Goal: Task Accomplishment & Management: Manage account settings

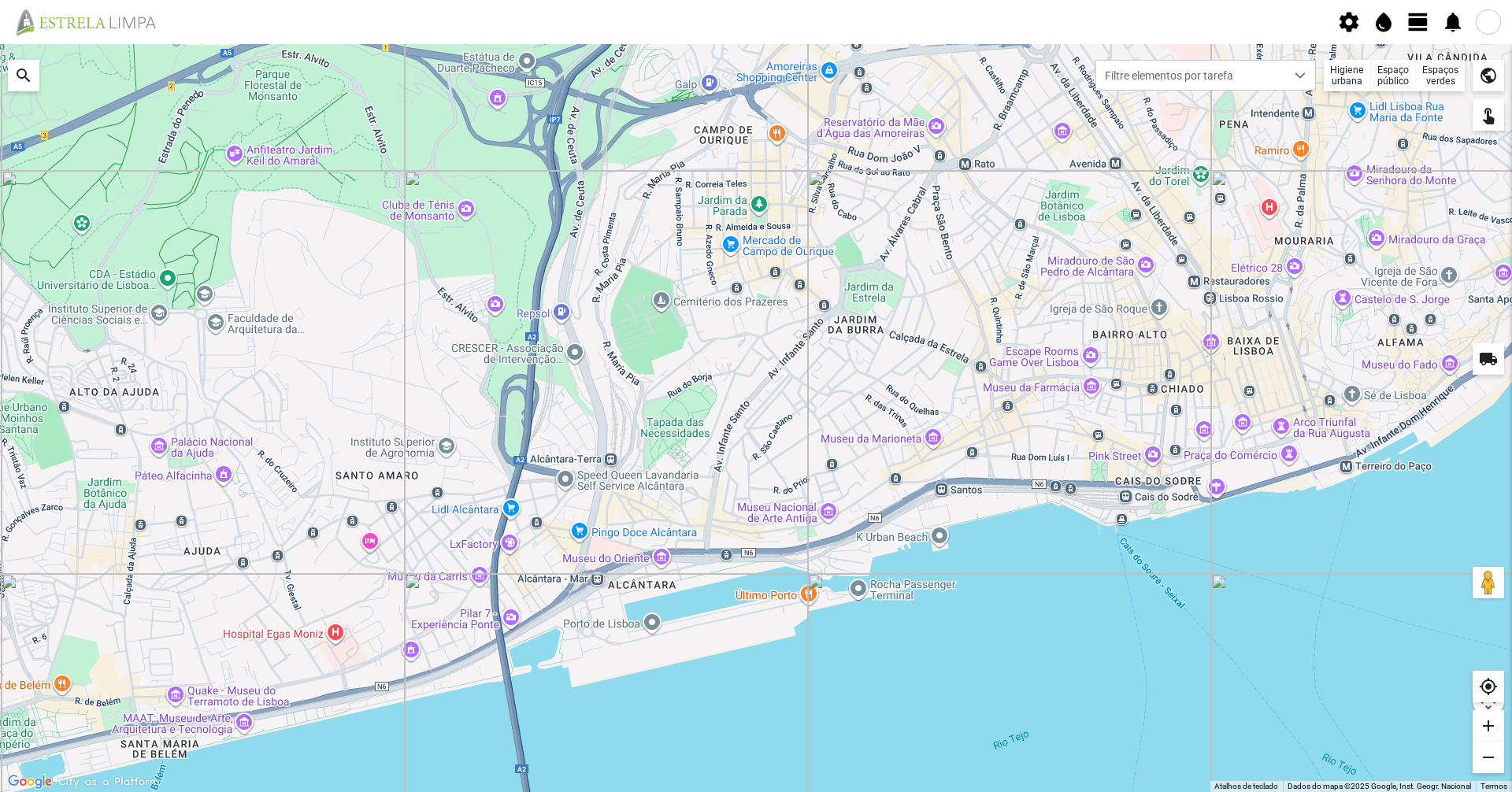
click at [754, 22] on fbc-header "settings water_drop view_day notifications" at bounding box center [756, 22] width 1512 height 45
click at [754, 25] on span "view_day" at bounding box center [1418, 22] width 24 height 24
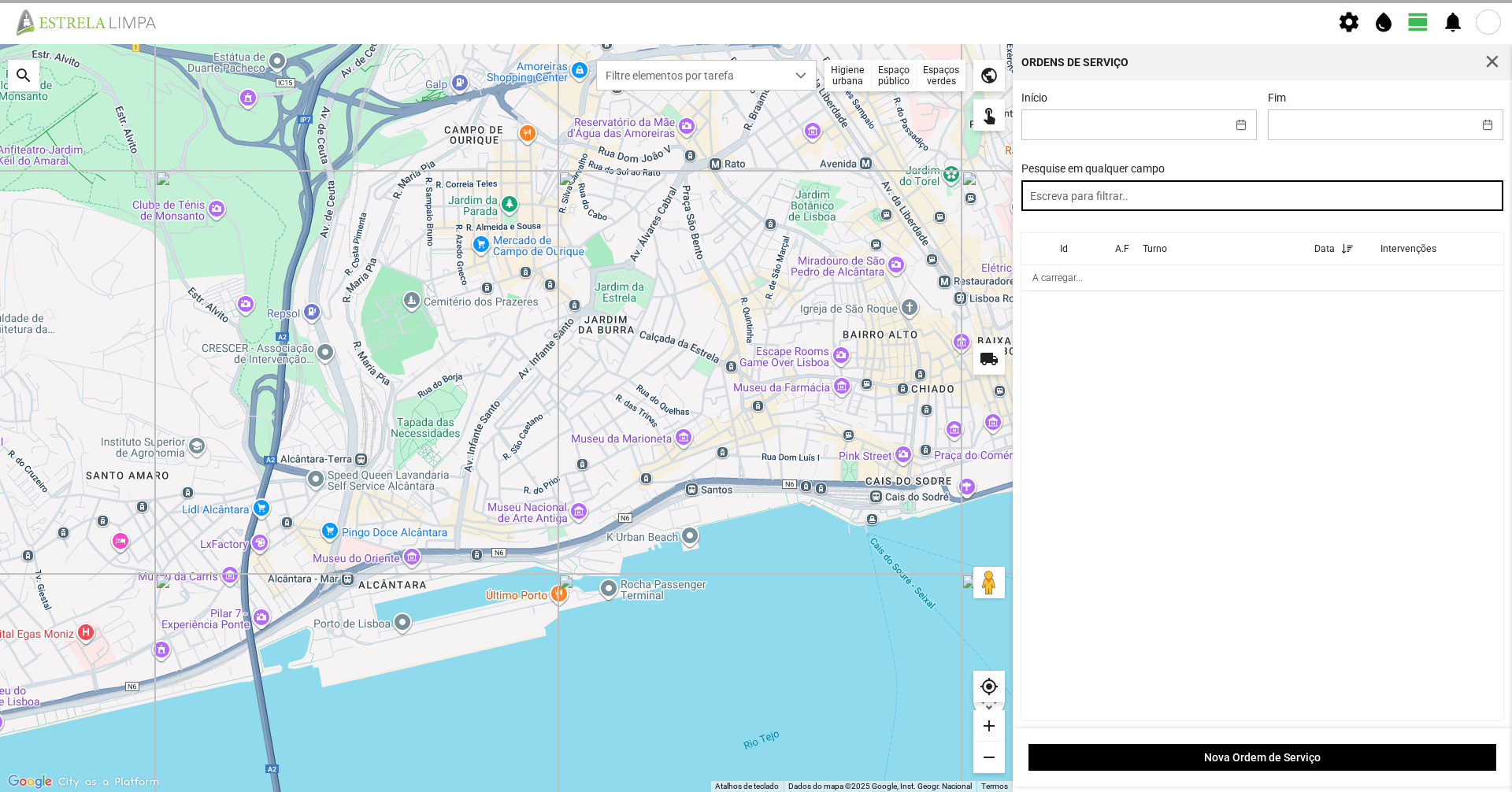
click at [754, 188] on input "text" at bounding box center [1261, 195] width 482 height 31
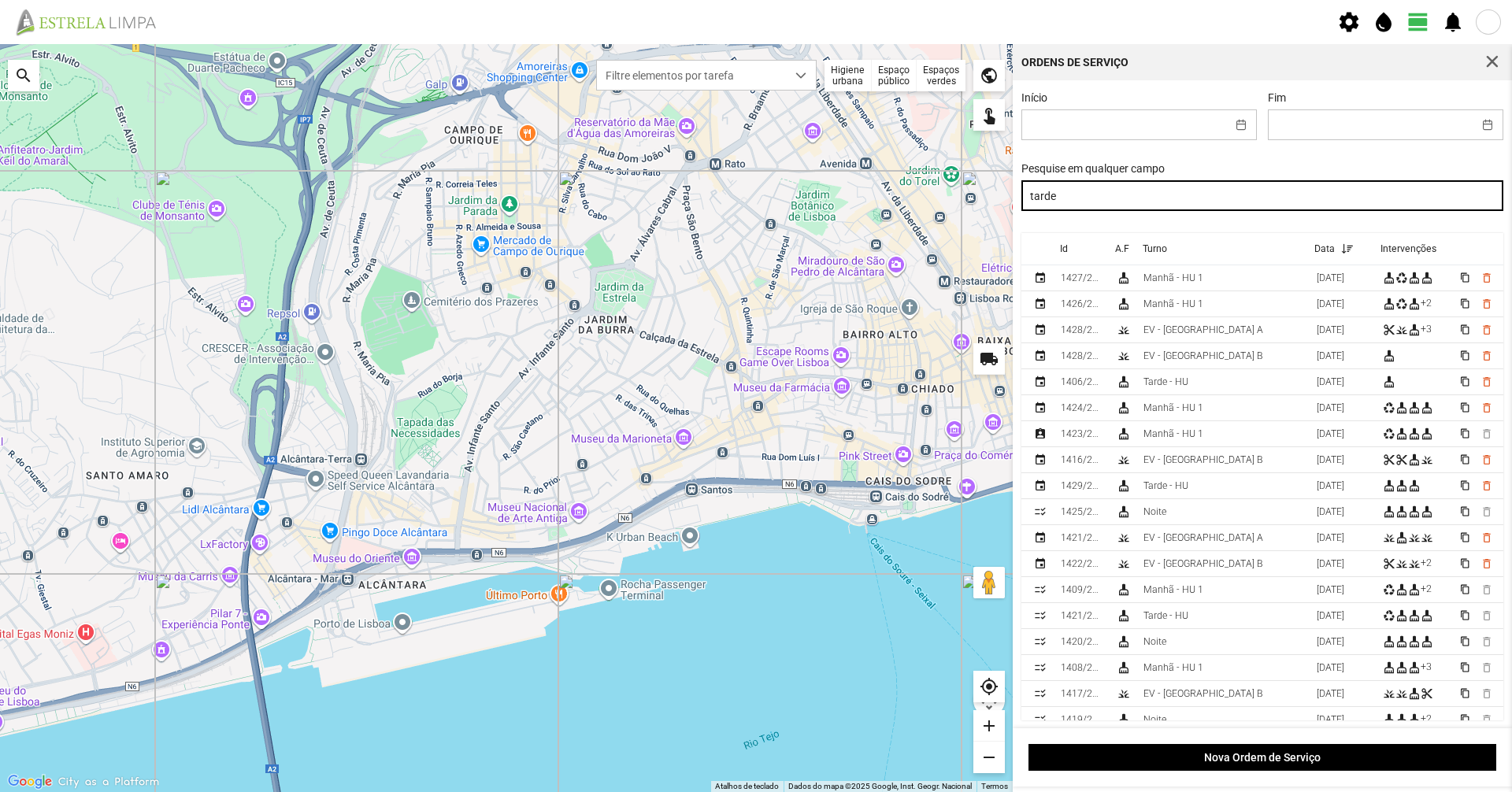
type input "tarde"
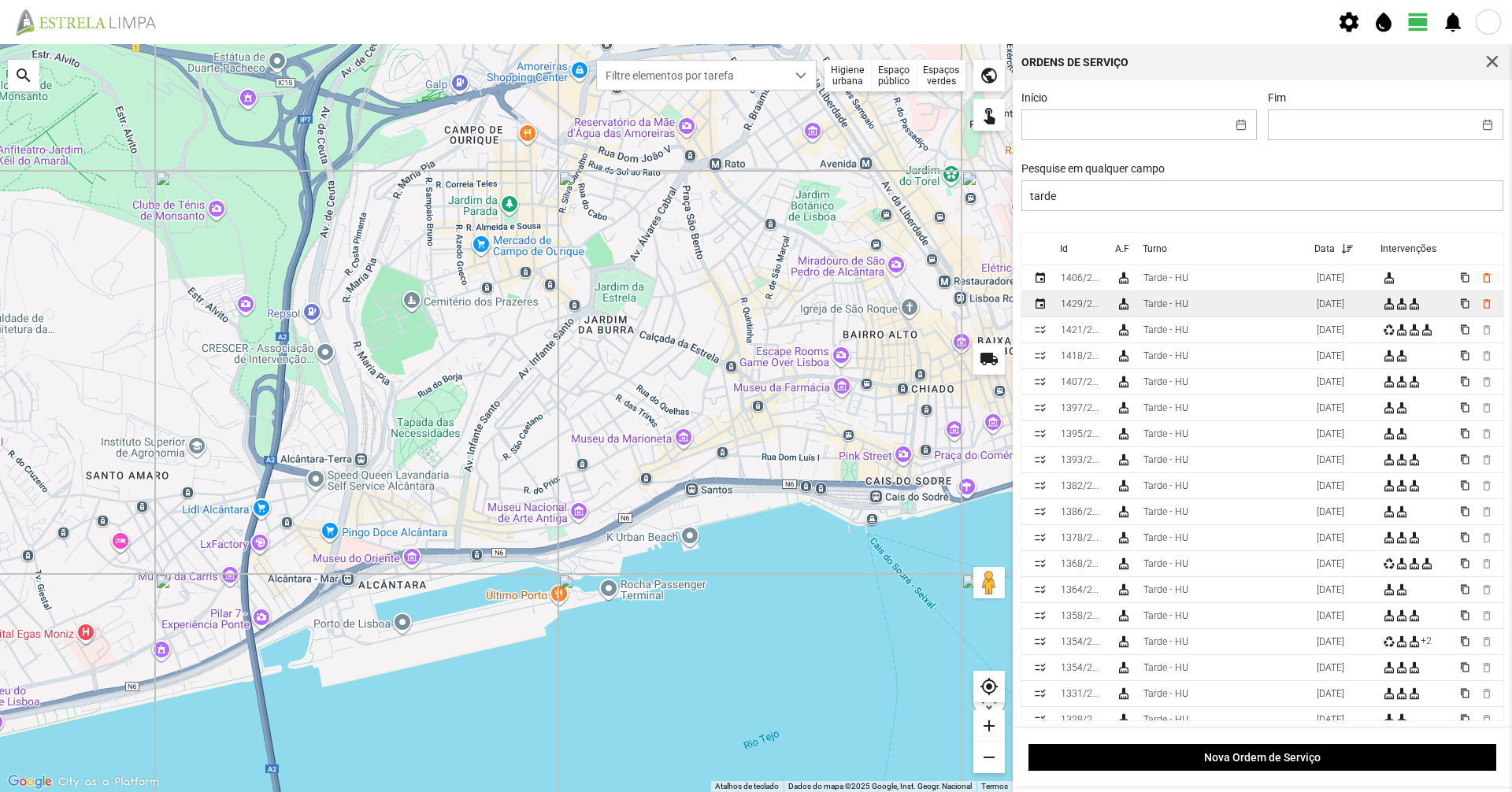
click at [754, 310] on td "Tarde - HU" at bounding box center [1223, 304] width 173 height 26
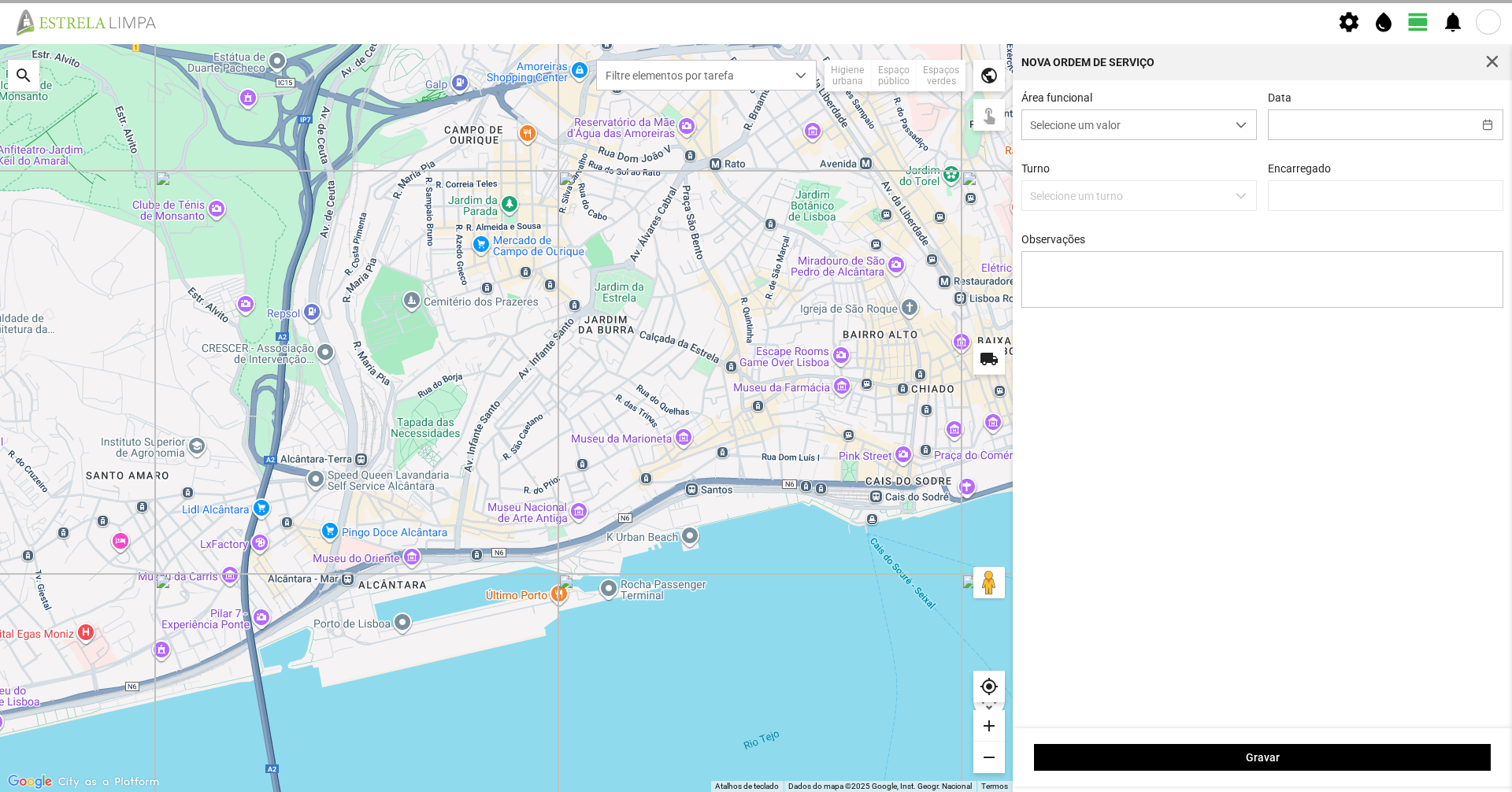
type input "[DATE]"
type textarea "[PERSON_NAME]: Ferias"
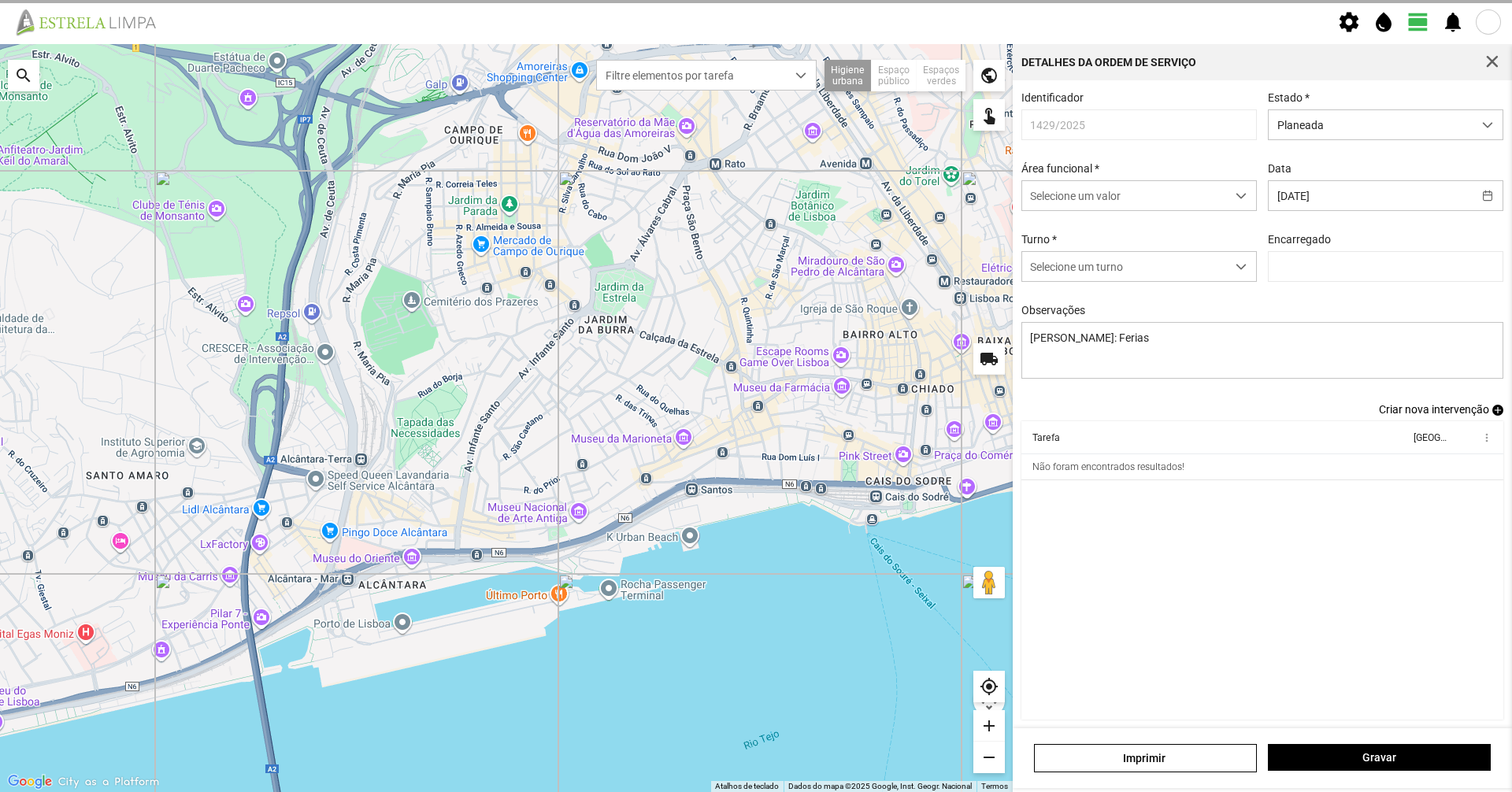
type input "[PERSON_NAME]"
click at [754, 472] on div "Arruamentos - Deservagem" at bounding box center [1091, 466] width 117 height 11
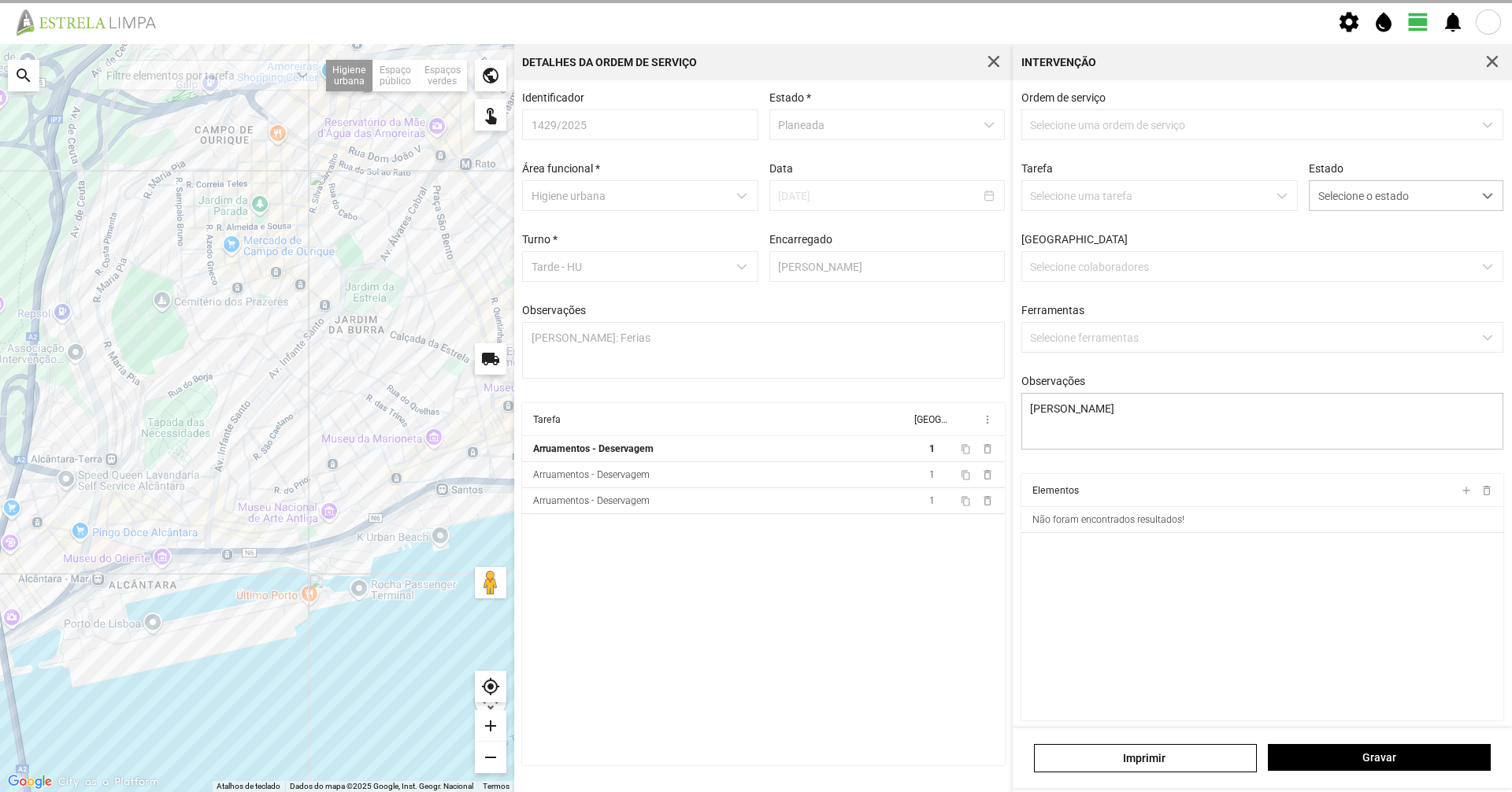
click at [754, 472] on div "Ordem de serviço Selecione uma ordem de serviço Tarefa Selecione uma tarefa Est…" at bounding box center [1262, 282] width 494 height 382
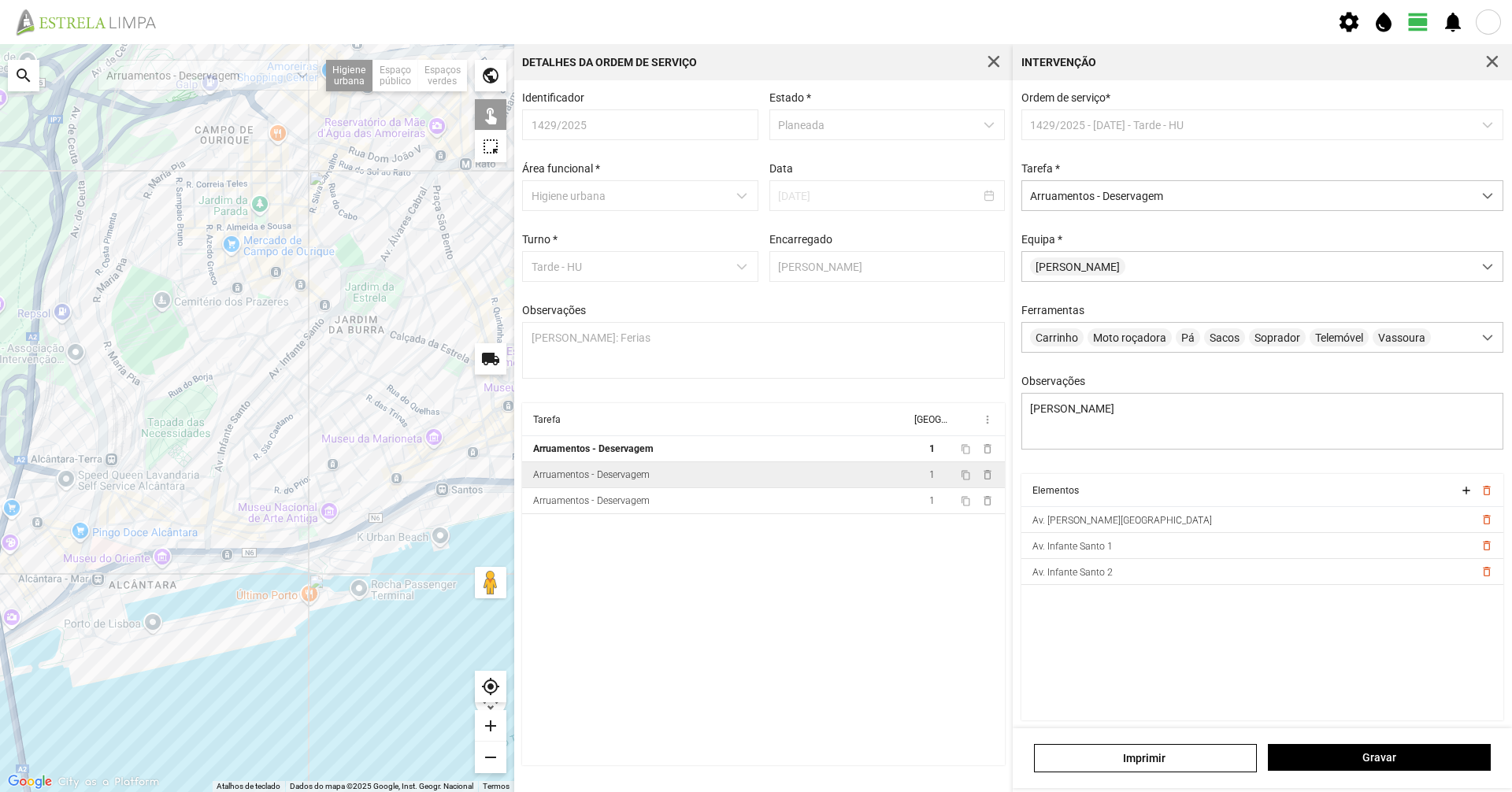
click at [754, 475] on td "Arruamentos - Deservagem" at bounding box center [716, 475] width 388 height 26
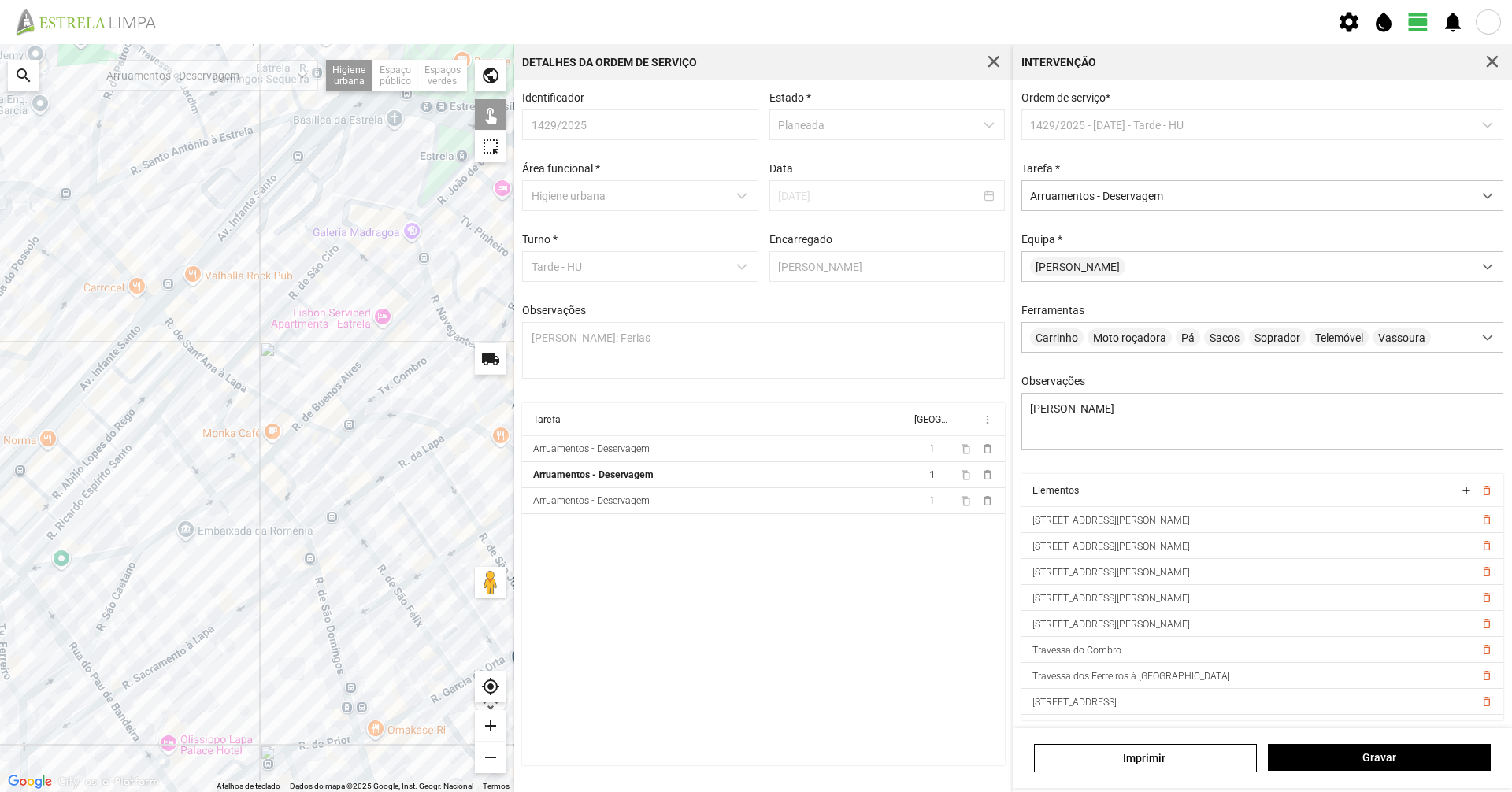
click at [357, 368] on div at bounding box center [256, 418] width 514 height 747
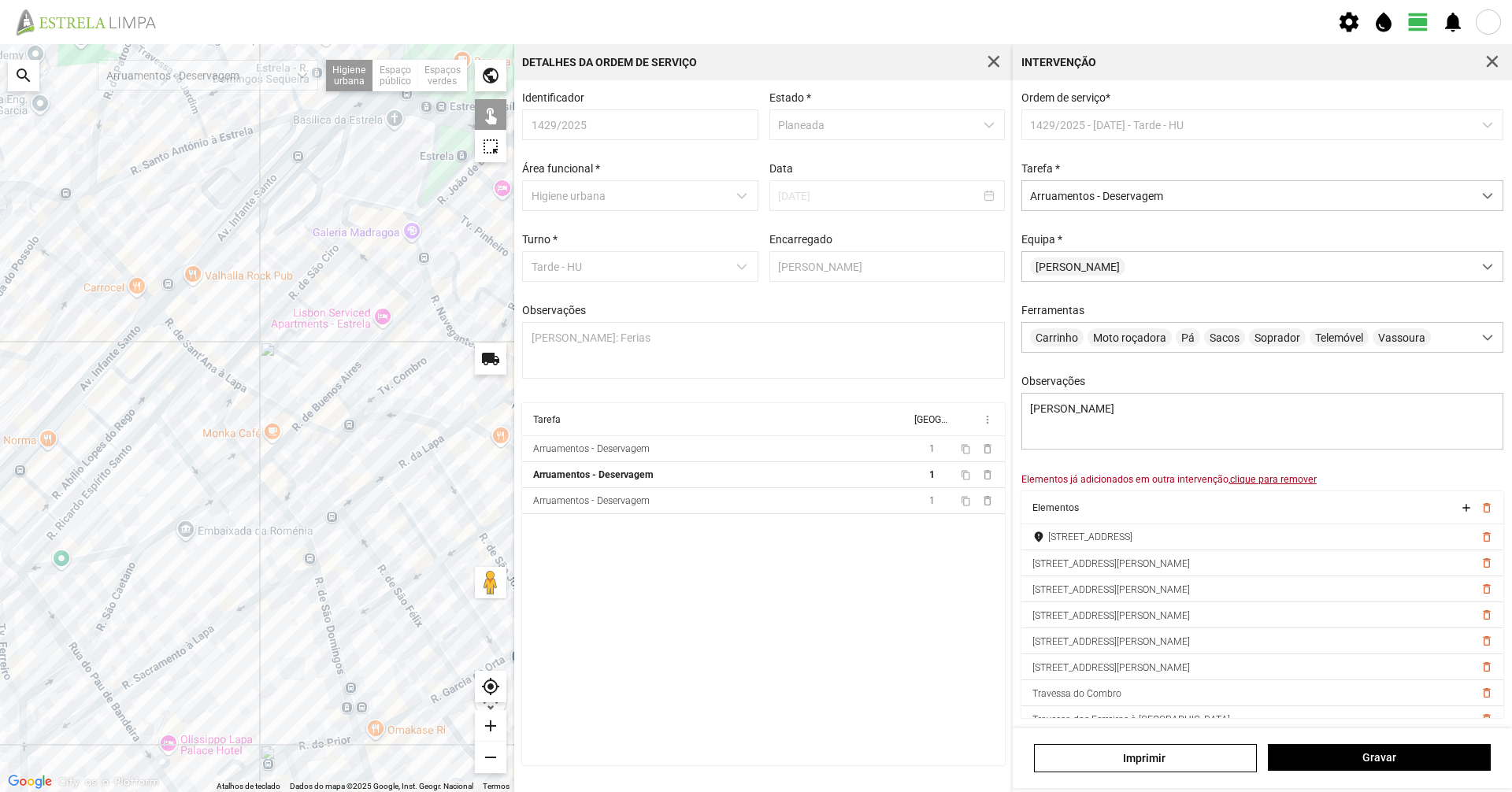
click at [417, 299] on div at bounding box center [256, 418] width 514 height 747
click at [312, 414] on div at bounding box center [256, 418] width 514 height 747
click at [286, 436] on div at bounding box center [256, 418] width 514 height 747
click at [264, 464] on div at bounding box center [256, 418] width 514 height 747
click at [267, 321] on div at bounding box center [256, 418] width 514 height 747
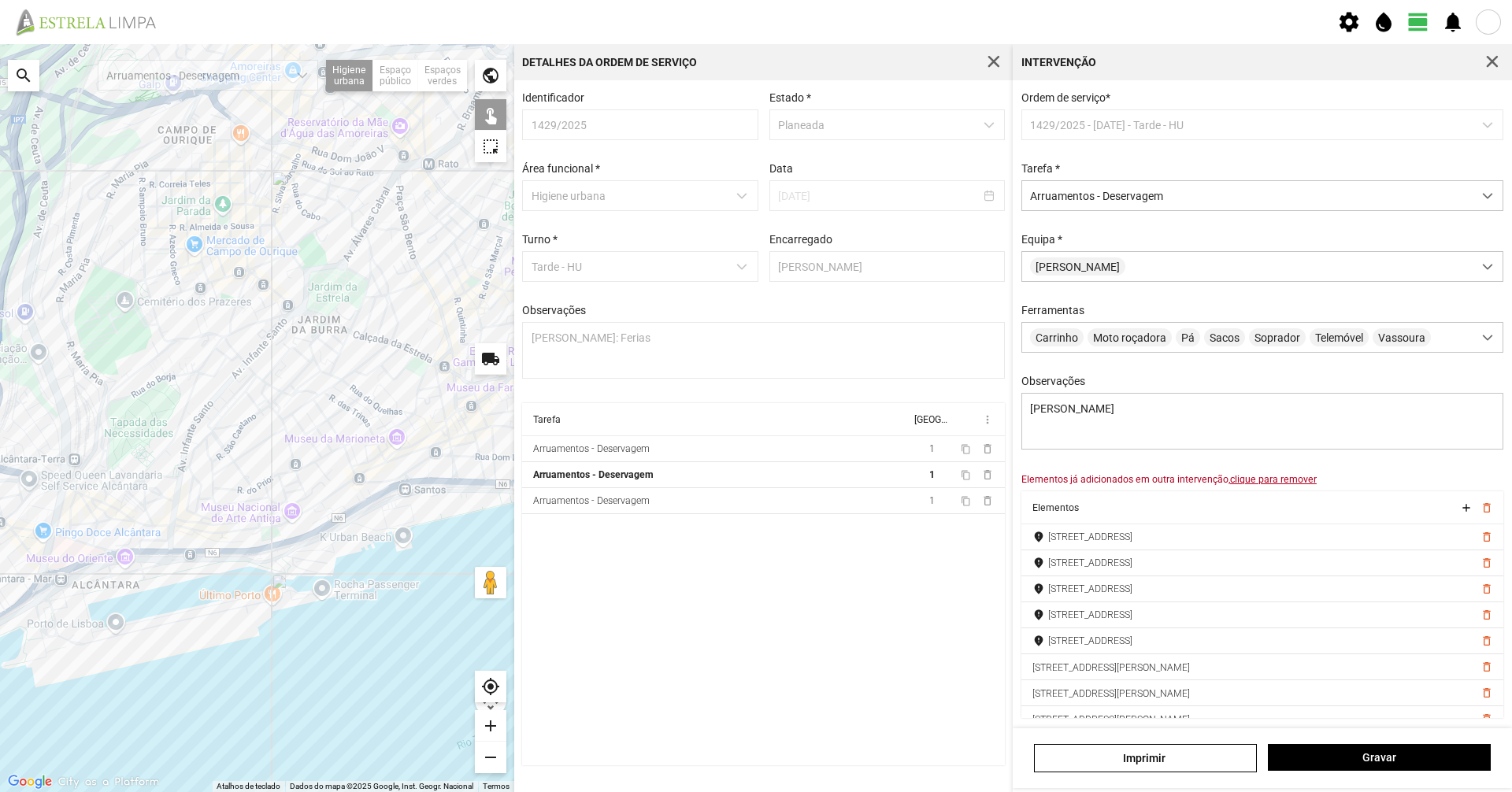
click at [754, 485] on u "clique para remover" at bounding box center [1272, 479] width 86 height 11
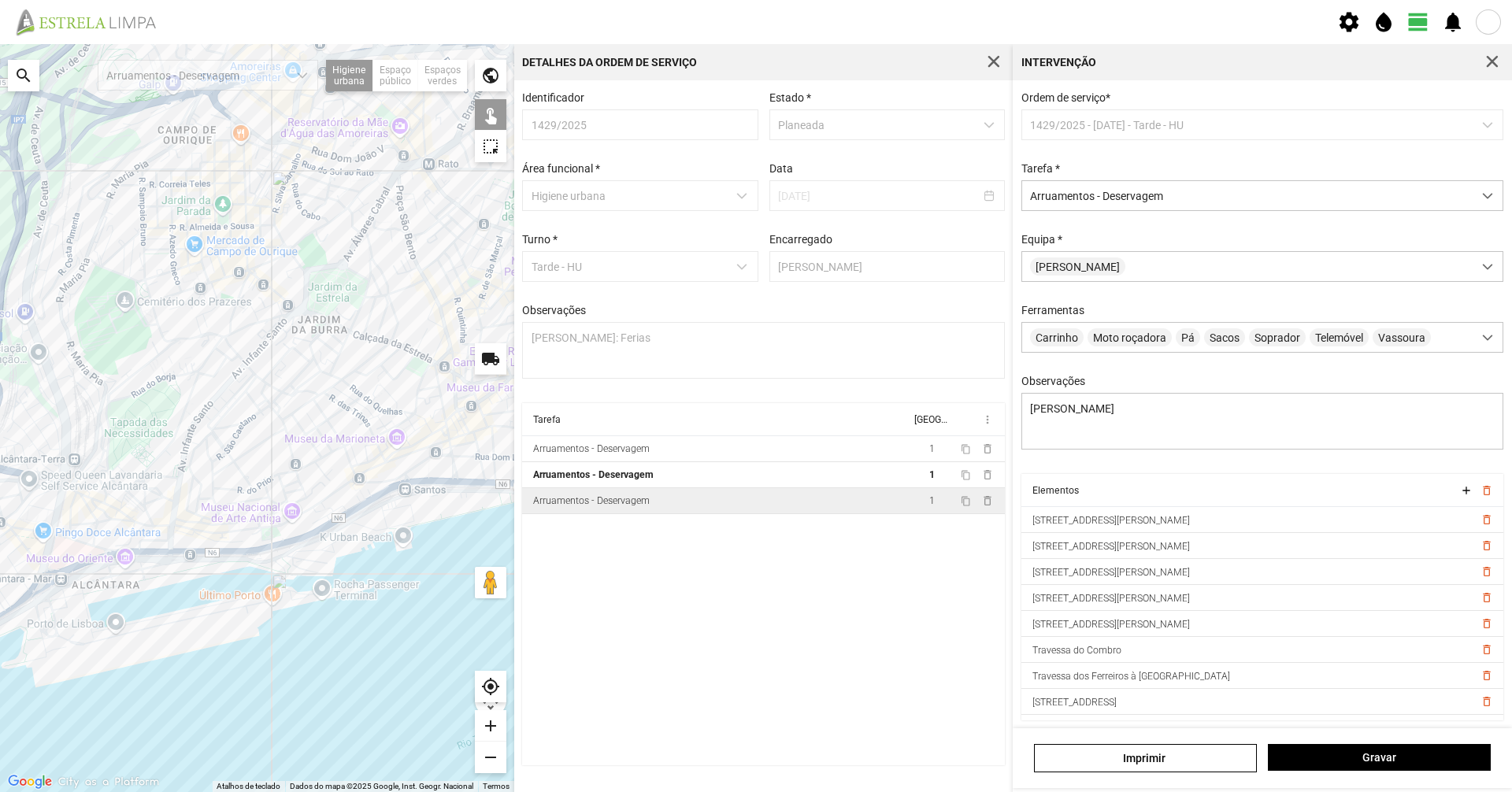
click at [562, 514] on td "Arruamentos - Deservagem" at bounding box center [716, 501] width 388 height 26
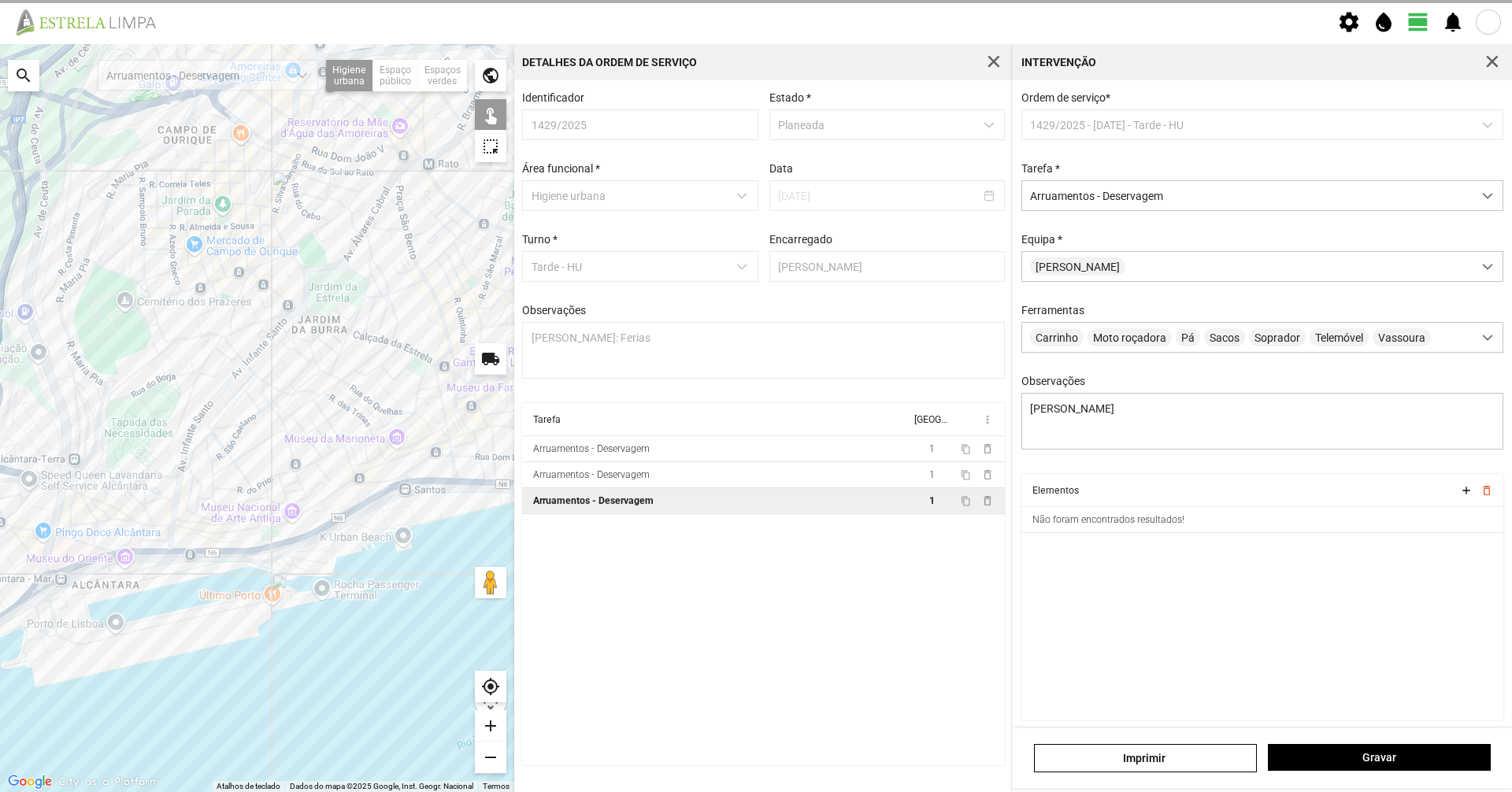
type textarea "[PERSON_NAME]"
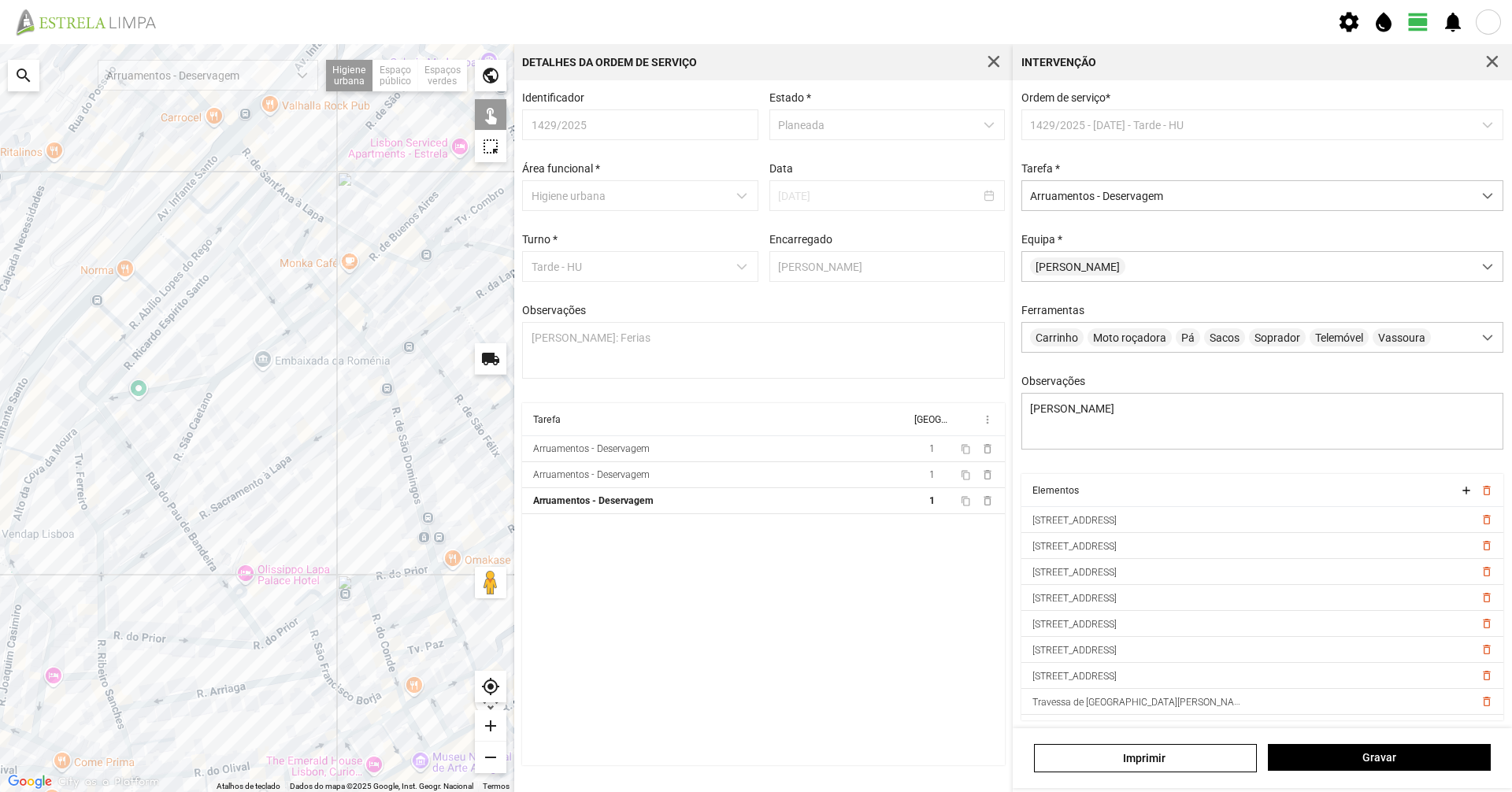
click at [253, 348] on div at bounding box center [256, 418] width 514 height 747
click at [253, 354] on div at bounding box center [256, 418] width 514 height 747
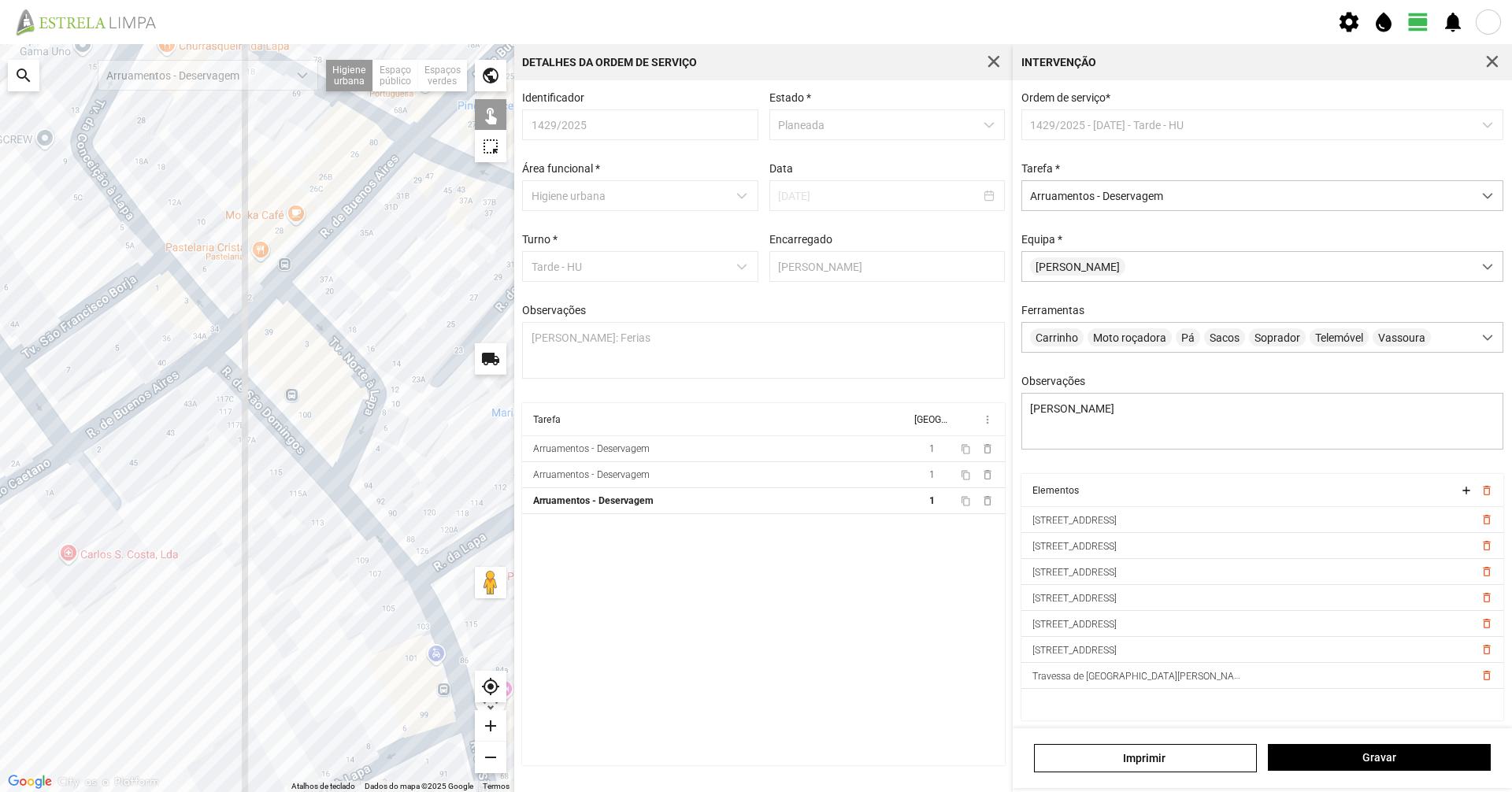
drag, startPoint x: 125, startPoint y: 418, endPoint x: 202, endPoint y: 410, distance: 77.4
click at [202, 410] on div at bounding box center [256, 418] width 514 height 747
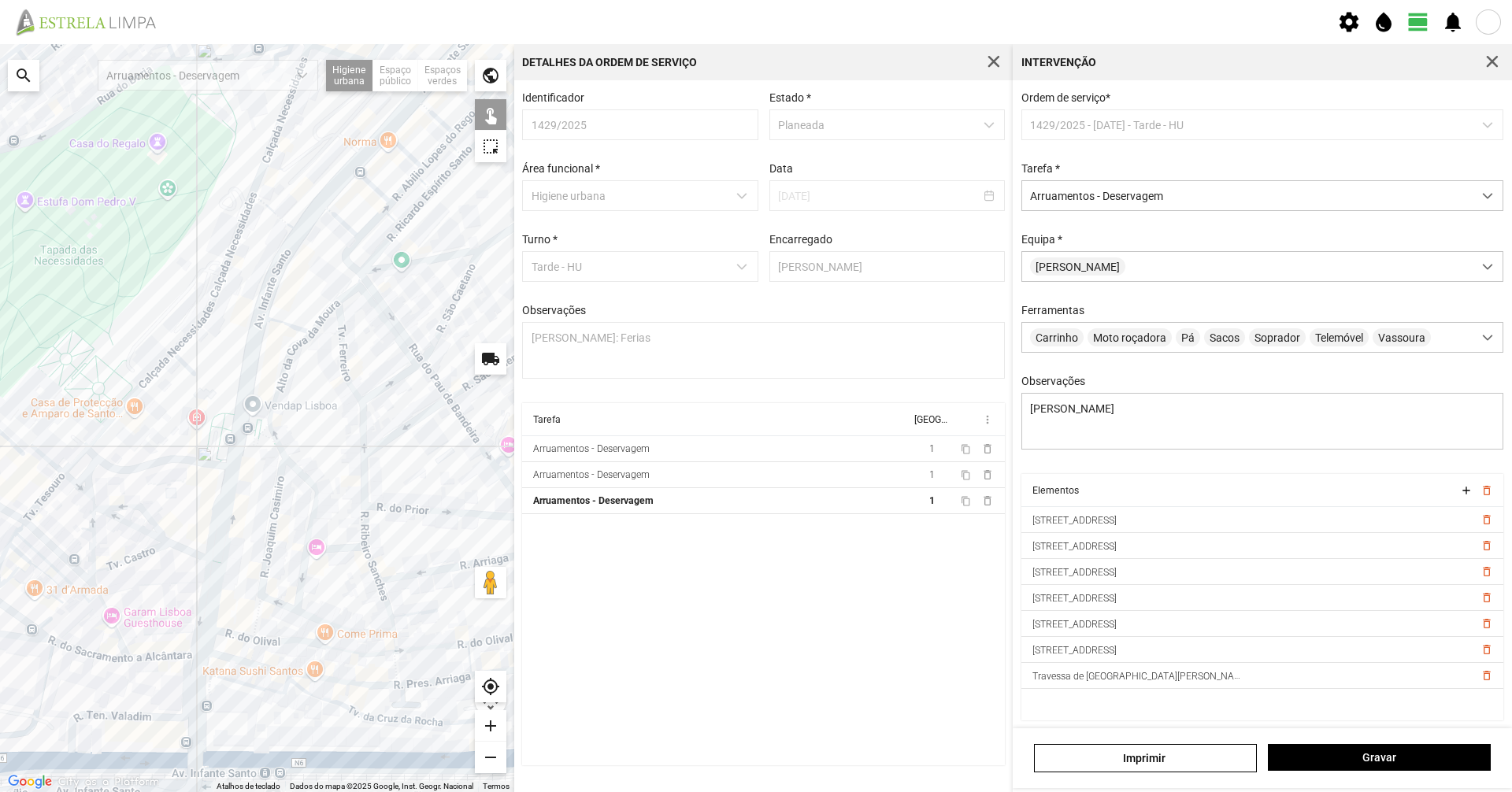
click at [133, 470] on div at bounding box center [256, 418] width 514 height 747
click at [754, 544] on div "[PERSON_NAME]" at bounding box center [1262, 758] width 499 height 59
click at [754, 544] on span "Gravar" at bounding box center [1379, 757] width 206 height 13
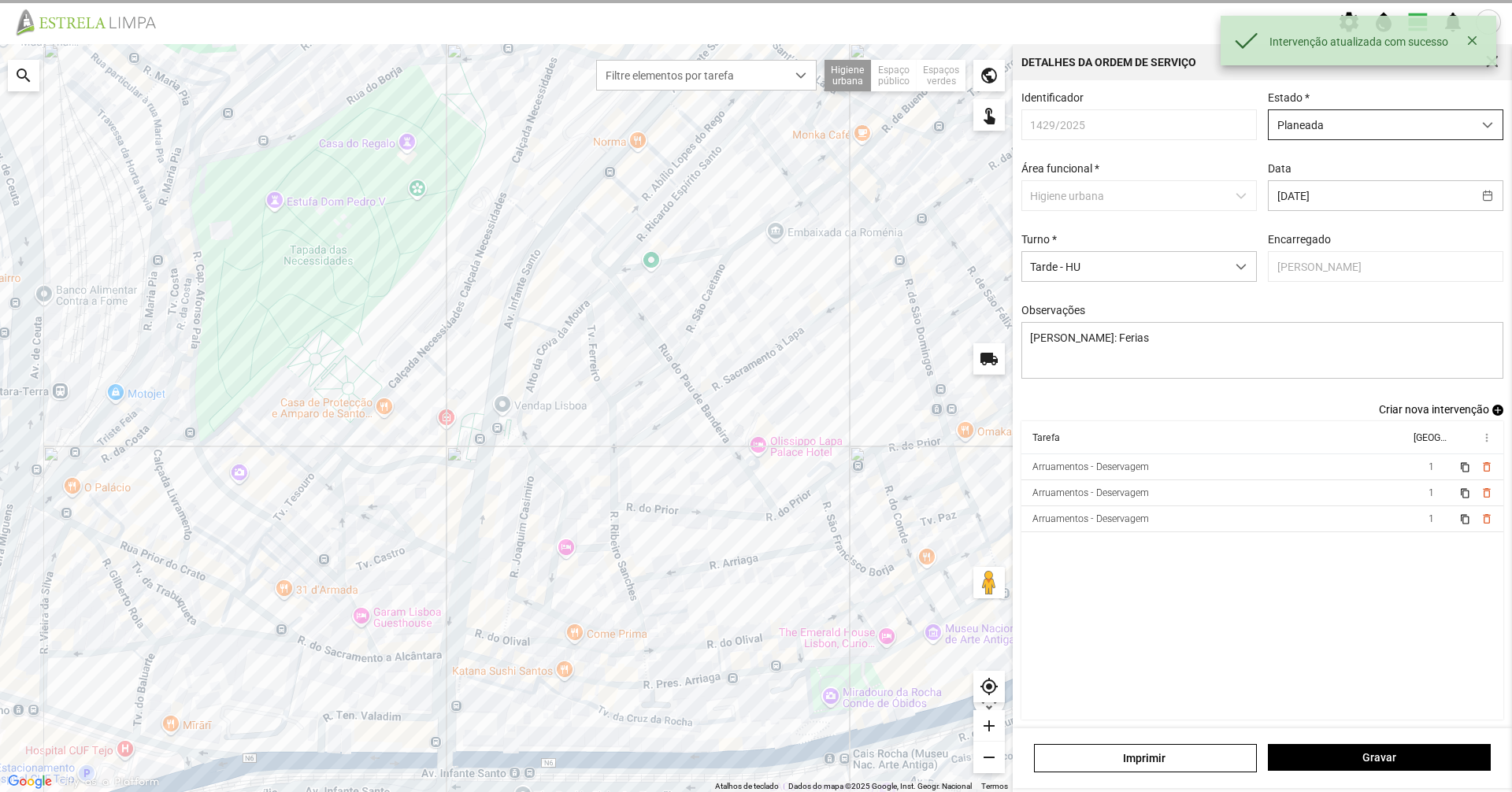
click at [754, 139] on span "Planeada" at bounding box center [1370, 124] width 204 height 29
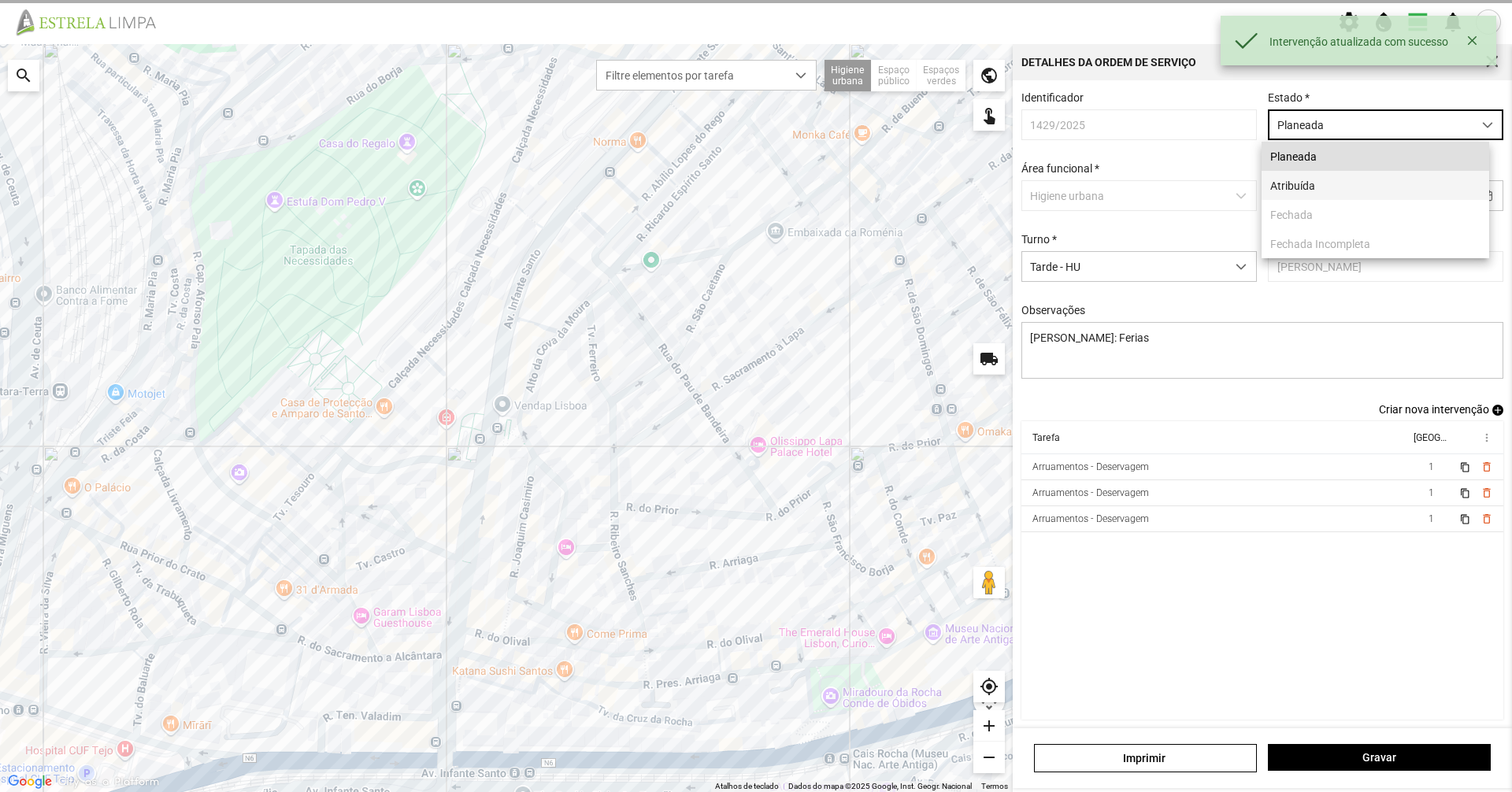
click at [754, 195] on li "Atribuída" at bounding box center [1375, 185] width 228 height 29
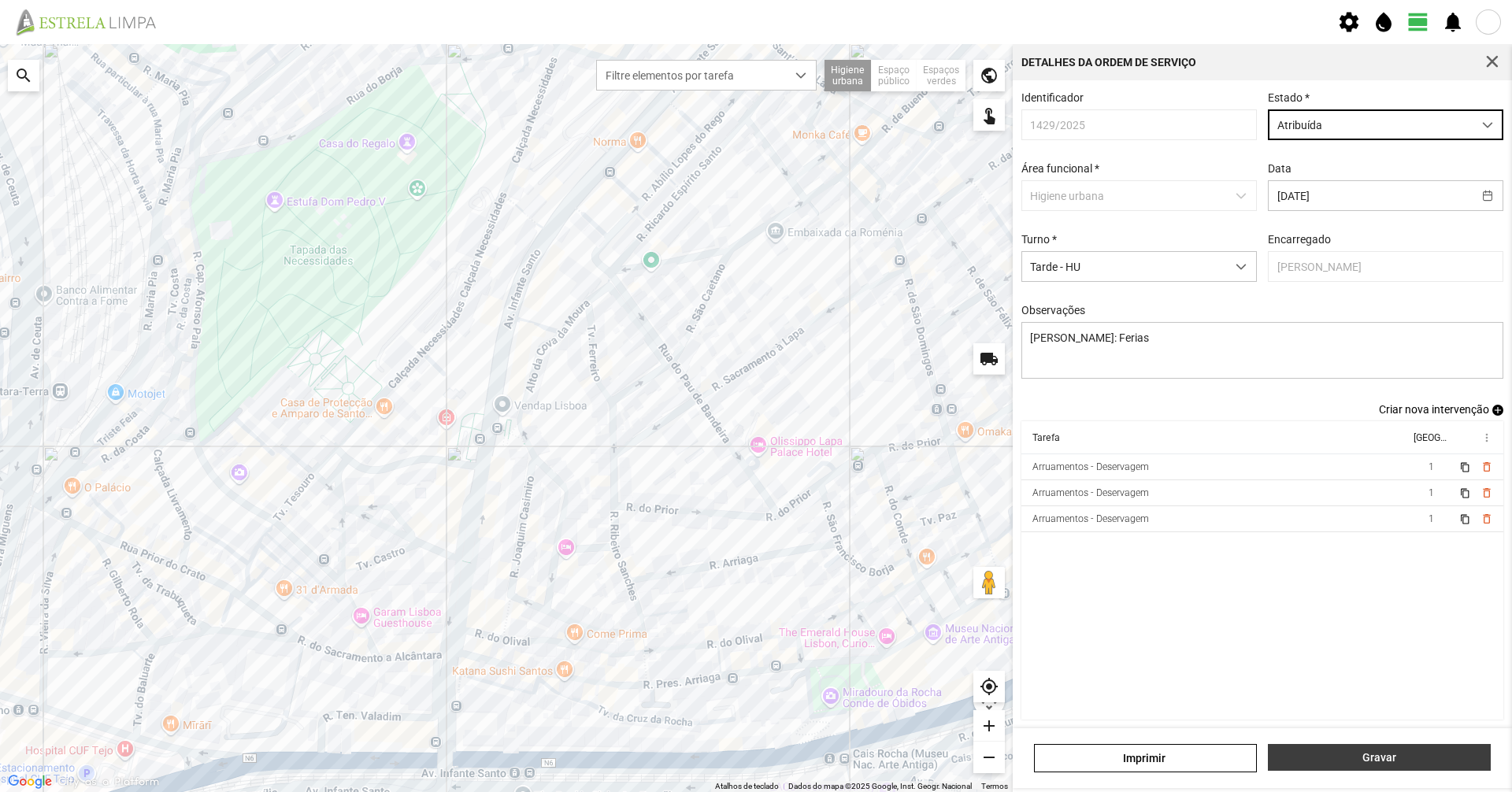
click at [754, 544] on span "Gravar" at bounding box center [1379, 757] width 206 height 13
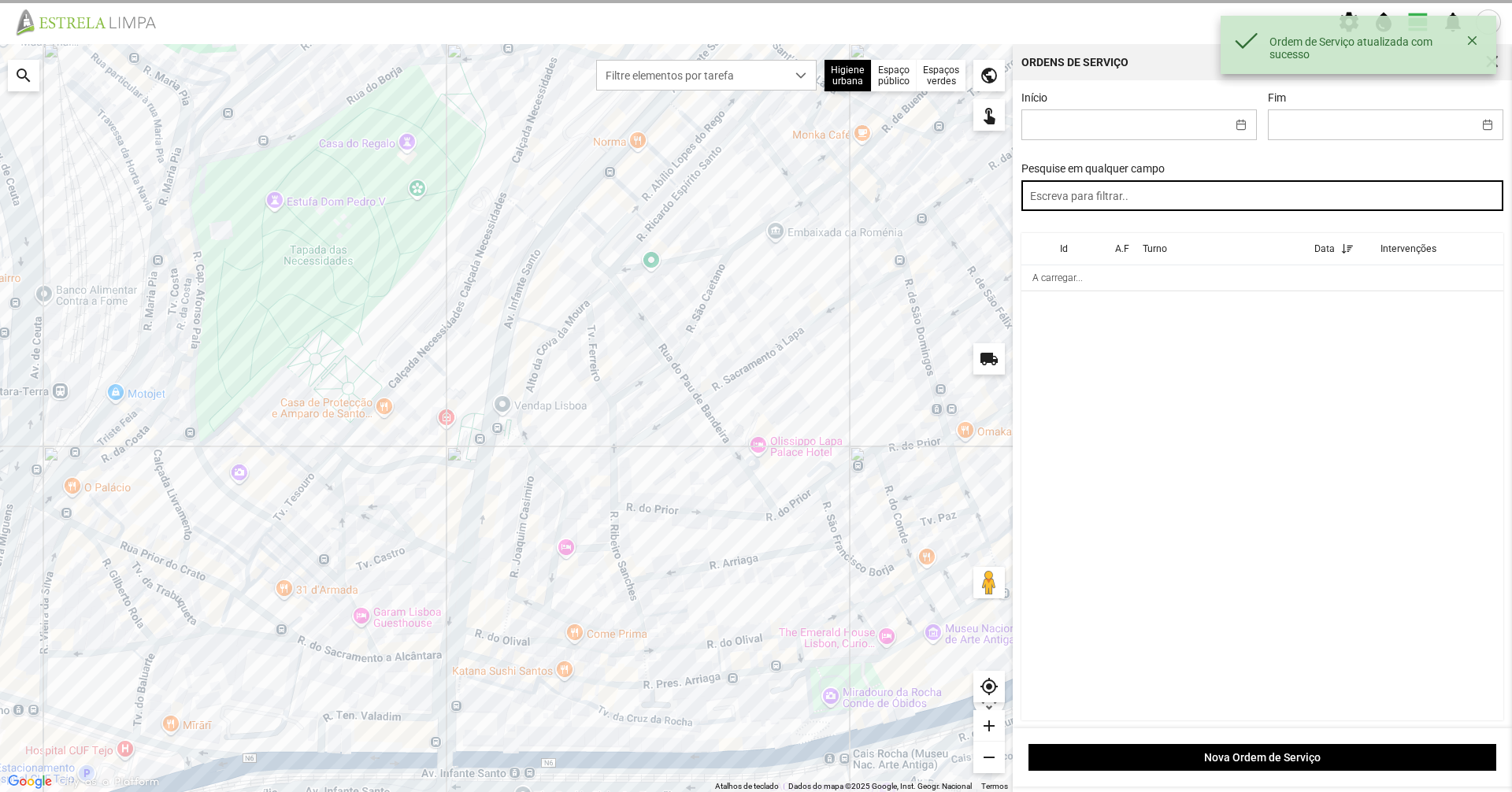
click at [754, 206] on input "text" at bounding box center [1261, 195] width 482 height 31
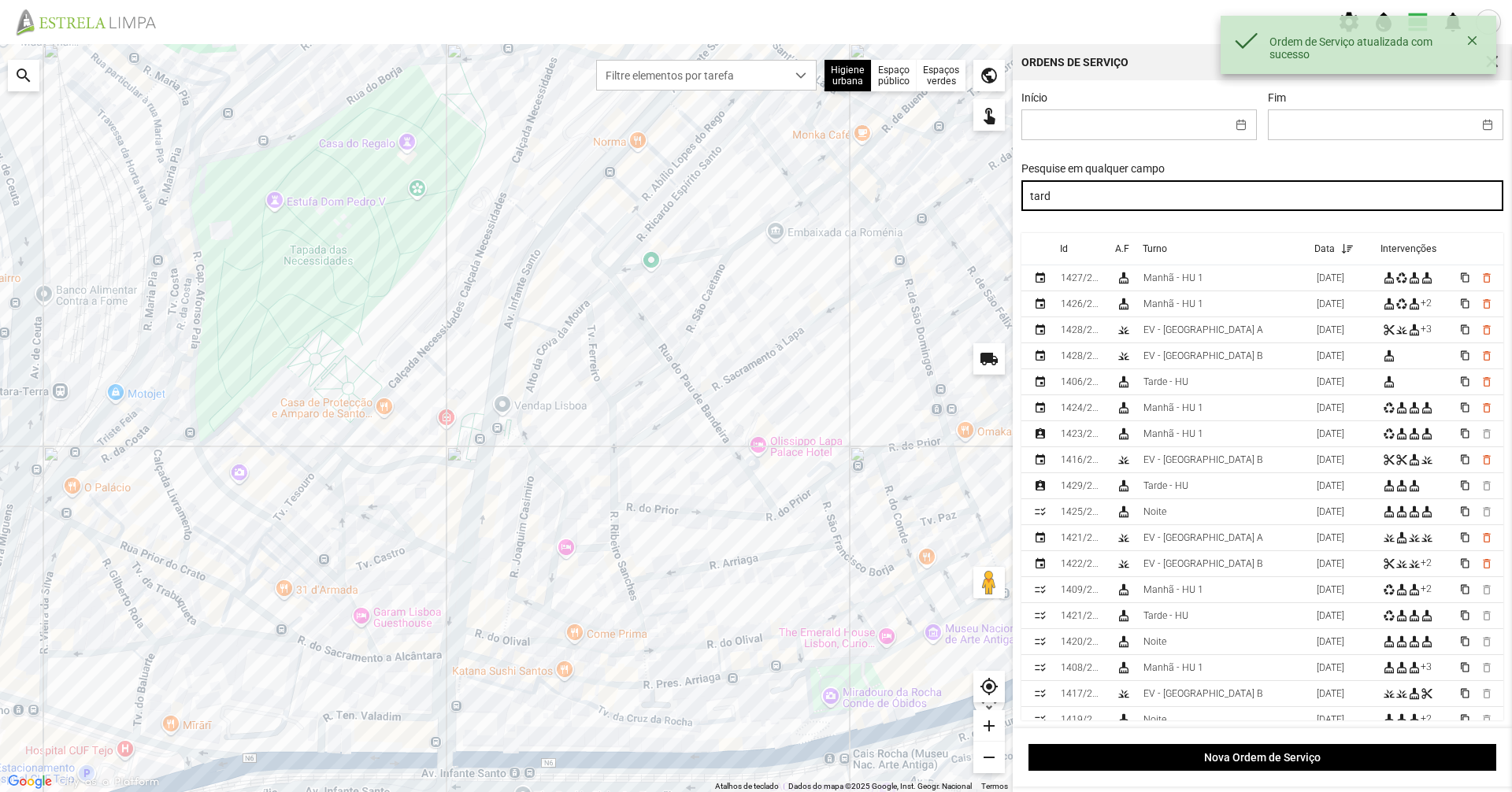
type input "tarde"
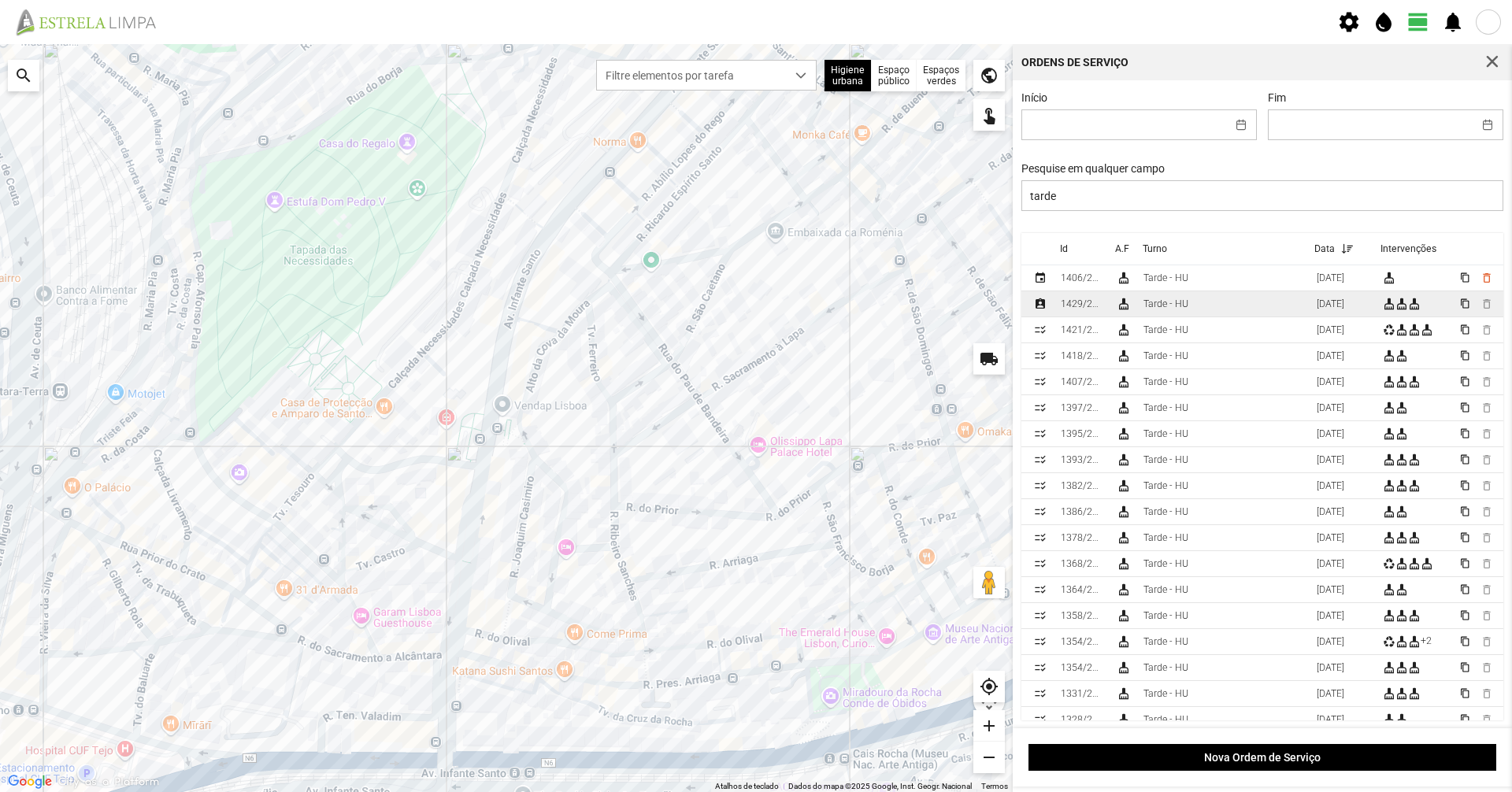
click at [754, 307] on td "Tarde - HU" at bounding box center [1223, 304] width 173 height 26
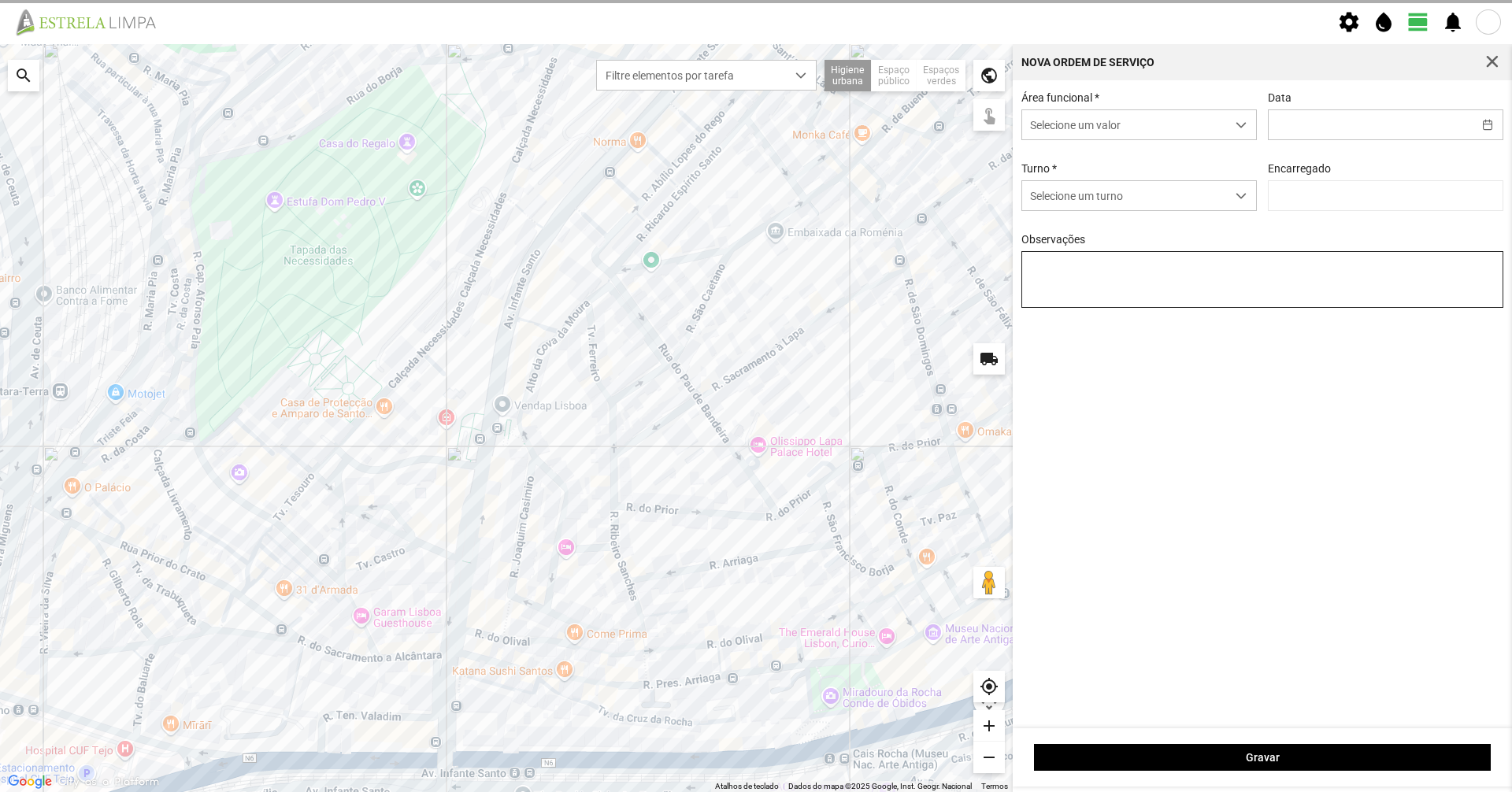
type input "[DATE]"
type input "[PERSON_NAME]"
type textarea "[PERSON_NAME]: Ferias"
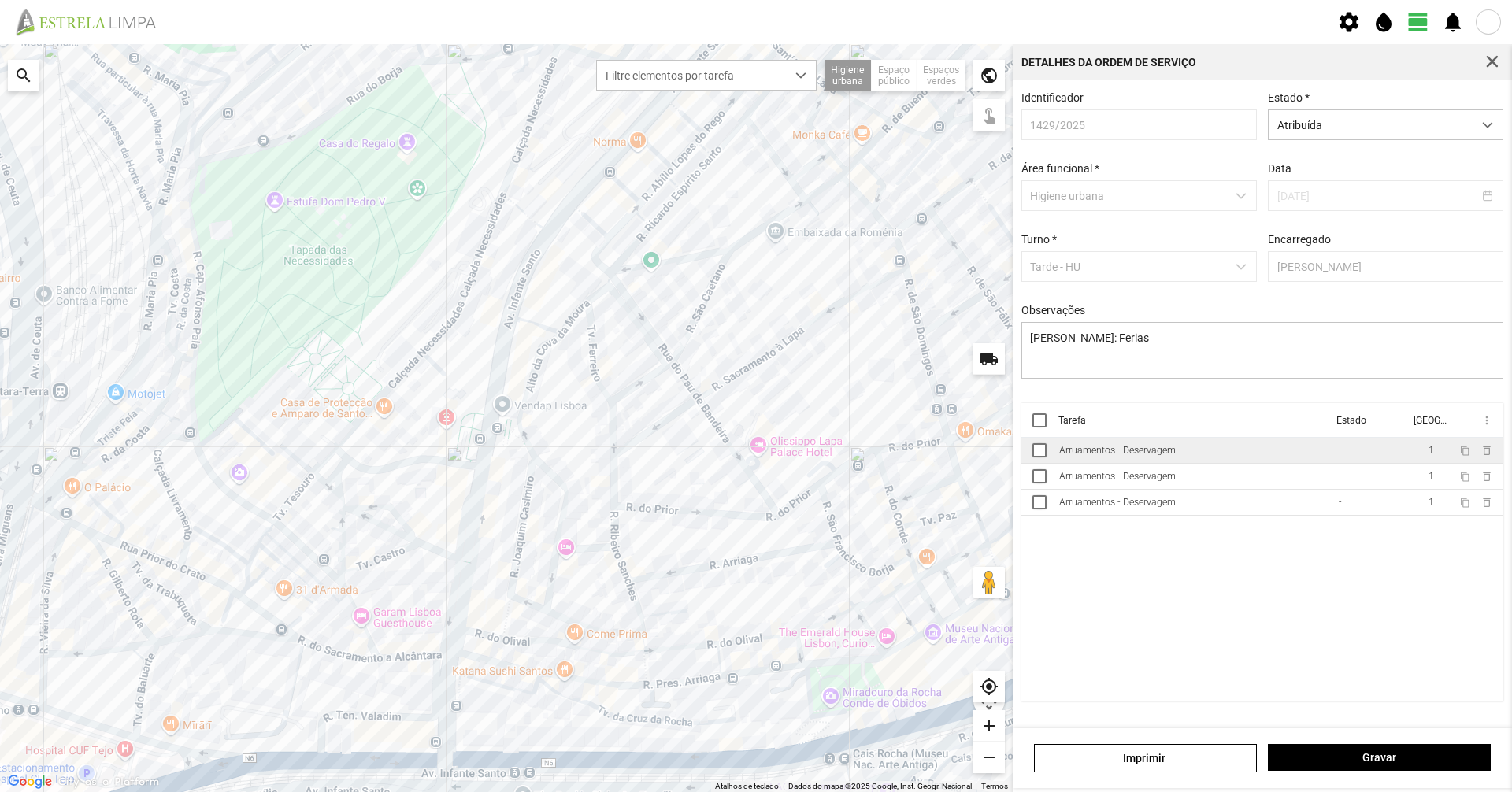
click at [754, 451] on td "Arruamentos - Deservagem" at bounding box center [1192, 450] width 279 height 26
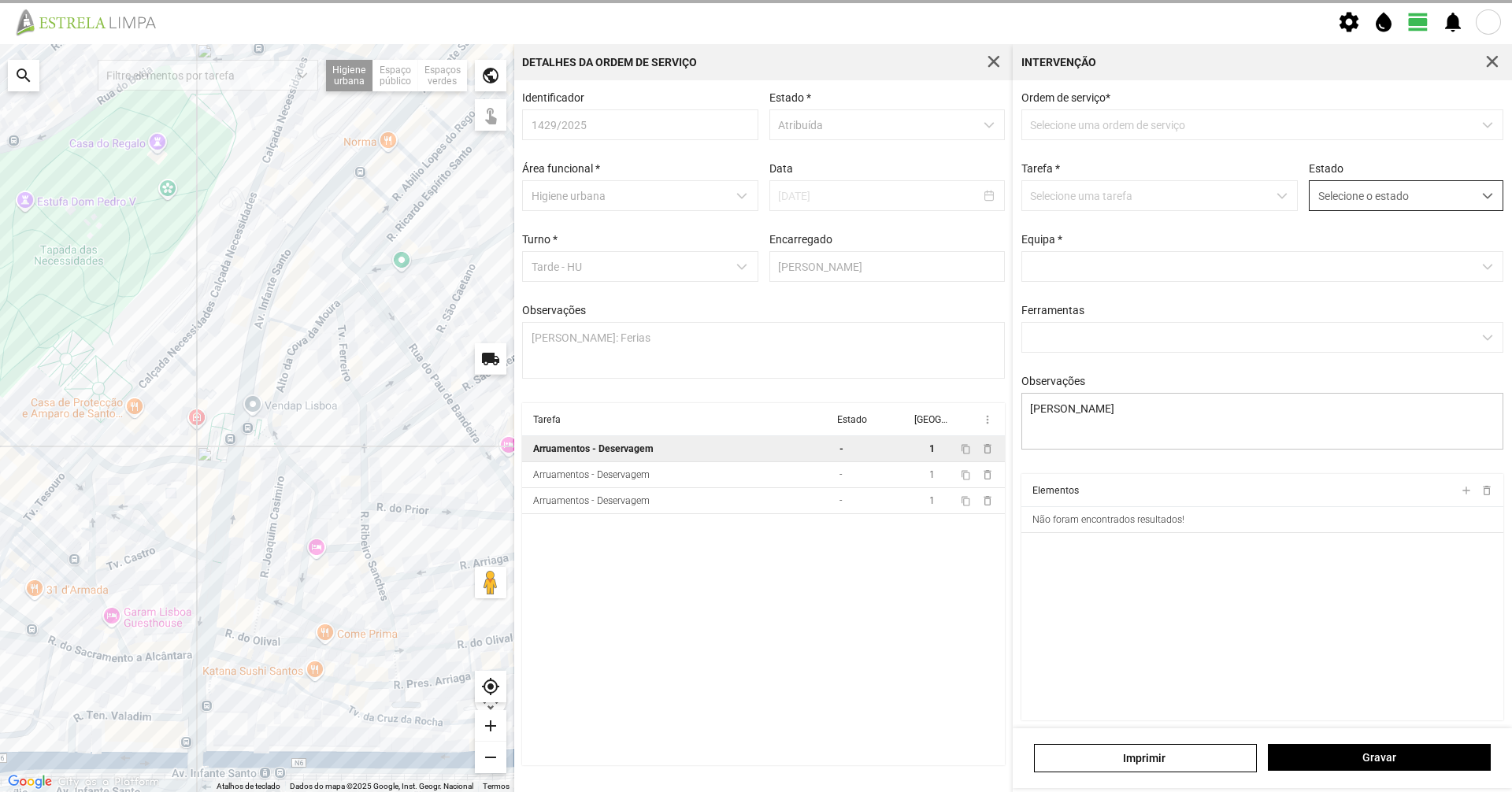
click at [754, 188] on span "Selecione o estado" at bounding box center [1390, 195] width 163 height 29
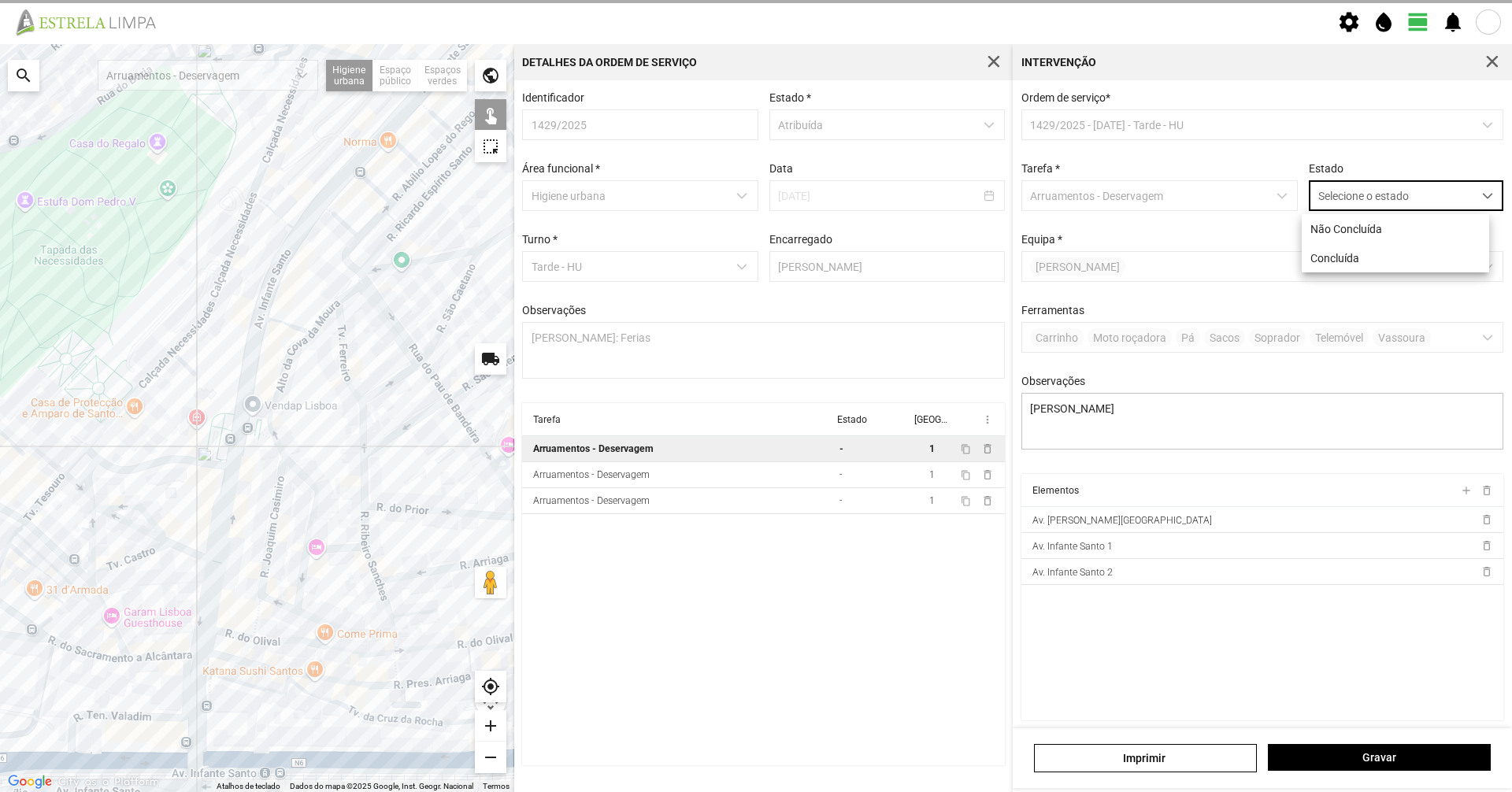
scroll to position [9, 70]
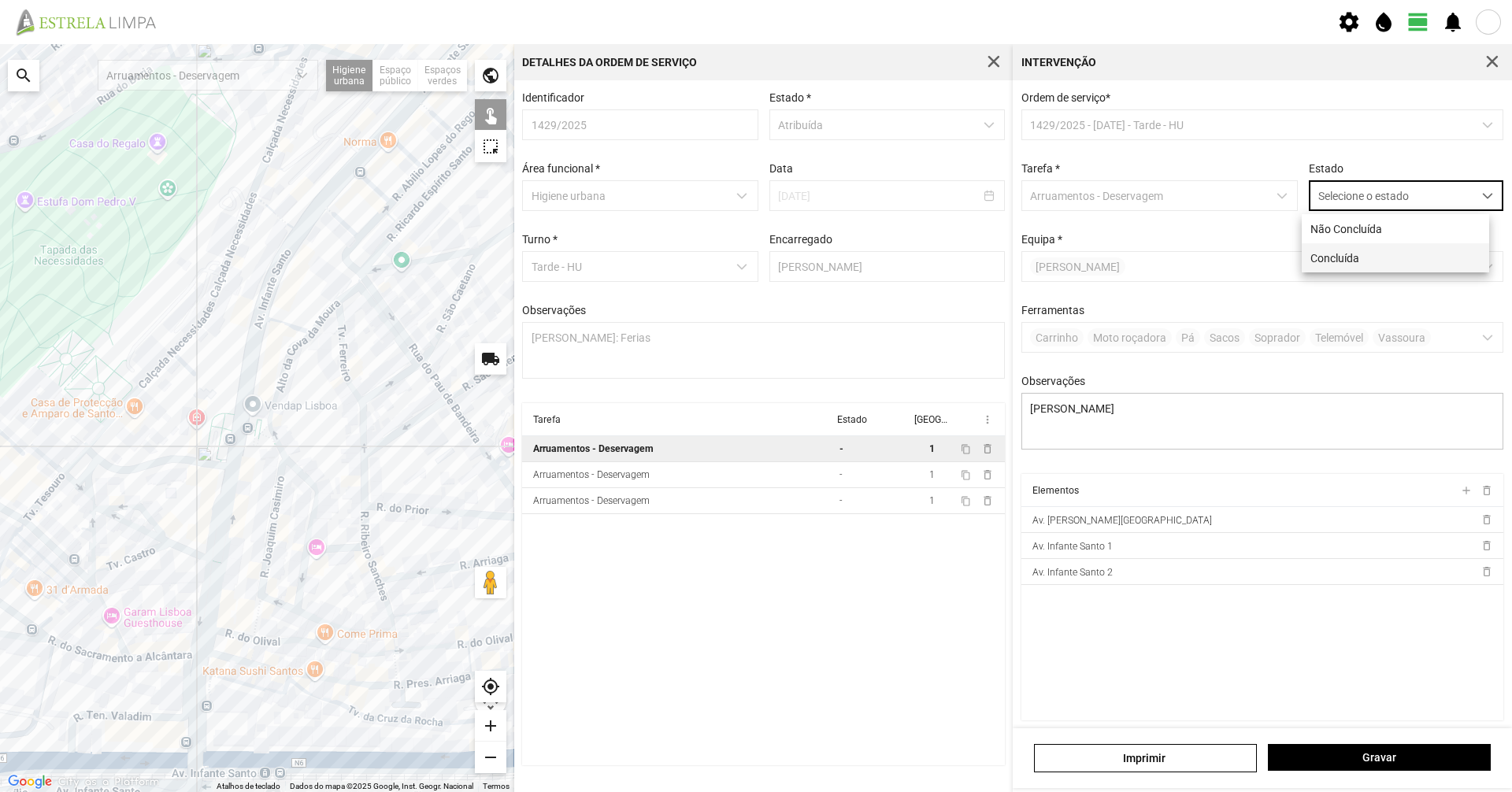
click at [754, 257] on li "Concluída" at bounding box center [1395, 257] width 187 height 29
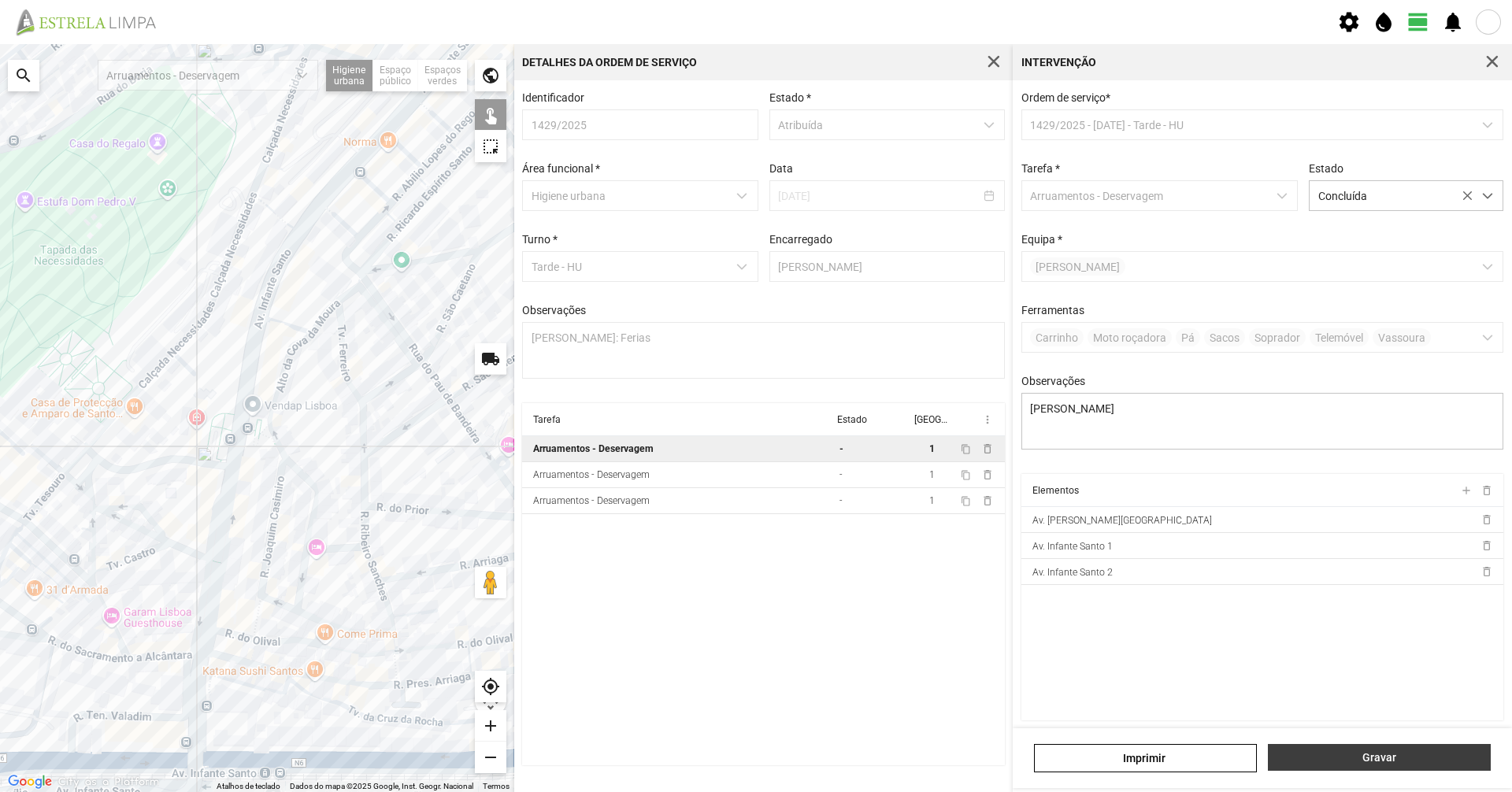
click at [754, 544] on button "Gravar" at bounding box center [1378, 757] width 223 height 27
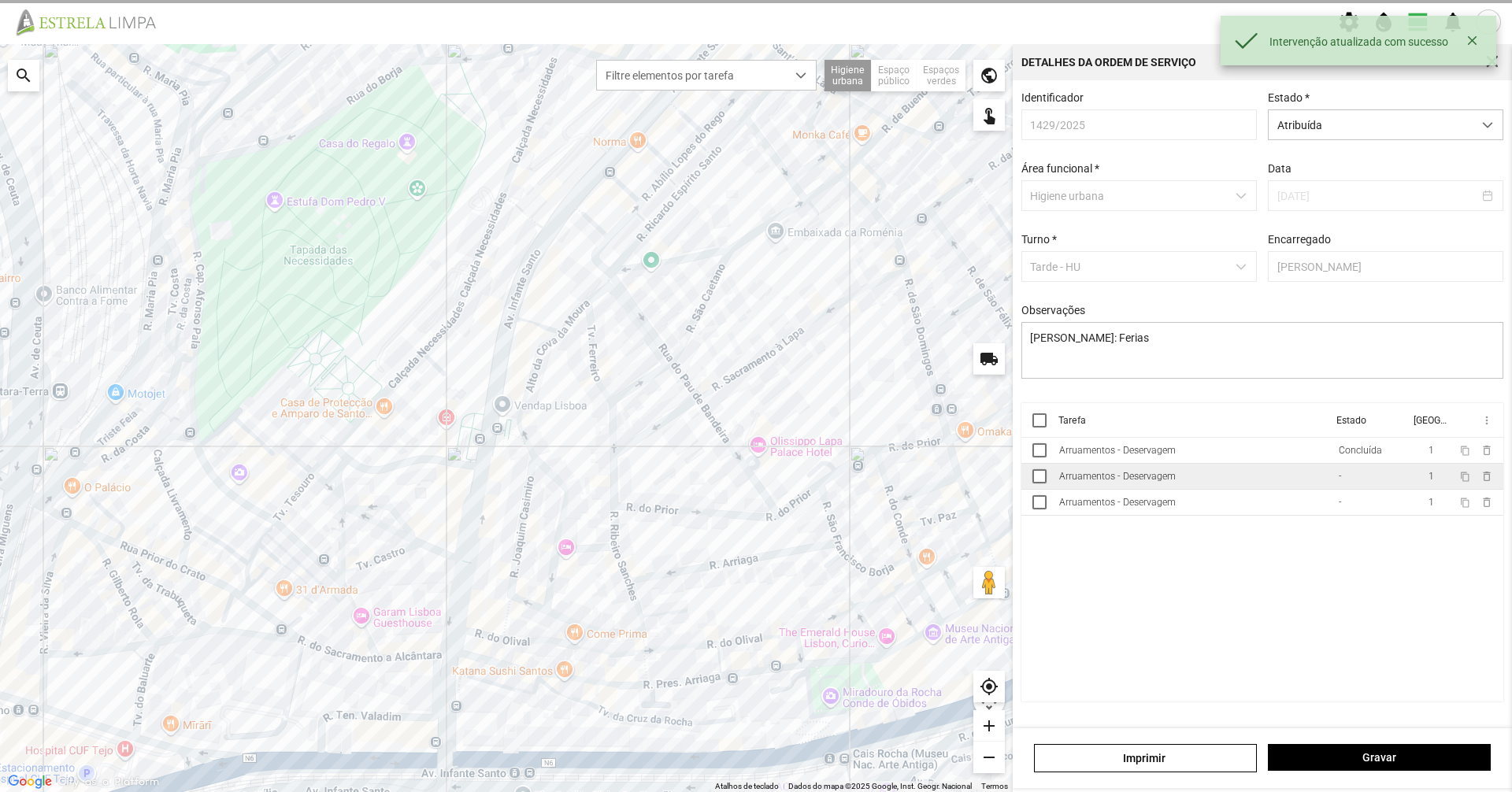
click at [754, 489] on td "Arruamentos - Deservagem" at bounding box center [1192, 476] width 279 height 26
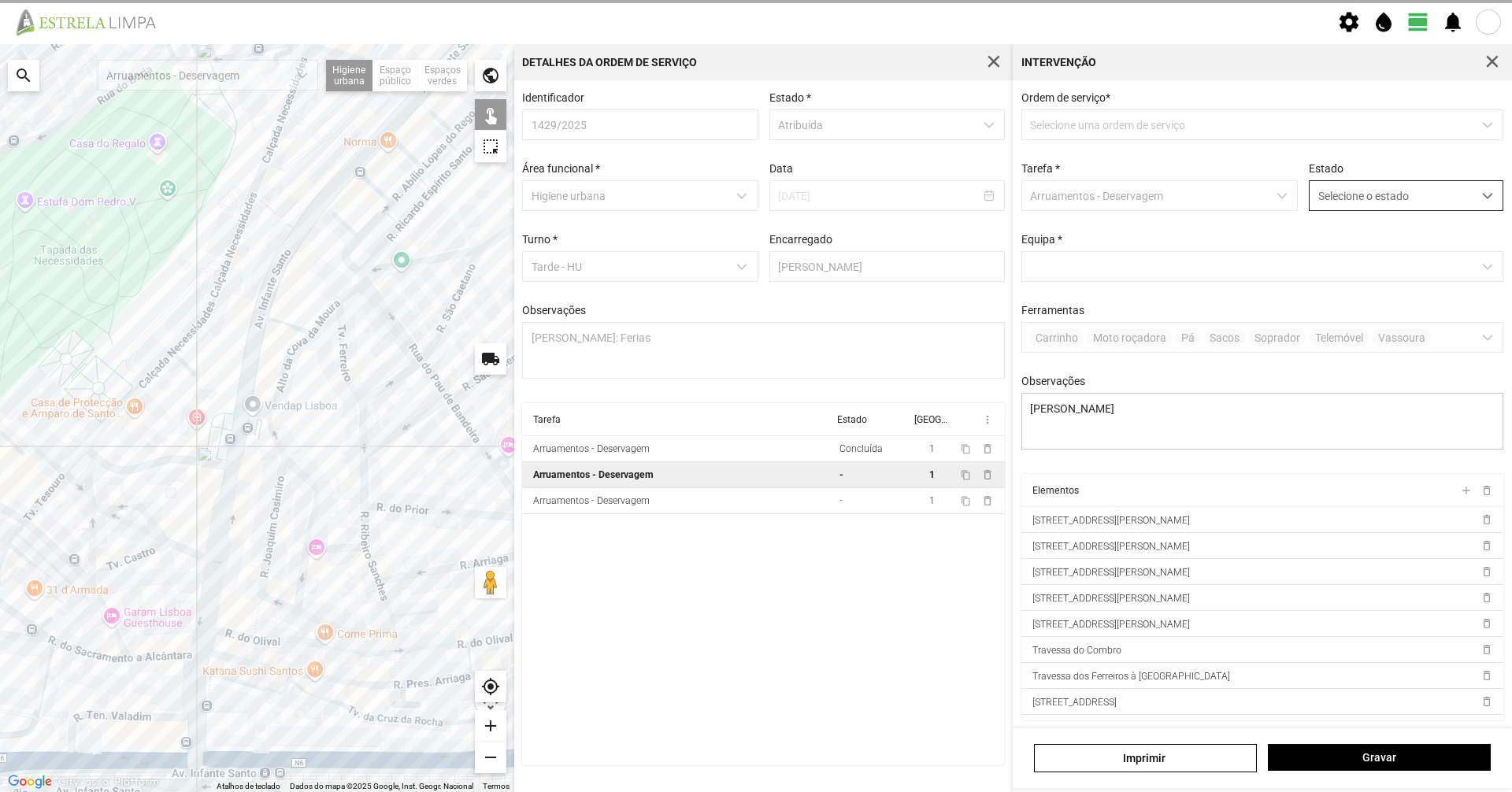
click at [754, 205] on span "Selecione o estado" at bounding box center [1390, 195] width 163 height 29
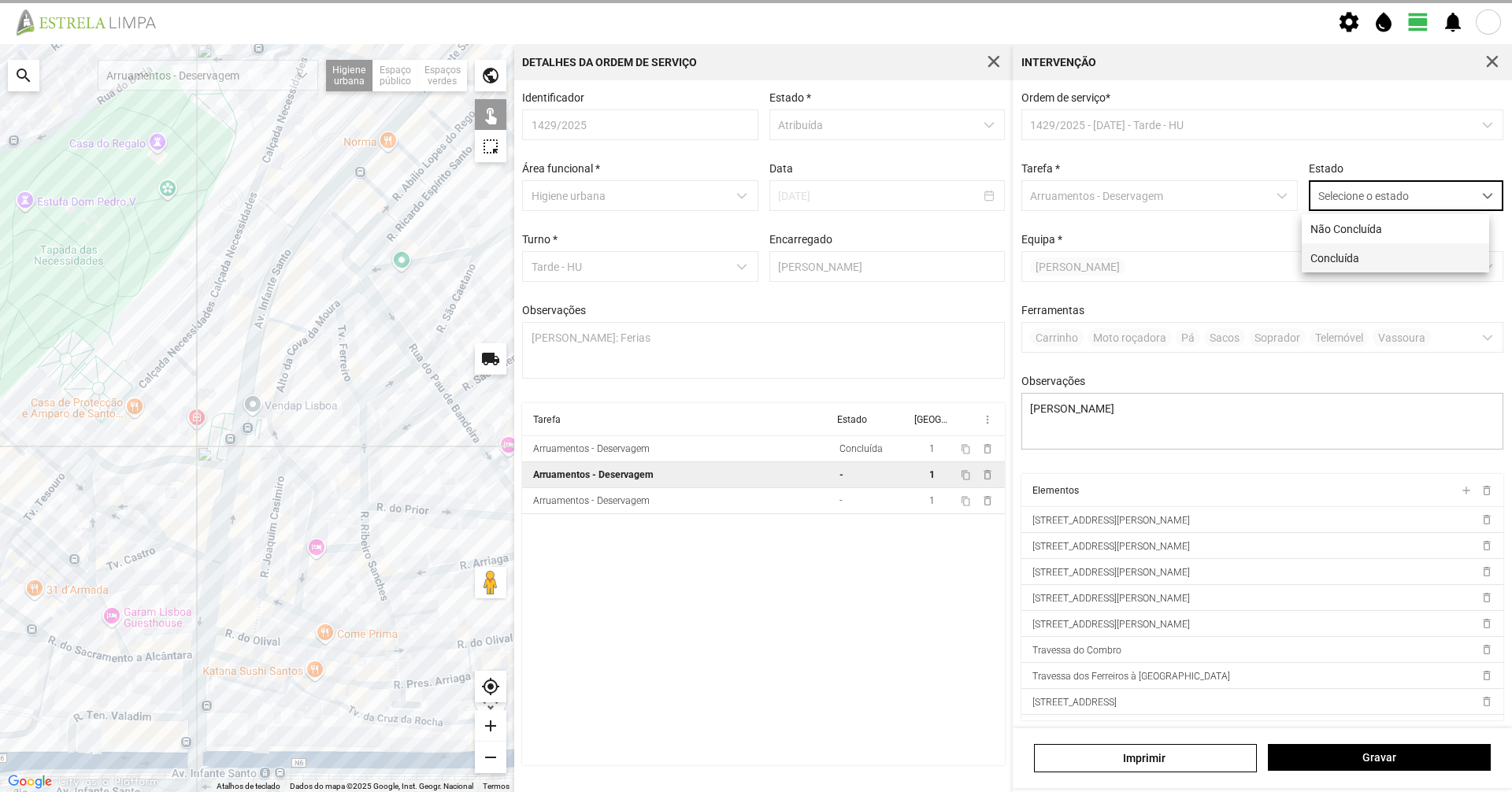
scroll to position [9, 70]
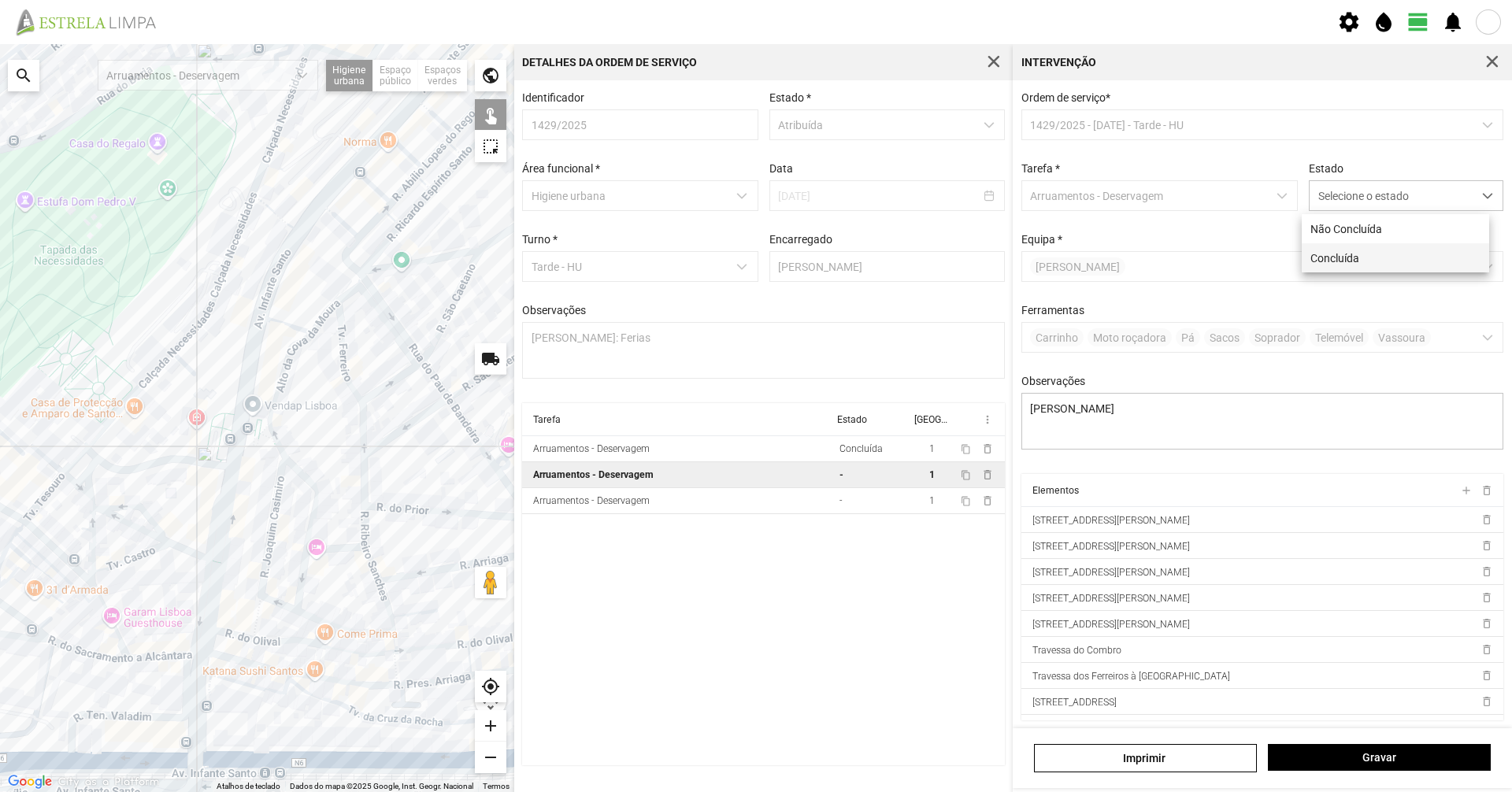
click at [754, 267] on li "Concluída" at bounding box center [1395, 257] width 187 height 29
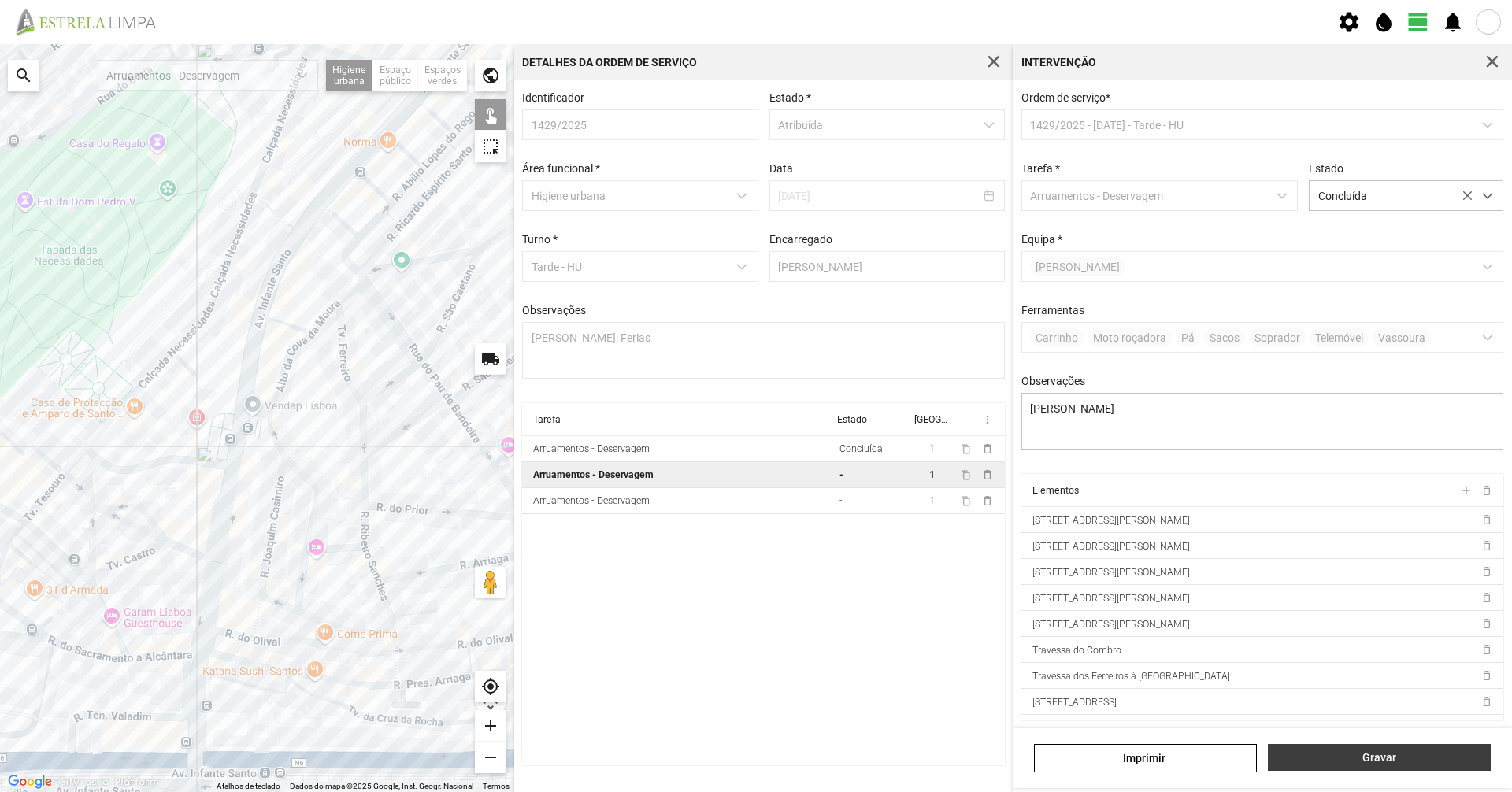
click at [754, 544] on span "Gravar" at bounding box center [1379, 757] width 206 height 13
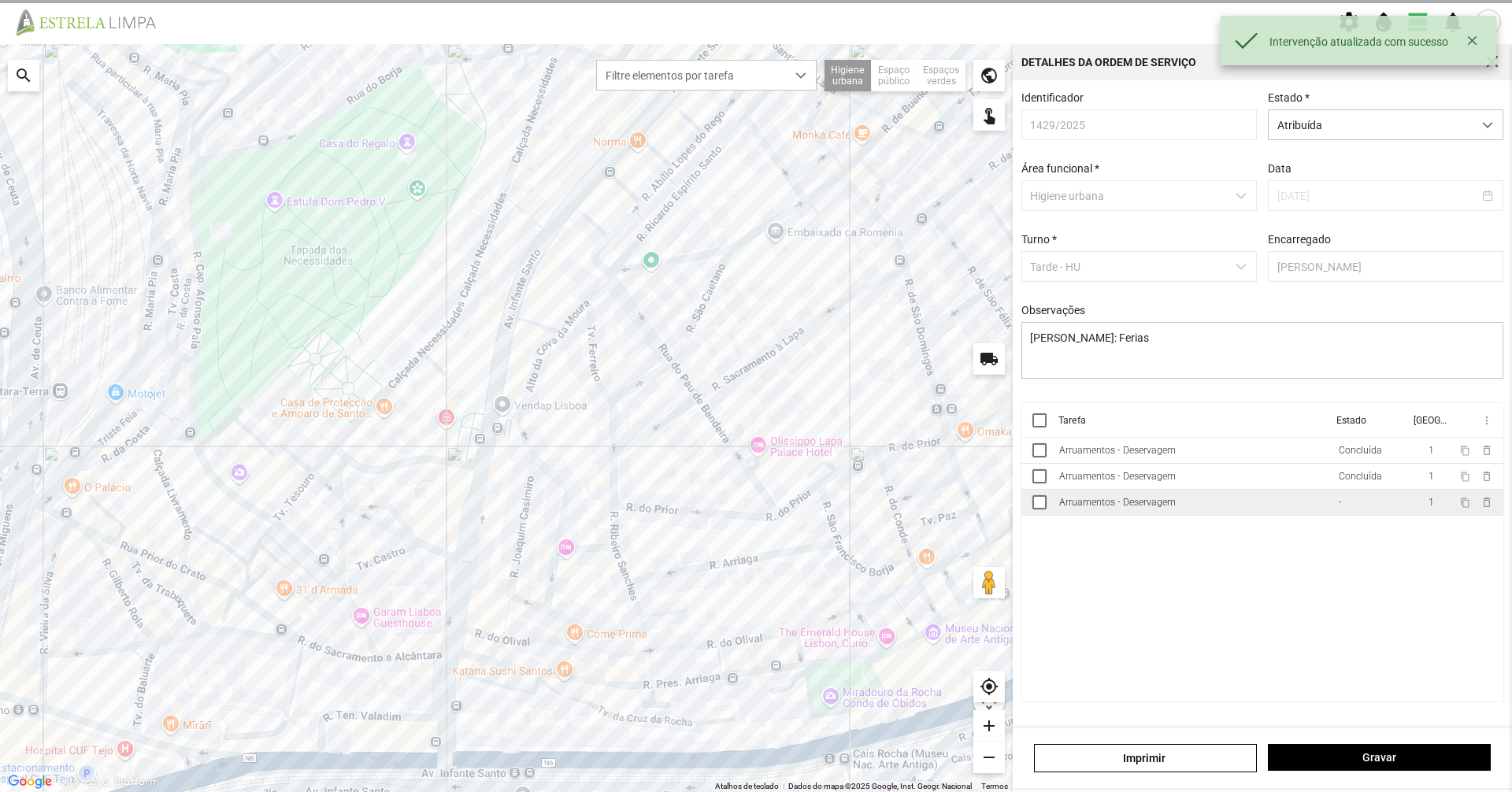
click at [754, 506] on td "Arruamentos - Deservagem" at bounding box center [1192, 503] width 279 height 26
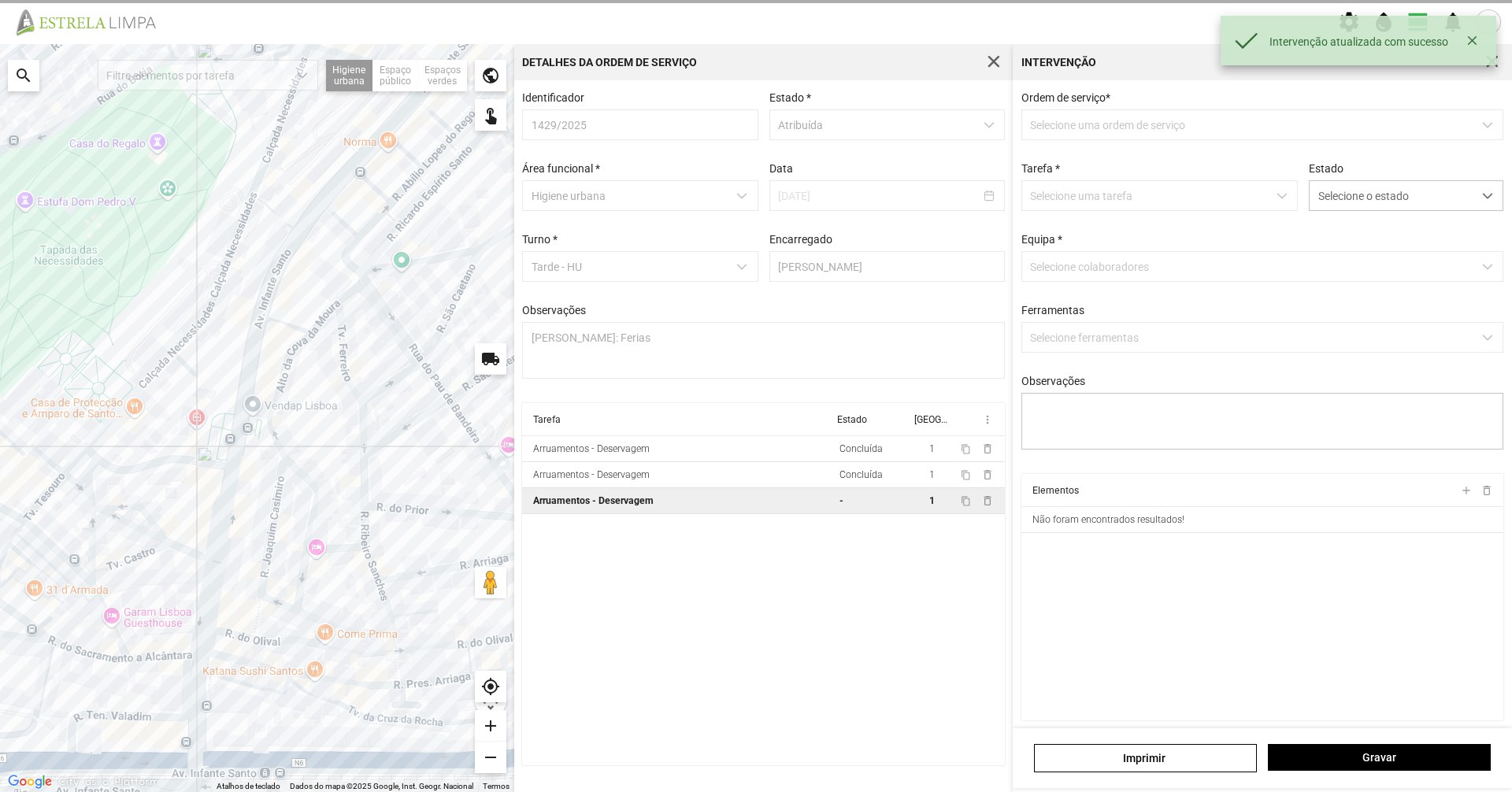
type textarea "[PERSON_NAME]"
click at [754, 198] on span "Selecione o estado" at bounding box center [1390, 195] width 163 height 29
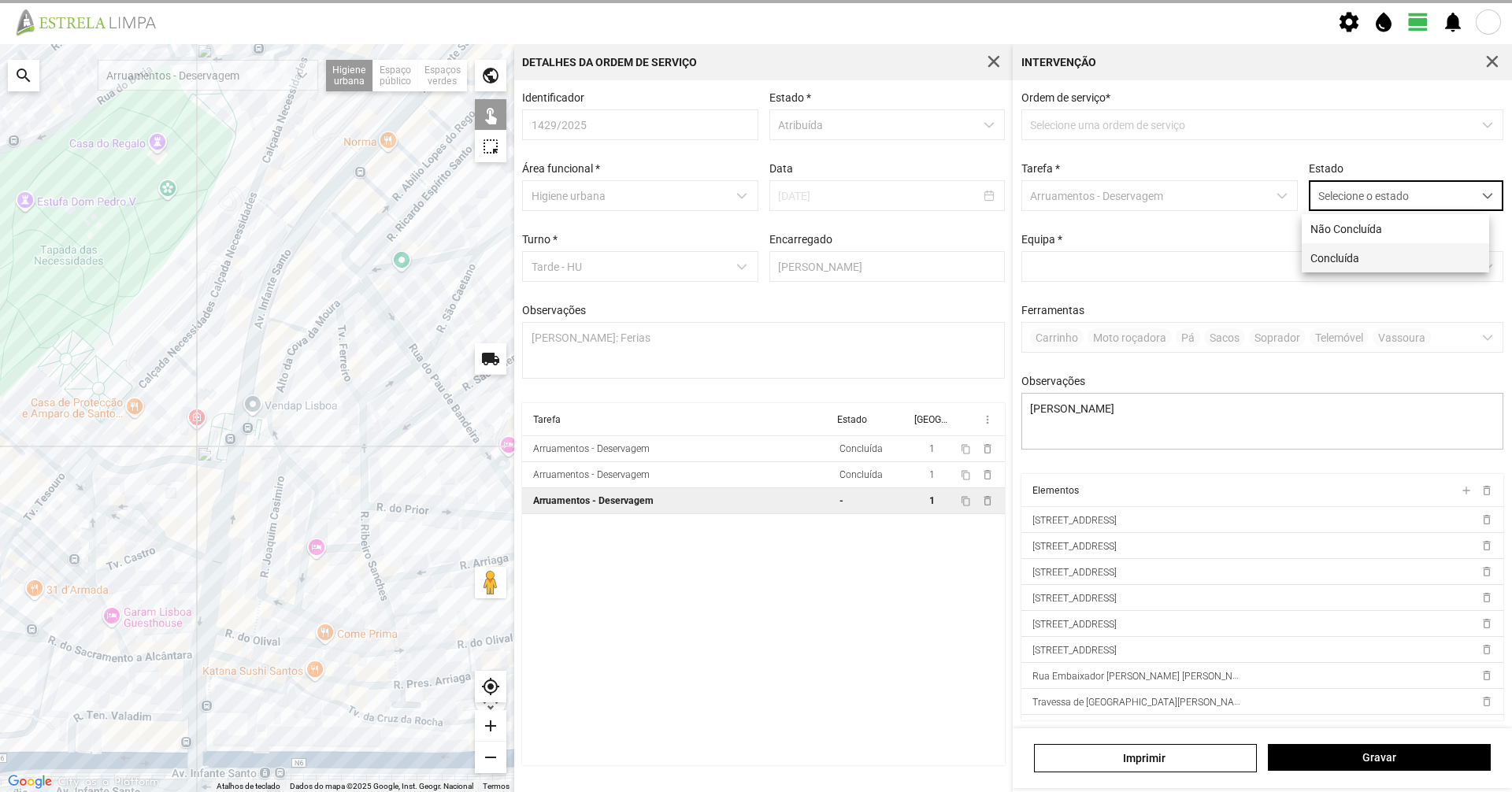
scroll to position [9, 70]
click at [754, 262] on li "Concluída" at bounding box center [1395, 257] width 187 height 29
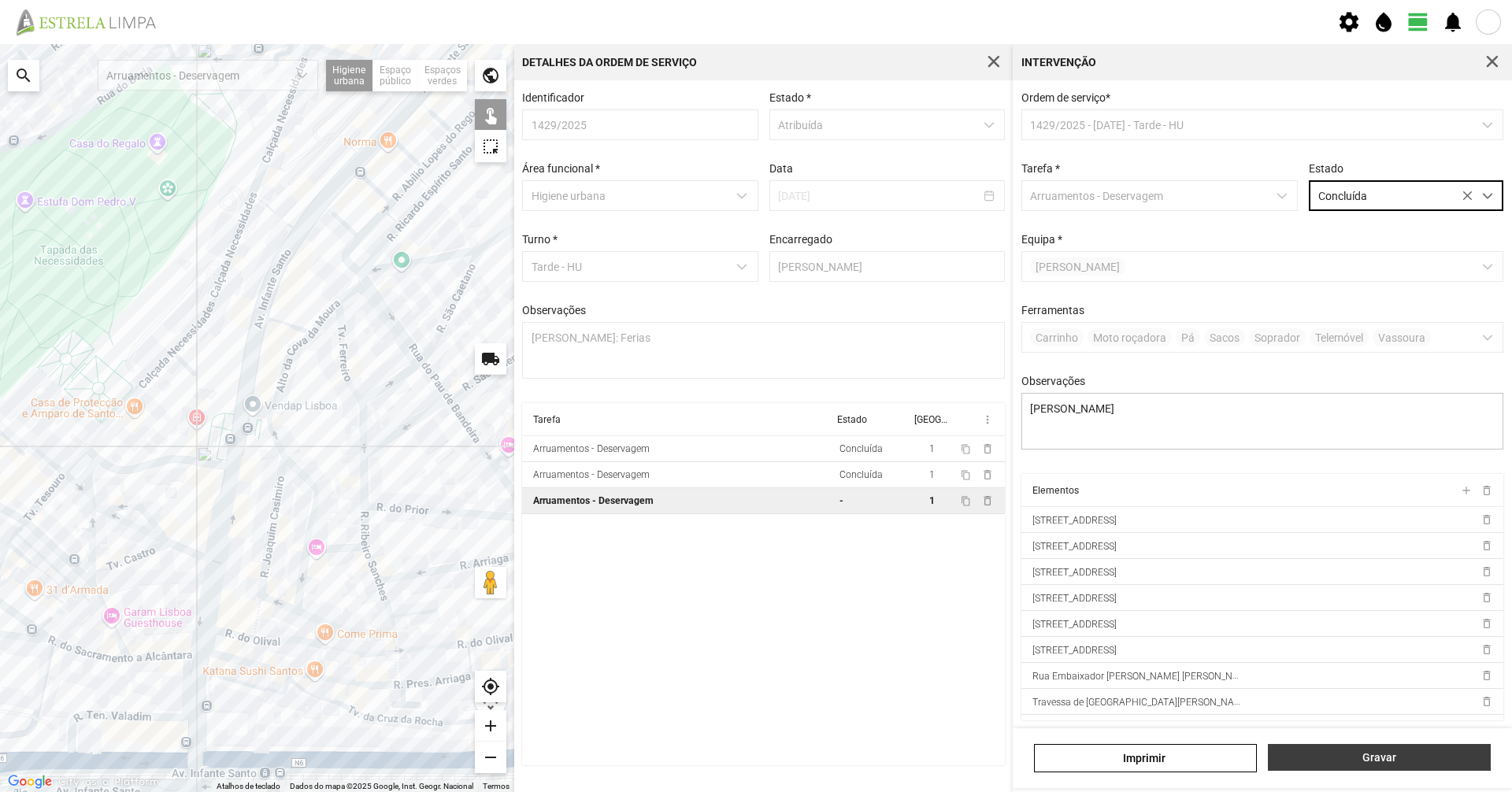
click at [754, 544] on button "Gravar" at bounding box center [1378, 757] width 223 height 27
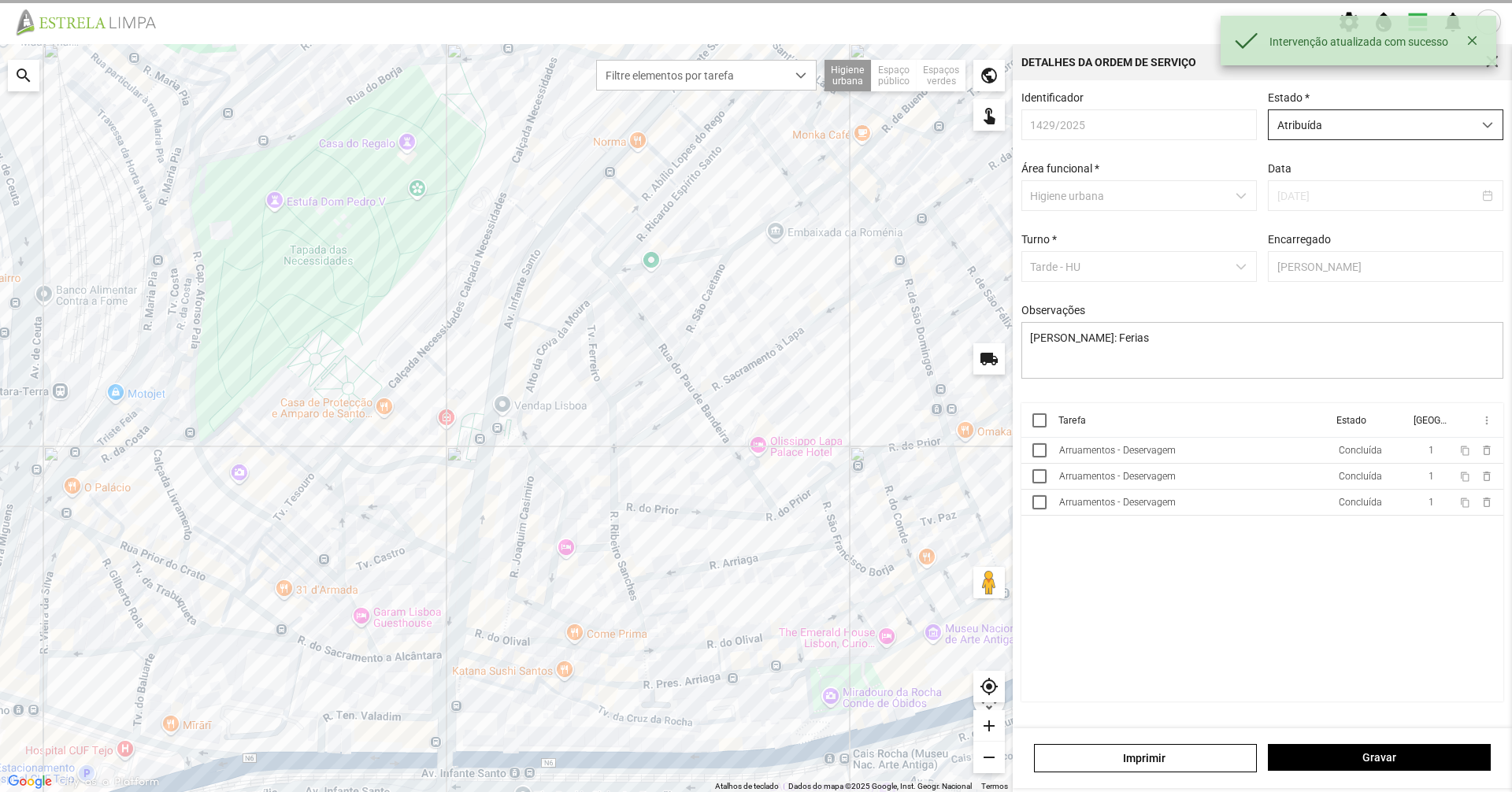
click at [754, 131] on span "Atribuída" at bounding box center [1370, 124] width 204 height 29
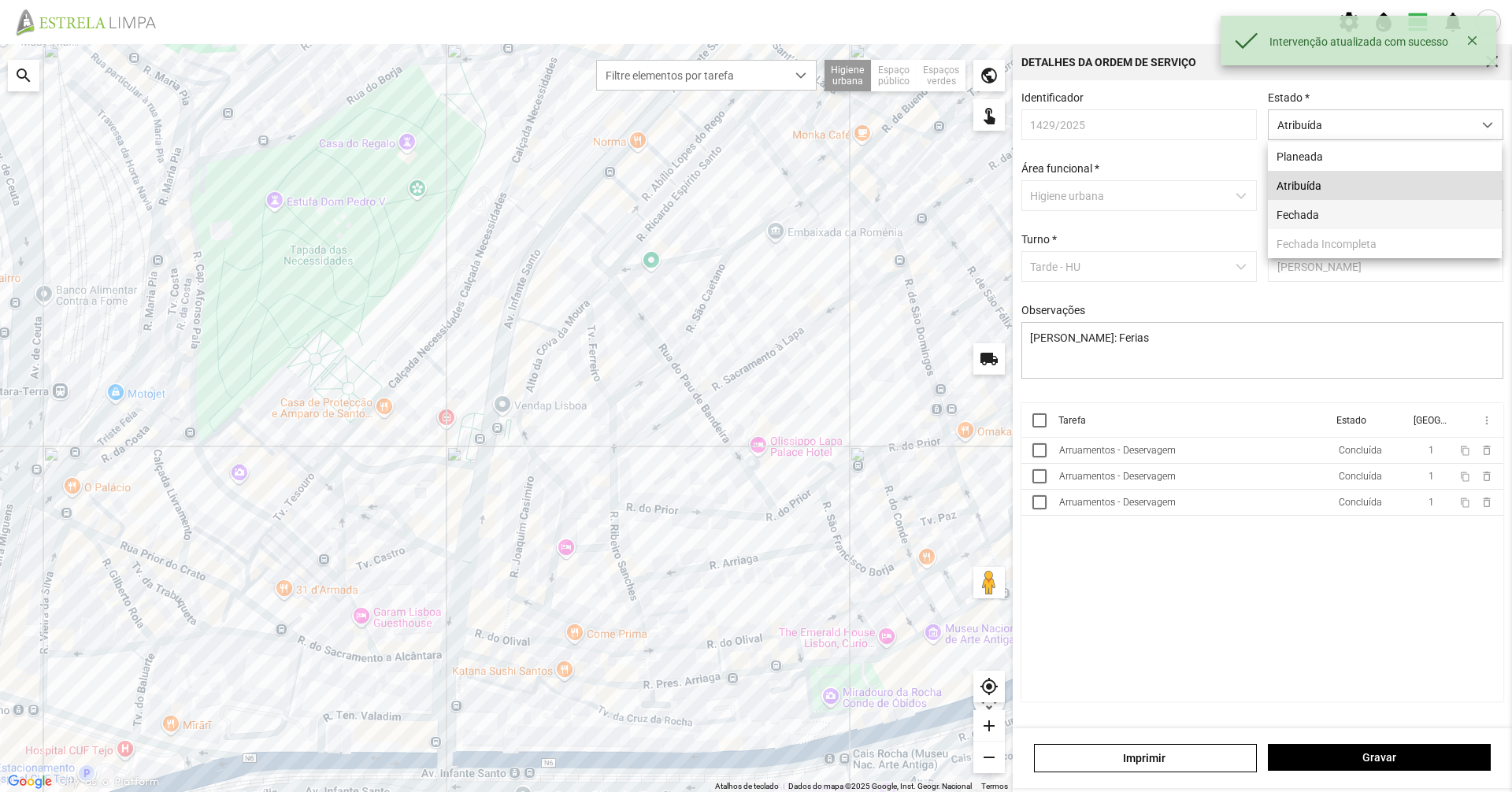
click at [754, 205] on li "Fechada" at bounding box center [1384, 214] width 234 height 29
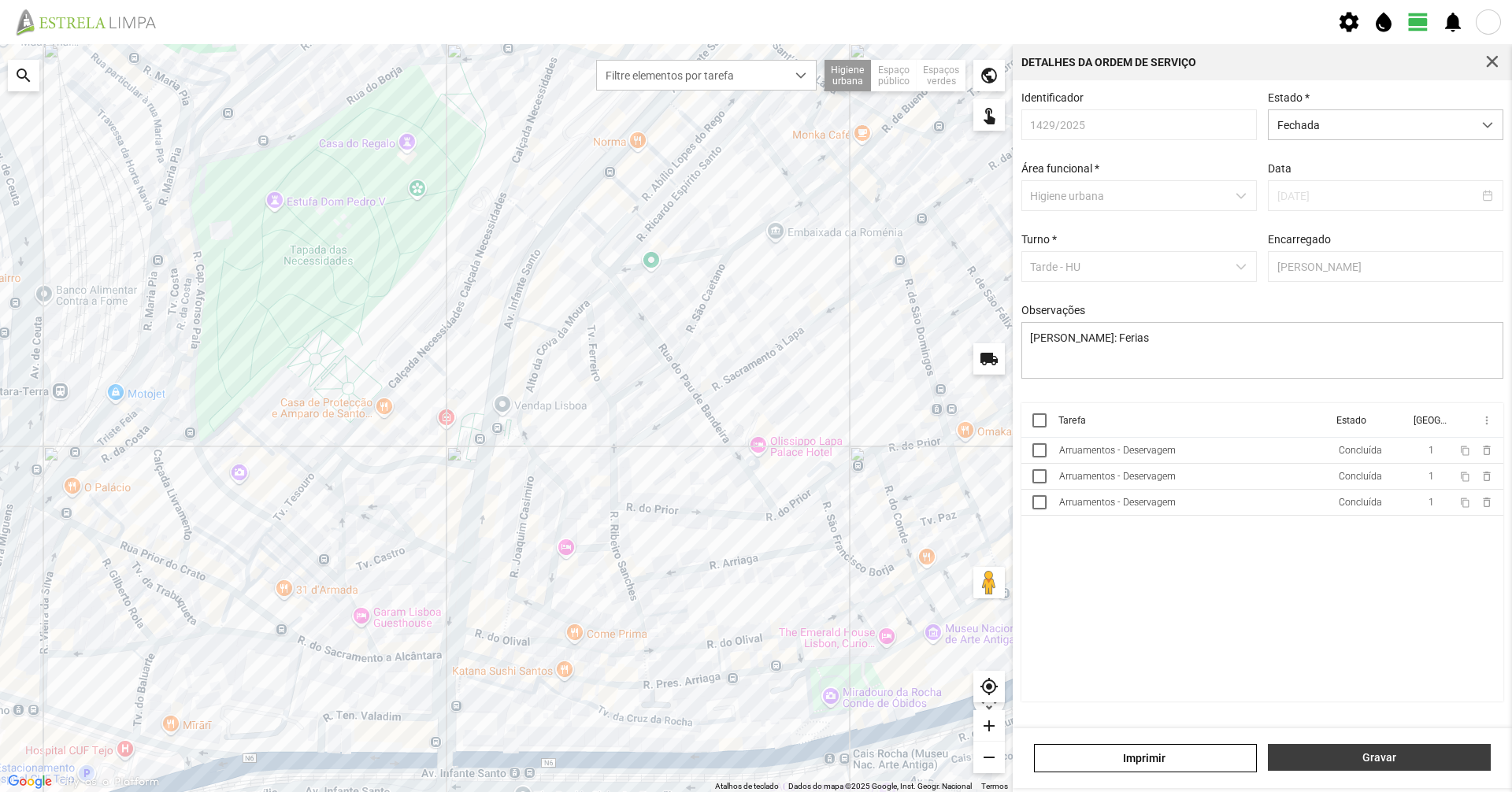
click at [754, 544] on button "Gravar" at bounding box center [1378, 757] width 223 height 27
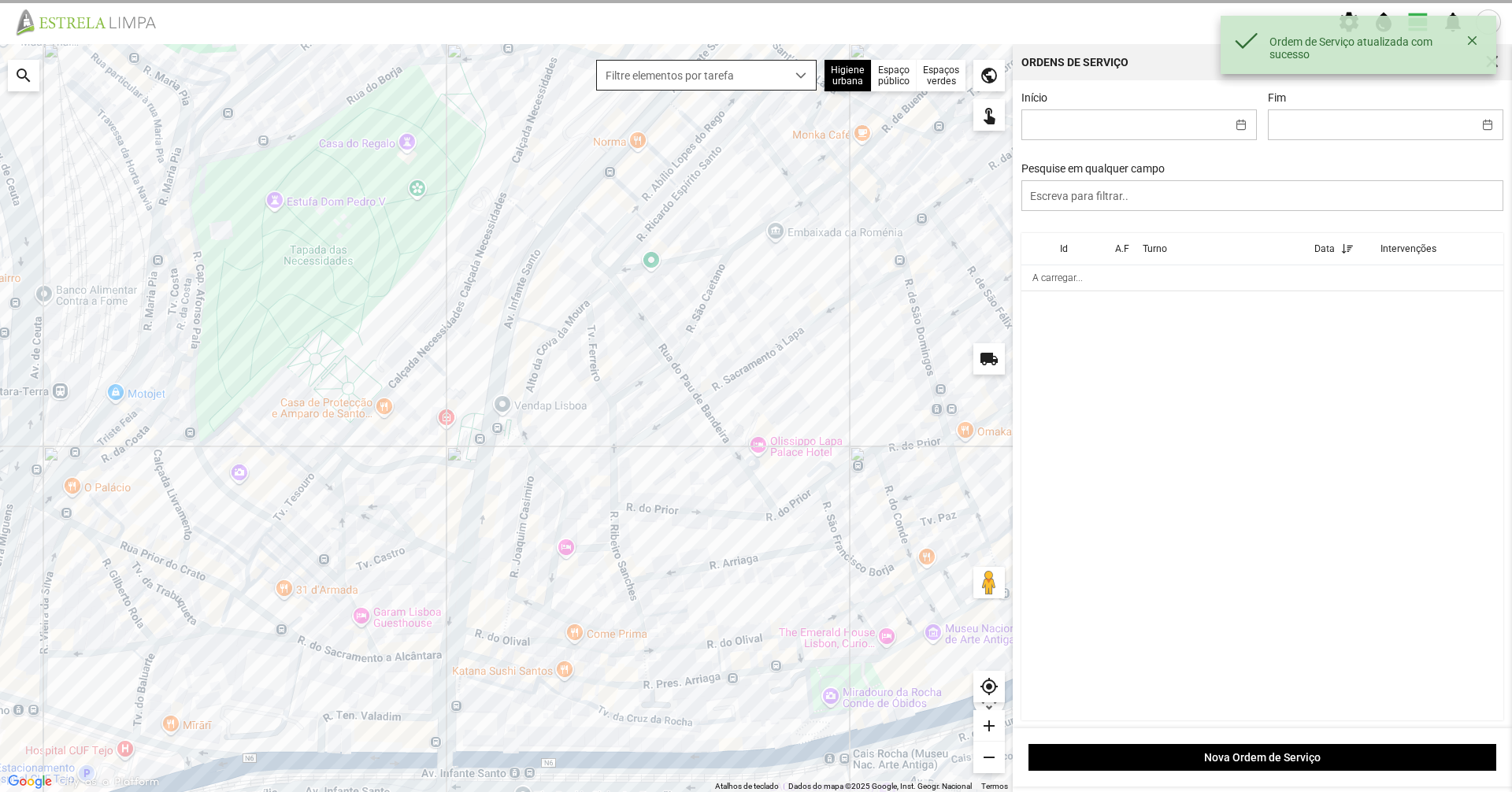
click at [754, 79] on span "dropdown trigger" at bounding box center [800, 75] width 11 height 11
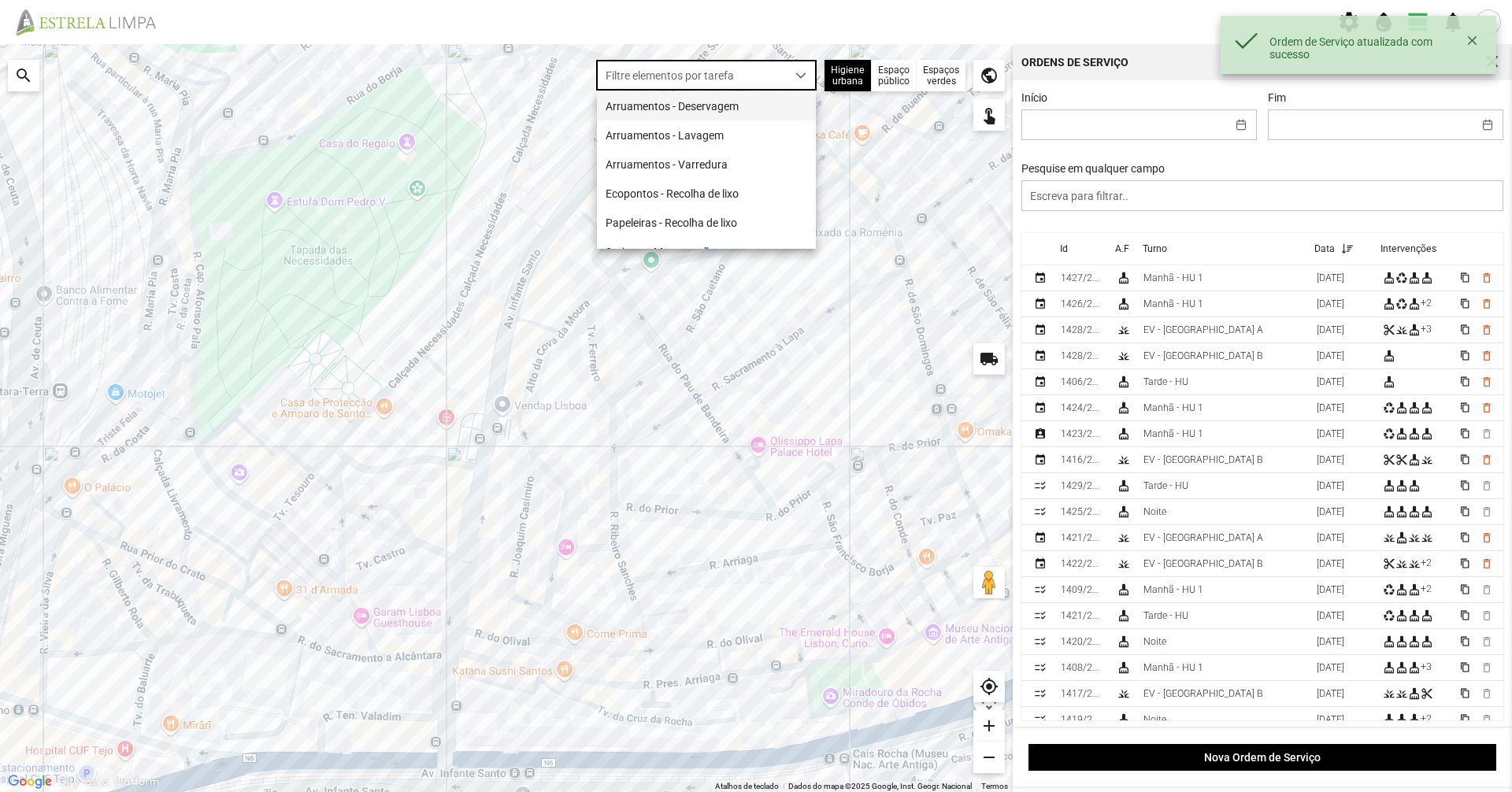
scroll to position [9, 70]
click at [754, 108] on li "Arruamentos - Deservagem" at bounding box center [706, 105] width 219 height 29
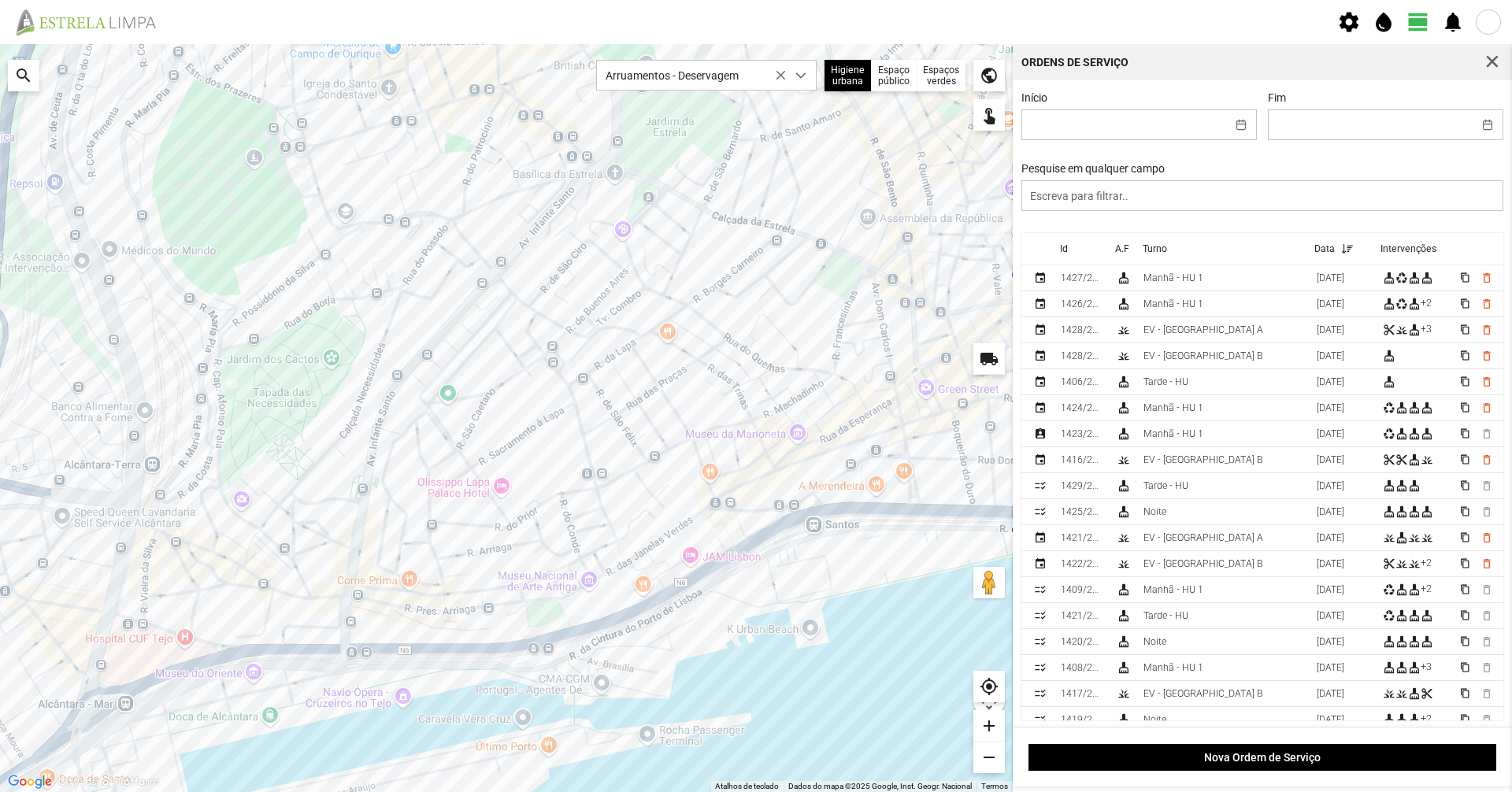
drag, startPoint x: 503, startPoint y: 417, endPoint x: 536, endPoint y: 402, distance: 36.2
click at [536, 402] on div at bounding box center [506, 418] width 1013 height 747
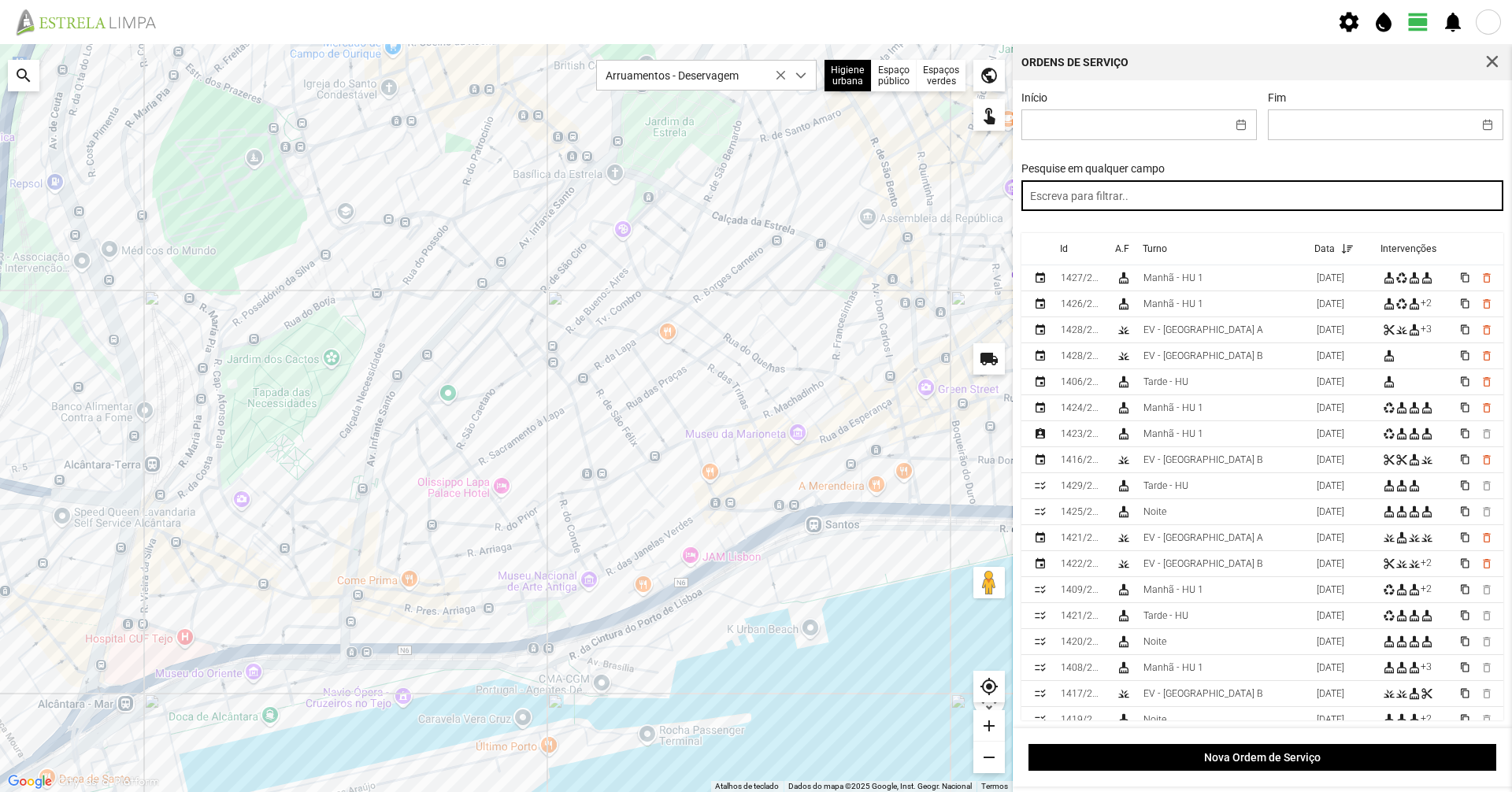
click at [754, 196] on input "text" at bounding box center [1261, 195] width 482 height 31
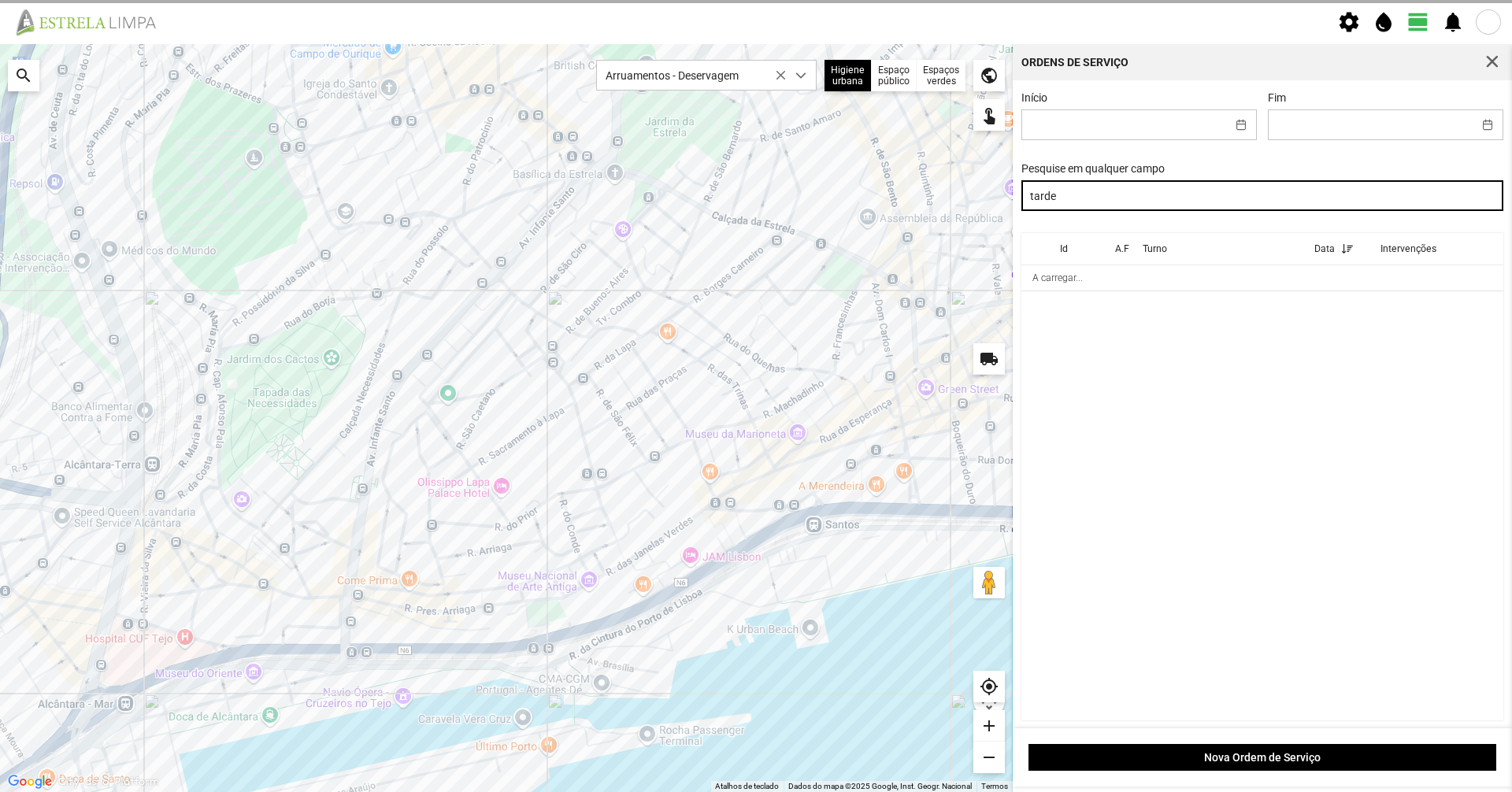
type input "tarde"
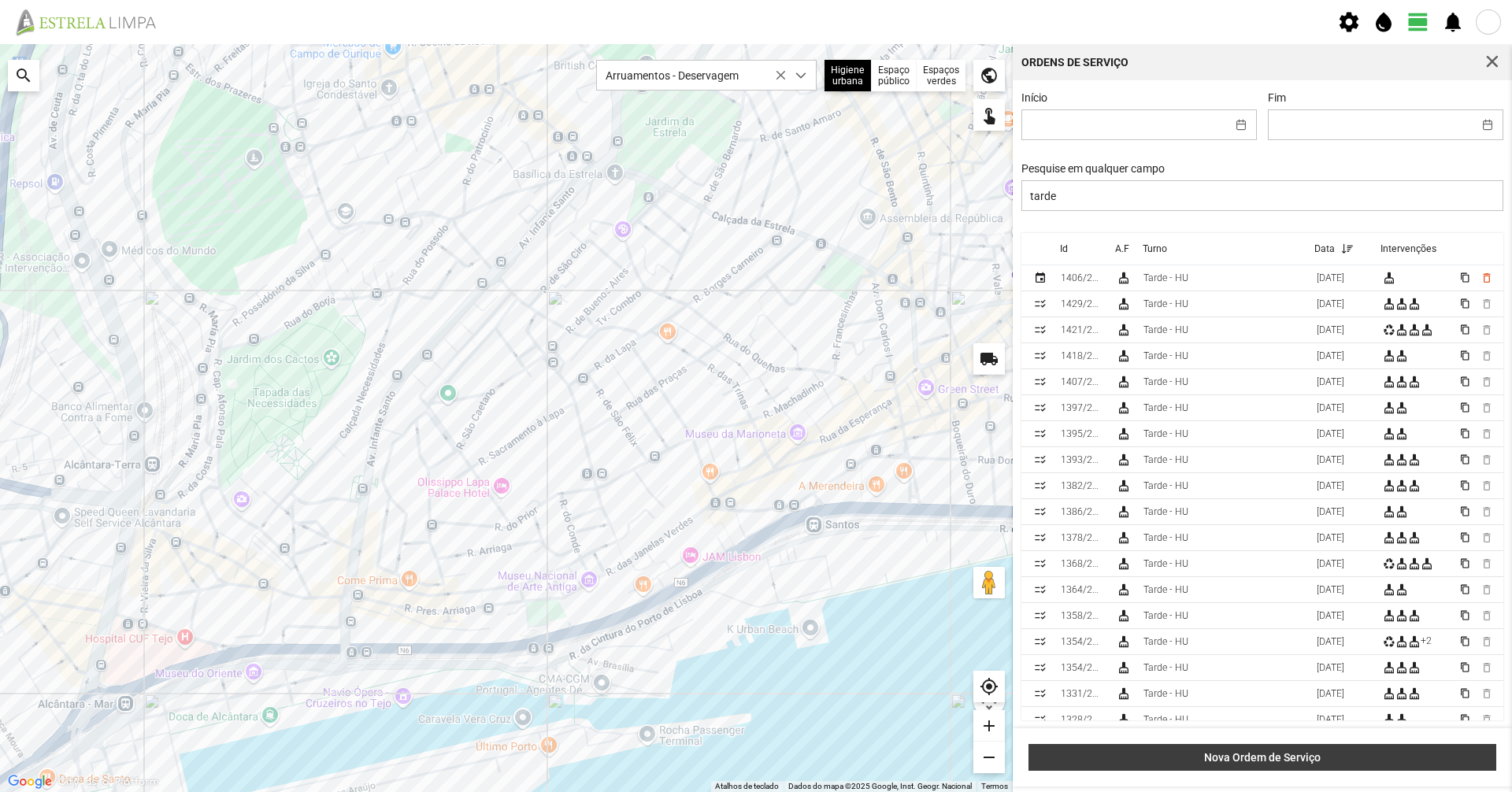
click at [754, 544] on span "Nova Ordem de Serviço" at bounding box center [1262, 757] width 452 height 13
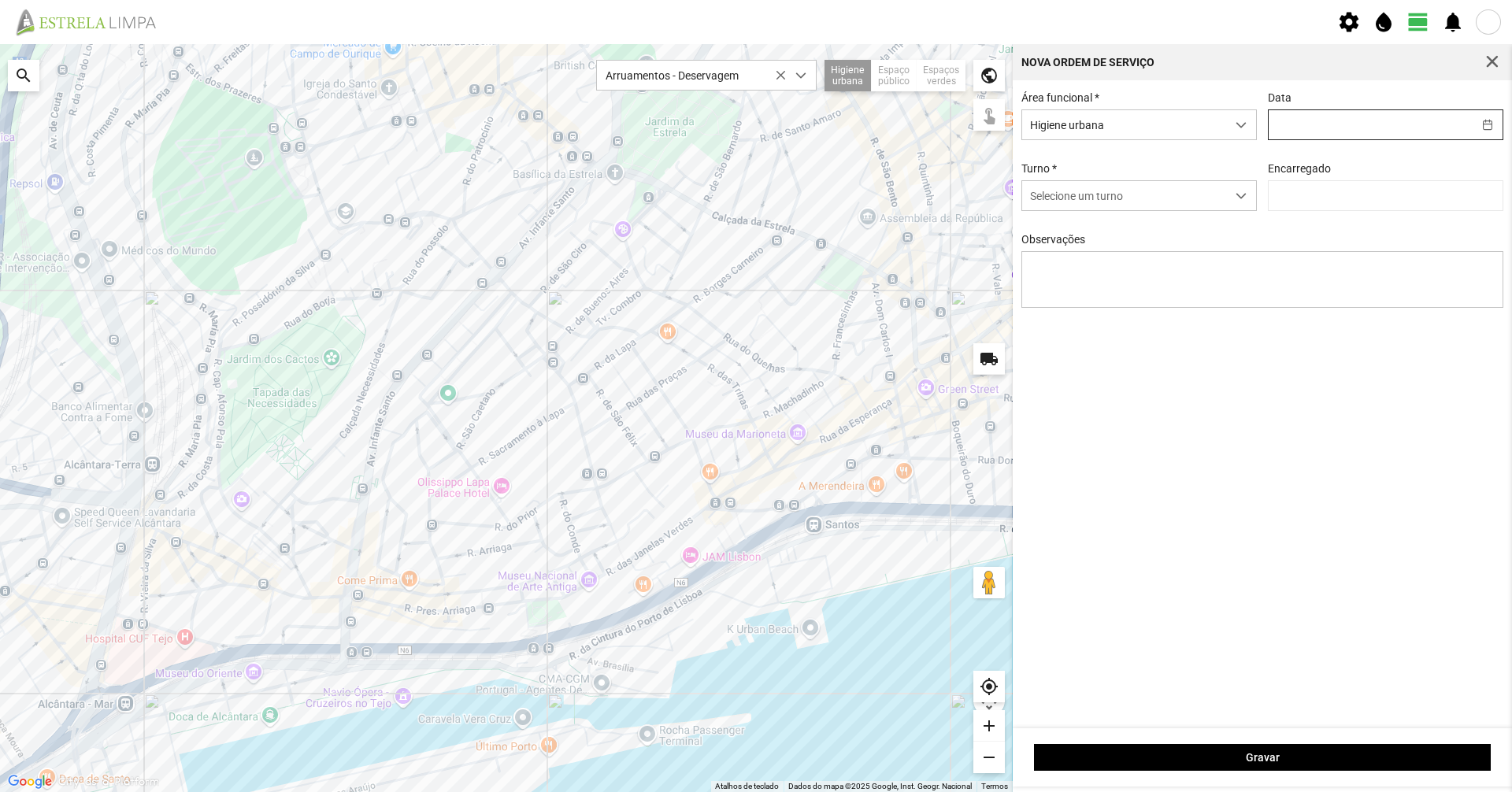
click at [754, 123] on input "text" at bounding box center [1370, 124] width 204 height 29
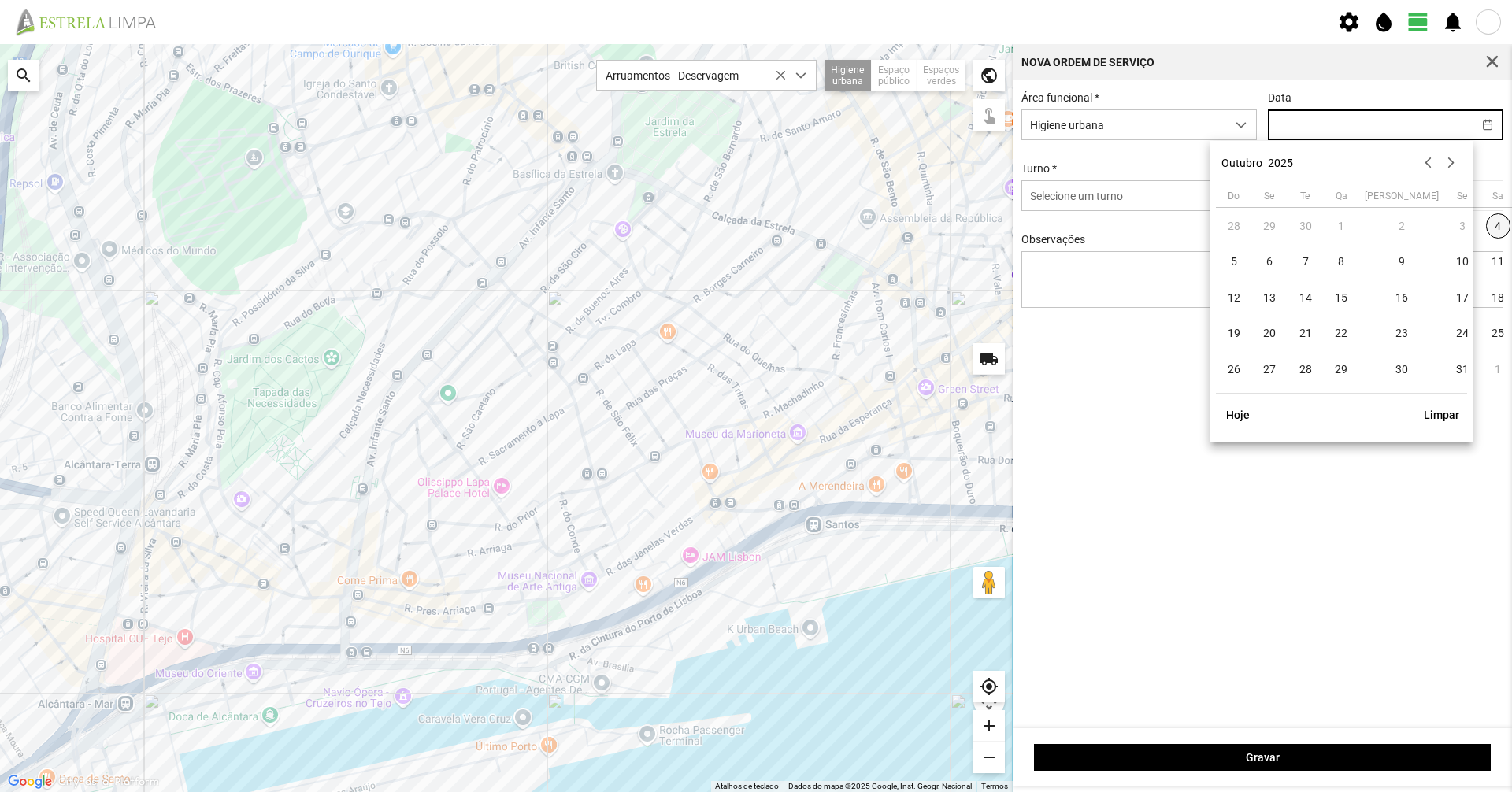
click at [754, 229] on span "4" at bounding box center [1498, 226] width 25 height 25
type input "[DATE]"
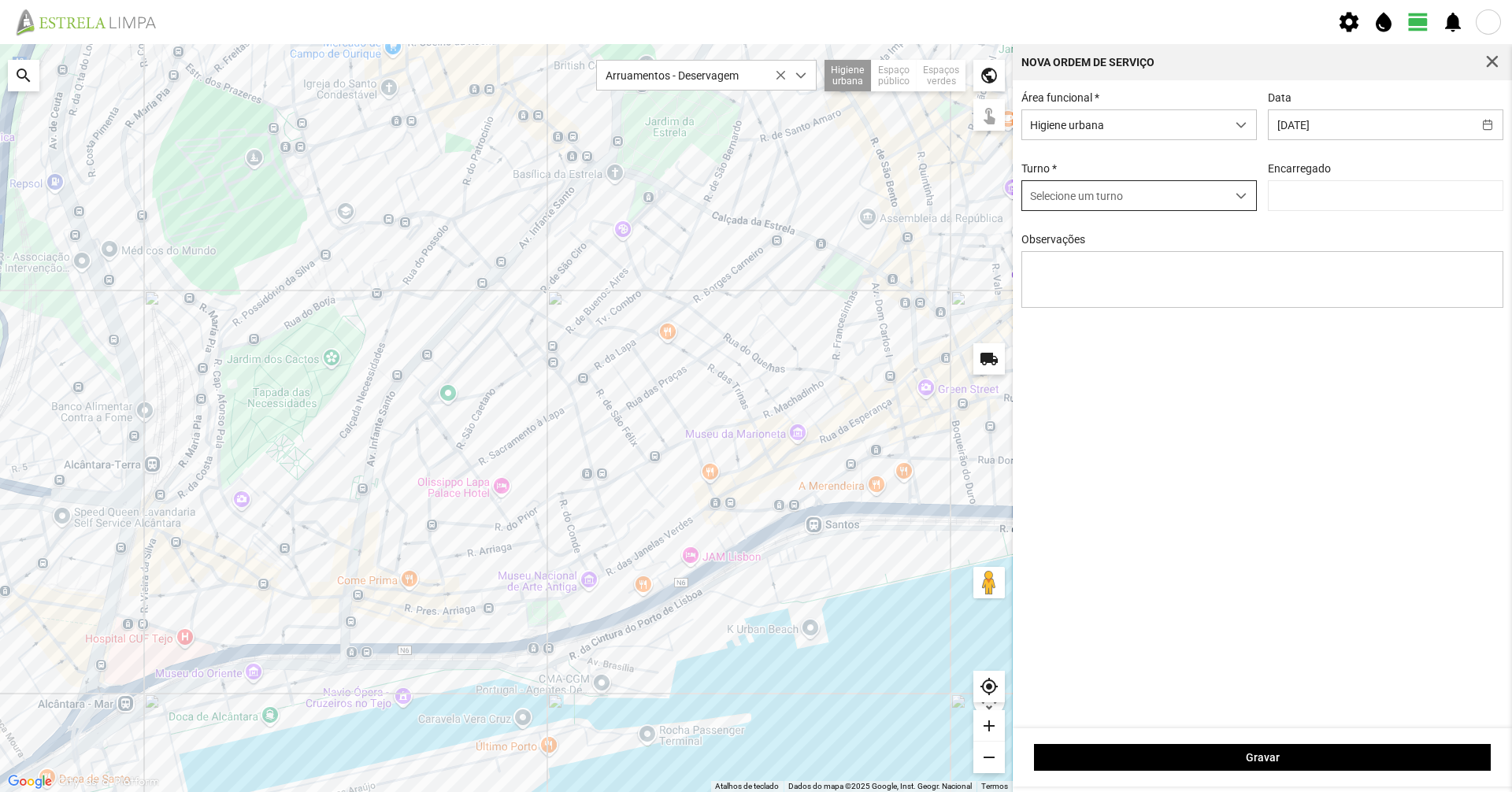
click at [754, 202] on span "Selecione um turno" at bounding box center [1124, 195] width 204 height 29
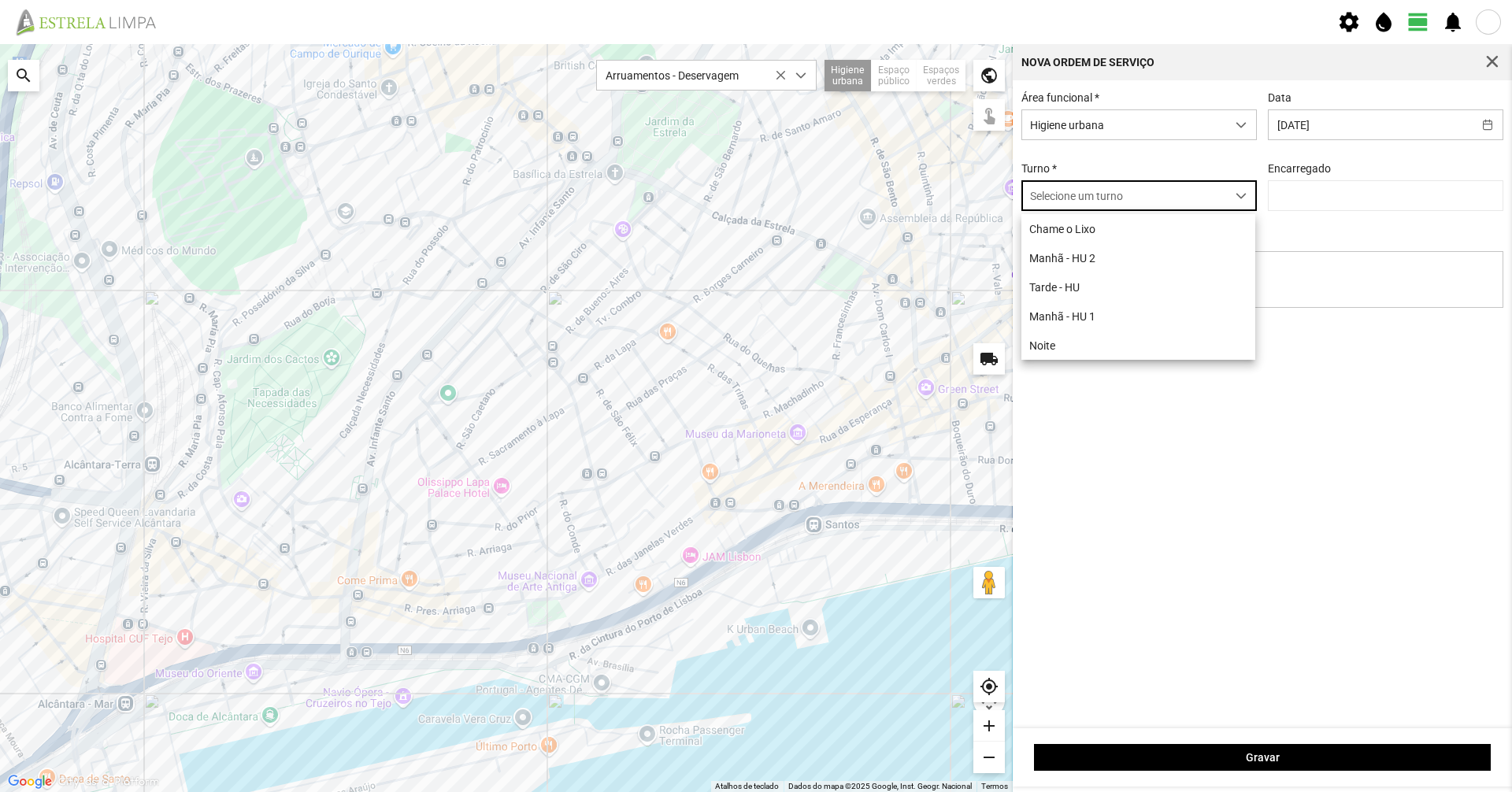
scroll to position [9, 70]
click at [754, 288] on li "Tarde - HU" at bounding box center [1138, 286] width 234 height 29
type input "[PERSON_NAME]"
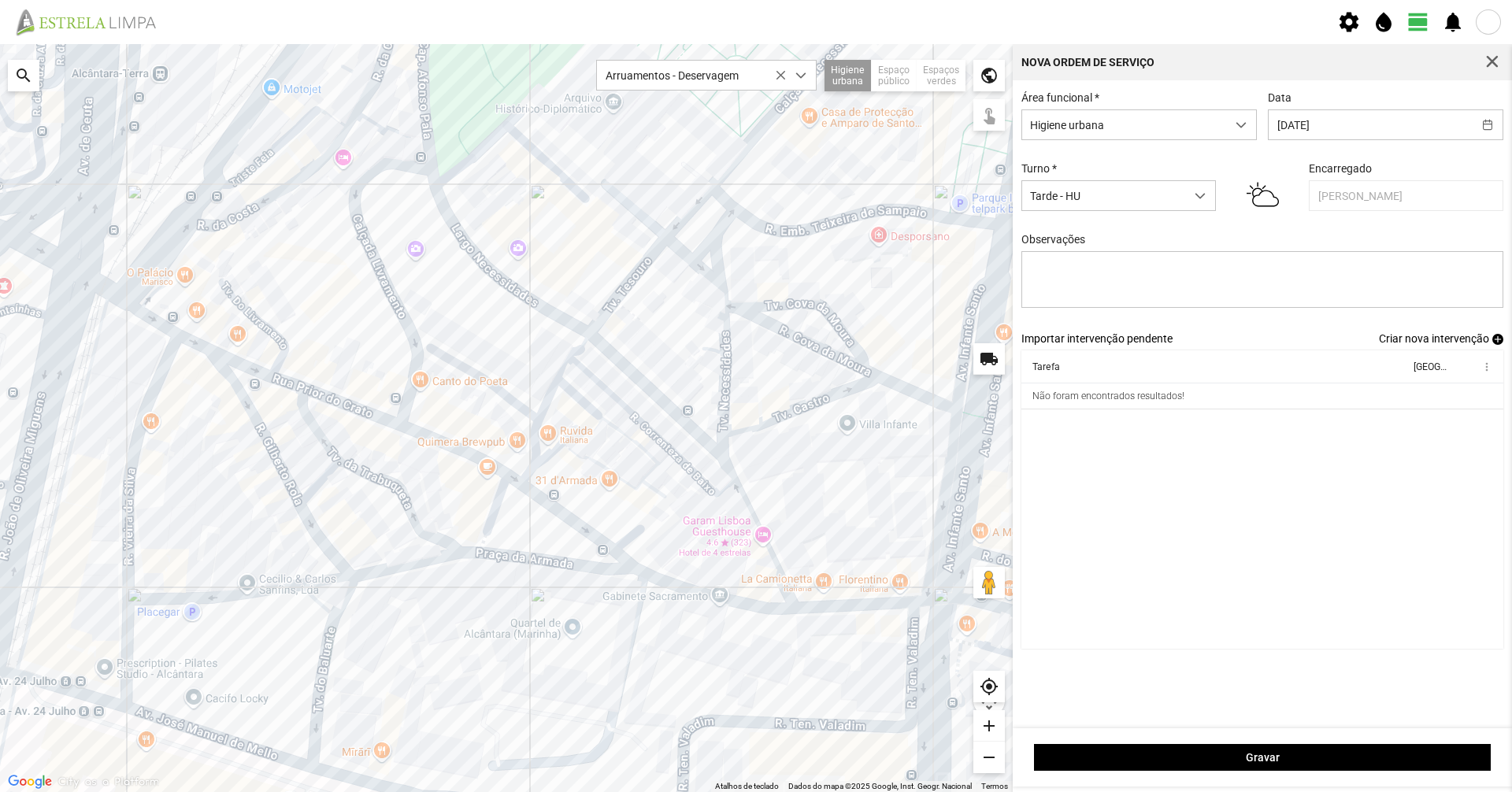
click at [271, 449] on div at bounding box center [506, 418] width 1013 height 747
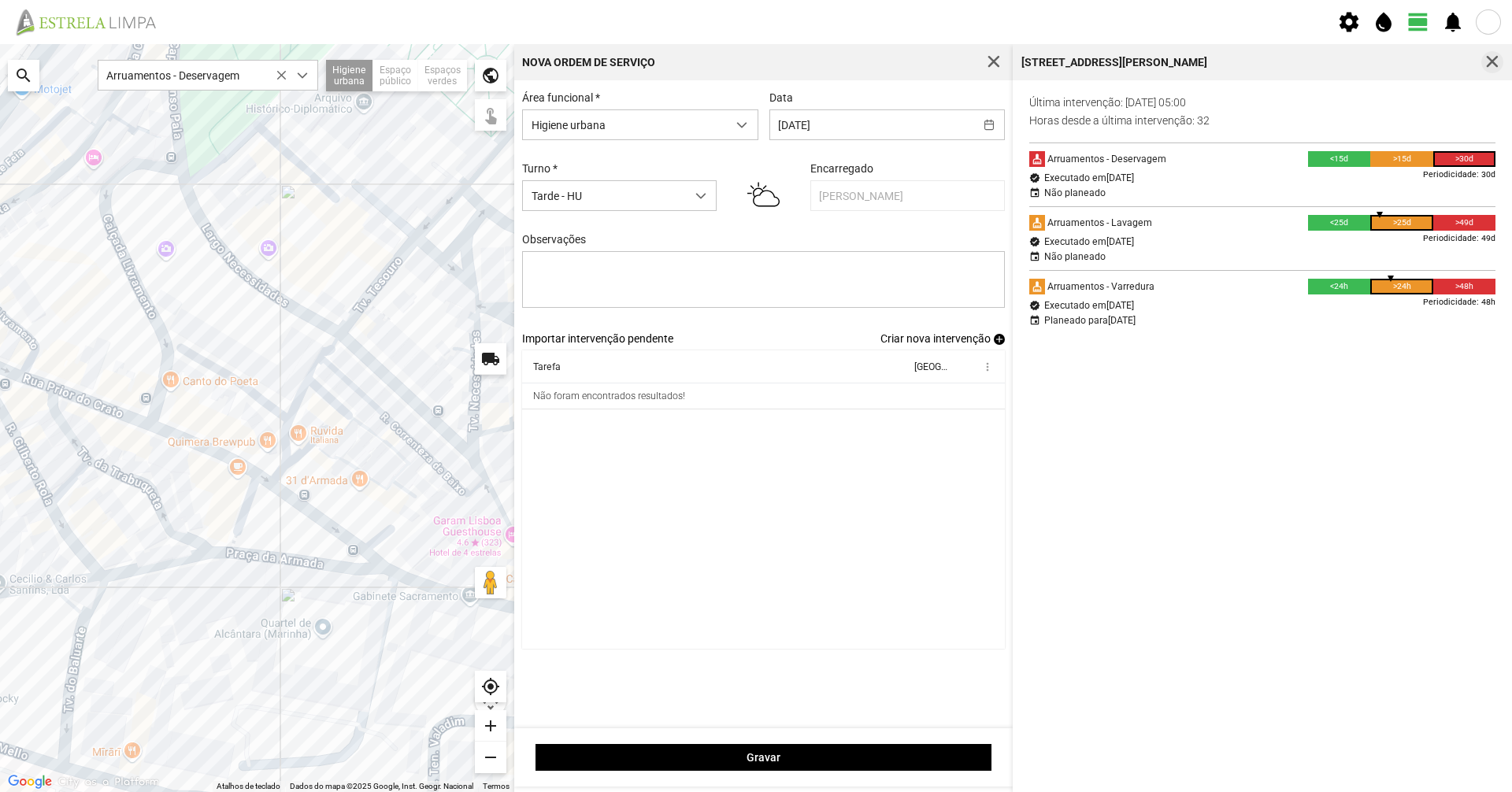
click at [754, 68] on span "button" at bounding box center [1492, 62] width 14 height 14
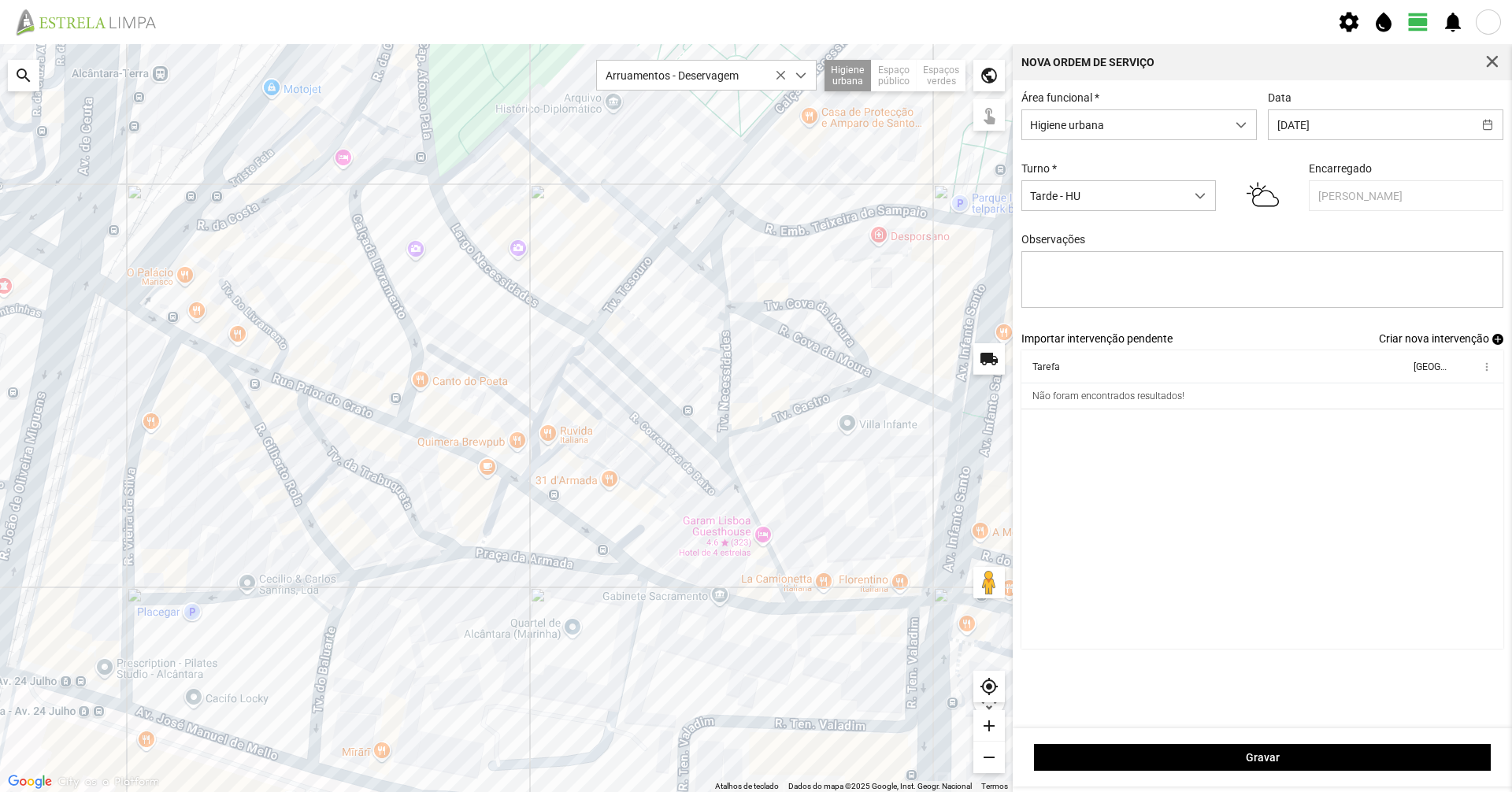
click at [754, 339] on span "Criar nova intervenção" at bounding box center [1433, 339] width 110 height 13
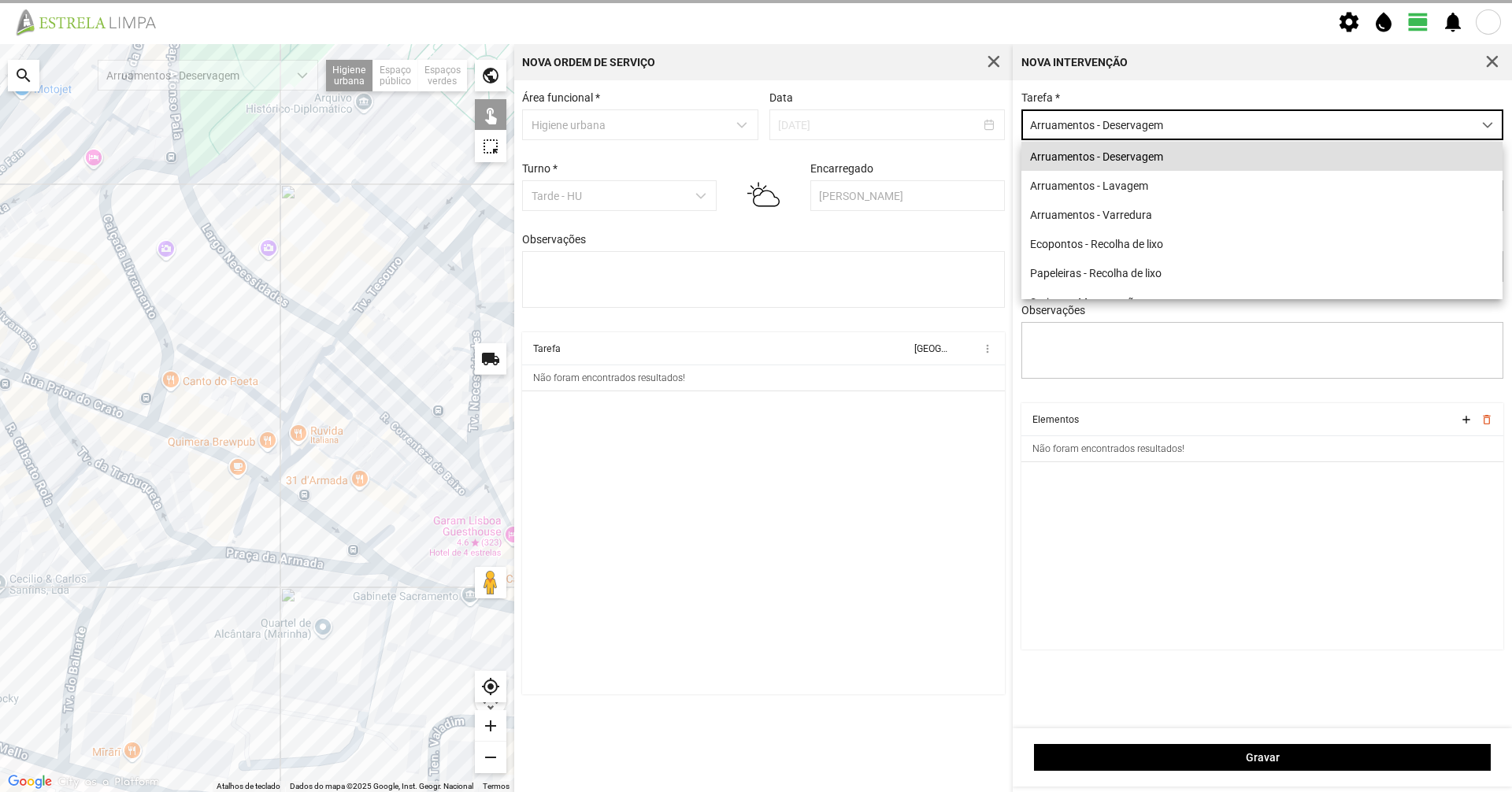
scroll to position [9, 70]
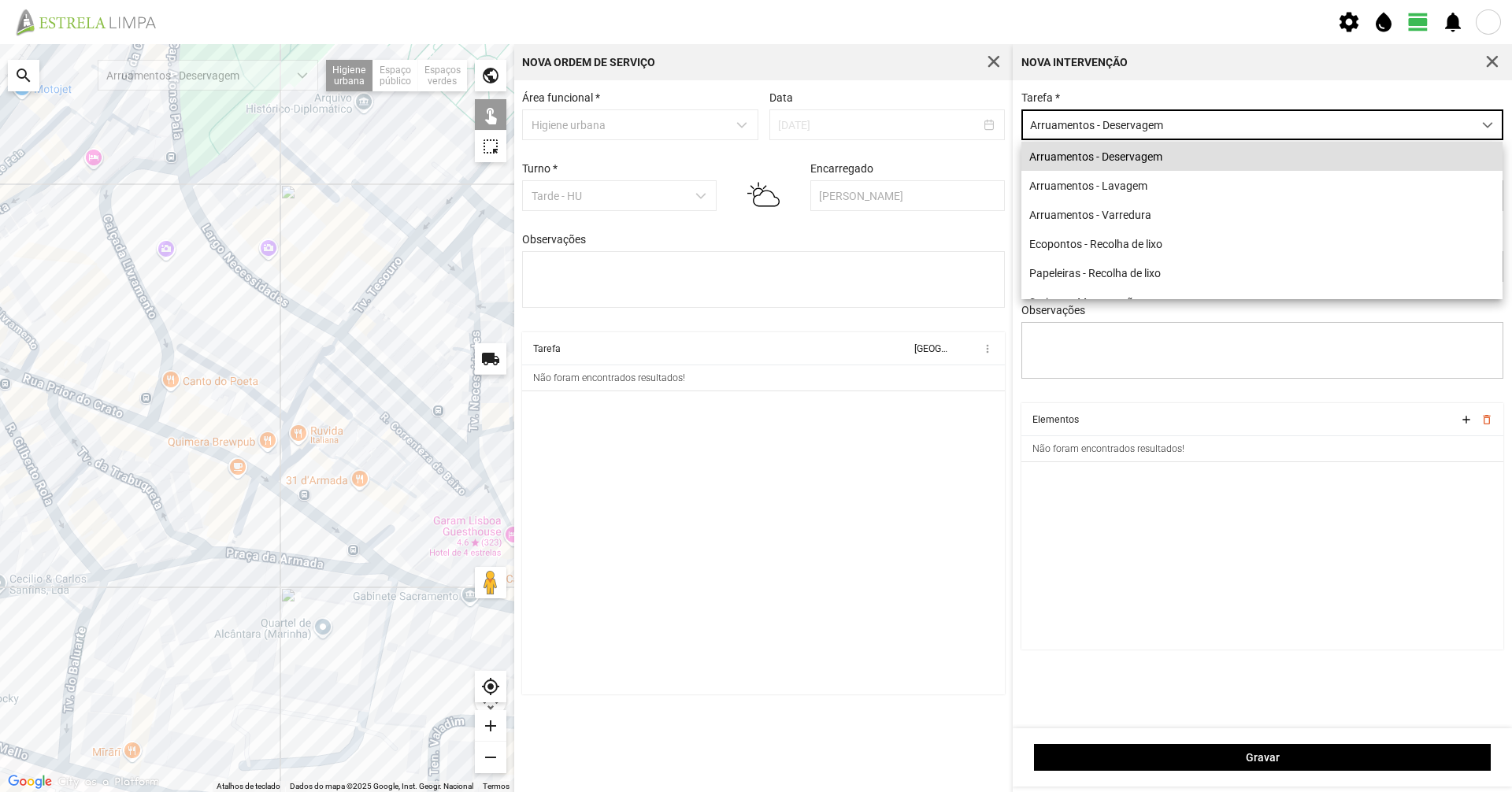
click at [754, 93] on div "Tarefa * Arruamentos - Deservagem" at bounding box center [1262, 115] width 494 height 49
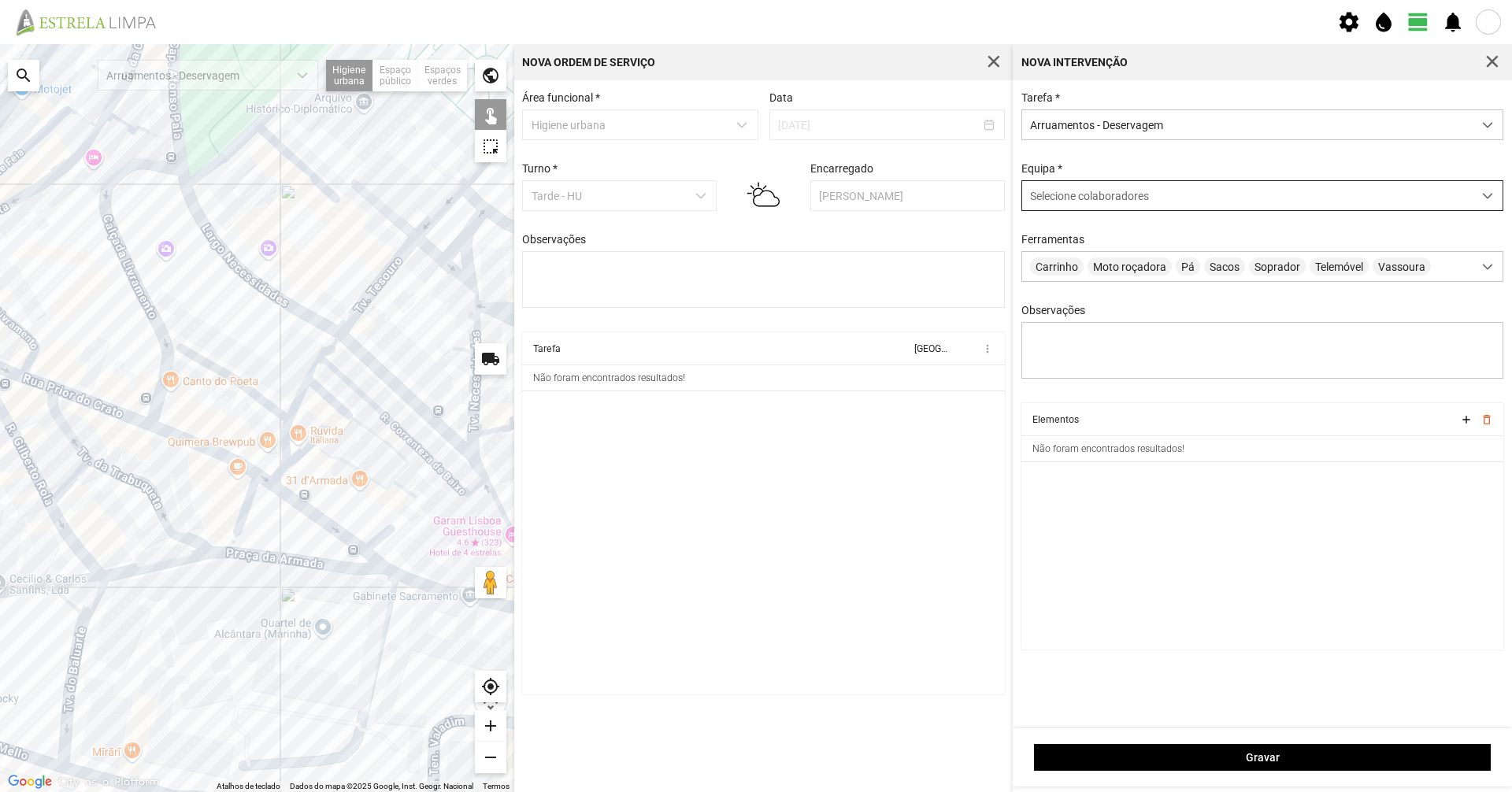
click at [754, 192] on span "Selecione colaboradores" at bounding box center [1089, 196] width 119 height 13
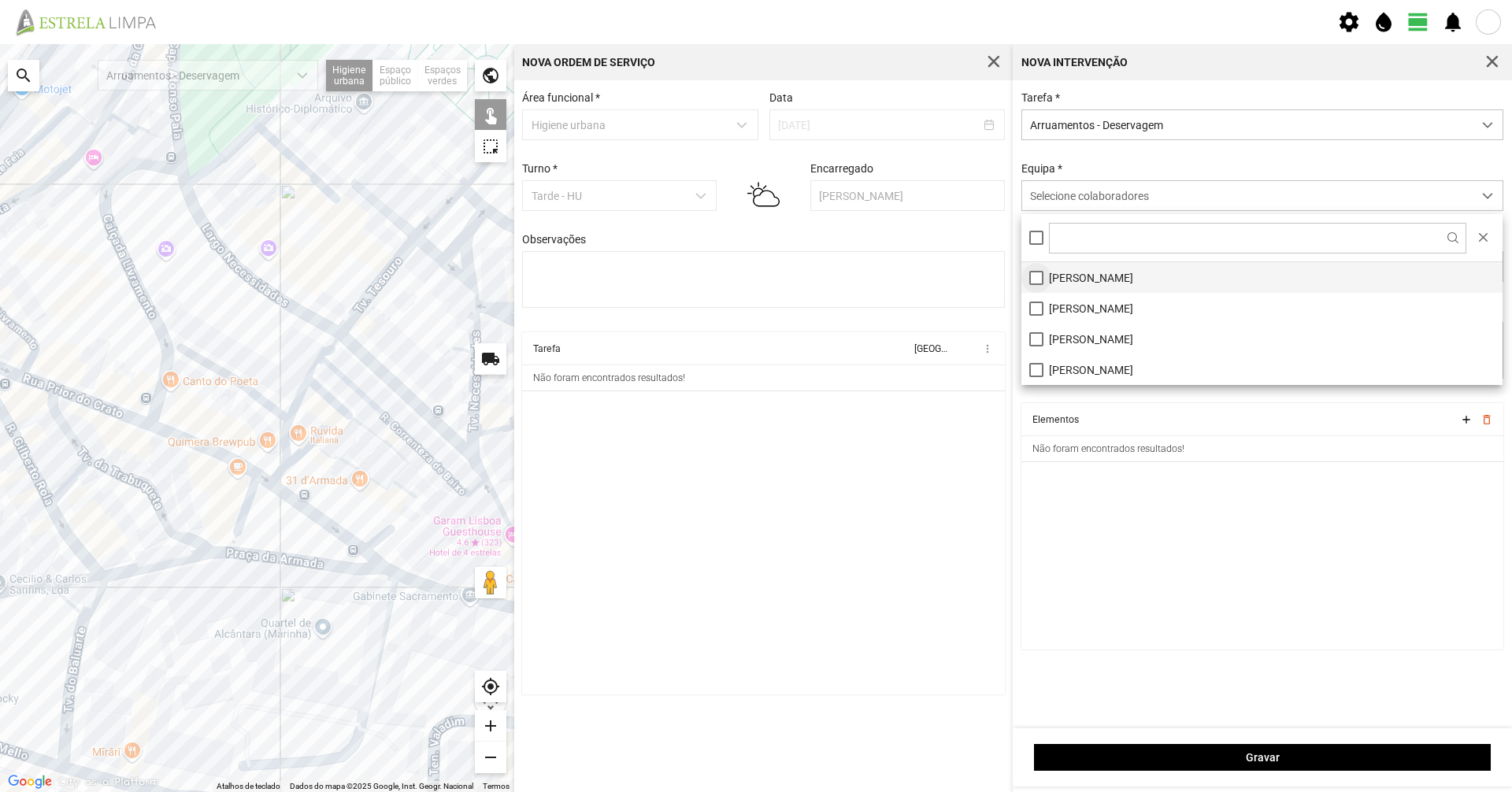
click at [754, 282] on li "[PERSON_NAME]" at bounding box center [1261, 277] width 481 height 31
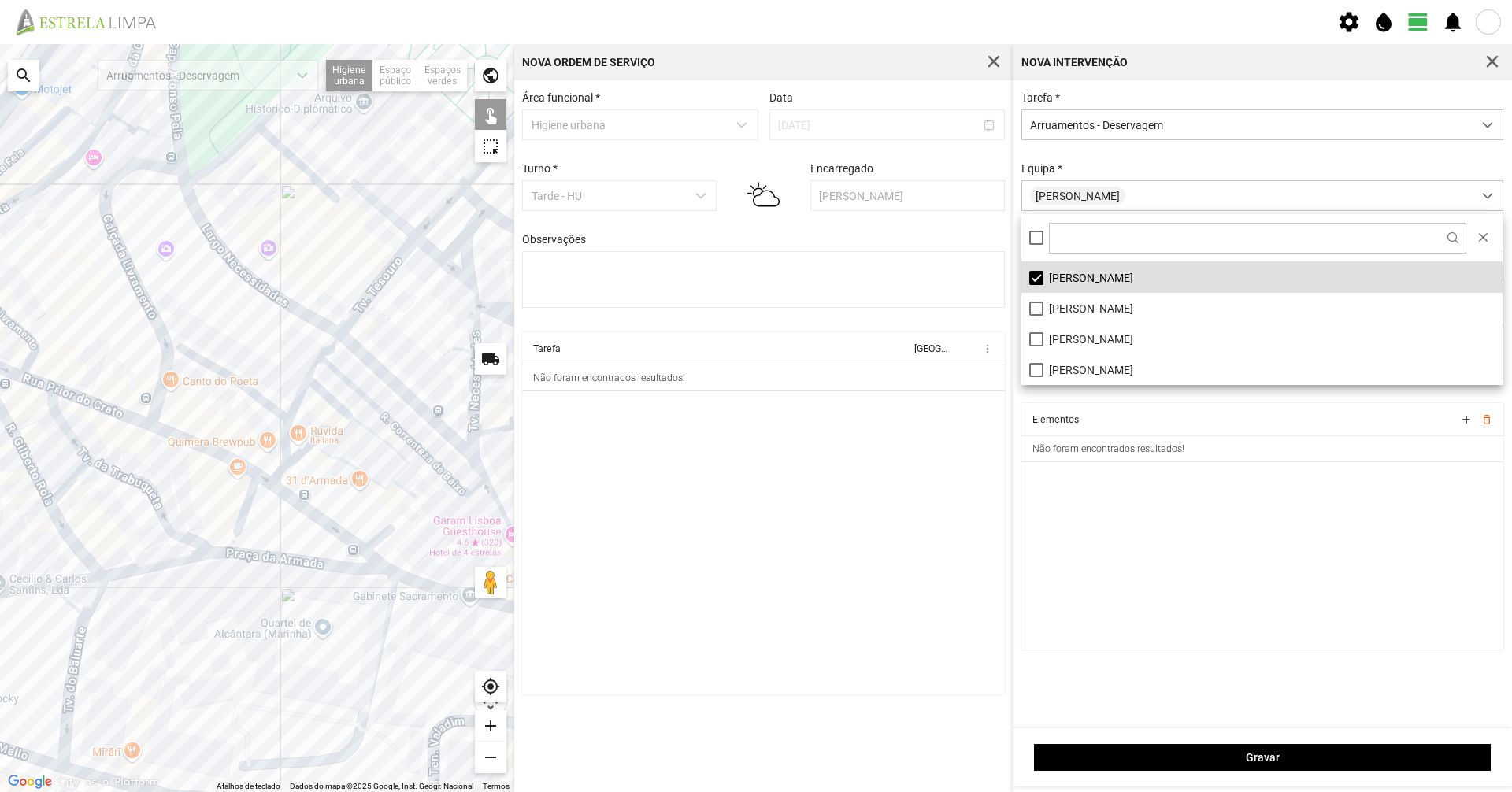
click at [754, 163] on div "Tarefa * Arruamentos - Deservagem Equipa * [PERSON_NAME] Ferramentas Carrinho M…" at bounding box center [1262, 247] width 494 height 312
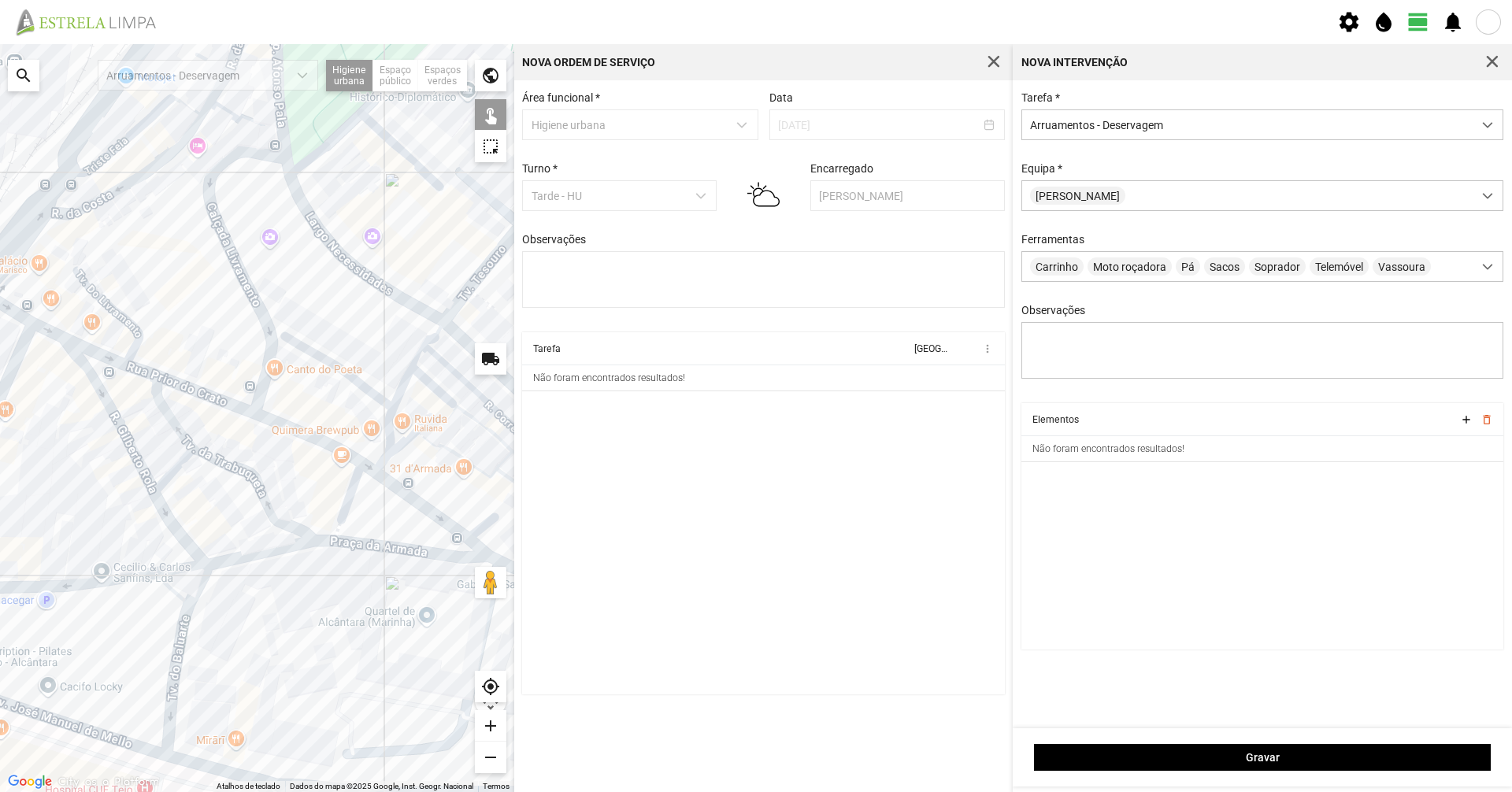
drag, startPoint x: 139, startPoint y: 530, endPoint x: 242, endPoint y: 496, distance: 108.5
click at [276, 522] on div at bounding box center [256, 418] width 514 height 747
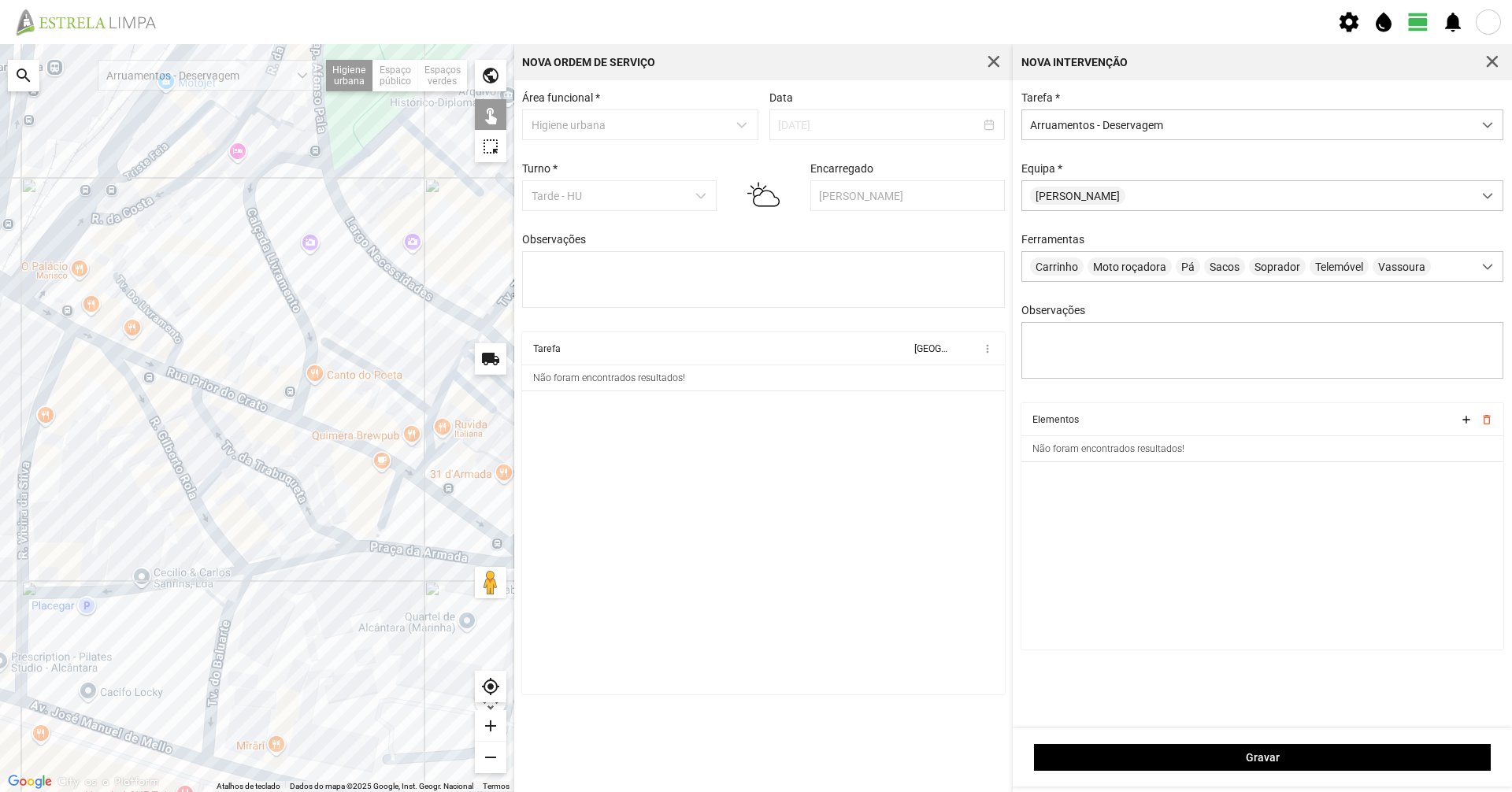
click at [175, 466] on div at bounding box center [256, 418] width 514 height 747
click at [201, 513] on div at bounding box center [256, 418] width 514 height 747
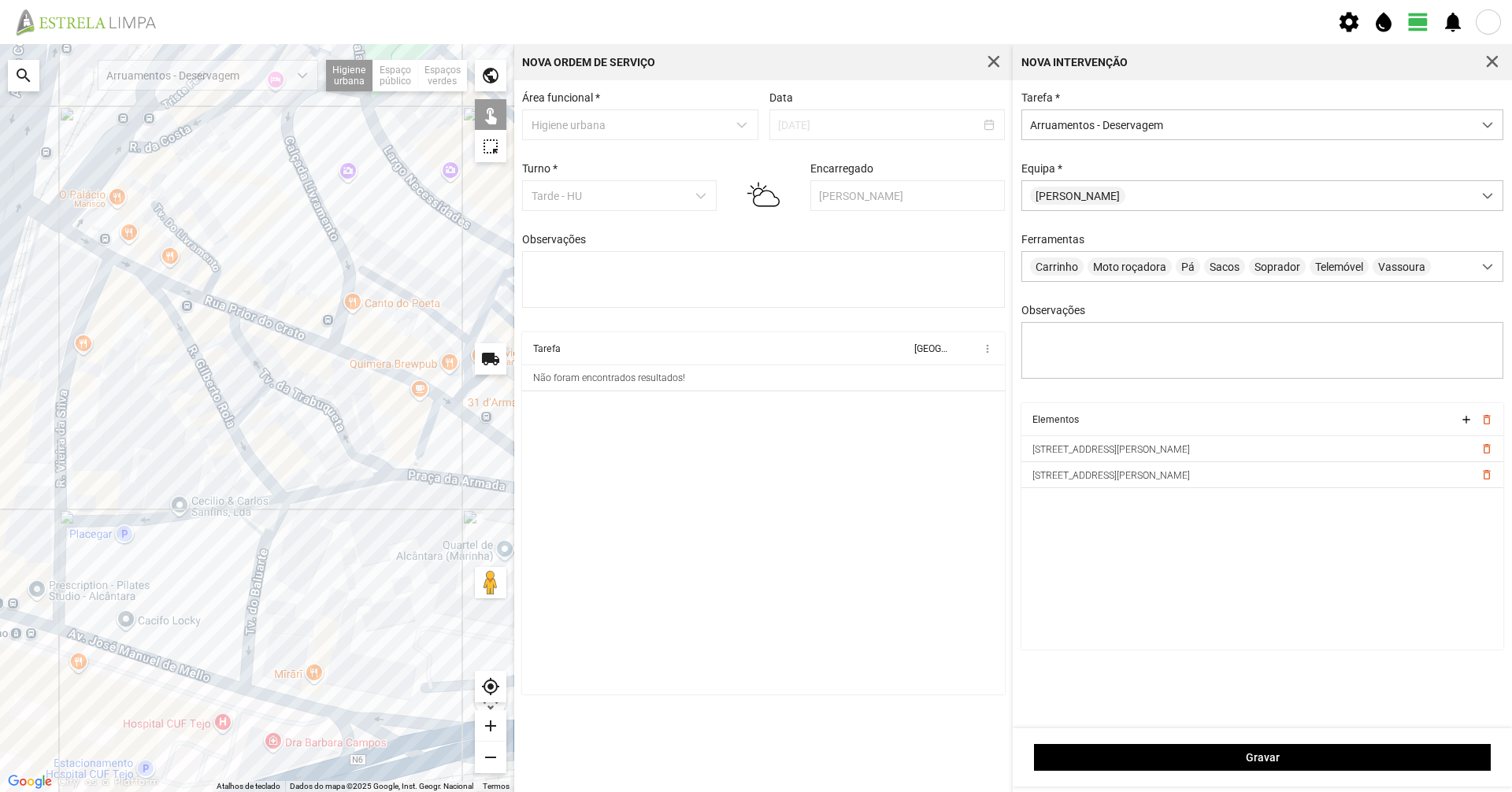
drag, startPoint x: 304, startPoint y: 634, endPoint x: 321, endPoint y: 563, distance: 73.0
click at [343, 544] on div at bounding box center [256, 418] width 514 height 747
click at [262, 544] on div at bounding box center [256, 418] width 514 height 747
click at [59, 403] on div at bounding box center [256, 418] width 514 height 747
click at [59, 544] on div at bounding box center [256, 418] width 514 height 747
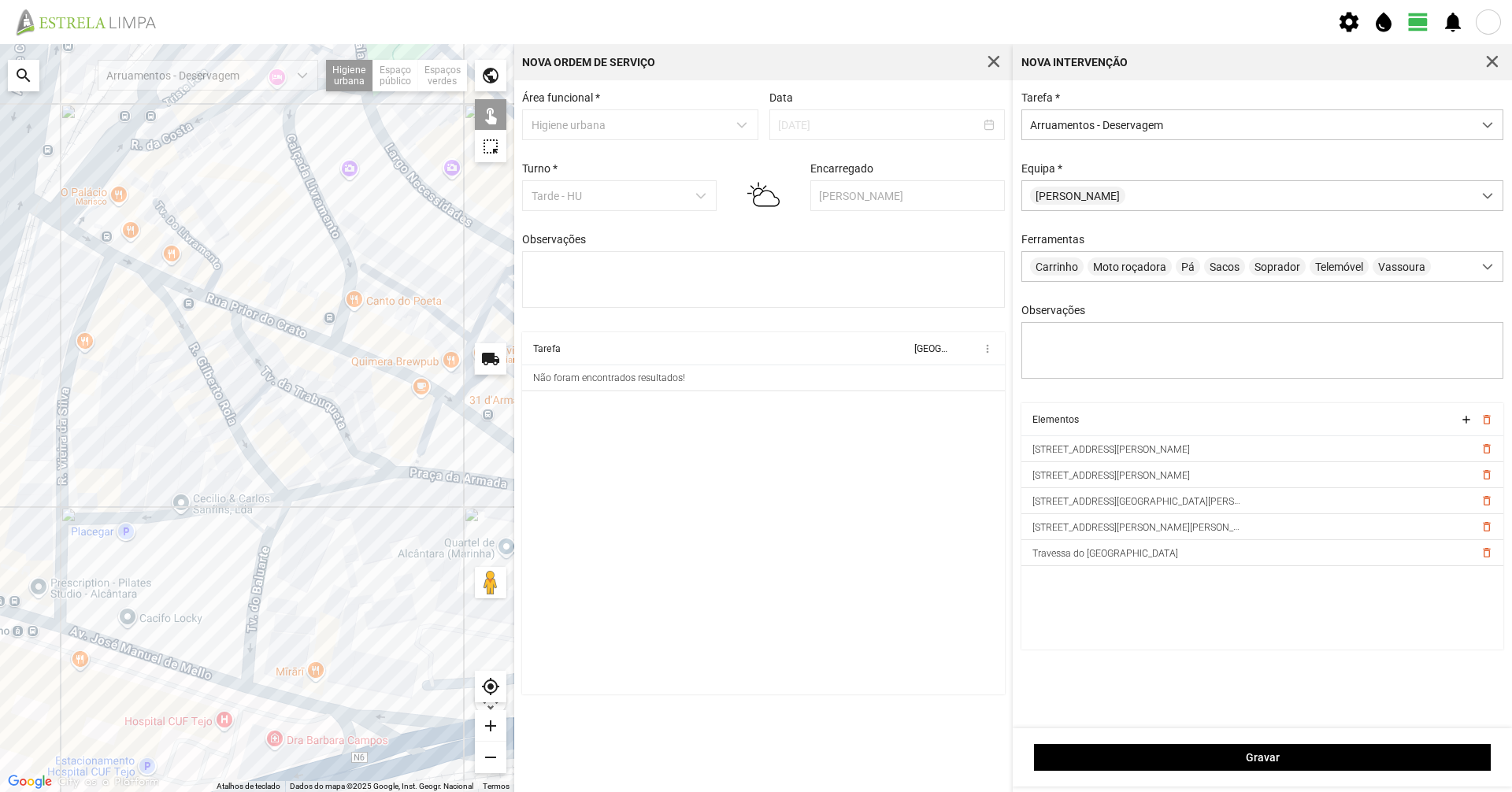
click at [85, 518] on div at bounding box center [256, 418] width 514 height 747
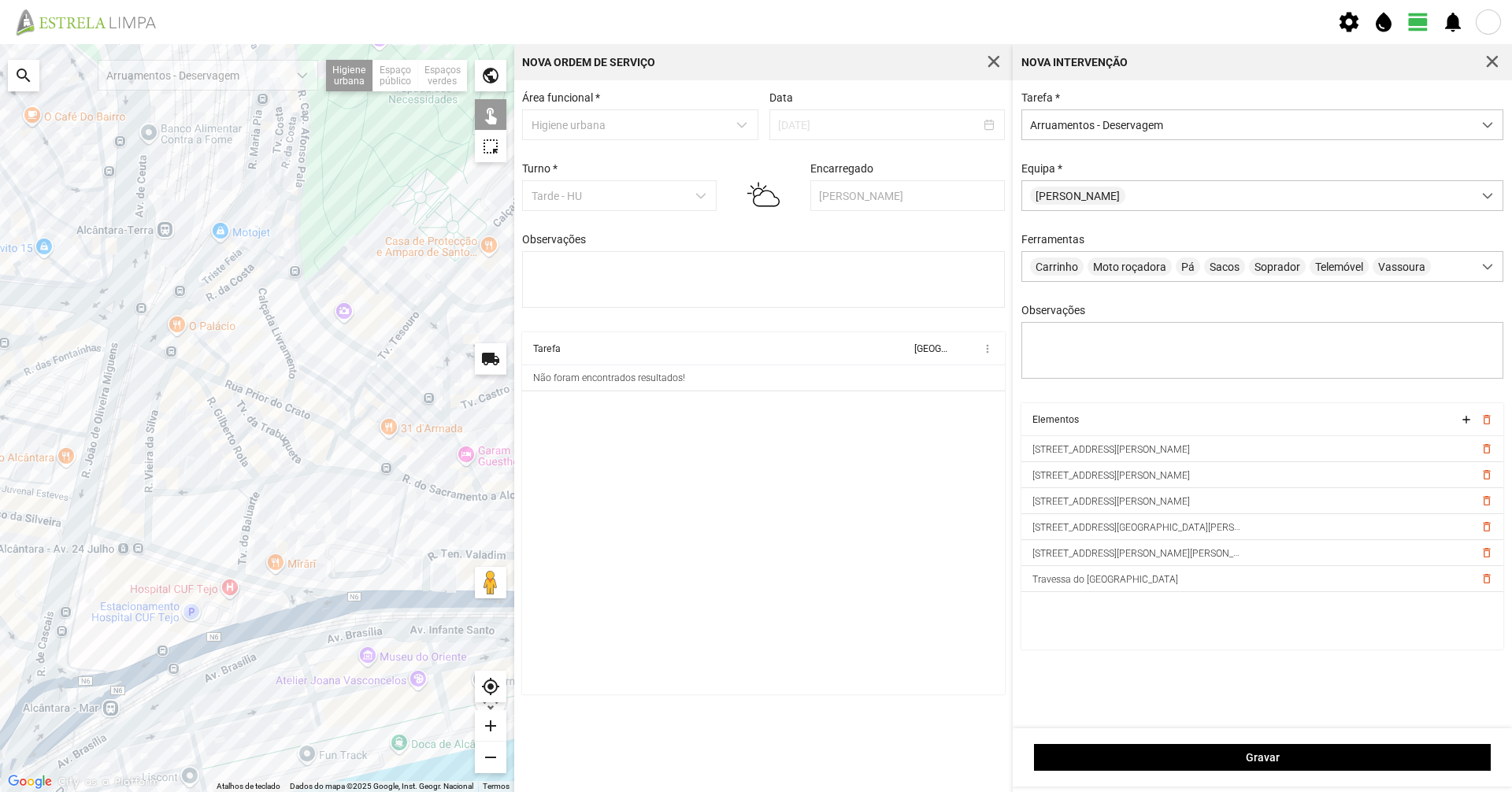
drag, startPoint x: 367, startPoint y: 547, endPoint x: 353, endPoint y: 514, distance: 35.8
click at [353, 514] on div at bounding box center [256, 418] width 514 height 747
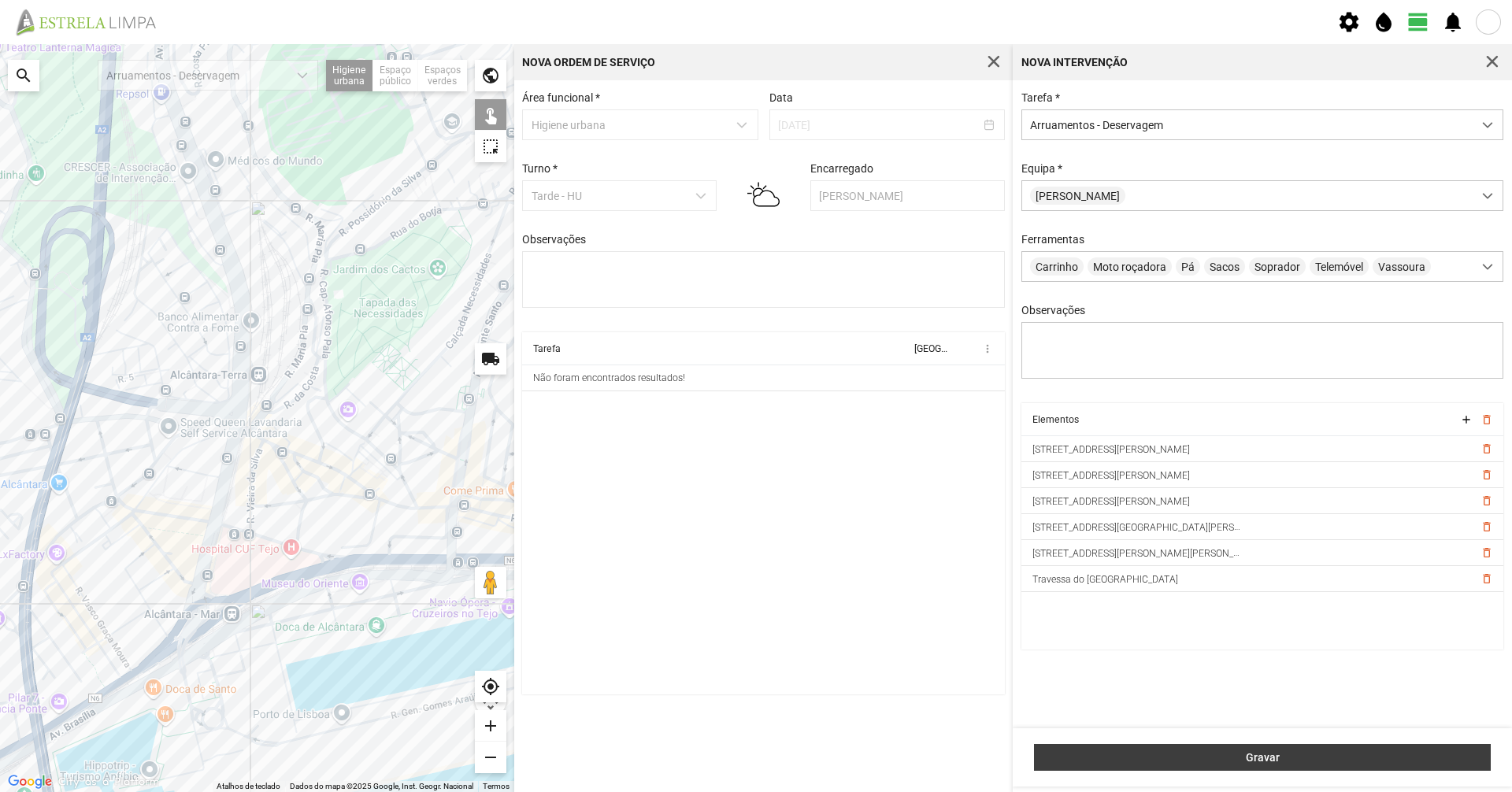
click at [754, 544] on span "Gravar" at bounding box center [1262, 757] width 441 height 13
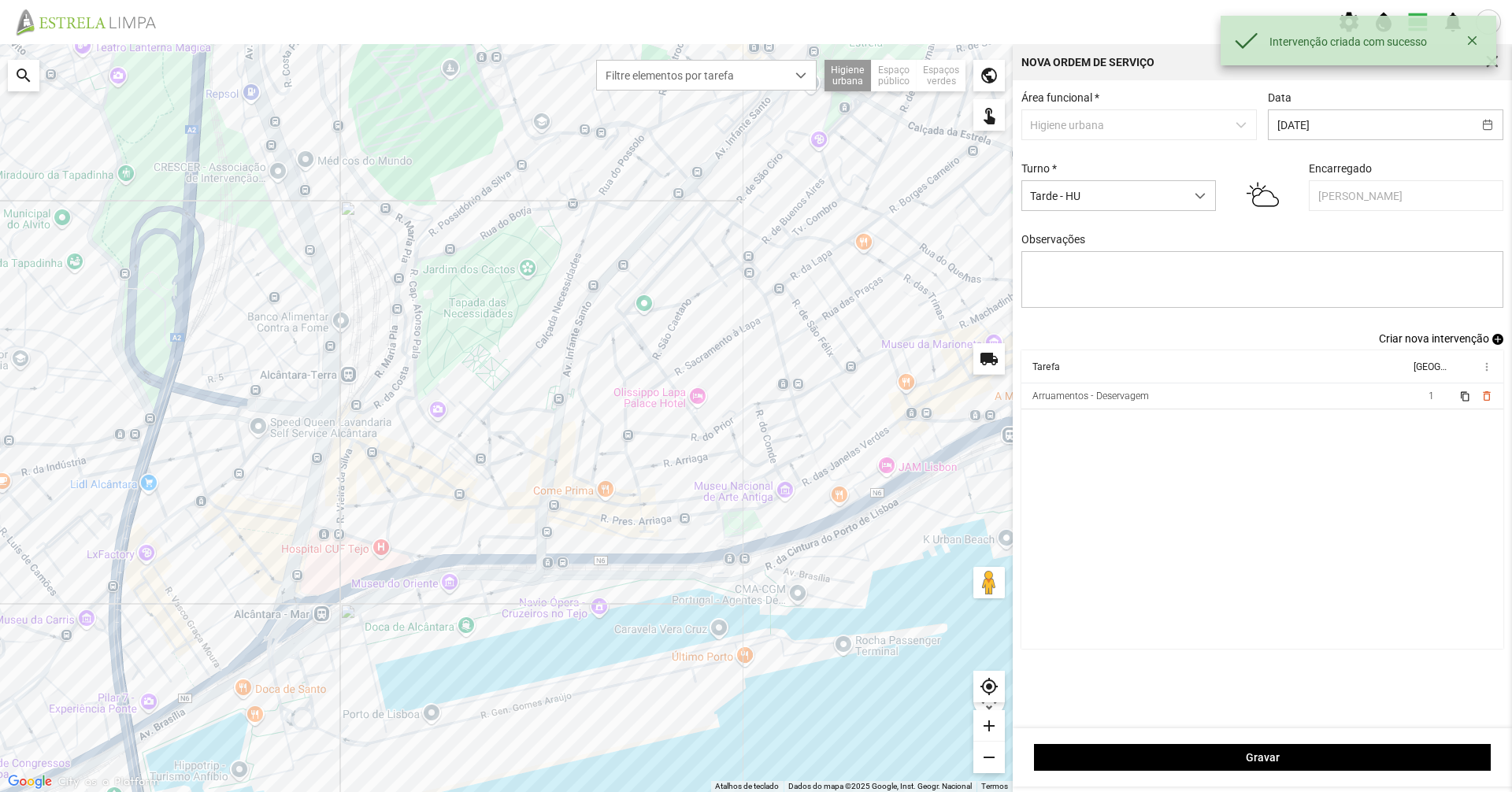
click at [754, 341] on span "Criar nova intervenção" at bounding box center [1433, 339] width 110 height 13
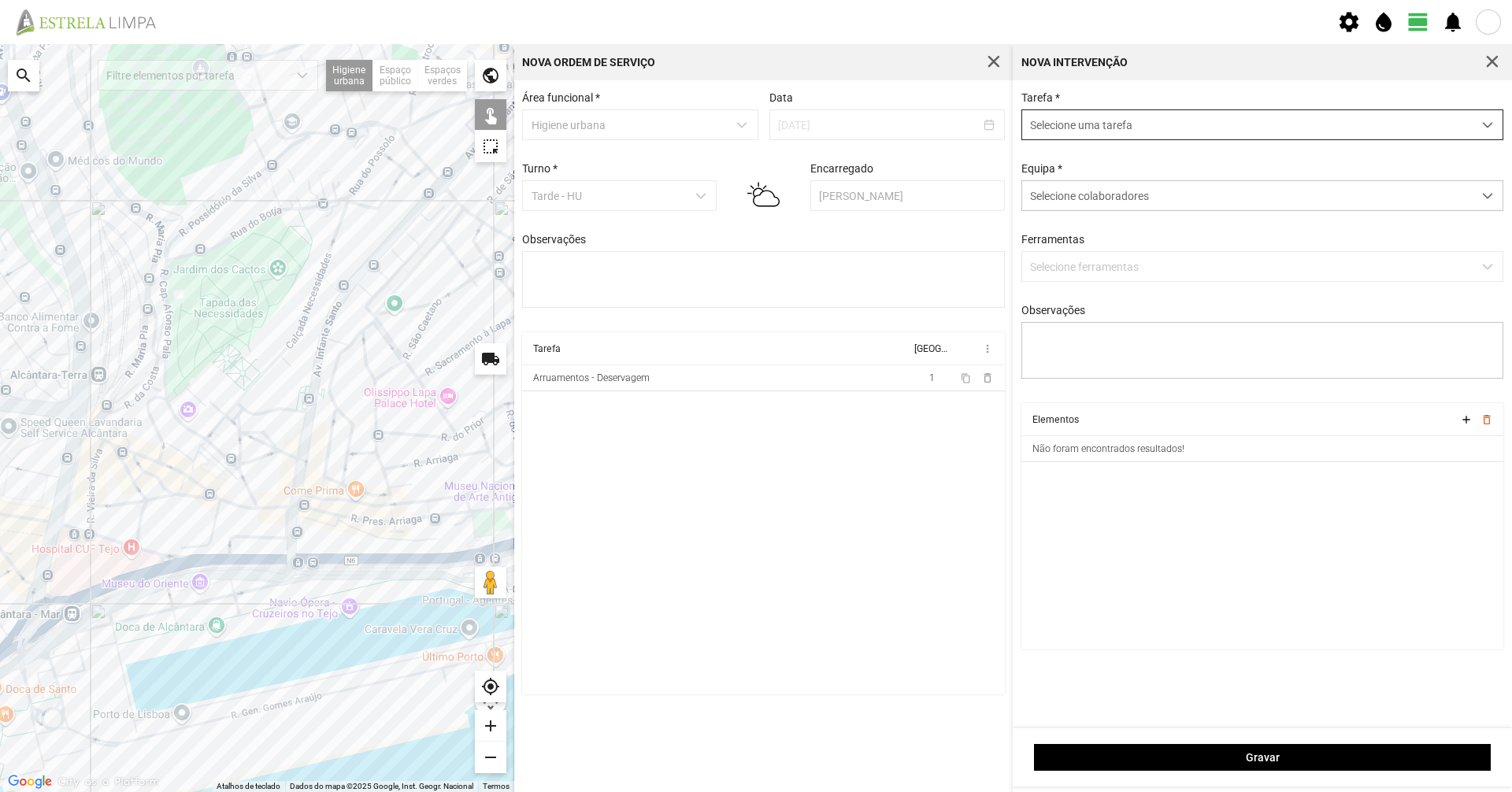
click at [754, 134] on span "Selecione uma tarefa" at bounding box center [1247, 124] width 451 height 29
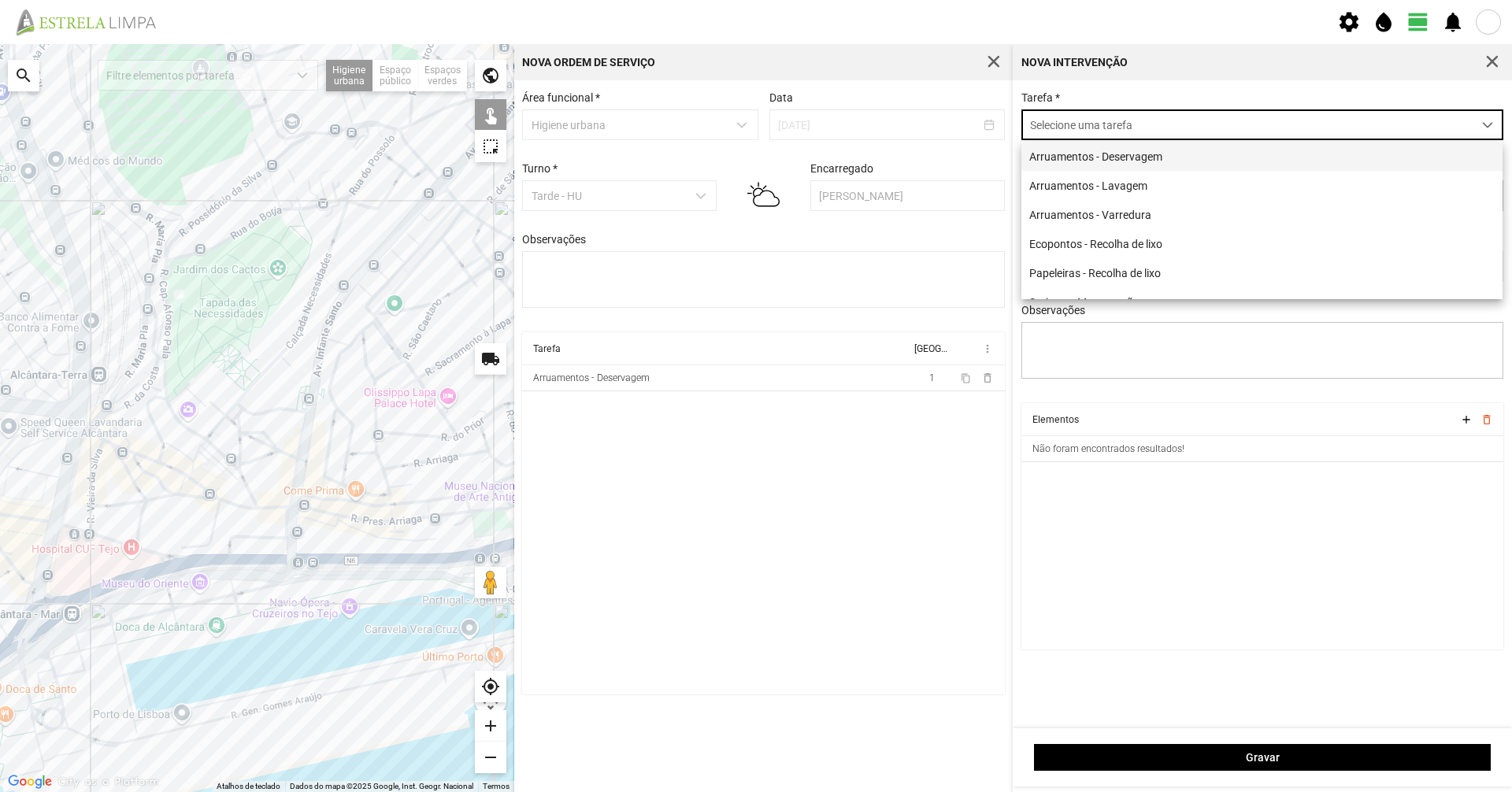
click at [754, 163] on li "Arruamentos - Deservagem" at bounding box center [1261, 155] width 481 height 29
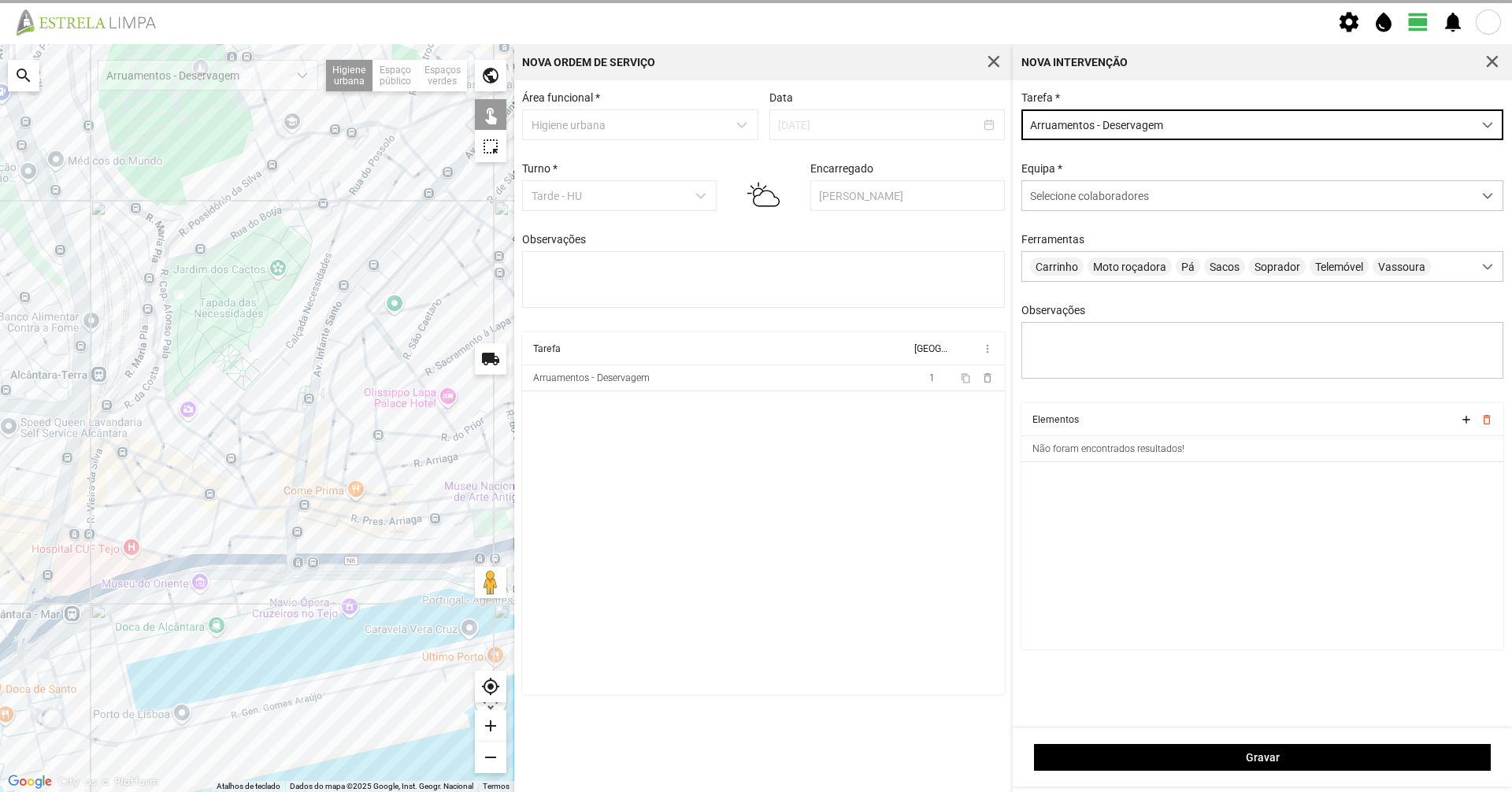
click at [754, 85] on div "Tarefa * Arruamentos - Deservagem Equipa * Selecione colaboradores Ferramentas …" at bounding box center [1262, 404] width 499 height 647
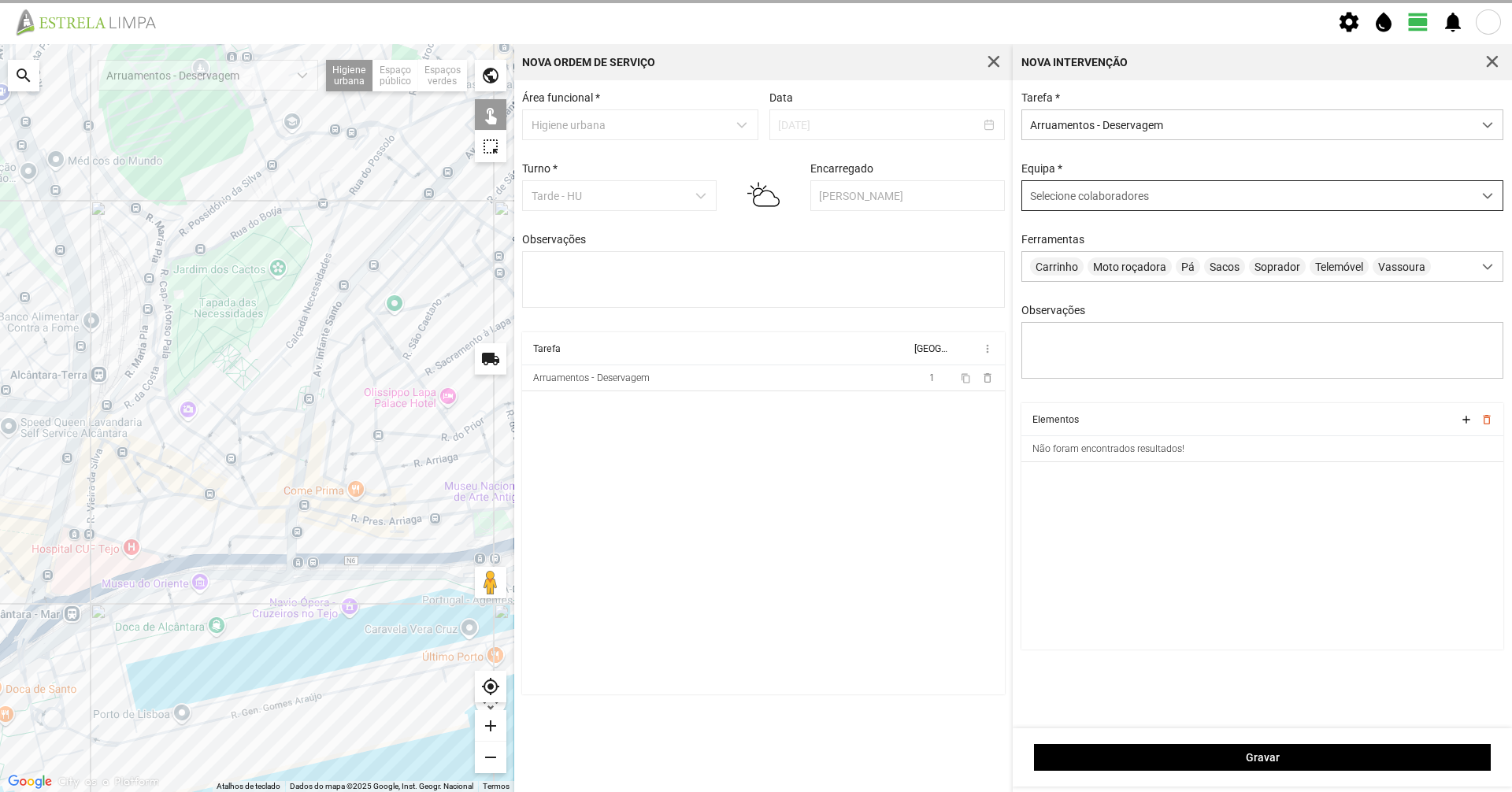
click at [754, 186] on div "Selecione colaboradores" at bounding box center [1247, 195] width 451 height 29
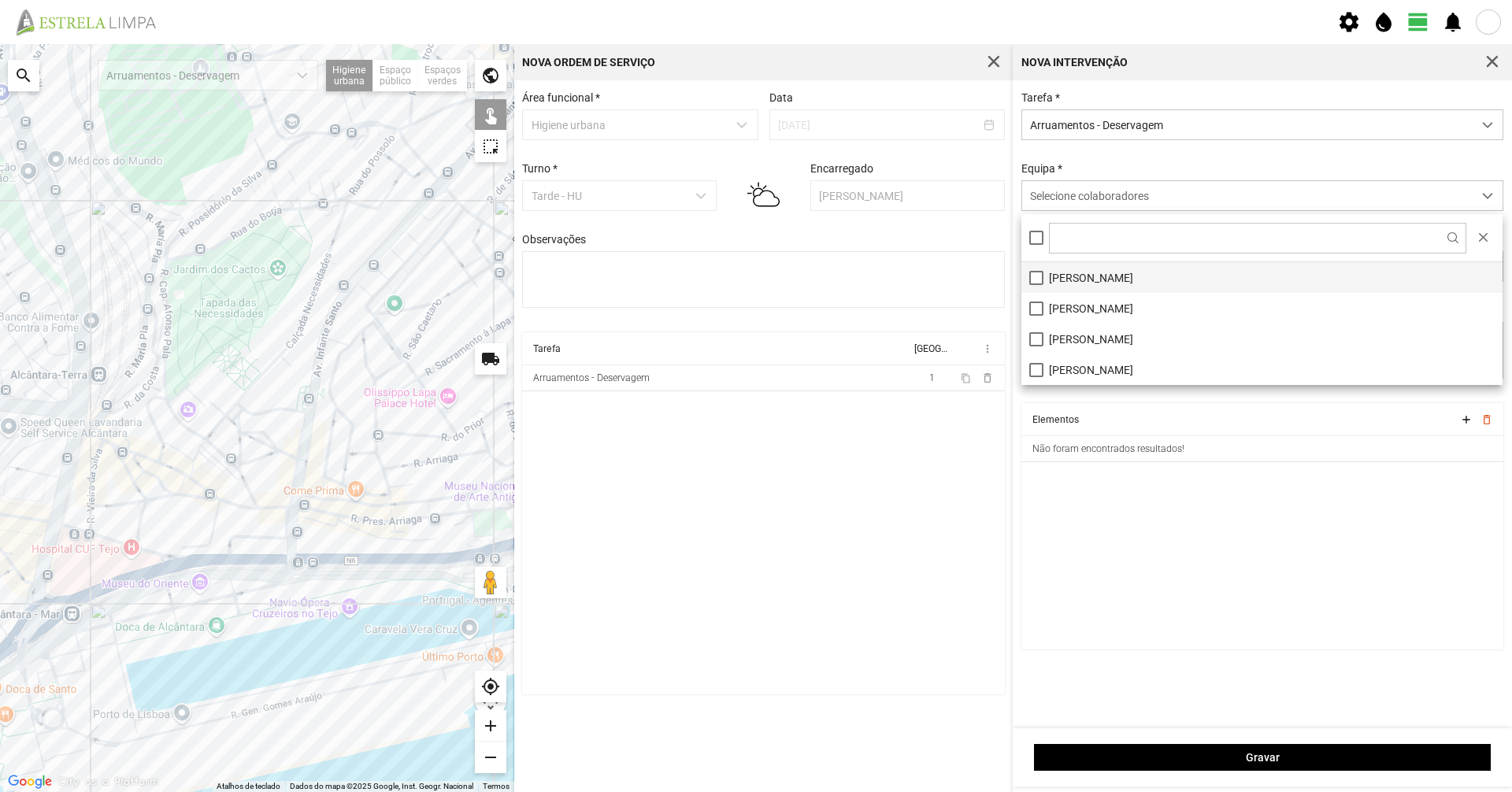
click at [754, 290] on li "[PERSON_NAME]" at bounding box center [1261, 277] width 481 height 31
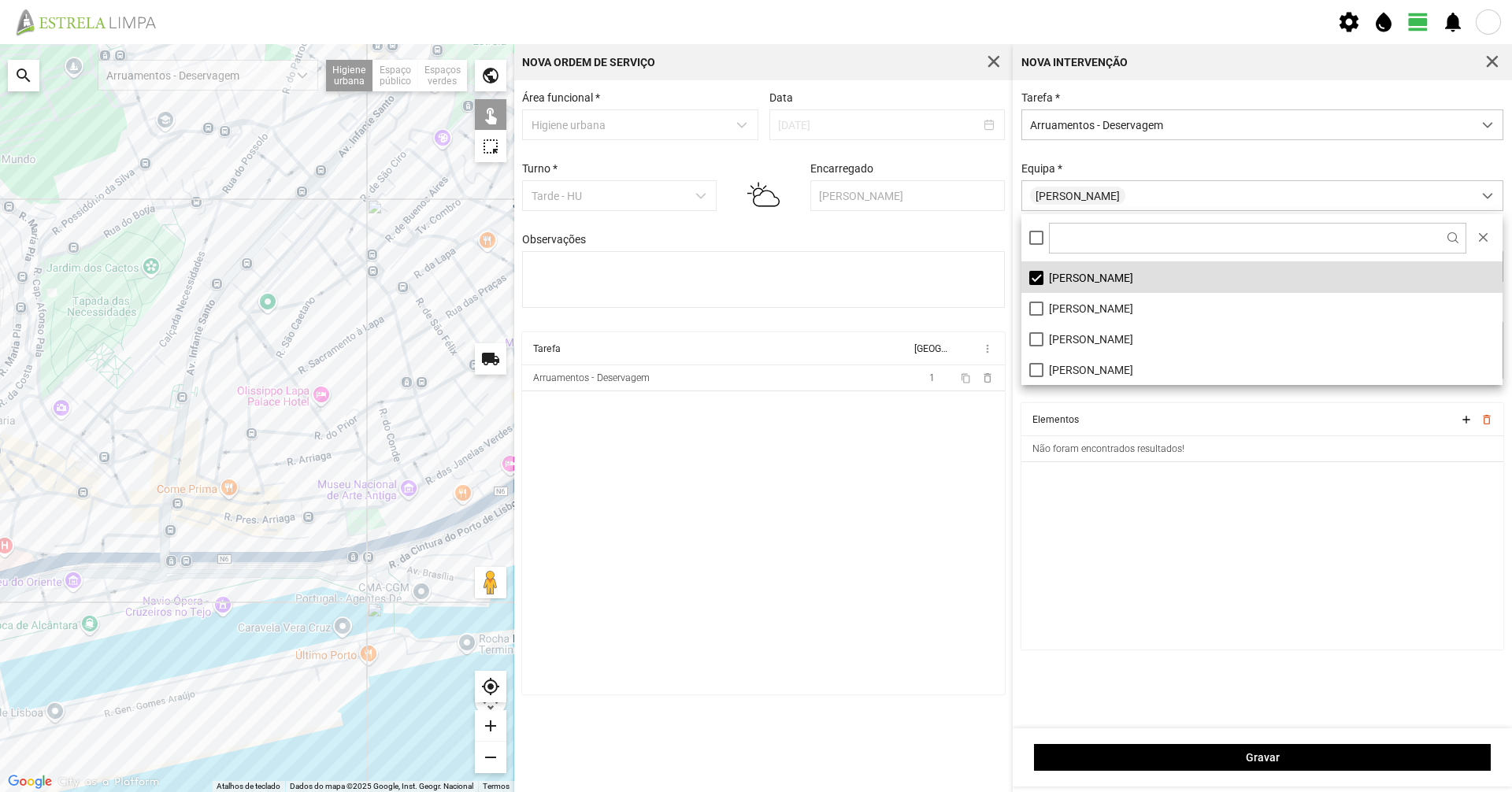
drag, startPoint x: 457, startPoint y: 332, endPoint x: 329, endPoint y: 329, distance: 128.0
click at [329, 329] on div at bounding box center [256, 418] width 514 height 747
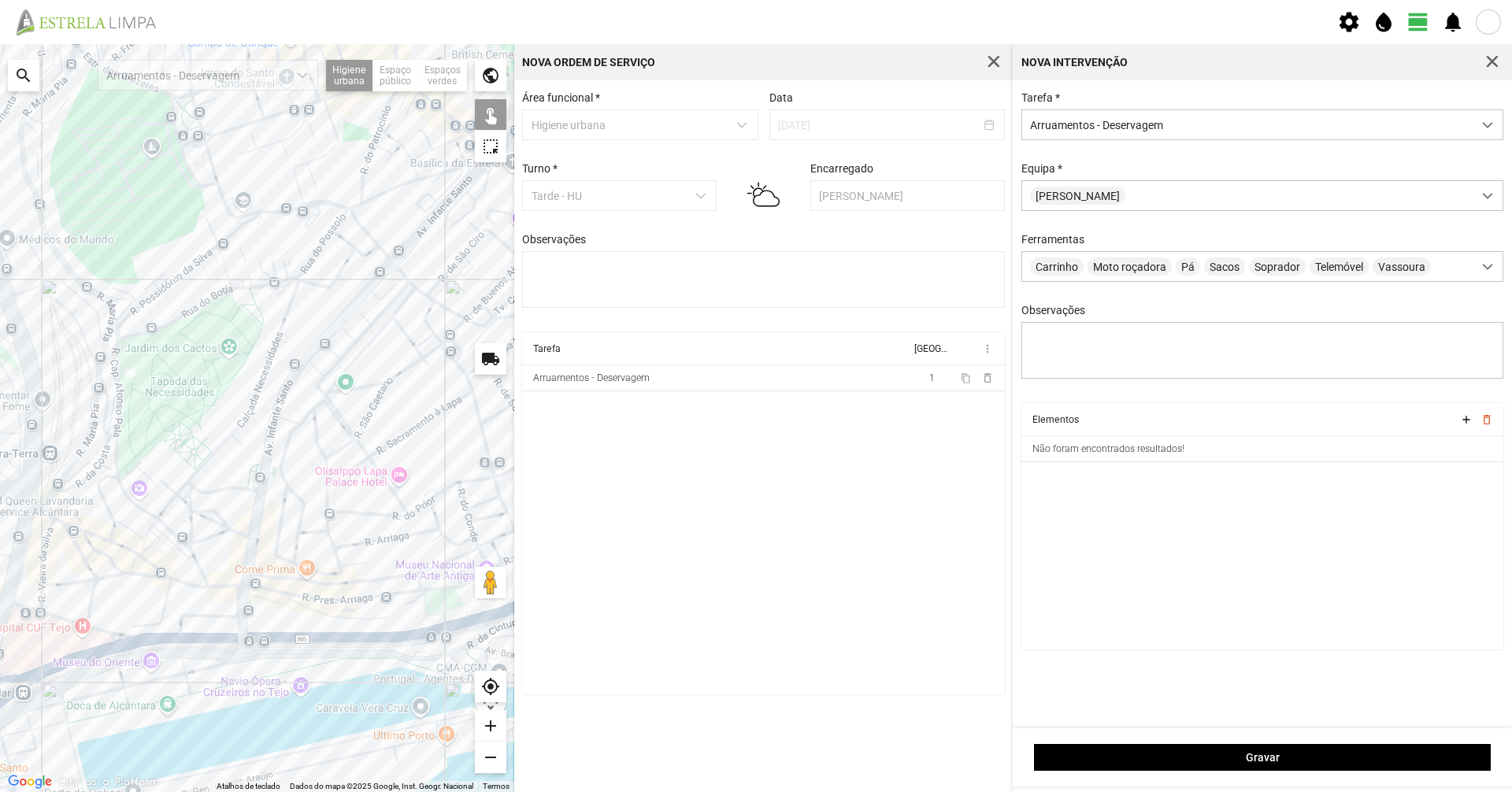
drag, startPoint x: 374, startPoint y: 351, endPoint x: 477, endPoint y: 417, distance: 122.3
click at [477, 417] on div at bounding box center [256, 418] width 514 height 747
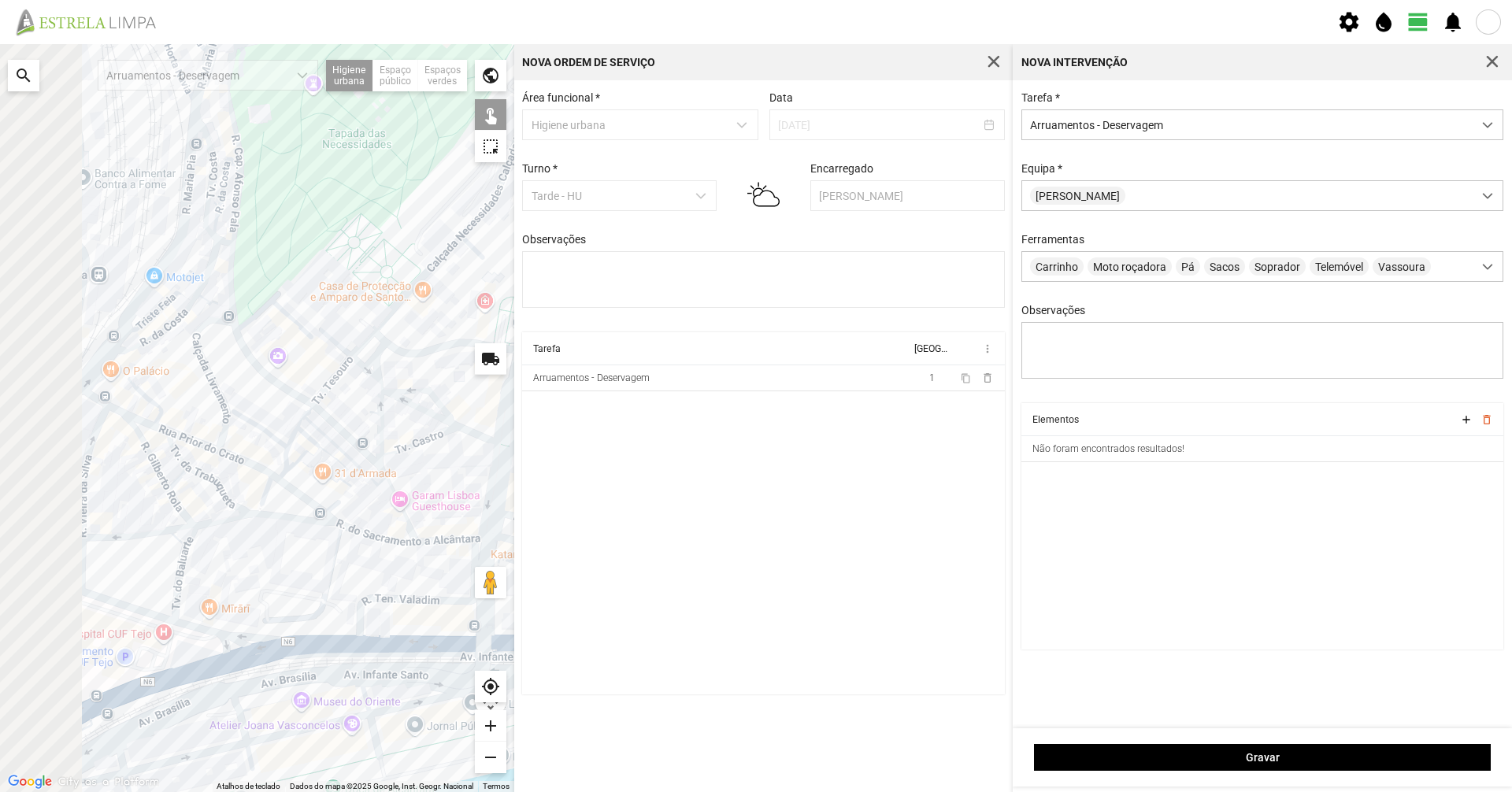
drag, startPoint x: 237, startPoint y: 557, endPoint x: 252, endPoint y: 552, distance: 15.8
click at [259, 544] on div at bounding box center [256, 418] width 514 height 747
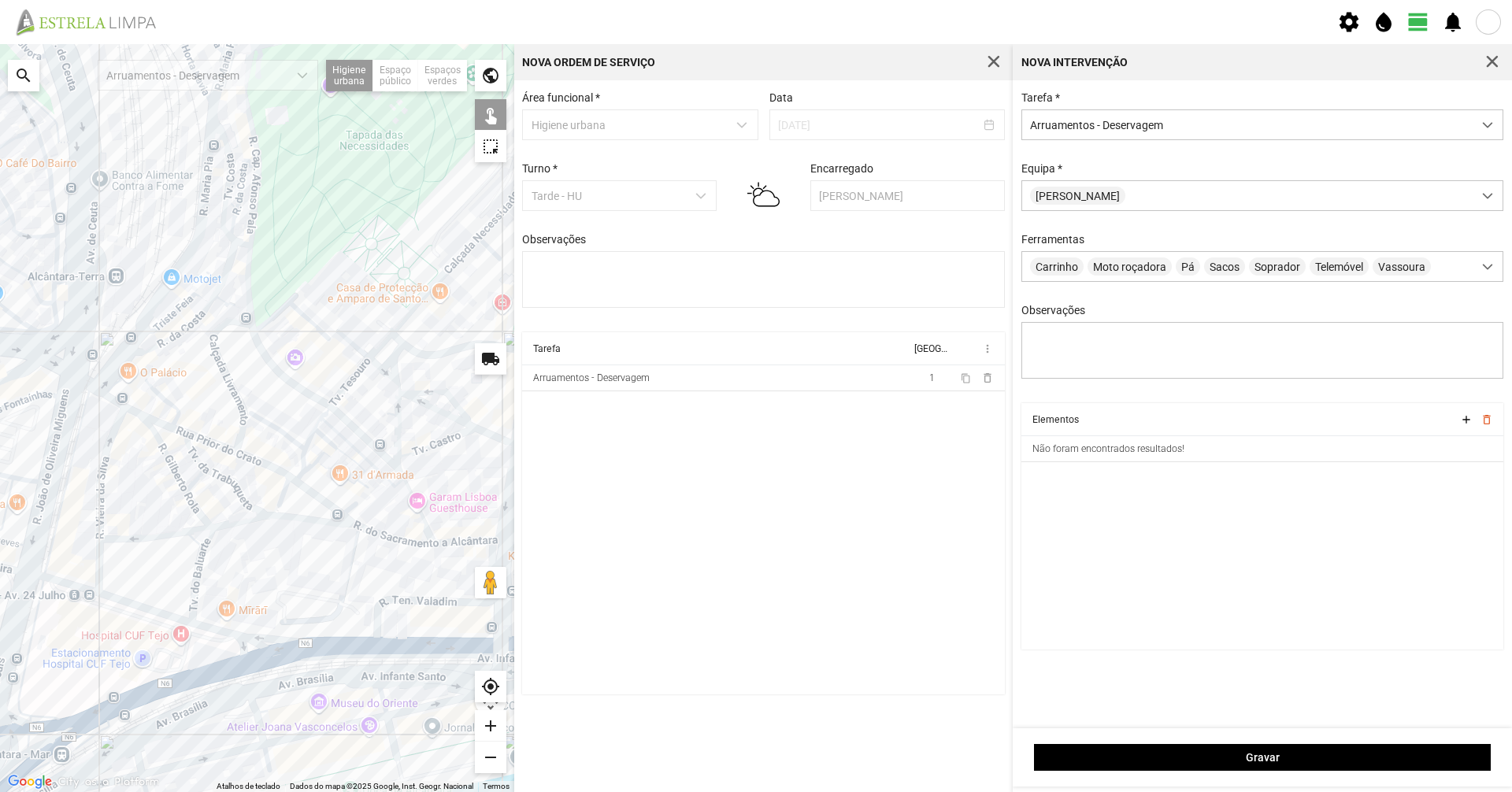
click at [196, 482] on div at bounding box center [256, 418] width 514 height 747
click at [197, 480] on div at bounding box center [256, 418] width 514 height 747
click at [197, 463] on div at bounding box center [256, 418] width 514 height 747
click at [203, 462] on div at bounding box center [256, 418] width 514 height 747
click at [203, 464] on div at bounding box center [256, 418] width 514 height 747
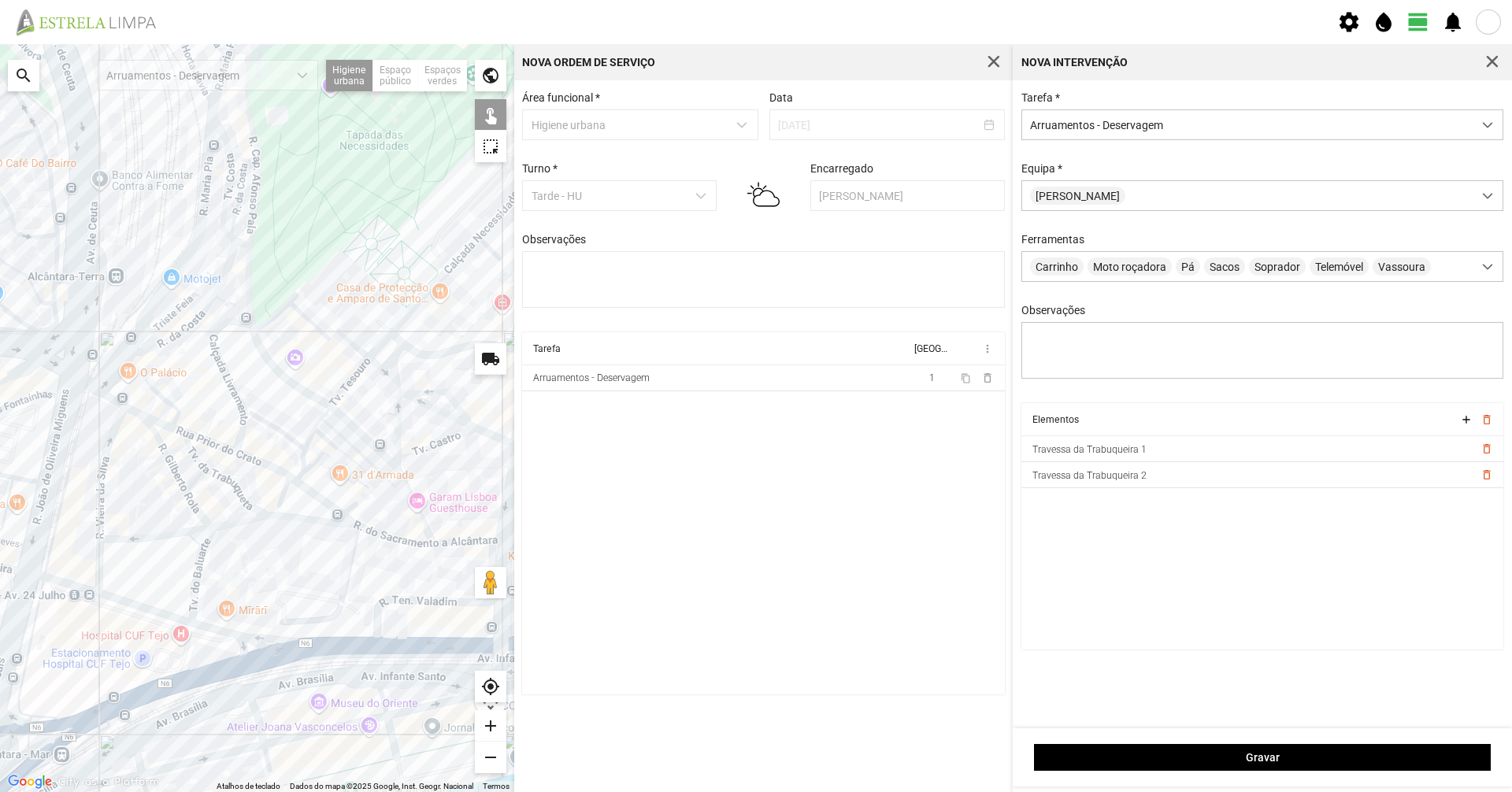
click at [217, 475] on div at bounding box center [256, 418] width 514 height 747
click at [232, 526] on div at bounding box center [256, 418] width 514 height 747
click at [271, 519] on div at bounding box center [256, 418] width 514 height 747
click at [271, 514] on div at bounding box center [256, 418] width 514 height 747
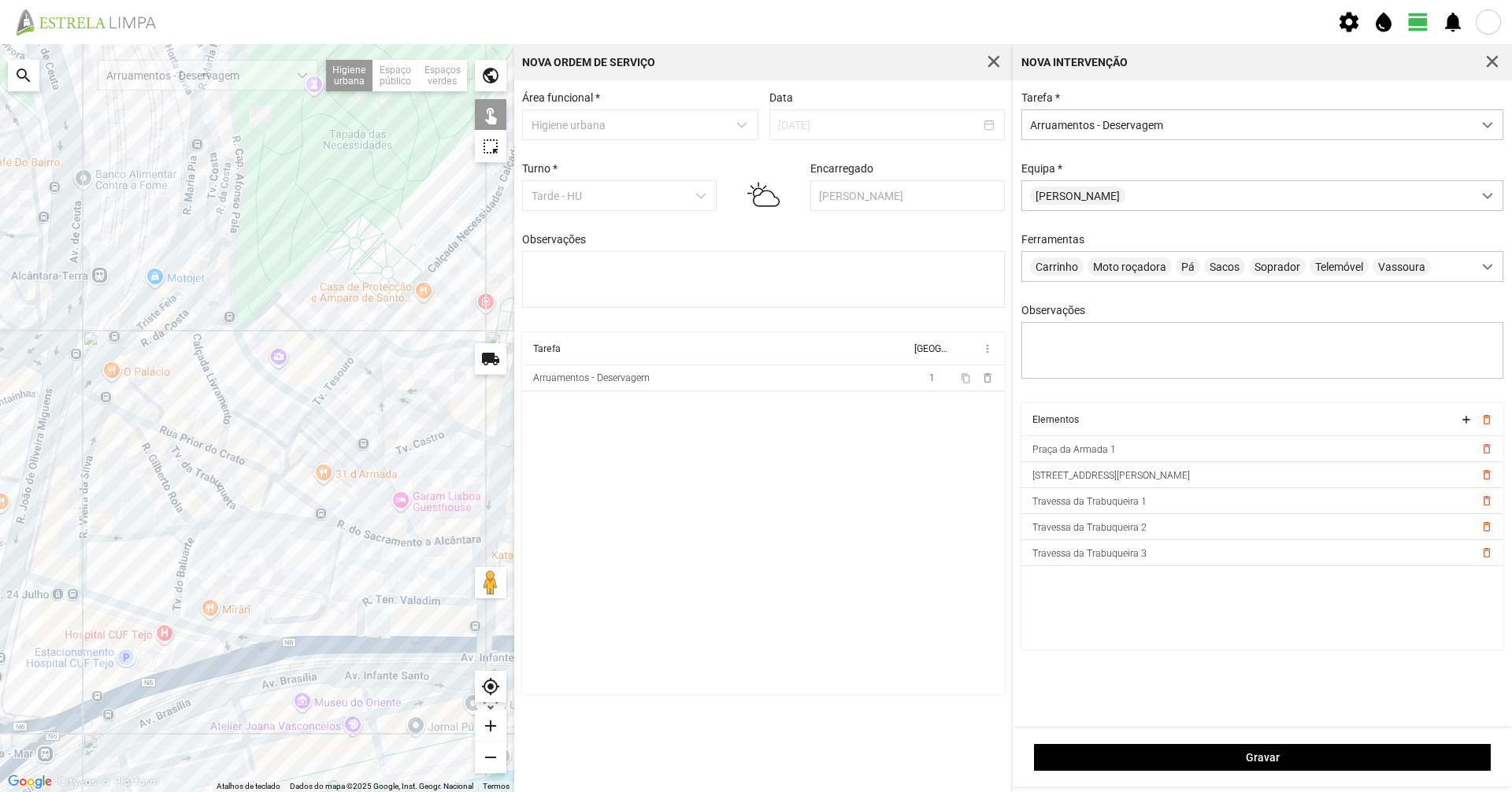
drag, startPoint x: 312, startPoint y: 544, endPoint x: 323, endPoint y: 551, distance: 13.0
click at [323, 544] on div at bounding box center [256, 418] width 514 height 747
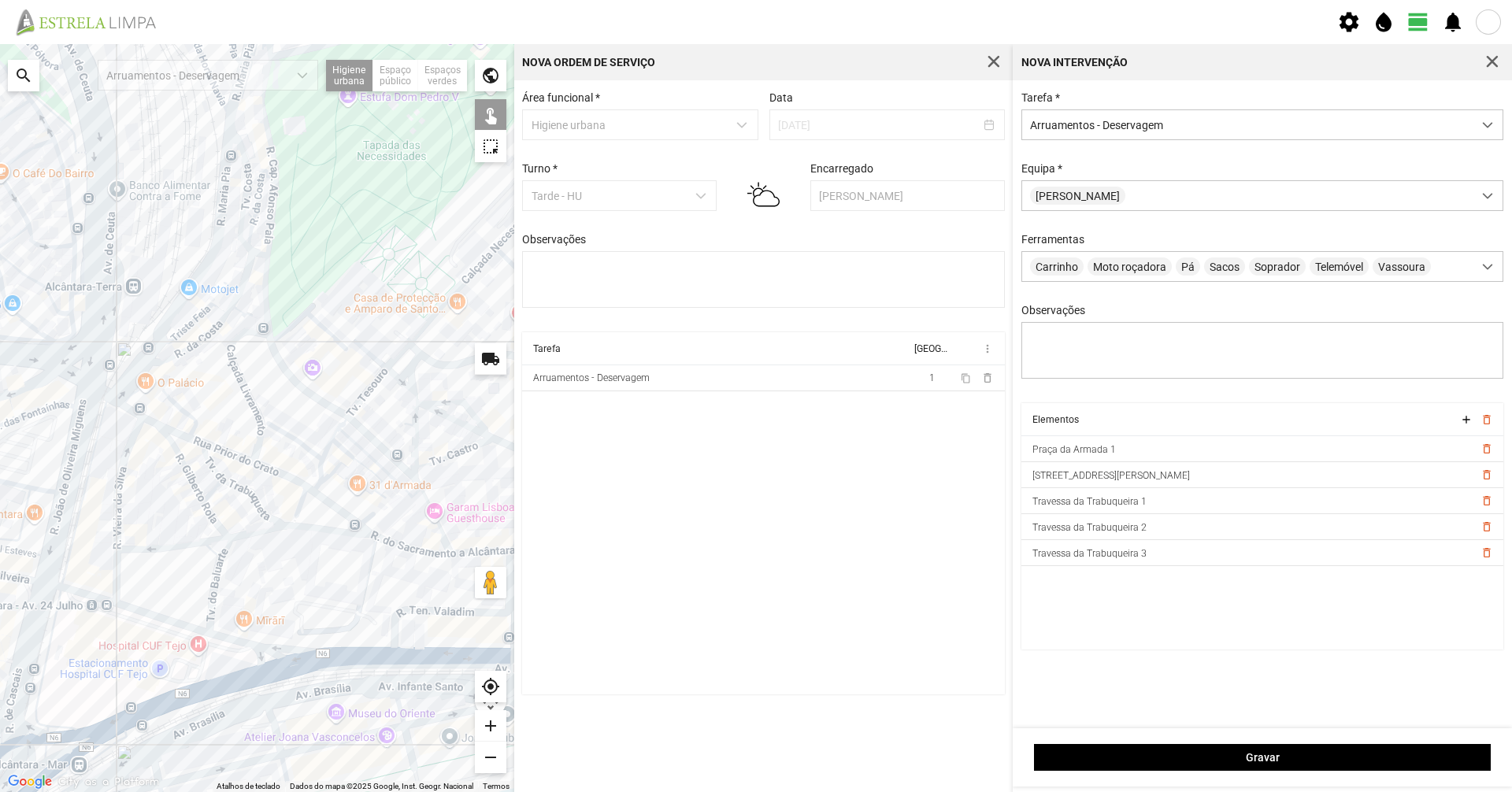
click at [410, 544] on div at bounding box center [256, 418] width 514 height 747
click at [461, 544] on div at bounding box center [256, 418] width 514 height 747
click at [282, 474] on div at bounding box center [256, 418] width 514 height 747
click at [310, 488] on div at bounding box center [256, 418] width 514 height 747
click at [237, 455] on div at bounding box center [256, 418] width 514 height 747
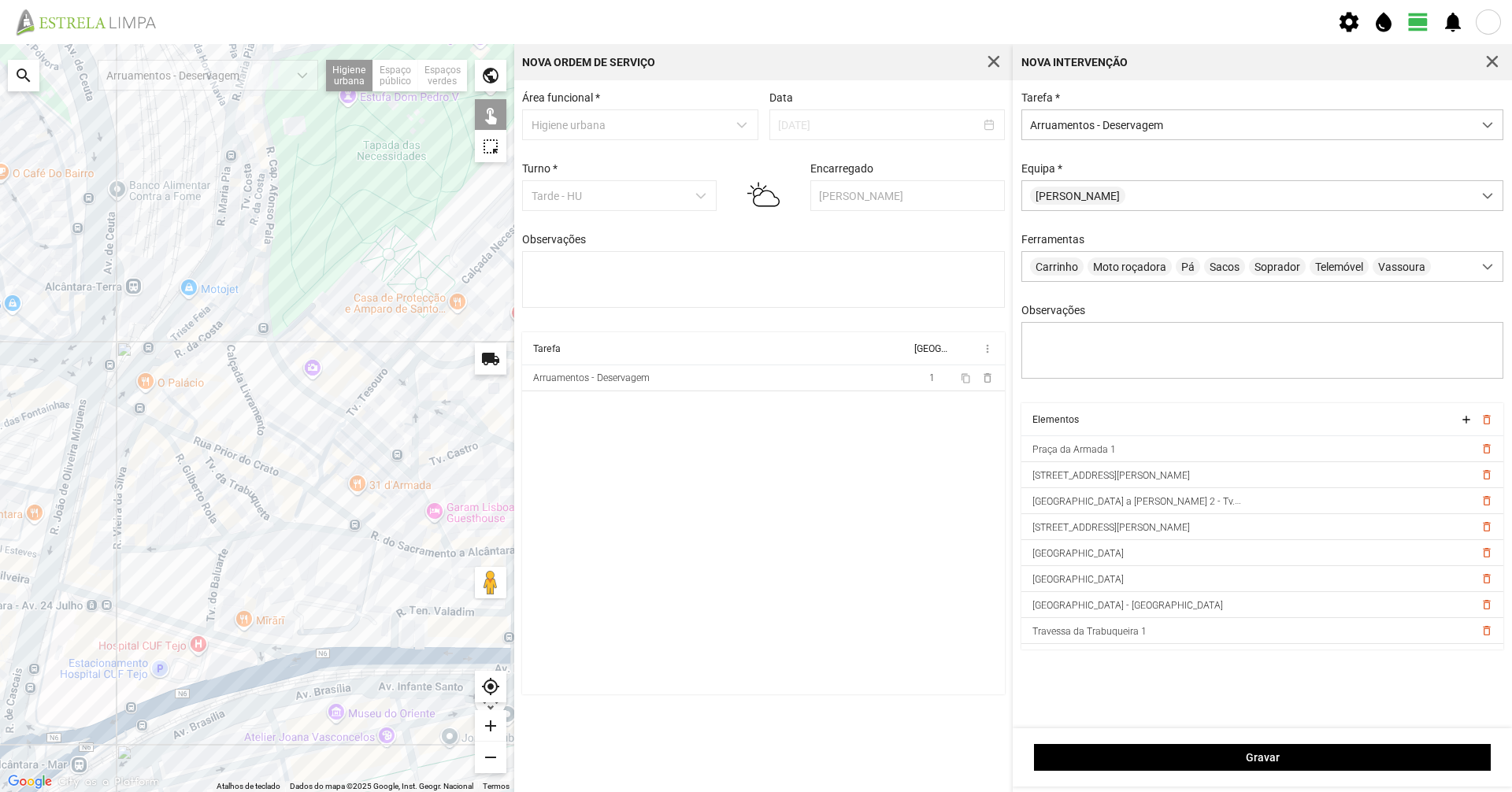
click at [183, 435] on div at bounding box center [256, 418] width 514 height 747
click at [199, 442] on div at bounding box center [256, 418] width 514 height 747
click at [155, 425] on div at bounding box center [256, 418] width 514 height 747
click at [130, 408] on div at bounding box center [256, 418] width 514 height 747
click at [109, 394] on div at bounding box center [256, 418] width 514 height 747
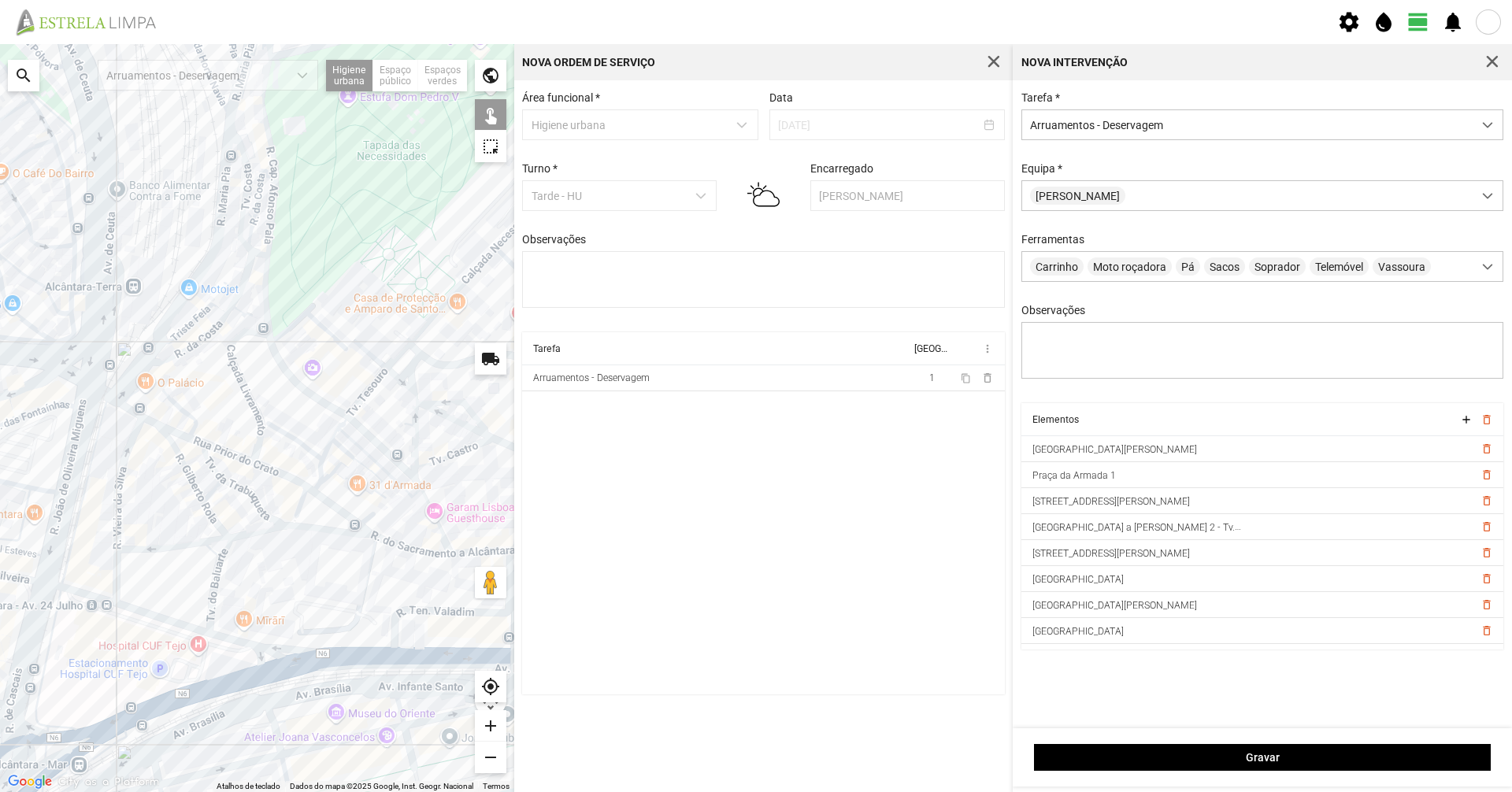
click at [141, 403] on div at bounding box center [256, 418] width 514 height 747
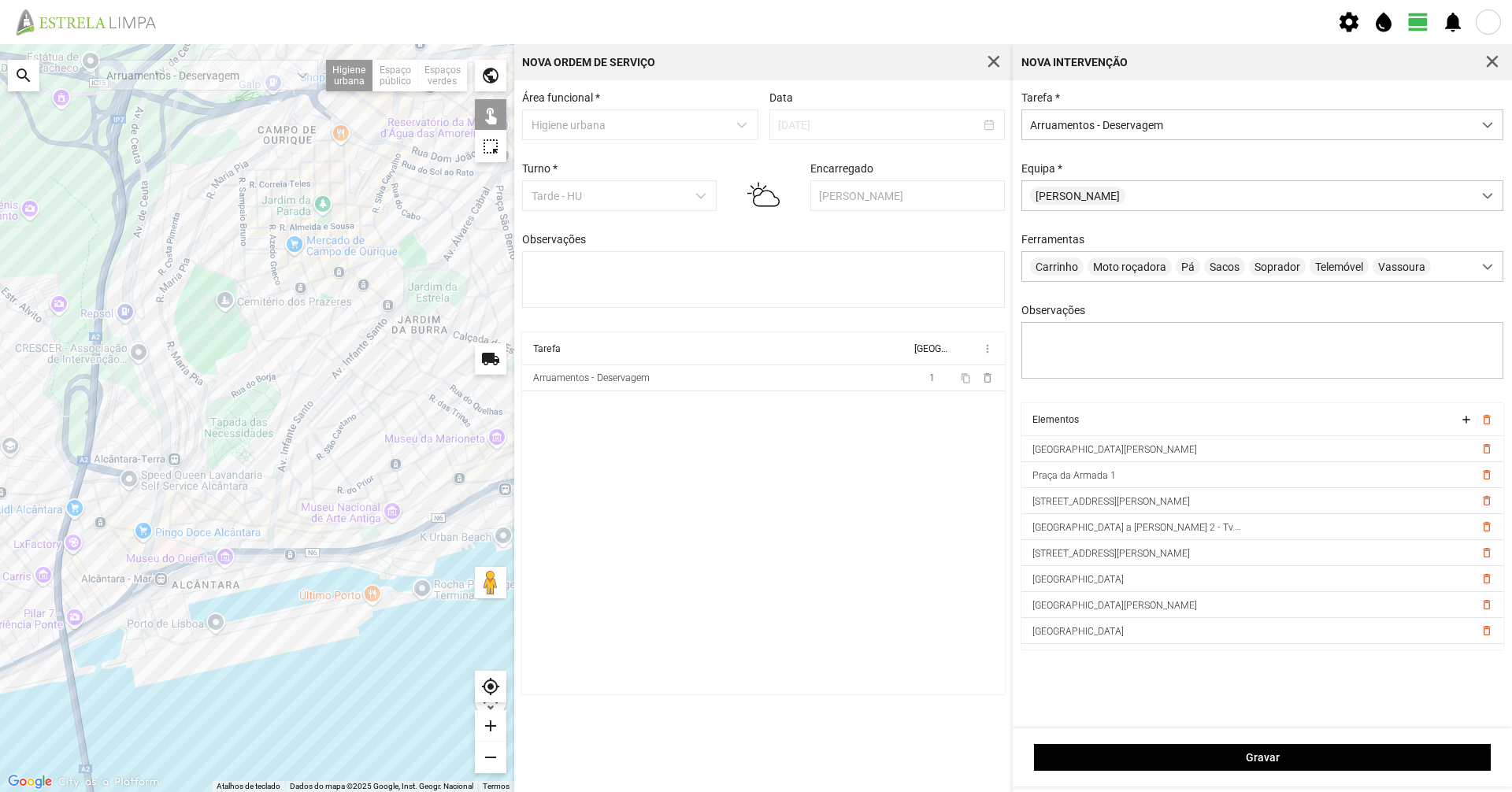
drag, startPoint x: 250, startPoint y: 402, endPoint x: 256, endPoint y: 394, distance: 10.0
click at [256, 394] on div at bounding box center [256, 418] width 514 height 747
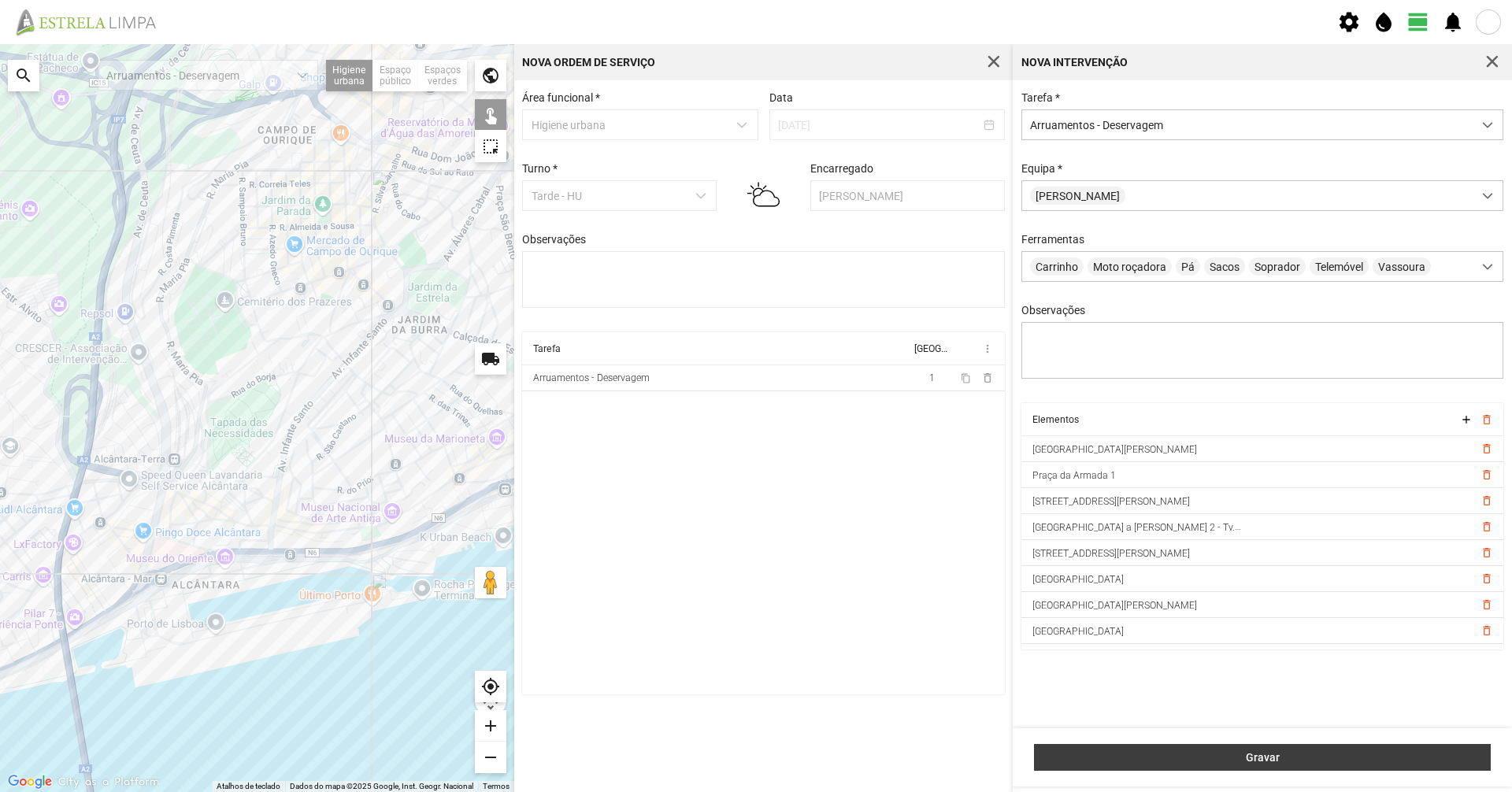
click at [754, 544] on button "Gravar" at bounding box center [1261, 757] width 456 height 27
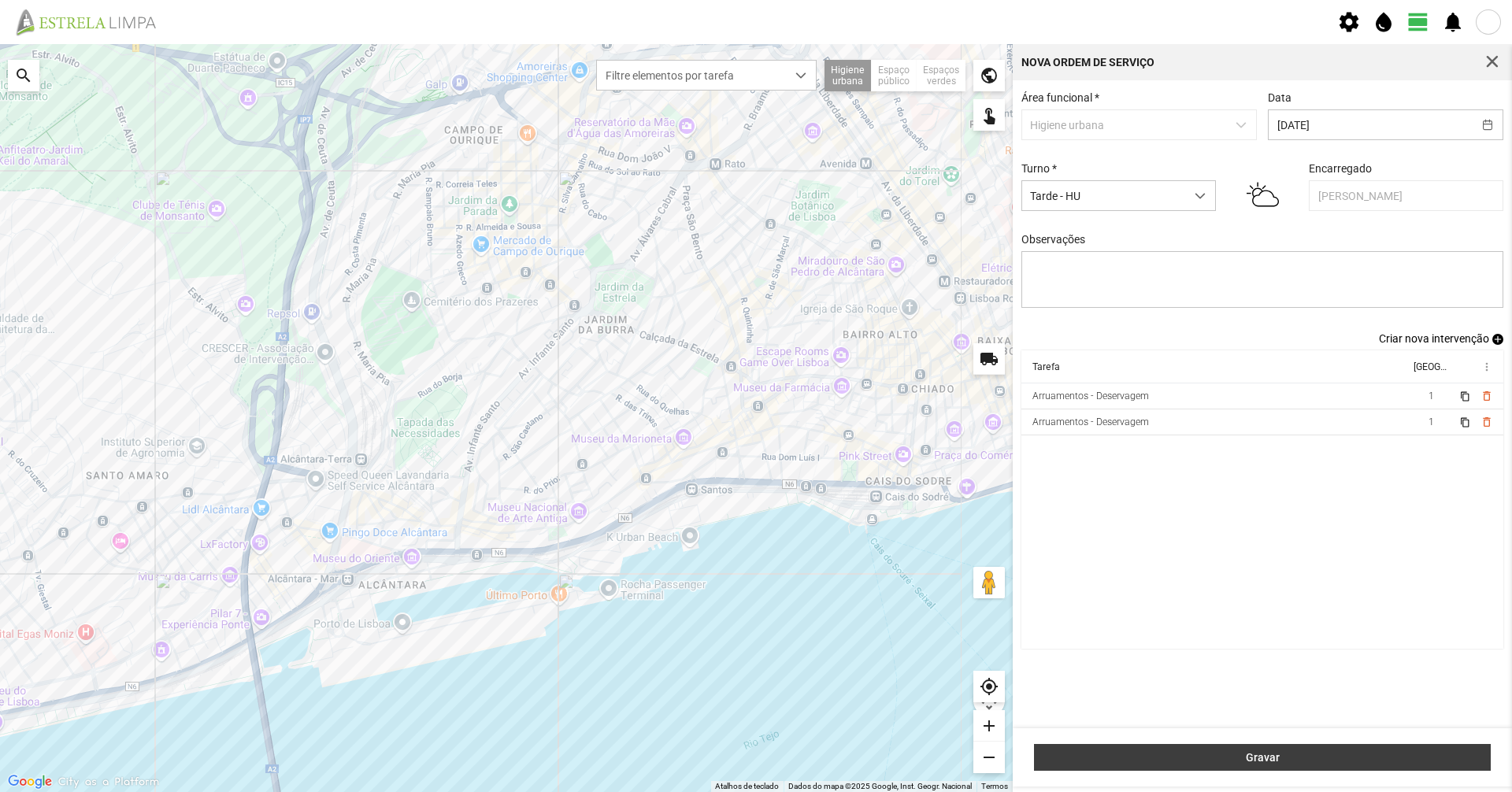
click at [754, 544] on span "Gravar" at bounding box center [1262, 757] width 441 height 13
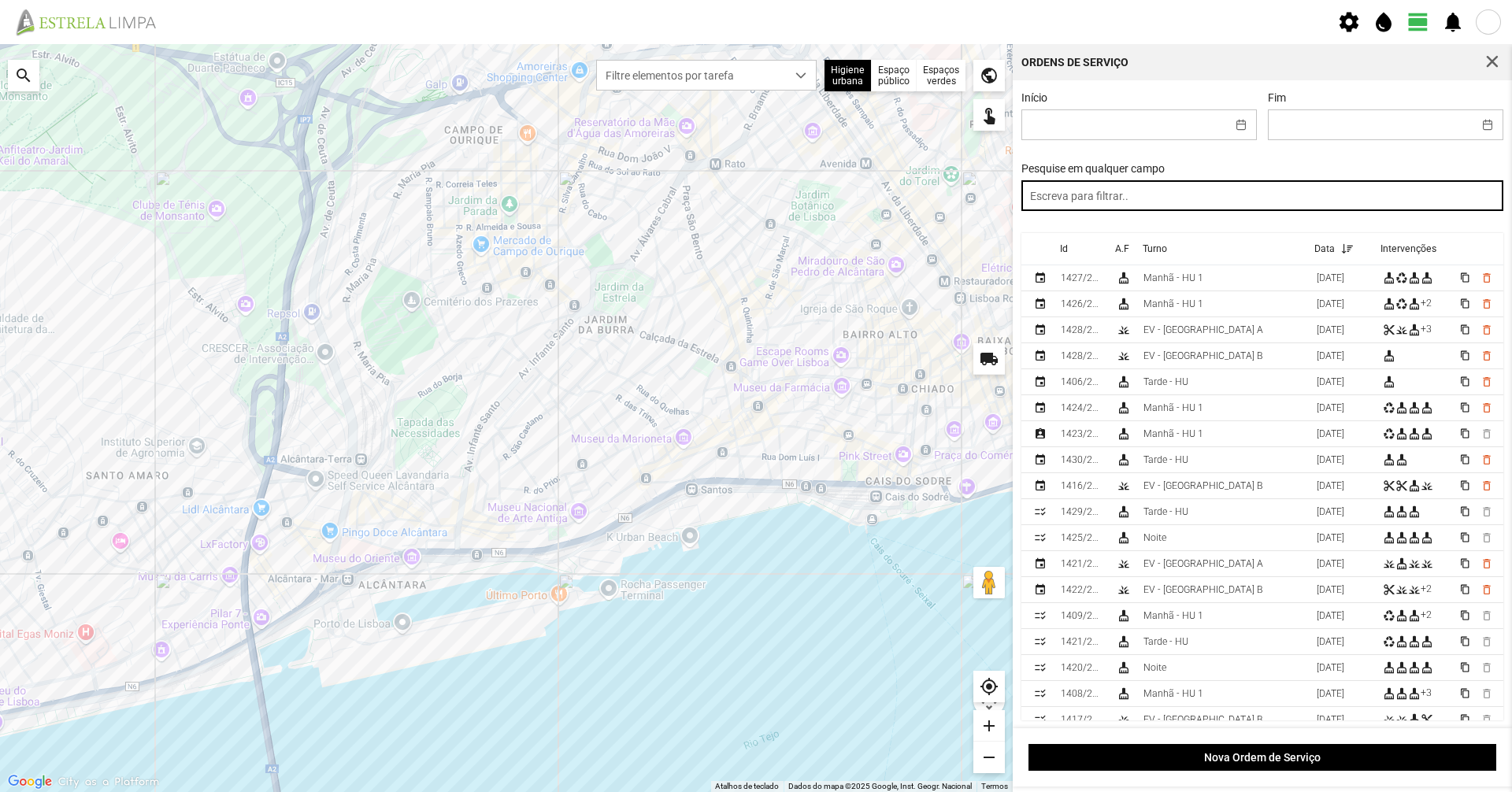
click at [754, 190] on input "text" at bounding box center [1261, 195] width 482 height 31
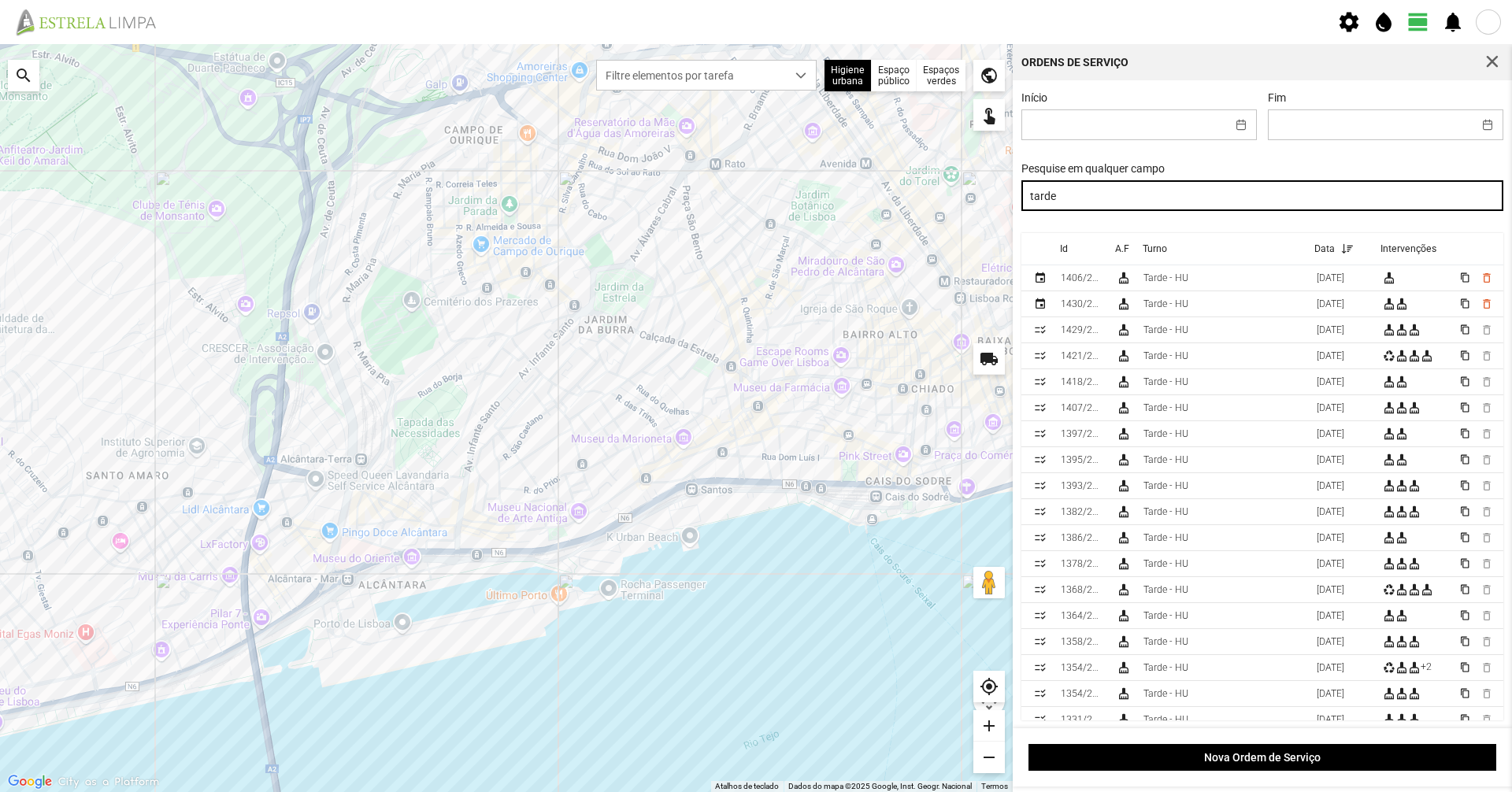
drag, startPoint x: 1259, startPoint y: 198, endPoint x: 823, endPoint y: 221, distance: 436.6
click at [754, 221] on div "Para navegar no mapa com gestos de toque, toque duas vezes sem soltar no mapa e…" at bounding box center [756, 418] width 1512 height 747
type input "manhã"
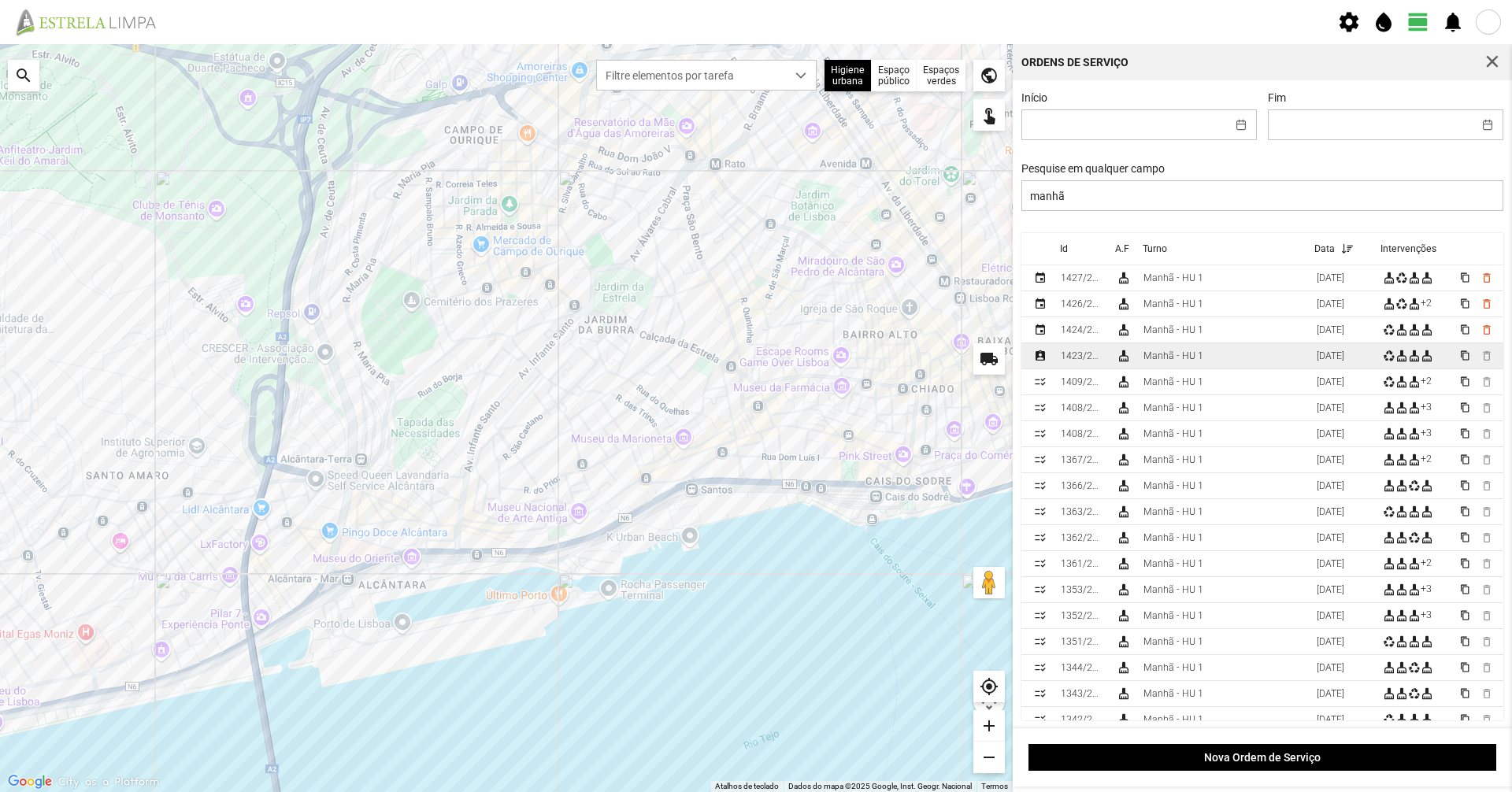
click at [754, 367] on td "Manhã - HU 1" at bounding box center [1223, 356] width 173 height 26
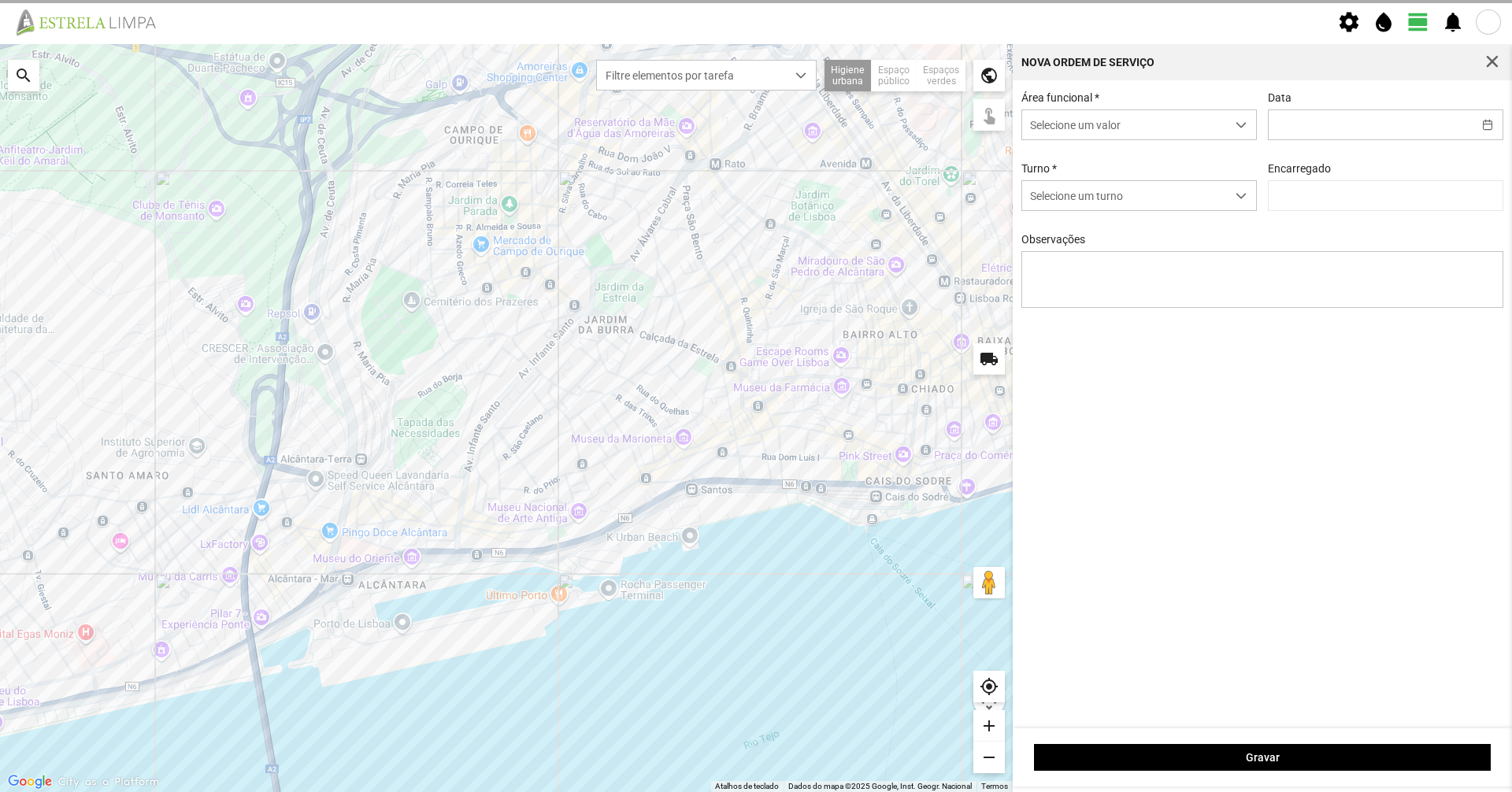
type input "[DATE]"
type textarea "39-baixa 6-10-25-44-49-Descanso ao serviço-17-36-22-45-47-50-Eo 38"
type input "[PERSON_NAME]"
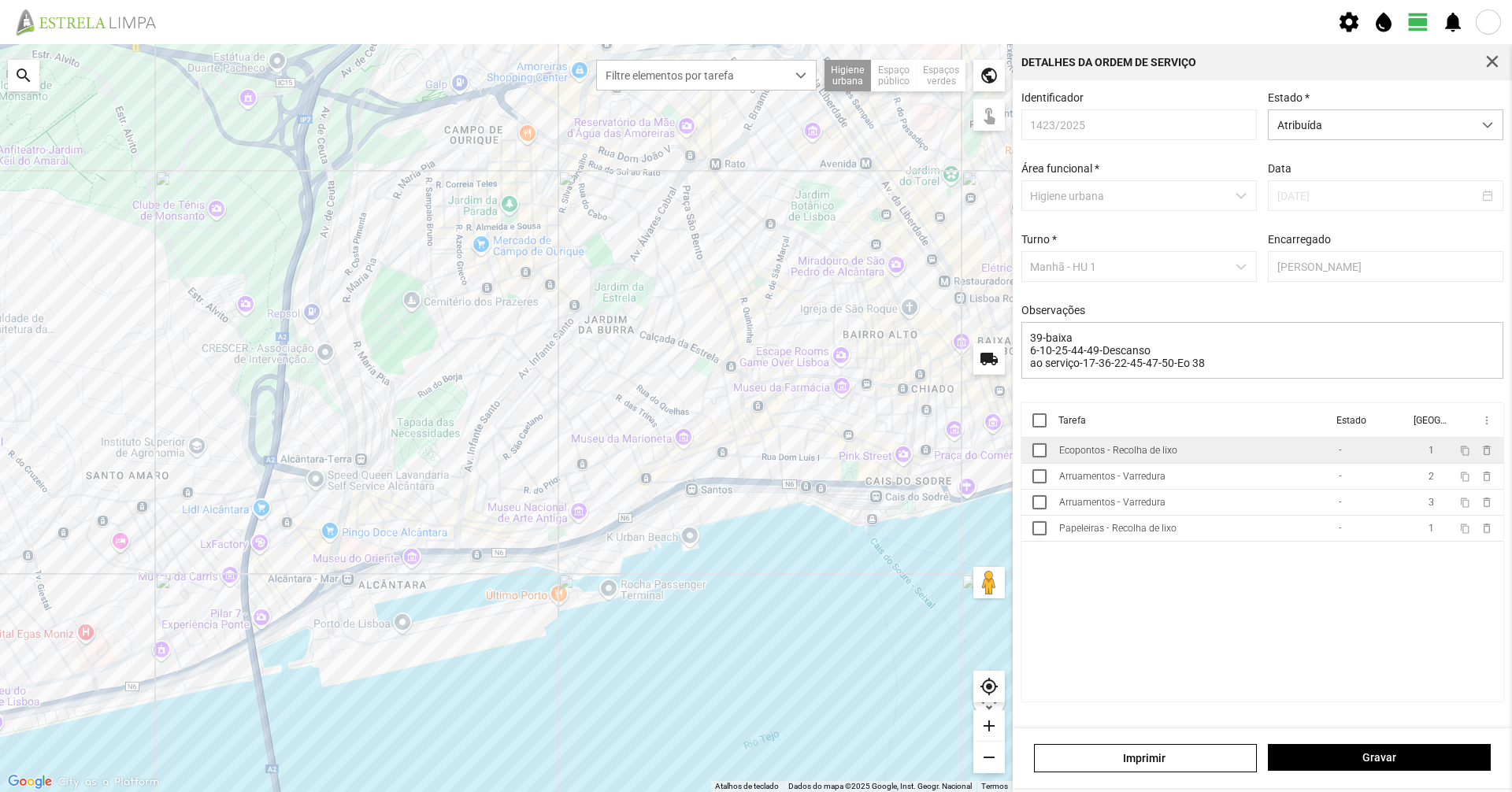
click at [754, 460] on td "Ecopontos - Recolha de lixo" at bounding box center [1192, 450] width 279 height 26
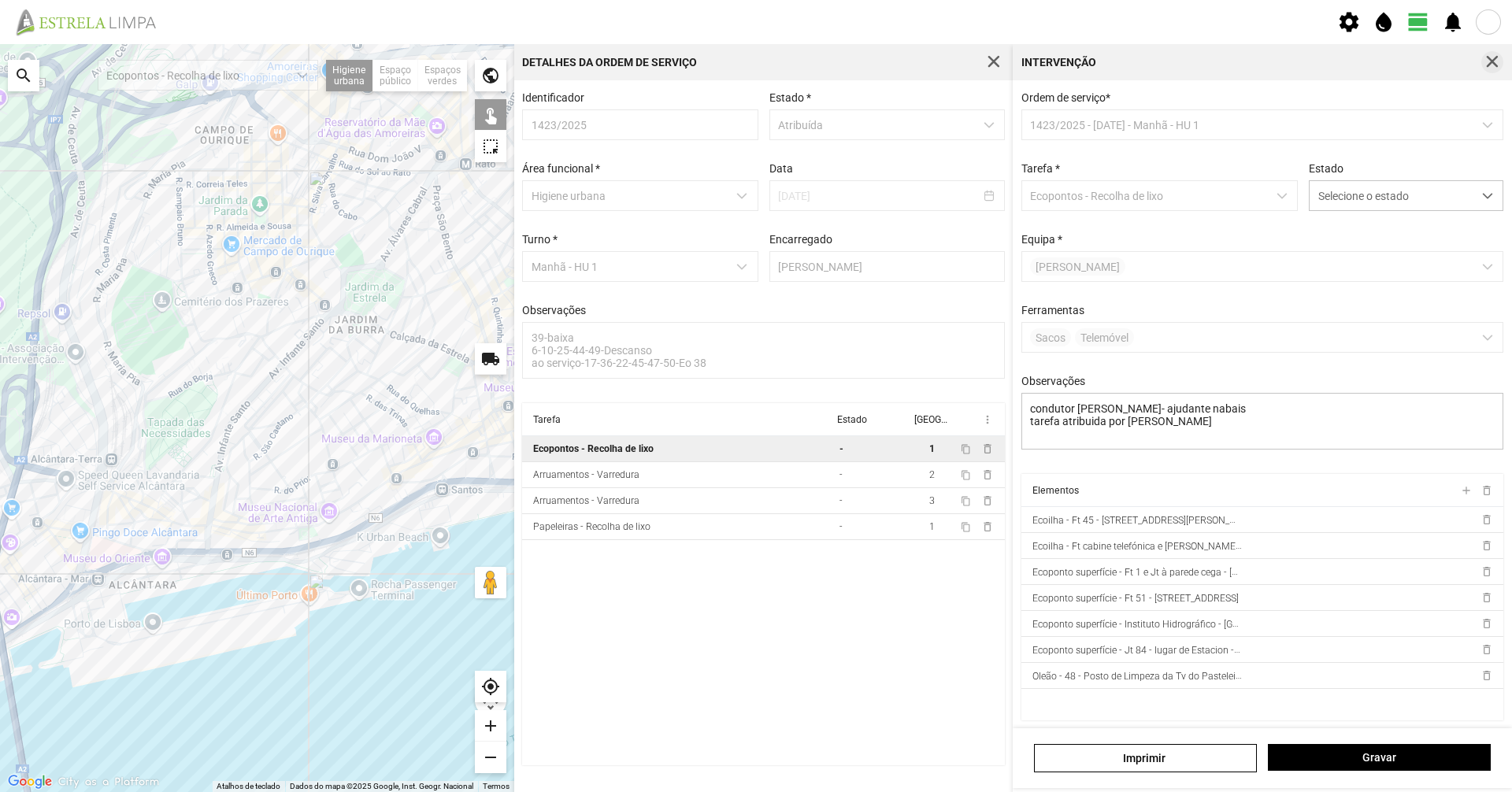
click at [754, 55] on span "button" at bounding box center [1492, 62] width 14 height 14
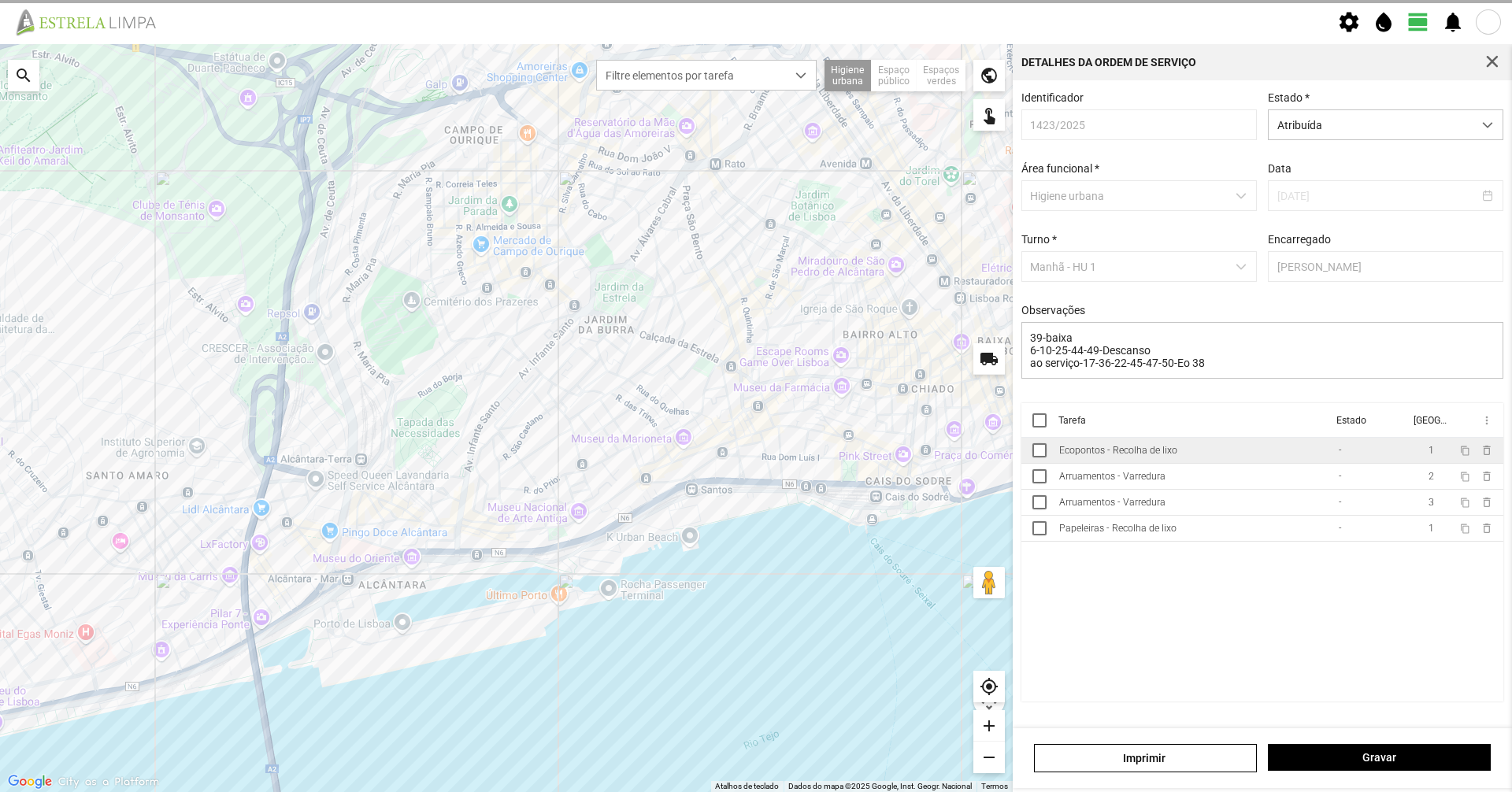
click at [754, 55] on span "button" at bounding box center [1492, 62] width 14 height 14
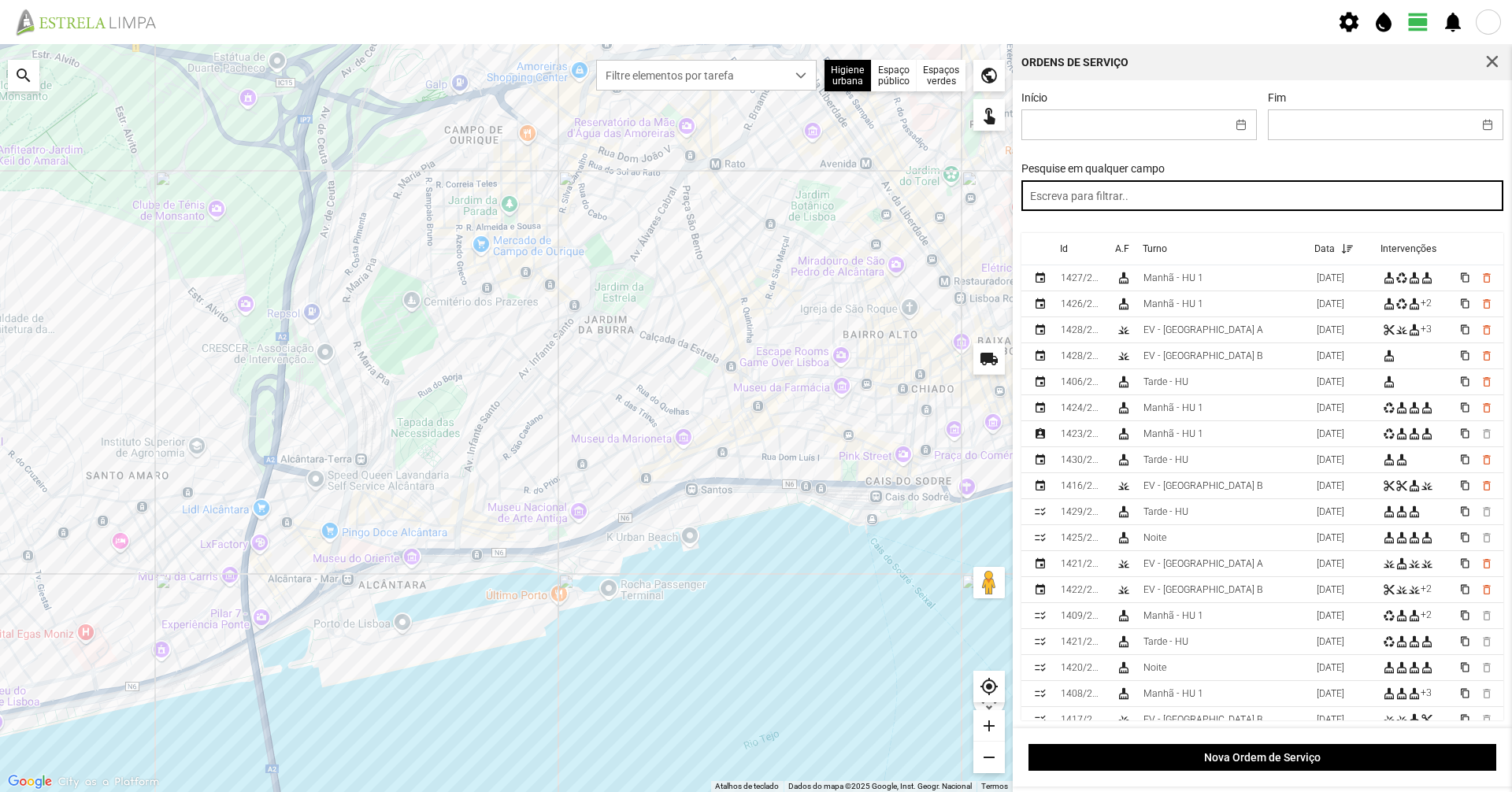
click at [754, 189] on input "text" at bounding box center [1261, 195] width 482 height 31
type input "noite"
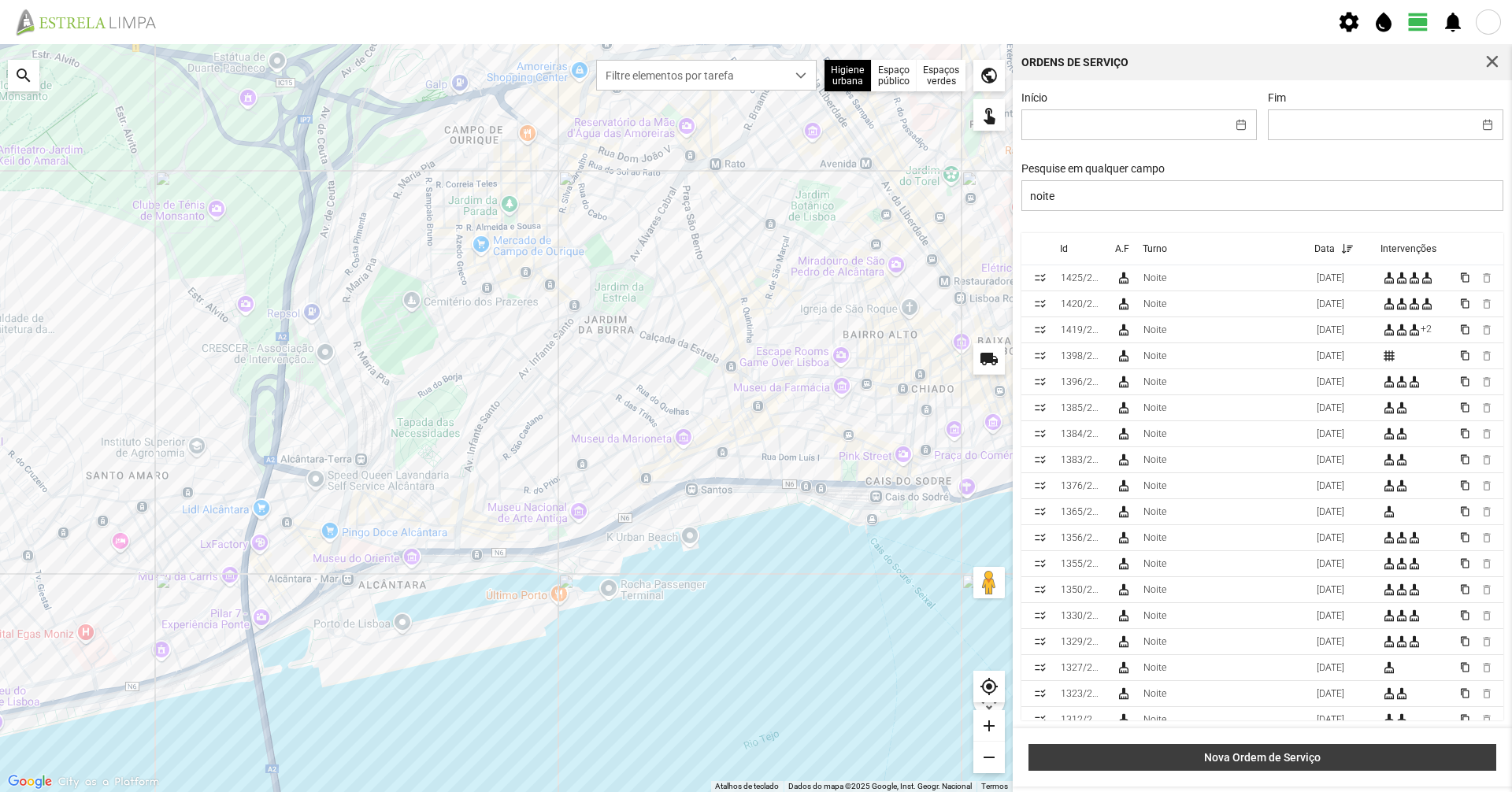
click at [754, 544] on span "Nova Ordem de Serviço" at bounding box center [1262, 757] width 452 height 13
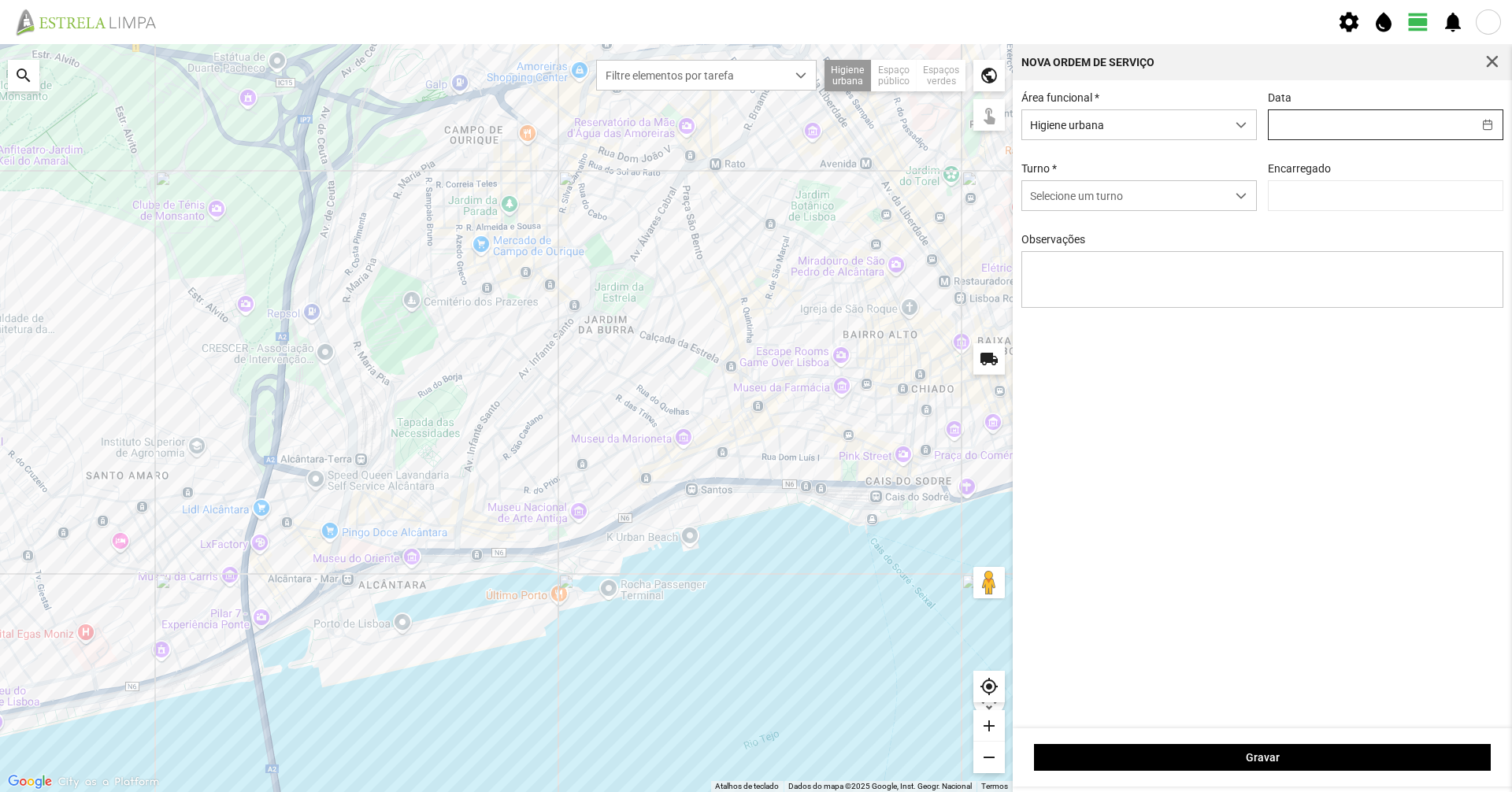
click at [754, 117] on input "text" at bounding box center [1370, 124] width 204 height 29
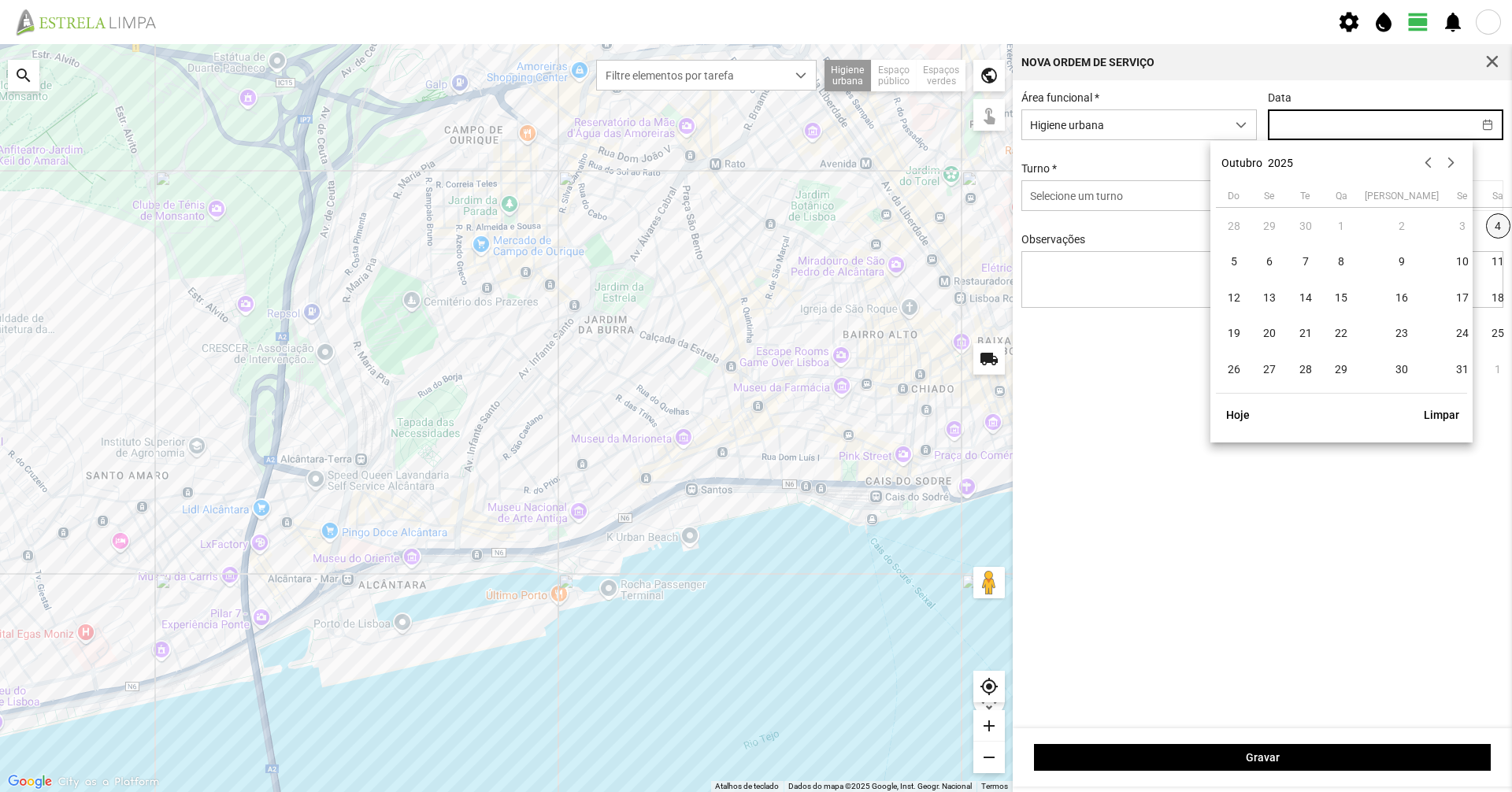
click at [754, 225] on span "4" at bounding box center [1498, 226] width 25 height 25
type input "[DATE]"
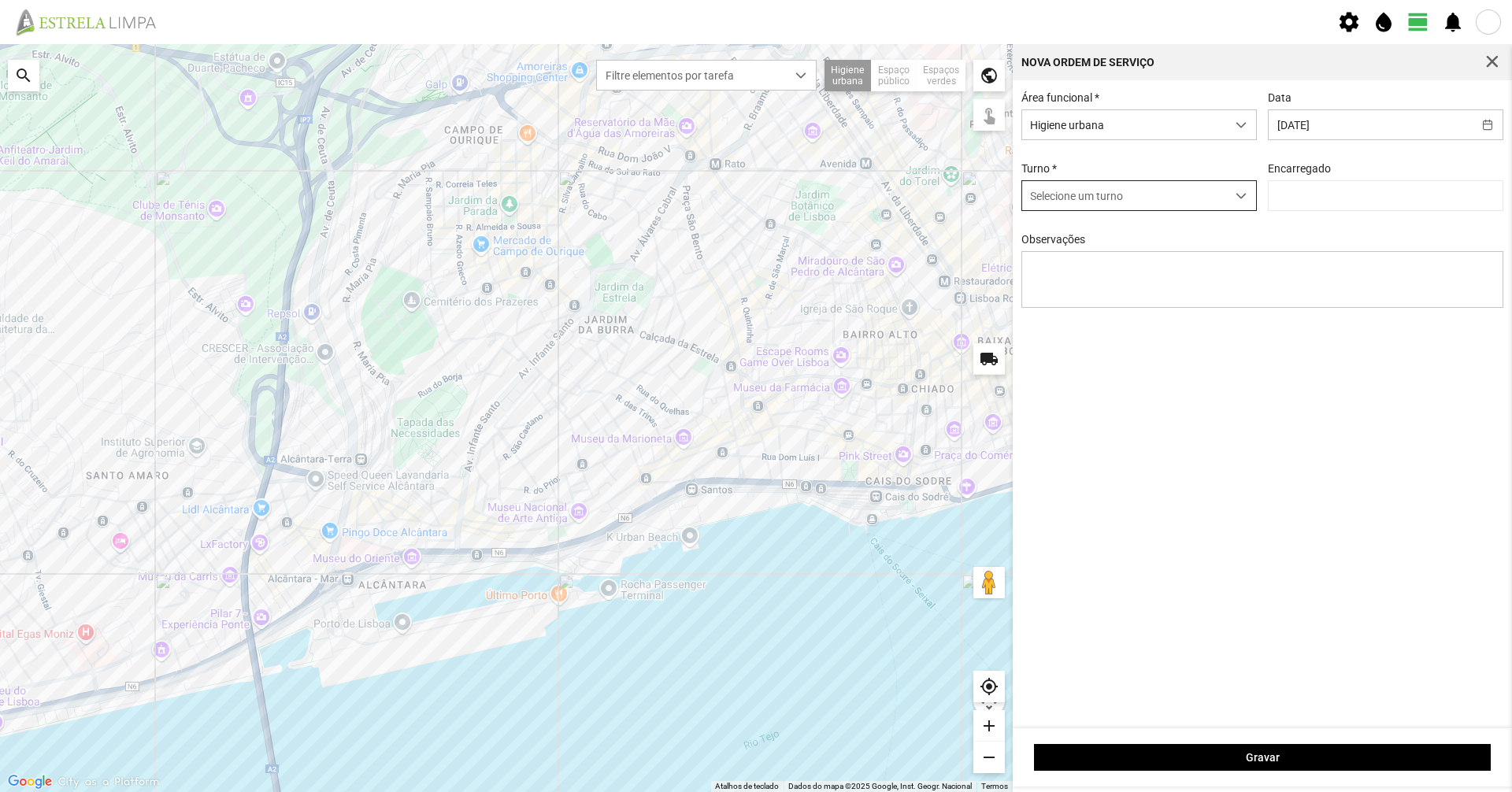
click at [754, 206] on span "Selecione um turno" at bounding box center [1124, 195] width 204 height 29
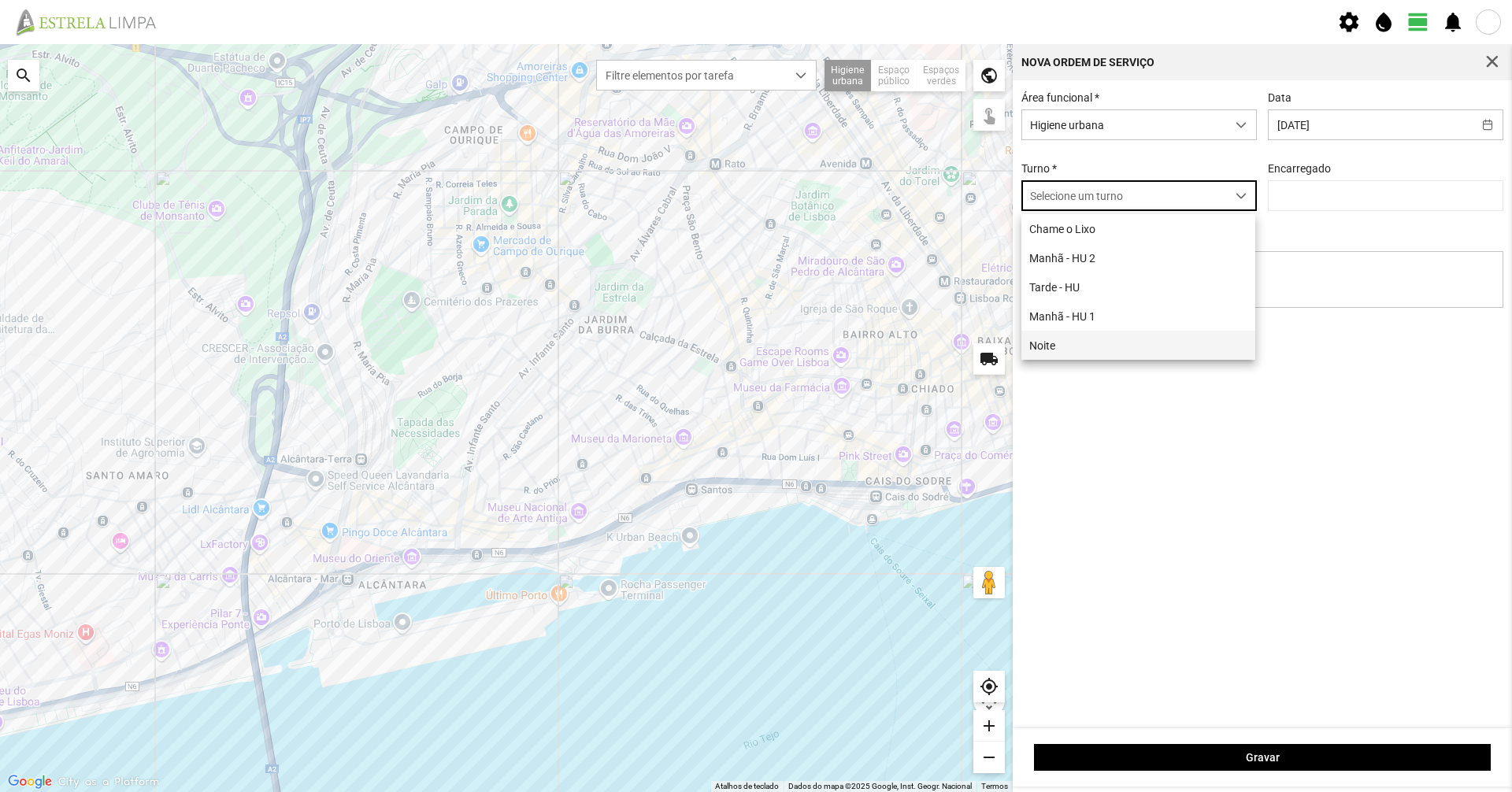
click at [754, 345] on li "Noite" at bounding box center [1138, 345] width 234 height 29
type input "[PERSON_NAME]"
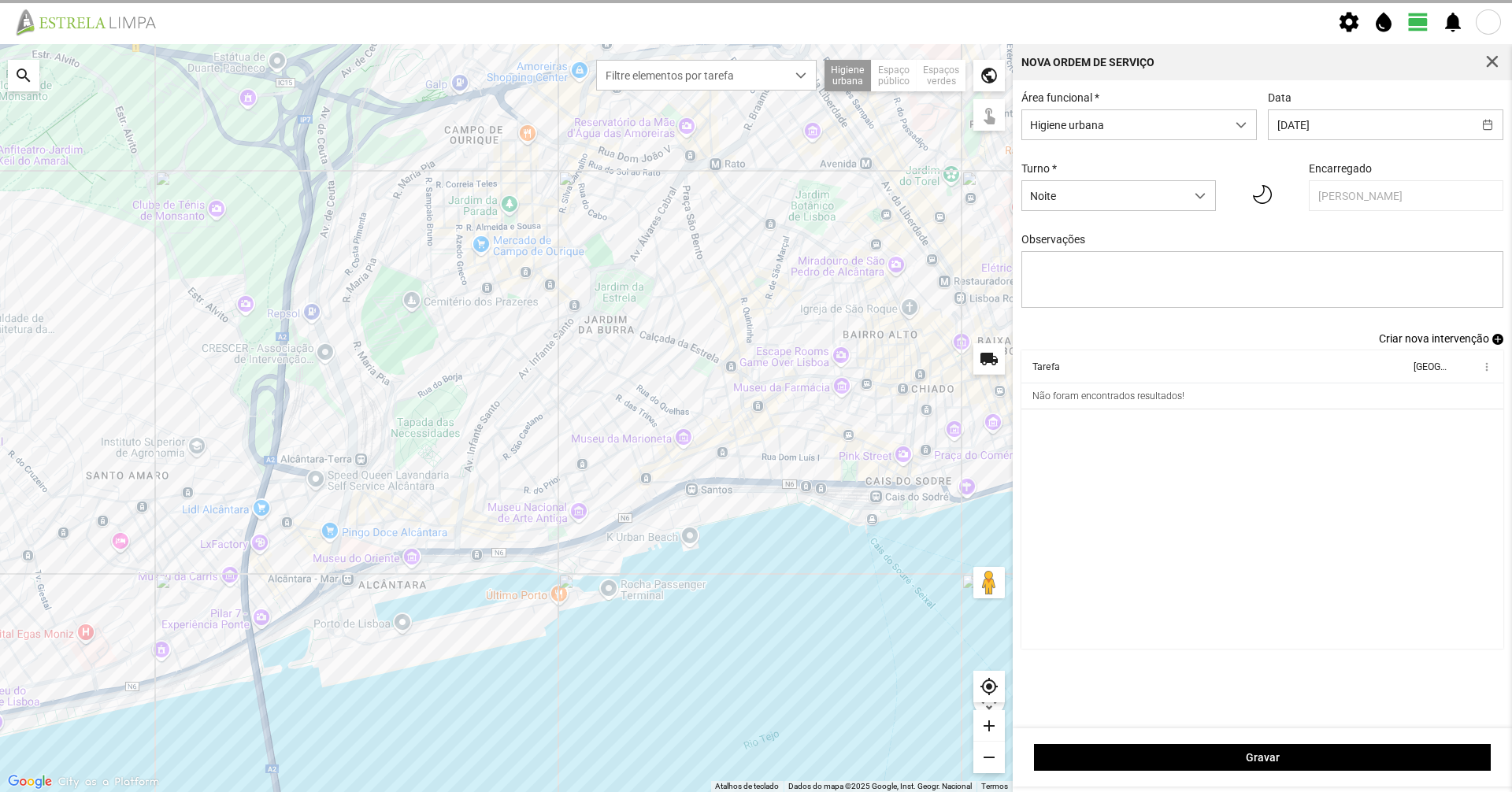
click at [754, 345] on span "Criar nova intervenção" at bounding box center [1433, 339] width 110 height 13
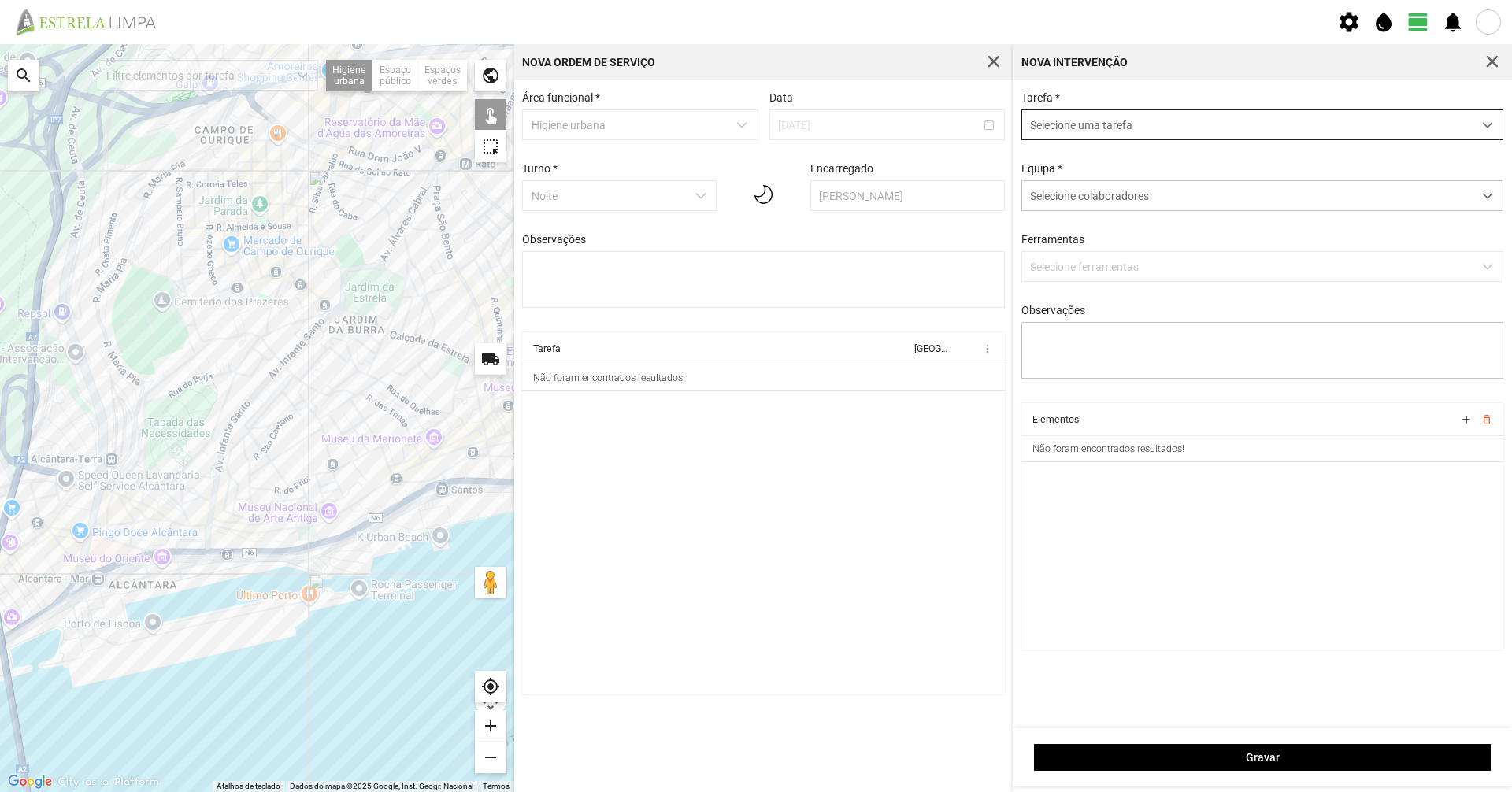
click at [754, 121] on span "Selecione uma tarefa" at bounding box center [1247, 124] width 451 height 29
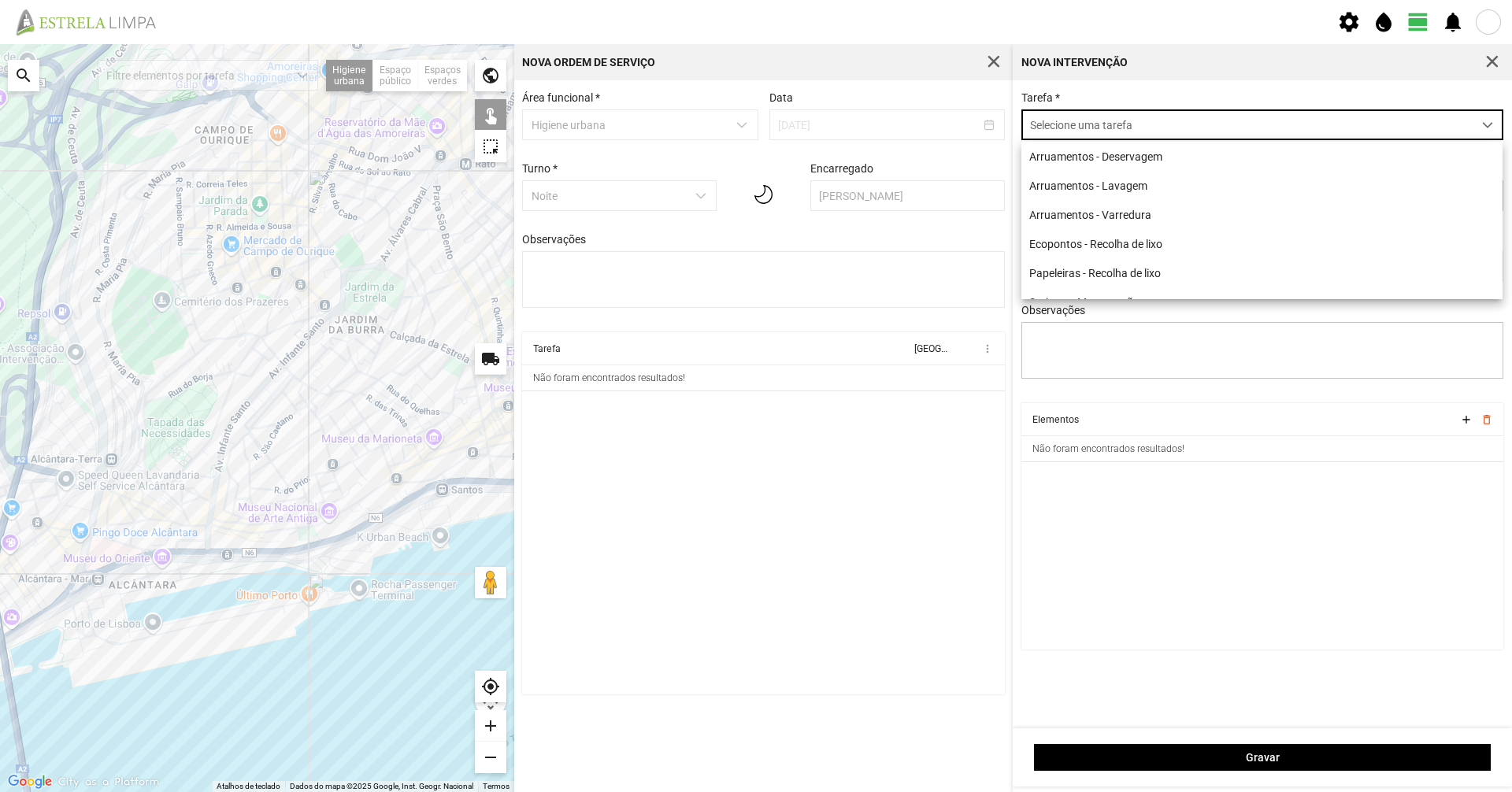
scroll to position [9, 70]
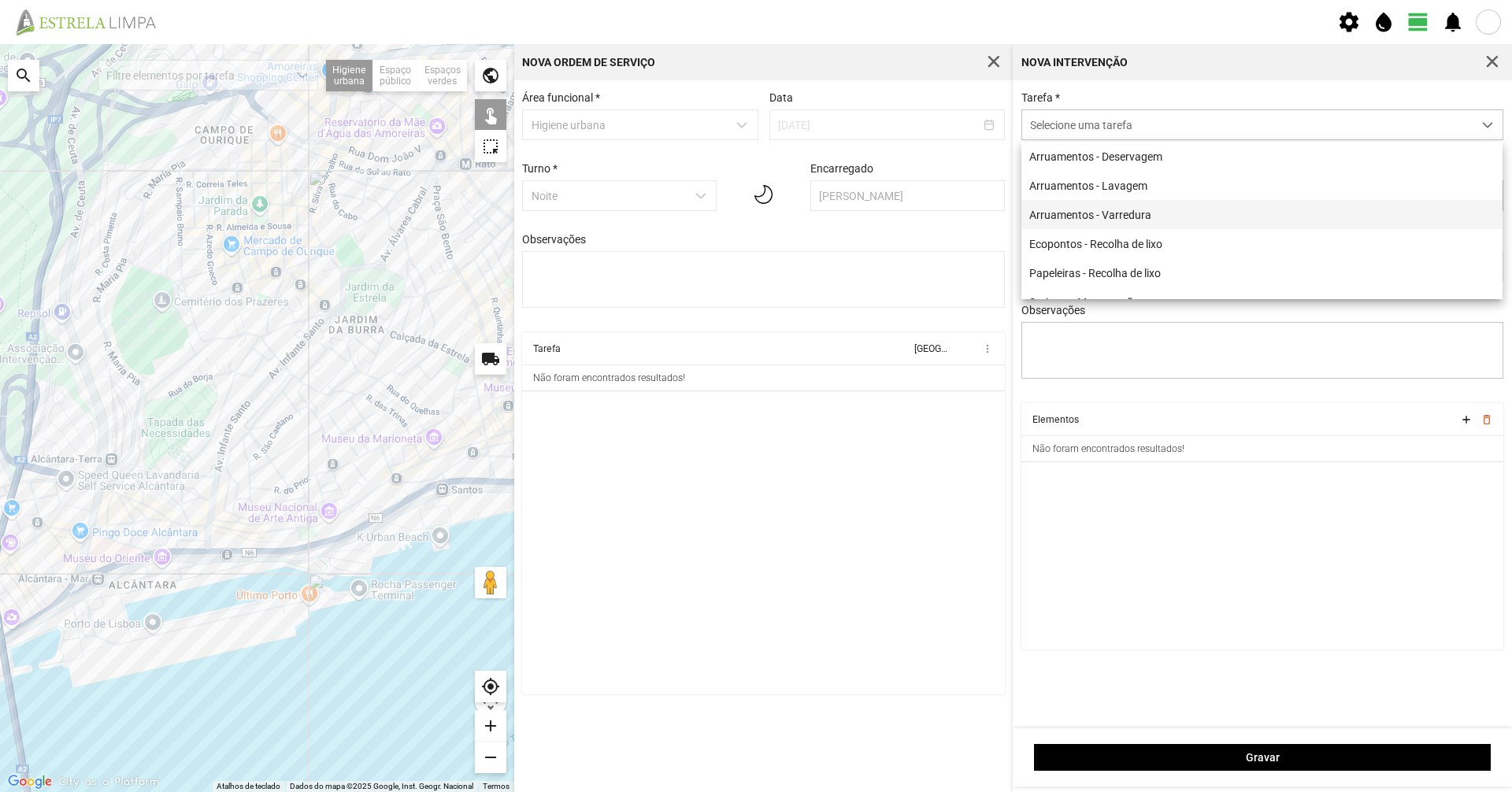
click at [754, 221] on li "Arruamentos - Varredura" at bounding box center [1261, 214] width 481 height 29
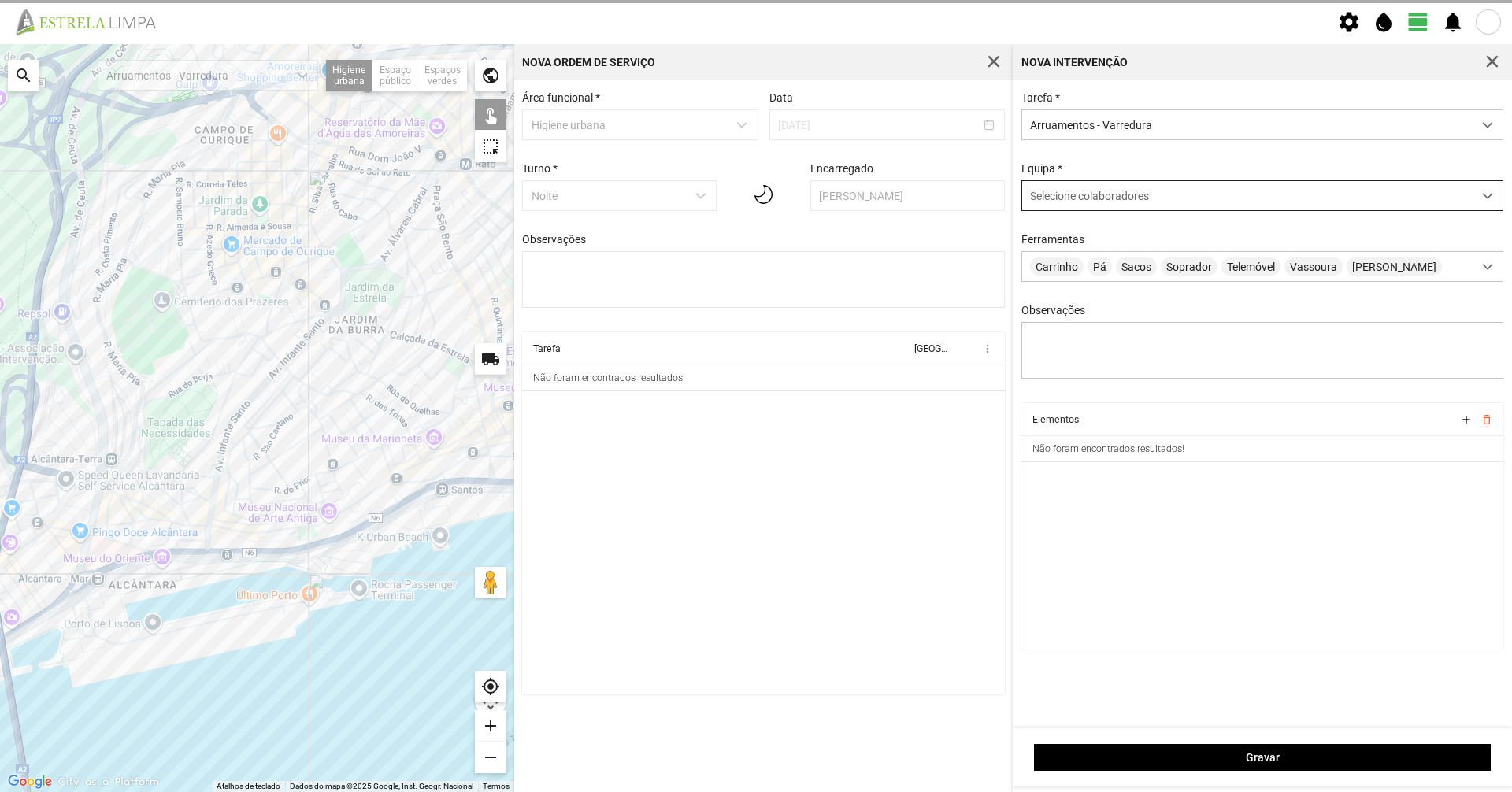
click at [754, 198] on span "Selecione colaboradores" at bounding box center [1089, 196] width 119 height 13
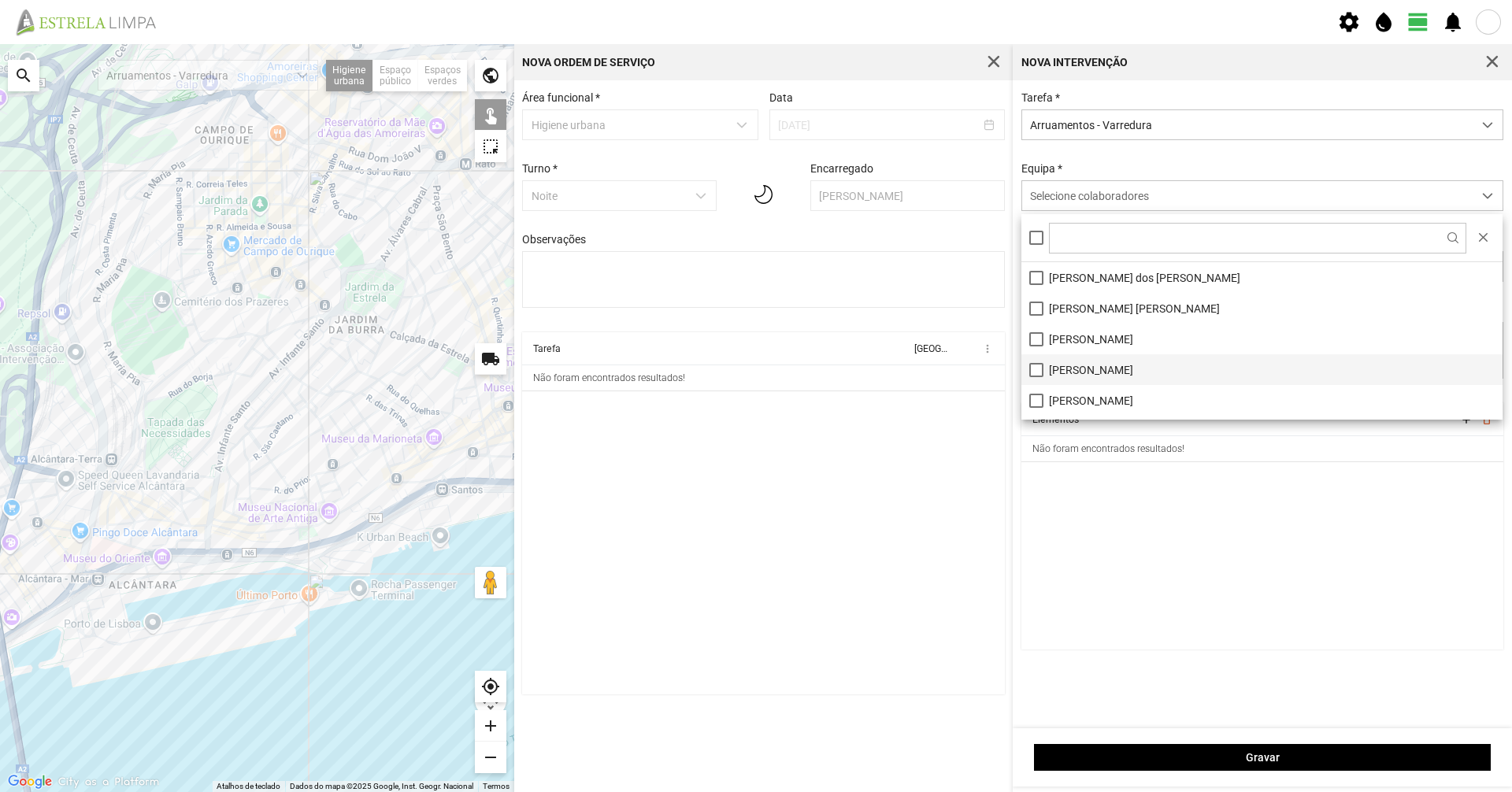
click at [754, 357] on li "[PERSON_NAME]" at bounding box center [1261, 369] width 481 height 31
click at [754, 498] on cdk-virtual-scroll-viewport "Elementos add delete_outline Não foram encontrados resultados!" at bounding box center [1261, 526] width 482 height 247
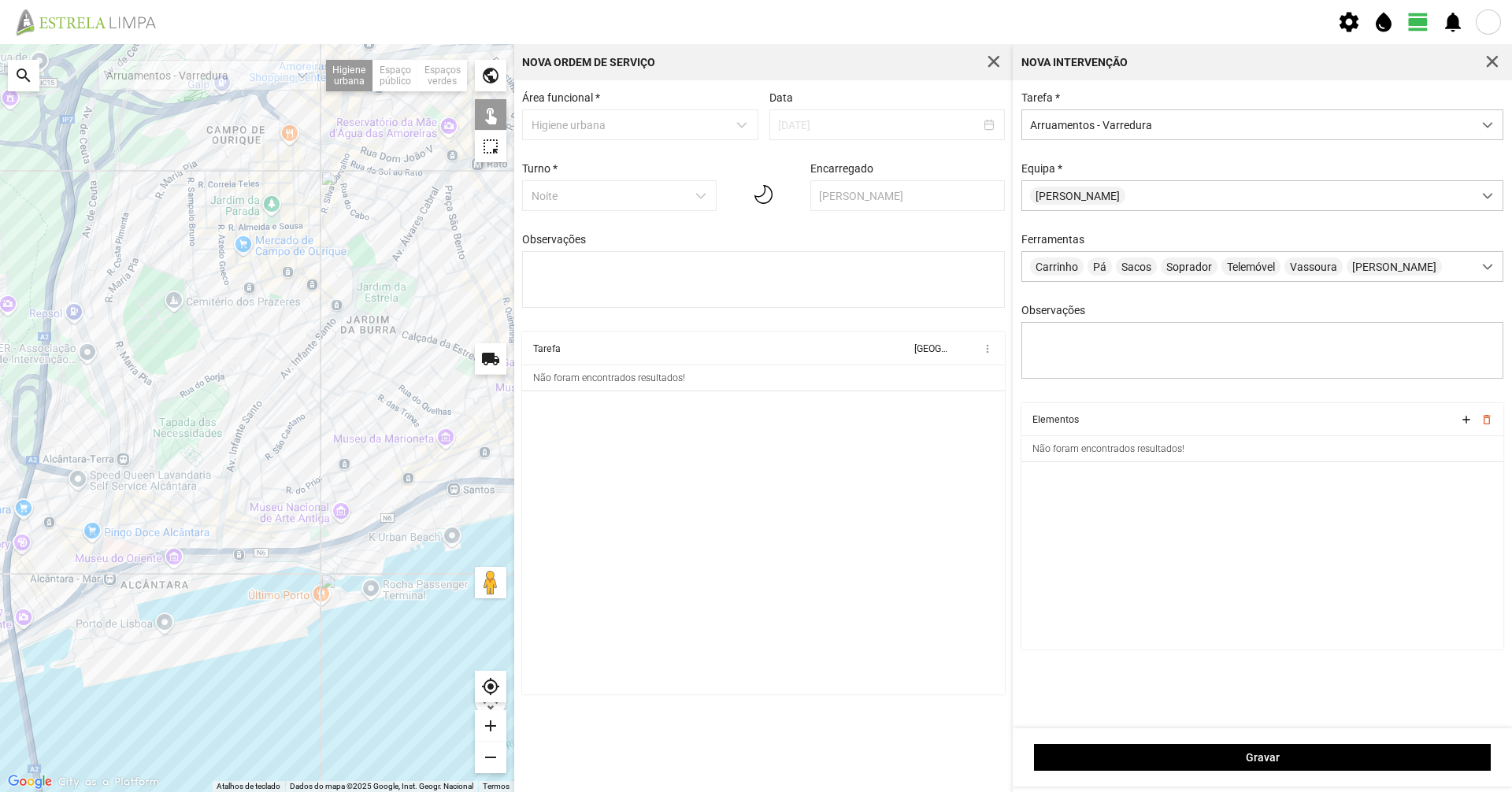
drag, startPoint x: 162, startPoint y: 592, endPoint x: 255, endPoint y: 640, distance: 104.7
click at [253, 544] on div at bounding box center [256, 418] width 514 height 747
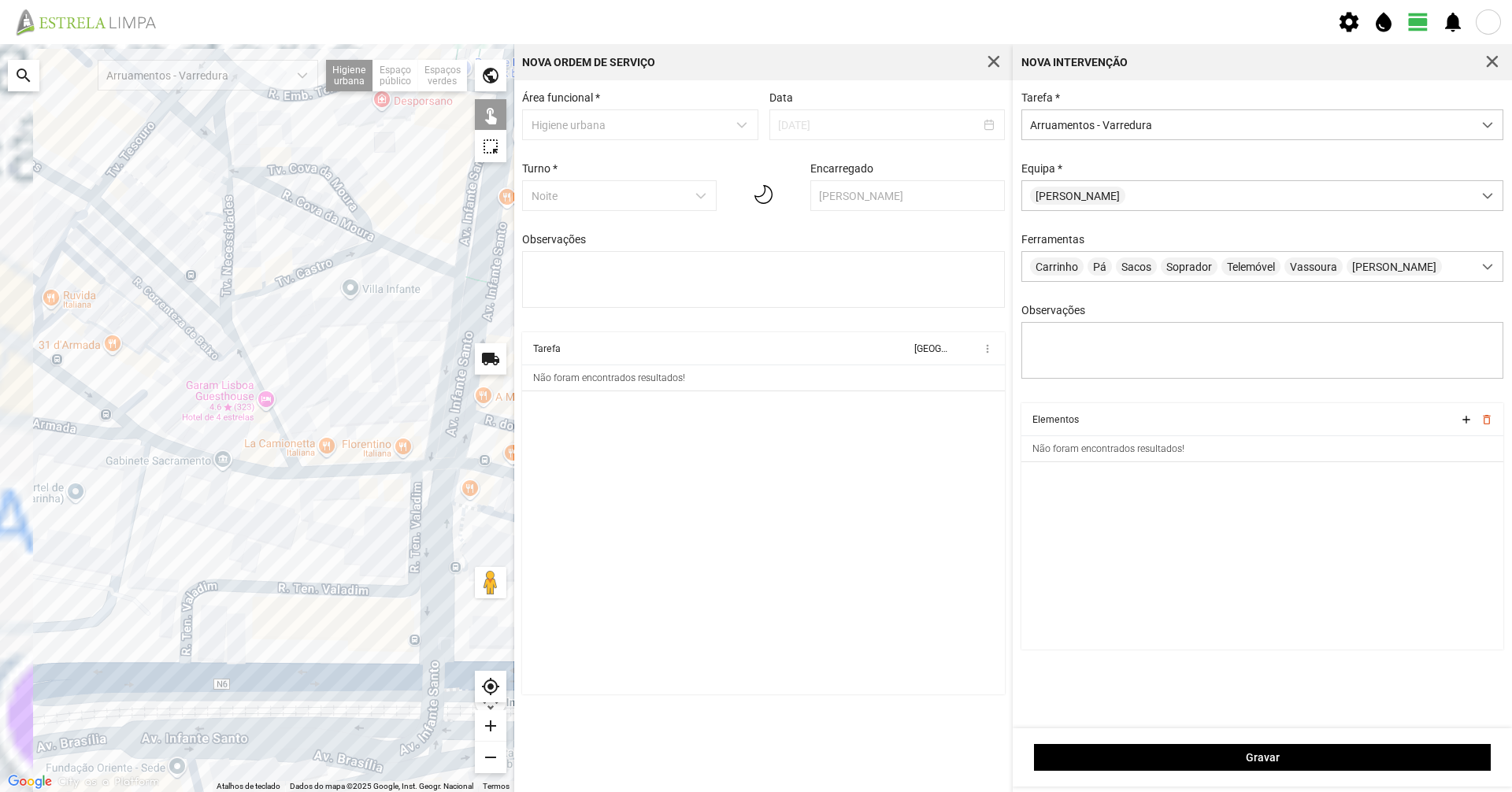
drag, startPoint x: 176, startPoint y: 332, endPoint x: 363, endPoint y: 610, distance: 335.0
click at [363, 544] on div at bounding box center [256, 418] width 514 height 747
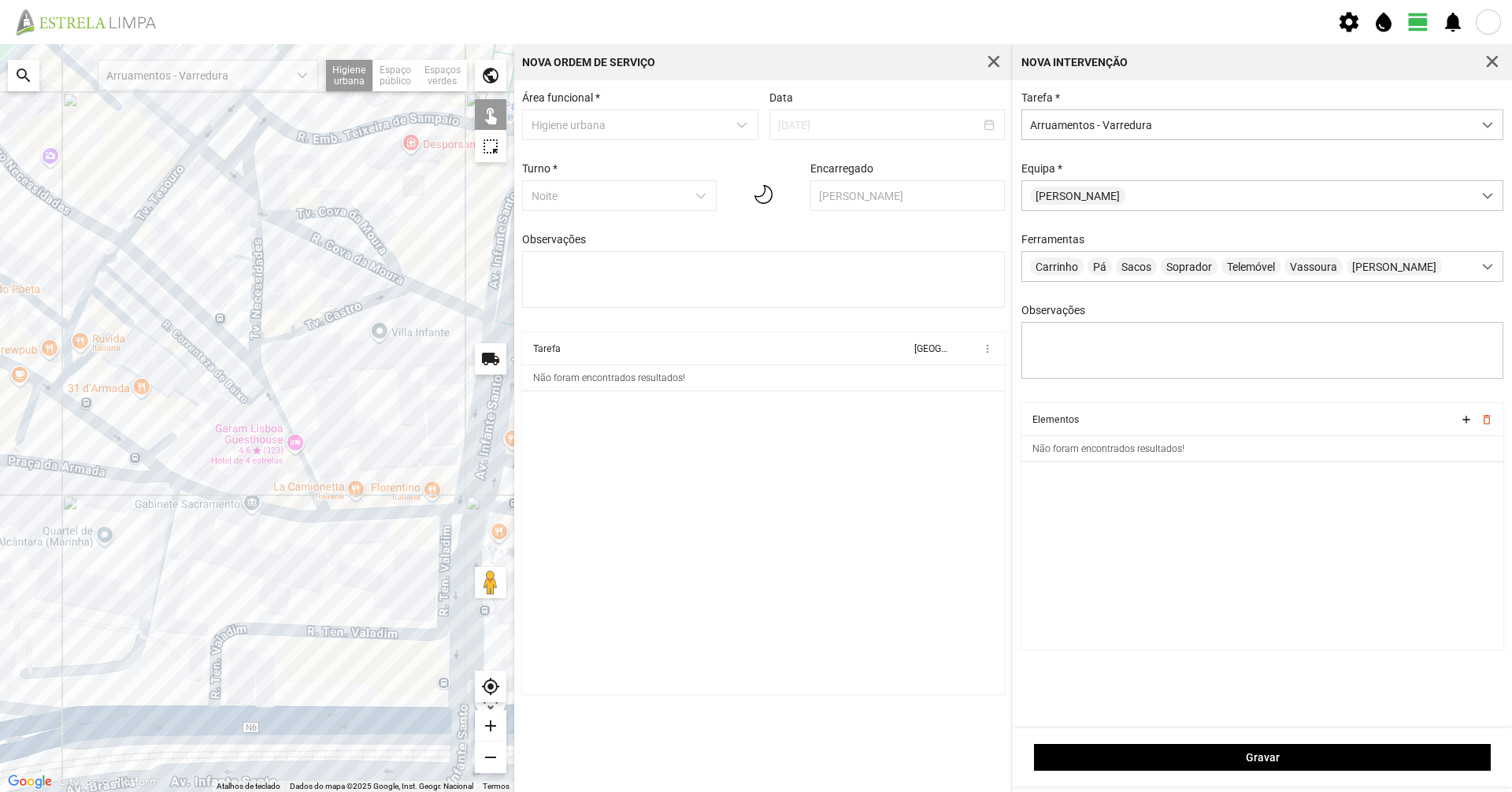
click at [306, 514] on div at bounding box center [256, 418] width 514 height 747
click at [311, 517] on div at bounding box center [256, 418] width 514 height 747
click at [351, 514] on div at bounding box center [256, 418] width 514 height 747
drag, startPoint x: 234, startPoint y: 523, endPoint x: 420, endPoint y: 544, distance: 187.2
click at [421, 544] on div at bounding box center [256, 418] width 514 height 747
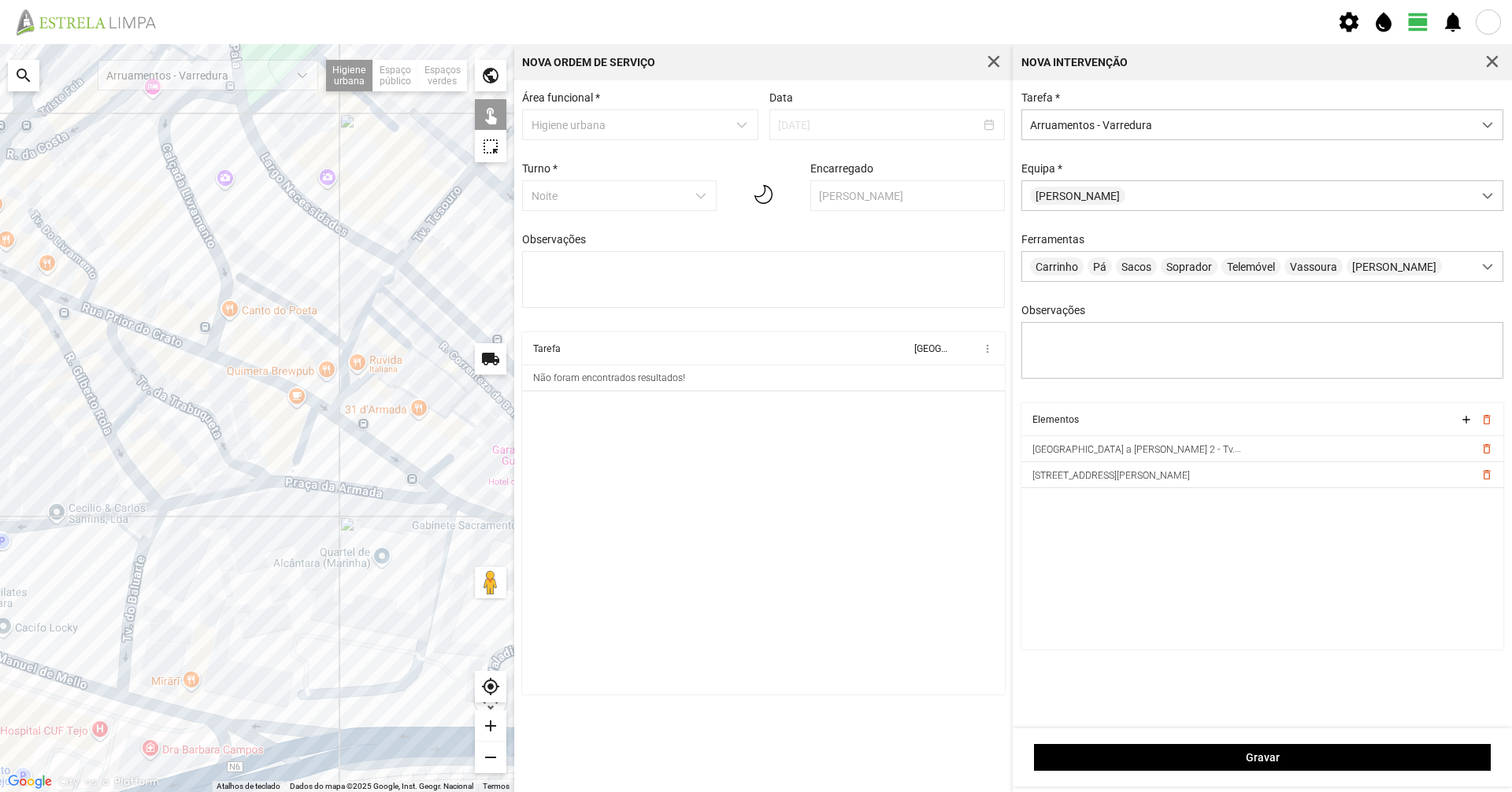
click at [398, 462] on div at bounding box center [256, 418] width 514 height 747
click at [381, 498] on div at bounding box center [256, 418] width 514 height 747
click at [382, 495] on div at bounding box center [256, 418] width 514 height 747
click at [307, 428] on div at bounding box center [256, 418] width 514 height 747
click at [323, 408] on div at bounding box center [256, 418] width 514 height 747
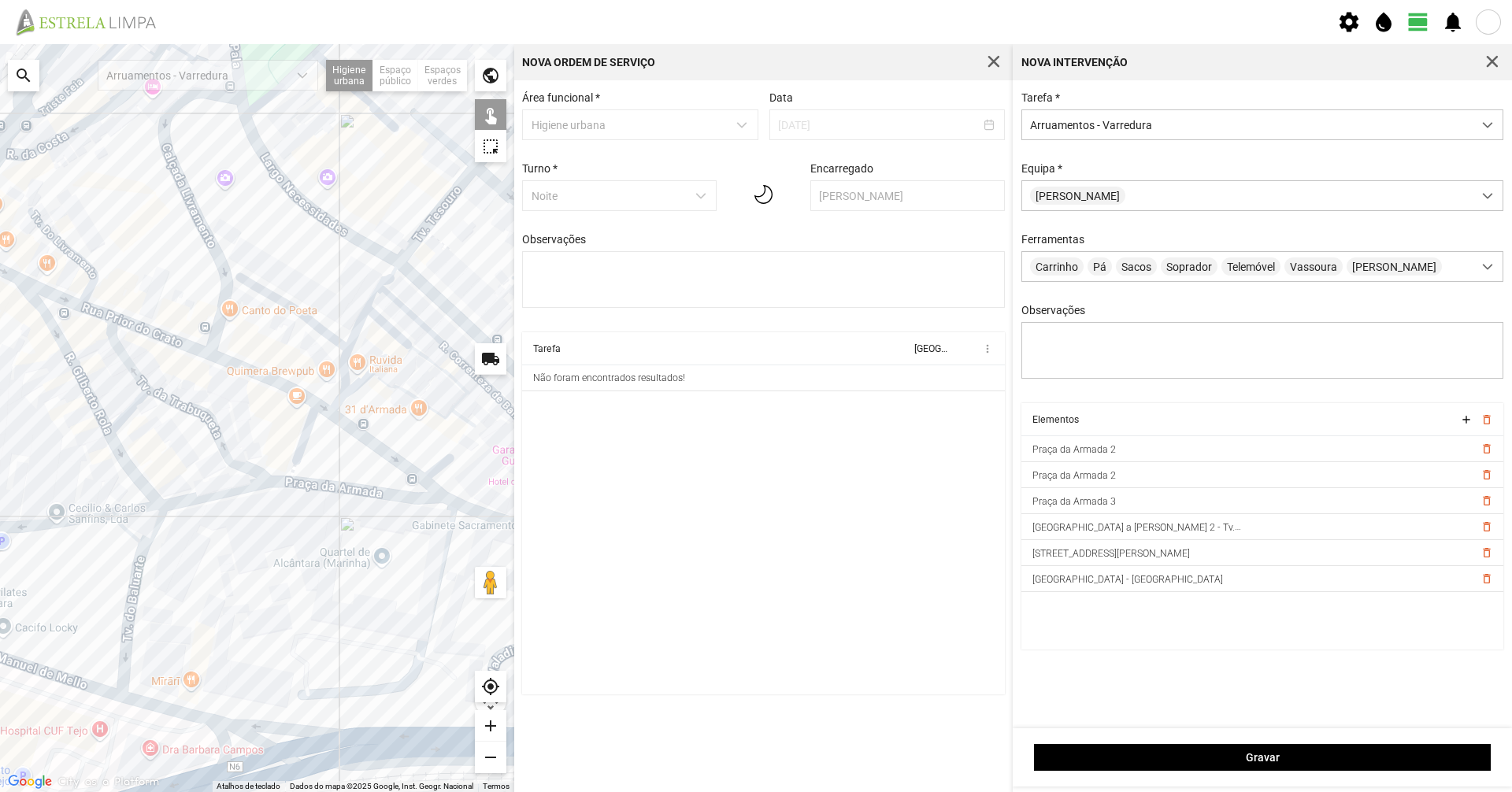
click at [272, 380] on div at bounding box center [256, 418] width 514 height 747
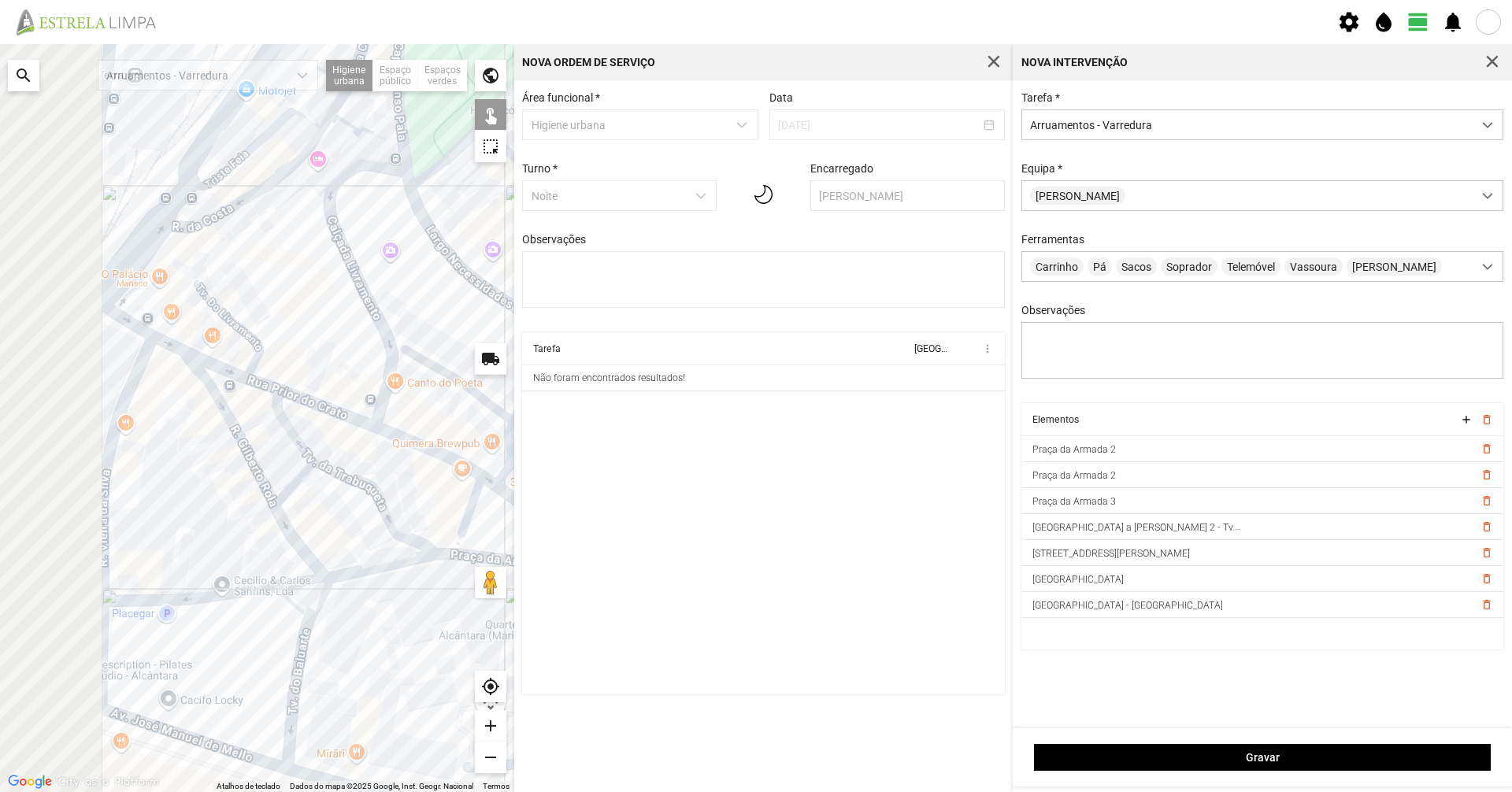
drag, startPoint x: 233, startPoint y: 385, endPoint x: 355, endPoint y: 431, distance: 130.4
click at [398, 461] on div at bounding box center [256, 418] width 514 height 747
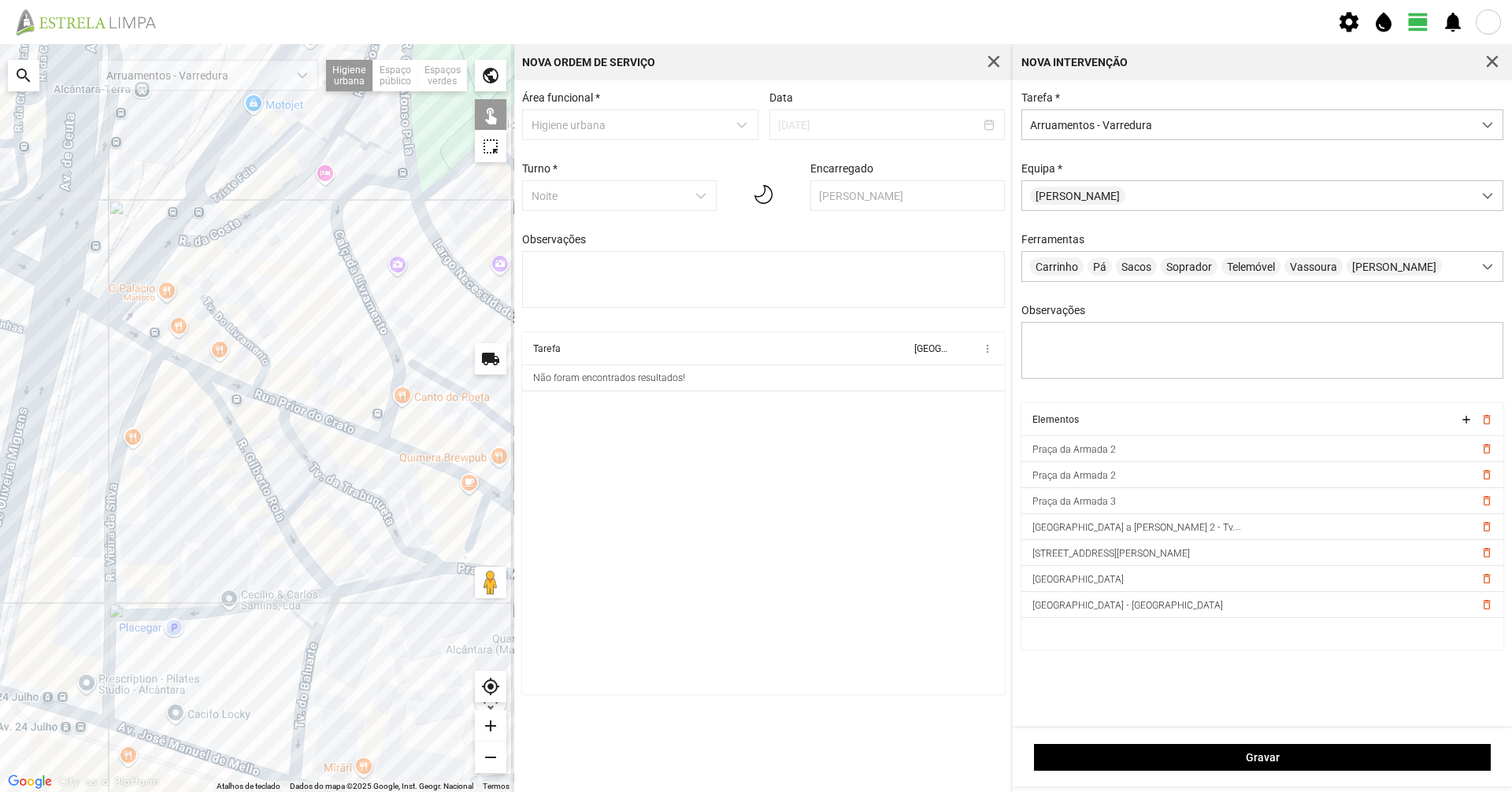
click at [313, 414] on div at bounding box center [256, 418] width 514 height 747
click at [266, 395] on div at bounding box center [256, 418] width 514 height 747
click at [237, 382] on div at bounding box center [256, 418] width 514 height 747
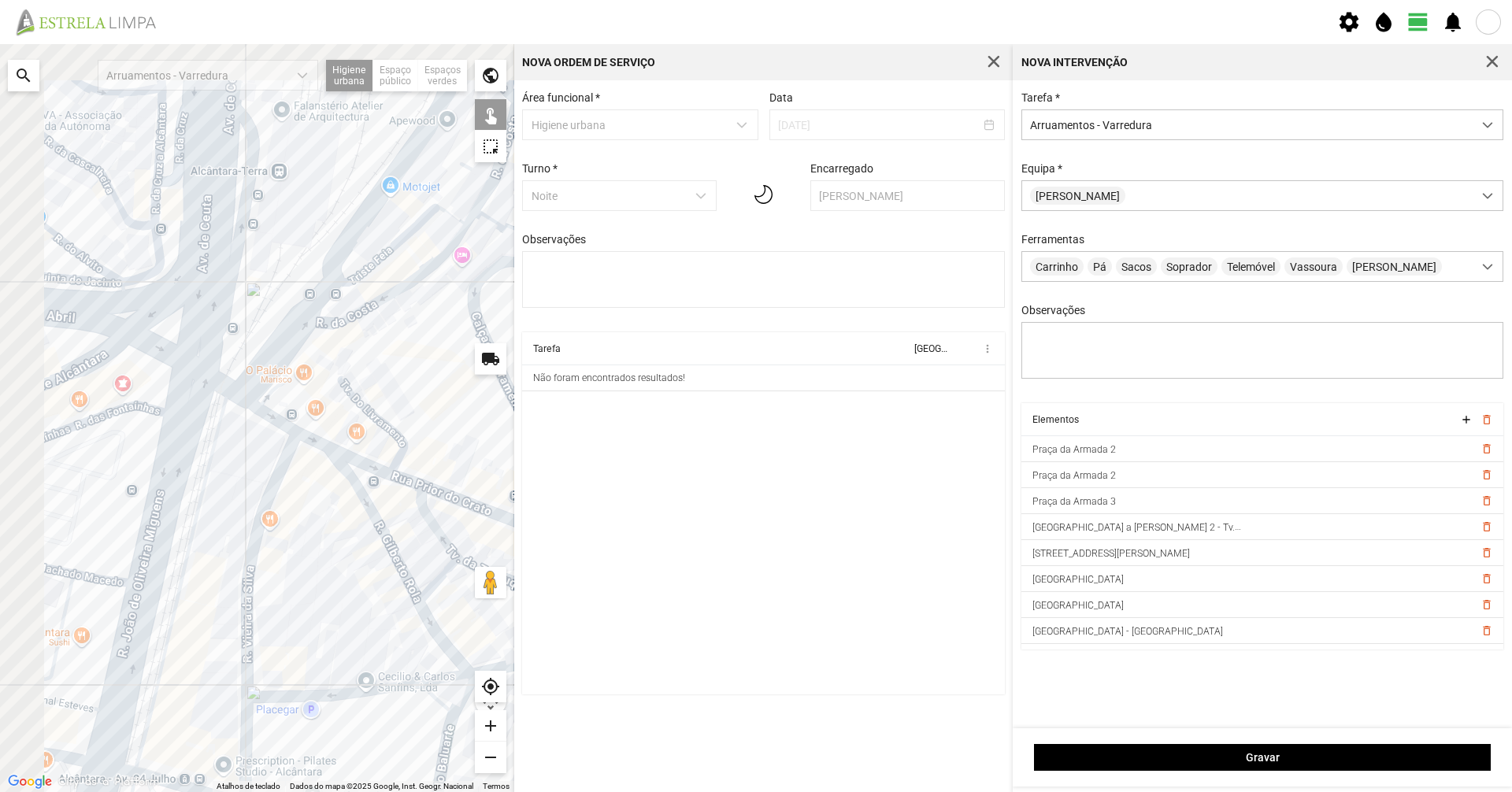
drag, startPoint x: 236, startPoint y: 382, endPoint x: 454, endPoint y: 502, distance: 248.8
click at [454, 502] on div at bounding box center [256, 418] width 514 height 747
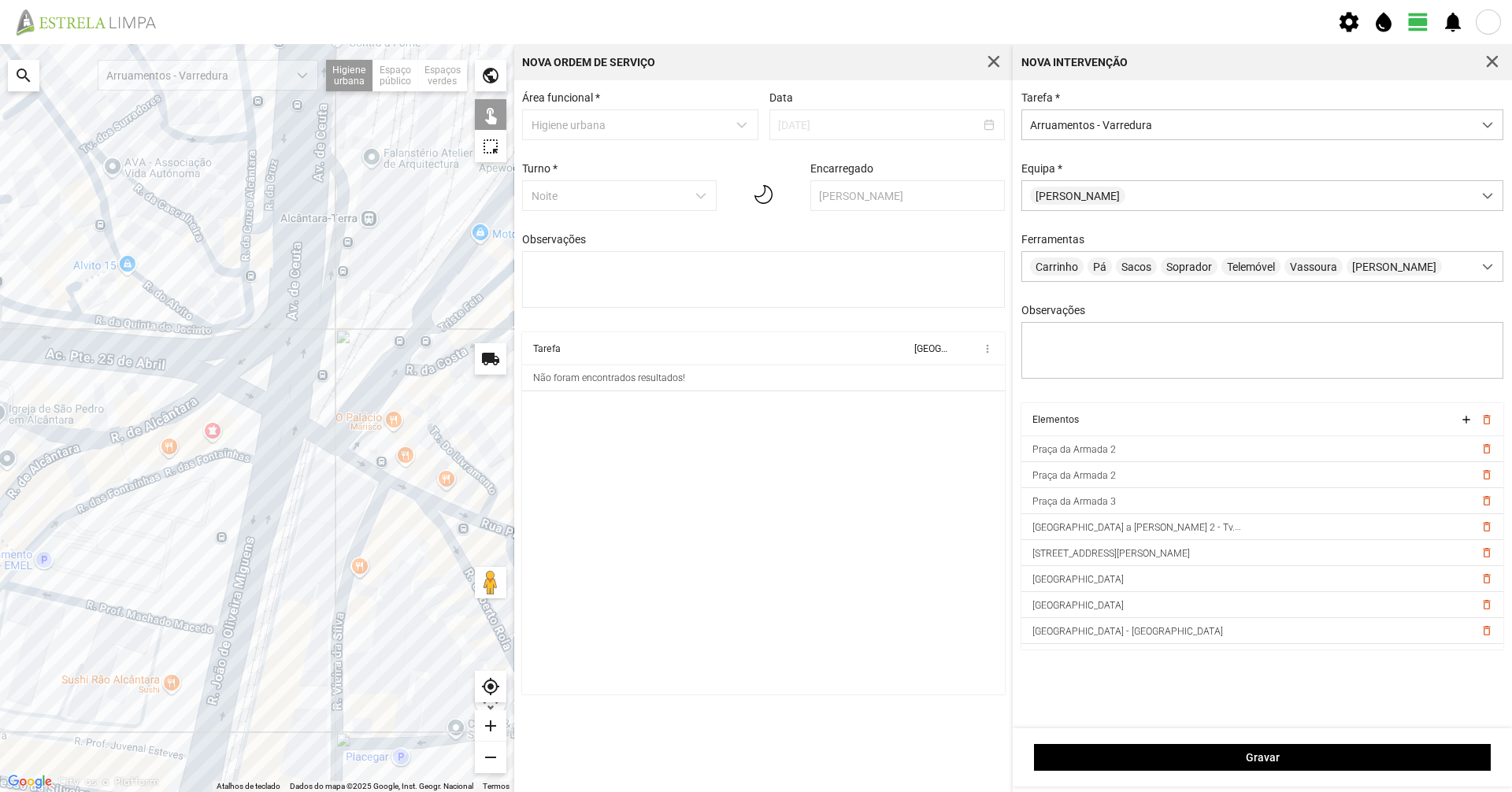
click at [415, 492] on div at bounding box center [256, 418] width 514 height 747
click at [369, 466] on div at bounding box center [256, 418] width 514 height 747
click at [319, 431] on div at bounding box center [256, 418] width 514 height 747
click at [316, 431] on div at bounding box center [256, 418] width 514 height 747
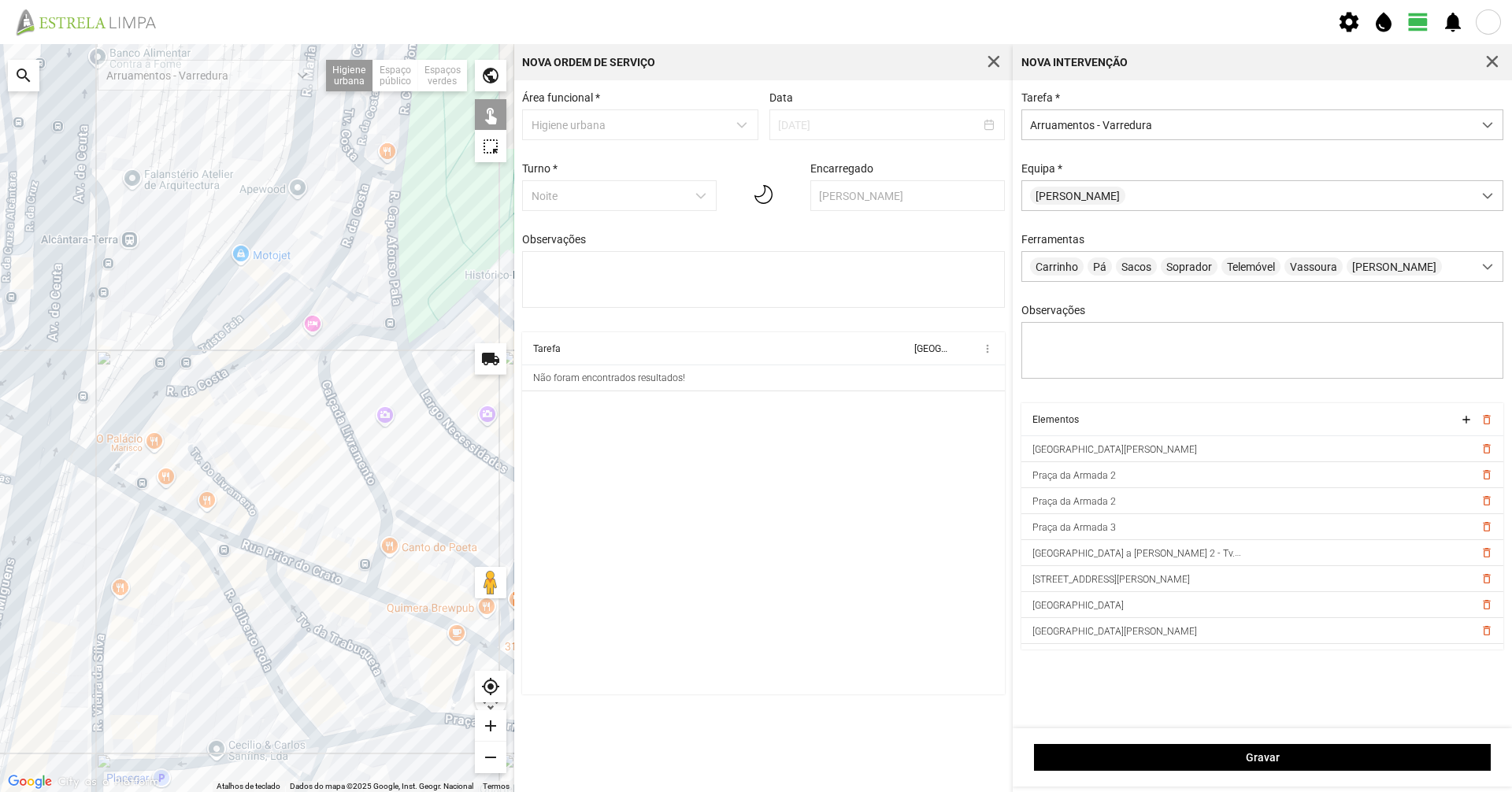
drag, startPoint x: 329, startPoint y: 419, endPoint x: 154, endPoint y: 415, distance: 175.0
click at [154, 415] on div at bounding box center [256, 418] width 514 height 747
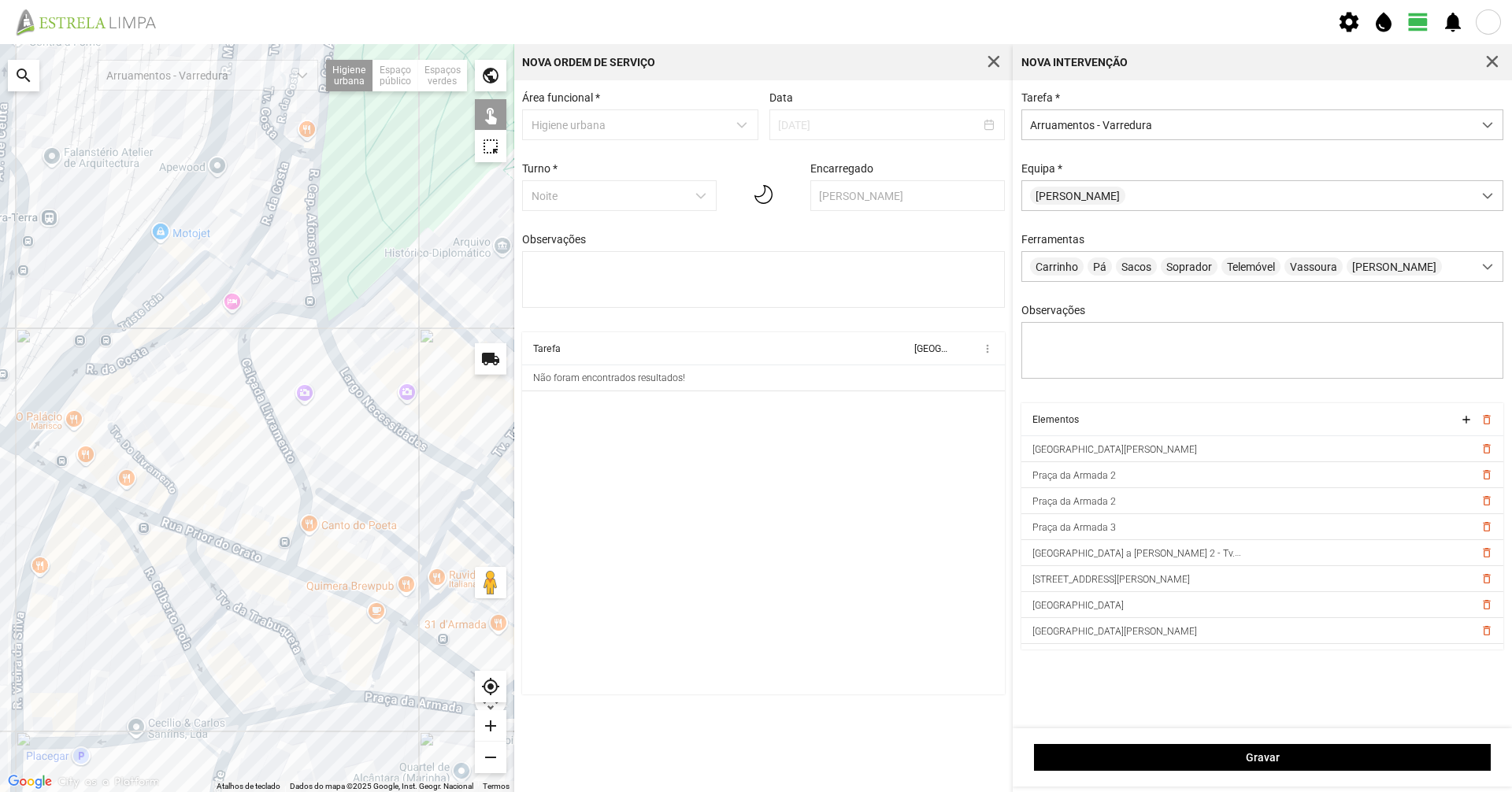
click at [266, 419] on div at bounding box center [256, 418] width 514 height 747
click at [56, 435] on div at bounding box center [256, 418] width 514 height 747
click at [26, 423] on div at bounding box center [256, 418] width 514 height 747
click at [29, 424] on div at bounding box center [256, 418] width 514 height 747
click at [46, 424] on div at bounding box center [256, 418] width 514 height 747
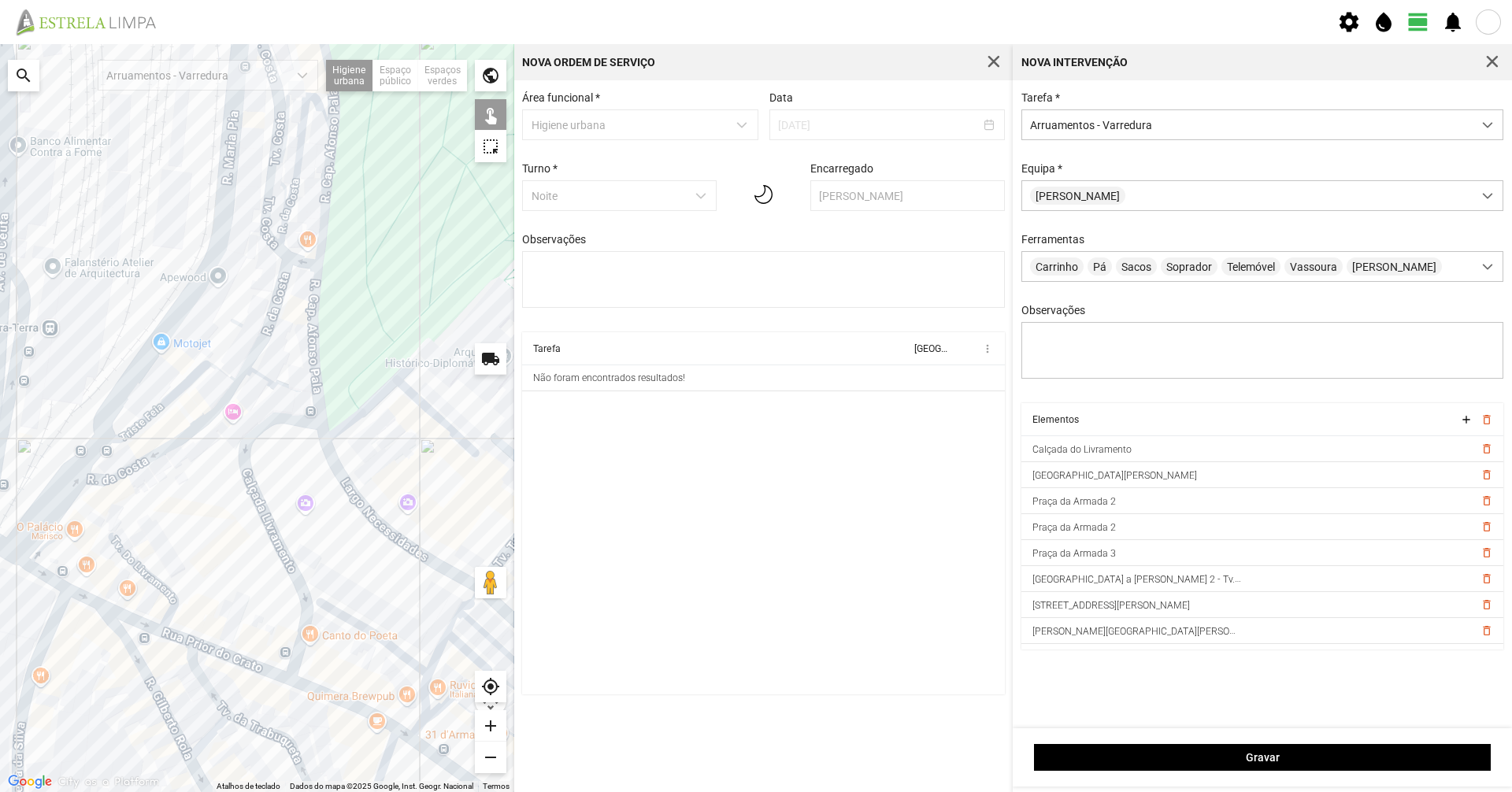
drag, startPoint x: 168, startPoint y: 393, endPoint x: 174, endPoint y: 509, distance: 116.2
click at [174, 509] on div at bounding box center [256, 418] width 514 height 747
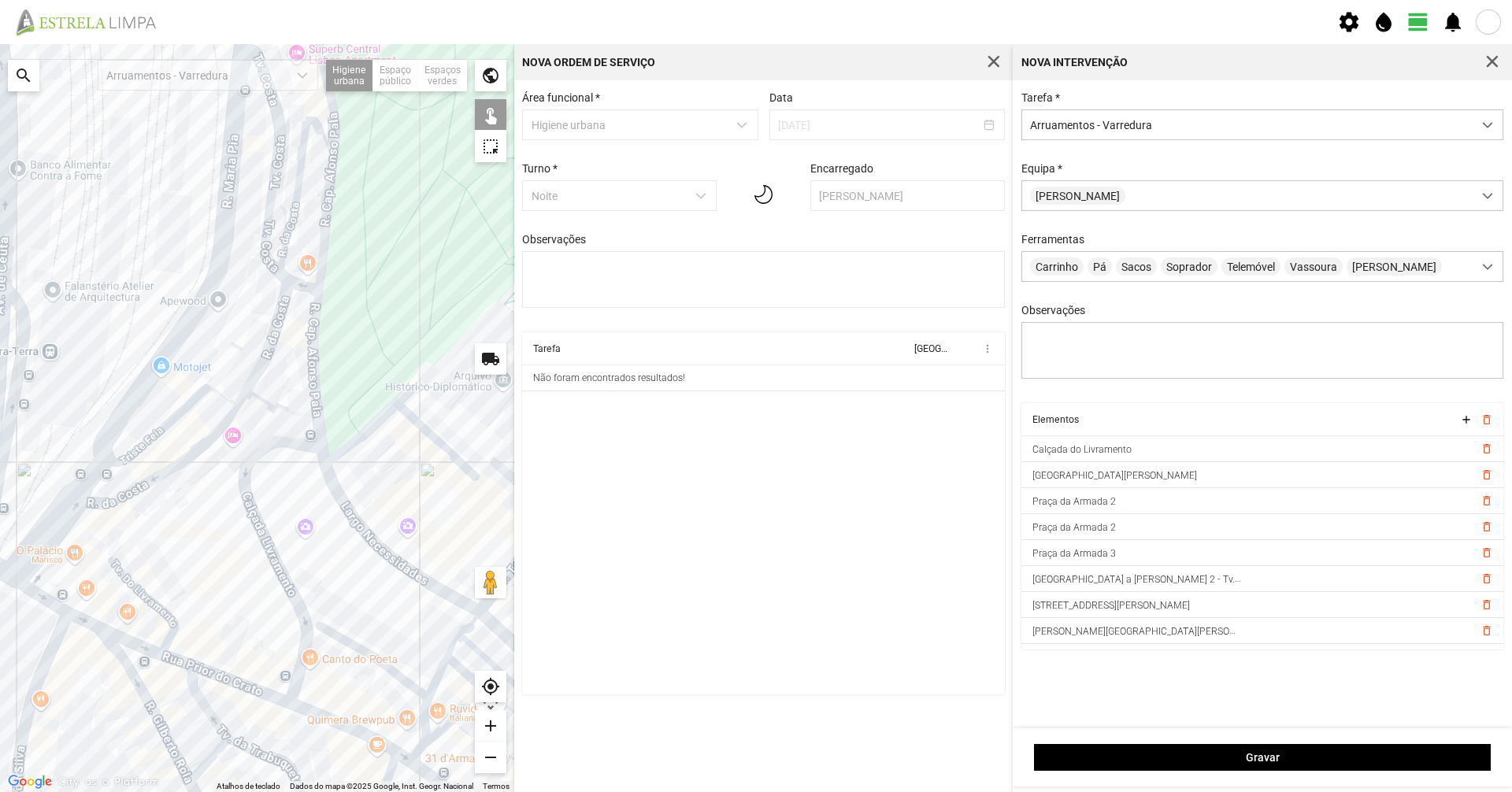
click at [167, 471] on div at bounding box center [256, 418] width 514 height 747
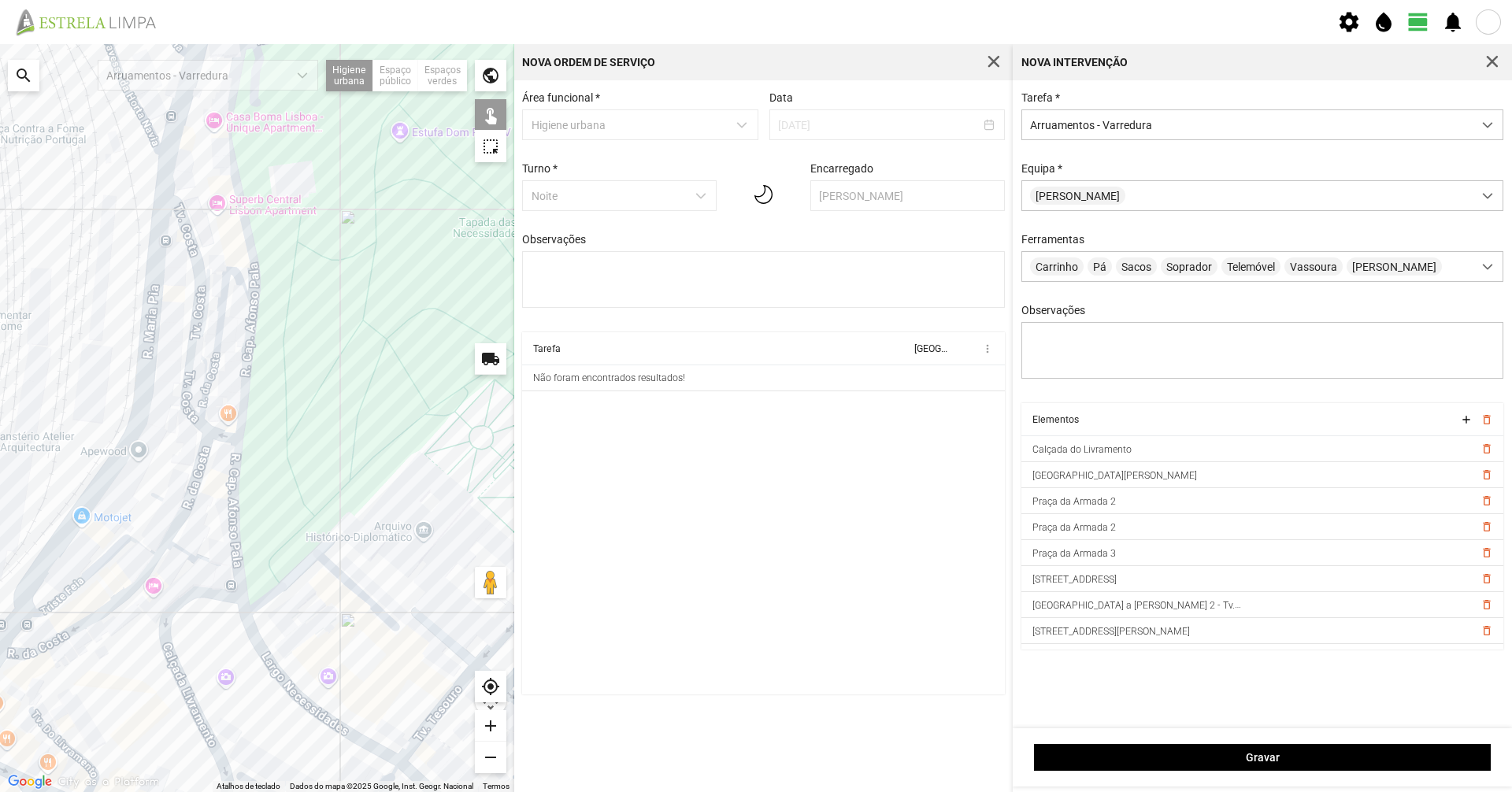
drag, startPoint x: 179, startPoint y: 502, endPoint x: 155, endPoint y: 583, distance: 84.5
click at [117, 544] on div at bounding box center [256, 418] width 514 height 747
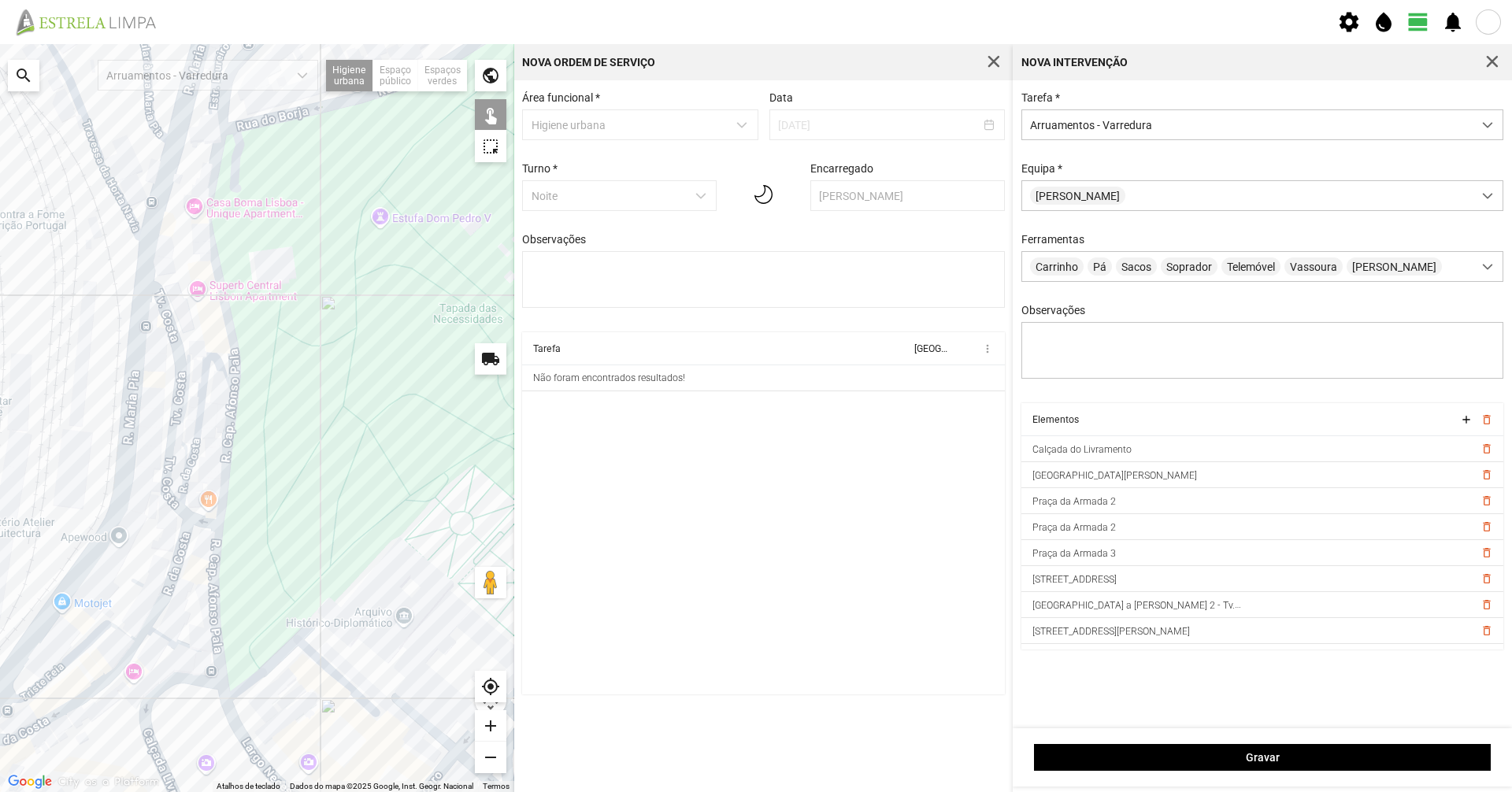
click at [153, 544] on div at bounding box center [256, 418] width 514 height 747
click at [141, 544] on div at bounding box center [256, 418] width 514 height 747
click at [177, 544] on div at bounding box center [256, 418] width 514 height 747
click at [179, 493] on div at bounding box center [256, 418] width 514 height 747
click at [97, 544] on div at bounding box center [256, 418] width 514 height 747
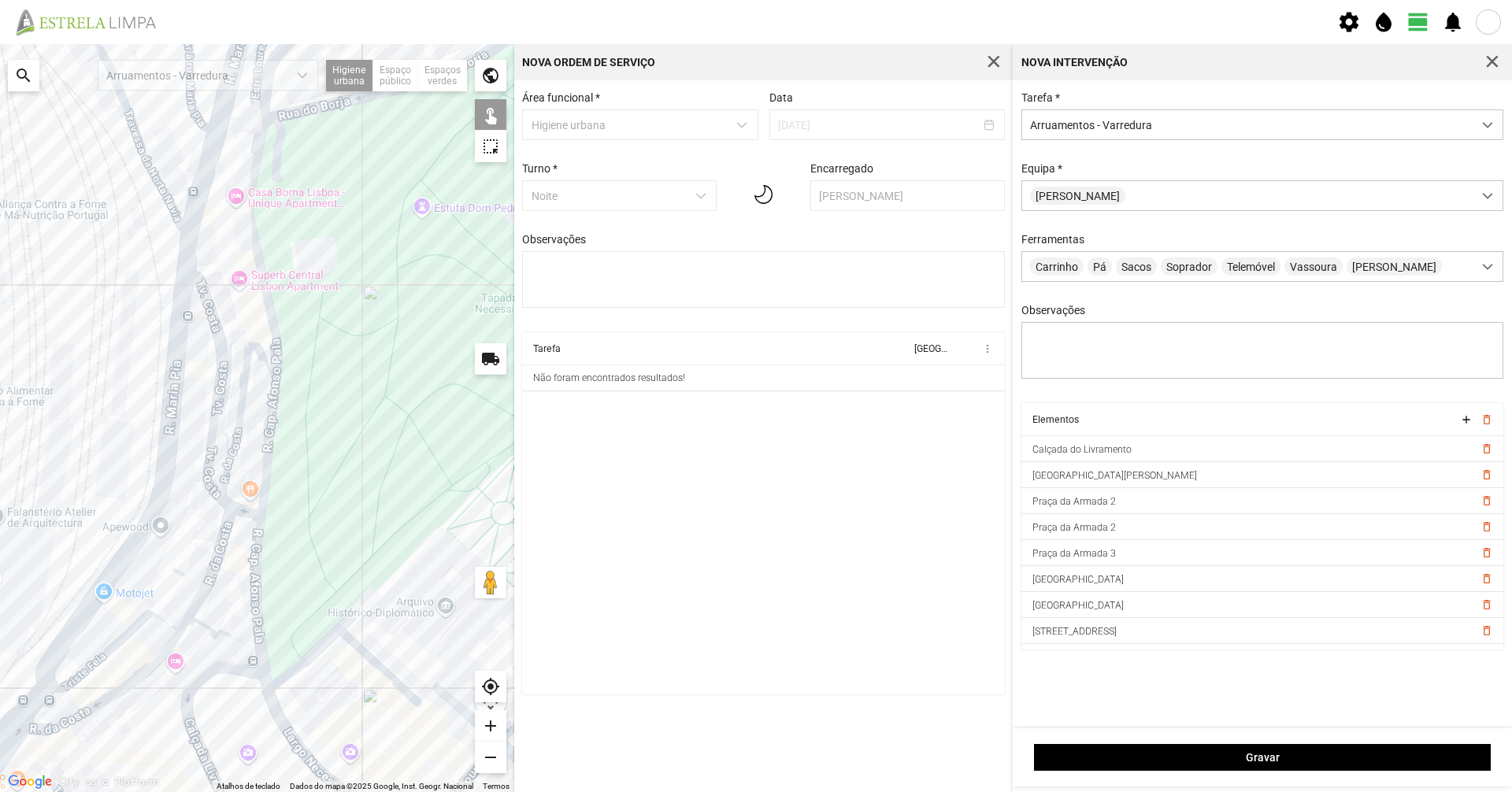
drag, startPoint x: 120, startPoint y: 599, endPoint x: 252, endPoint y: 564, distance: 136.6
click at [252, 544] on div at bounding box center [256, 418] width 514 height 747
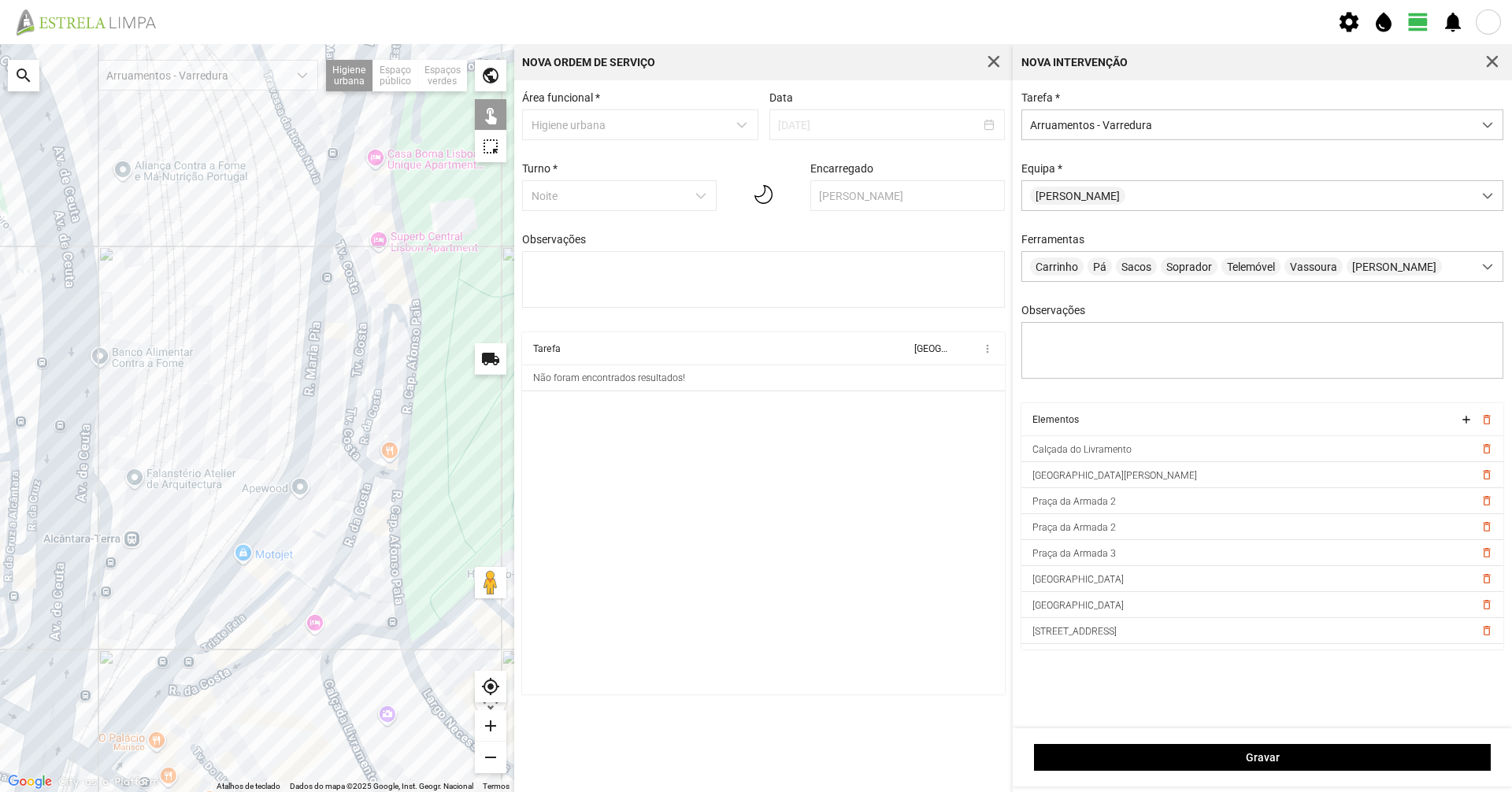
click at [100, 532] on div at bounding box center [256, 418] width 514 height 747
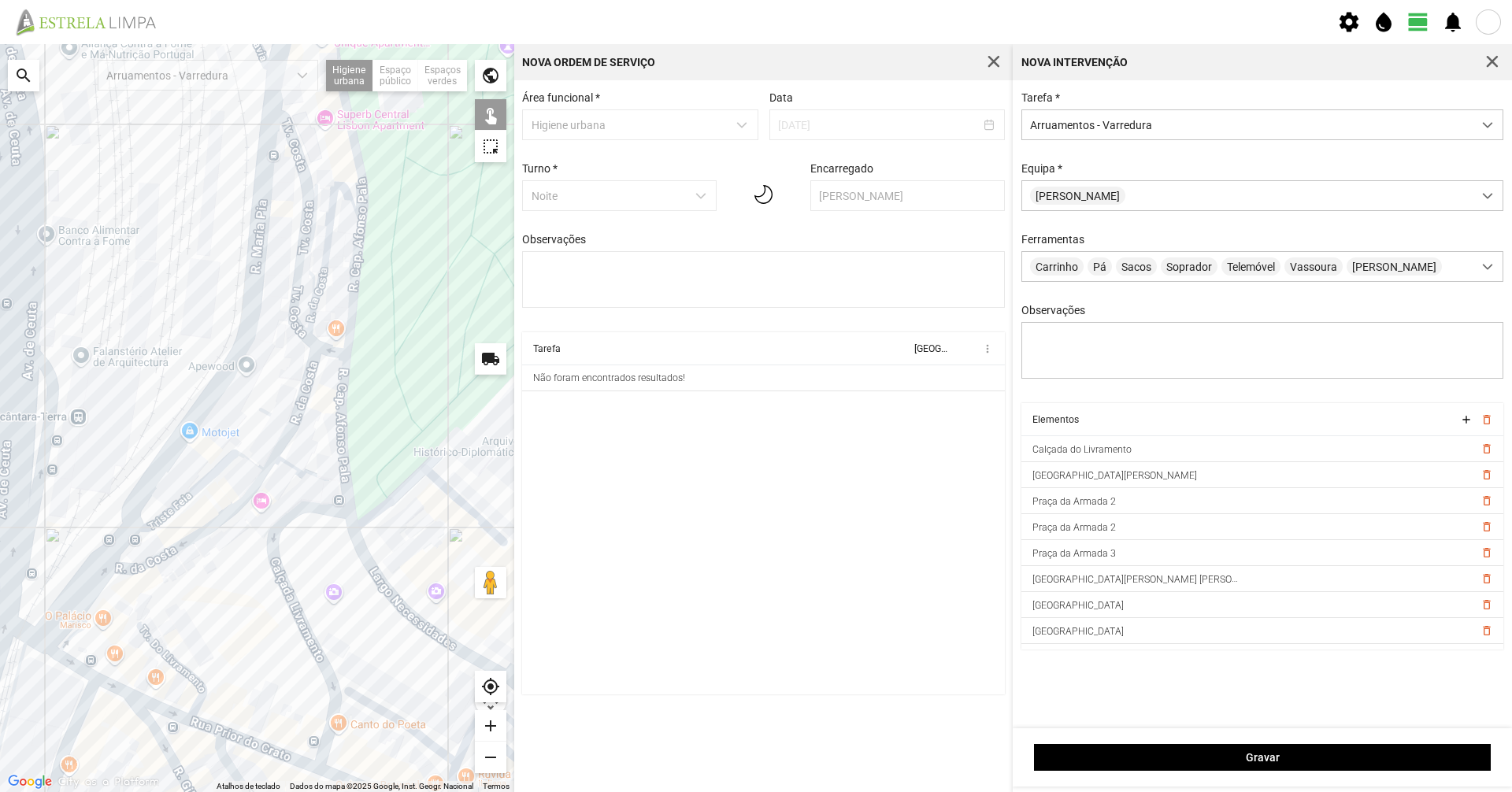
drag, startPoint x: 149, startPoint y: 590, endPoint x: 110, endPoint y: 393, distance: 200.8
click at [107, 395] on div at bounding box center [256, 418] width 514 height 747
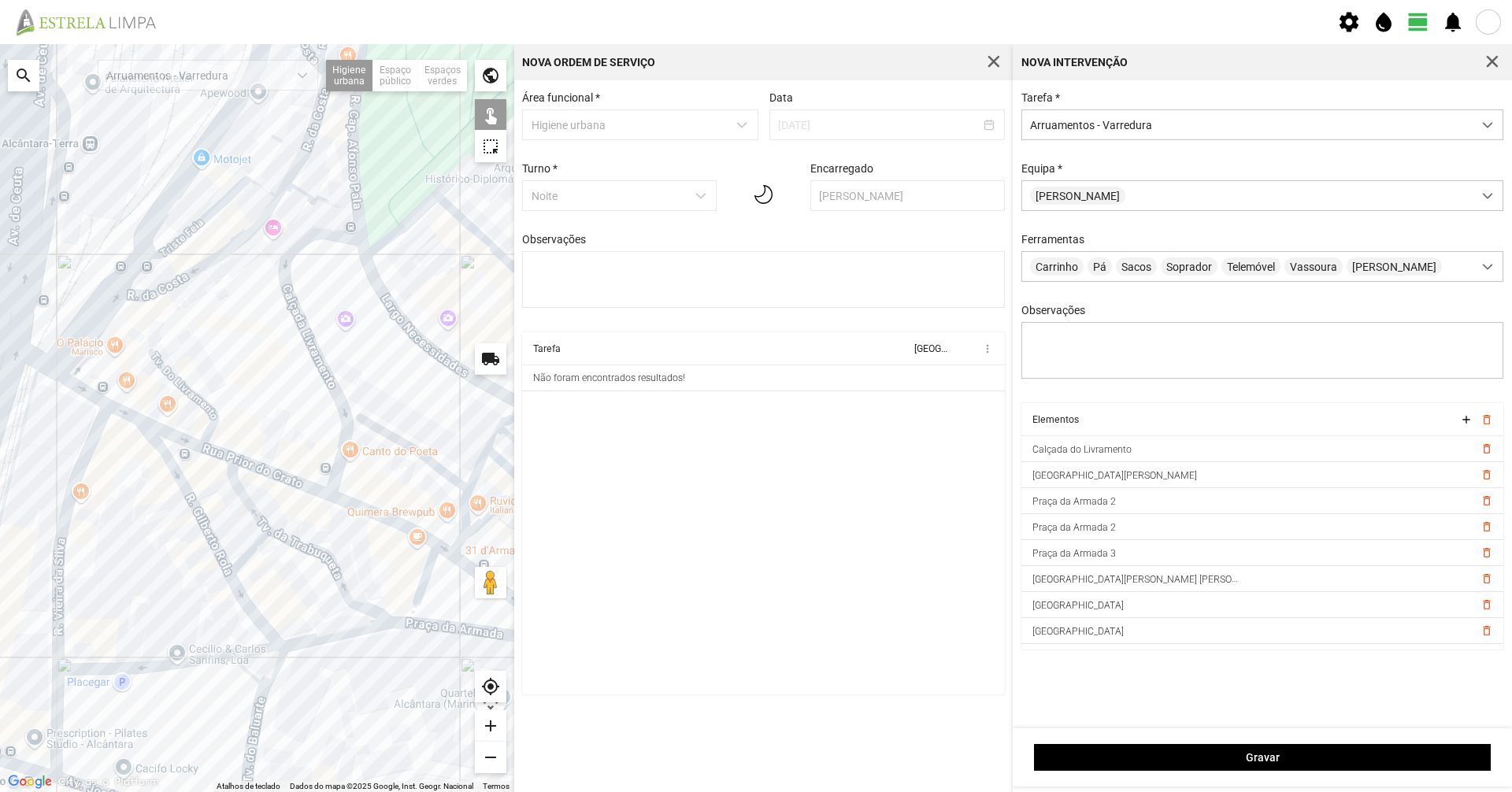
click at [56, 544] on div at bounding box center [256, 418] width 514 height 747
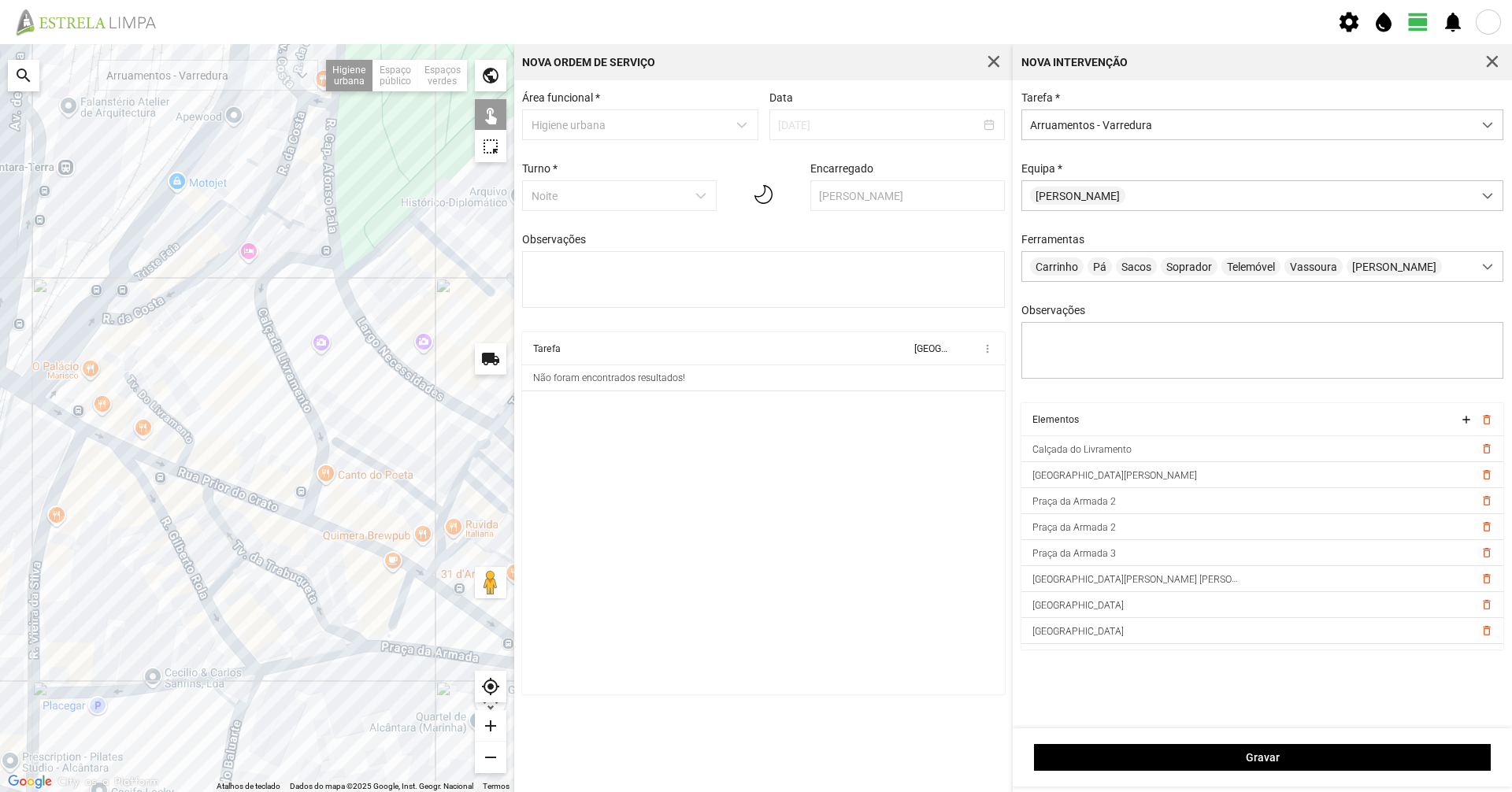
drag, startPoint x: 170, startPoint y: 597, endPoint x: 218, endPoint y: 474, distance: 132.0
click at [218, 477] on div at bounding box center [256, 418] width 514 height 747
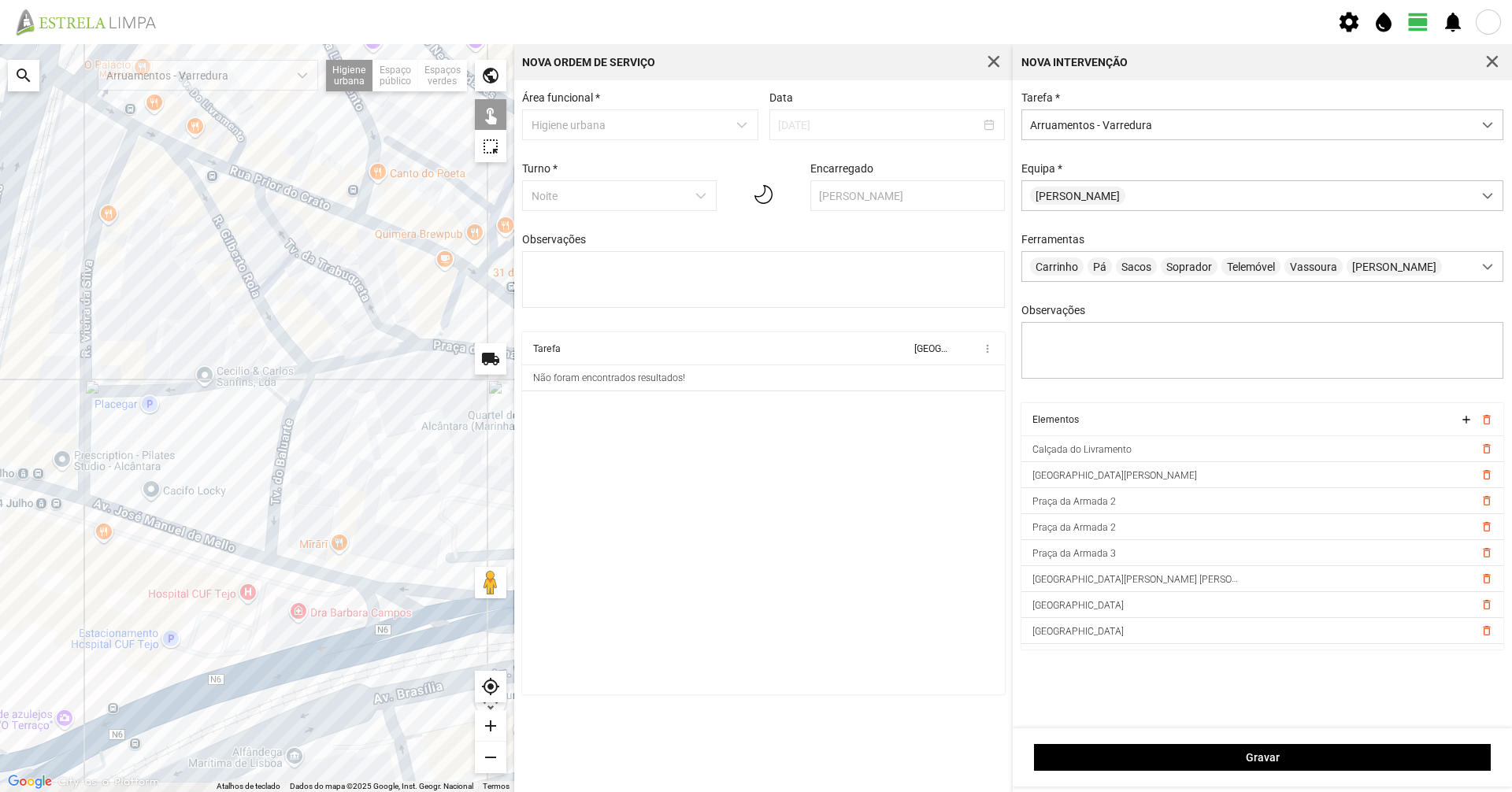
drag, startPoint x: 206, startPoint y: 490, endPoint x: 210, endPoint y: 451, distance: 39.2
click at [209, 452] on div at bounding box center [256, 418] width 514 height 747
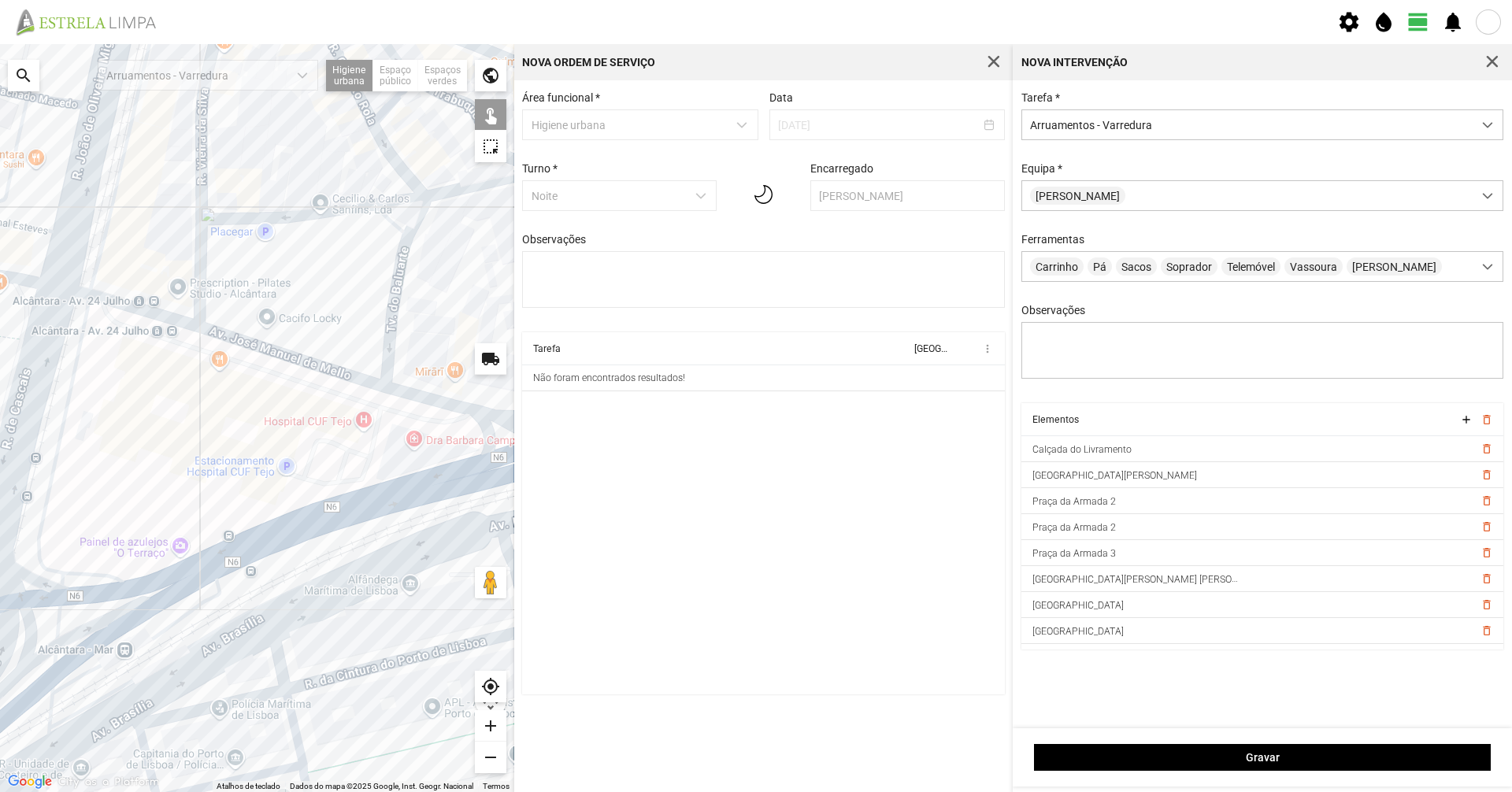
drag, startPoint x: 203, startPoint y: 487, endPoint x: 276, endPoint y: 415, distance: 102.5
click at [276, 415] on div at bounding box center [256, 418] width 514 height 747
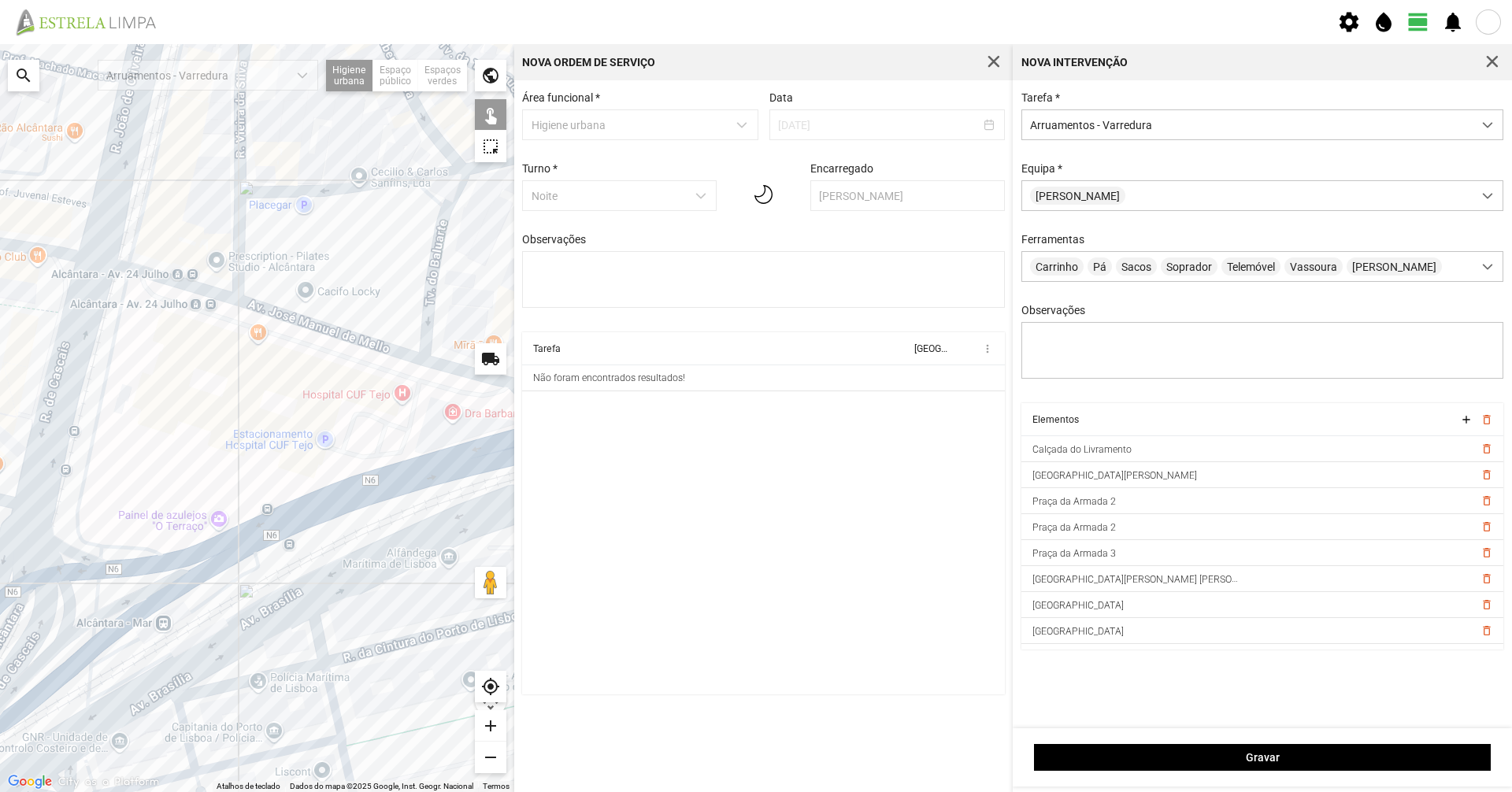
click at [174, 544] on div at bounding box center [256, 418] width 514 height 747
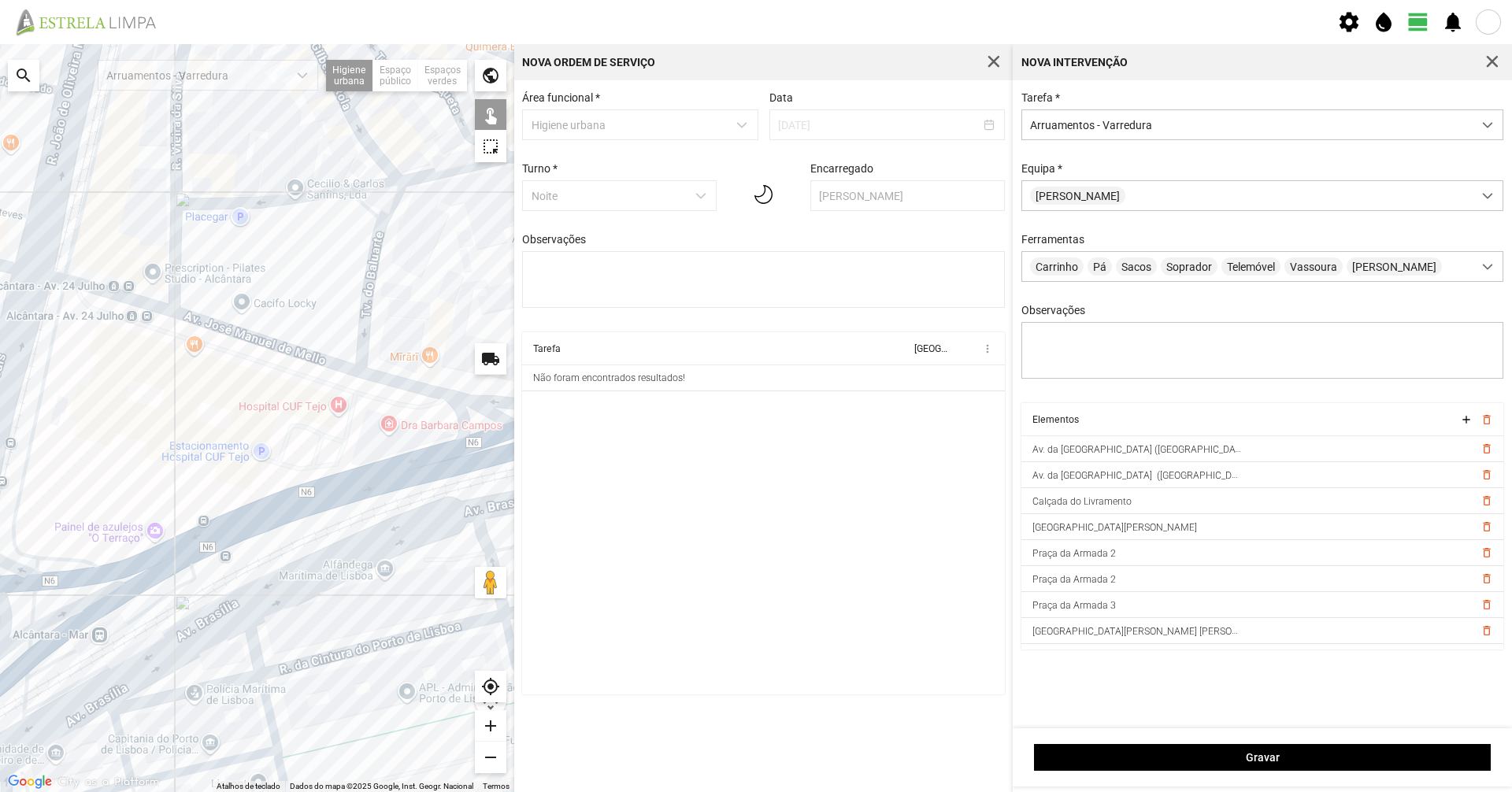
drag, startPoint x: 253, startPoint y: 539, endPoint x: 125, endPoint y: 578, distance: 133.8
click at [125, 544] on div at bounding box center [256, 418] width 514 height 747
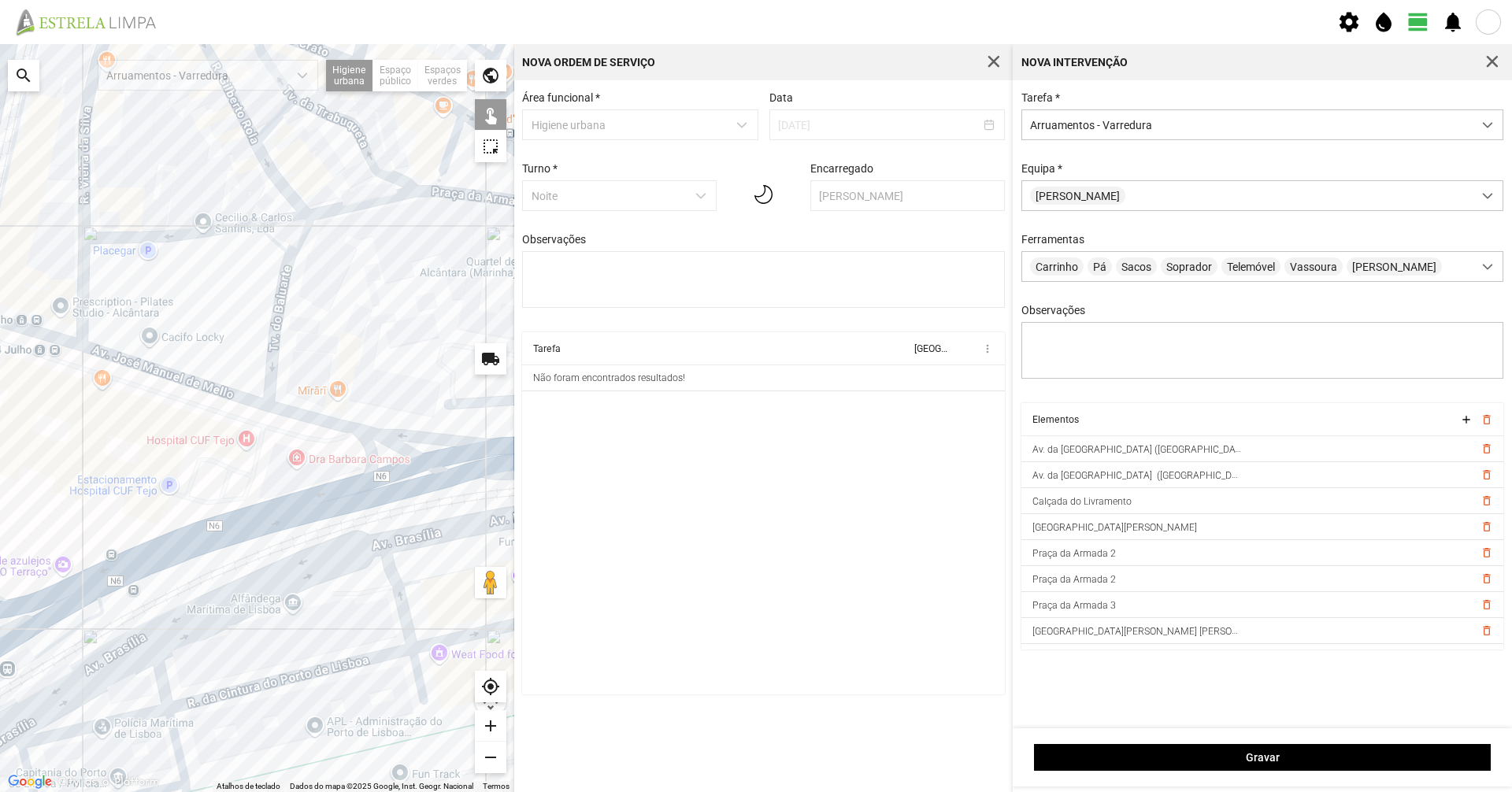
click at [155, 544] on div at bounding box center [256, 418] width 514 height 747
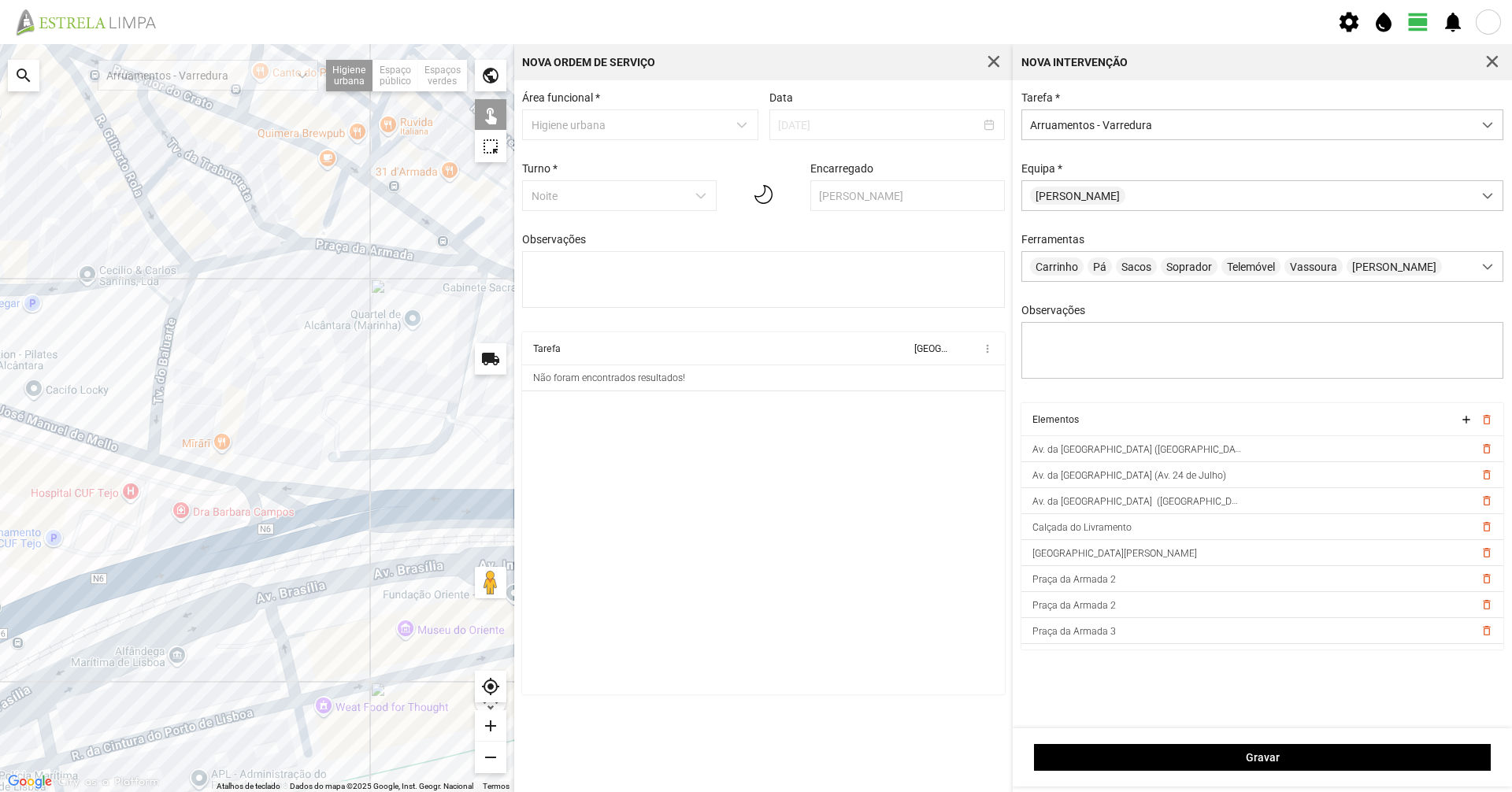
drag, startPoint x: 10, startPoint y: 599, endPoint x: 83, endPoint y: 611, distance: 74.0
click at [0, 544] on div at bounding box center [256, 418] width 514 height 747
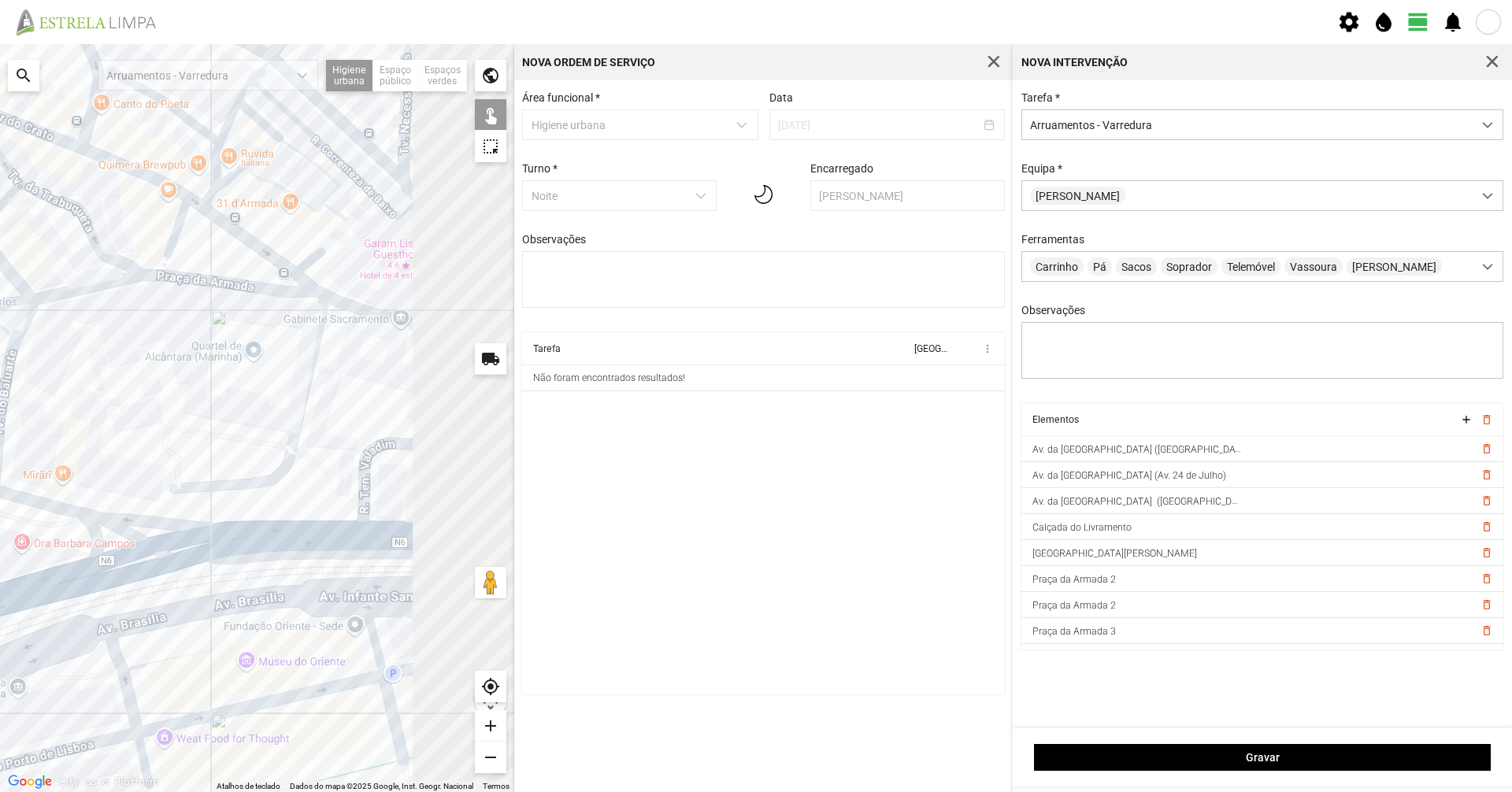
drag, startPoint x: 159, startPoint y: 572, endPoint x: 55, endPoint y: 575, distance: 104.0
click at [55, 544] on div at bounding box center [256, 418] width 514 height 747
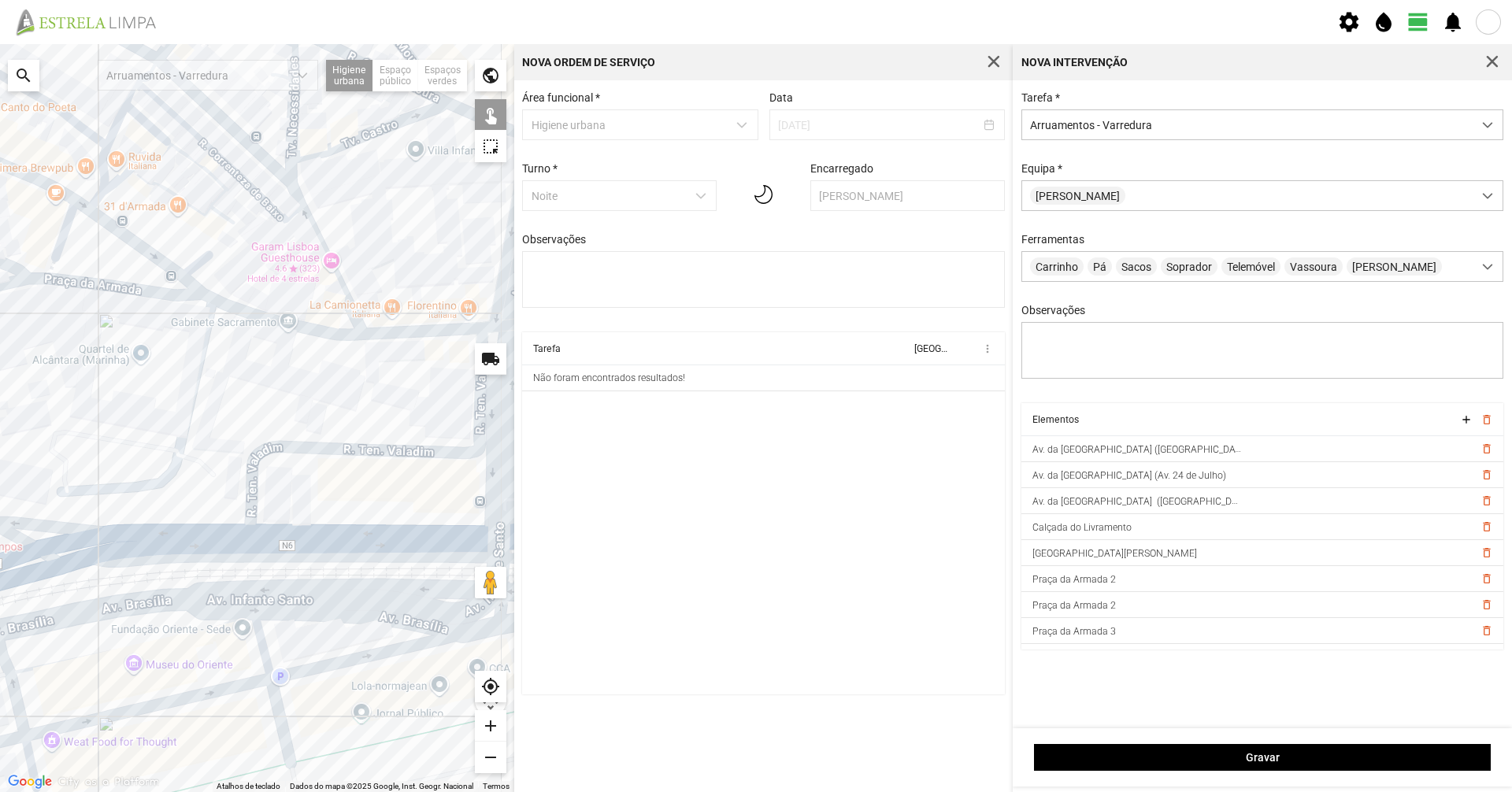
click at [210, 538] on div at bounding box center [256, 418] width 514 height 747
click at [213, 535] on div at bounding box center [256, 418] width 514 height 747
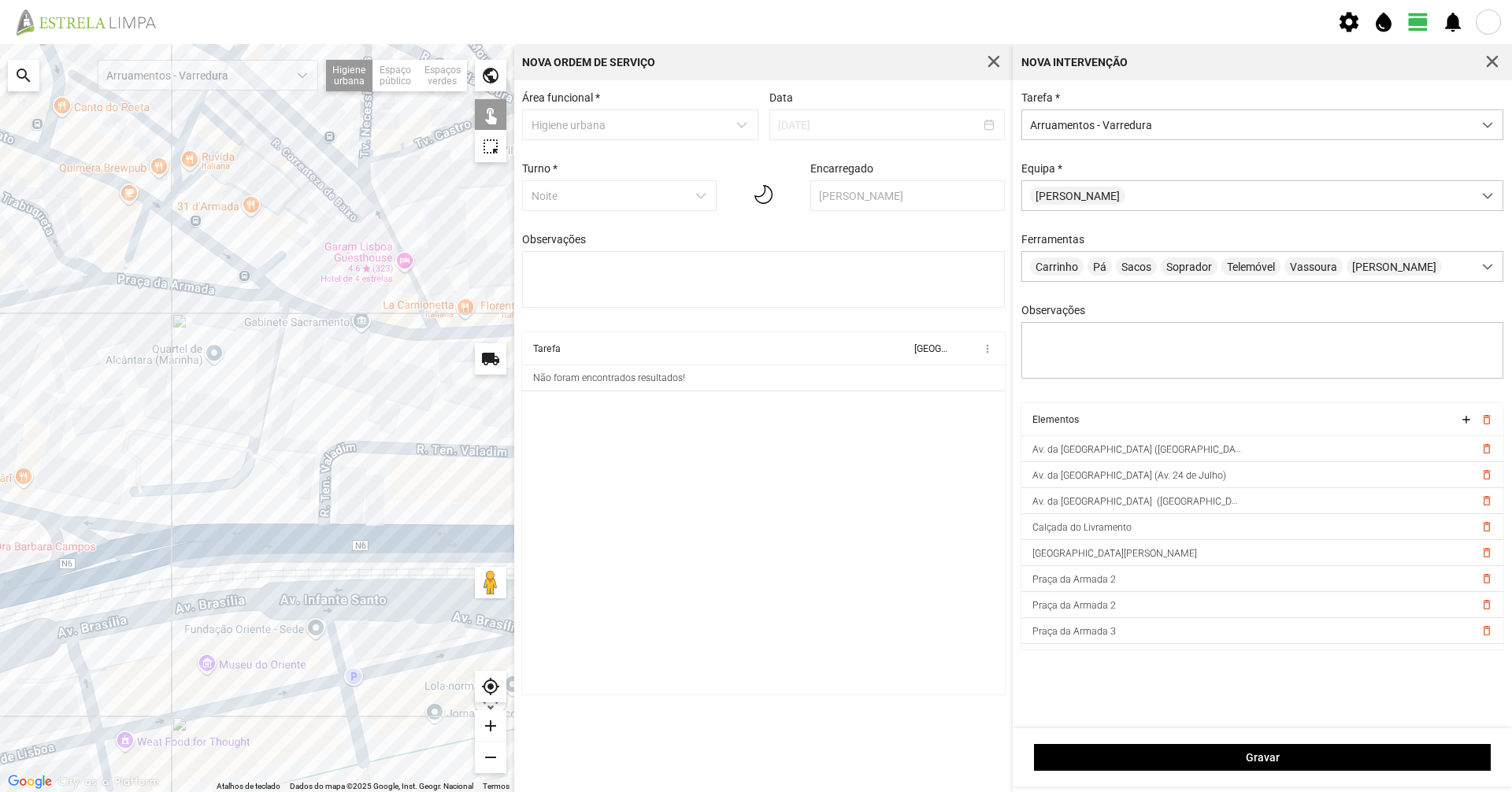
drag, startPoint x: 199, startPoint y: 526, endPoint x: 530, endPoint y: 526, distance: 331.0
click at [533, 526] on div "Para navegar no mapa com gestos de toque, toque duas vezes sem soltar no mapa e…" at bounding box center [756, 418] width 1512 height 747
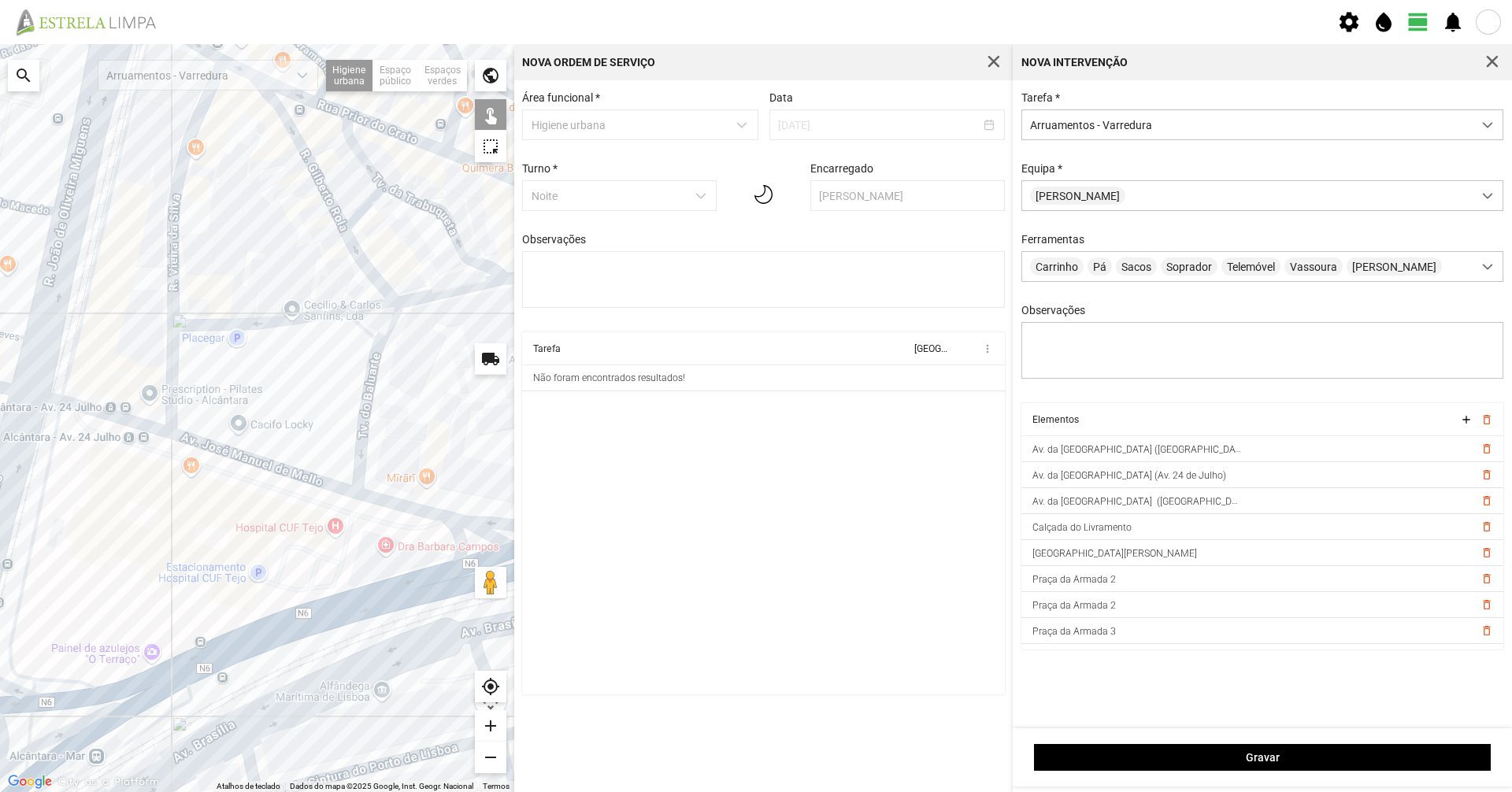
click at [287, 468] on div at bounding box center [256, 418] width 514 height 747
click at [146, 429] on div at bounding box center [256, 418] width 514 height 747
click at [149, 425] on div at bounding box center [256, 418] width 514 height 747
drag, startPoint x: 51, startPoint y: 514, endPoint x: 233, endPoint y: 502, distance: 182.4
click at [233, 502] on div at bounding box center [256, 418] width 514 height 747
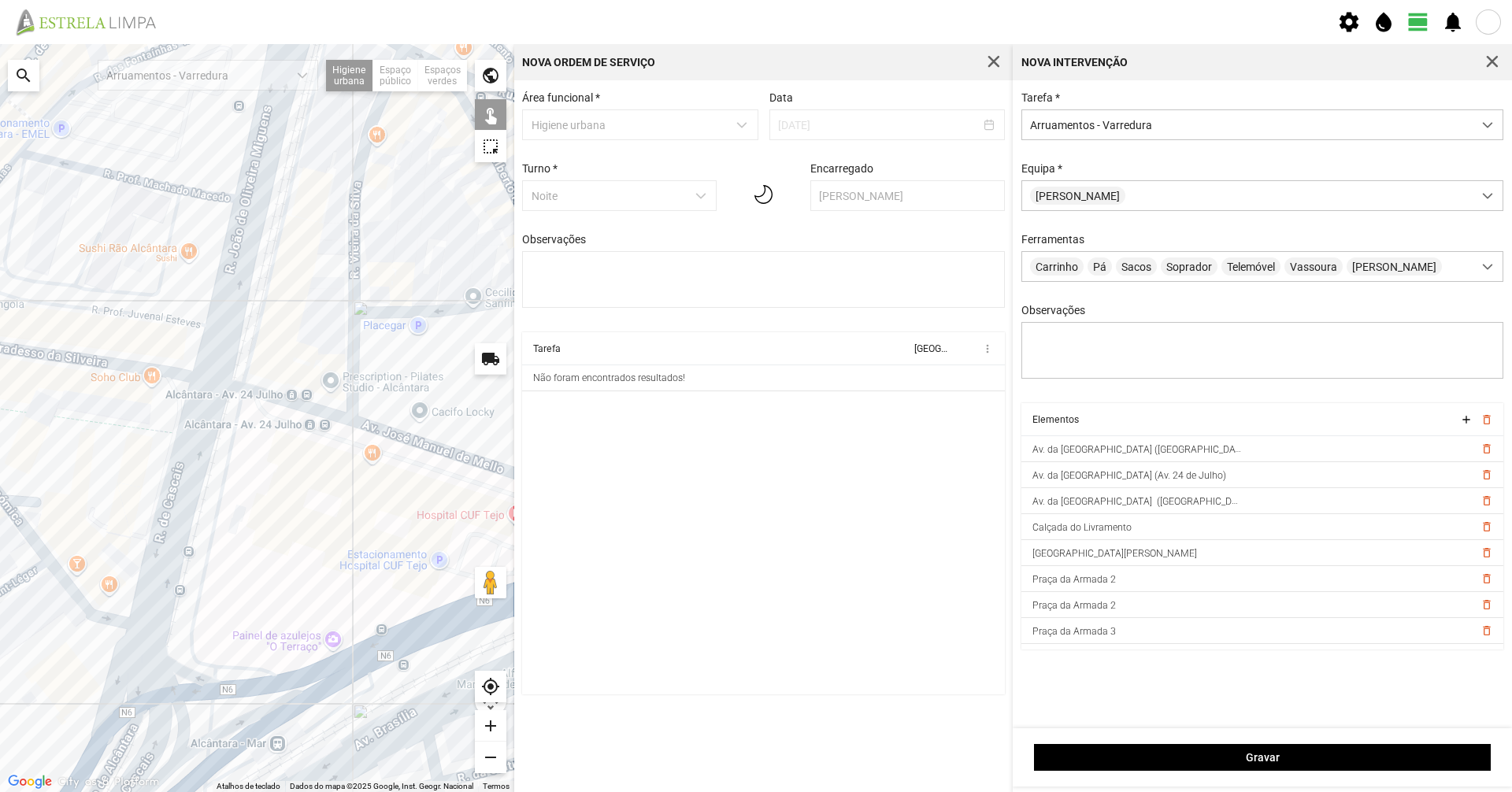
click at [185, 486] on div at bounding box center [256, 418] width 514 height 747
click at [190, 485] on div at bounding box center [256, 418] width 514 height 747
click at [247, 350] on div at bounding box center [256, 418] width 514 height 747
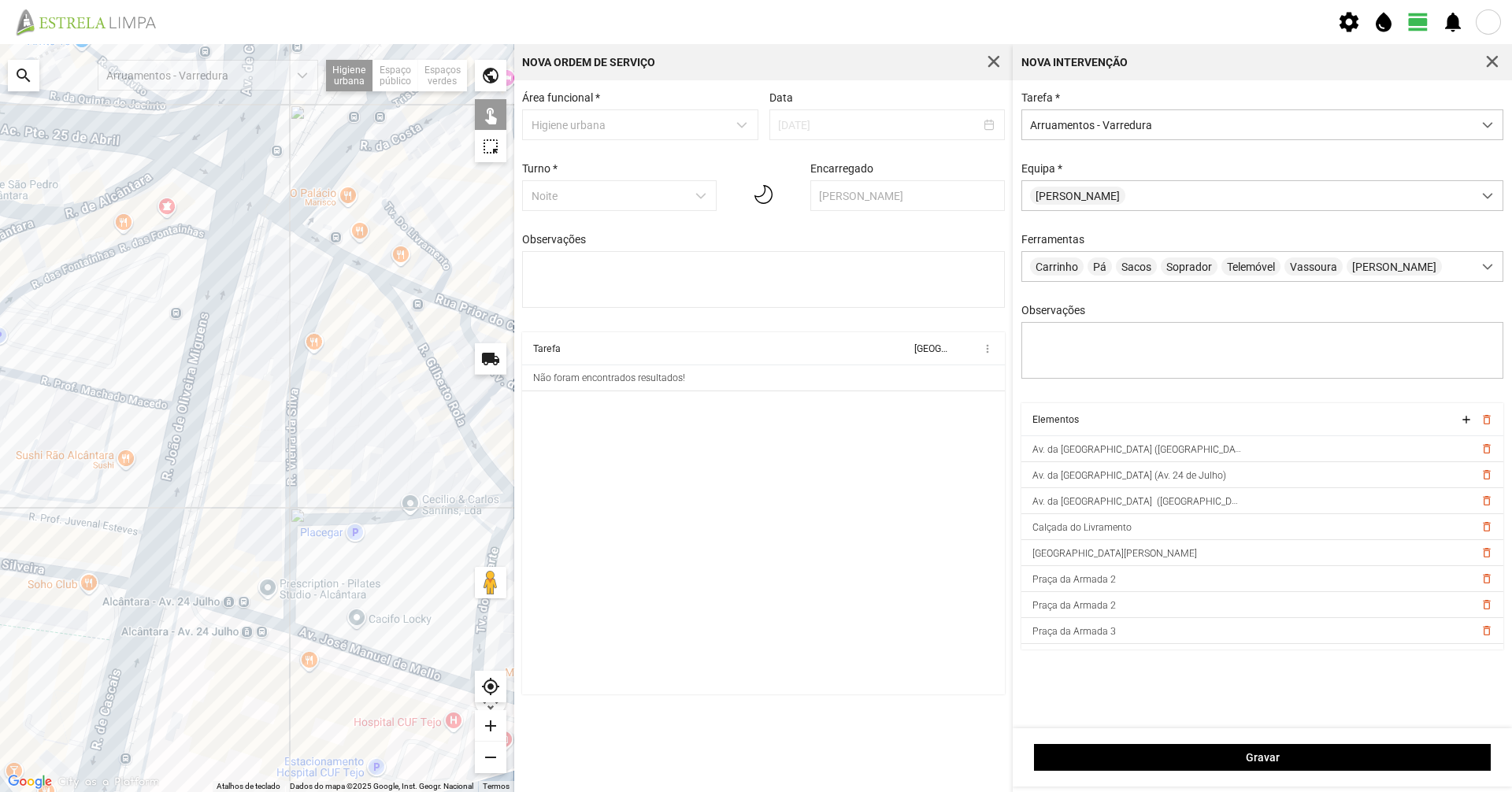
drag, startPoint x: 268, startPoint y: 343, endPoint x: 206, endPoint y: 555, distance: 220.9
click at [206, 544] on div at bounding box center [256, 418] width 514 height 747
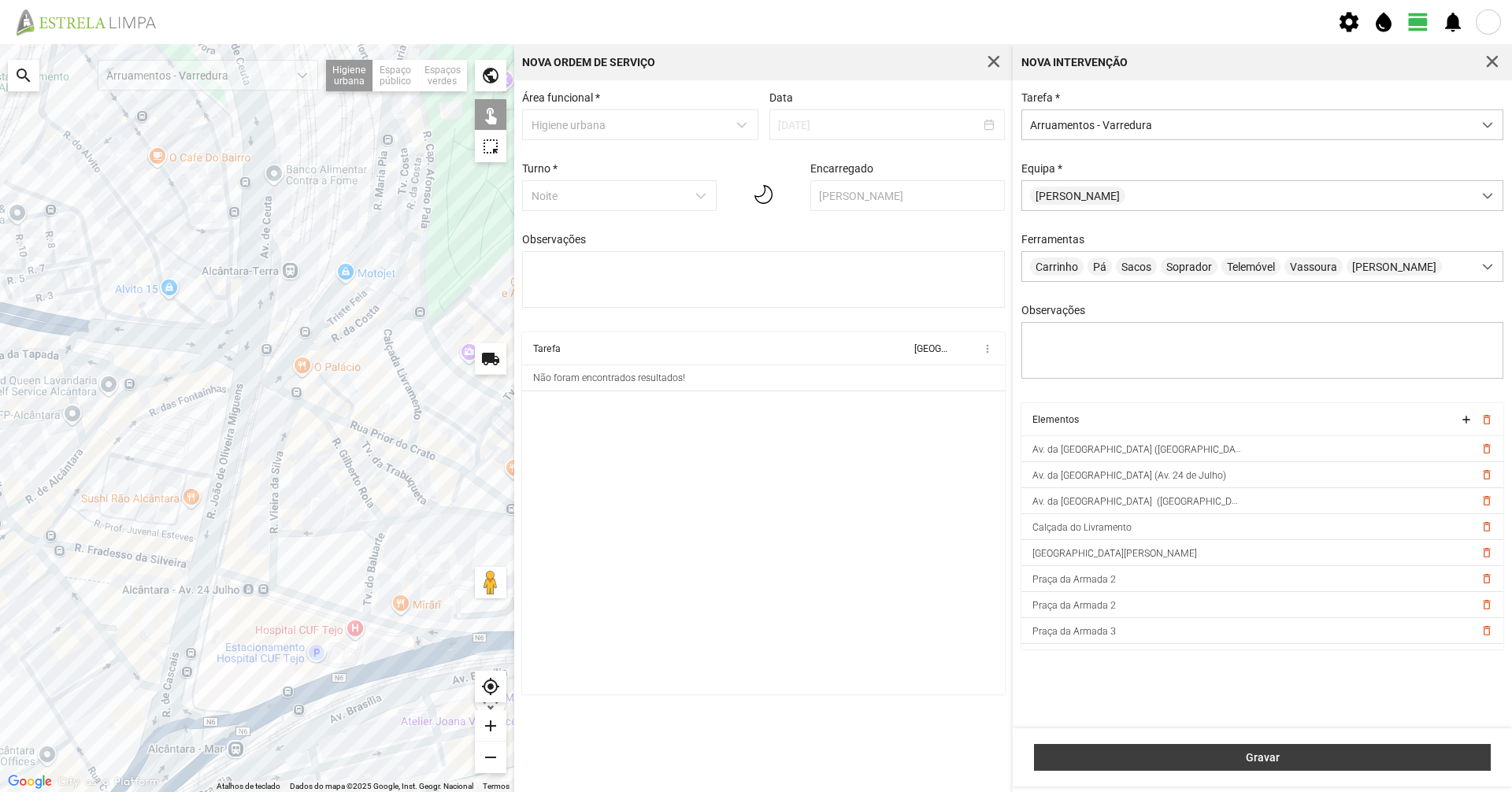
click at [754, 544] on button "Gravar" at bounding box center [1261, 757] width 456 height 27
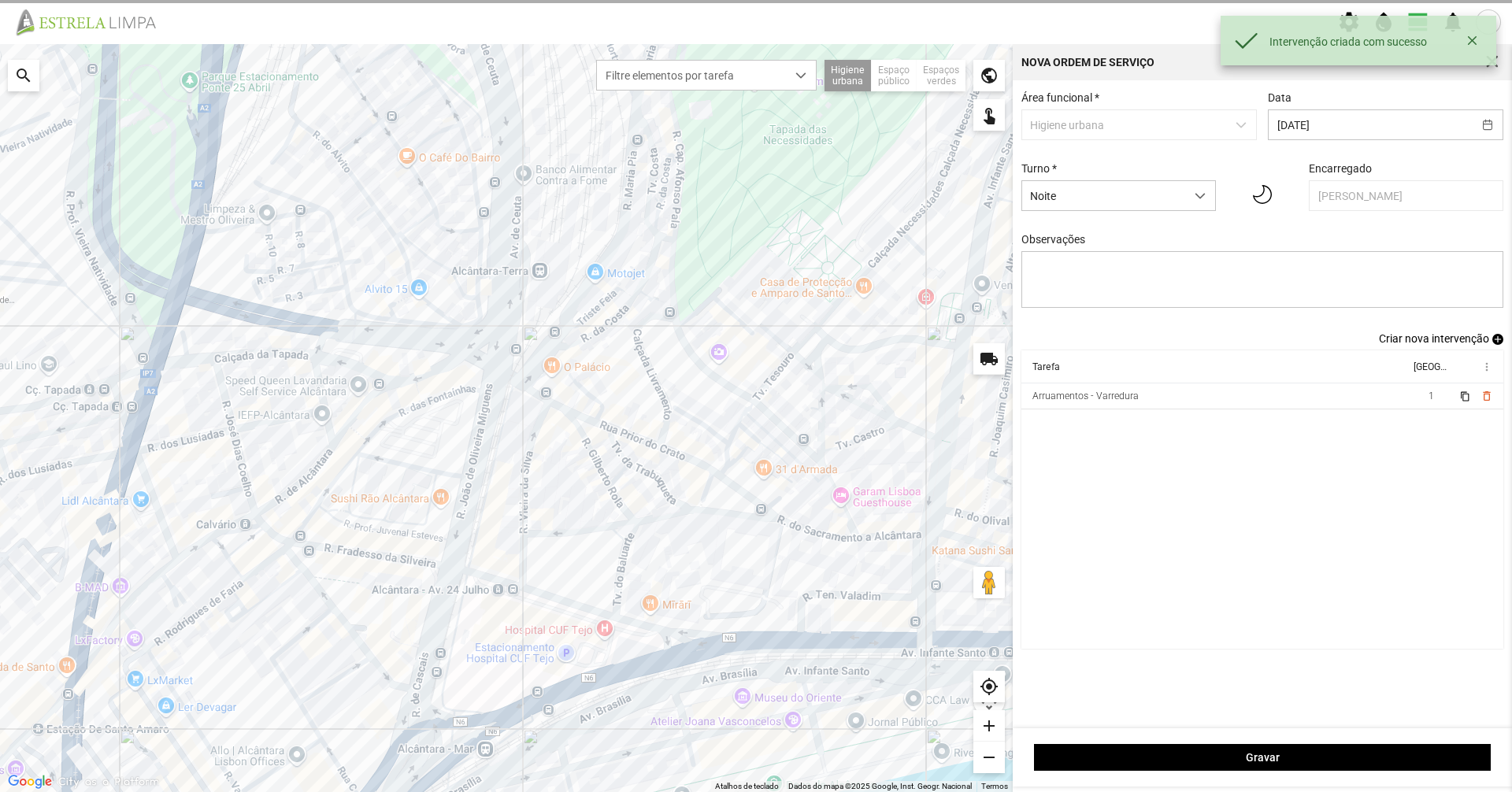
click at [754, 343] on span "Criar nova intervenção" at bounding box center [1433, 339] width 110 height 13
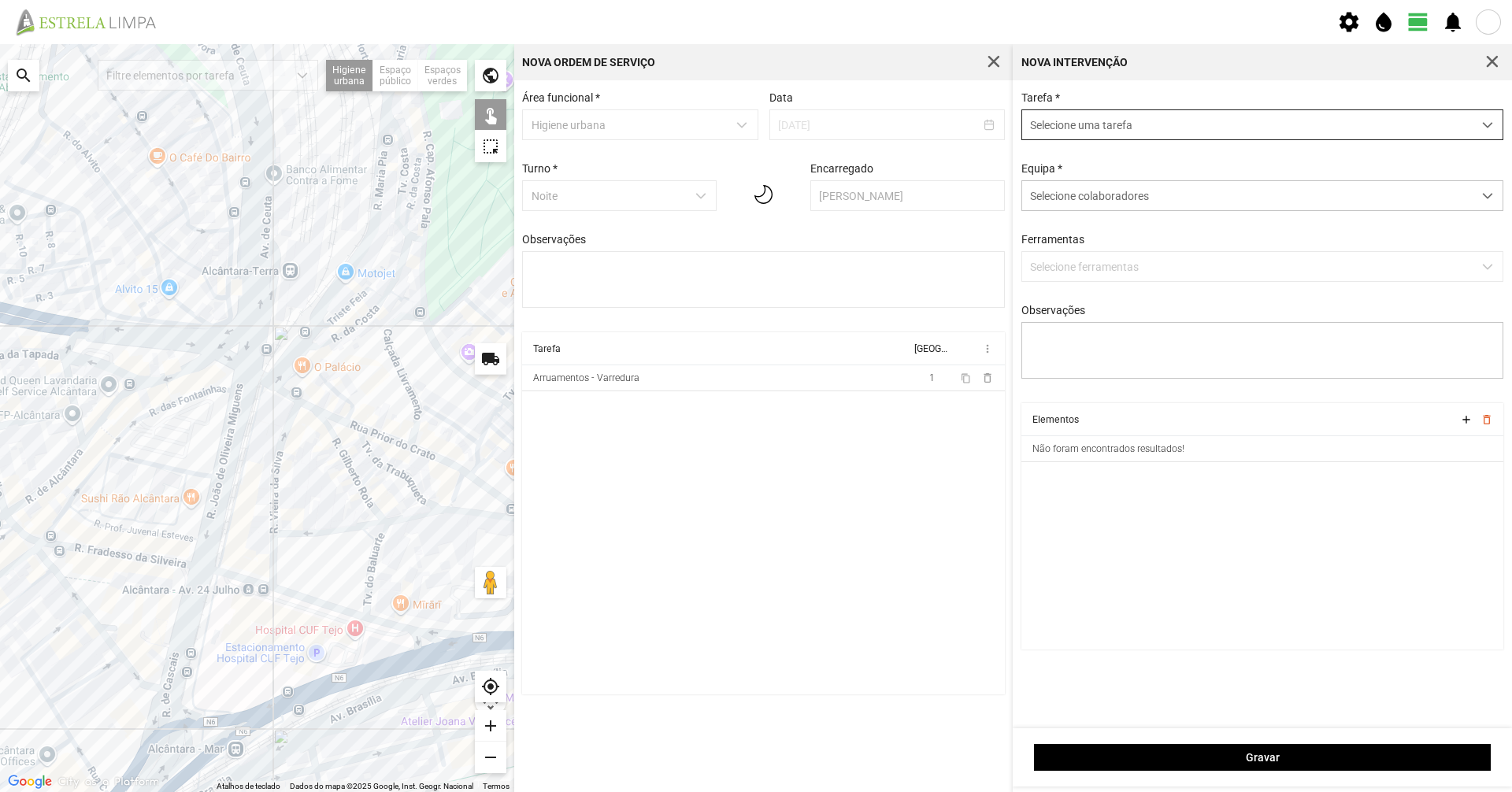
click at [754, 133] on span "Selecione uma tarefa" at bounding box center [1247, 124] width 451 height 29
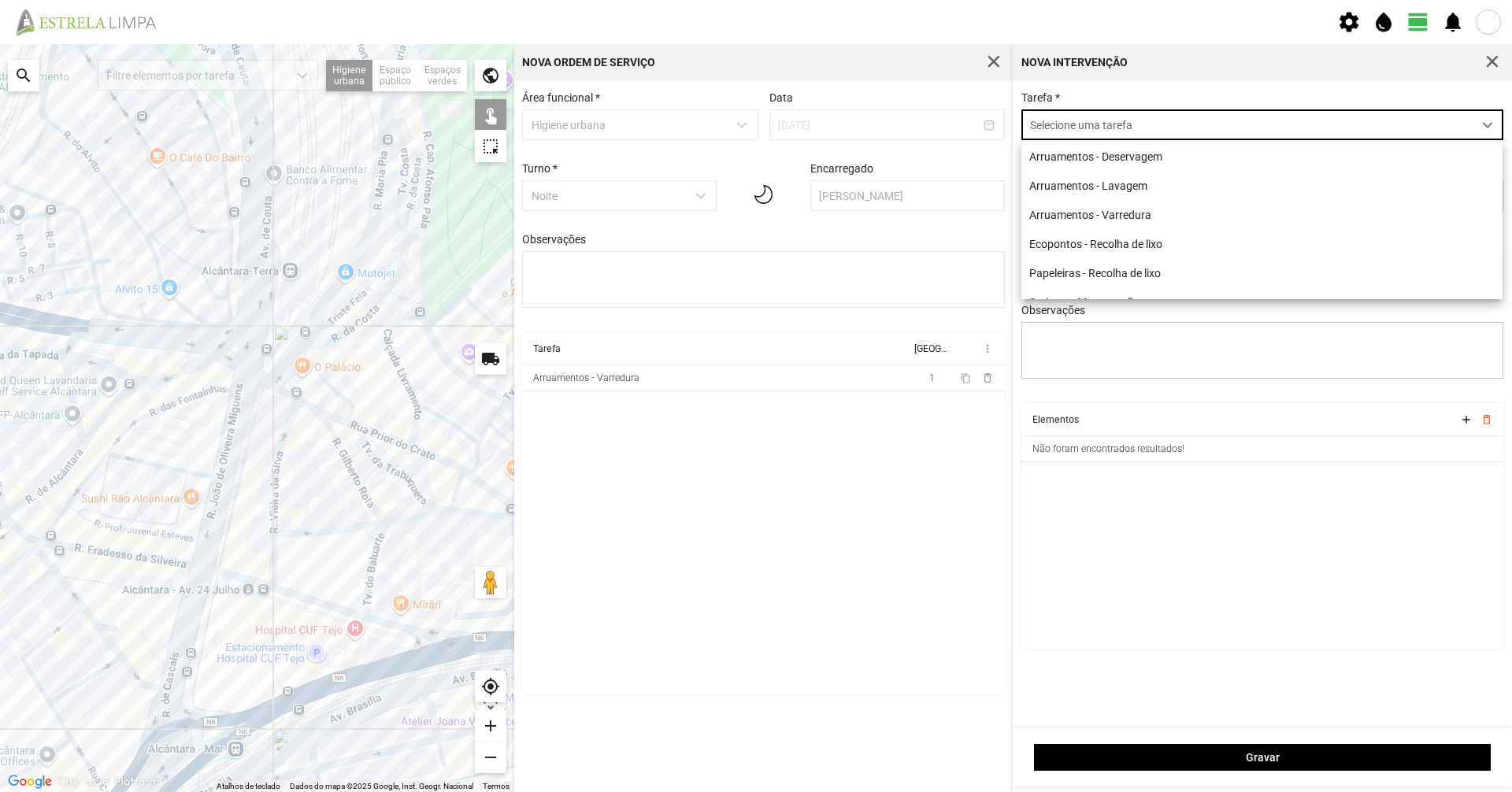
scroll to position [9, 70]
click at [754, 216] on li "Arruamentos - Varredura" at bounding box center [1261, 214] width 481 height 29
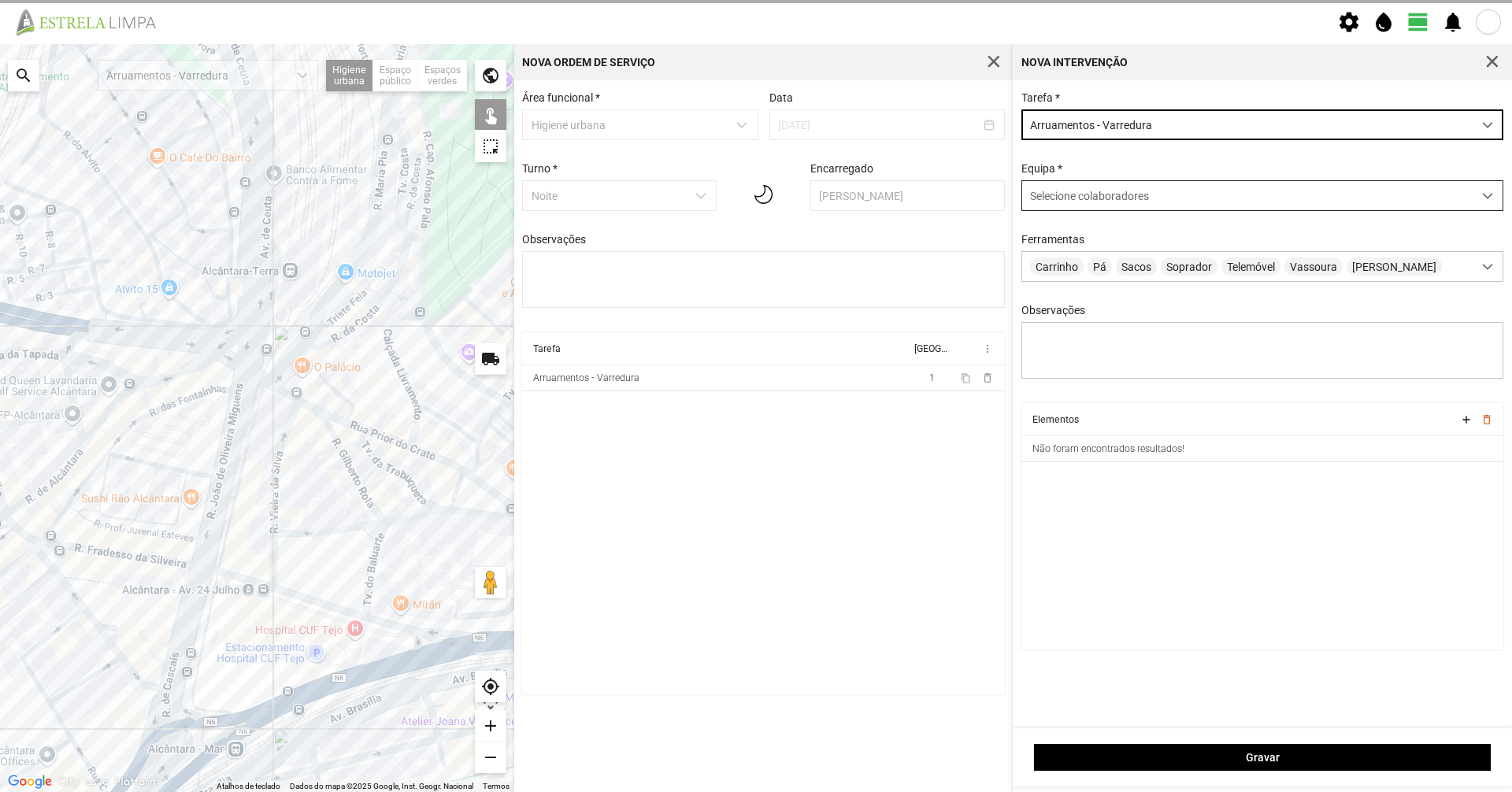
click at [754, 210] on div "Selecione colaboradores" at bounding box center [1247, 195] width 451 height 29
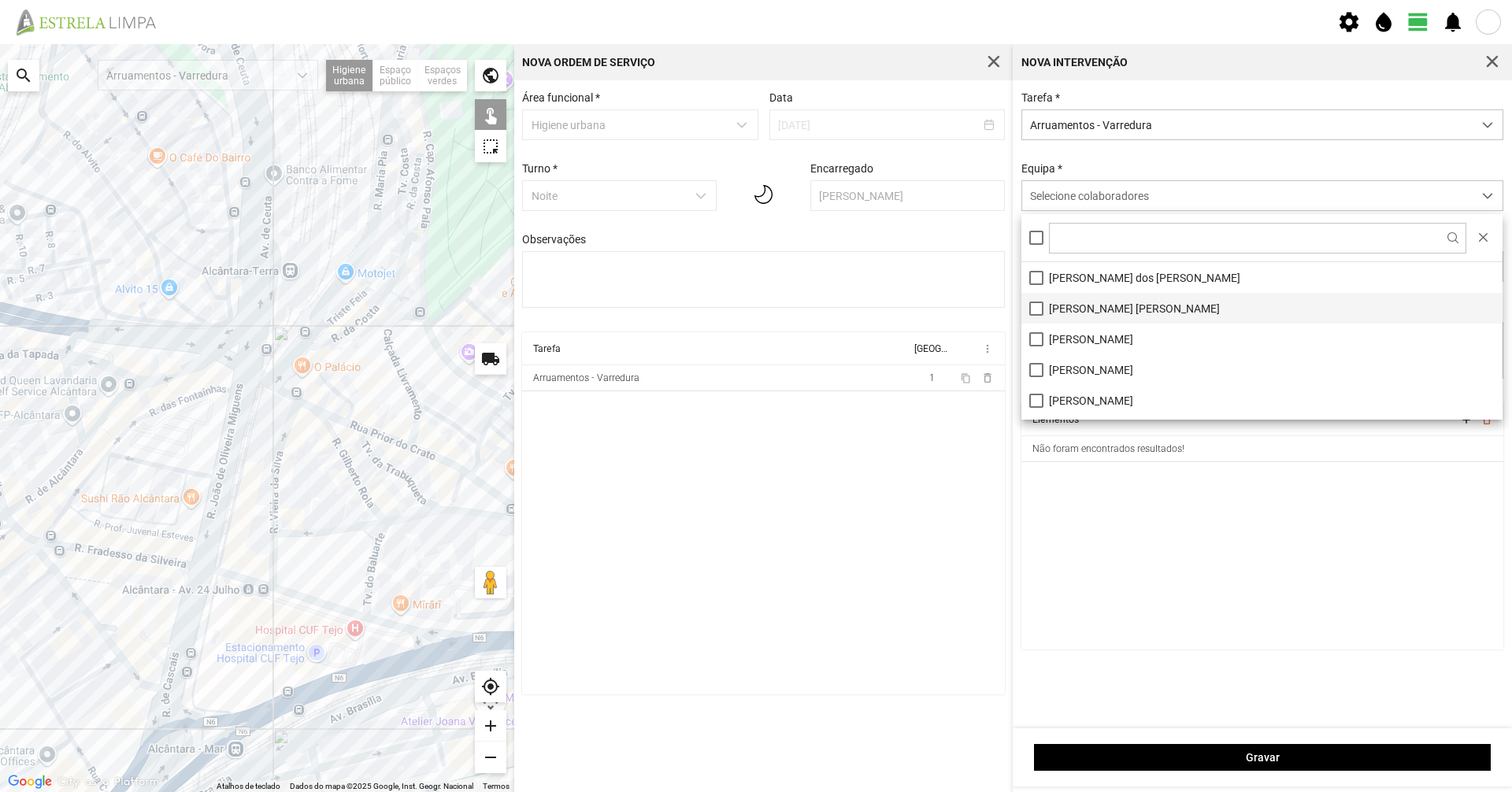
drag, startPoint x: 1071, startPoint y: 371, endPoint x: 1078, endPoint y: 322, distance: 49.5
click at [754, 371] on li "[PERSON_NAME]" at bounding box center [1261, 369] width 481 height 31
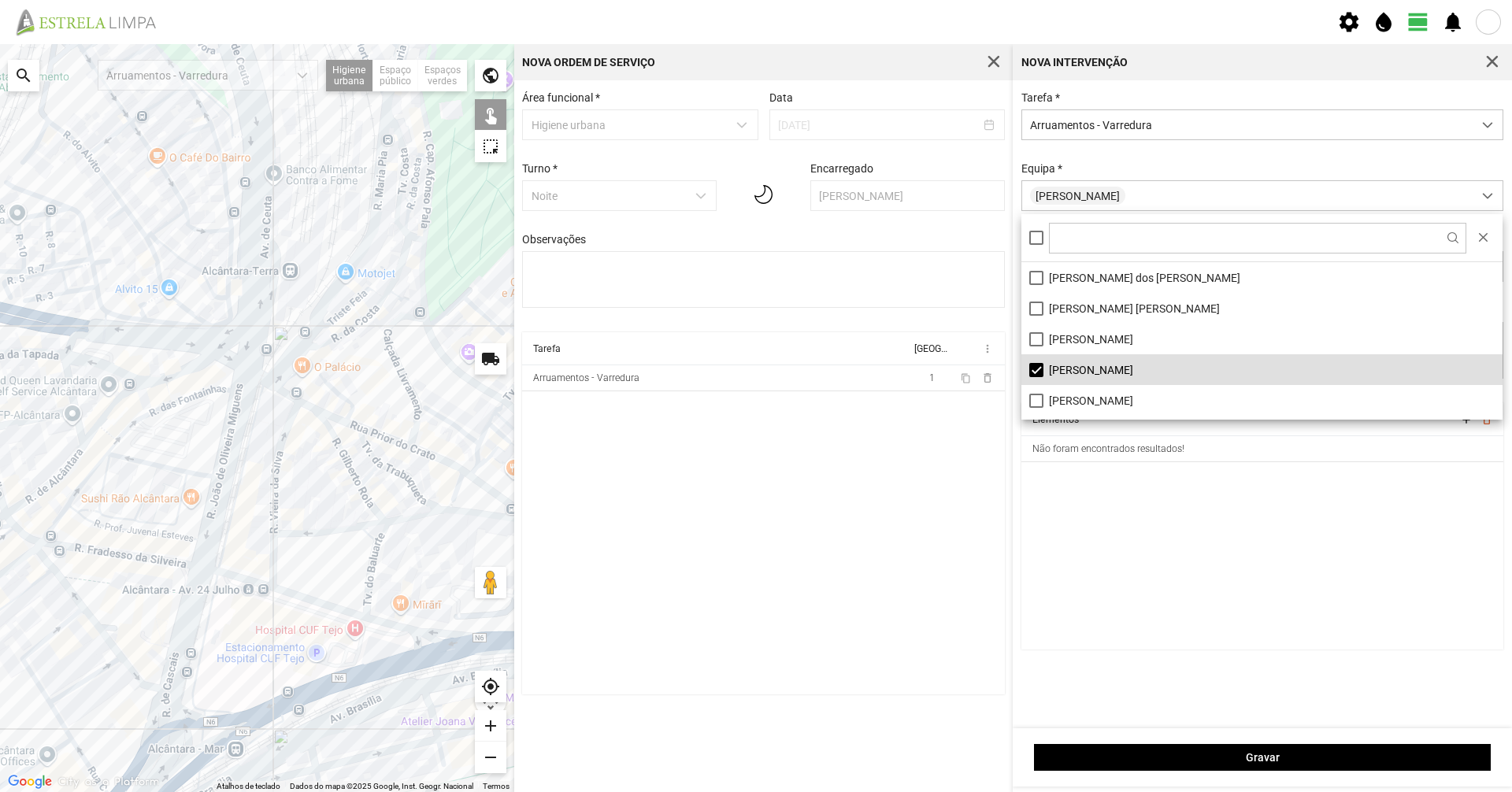
click at [754, 167] on div "Equipa * [PERSON_NAME]" at bounding box center [1262, 186] width 494 height 49
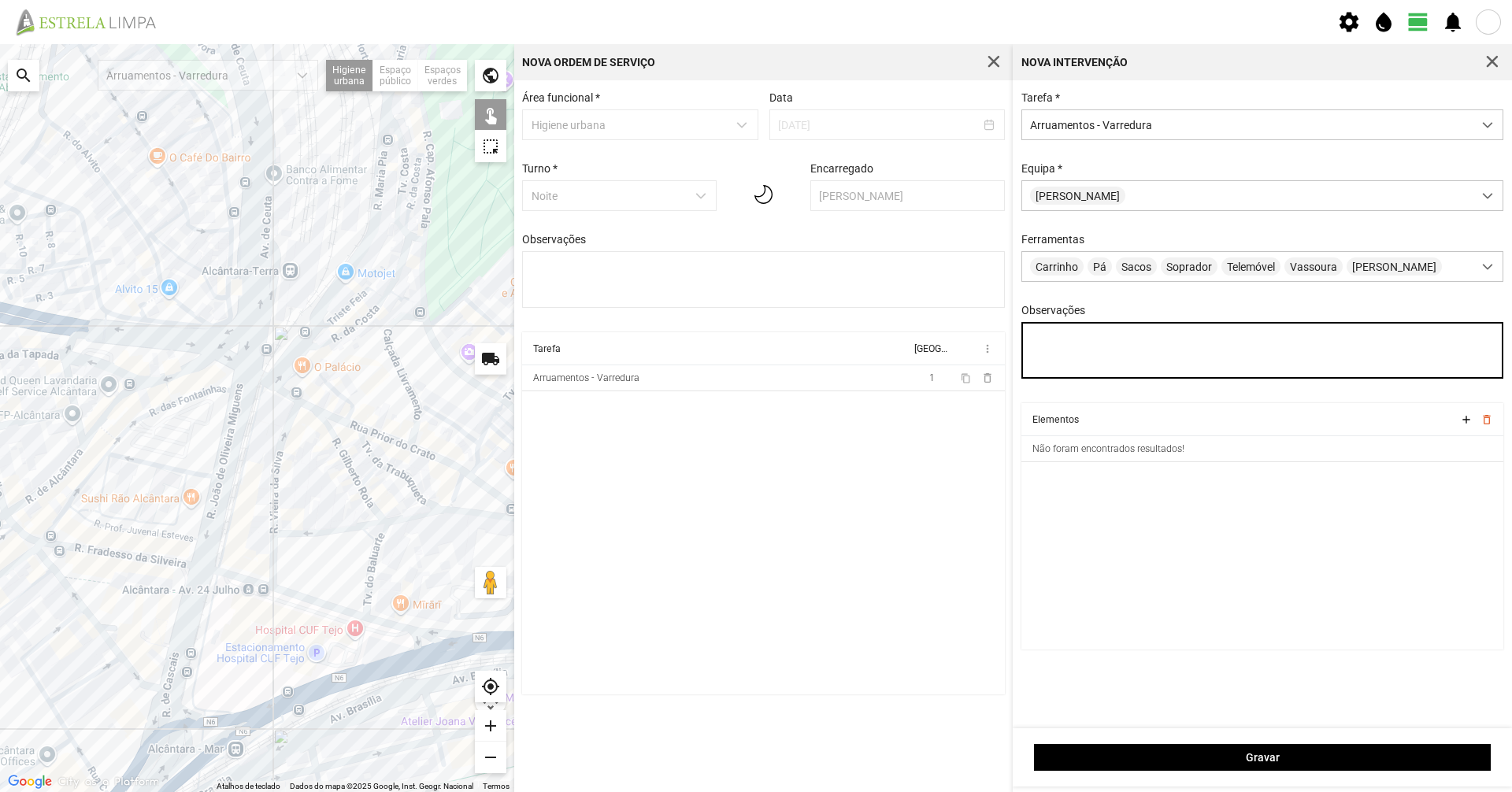
click at [754, 343] on textarea "Observações" at bounding box center [1261, 349] width 482 height 56
type textarea "[PERSON_NAME]"
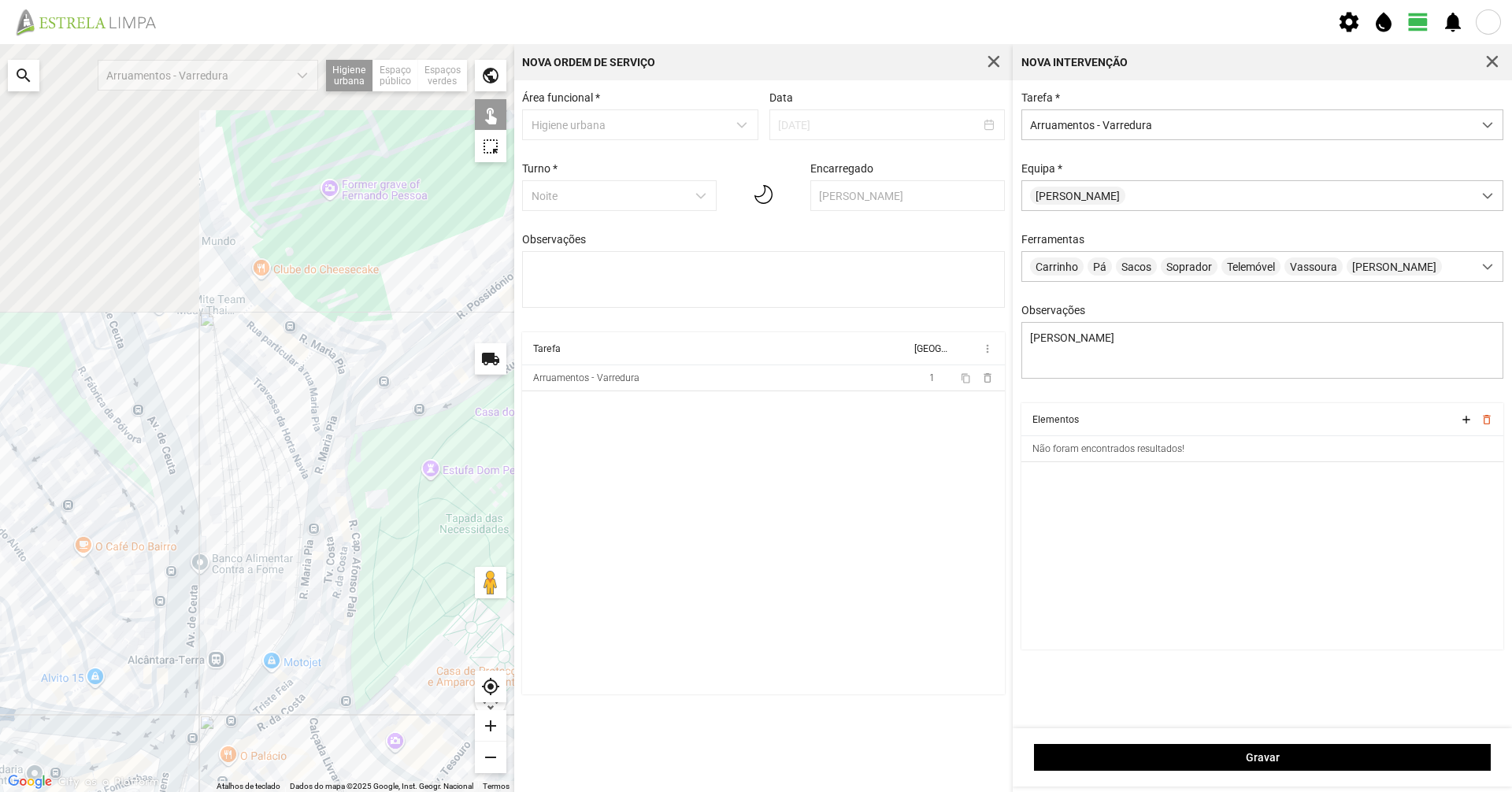
drag, startPoint x: 464, startPoint y: 248, endPoint x: 390, endPoint y: 649, distance: 407.8
click at [390, 544] on div at bounding box center [256, 418] width 514 height 747
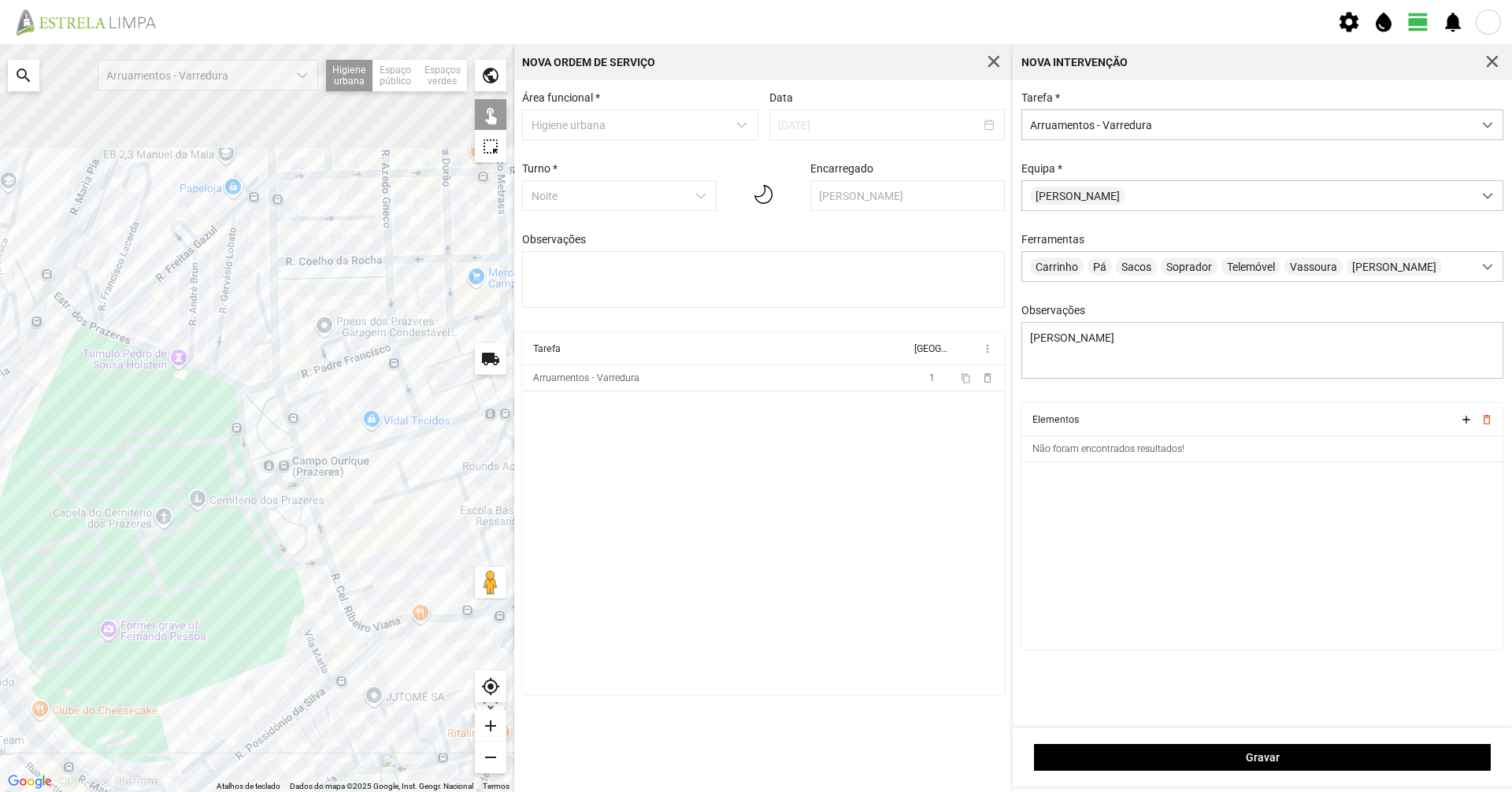
drag, startPoint x: 417, startPoint y: 310, endPoint x: 192, endPoint y: 737, distance: 482.7
click at [193, 544] on div at bounding box center [256, 418] width 514 height 747
click at [266, 533] on div at bounding box center [256, 418] width 514 height 747
click at [248, 475] on div at bounding box center [256, 418] width 514 height 747
click at [276, 480] on div at bounding box center [256, 418] width 514 height 747
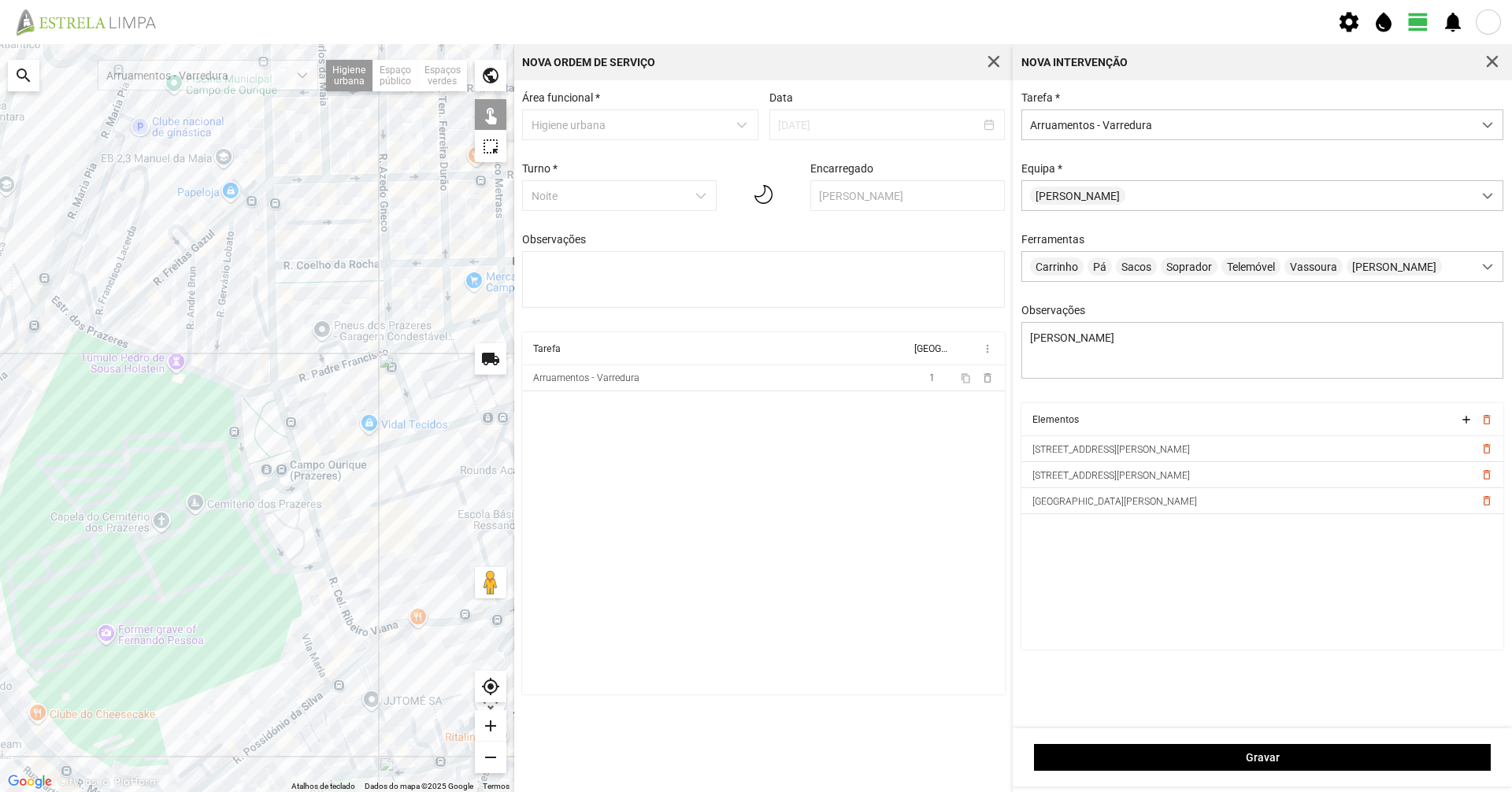
click at [302, 483] on div at bounding box center [256, 418] width 514 height 747
click at [306, 498] on div at bounding box center [256, 418] width 514 height 747
click at [304, 480] on div at bounding box center [256, 418] width 514 height 747
click at [293, 451] on div at bounding box center [256, 418] width 514 height 747
click at [259, 392] on div at bounding box center [256, 418] width 514 height 747
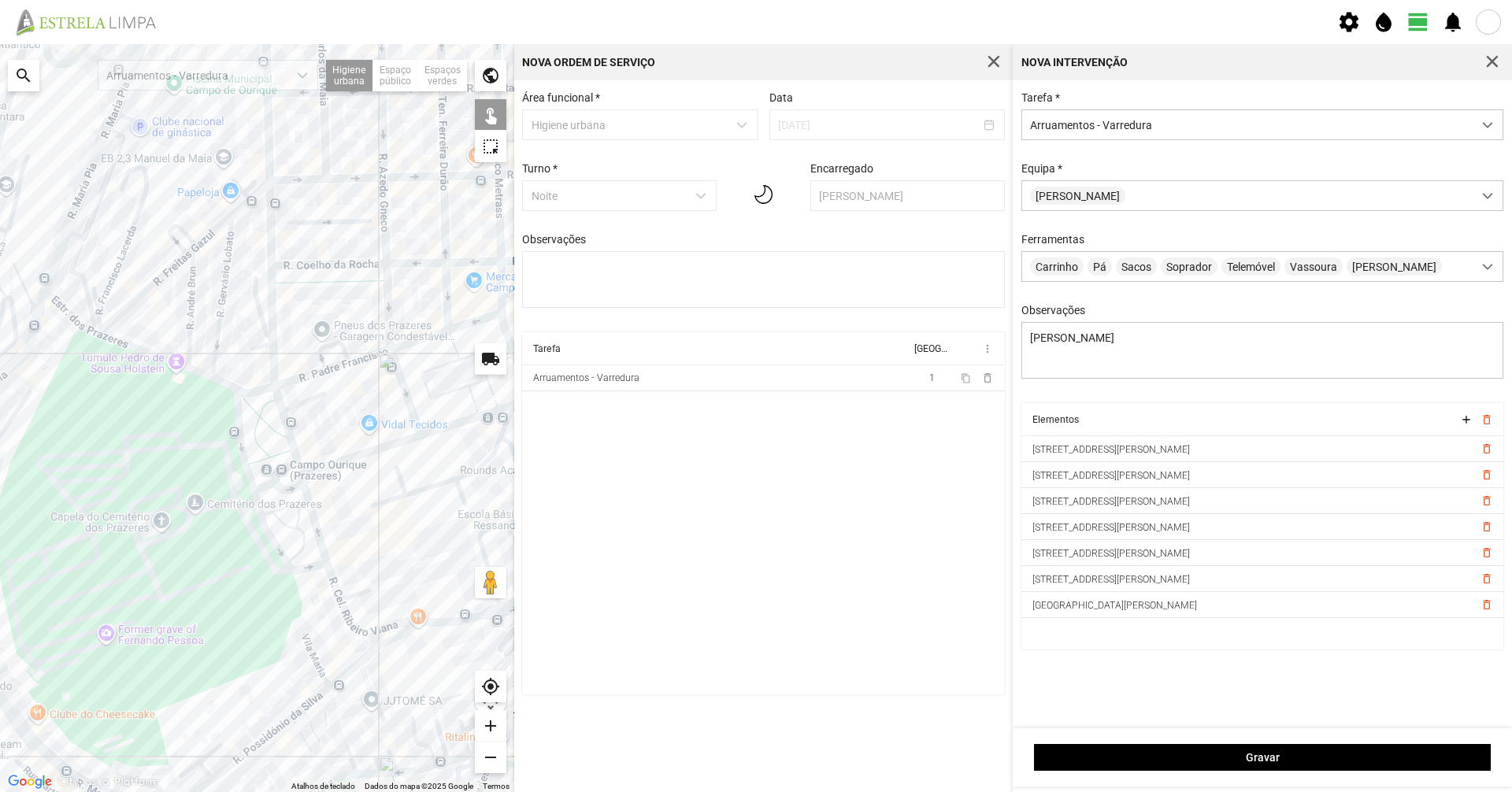
click at [343, 544] on div at bounding box center [256, 418] width 514 height 747
click at [398, 544] on div at bounding box center [256, 418] width 514 height 747
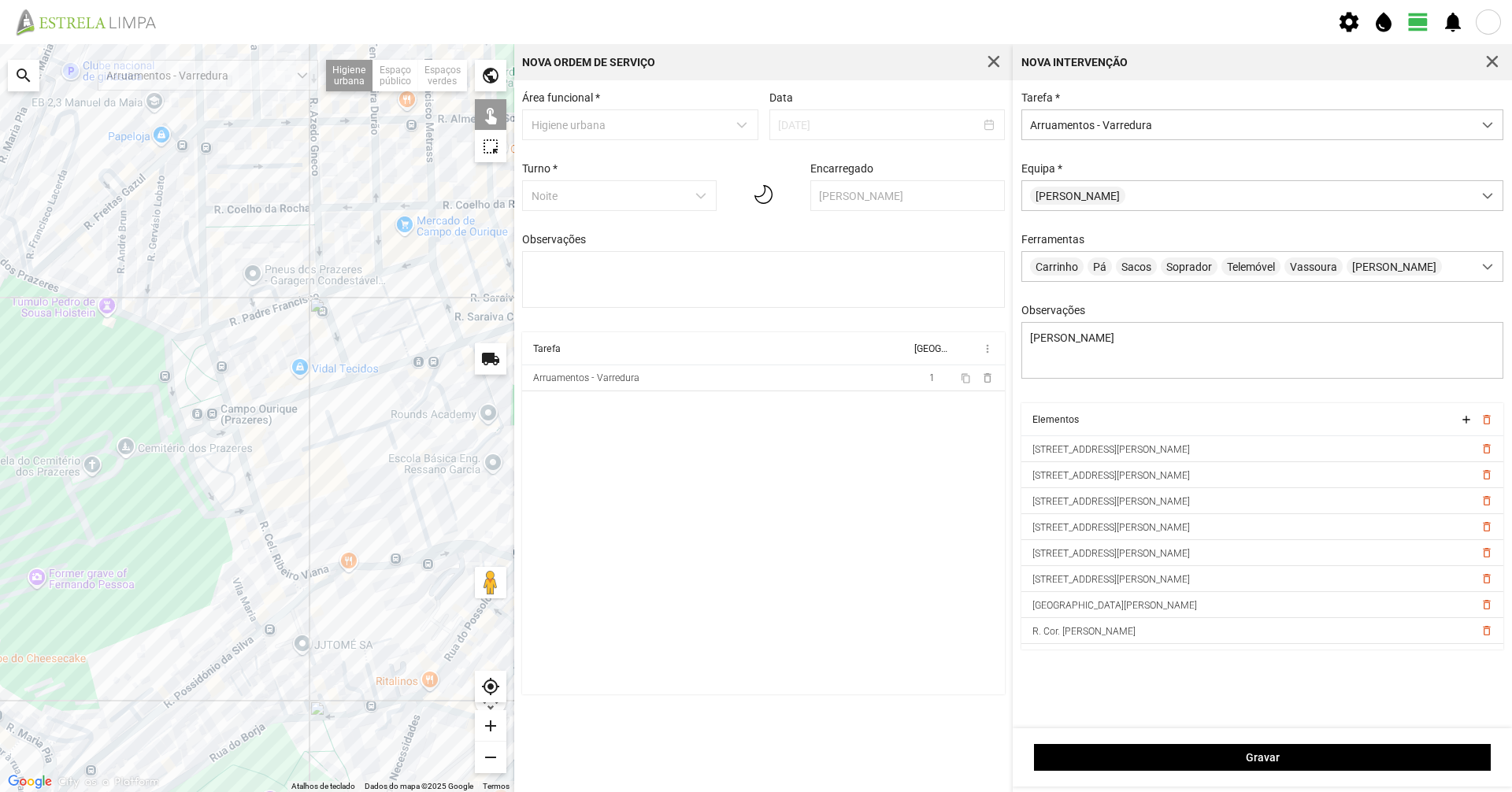
drag, startPoint x: 407, startPoint y: 580, endPoint x: 355, endPoint y: 537, distance: 67.5
click at [355, 537] on div at bounding box center [256, 418] width 514 height 747
click at [378, 544] on div at bounding box center [256, 418] width 514 height 747
click at [447, 544] on div at bounding box center [256, 418] width 514 height 747
click at [333, 544] on div at bounding box center [256, 418] width 514 height 747
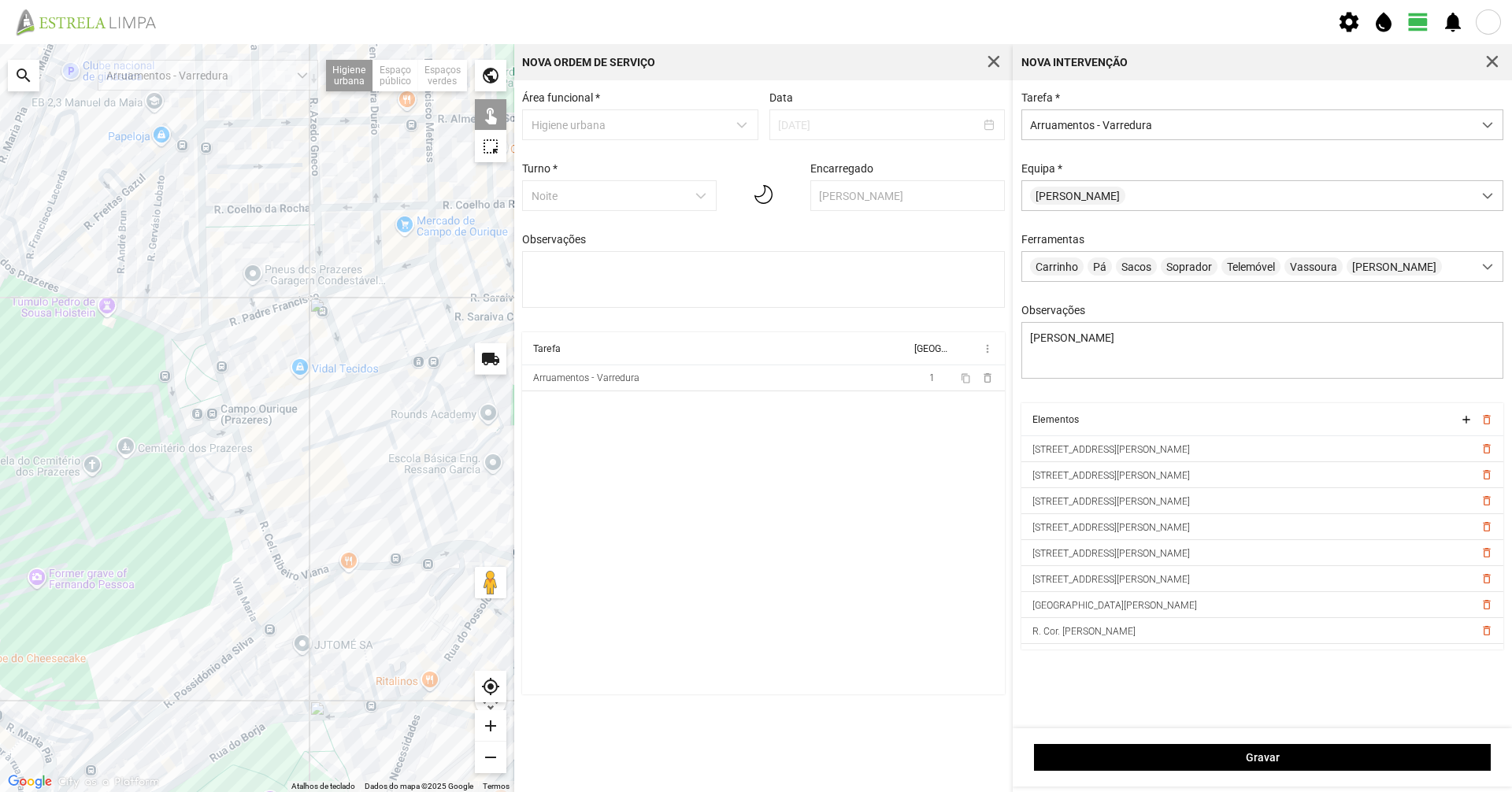
click at [301, 544] on div at bounding box center [256, 418] width 514 height 747
click at [291, 544] on div at bounding box center [256, 418] width 514 height 747
drag, startPoint x: 290, startPoint y: 599, endPoint x: 420, endPoint y: 494, distance: 167.1
click at [410, 502] on div at bounding box center [256, 418] width 514 height 747
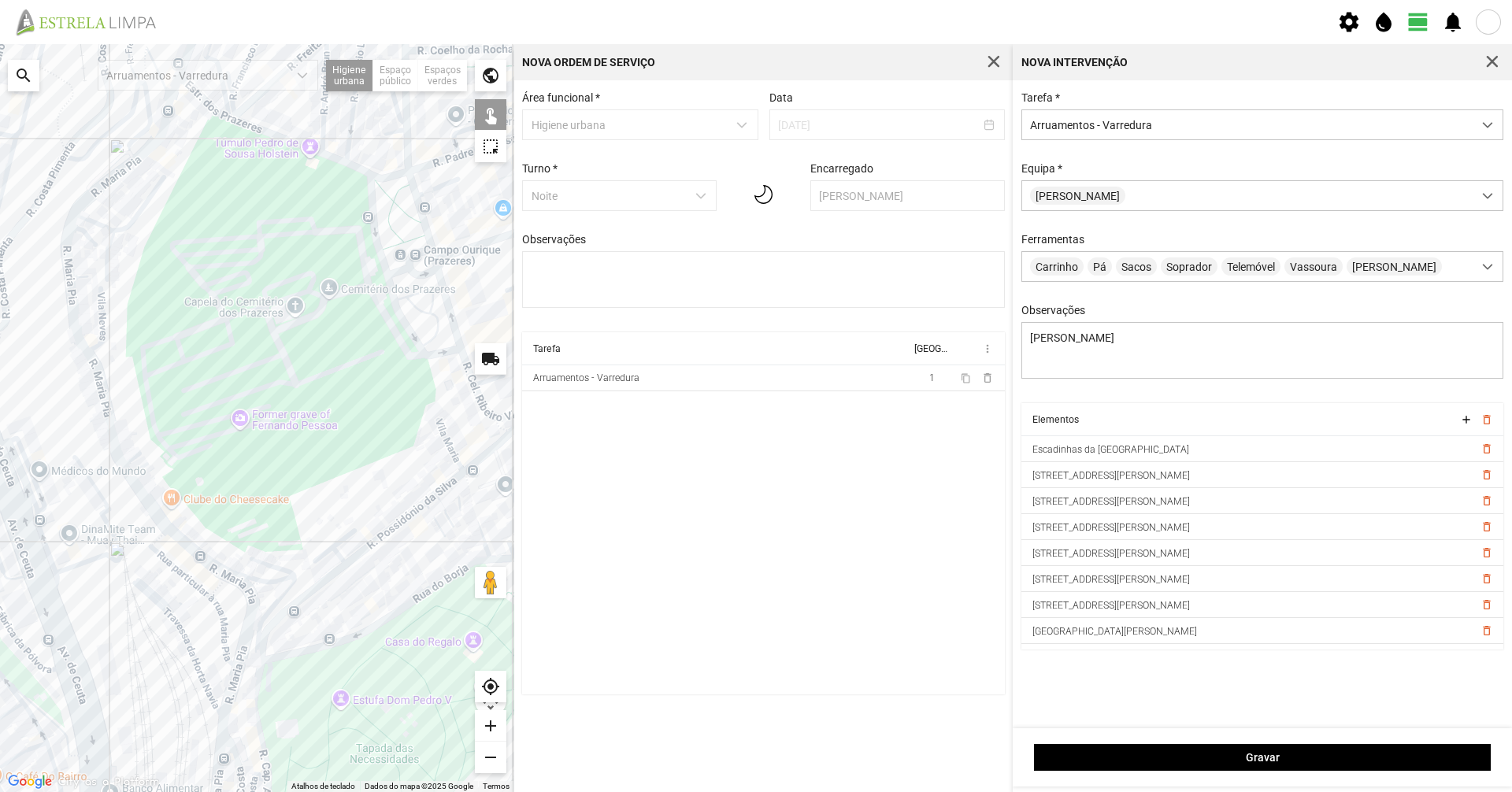
click at [378, 539] on div at bounding box center [256, 418] width 514 height 747
click at [449, 485] on div at bounding box center [256, 418] width 514 height 747
click at [335, 544] on div at bounding box center [256, 418] width 514 height 747
click at [355, 544] on div at bounding box center [256, 418] width 514 height 747
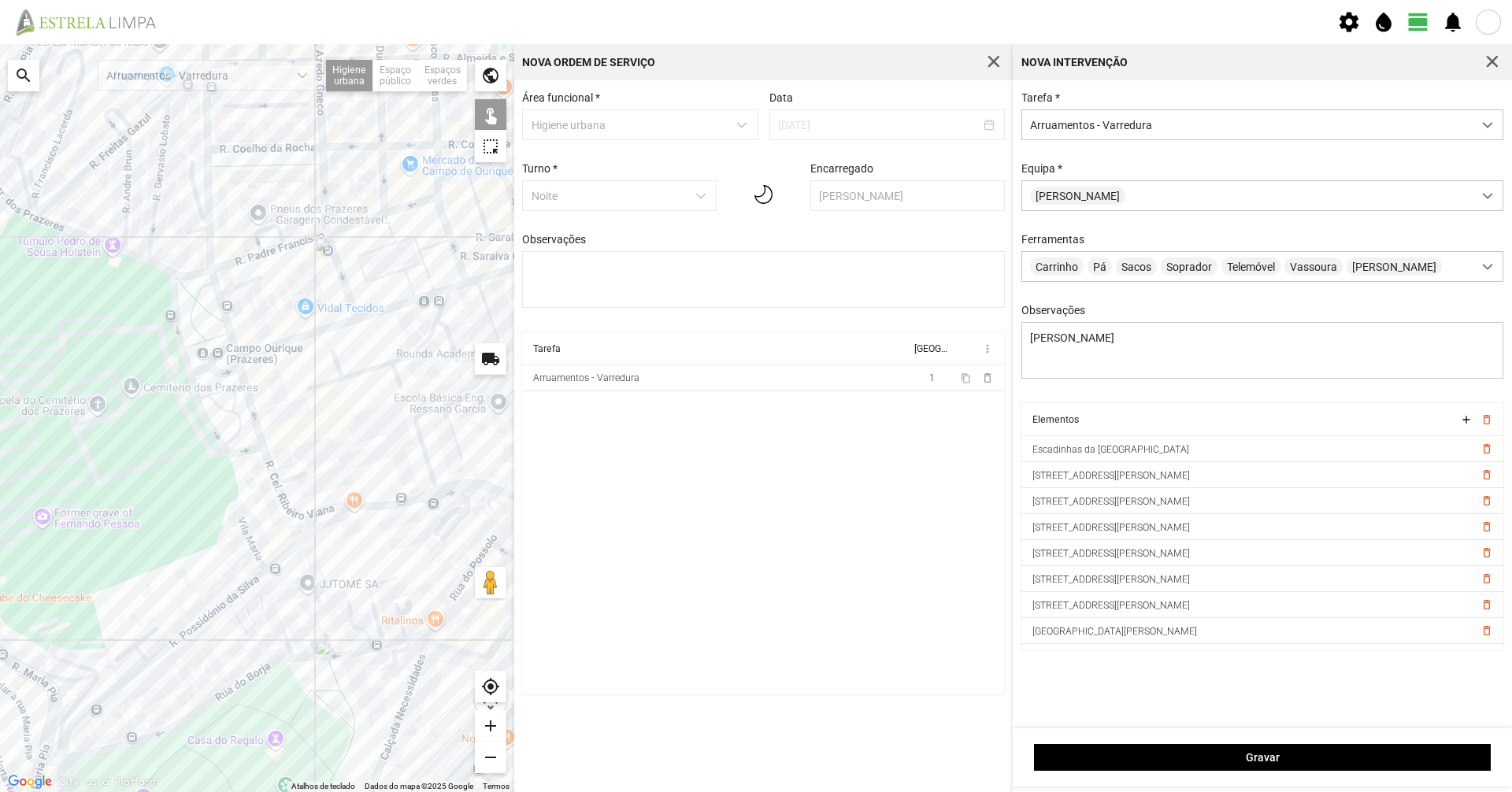
drag, startPoint x: 410, startPoint y: 464, endPoint x: 269, endPoint y: 491, distance: 143.6
click at [235, 530] on div at bounding box center [256, 418] width 514 height 747
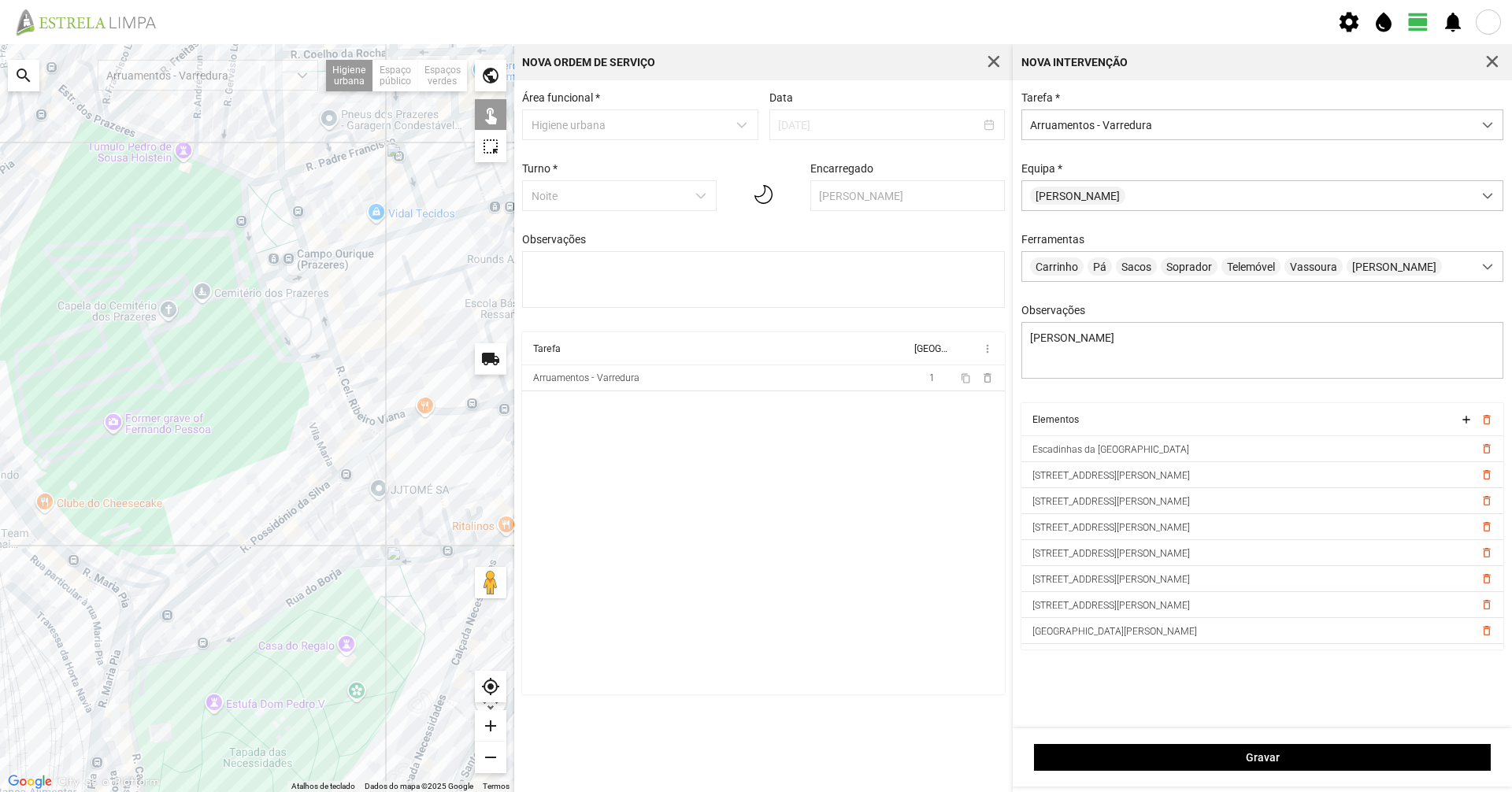
drag, startPoint x: 199, startPoint y: 601, endPoint x: 321, endPoint y: 433, distance: 207.6
click at [317, 438] on div at bounding box center [256, 418] width 514 height 747
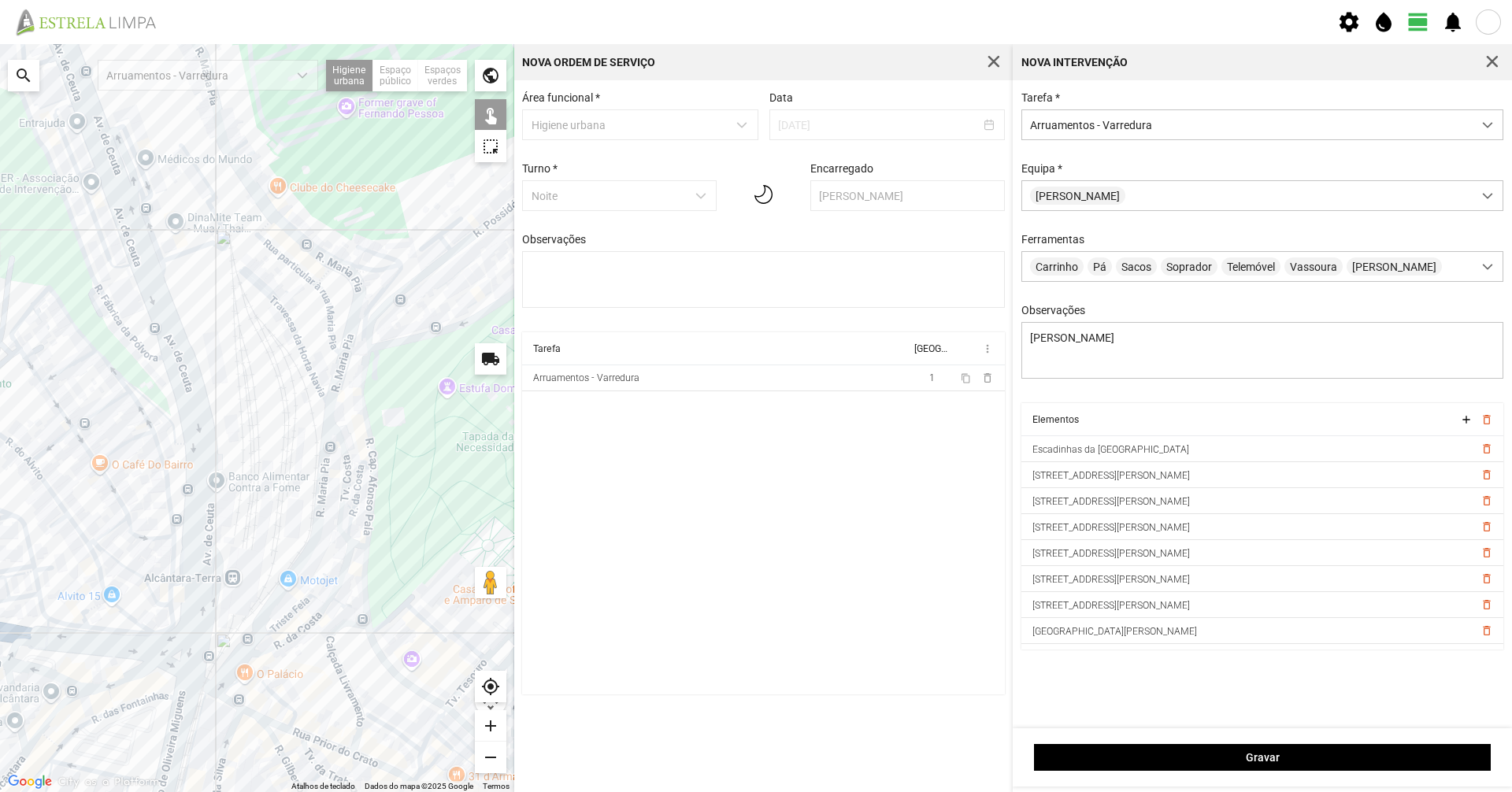
click at [371, 440] on div at bounding box center [256, 418] width 514 height 747
click at [367, 346] on div at bounding box center [256, 418] width 514 height 747
click at [371, 506] on div at bounding box center [256, 418] width 514 height 747
click at [364, 544] on div at bounding box center [256, 418] width 514 height 747
click at [381, 544] on div at bounding box center [256, 418] width 514 height 747
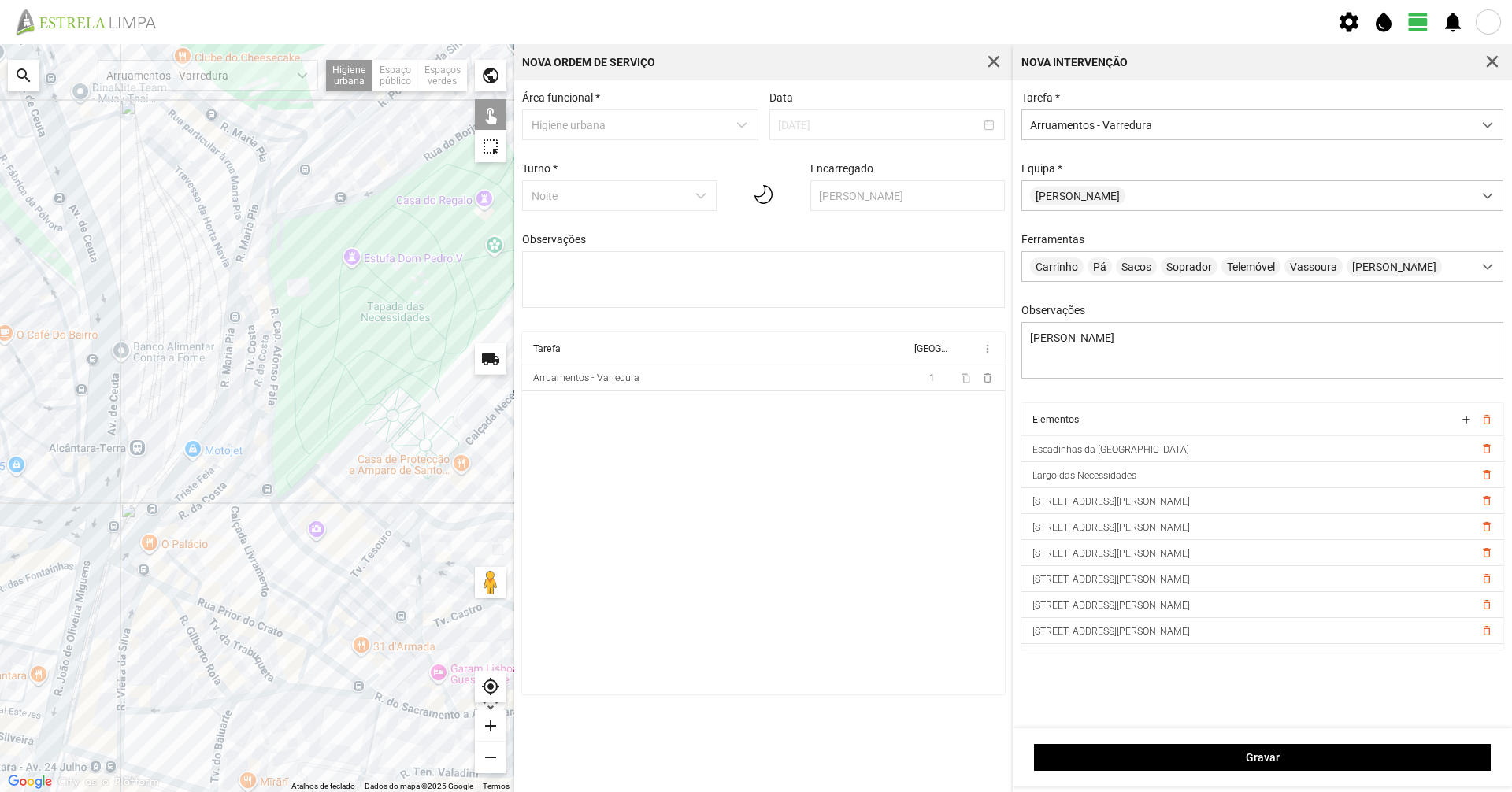
drag, startPoint x: 318, startPoint y: 536, endPoint x: 291, endPoint y: 494, distance: 49.9
click at [291, 494] on div at bounding box center [256, 418] width 514 height 747
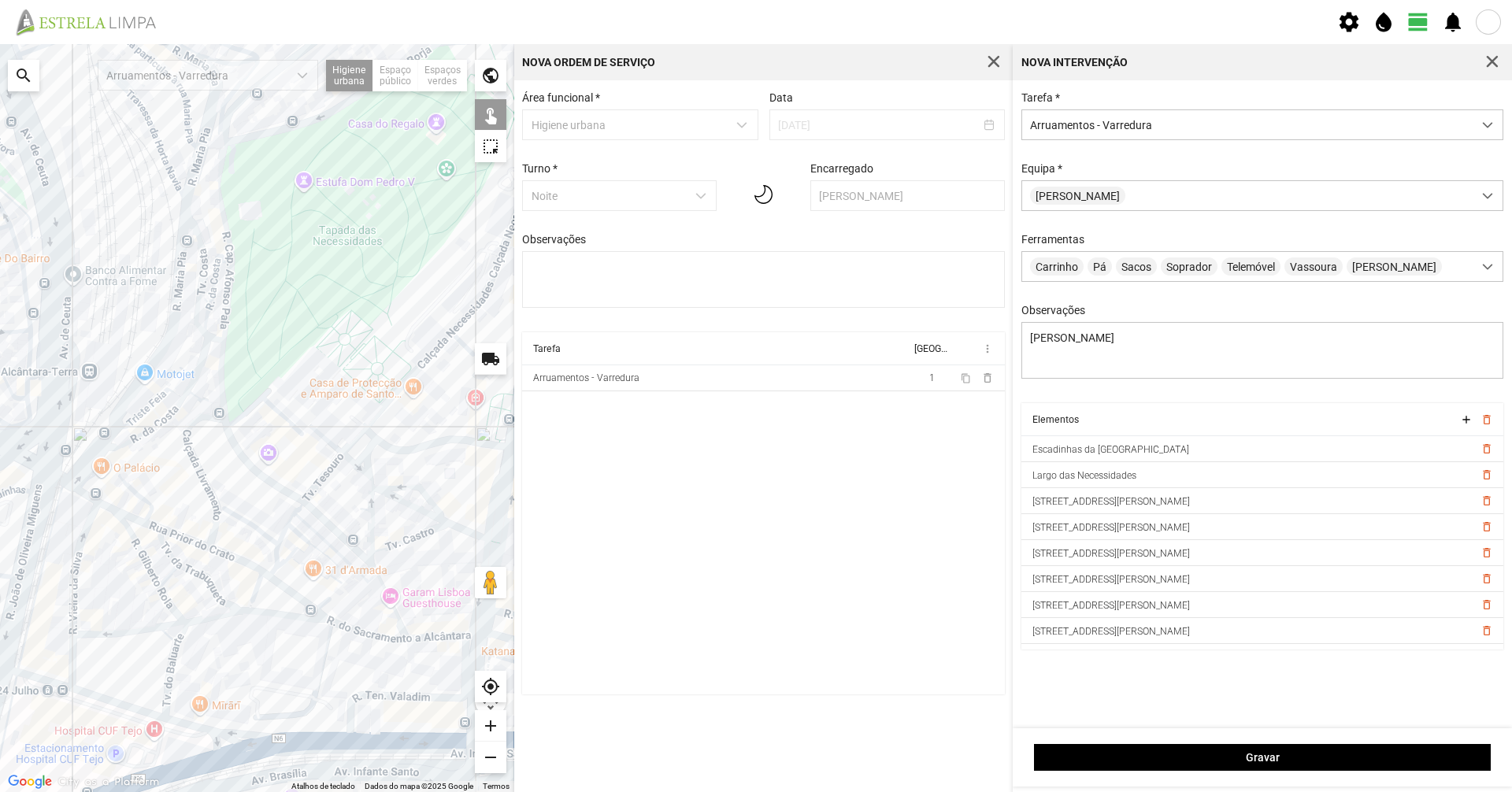
click at [334, 529] on div at bounding box center [256, 418] width 514 height 747
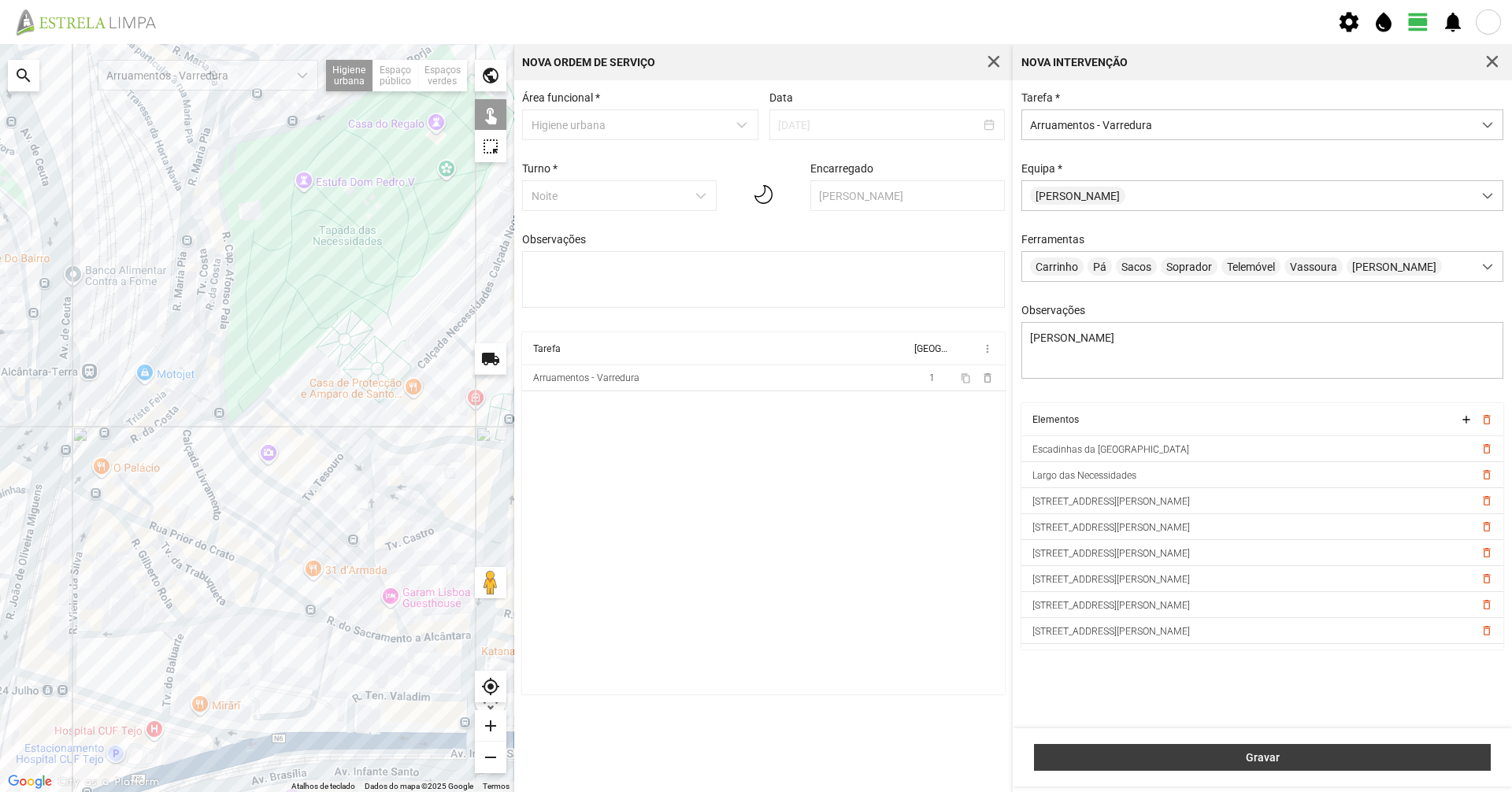
click at [754, 544] on span "Gravar" at bounding box center [1262, 757] width 441 height 13
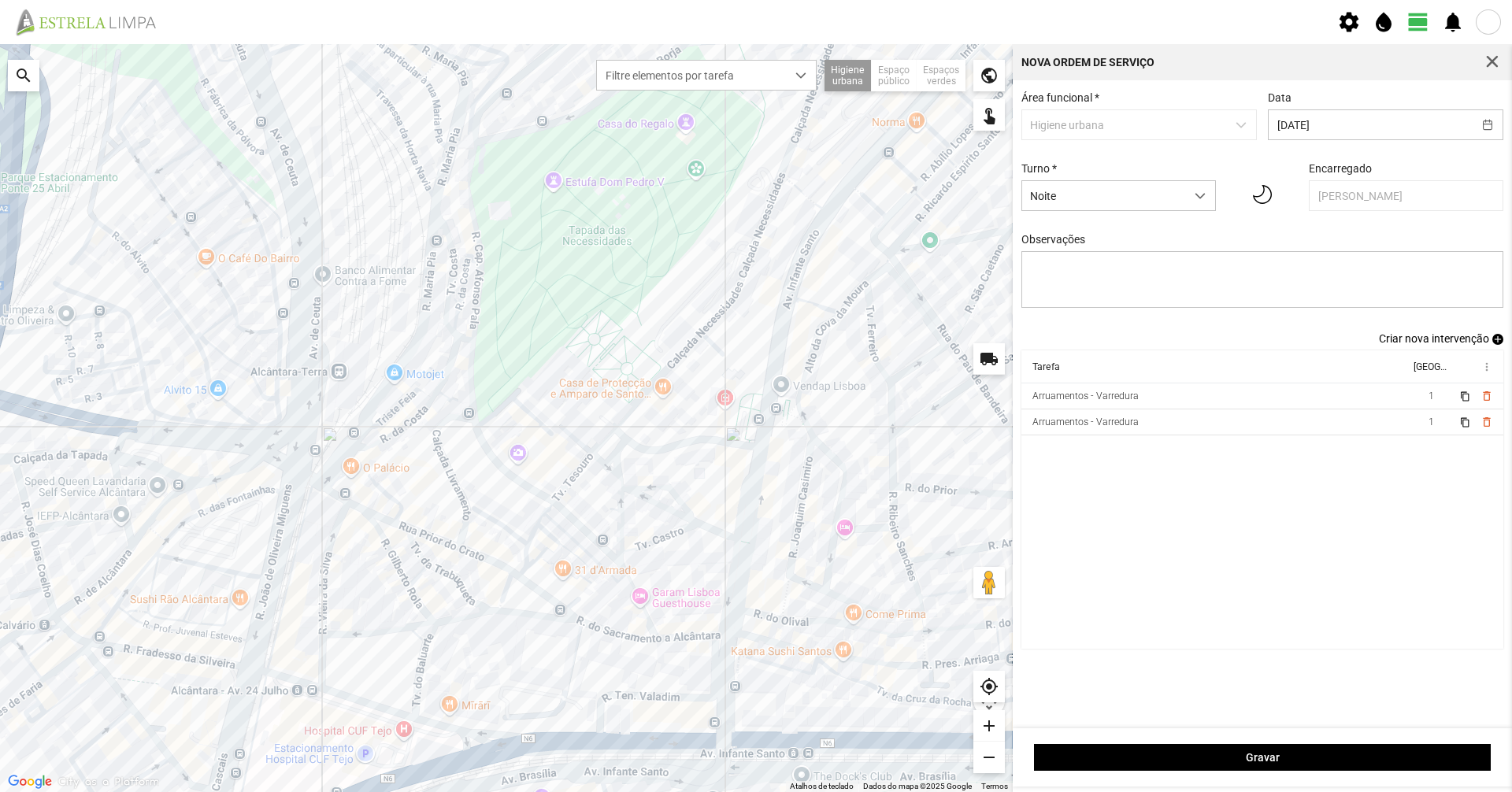
click at [754, 343] on span "Criar nova intervenção" at bounding box center [1433, 339] width 110 height 13
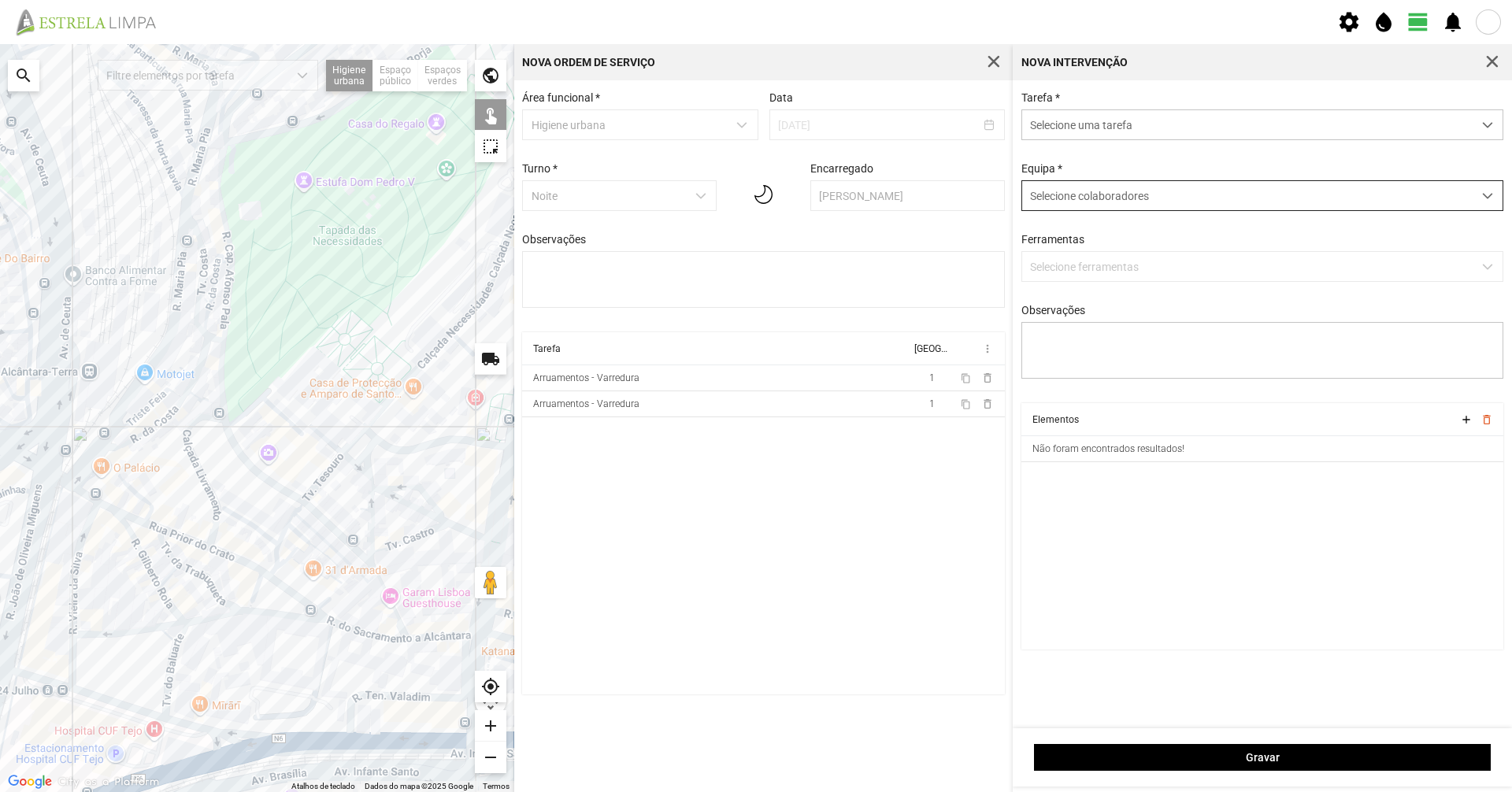
click at [754, 198] on span "Selecione colaboradores" at bounding box center [1089, 196] width 119 height 13
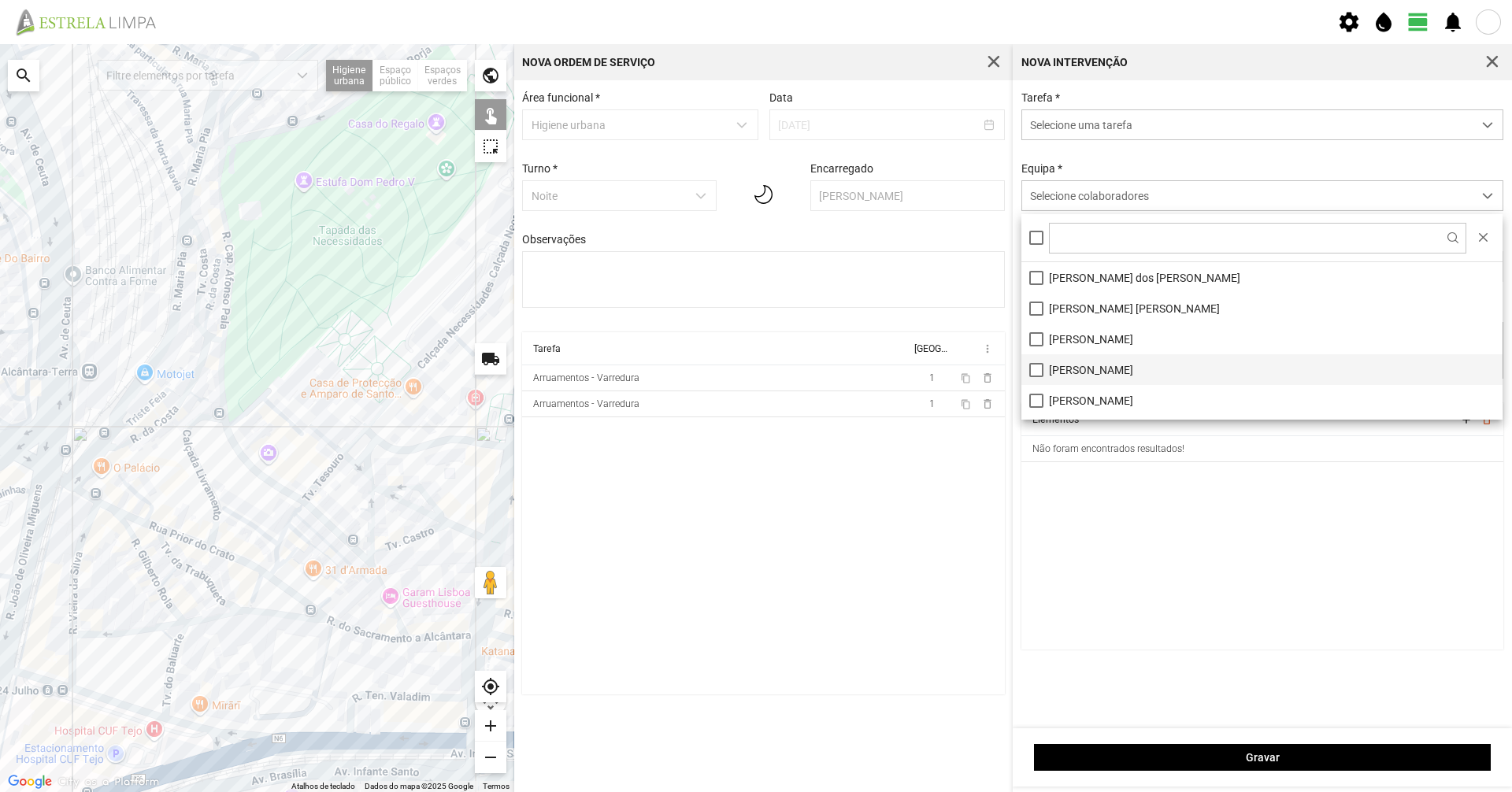
click at [754, 371] on li "[PERSON_NAME]" at bounding box center [1261, 369] width 481 height 31
click at [754, 162] on div "Tarefa * Selecione uma tarefa Equipa * [PERSON_NAME] Ferramentas Selecione ferr…" at bounding box center [1262, 247] width 494 height 312
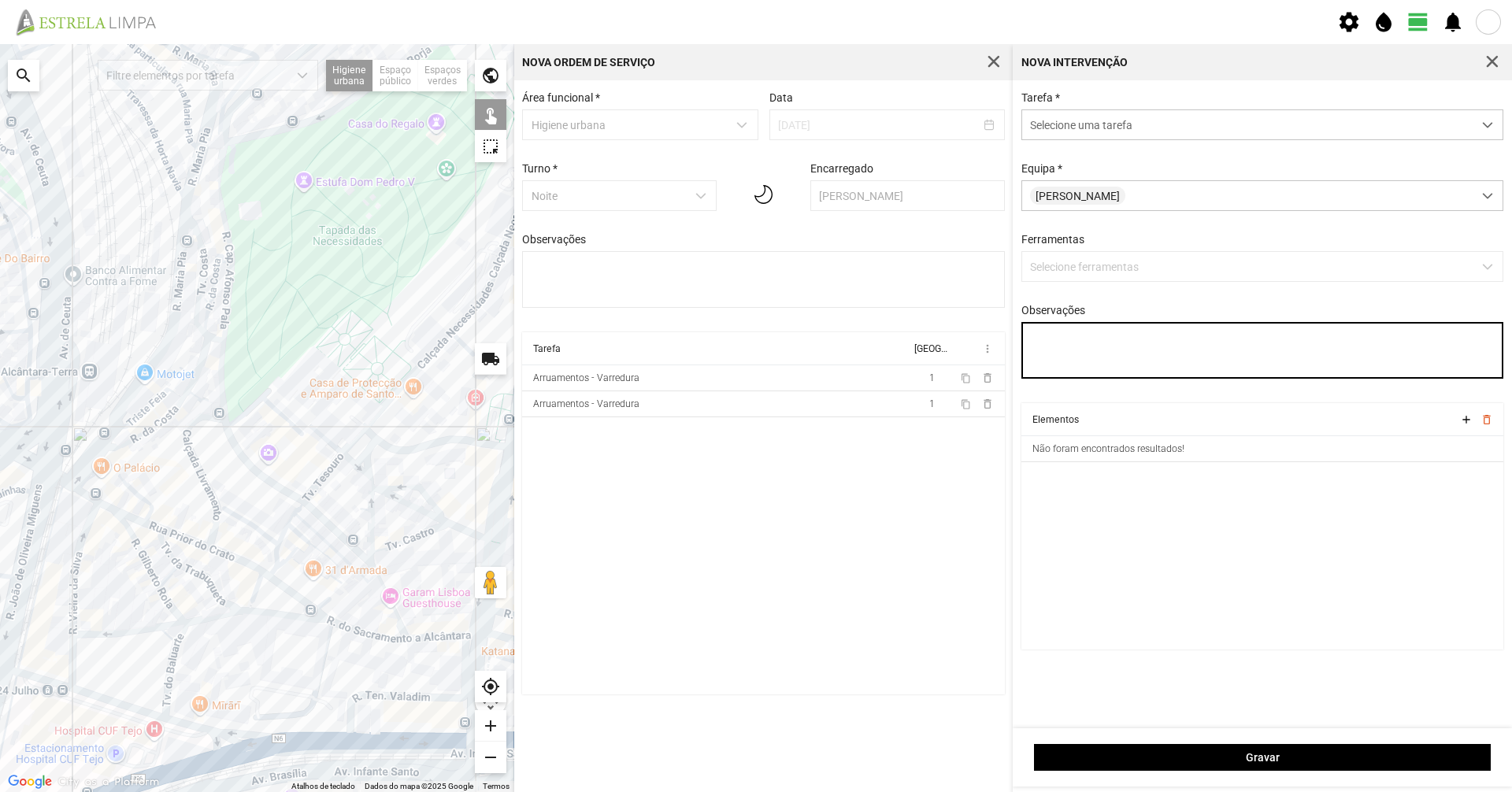
click at [754, 342] on textarea "Observações" at bounding box center [1261, 349] width 482 height 56
type textarea "h"
type textarea "[PERSON_NAME]"
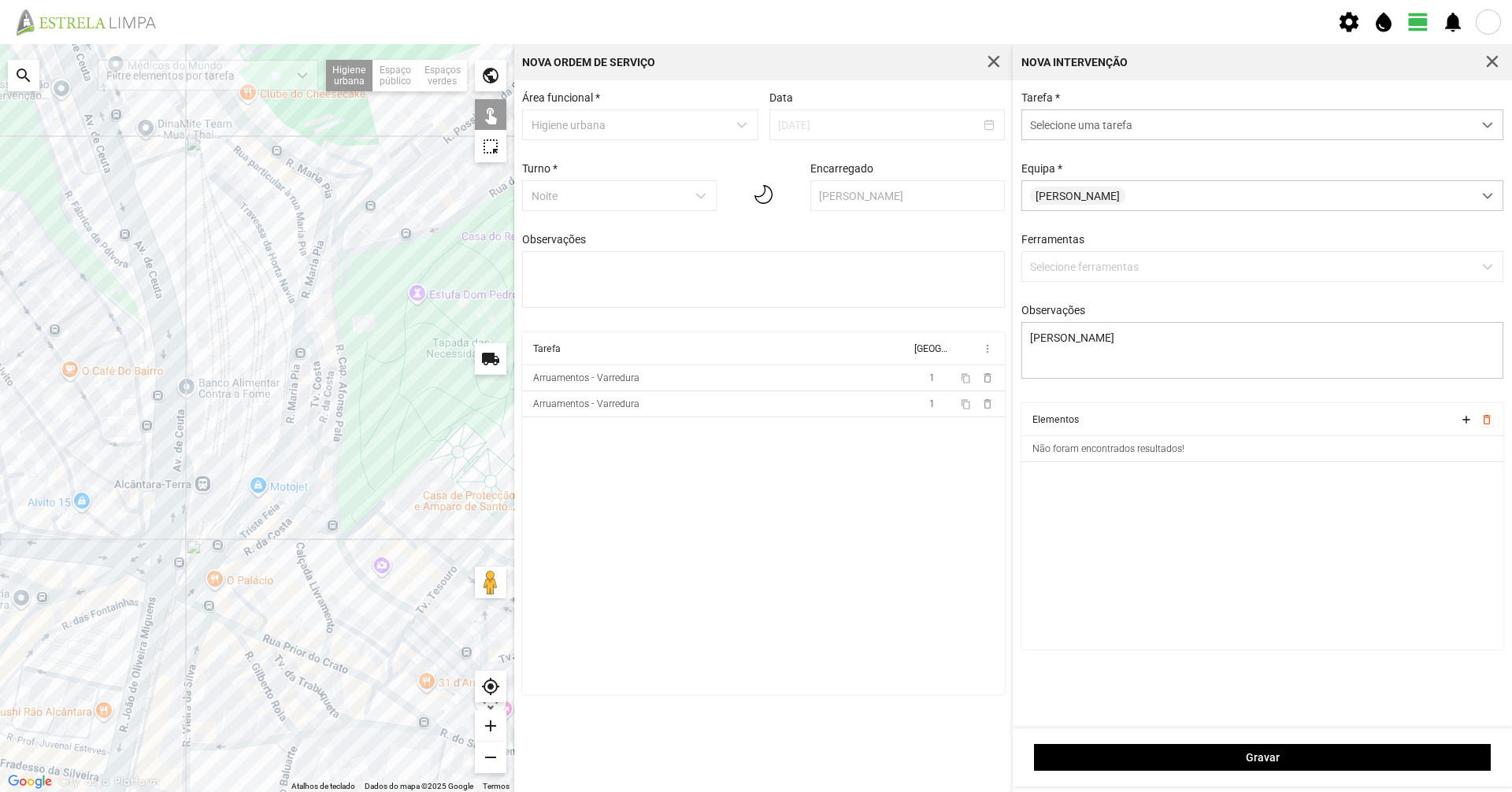
drag, startPoint x: 275, startPoint y: 302, endPoint x: 390, endPoint y: 416, distance: 161.9
click at [390, 416] on div at bounding box center [256, 418] width 514 height 747
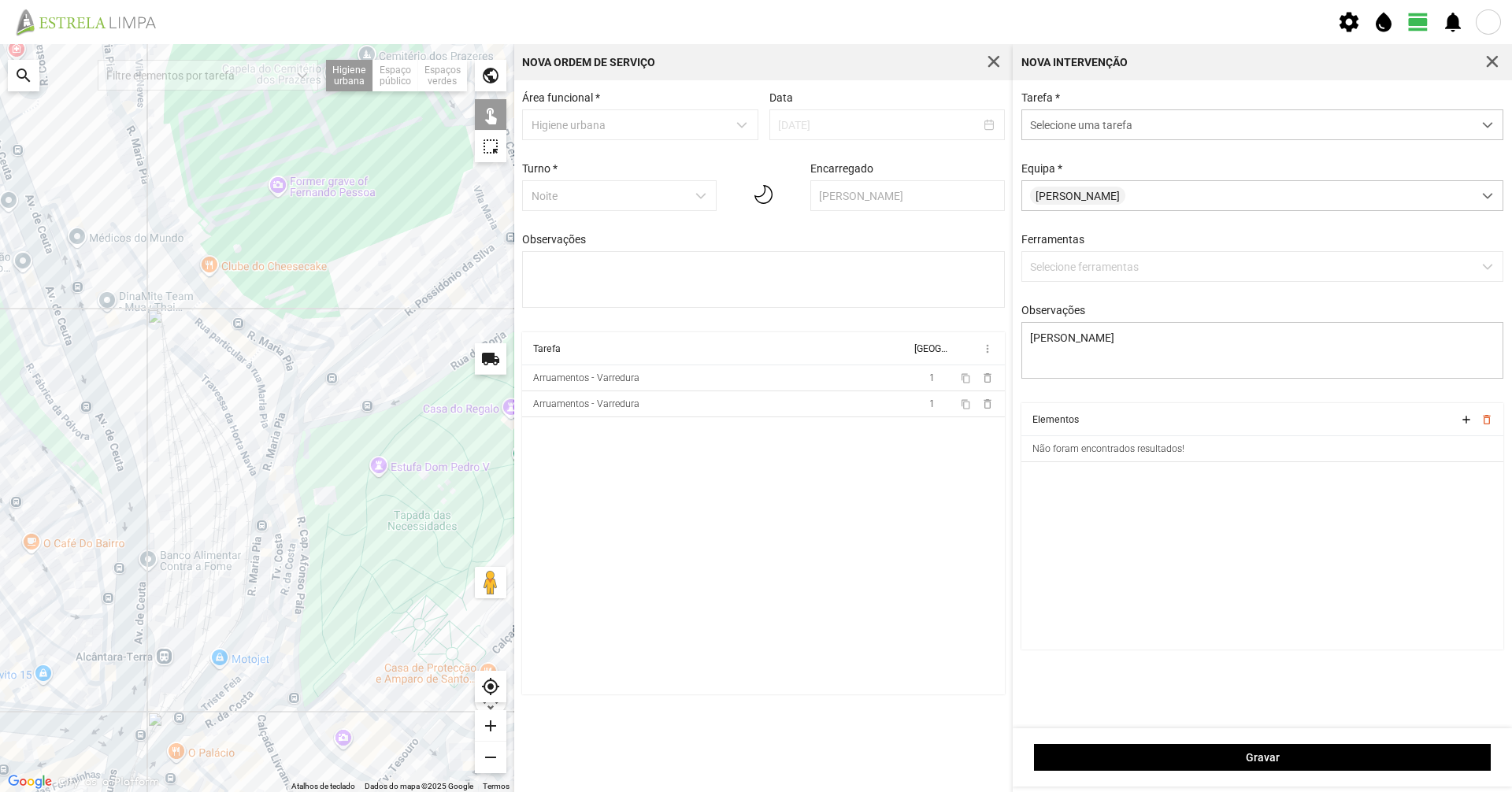
drag, startPoint x: 233, startPoint y: 344, endPoint x: 197, endPoint y: 506, distance: 166.0
click at [197, 506] on div at bounding box center [256, 418] width 514 height 747
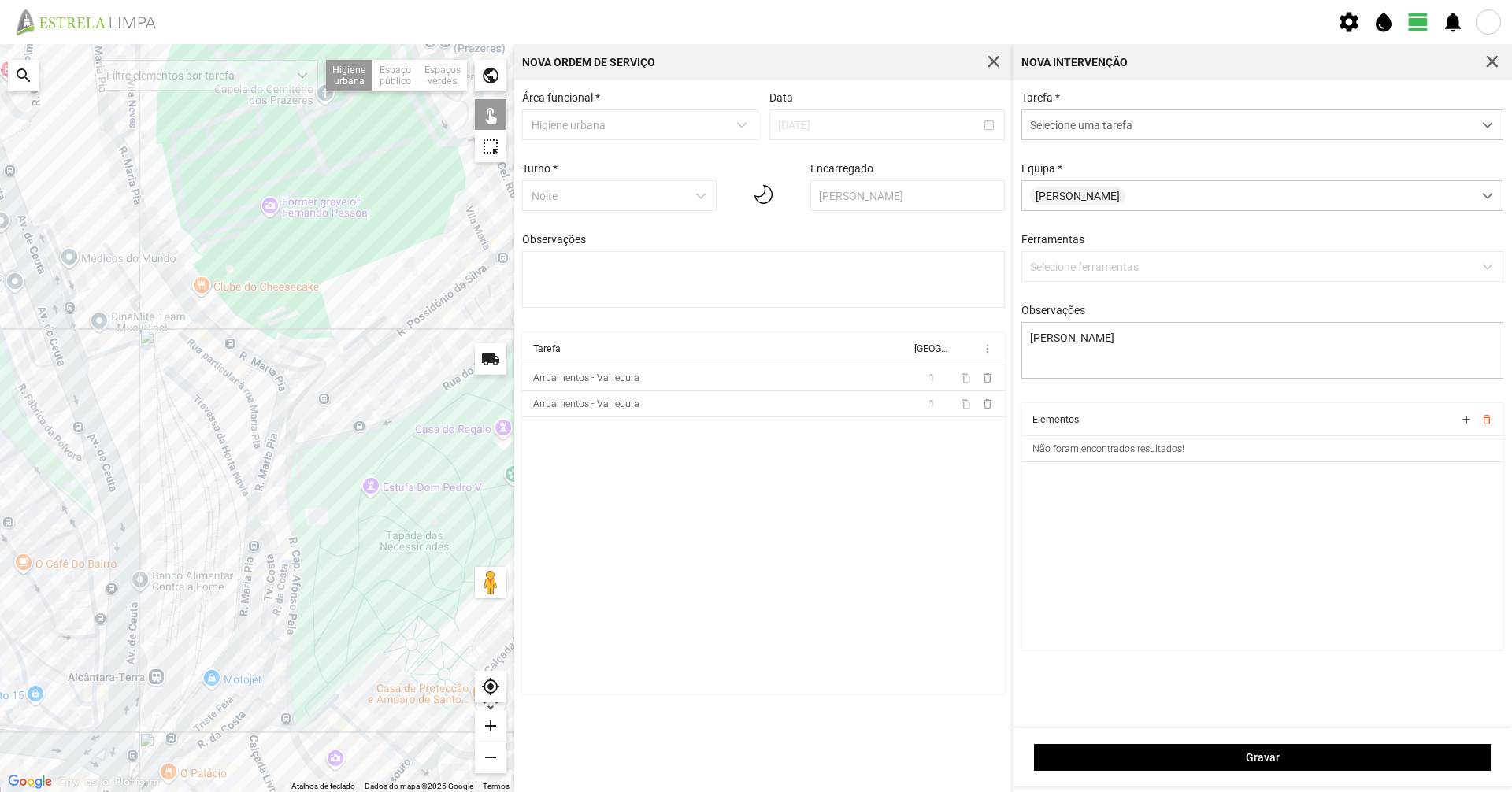
click at [382, 425] on div at bounding box center [256, 418] width 514 height 747
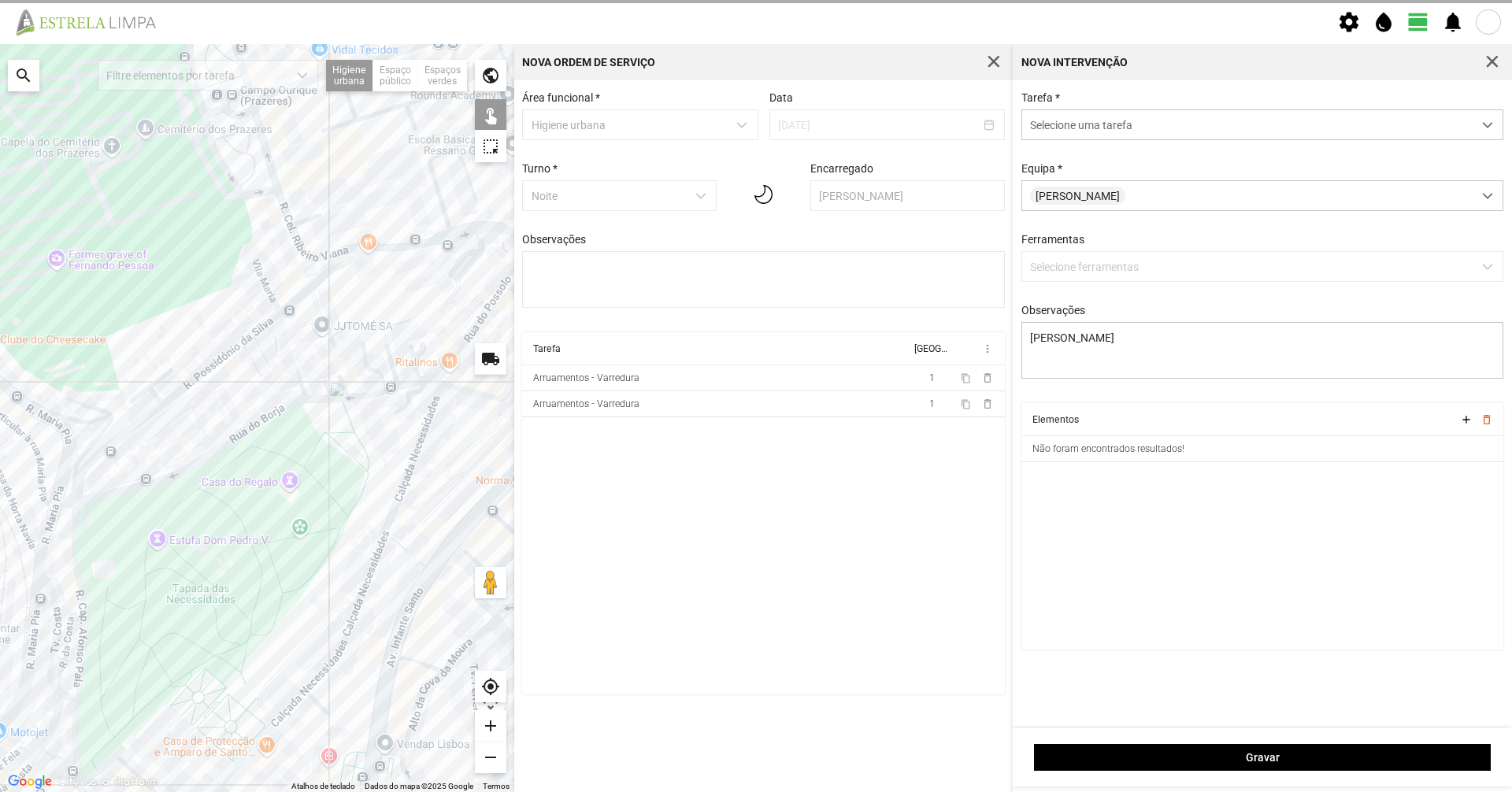
drag, startPoint x: 301, startPoint y: 446, endPoint x: 227, endPoint y: 466, distance: 76.7
click at [227, 466] on div at bounding box center [256, 418] width 514 height 747
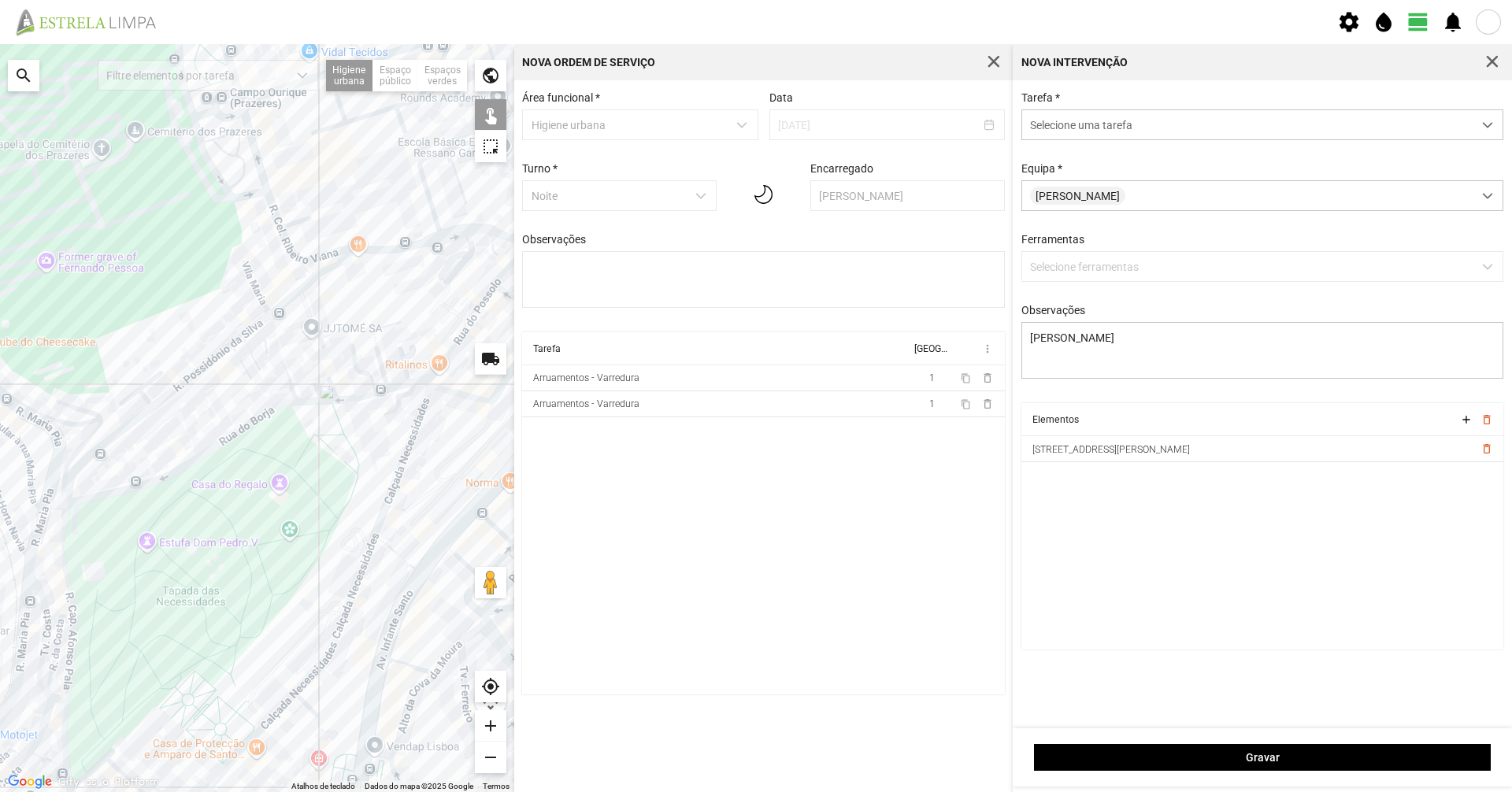
click at [754, 148] on div "Tarefa * Selecione uma tarefa Equipa * [PERSON_NAME] Ferramentas Selecione ferr…" at bounding box center [1262, 247] width 494 height 312
click at [754, 133] on span "Selecione uma tarefa" at bounding box center [1247, 124] width 451 height 29
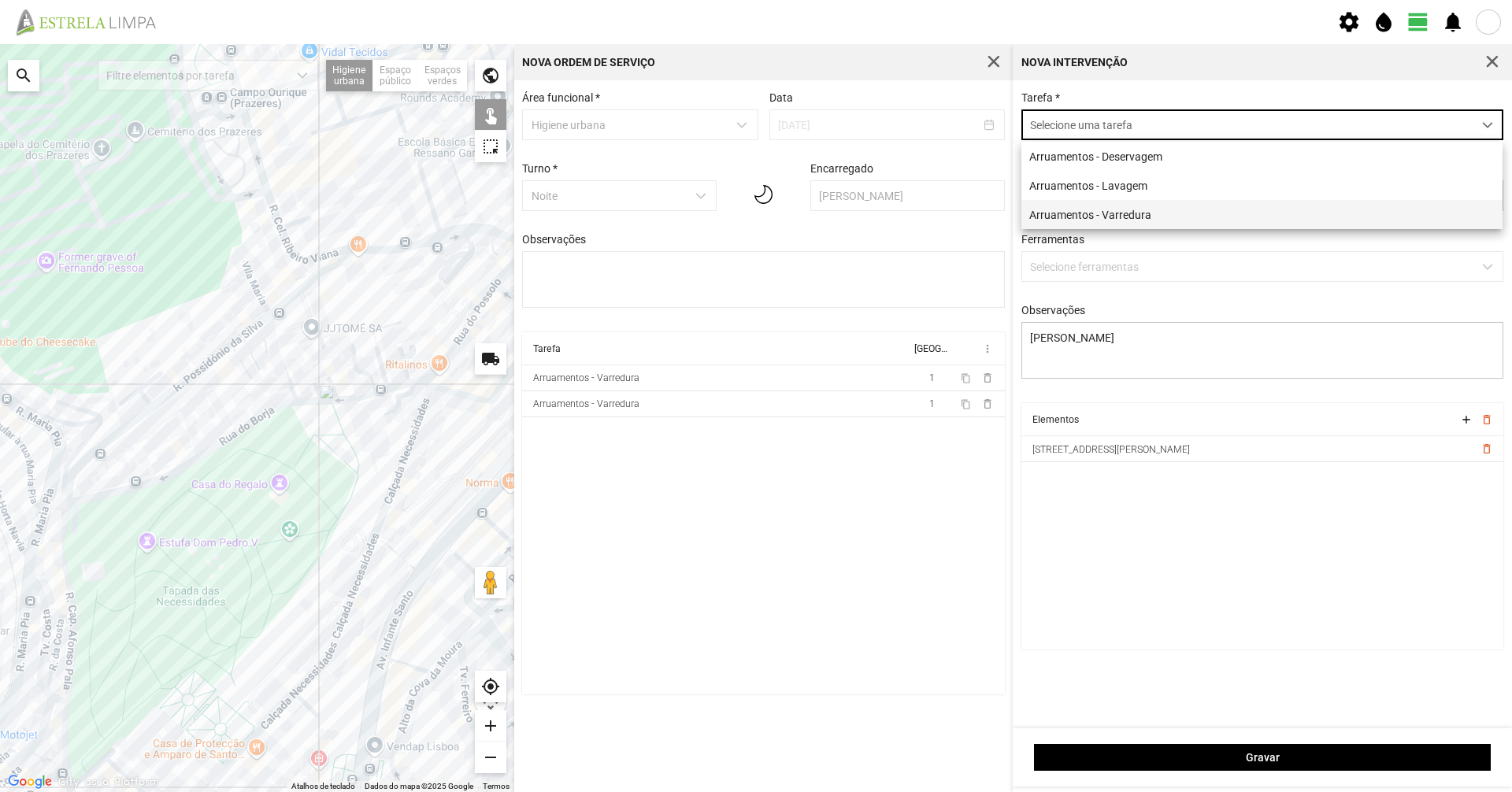
click at [754, 205] on li "Arruamentos - Varredura" at bounding box center [1261, 214] width 481 height 29
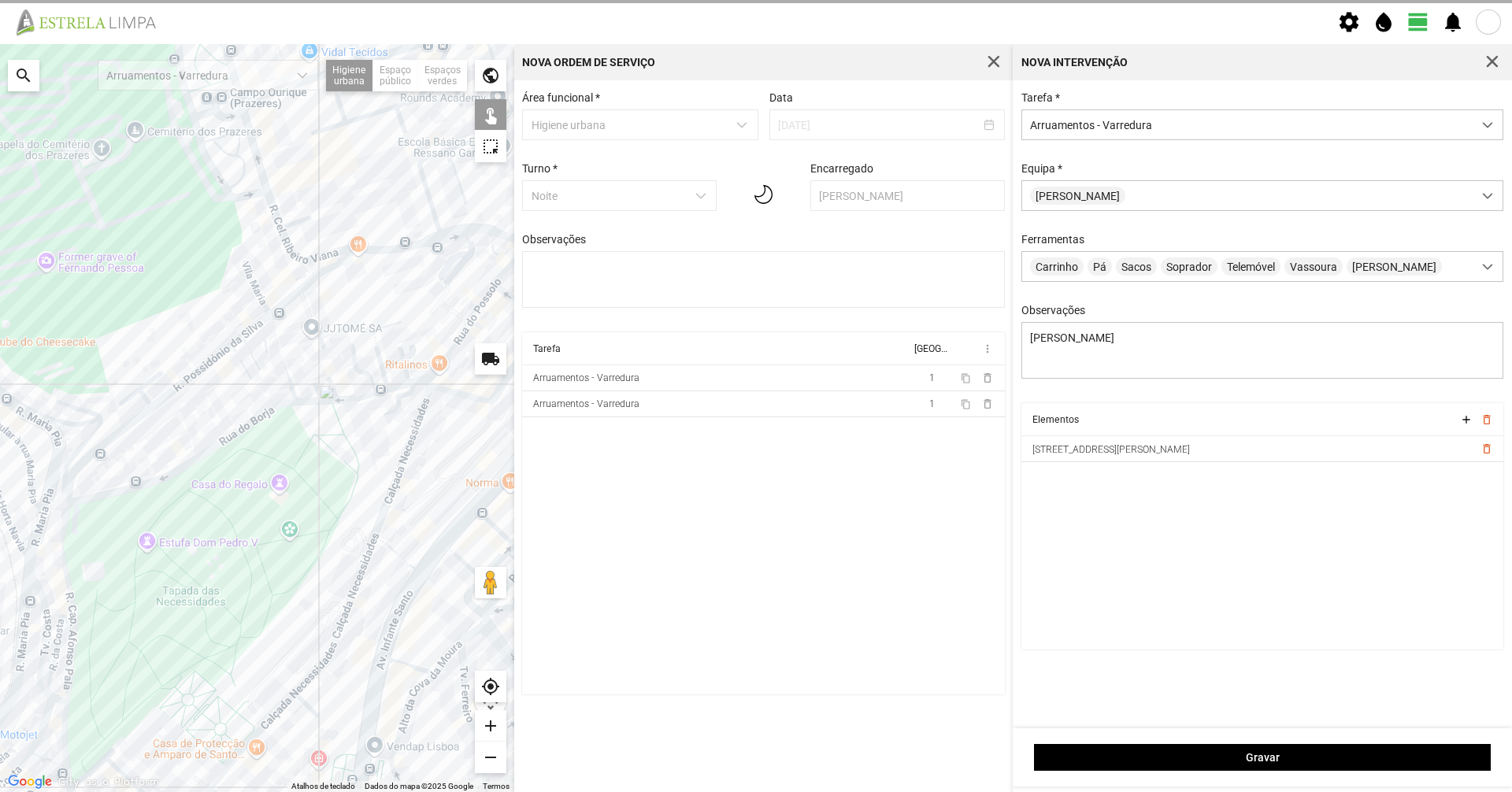
click at [321, 403] on div at bounding box center [256, 418] width 514 height 747
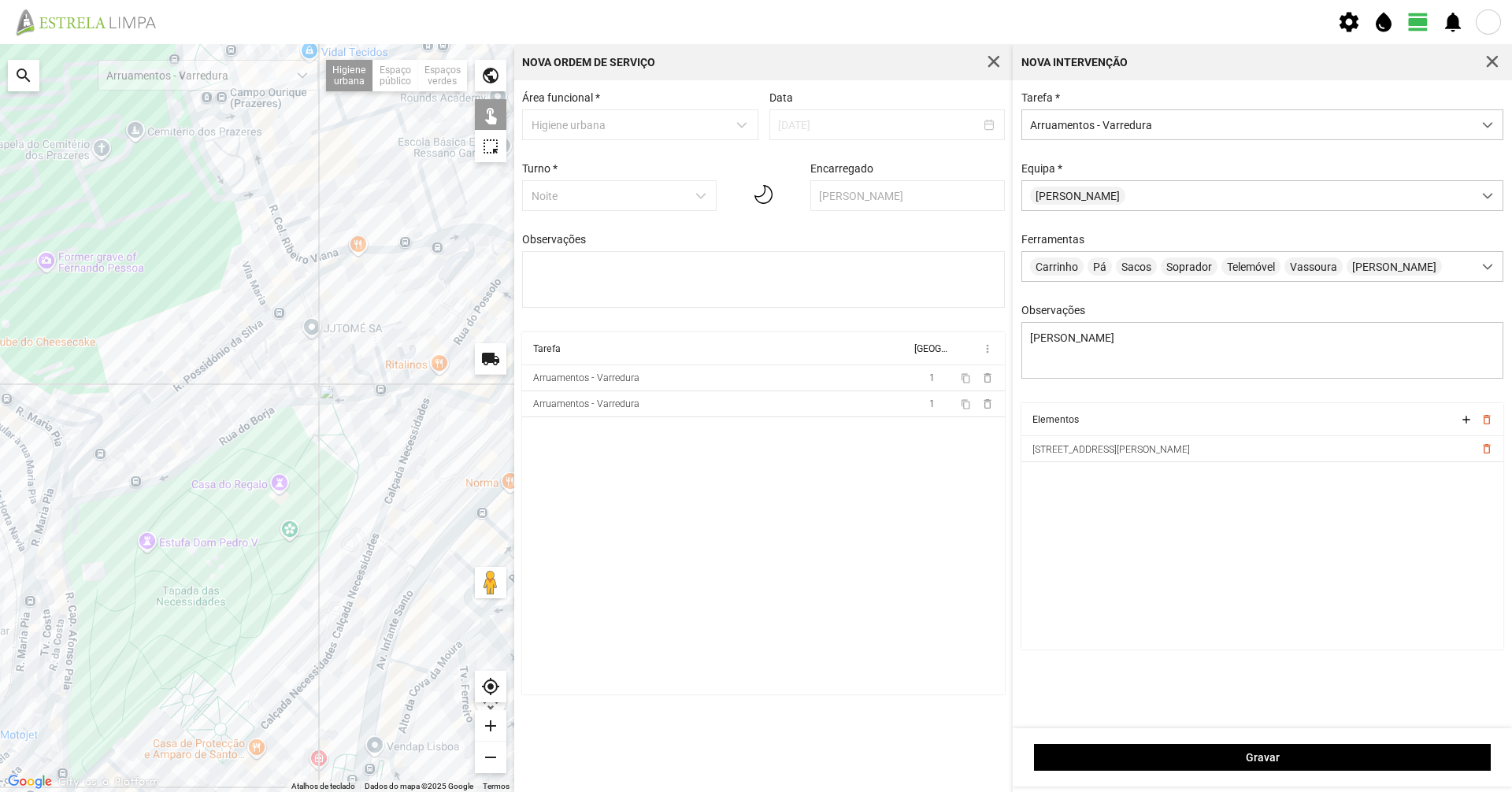
click at [309, 398] on div at bounding box center [256, 418] width 514 height 747
click at [399, 380] on div at bounding box center [256, 418] width 514 height 747
click at [399, 386] on div at bounding box center [256, 418] width 514 height 747
click at [357, 394] on div at bounding box center [256, 418] width 514 height 747
click at [316, 400] on div at bounding box center [256, 418] width 514 height 747
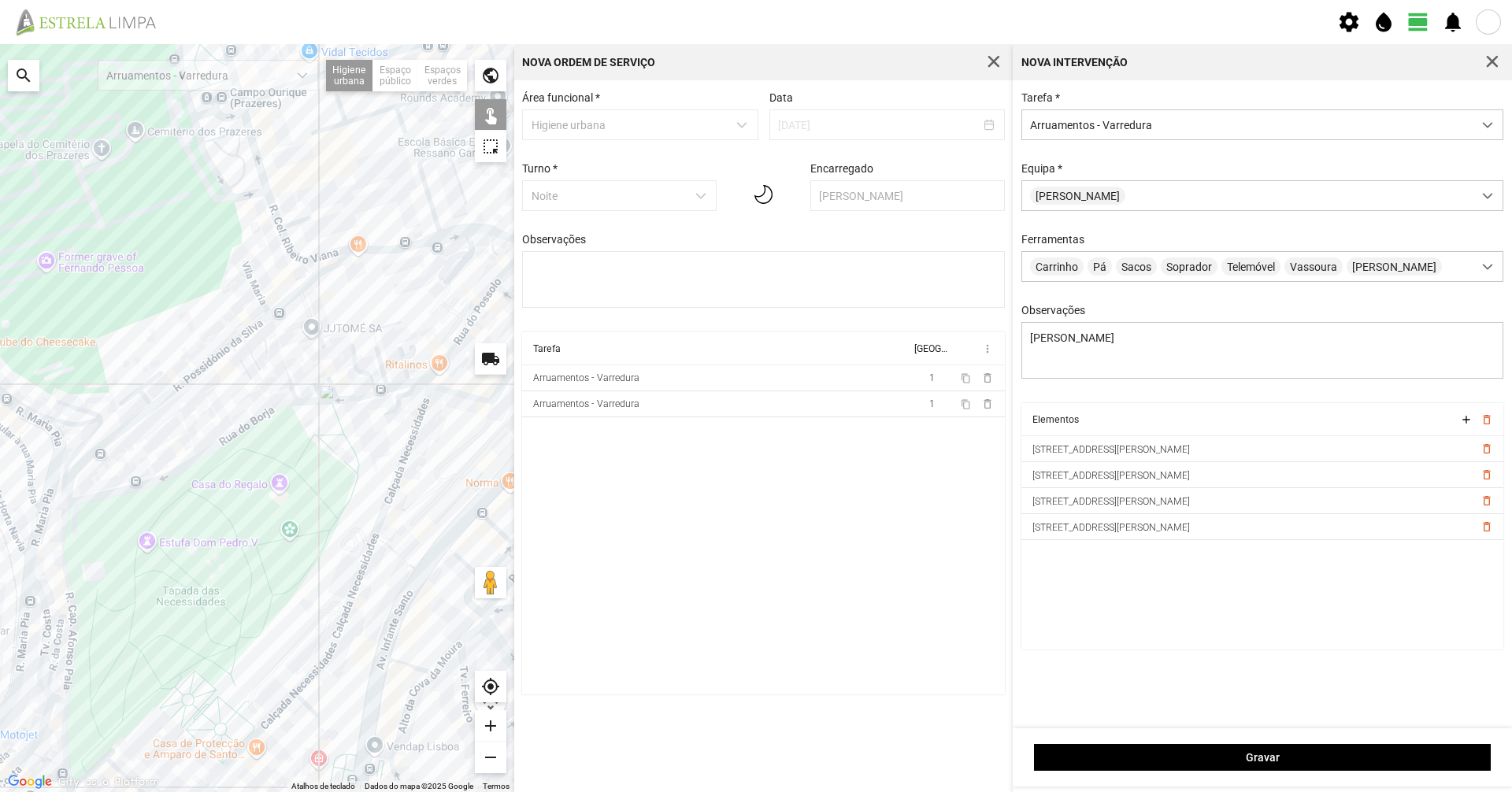
click at [329, 403] on div at bounding box center [256, 418] width 514 height 747
click at [329, 398] on div at bounding box center [256, 418] width 514 height 747
drag, startPoint x: 250, startPoint y: 467, endPoint x: 298, endPoint y: 580, distance: 122.8
click at [298, 544] on div at bounding box center [256, 418] width 514 height 747
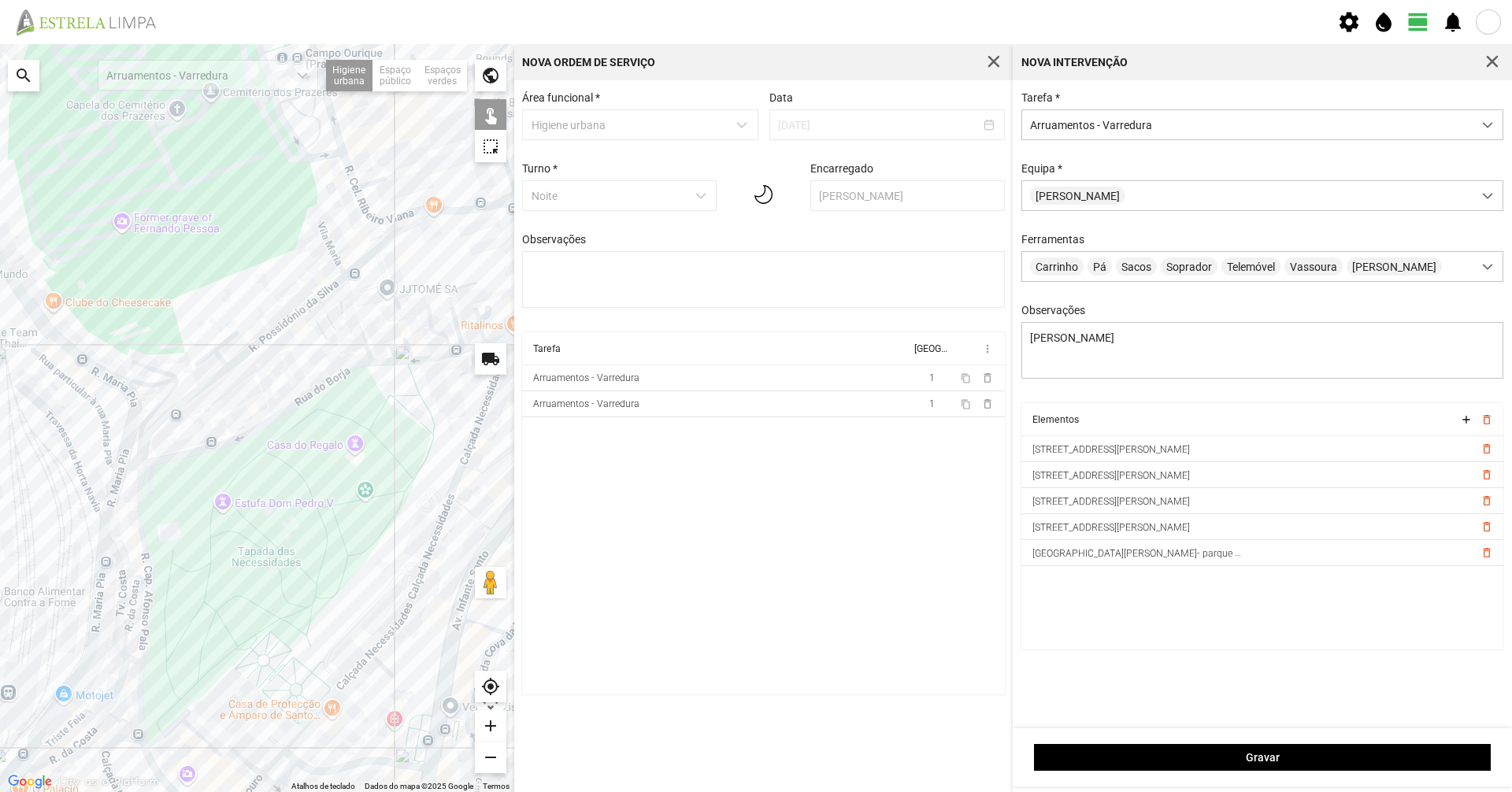
drag, startPoint x: 253, startPoint y: 516, endPoint x: 359, endPoint y: 506, distance: 106.5
click at [359, 506] on div at bounding box center [256, 418] width 514 height 747
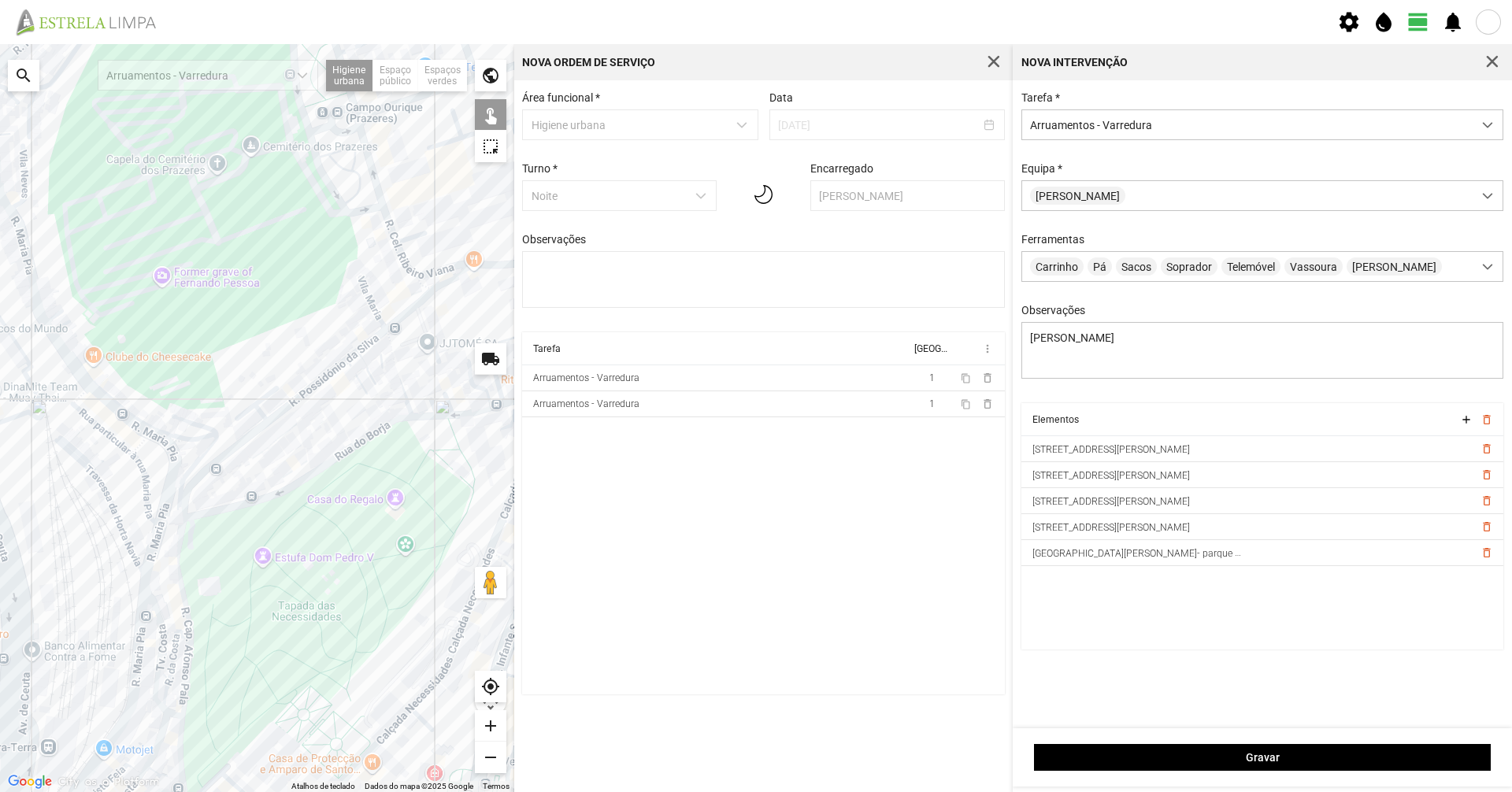
click at [186, 441] on div at bounding box center [256, 418] width 514 height 747
click at [167, 433] on div at bounding box center [256, 418] width 514 height 747
click at [205, 452] on div at bounding box center [256, 418] width 514 height 747
click at [171, 456] on div at bounding box center [256, 418] width 514 height 747
click at [175, 455] on div at bounding box center [256, 418] width 514 height 747
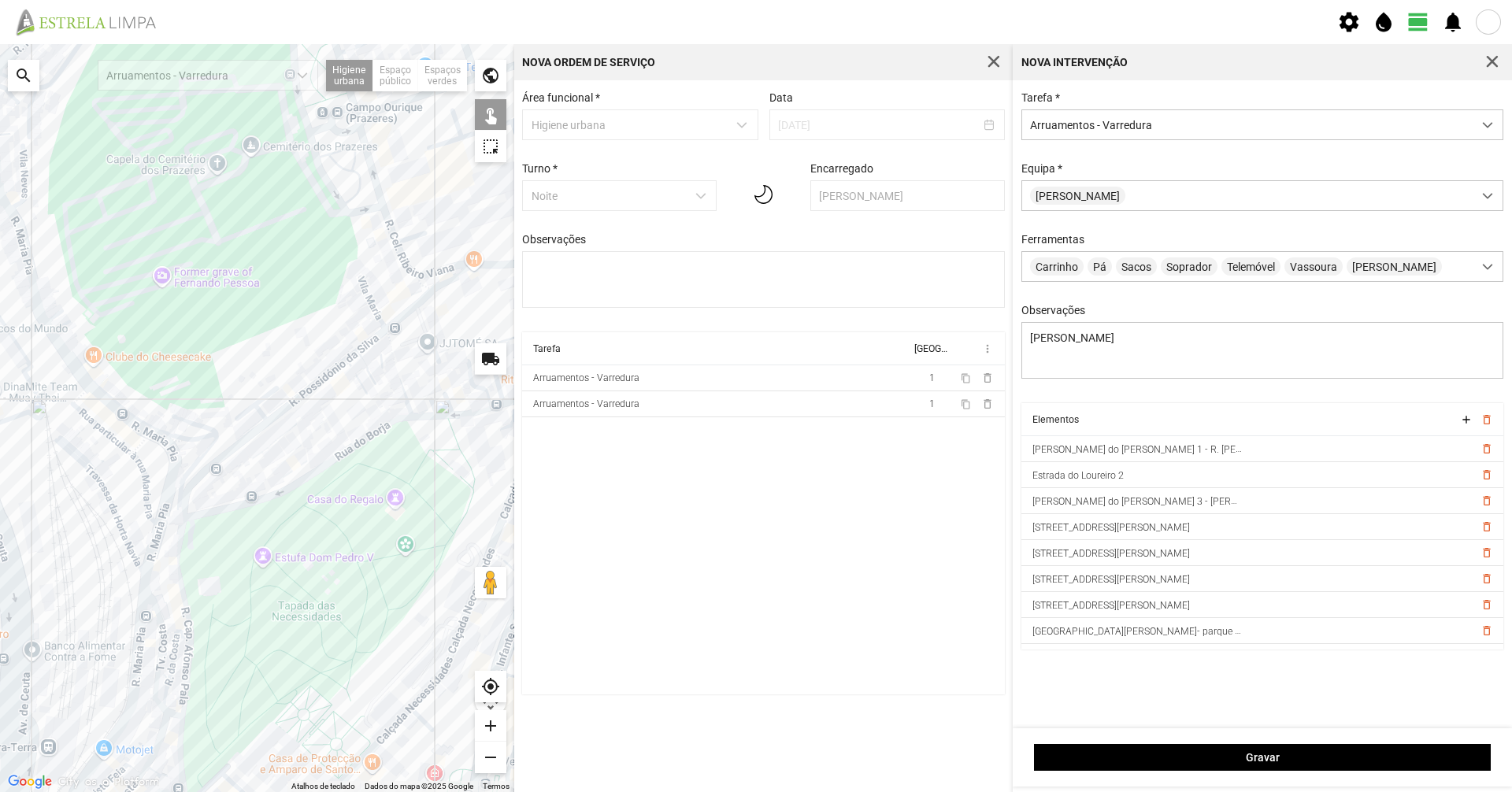
click at [151, 434] on div at bounding box center [256, 418] width 514 height 747
click at [137, 427] on div at bounding box center [256, 418] width 514 height 747
click at [74, 362] on div at bounding box center [256, 418] width 514 height 747
click at [49, 328] on div at bounding box center [256, 418] width 514 height 747
click at [151, 544] on div at bounding box center [256, 418] width 514 height 747
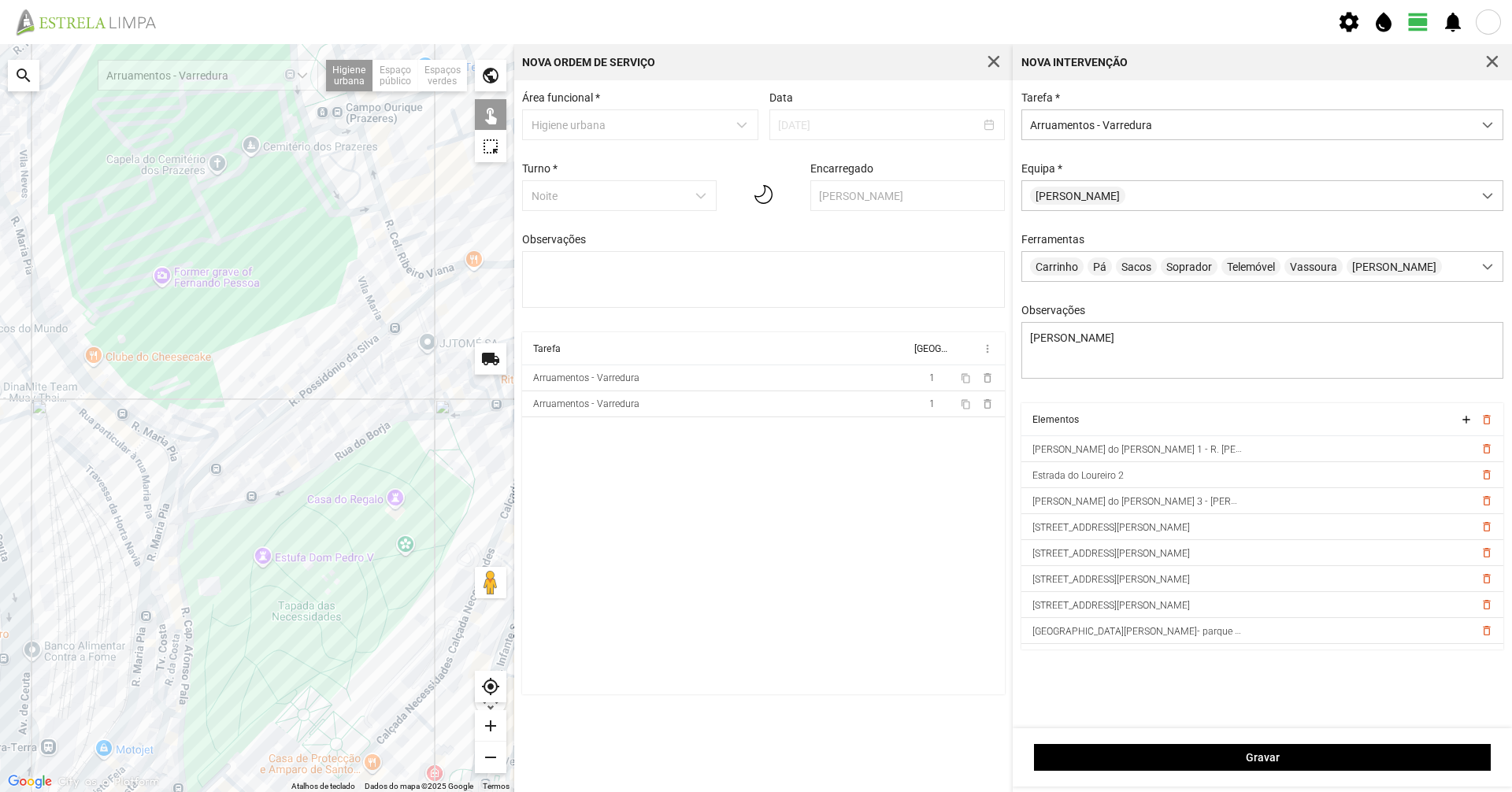
click at [147, 544] on div at bounding box center [256, 418] width 514 height 747
click at [144, 544] on div at bounding box center [256, 418] width 514 height 747
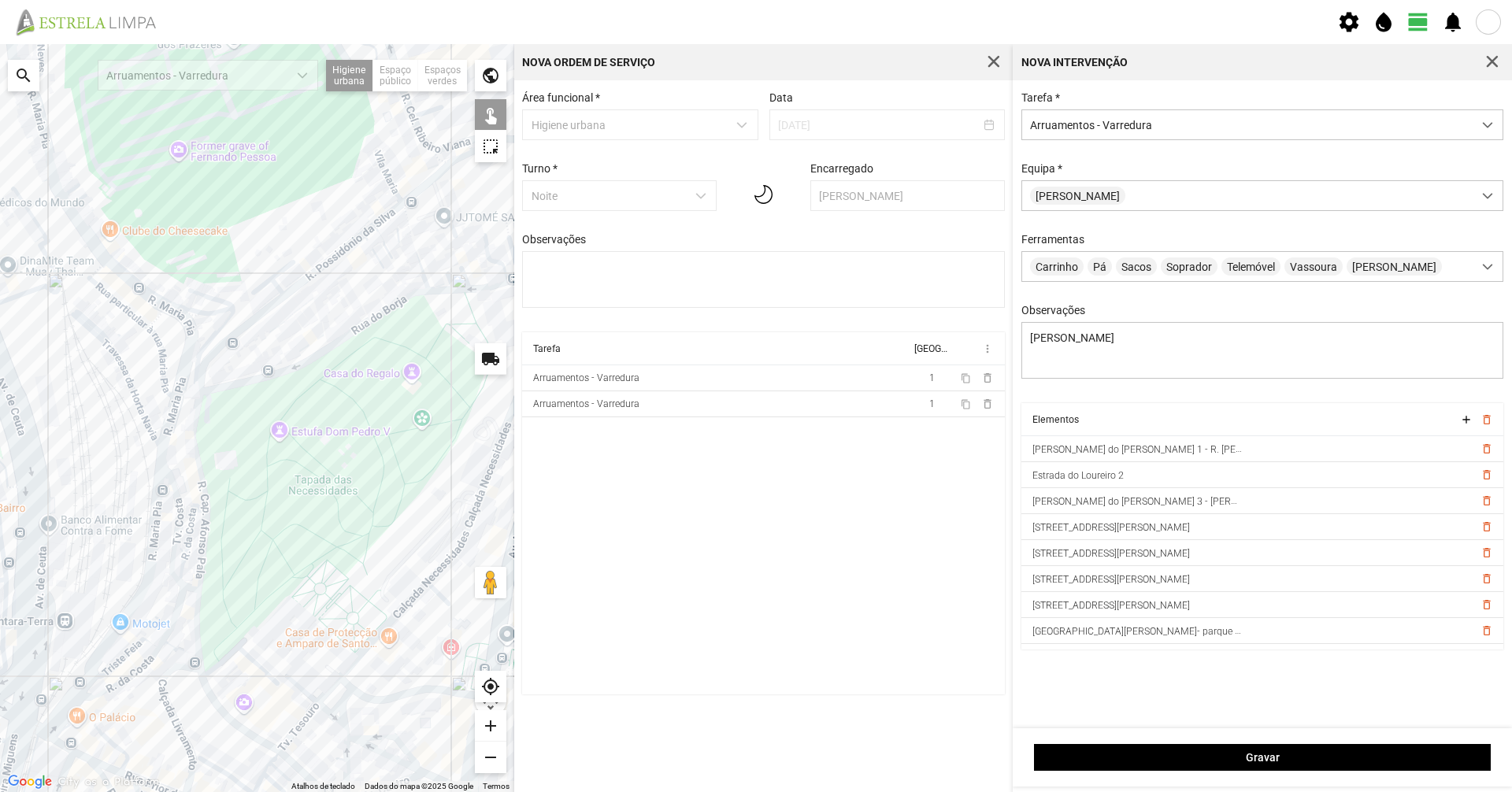
drag, startPoint x: 141, startPoint y: 621, endPoint x: 156, endPoint y: 494, distance: 127.9
click at [156, 494] on div at bounding box center [256, 418] width 514 height 747
click at [159, 362] on div at bounding box center [256, 418] width 514 height 747
click at [163, 358] on div at bounding box center [256, 418] width 514 height 747
click at [122, 306] on div at bounding box center [256, 418] width 514 height 747
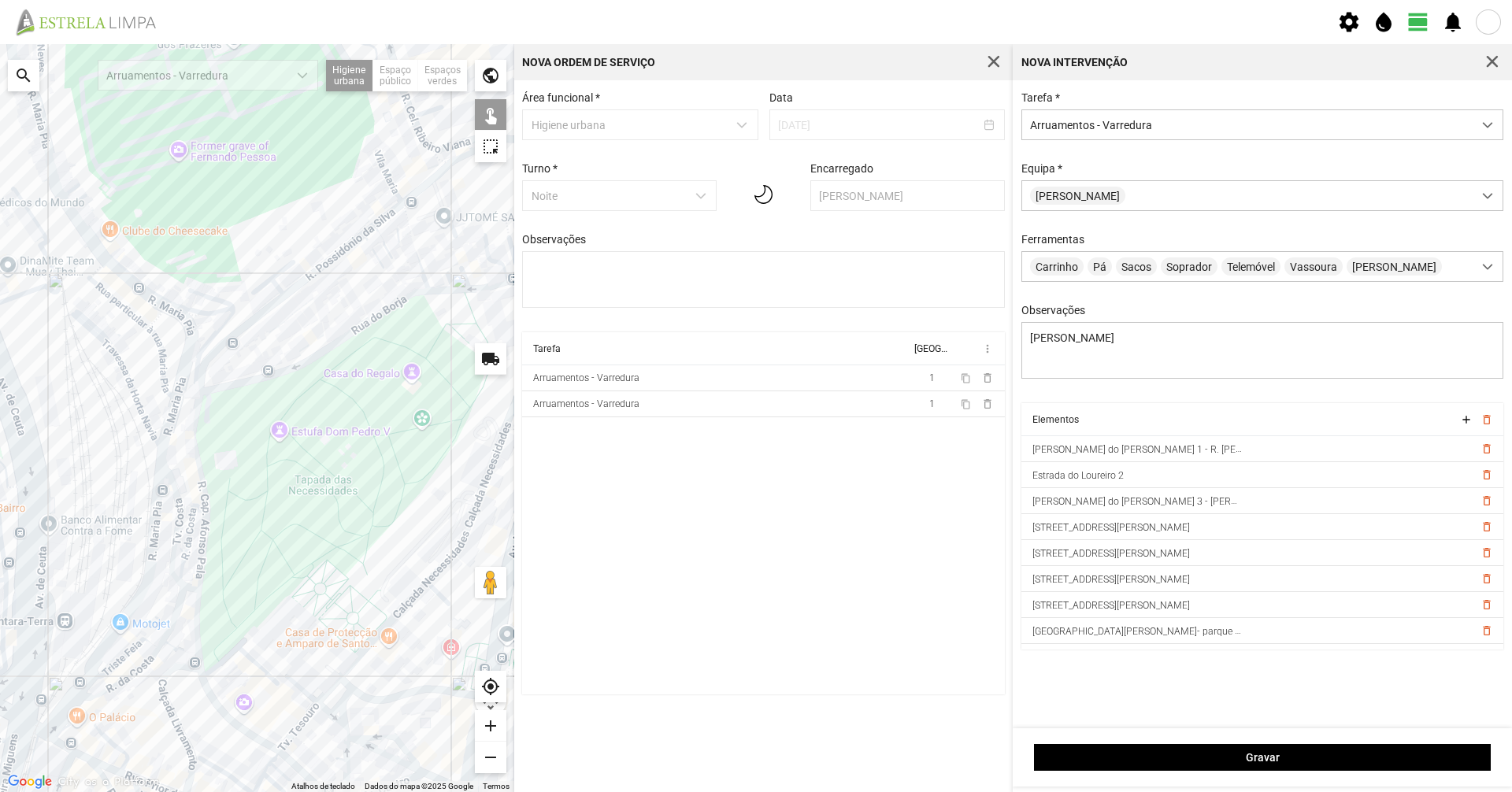
click at [92, 271] on div at bounding box center [256, 418] width 514 height 747
click at [154, 319] on div at bounding box center [256, 418] width 514 height 747
click at [31, 457] on div at bounding box center [256, 418] width 514 height 747
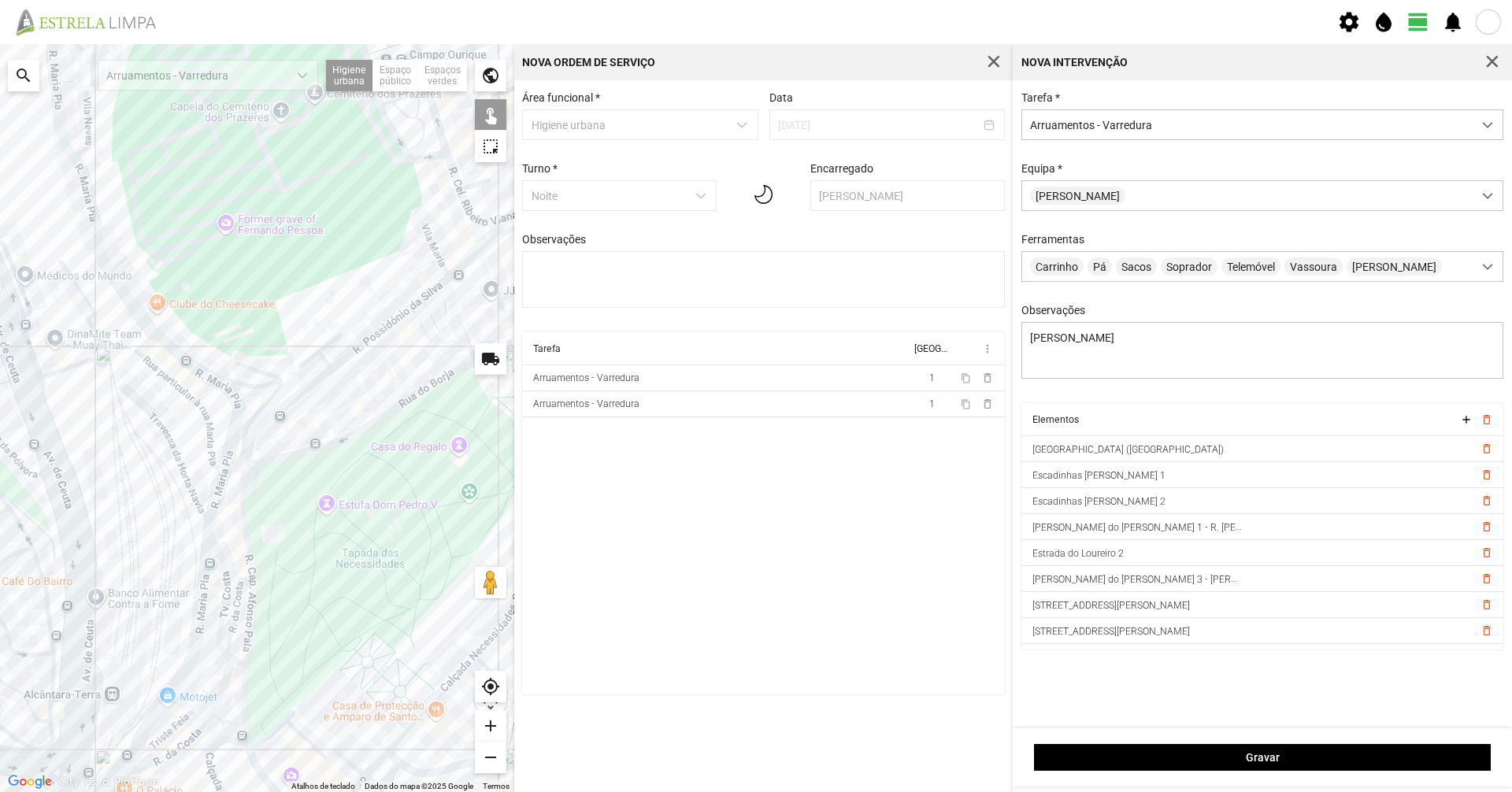
drag, startPoint x: 102, startPoint y: 481, endPoint x: 79, endPoint y: 417, distance: 68.0
click at [106, 488] on div at bounding box center [256, 418] width 514 height 747
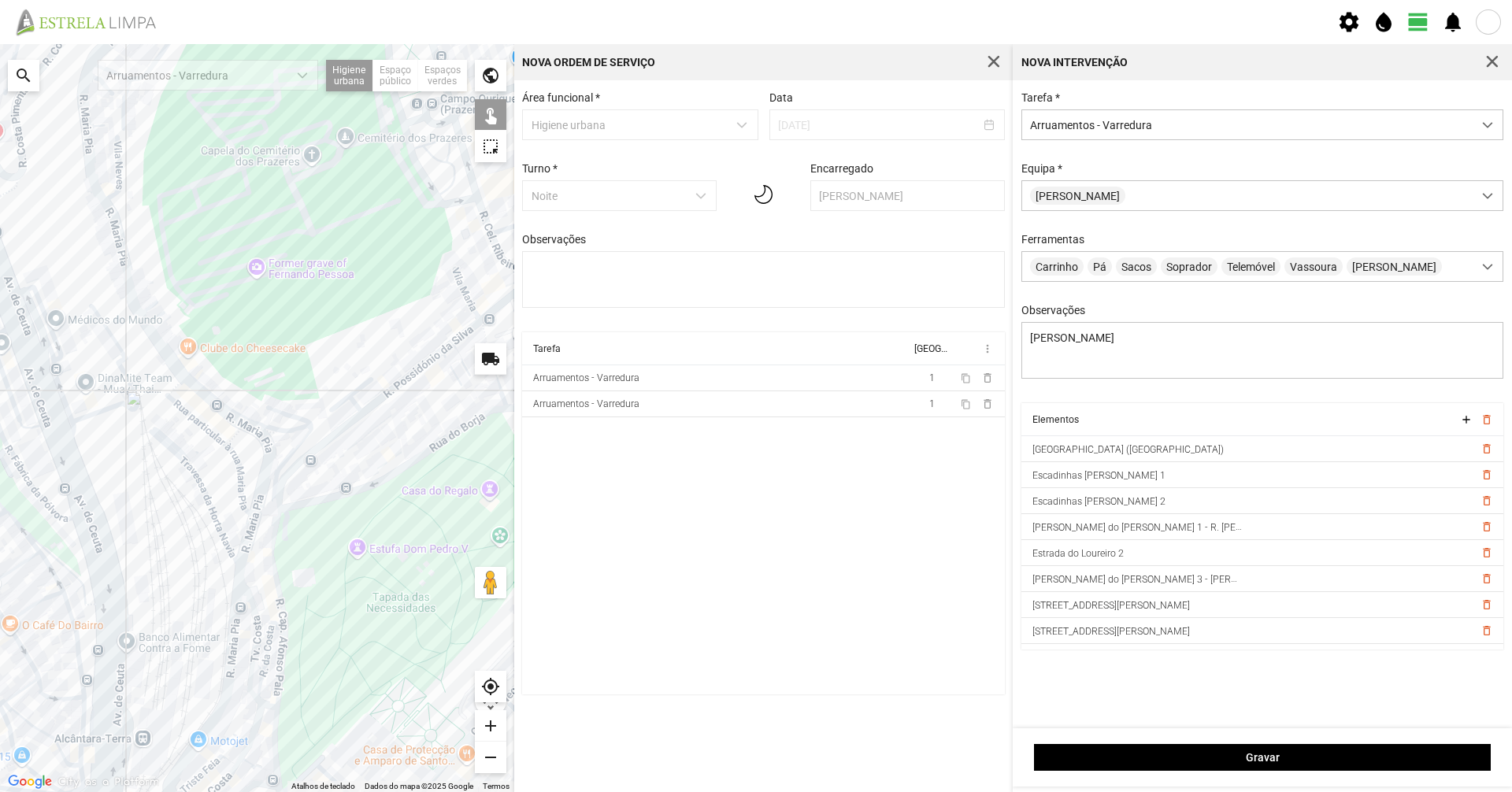
click at [65, 424] on div at bounding box center [256, 418] width 514 height 747
click at [51, 414] on div at bounding box center [256, 418] width 514 height 747
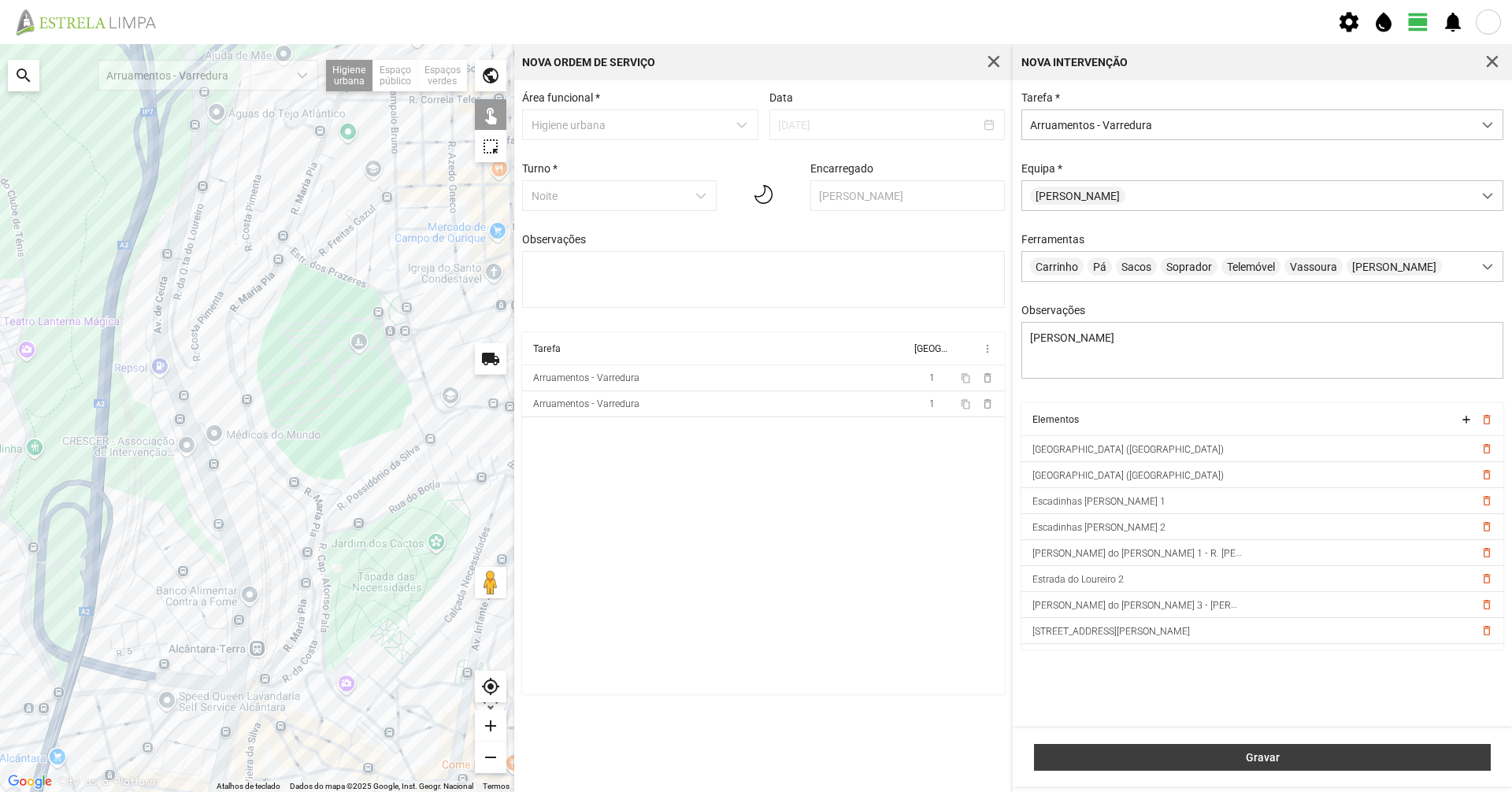
click at [754, 544] on span "Gravar" at bounding box center [1262, 757] width 441 height 13
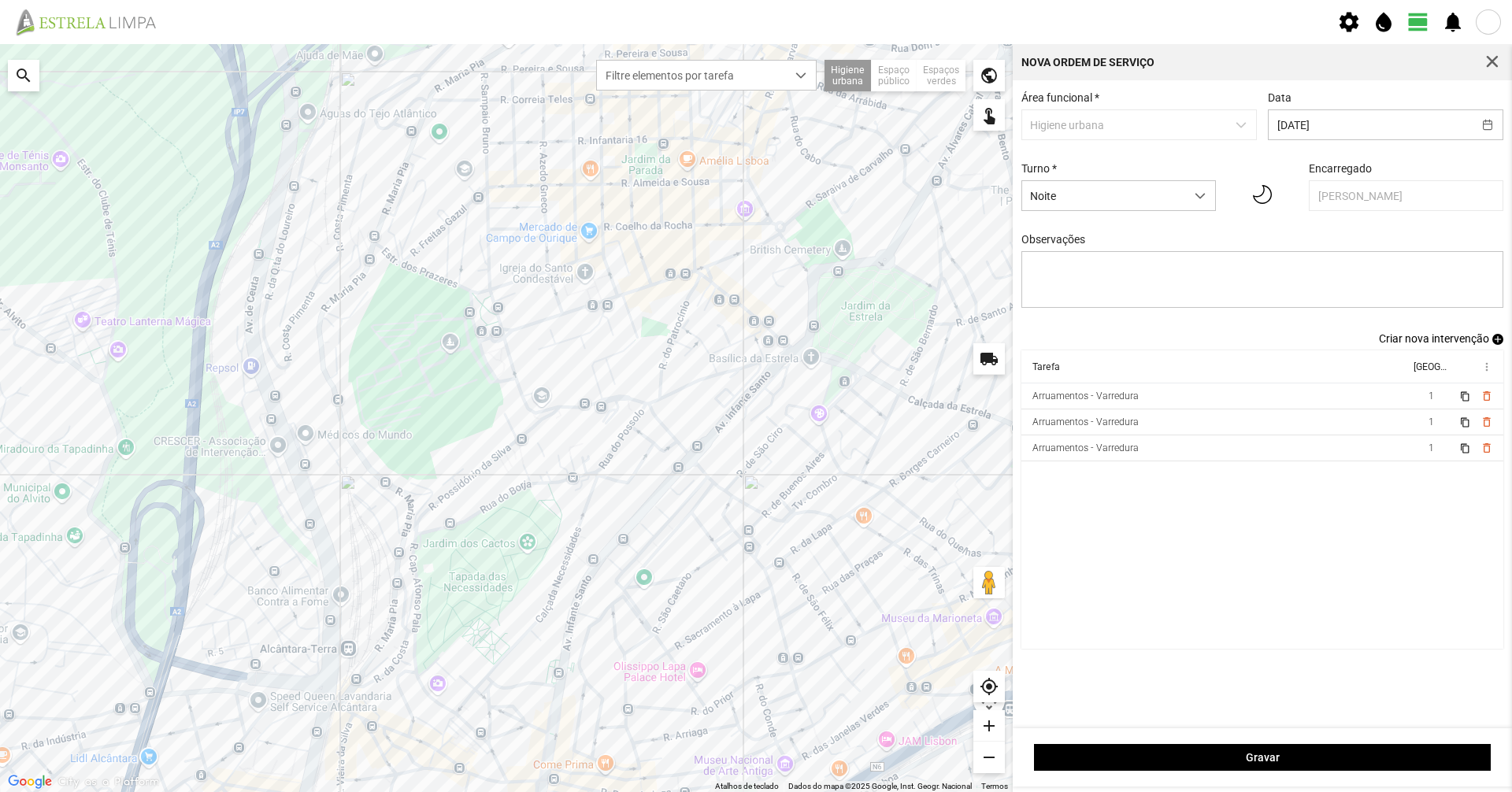
click at [754, 341] on span "Criar nova intervenção" at bounding box center [1433, 339] width 110 height 13
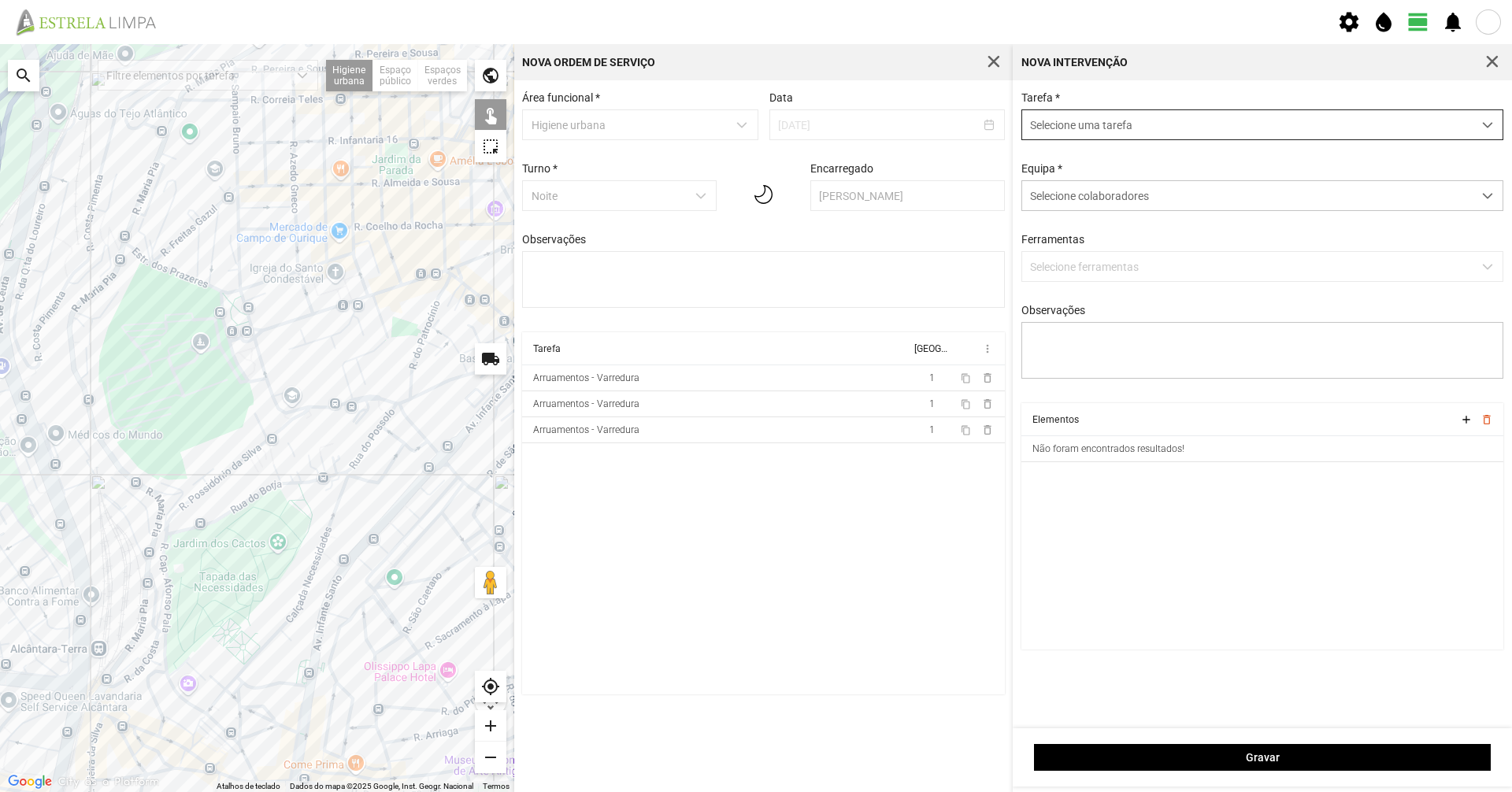
click at [754, 138] on span "Selecione uma tarefa" at bounding box center [1247, 124] width 451 height 29
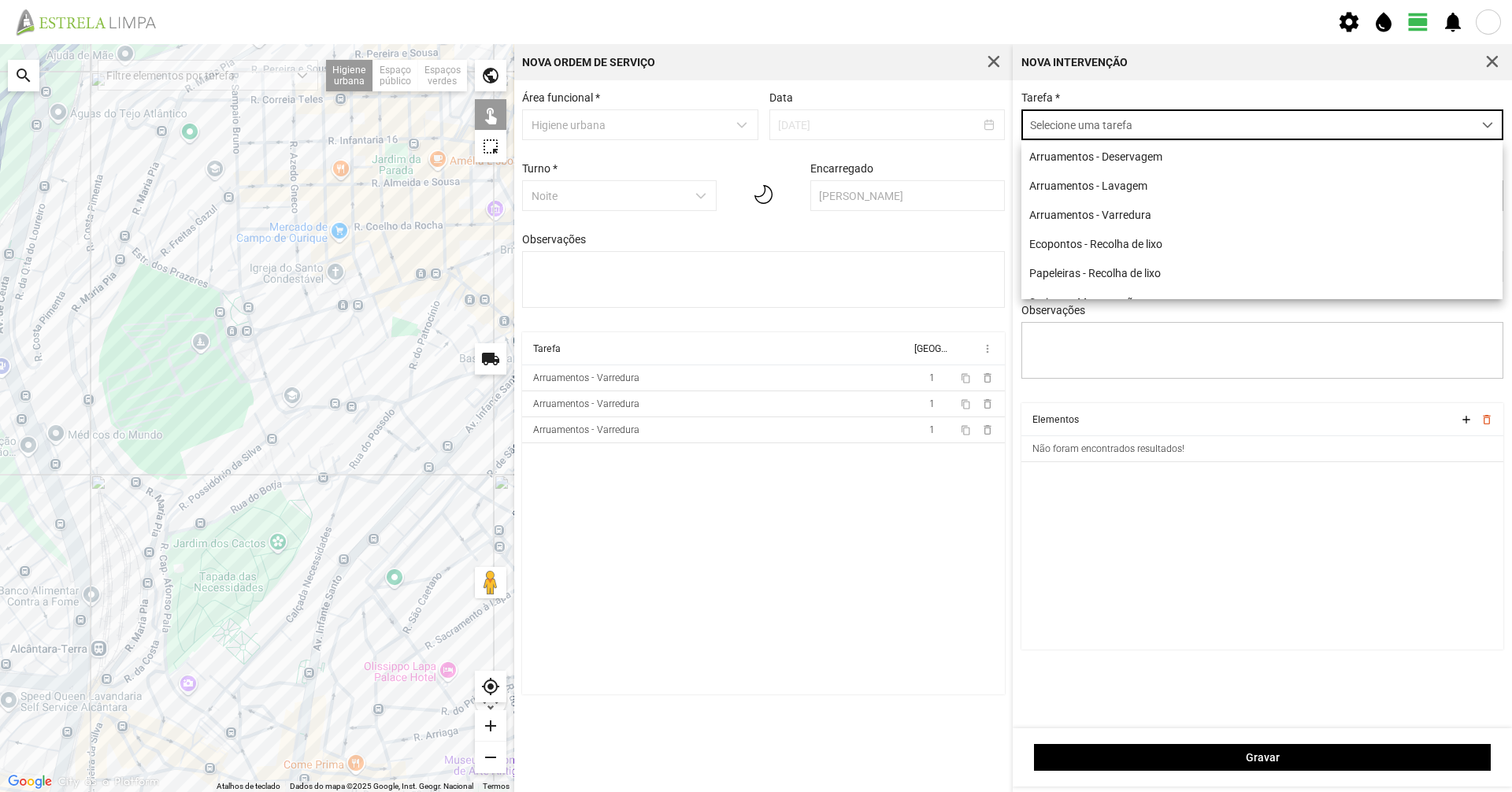
scroll to position [9, 70]
click at [754, 217] on li "Arruamentos - Varredura" at bounding box center [1261, 214] width 481 height 29
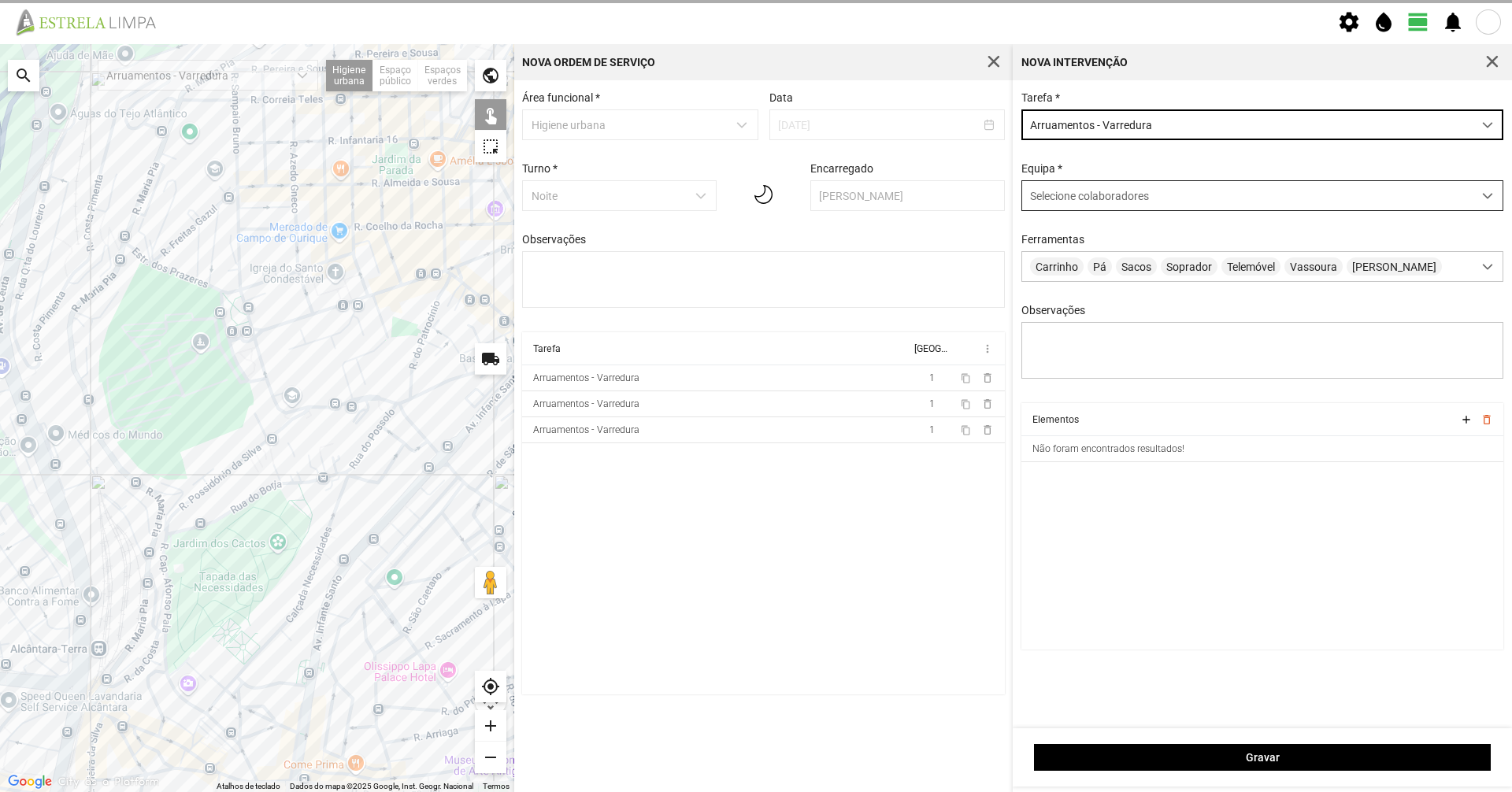
click at [754, 206] on div "Selecione colaboradores" at bounding box center [1247, 195] width 451 height 29
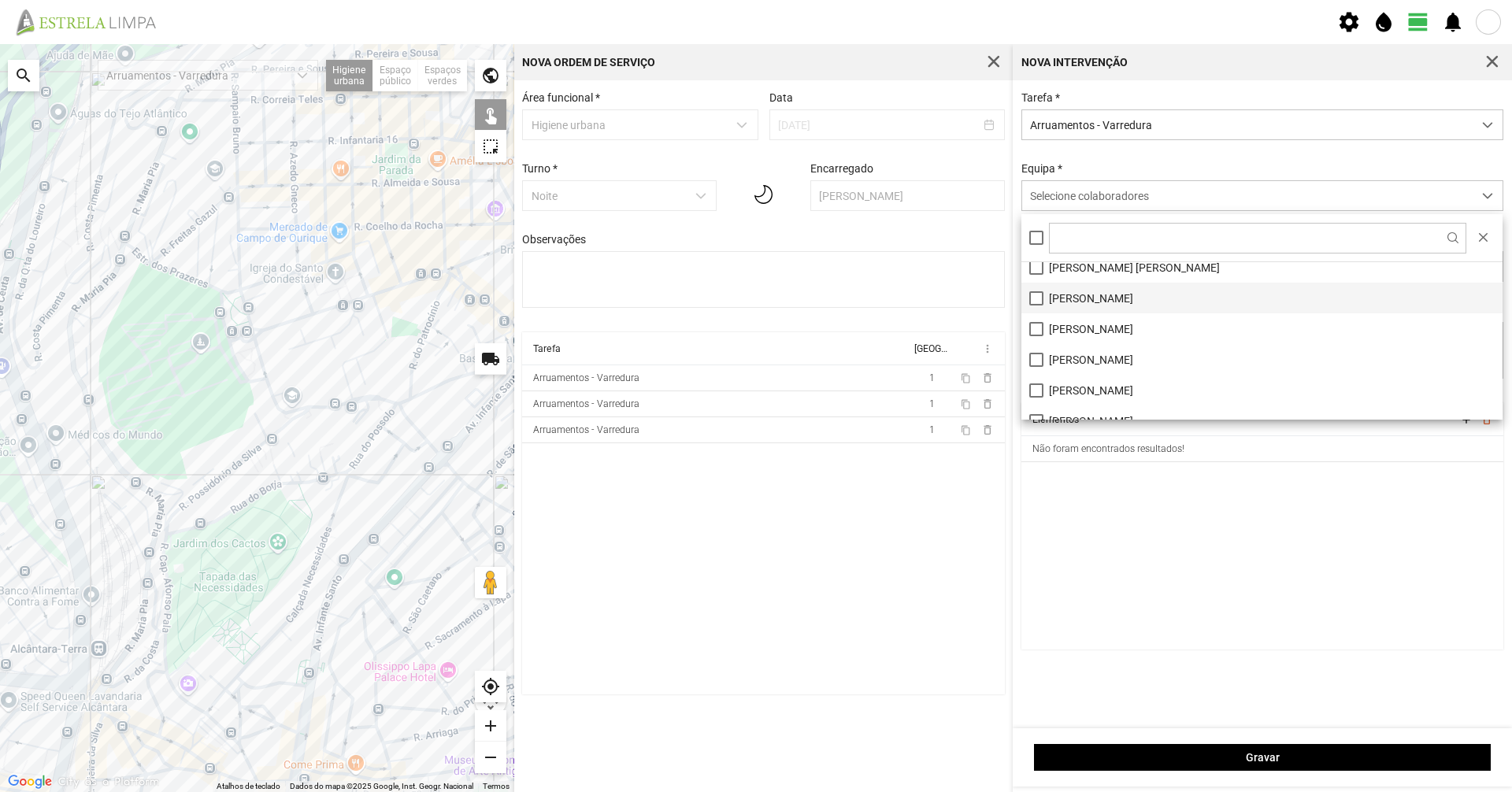
scroll to position [79, 0]
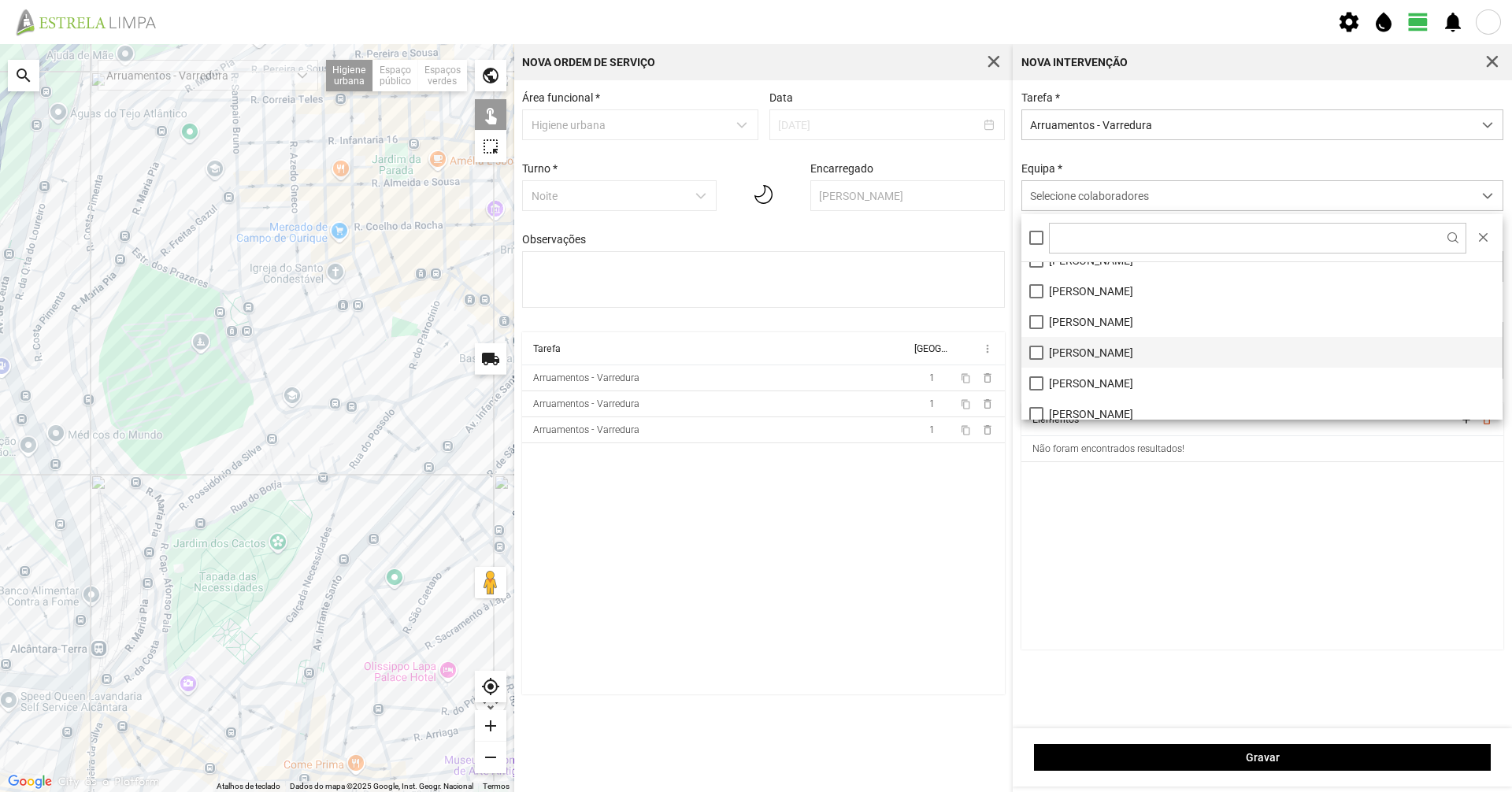
click at [754, 356] on li "[PERSON_NAME]" at bounding box center [1261, 351] width 481 height 31
click at [754, 160] on div "Tarefa * Arruamentos - Varredura Equipa * [PERSON_NAME] Carrinho Pá Sacos Sopra…" at bounding box center [1262, 247] width 494 height 312
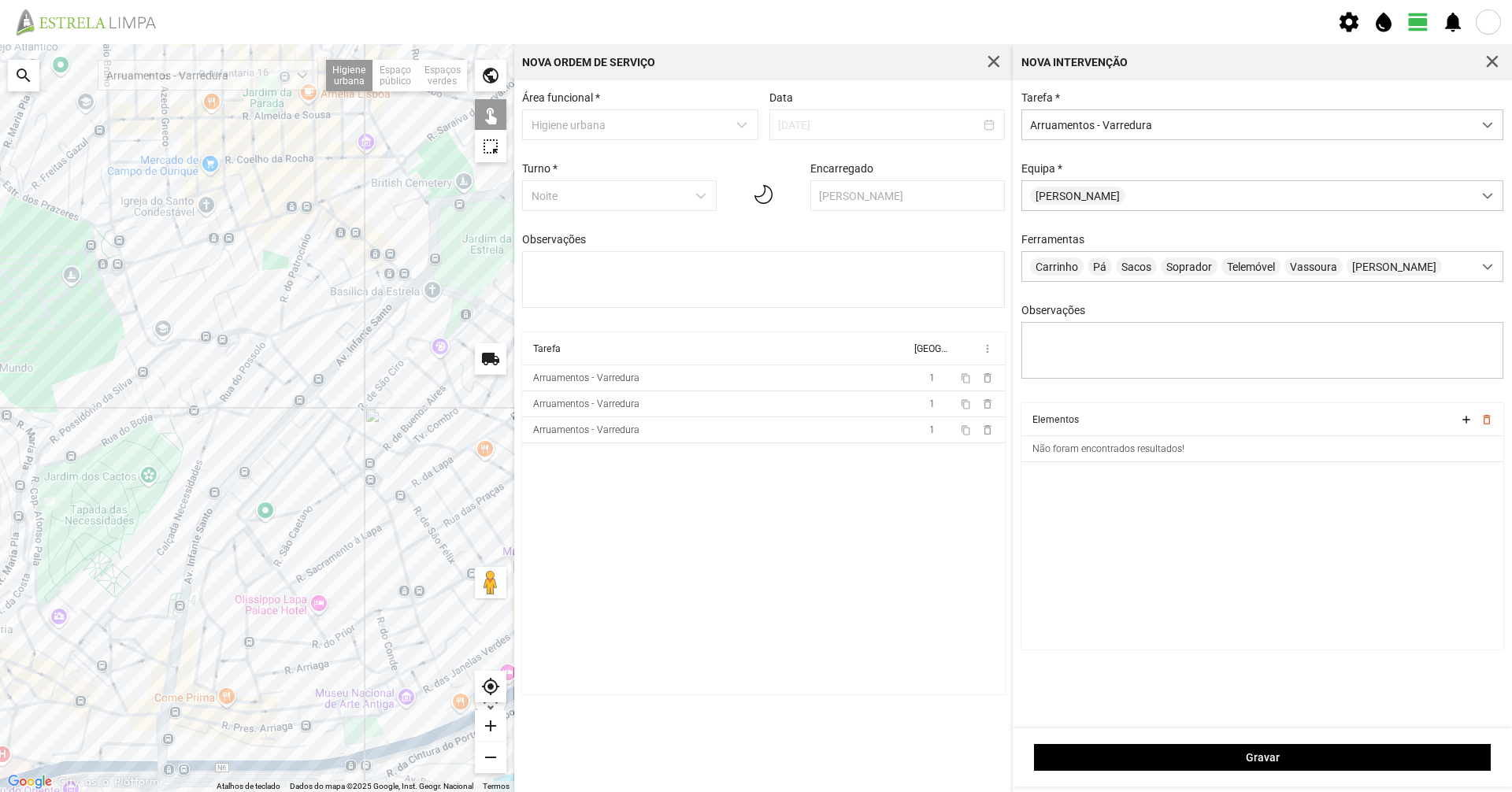
drag, startPoint x: 246, startPoint y: 520, endPoint x: 163, endPoint y: 463, distance: 100.7
click at [163, 463] on div at bounding box center [256, 418] width 514 height 747
click at [265, 437] on div at bounding box center [256, 418] width 514 height 747
click at [279, 426] on div at bounding box center [256, 418] width 514 height 747
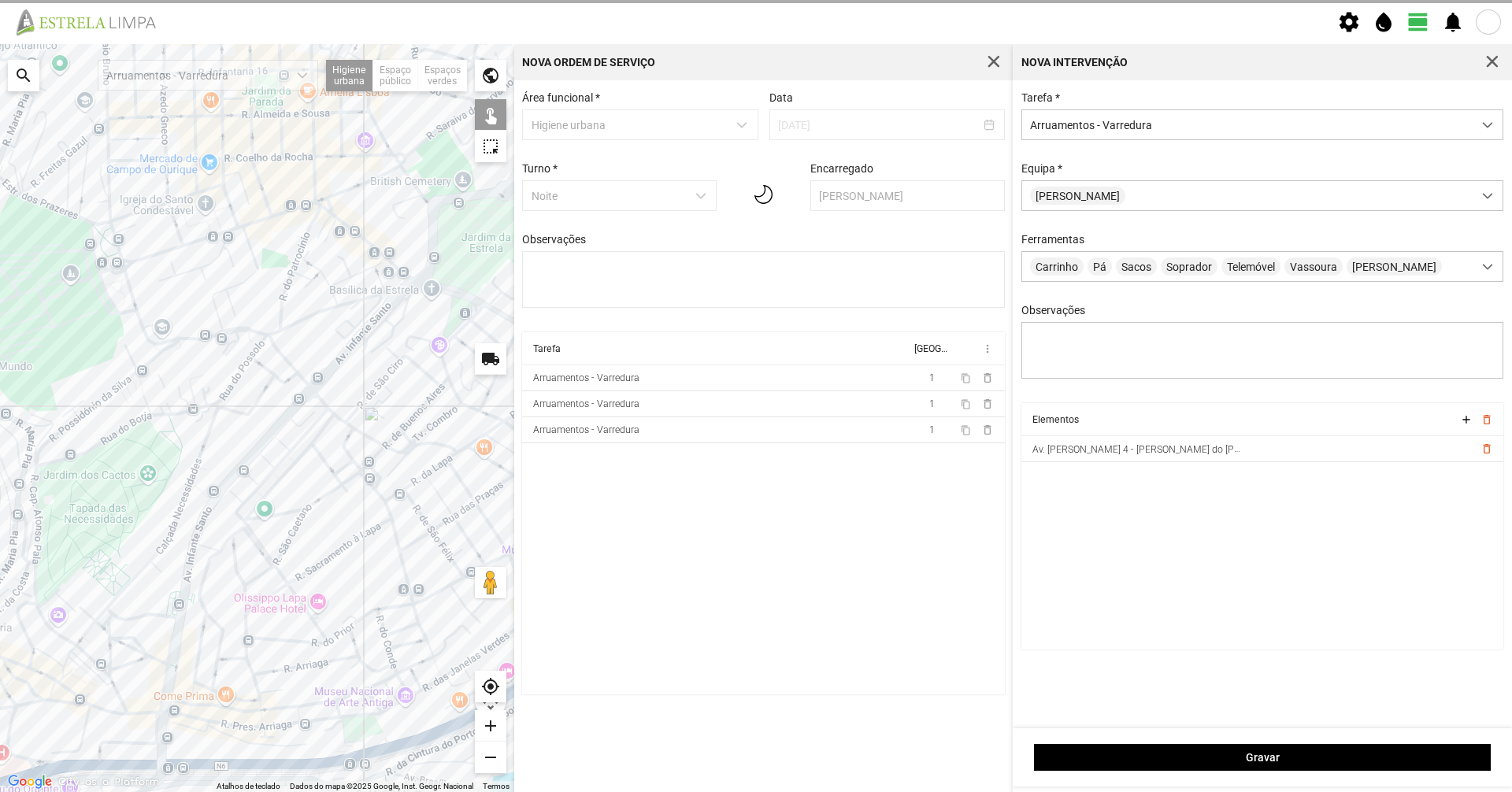
click at [291, 410] on div at bounding box center [256, 418] width 514 height 747
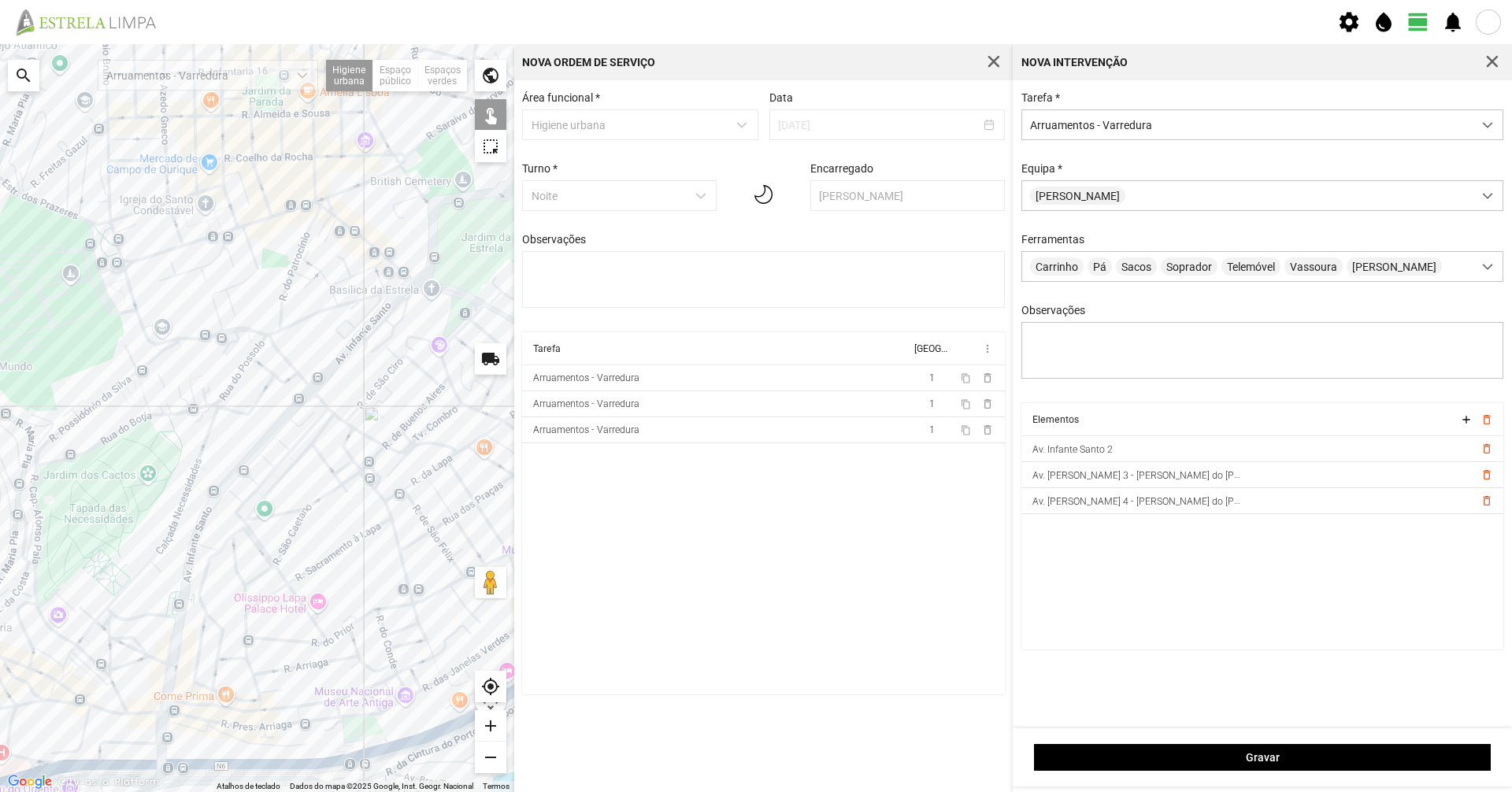
click at [252, 456] on div at bounding box center [256, 418] width 514 height 747
click at [233, 476] on div at bounding box center [256, 418] width 514 height 747
click at [210, 505] on div at bounding box center [256, 418] width 514 height 747
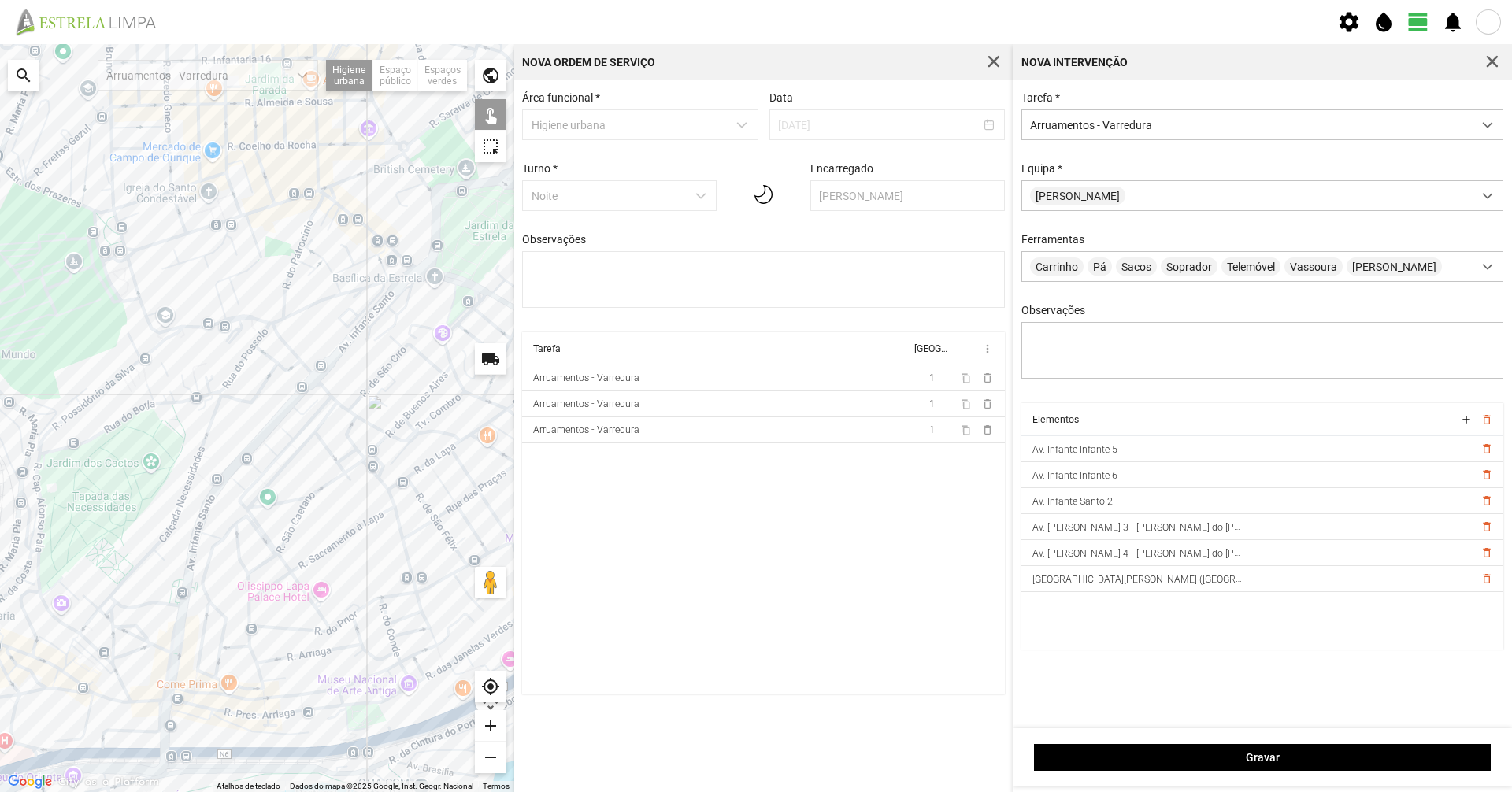
drag, startPoint x: 213, startPoint y: 514, endPoint x: 284, endPoint y: 381, distance: 150.8
click at [281, 385] on div at bounding box center [256, 418] width 514 height 747
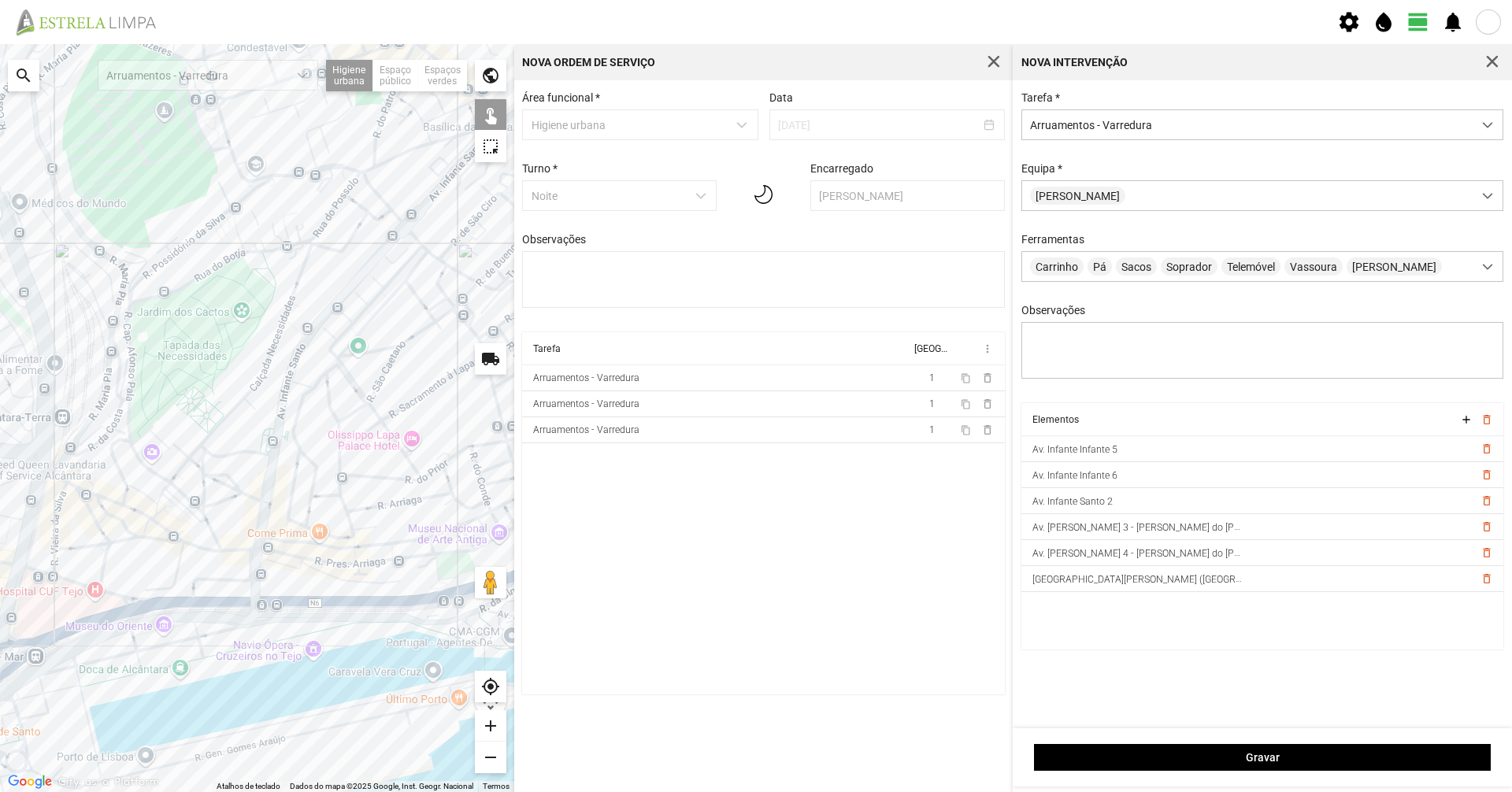
click at [271, 461] on div at bounding box center [256, 418] width 514 height 747
click at [273, 480] on div at bounding box center [256, 418] width 514 height 747
click at [266, 483] on div at bounding box center [256, 418] width 514 height 747
click at [254, 528] on div at bounding box center [256, 418] width 514 height 747
click at [212, 544] on div at bounding box center [256, 418] width 514 height 747
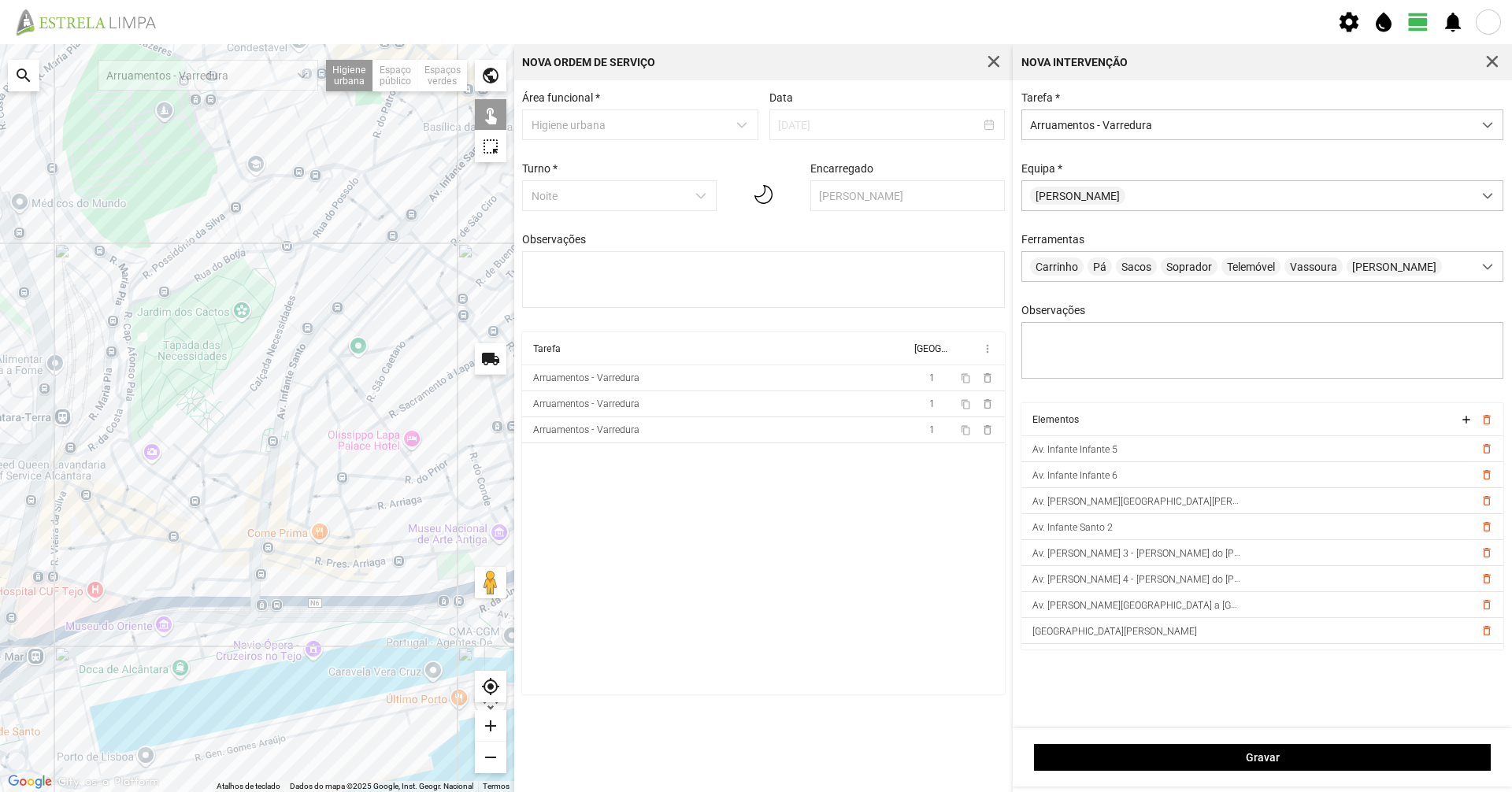
click at [754, 544] on div "Gravar" at bounding box center [1262, 757] width 499 height 58
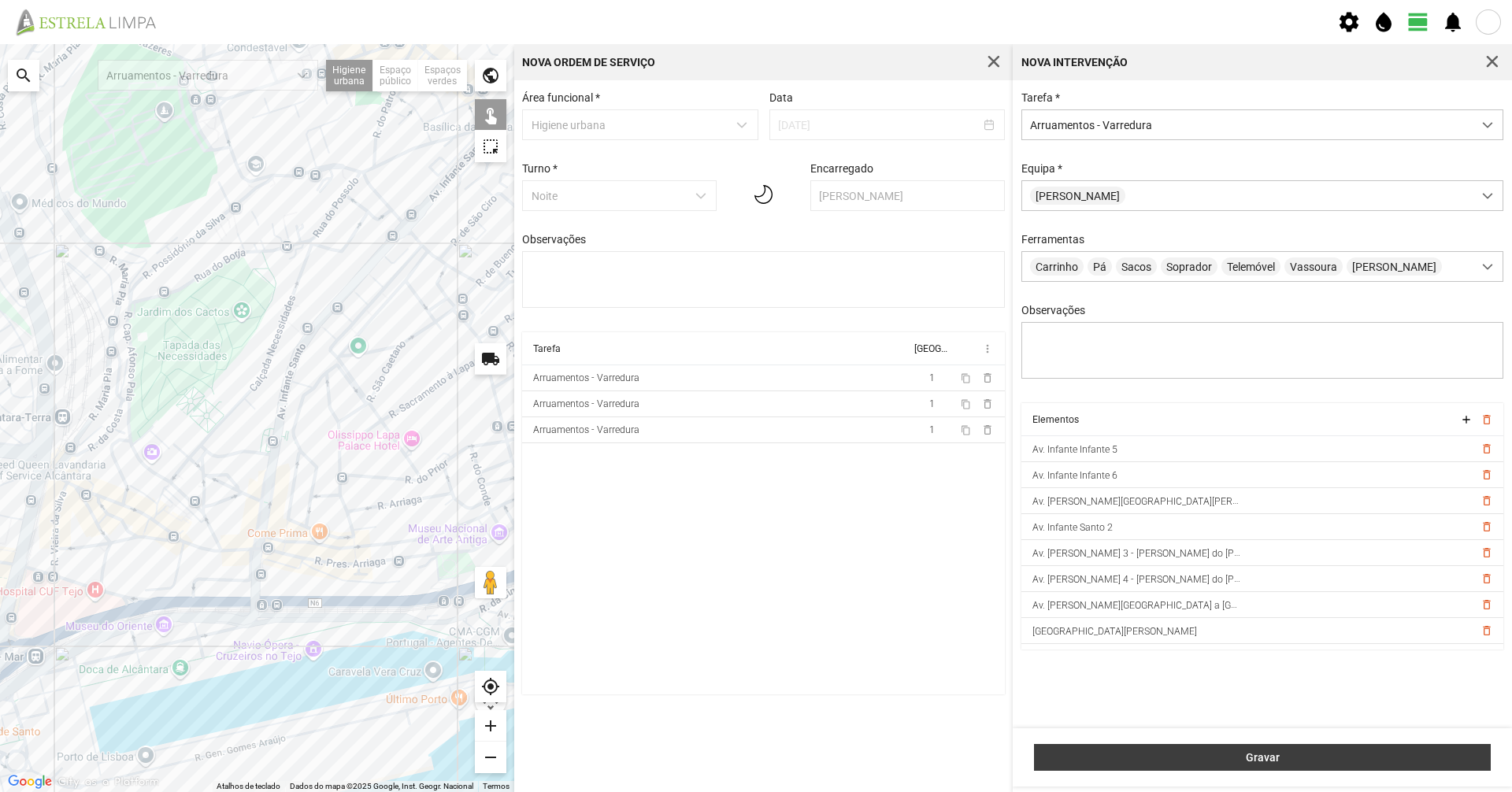
click at [754, 544] on button "Gravar" at bounding box center [1261, 757] width 456 height 27
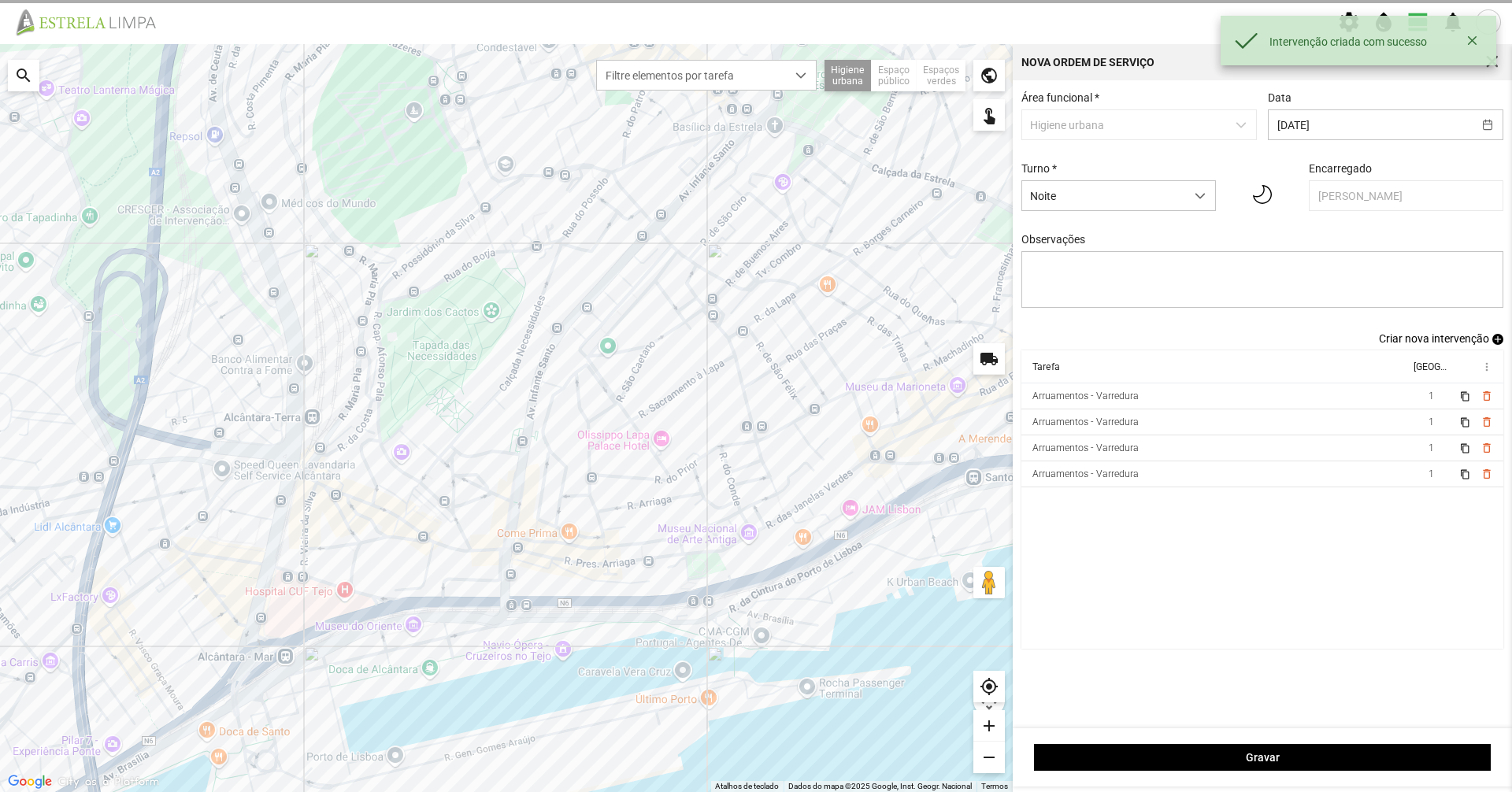
click at [754, 341] on span "Criar nova intervenção" at bounding box center [1433, 339] width 110 height 13
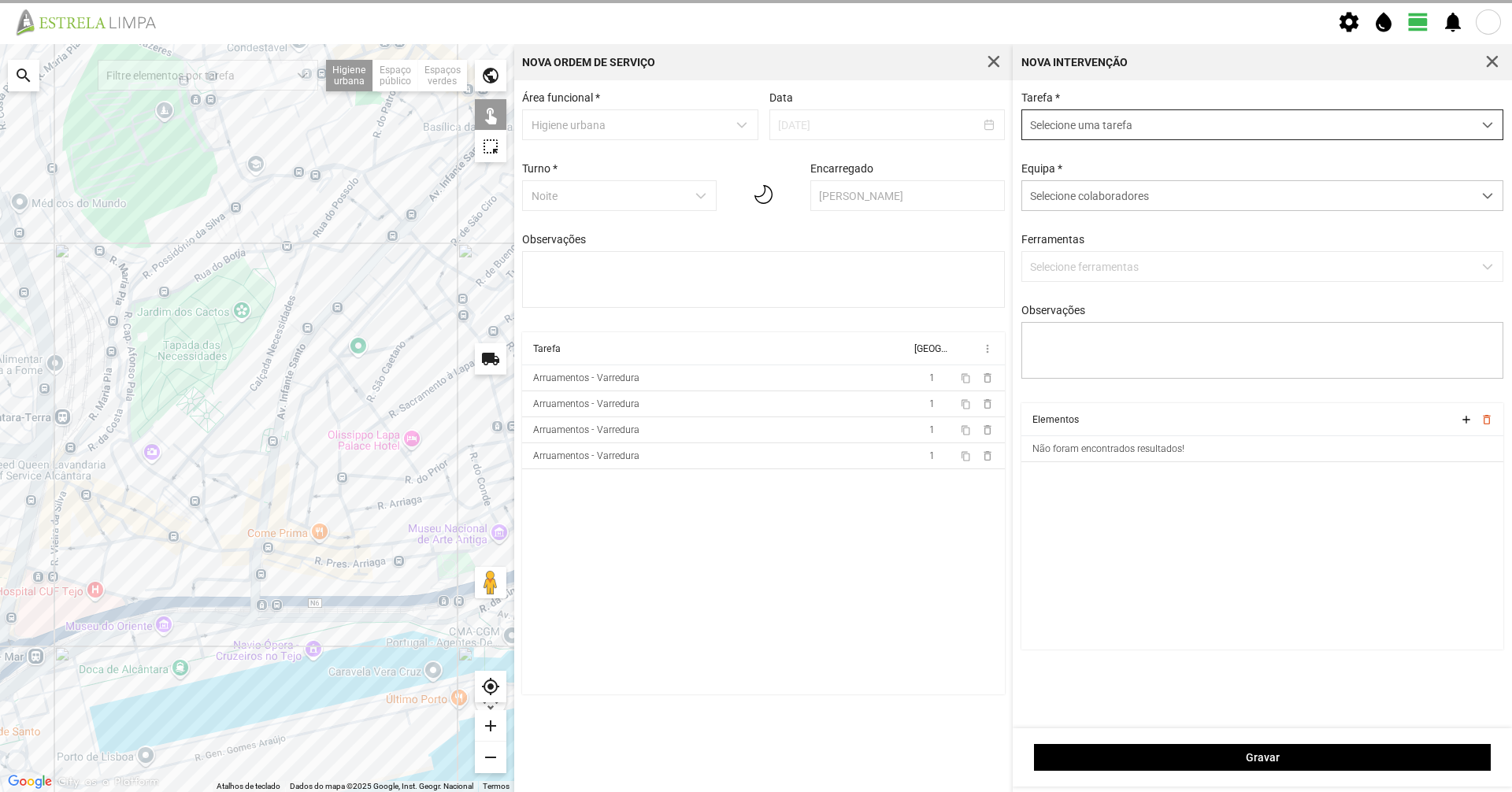
click at [754, 135] on span "Selecione uma tarefa" at bounding box center [1247, 124] width 451 height 29
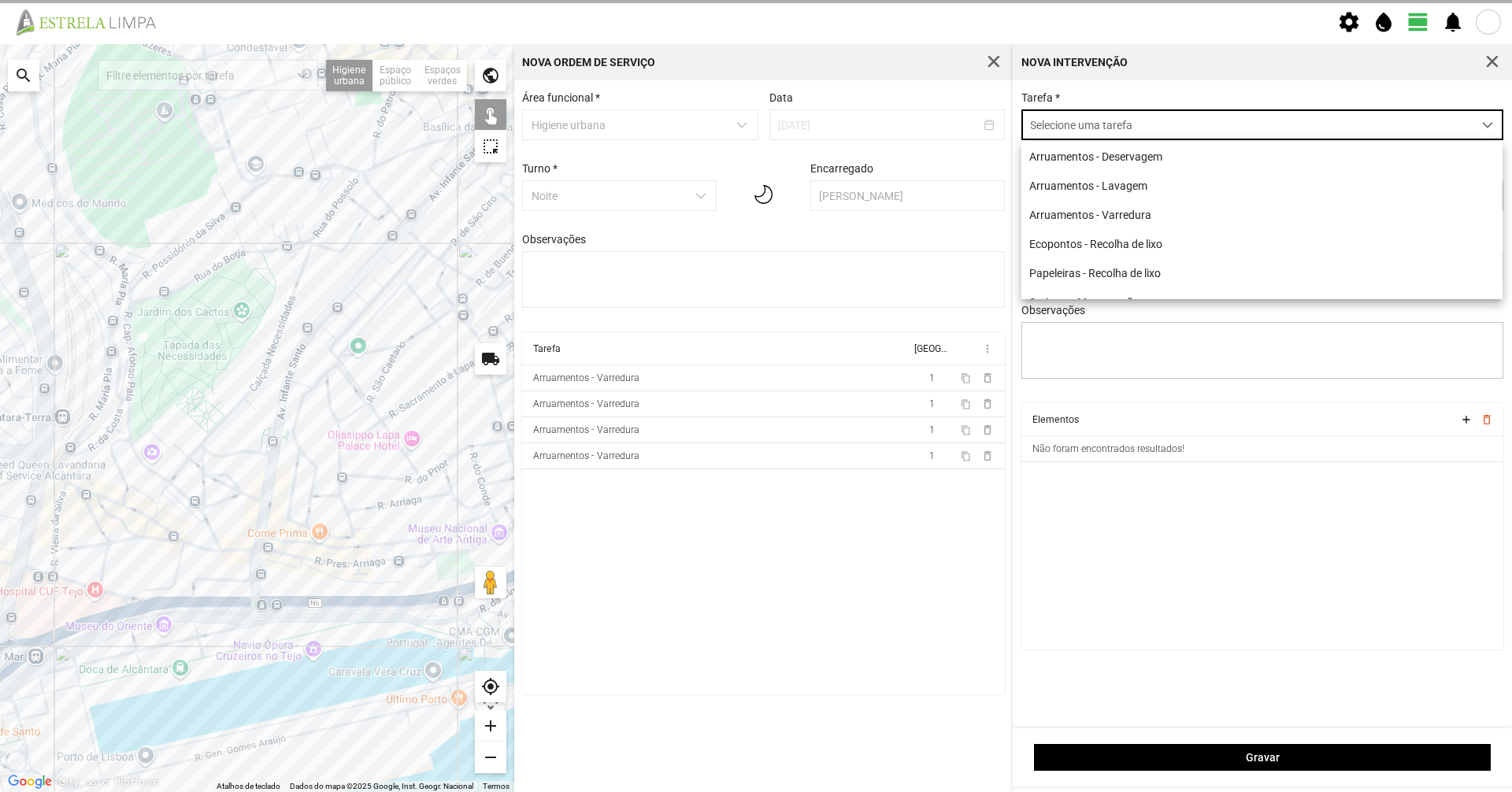
scroll to position [9, 70]
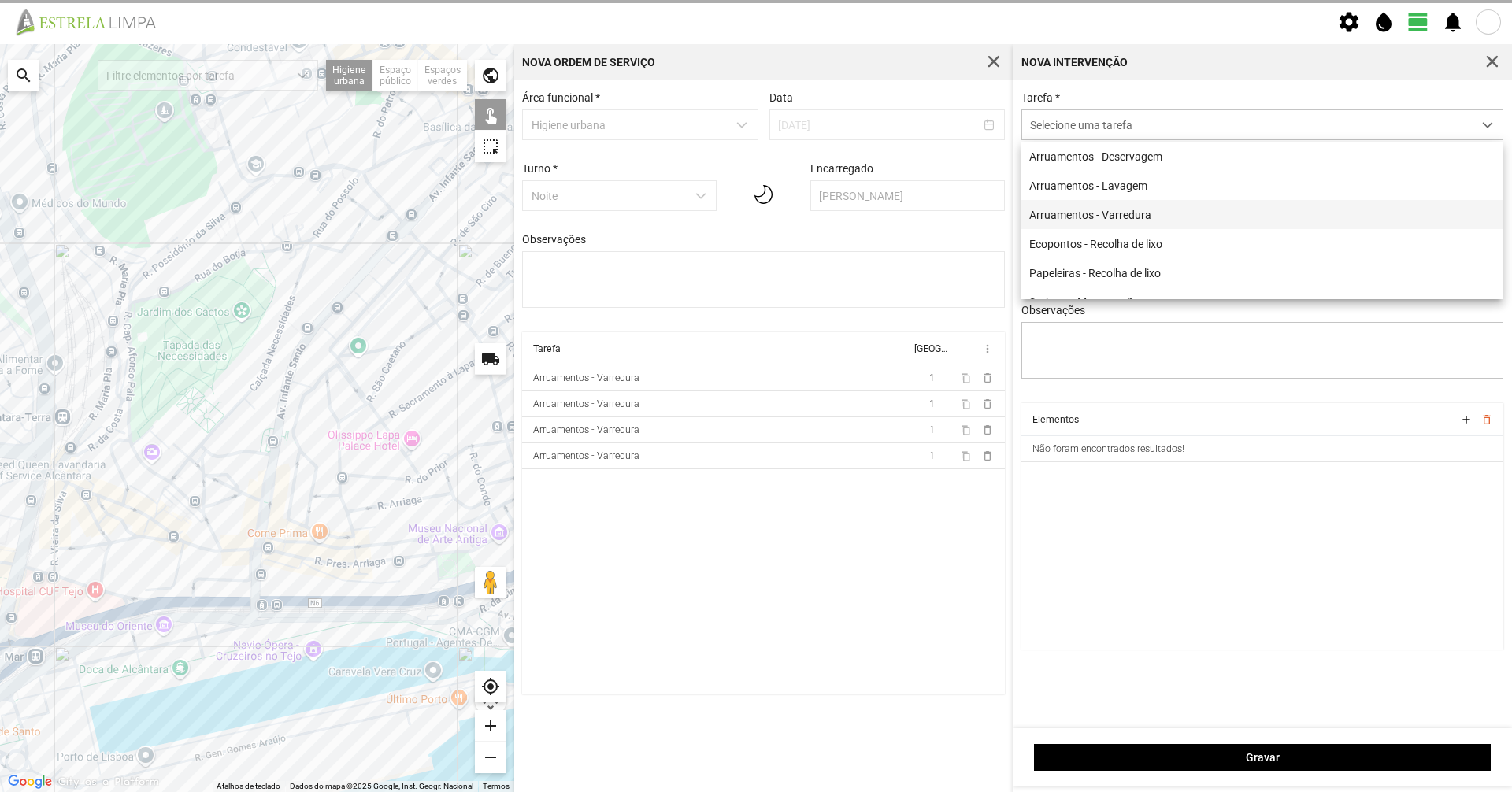
click at [754, 219] on li "Arruamentos - Varredura" at bounding box center [1261, 214] width 481 height 29
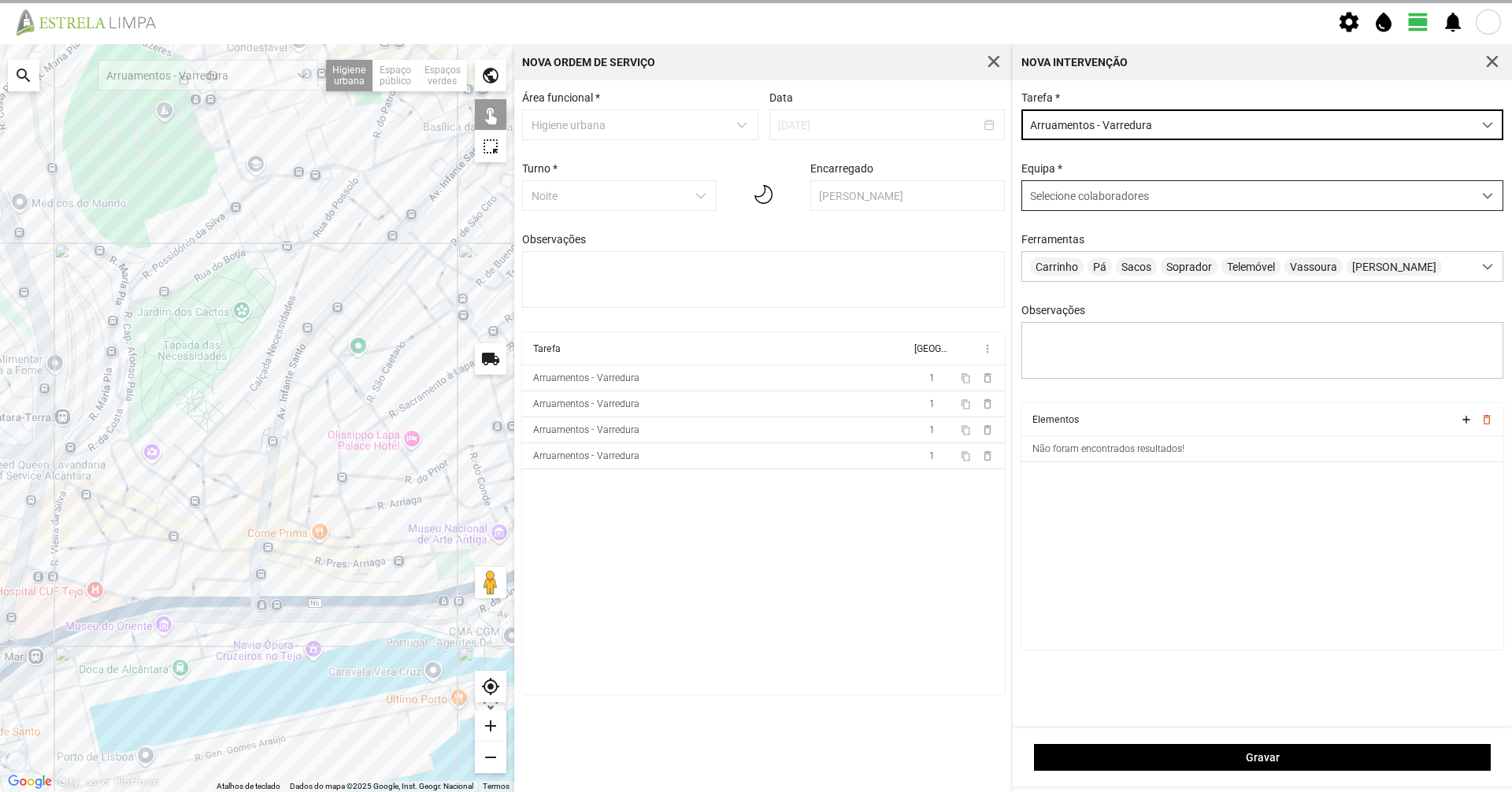
click at [754, 194] on div "Selecione colaboradores" at bounding box center [1247, 195] width 451 height 29
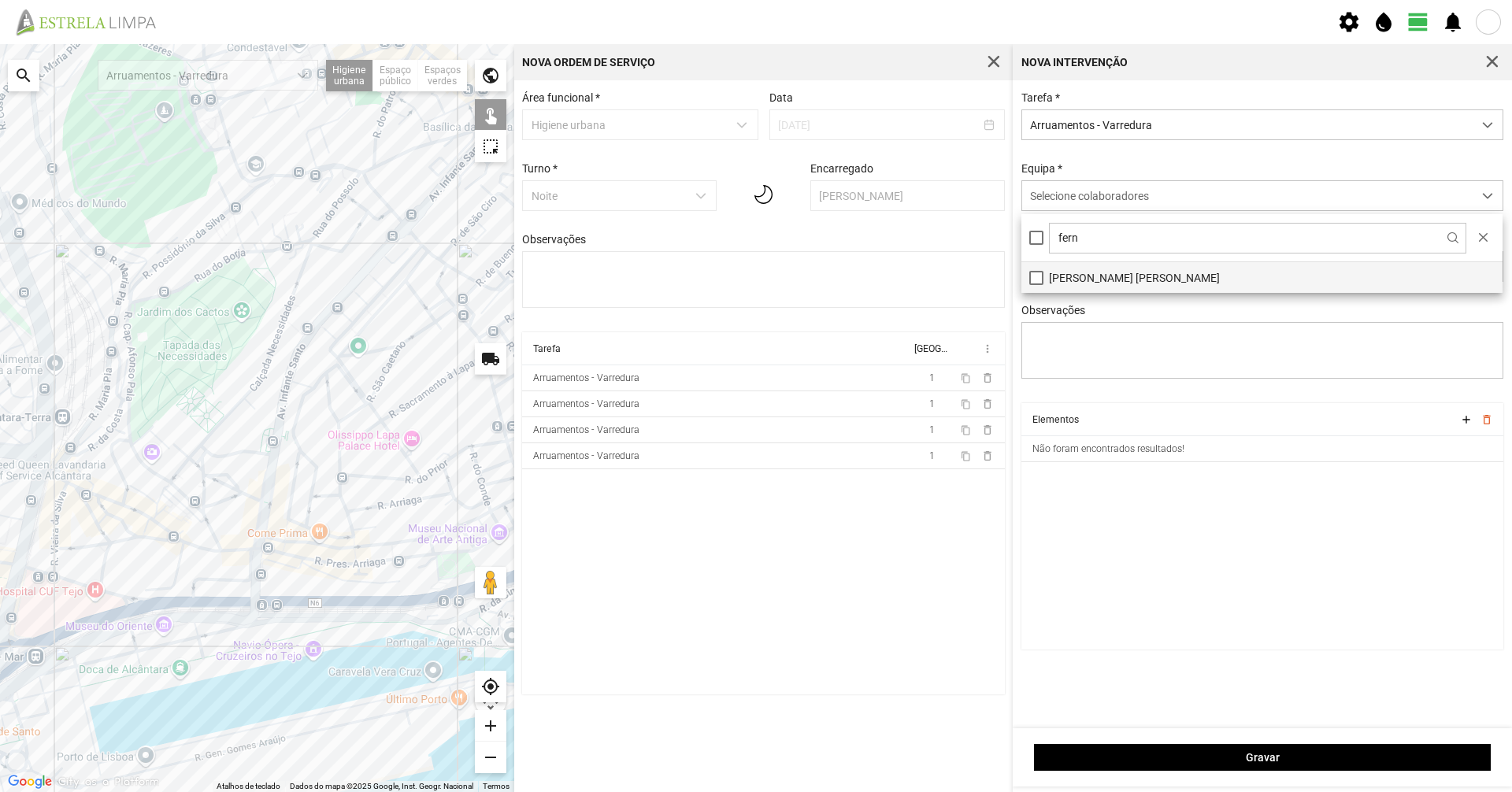
type input "fern"
click at [754, 288] on li "[PERSON_NAME] [PERSON_NAME]" at bounding box center [1261, 277] width 481 height 31
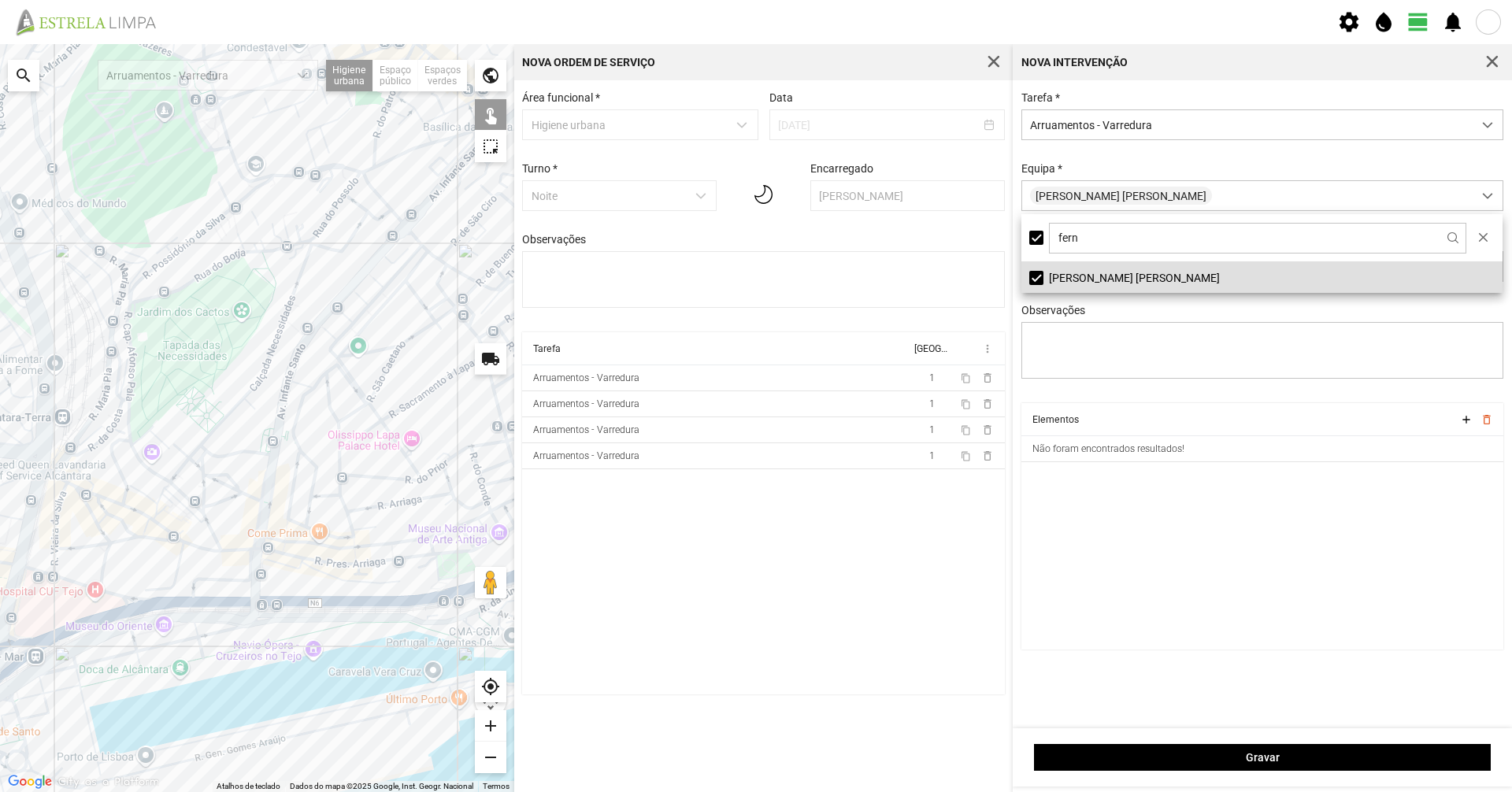
click at [754, 146] on div "Tarefa * Arruamentos - Varredura Equipa * [PERSON_NAME] [PERSON_NAME] Ferrament…" at bounding box center [1262, 247] width 494 height 312
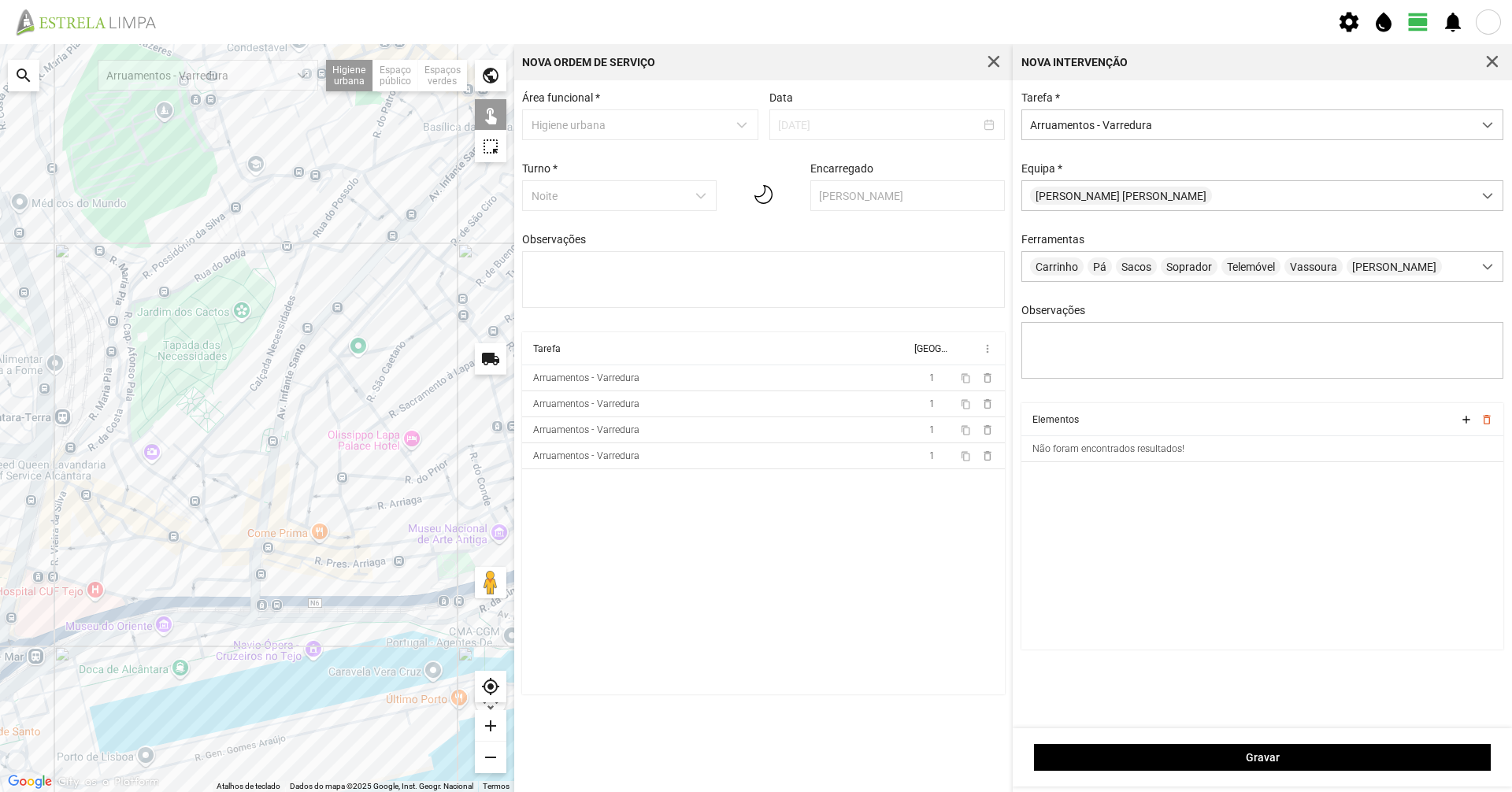
click at [255, 384] on div at bounding box center [256, 418] width 514 height 747
click at [290, 303] on div at bounding box center [256, 418] width 514 height 747
click at [194, 455] on div at bounding box center [256, 418] width 514 height 747
click at [200, 456] on div at bounding box center [256, 418] width 514 height 747
click at [208, 445] on div at bounding box center [256, 418] width 514 height 747
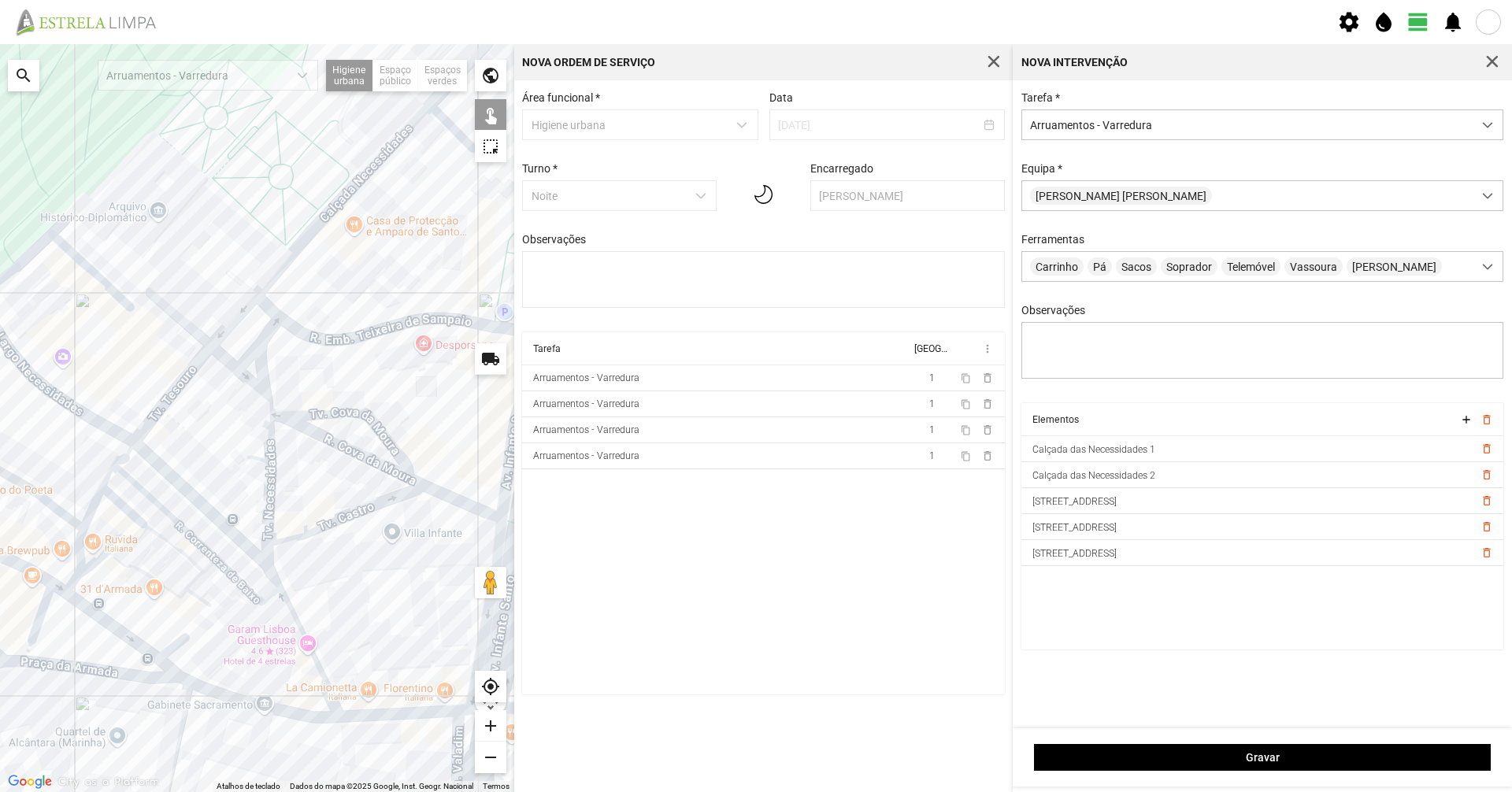
click at [163, 408] on div at bounding box center [256, 418] width 514 height 747
click at [271, 474] on div at bounding box center [256, 418] width 514 height 747
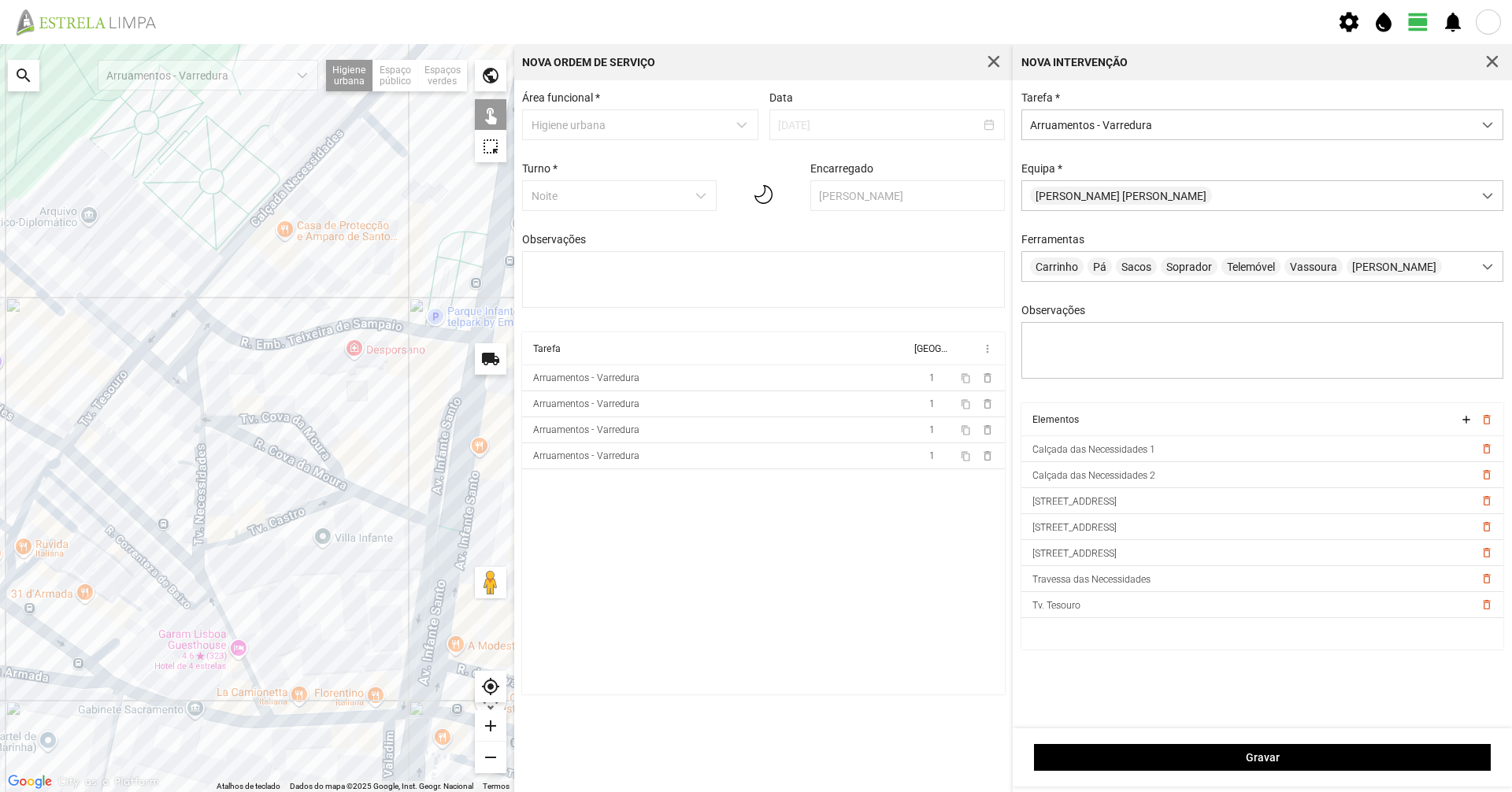
click at [233, 486] on div at bounding box center [256, 418] width 514 height 747
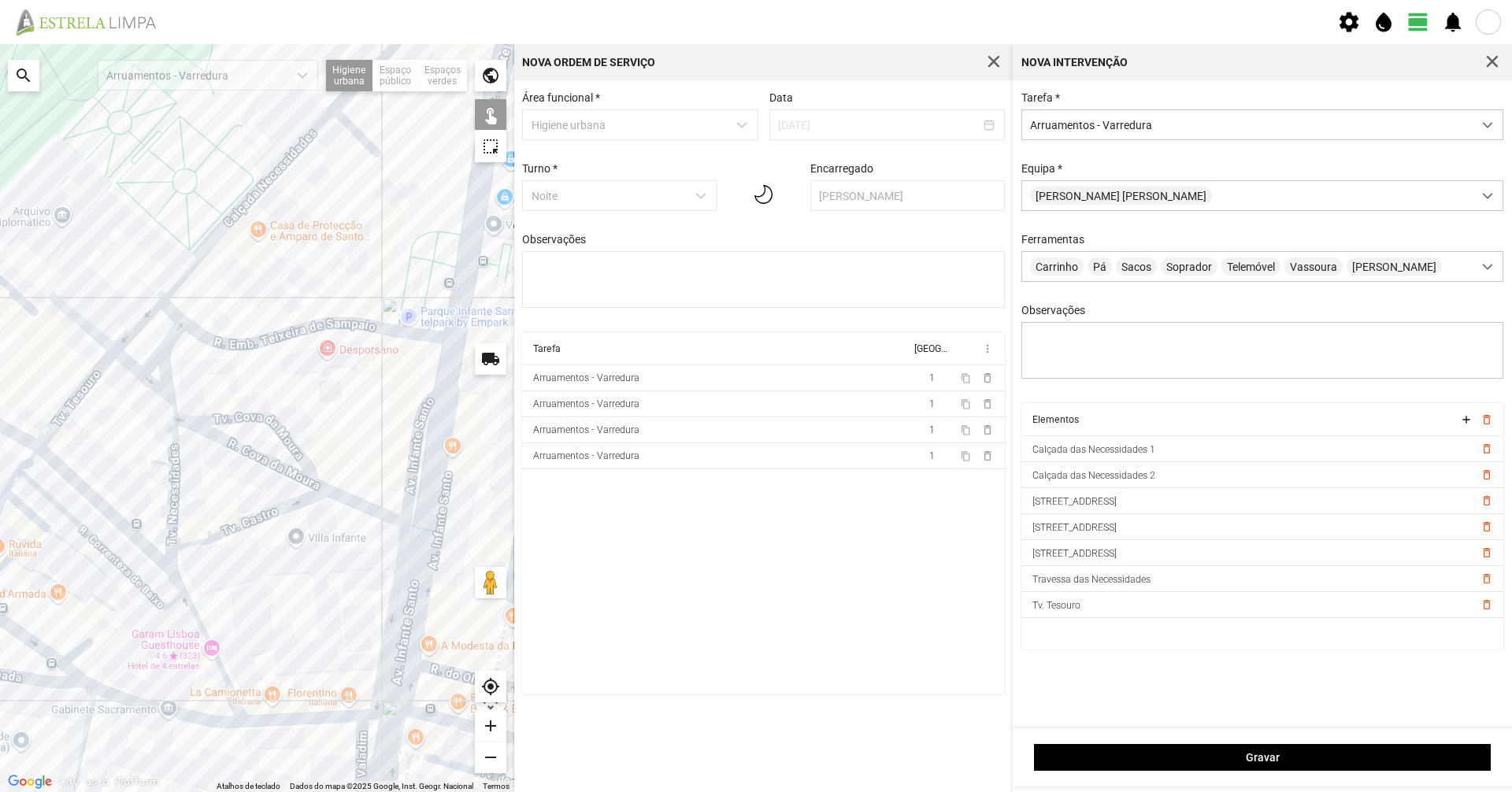
click at [255, 457] on div at bounding box center [256, 418] width 514 height 747
click at [323, 489] on div at bounding box center [256, 418] width 514 height 747
click at [339, 498] on div at bounding box center [256, 418] width 514 height 747
click at [287, 505] on div at bounding box center [256, 418] width 514 height 747
click at [286, 440] on div at bounding box center [256, 418] width 514 height 747
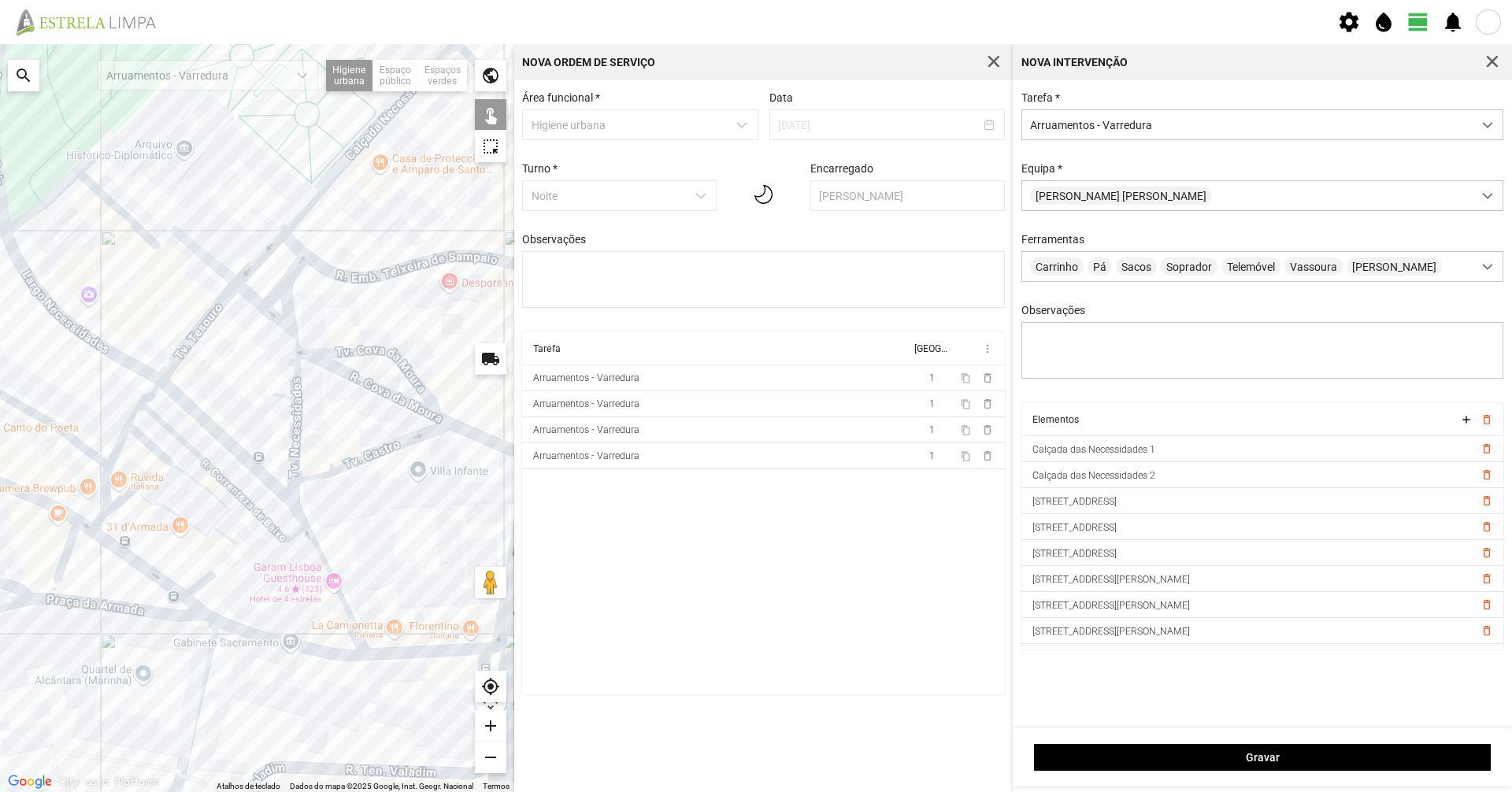
drag, startPoint x: 229, startPoint y: 481, endPoint x: 353, endPoint y: 414, distance: 140.9
click at [353, 414] on div at bounding box center [256, 418] width 514 height 747
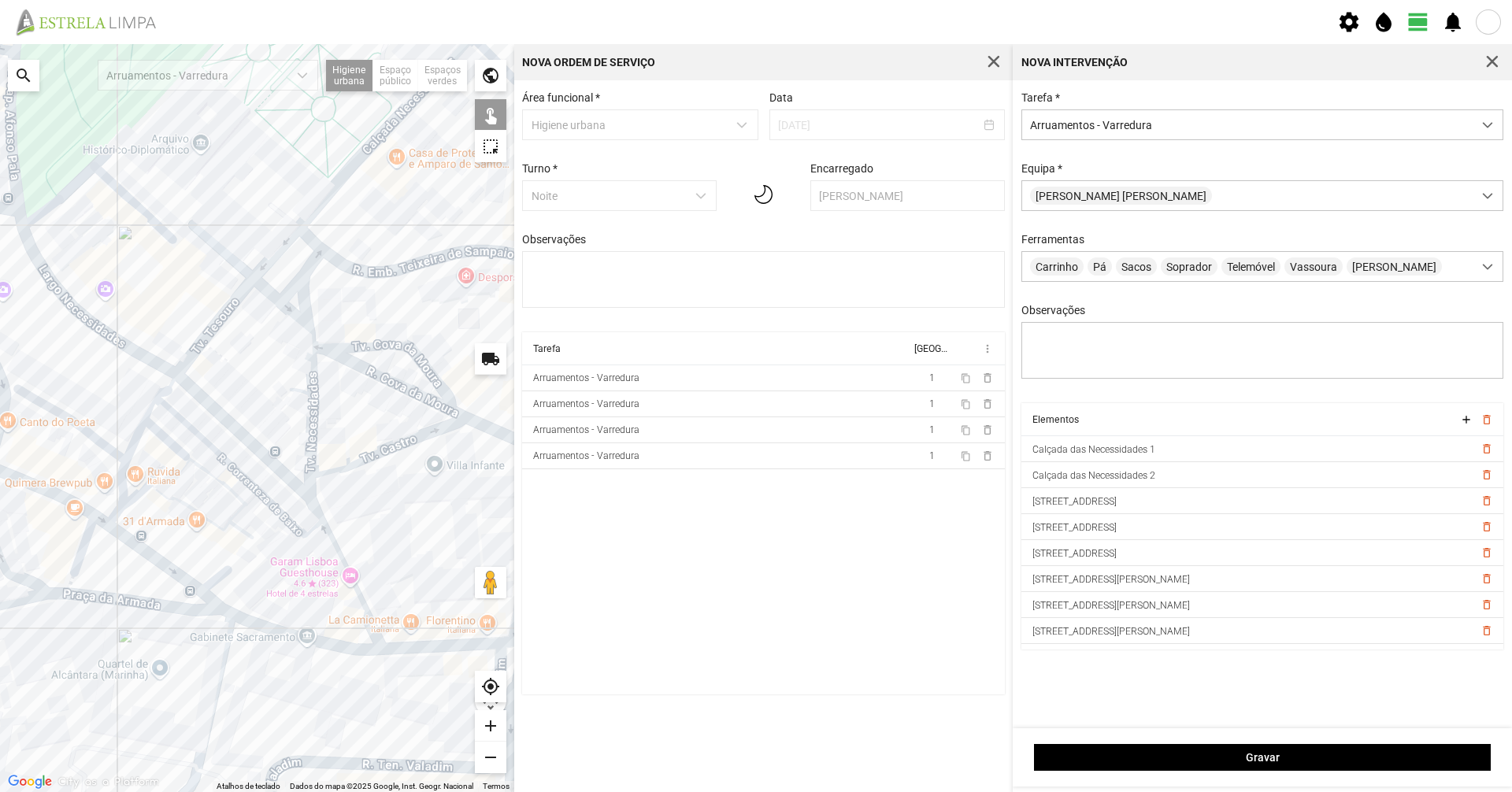
click at [237, 475] on div at bounding box center [256, 418] width 514 height 747
click at [240, 475] on div at bounding box center [256, 418] width 514 height 747
click at [267, 502] on div at bounding box center [256, 418] width 514 height 747
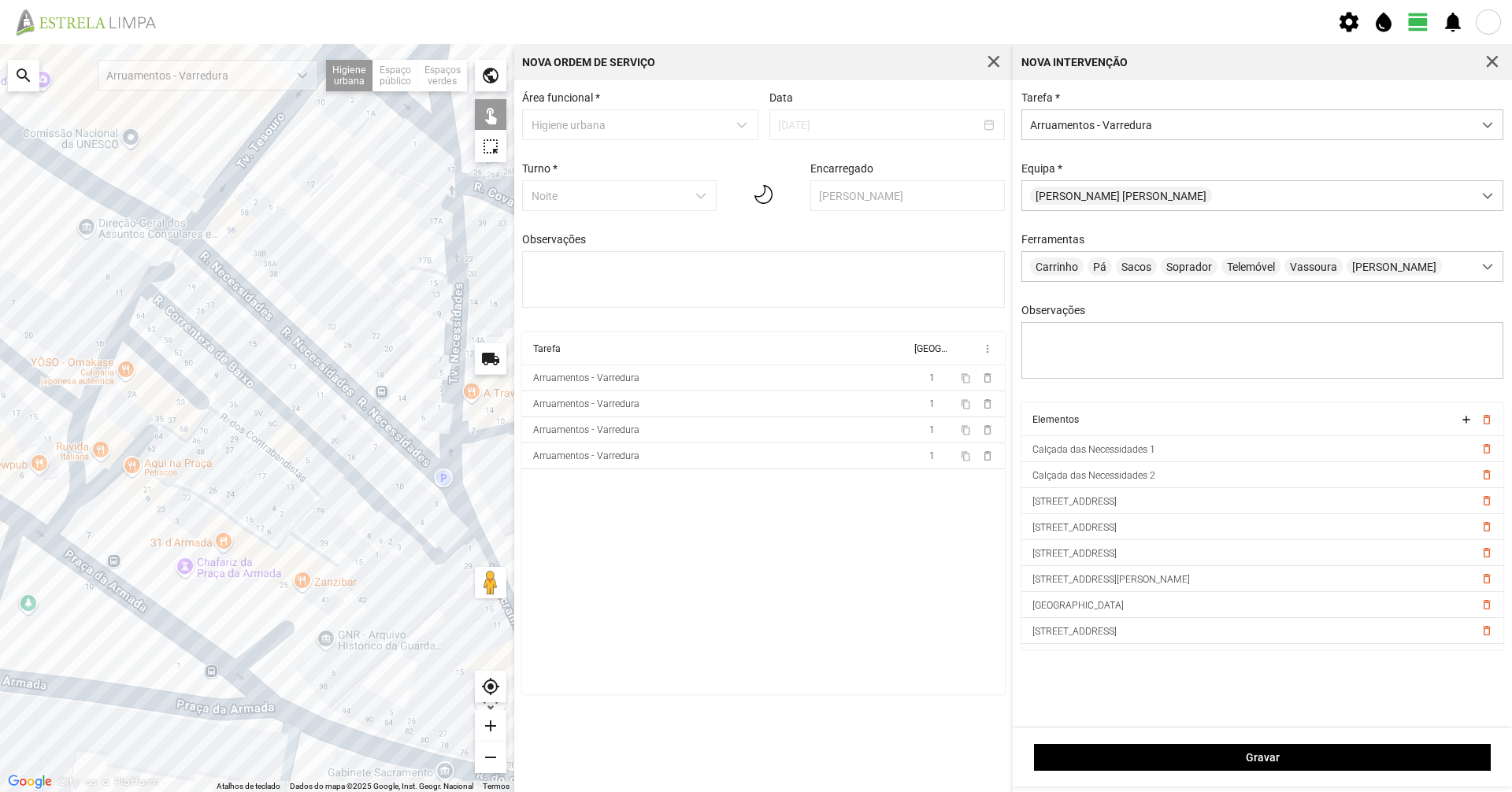
click at [107, 357] on div at bounding box center [256, 418] width 514 height 747
click at [128, 315] on div at bounding box center [256, 418] width 514 height 747
click at [164, 271] on div at bounding box center [256, 418] width 514 height 747
click at [61, 398] on div at bounding box center [256, 418] width 514 height 747
click at [79, 425] on div at bounding box center [256, 418] width 514 height 747
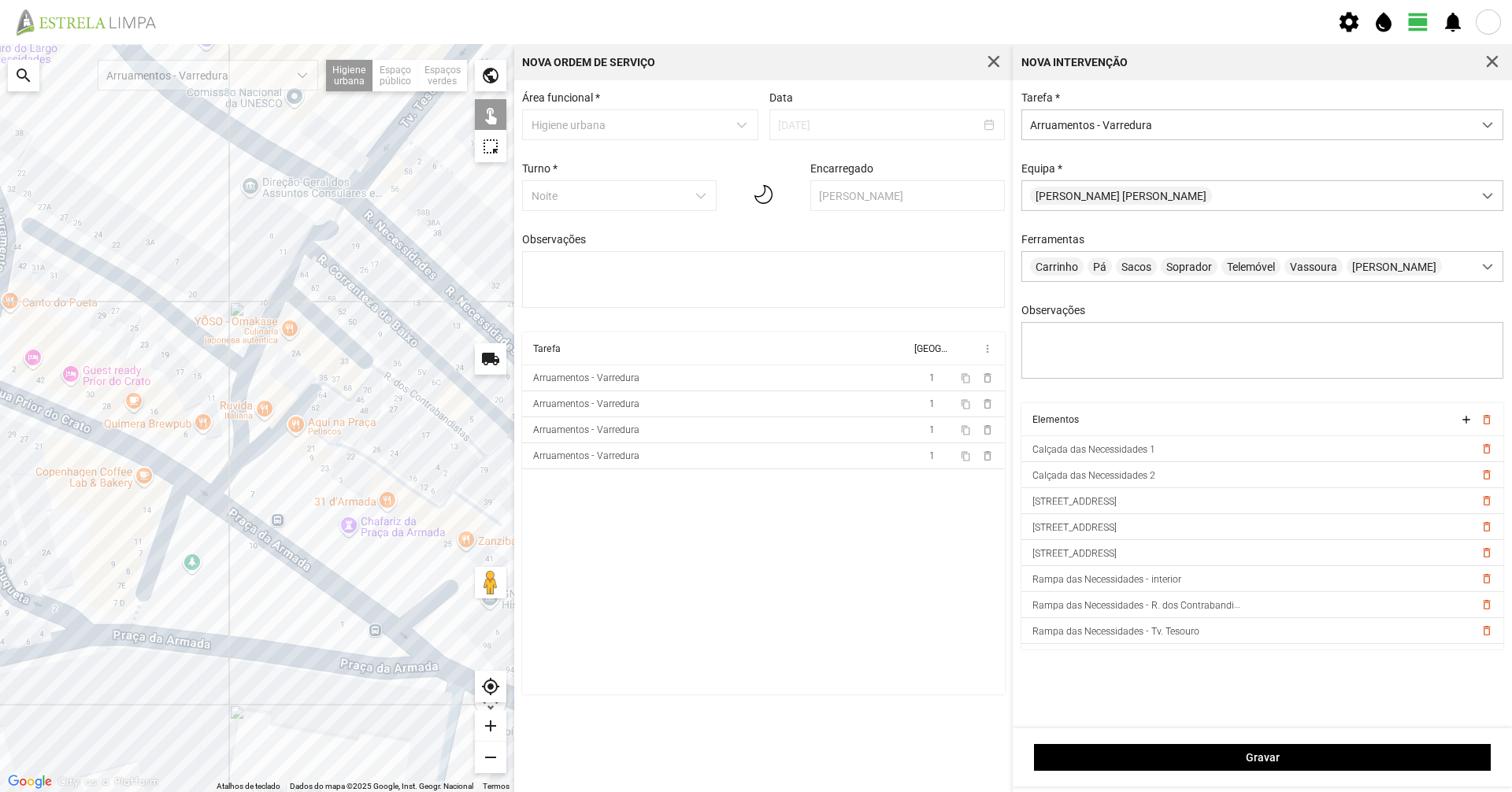
drag, startPoint x: 83, startPoint y: 434, endPoint x: 251, endPoint y: 394, distance: 172.7
click at [251, 394] on div at bounding box center [256, 418] width 514 height 747
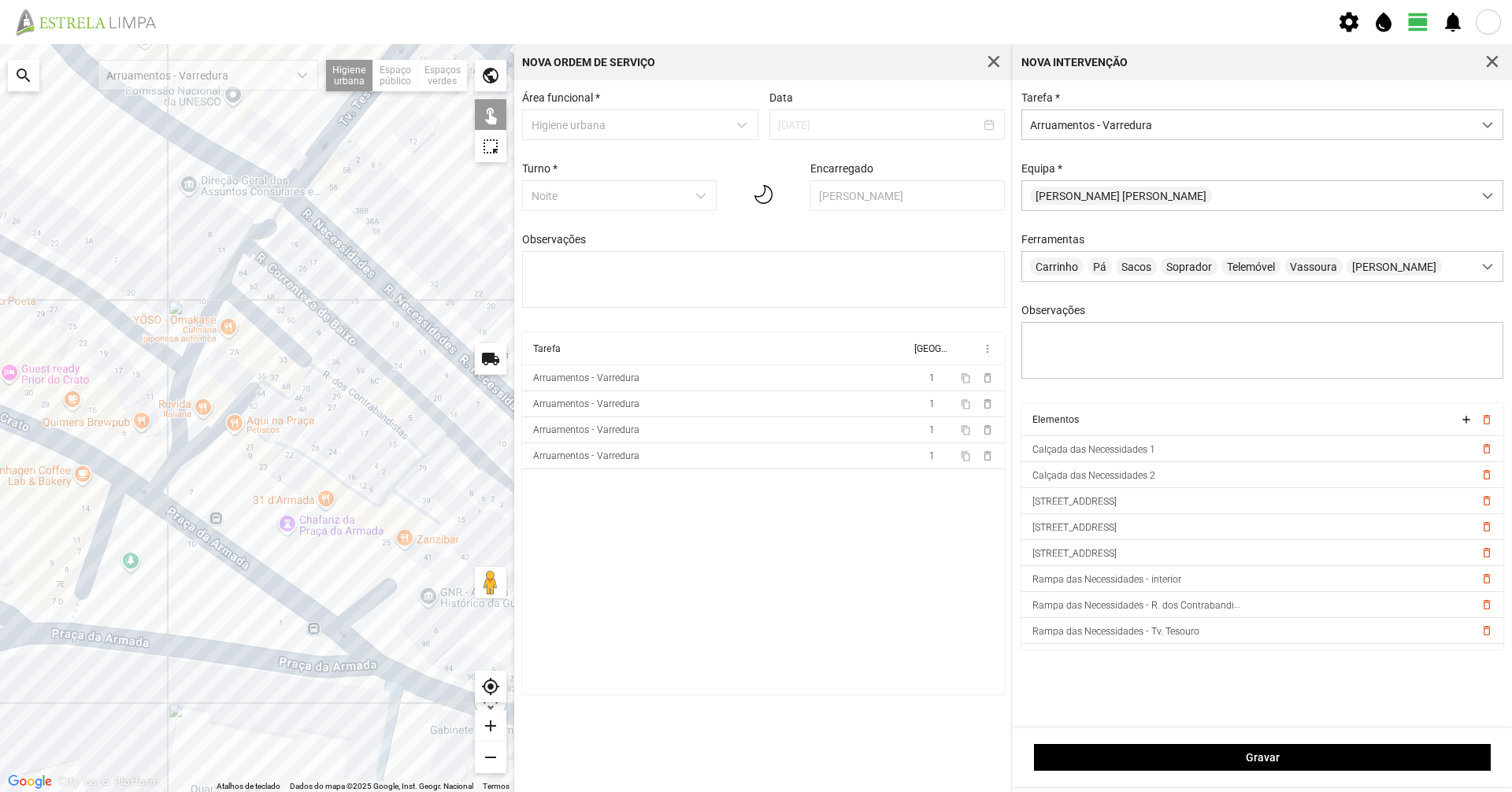
drag, startPoint x: 289, startPoint y: 473, endPoint x: 225, endPoint y: 471, distance: 64.0
click at [225, 471] on div at bounding box center [256, 418] width 514 height 747
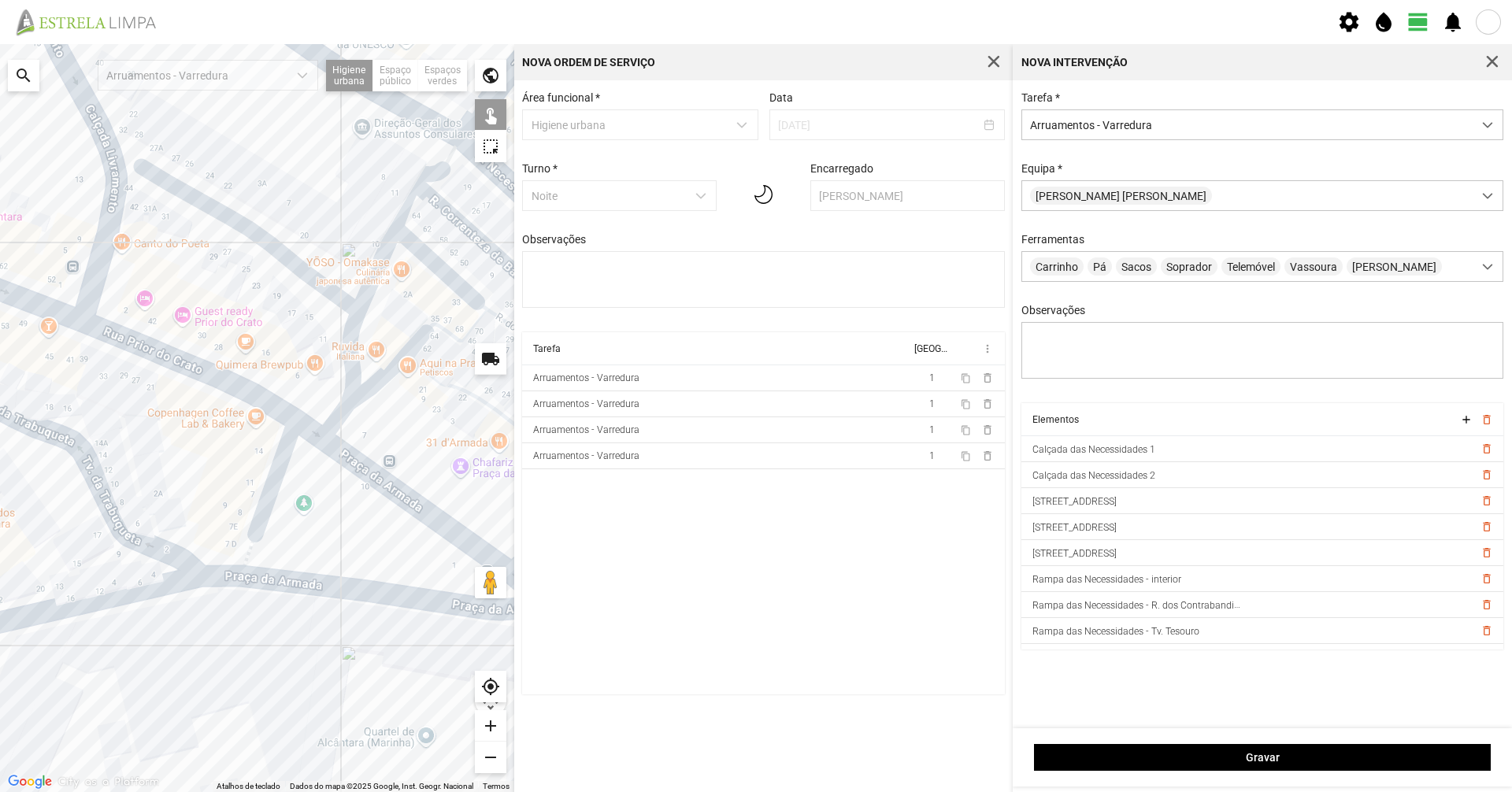
drag, startPoint x: 232, startPoint y: 483, endPoint x: 441, endPoint y: 414, distance: 220.1
click at [441, 414] on div at bounding box center [256, 418] width 514 height 747
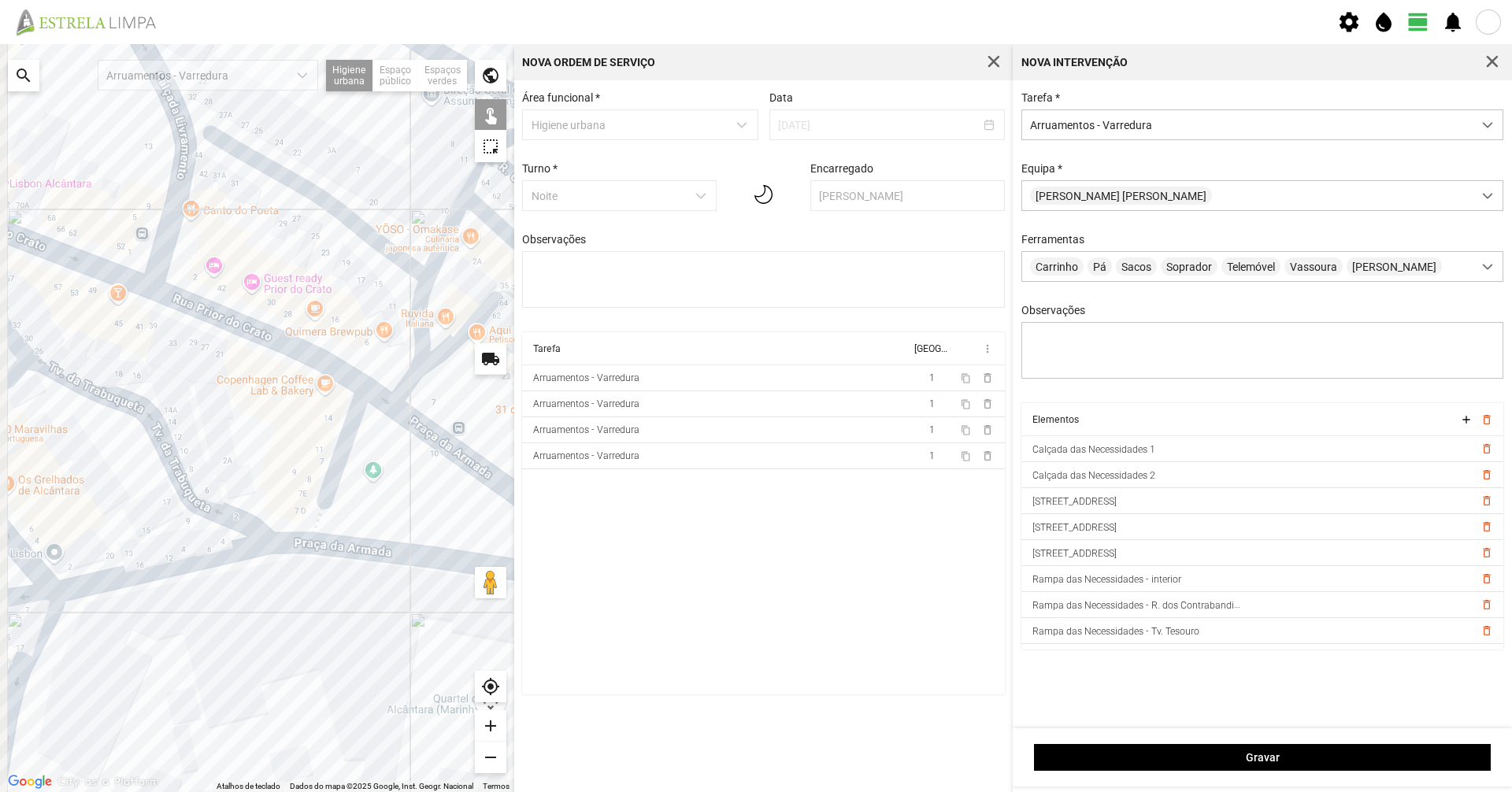
drag, startPoint x: 199, startPoint y: 468, endPoint x: 233, endPoint y: 446, distance: 40.5
click at [233, 446] on div at bounding box center [256, 418] width 514 height 747
click at [196, 544] on div at bounding box center [256, 418] width 514 height 747
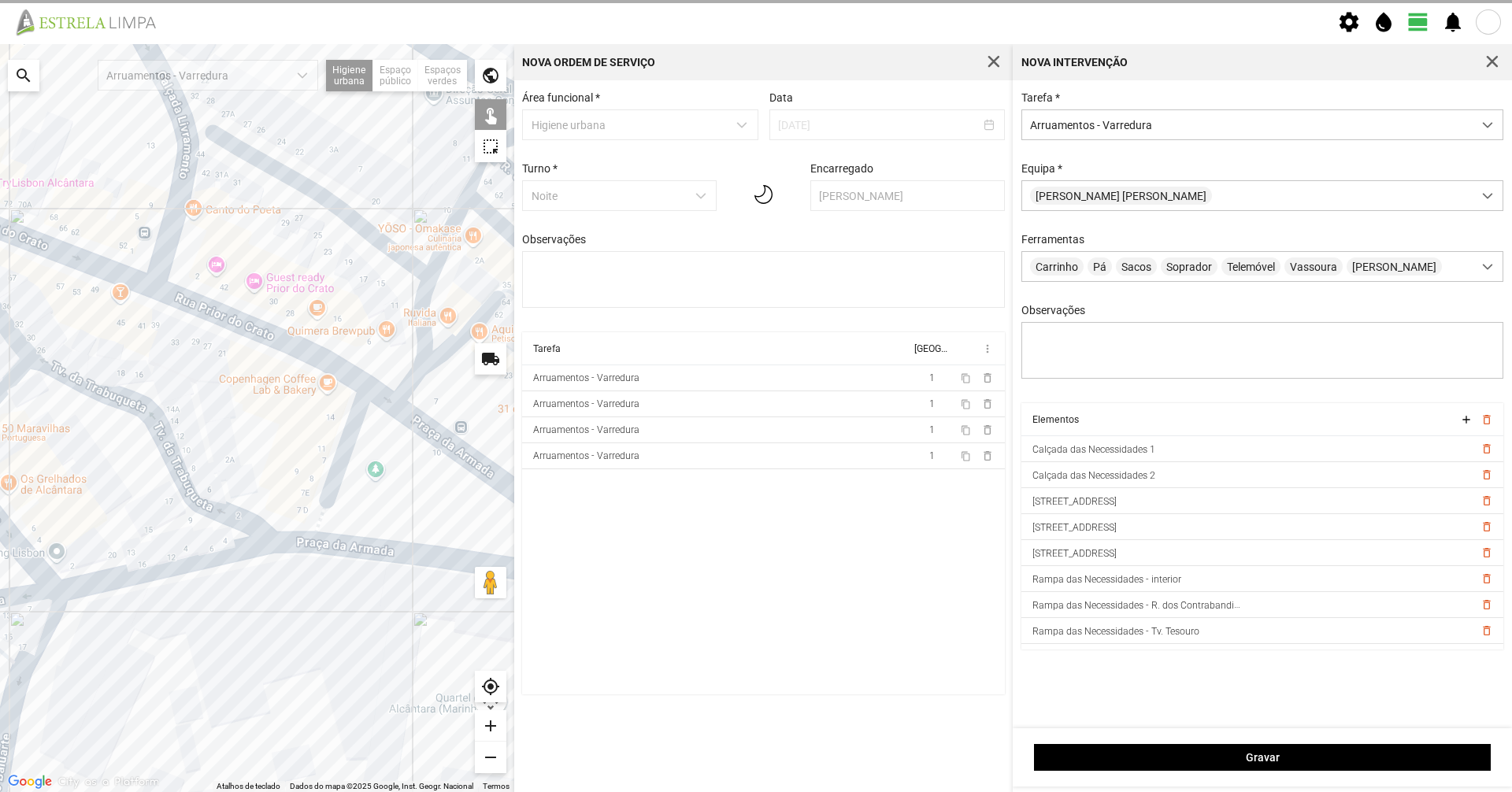
drag, startPoint x: 172, startPoint y: 547, endPoint x: 395, endPoint y: 469, distance: 236.2
click at [395, 469] on div at bounding box center [256, 418] width 514 height 747
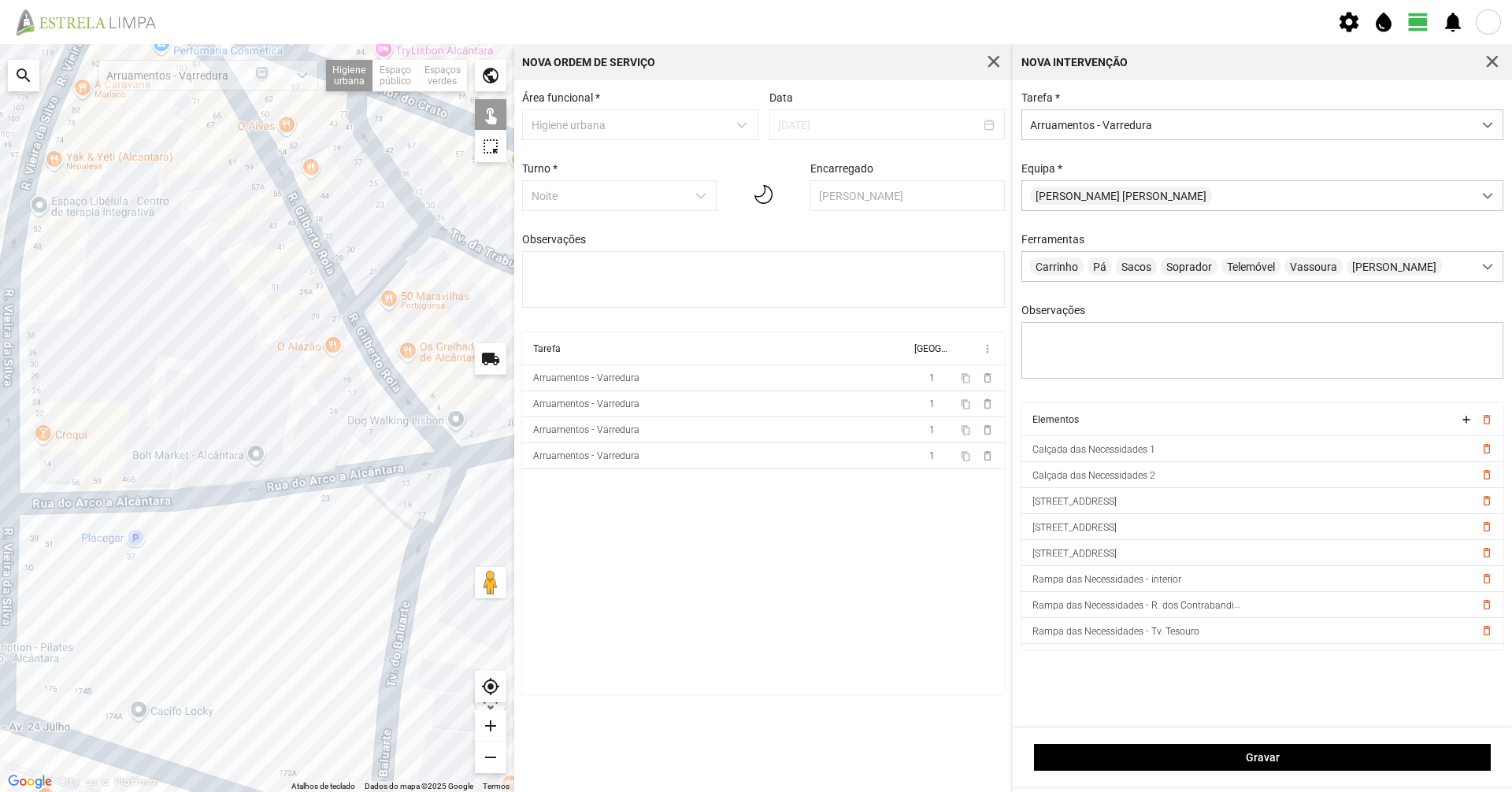
click at [310, 482] on div at bounding box center [256, 418] width 514 height 747
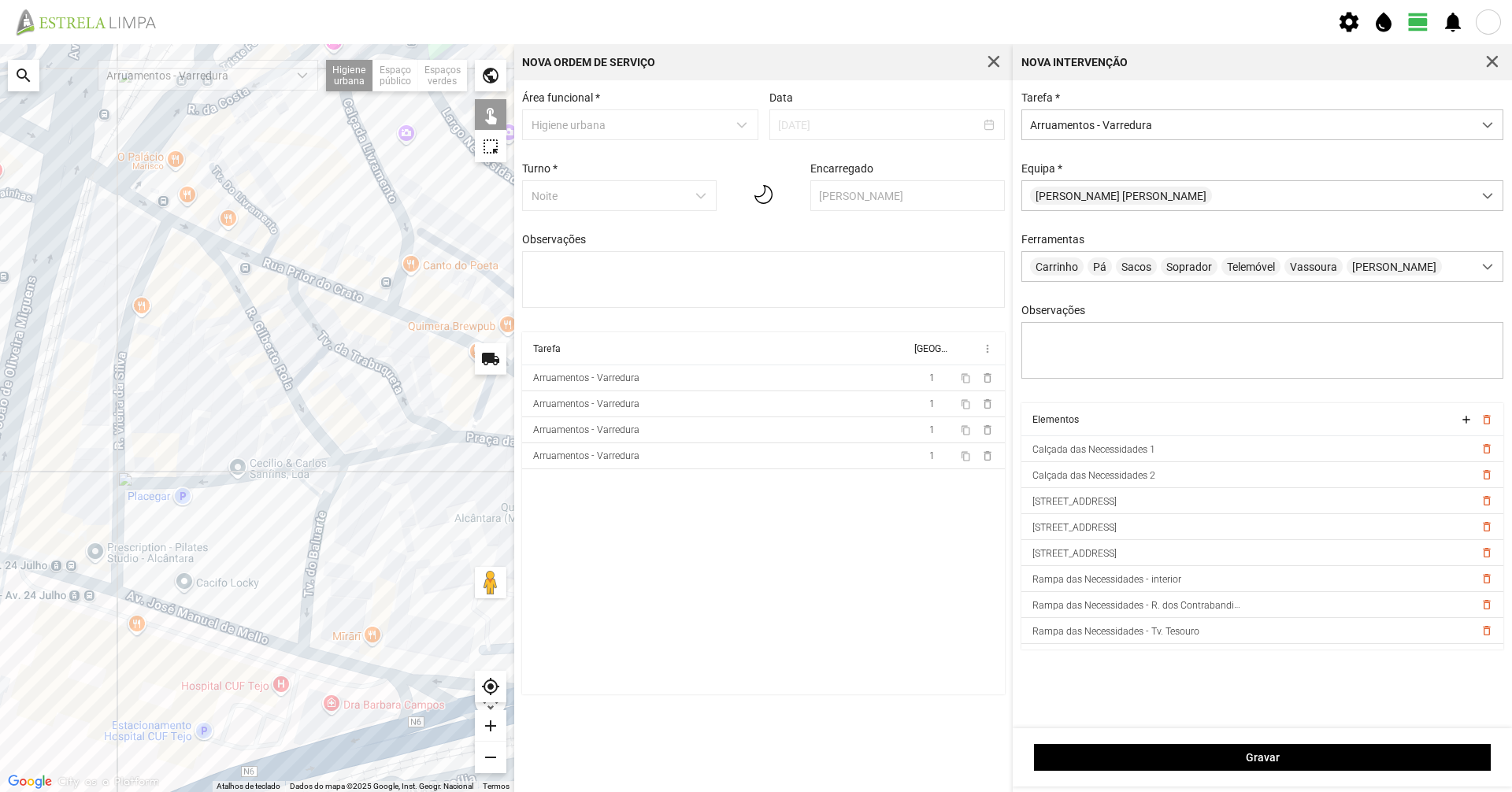
click at [271, 356] on div at bounding box center [256, 418] width 514 height 747
click at [308, 424] on div at bounding box center [256, 418] width 514 height 747
click at [354, 359] on div at bounding box center [256, 418] width 514 height 747
click at [355, 356] on div at bounding box center [256, 418] width 514 height 747
click at [321, 337] on div at bounding box center [256, 418] width 514 height 747
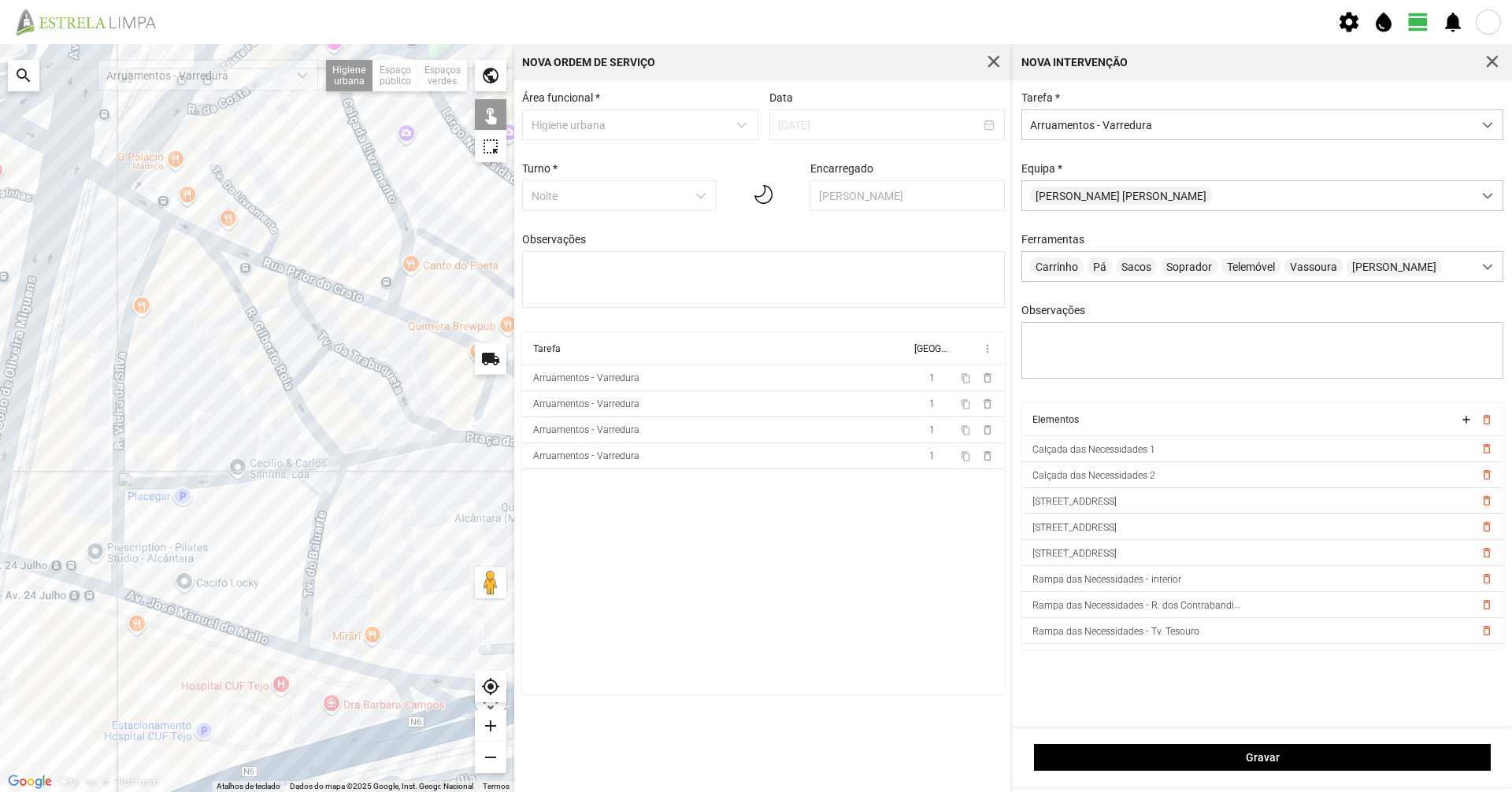
click at [314, 359] on div at bounding box center [256, 418] width 514 height 747
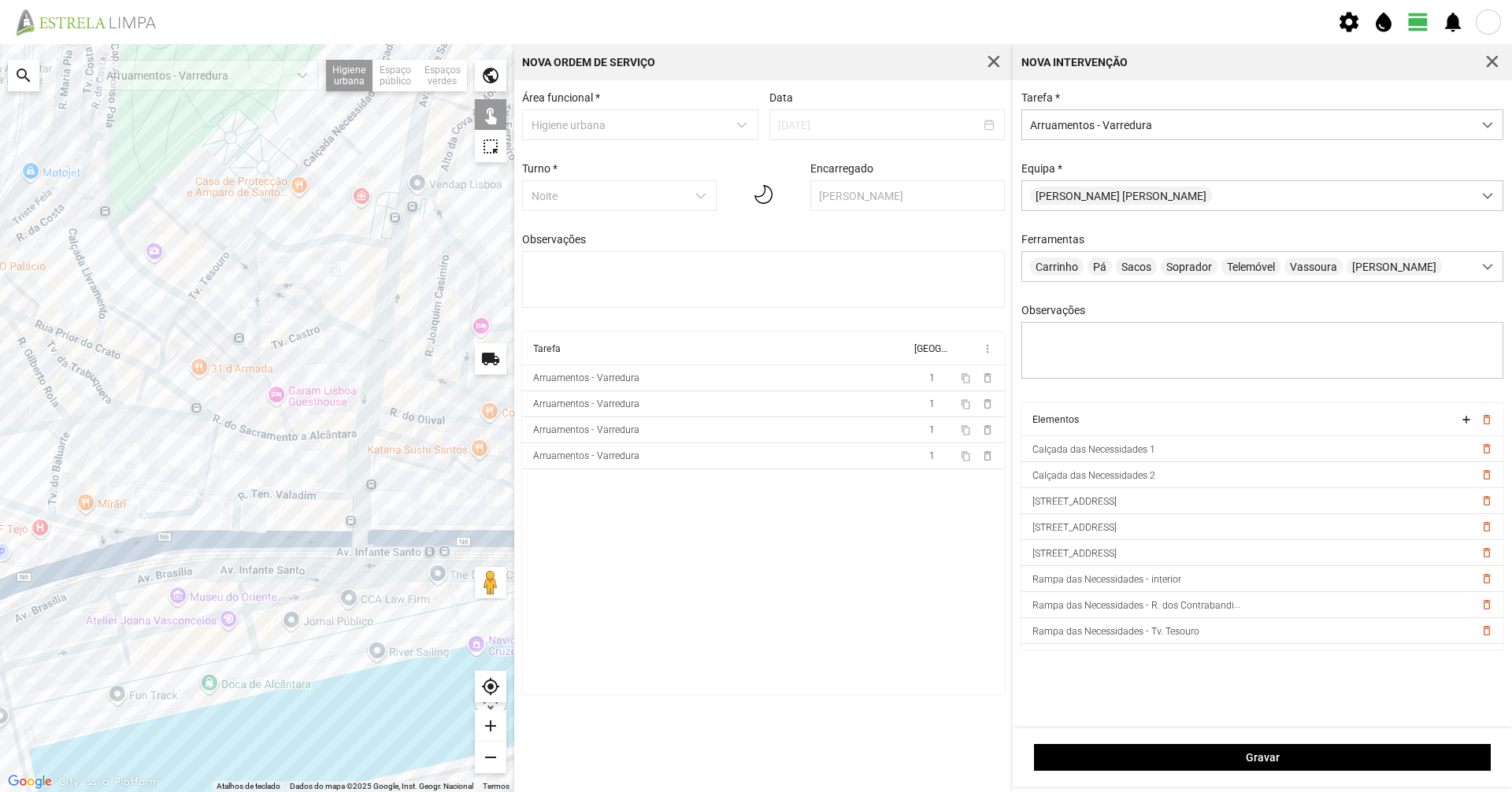
drag, startPoint x: 425, startPoint y: 451, endPoint x: 173, endPoint y: 463, distance: 252.3
click at [173, 463] on div at bounding box center [256, 418] width 514 height 747
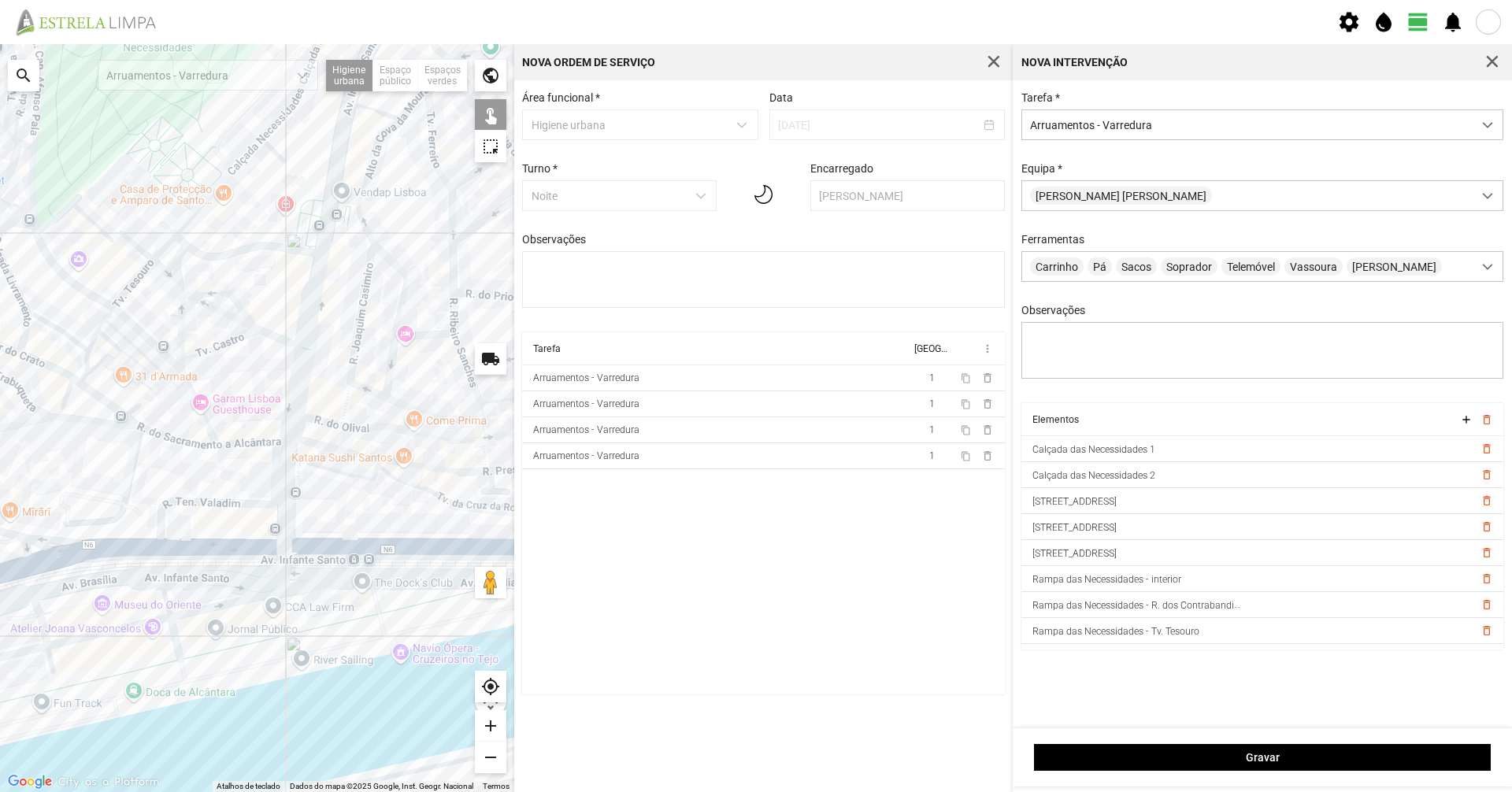
click at [213, 544] on div at bounding box center [256, 418] width 514 height 747
click at [371, 538] on div at bounding box center [256, 418] width 514 height 747
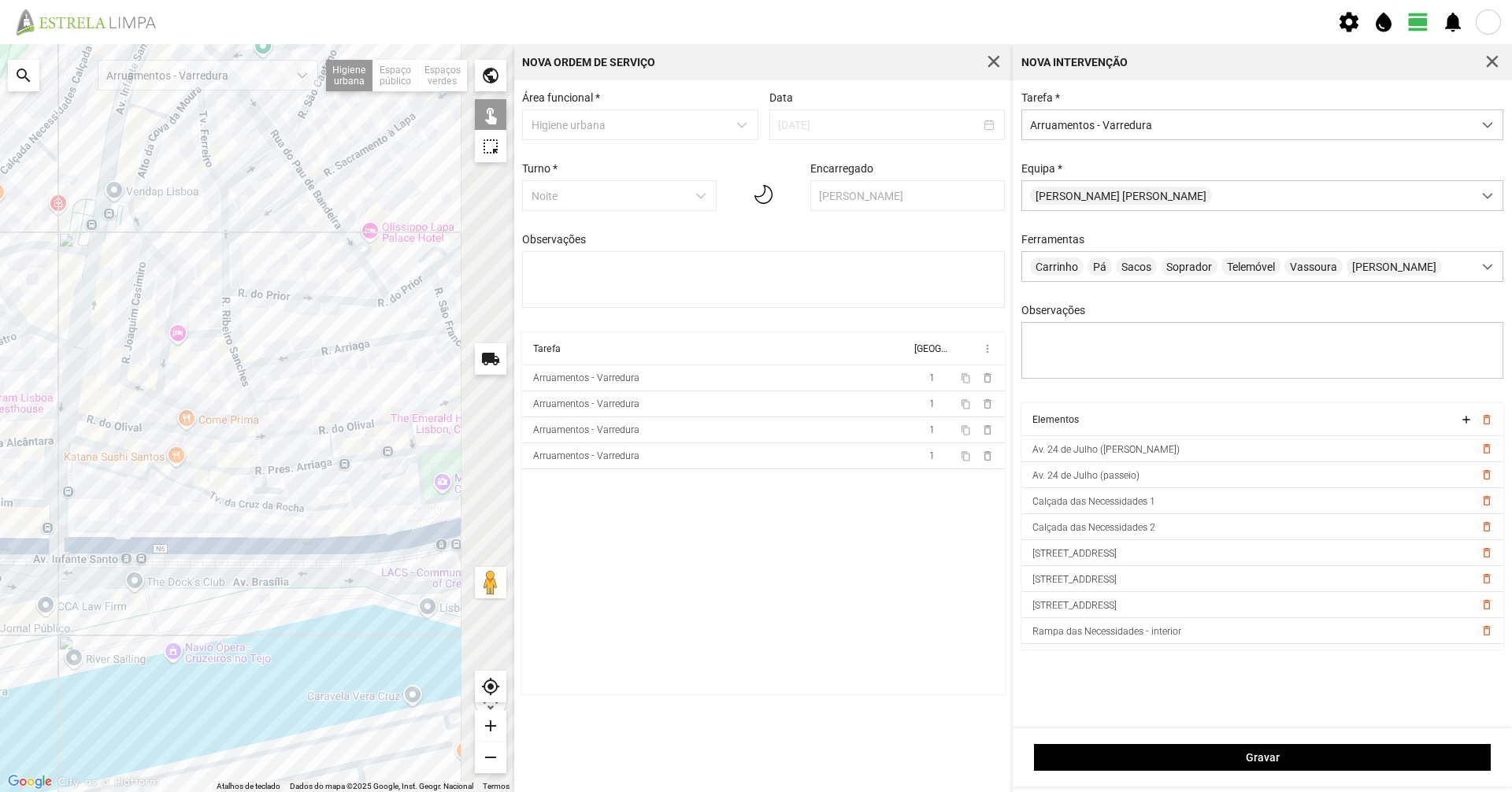
drag, startPoint x: 378, startPoint y: 519, endPoint x: 112, endPoint y: 517, distance: 266.0
click at [112, 517] on div at bounding box center [256, 418] width 514 height 747
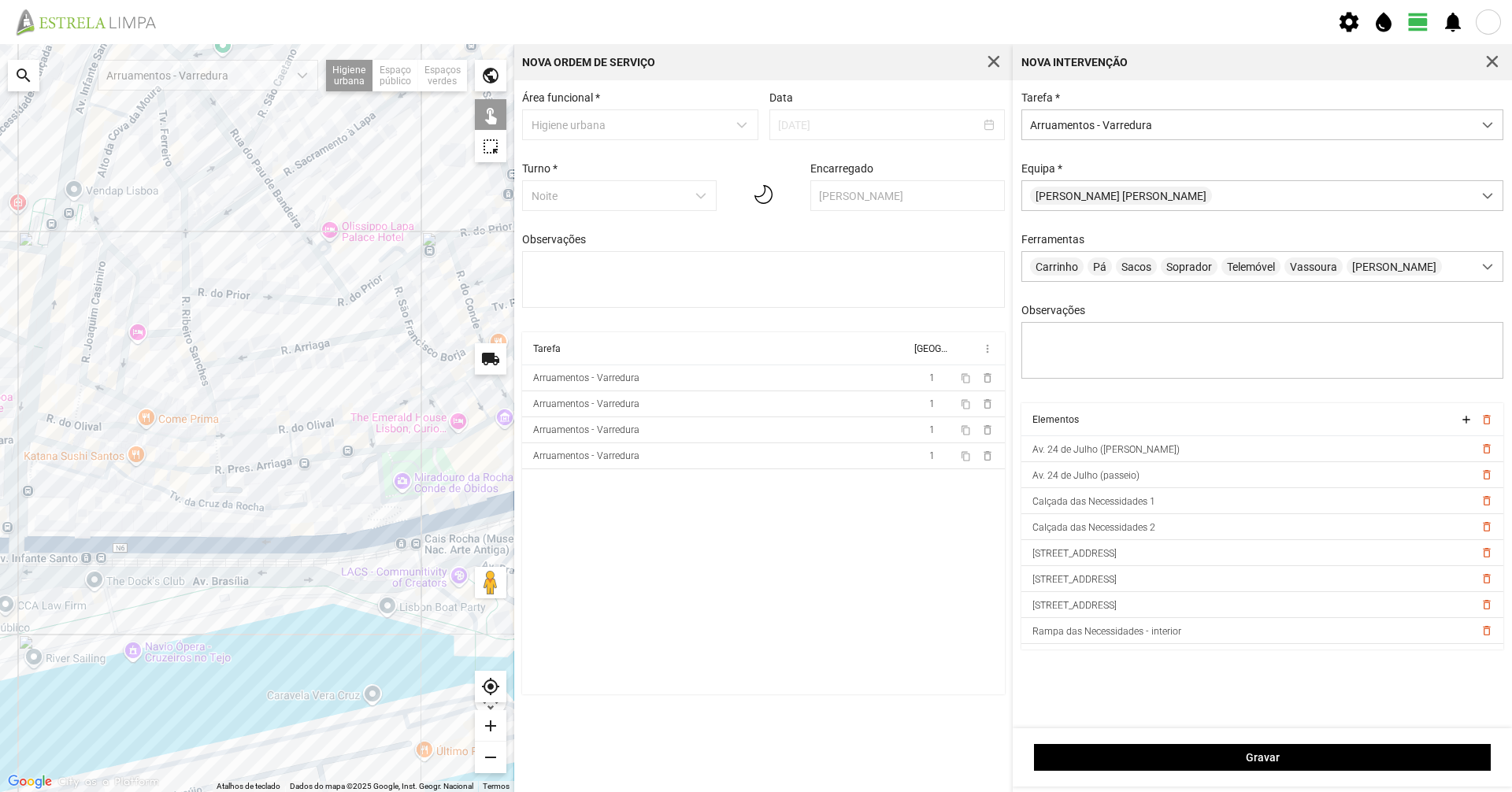
click at [349, 535] on div at bounding box center [256, 418] width 514 height 747
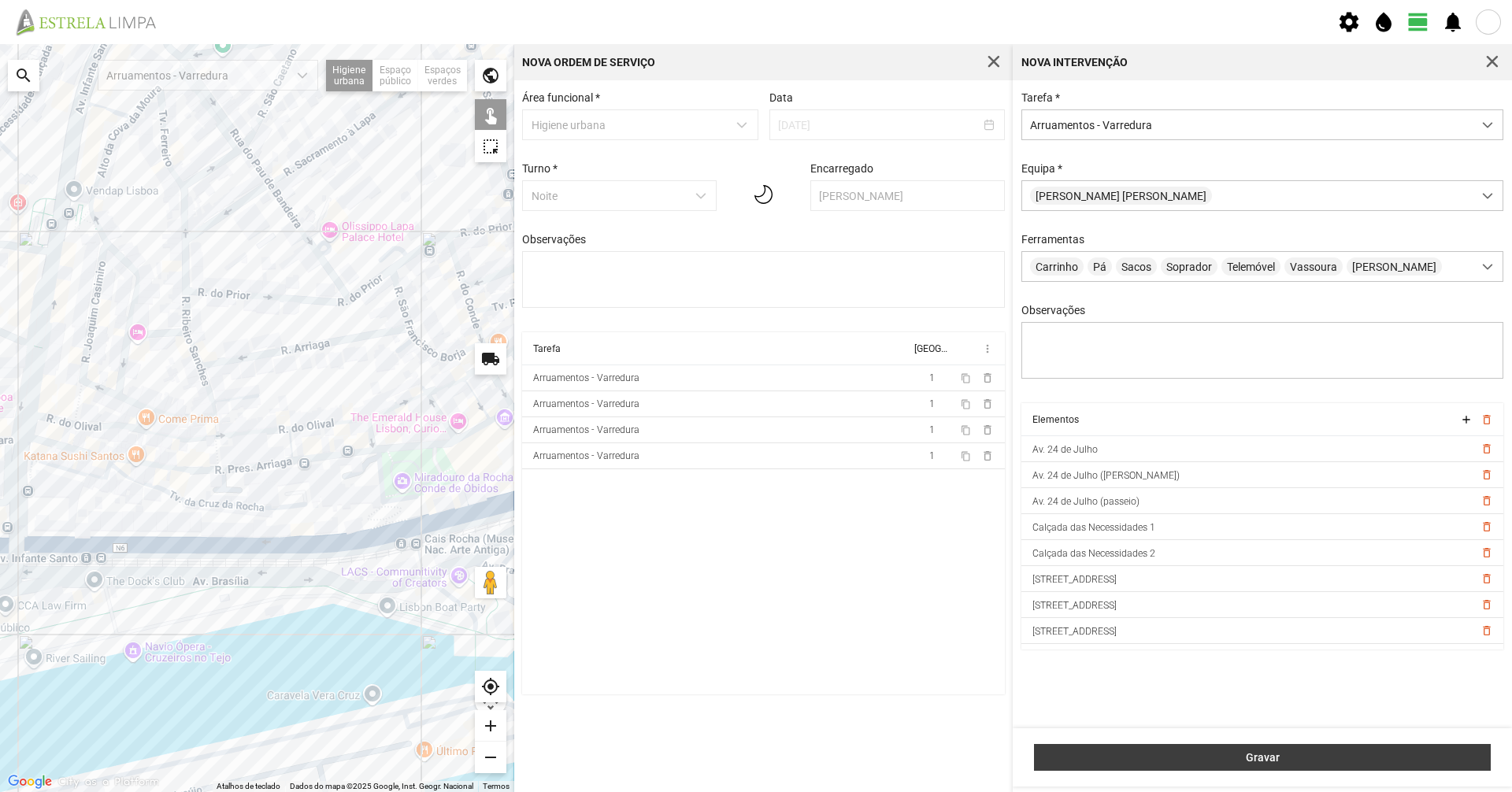
click at [754, 544] on button "Gravar" at bounding box center [1261, 757] width 456 height 27
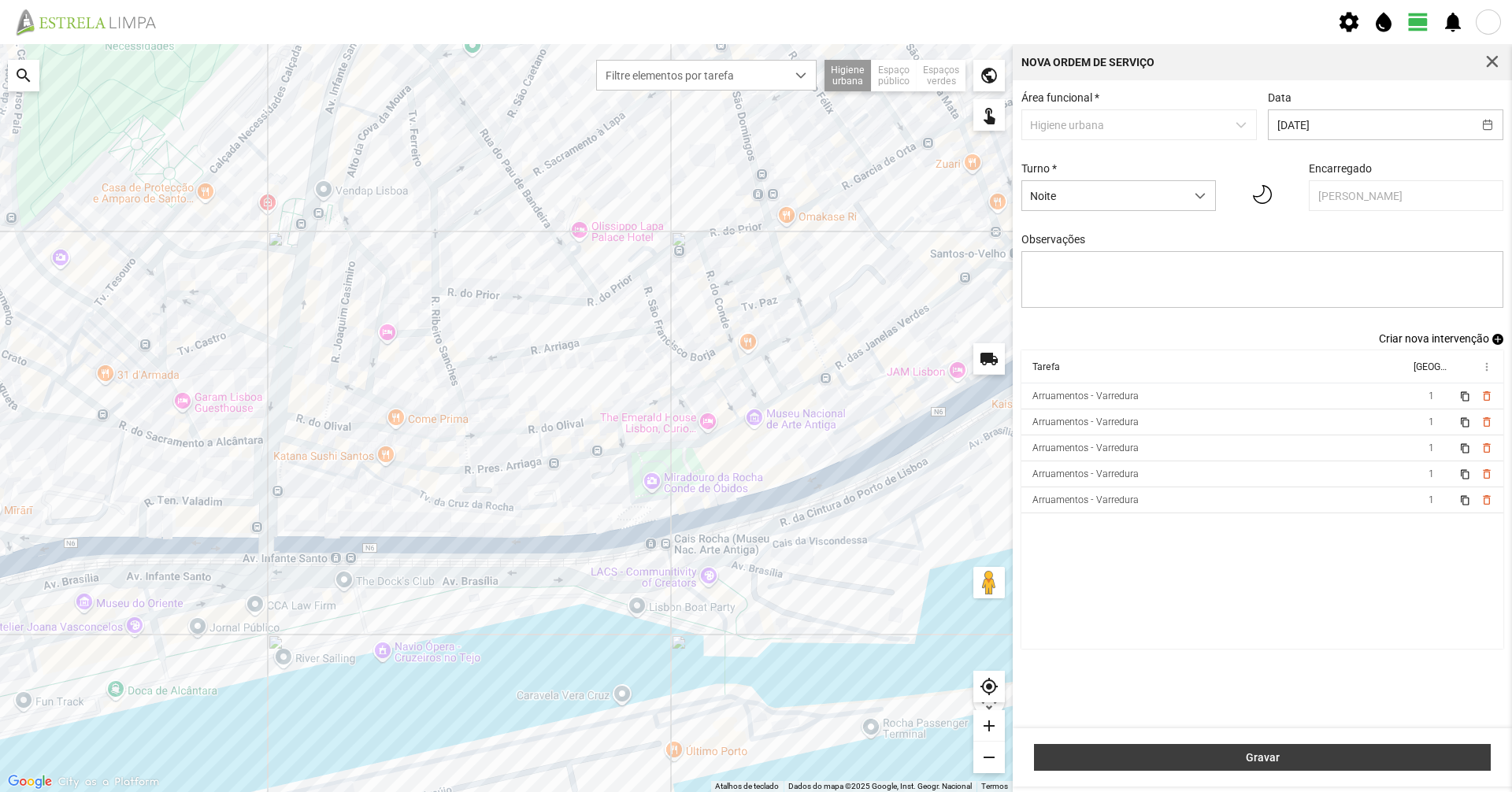
click at [754, 544] on span "Gravar" at bounding box center [1262, 757] width 441 height 13
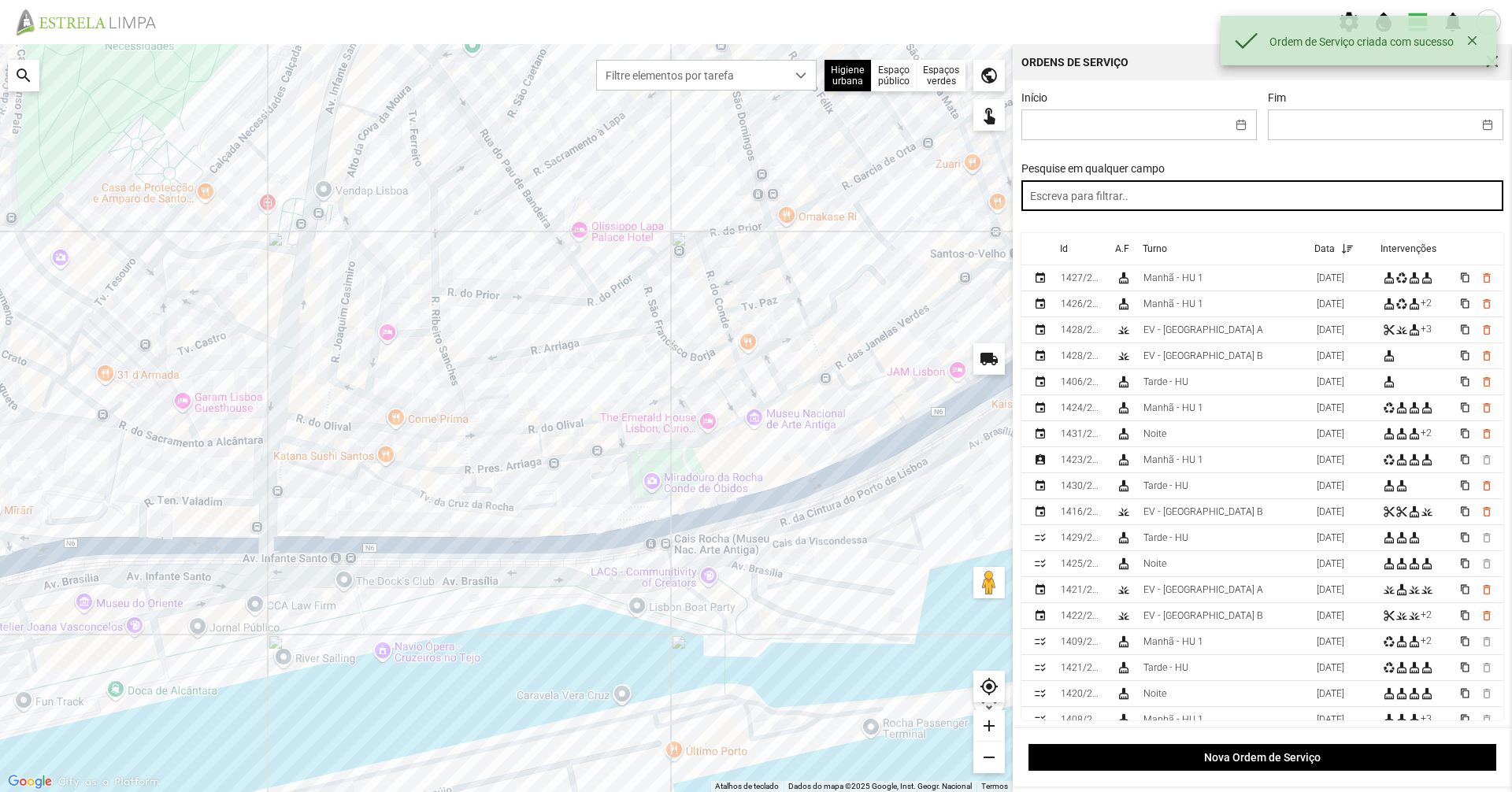
drag, startPoint x: 1244, startPoint y: 198, endPoint x: 1238, endPoint y: 210, distance: 13.4
click at [754, 210] on input "text" at bounding box center [1261, 195] width 482 height 31
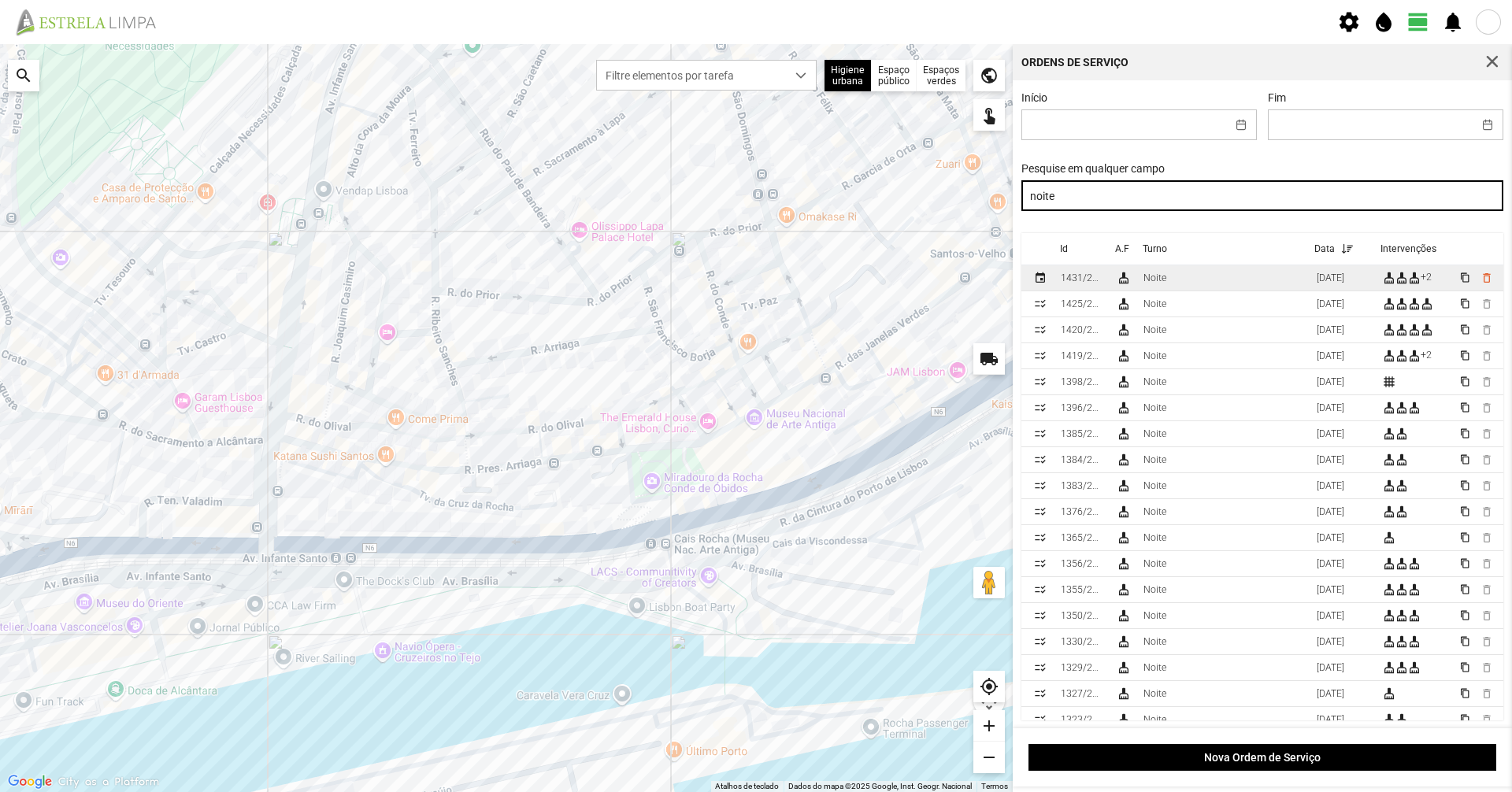
type input "noite"
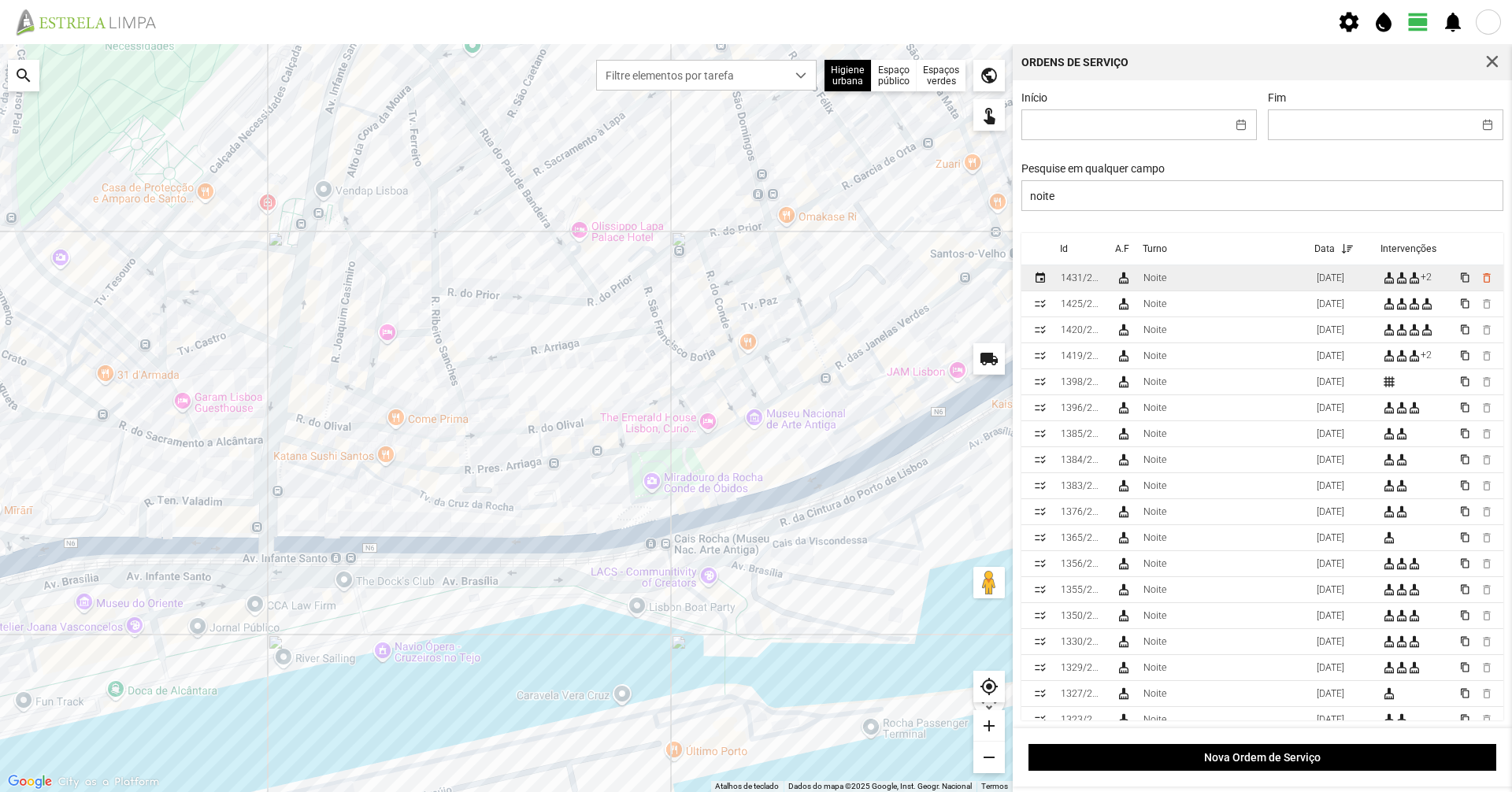
click at [754, 289] on td "Noite" at bounding box center [1223, 278] width 173 height 26
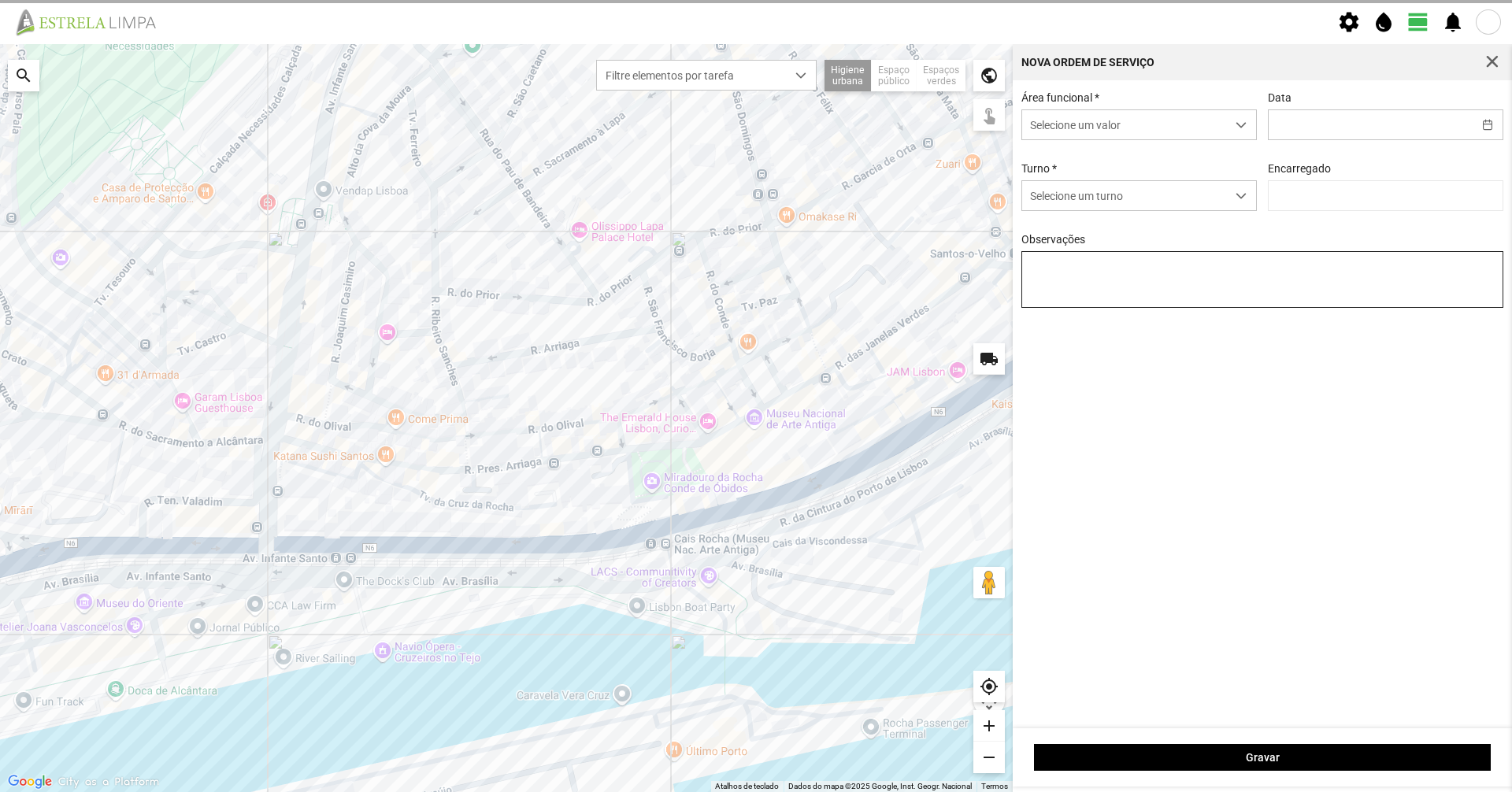
type input "[DATE]"
type input "[PERSON_NAME]"
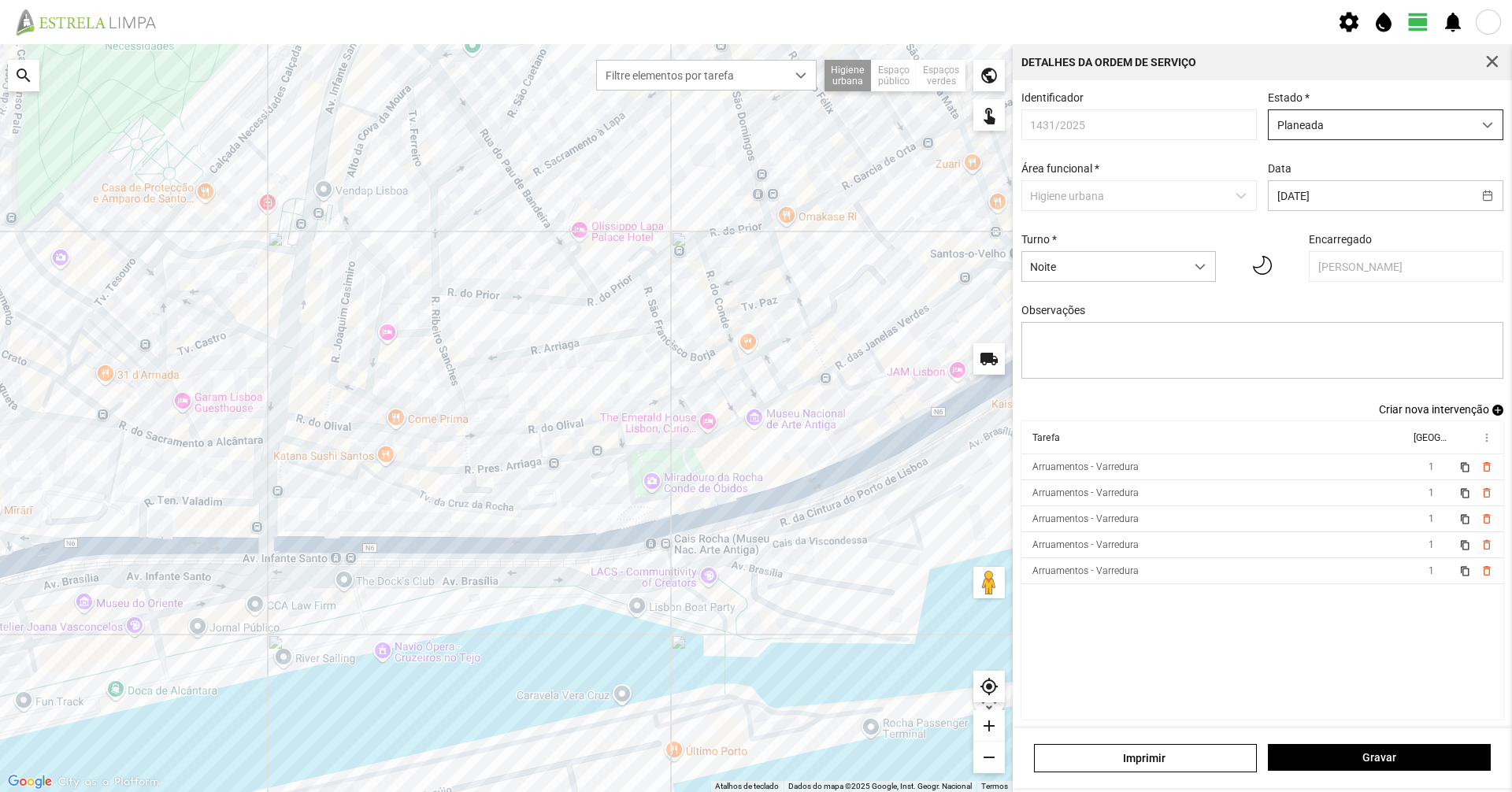
click at [754, 113] on span "Planeada" at bounding box center [1370, 124] width 204 height 29
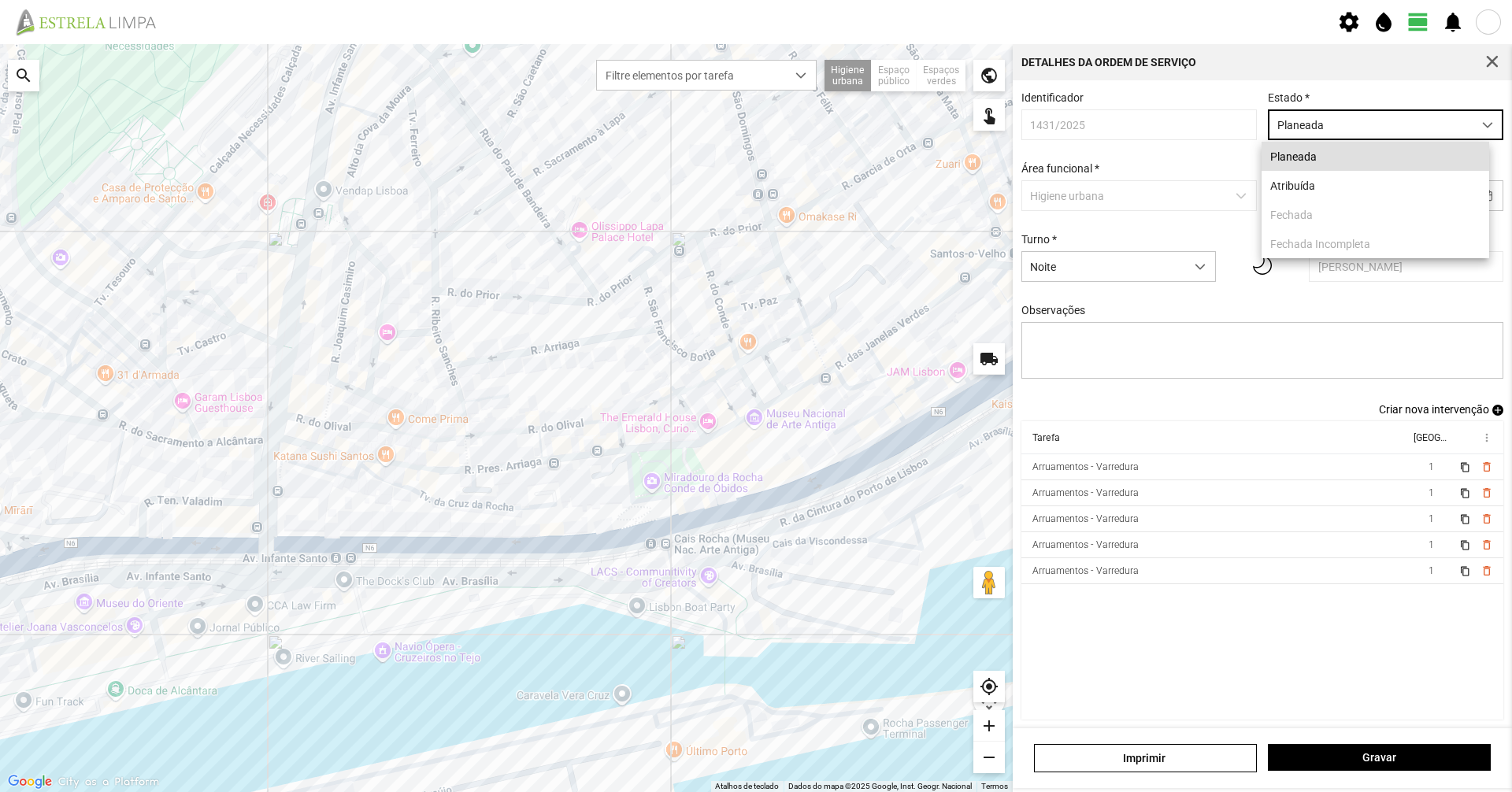
scroll to position [9, 70]
click at [754, 181] on li "Atribuída" at bounding box center [1375, 185] width 228 height 29
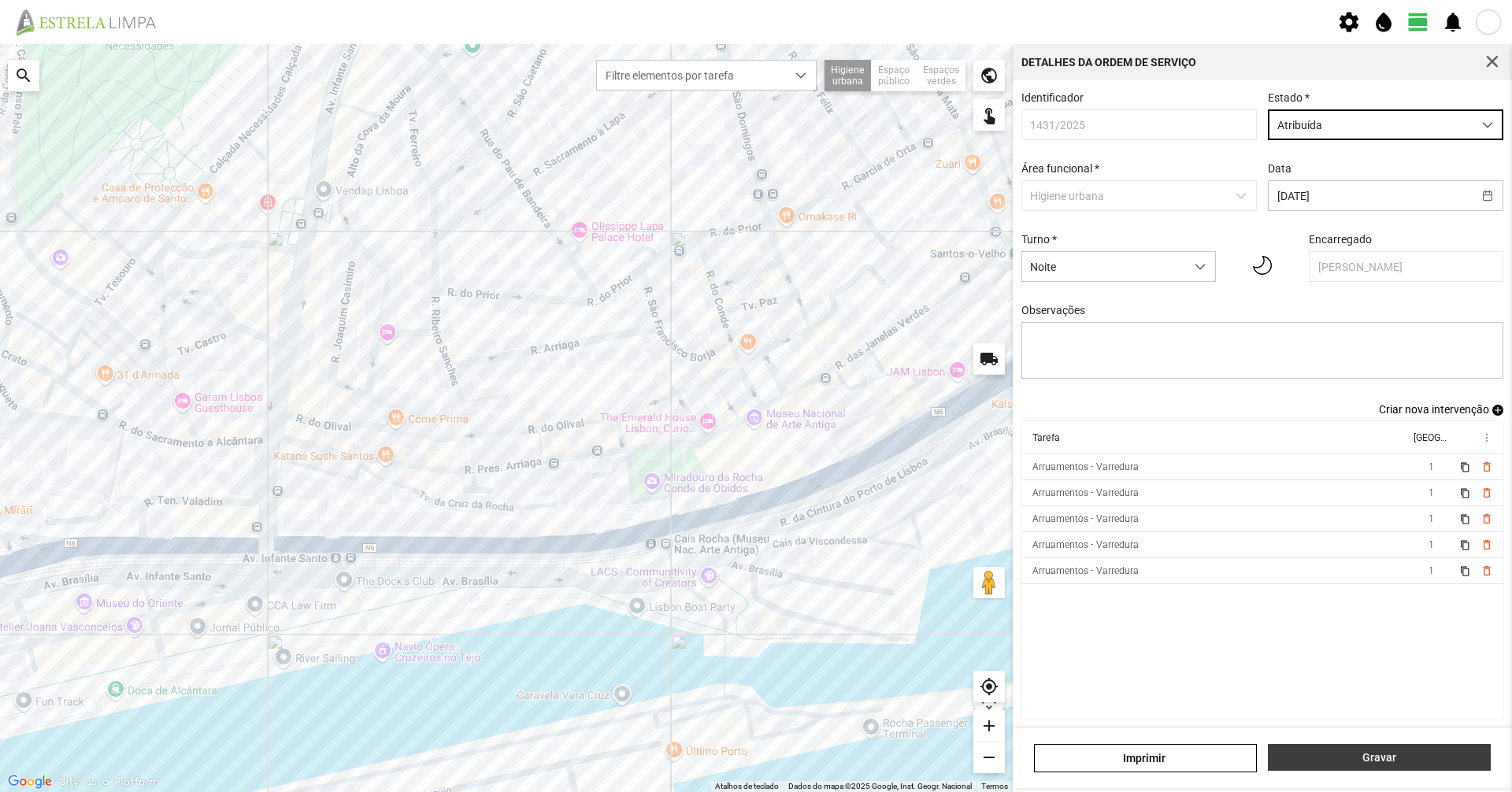
click at [754, 544] on span "Gravar" at bounding box center [1379, 757] width 206 height 13
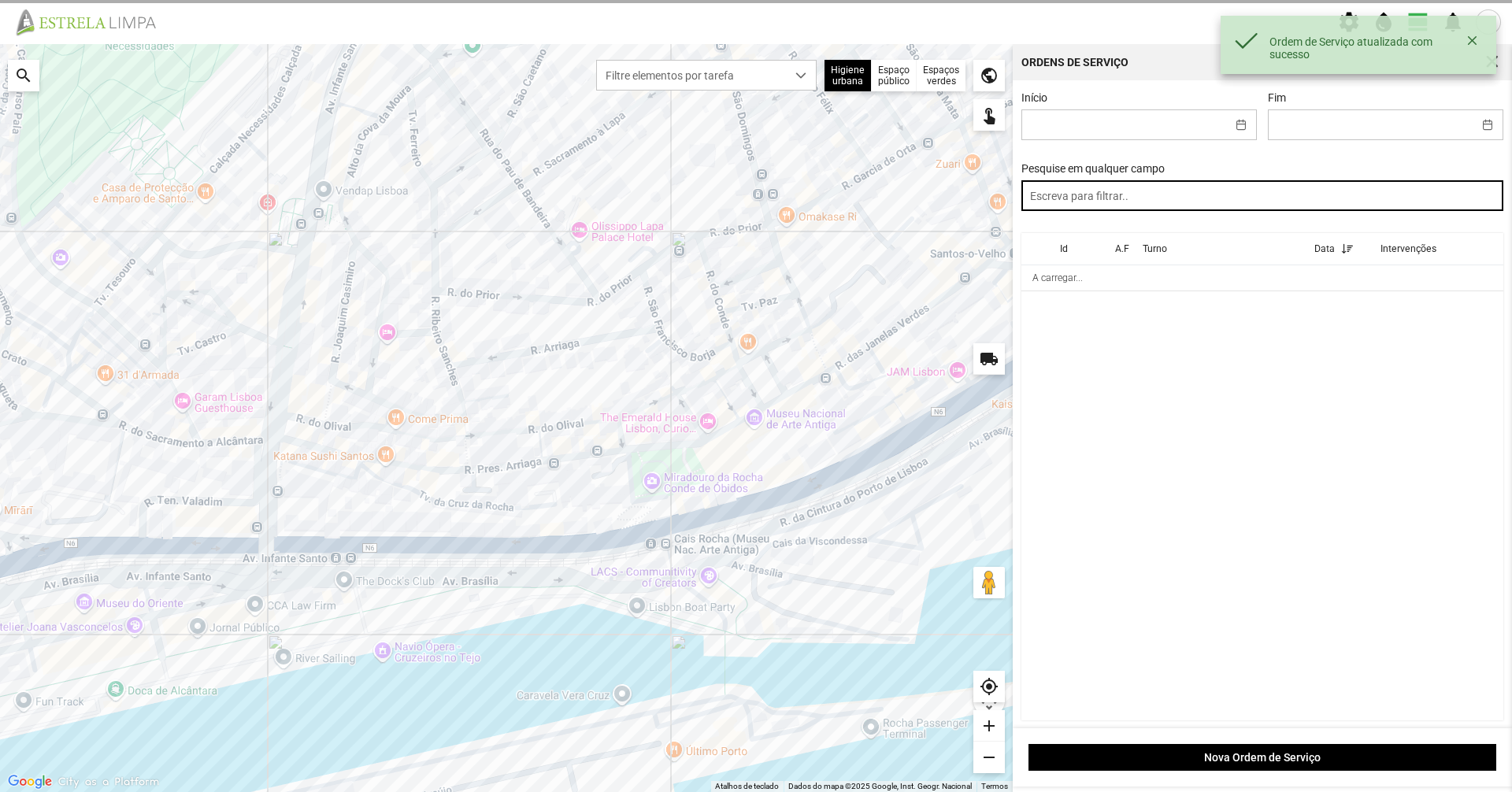
click at [754, 211] on input "text" at bounding box center [1261, 195] width 482 height 31
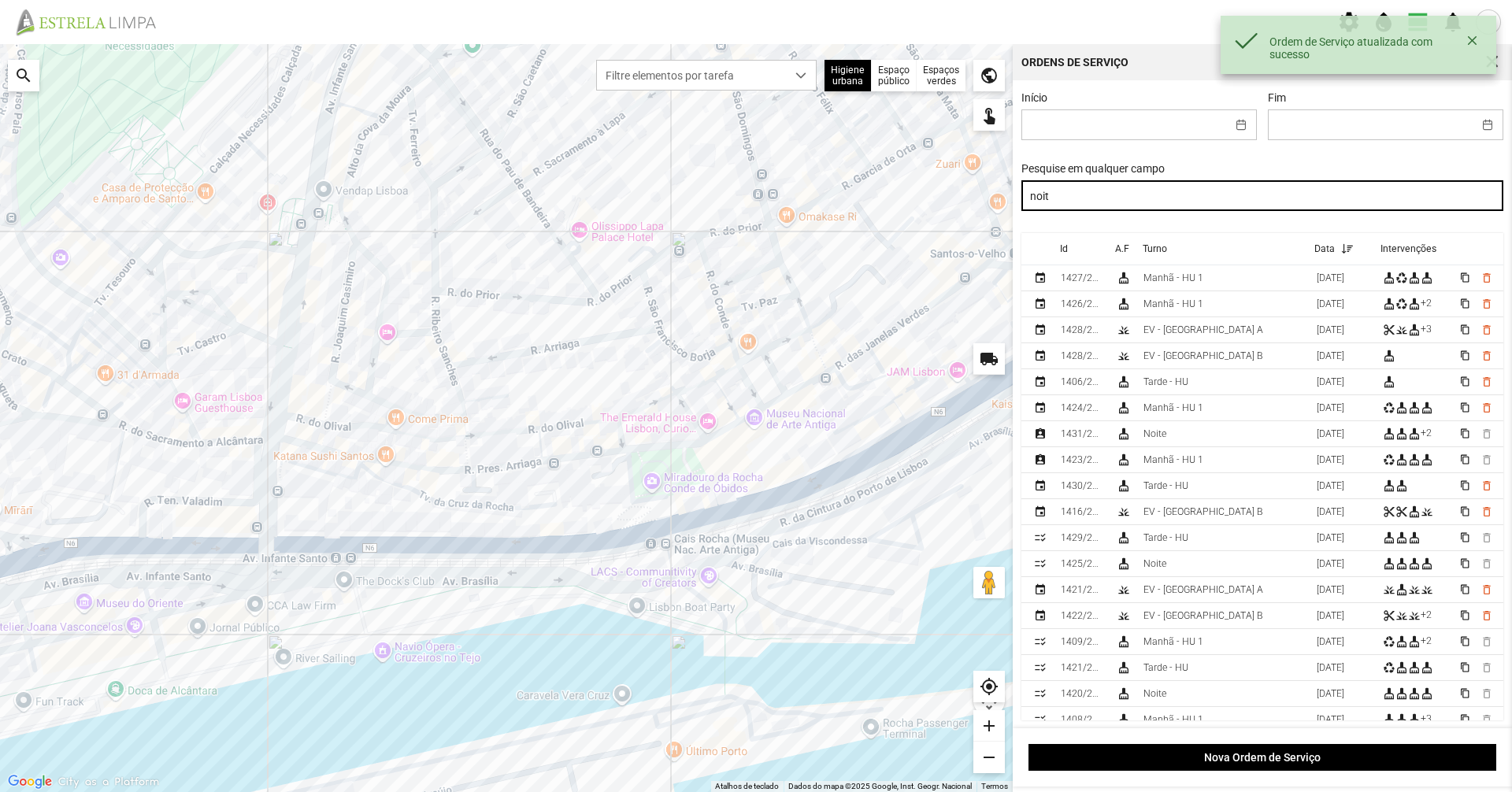
type input "noite"
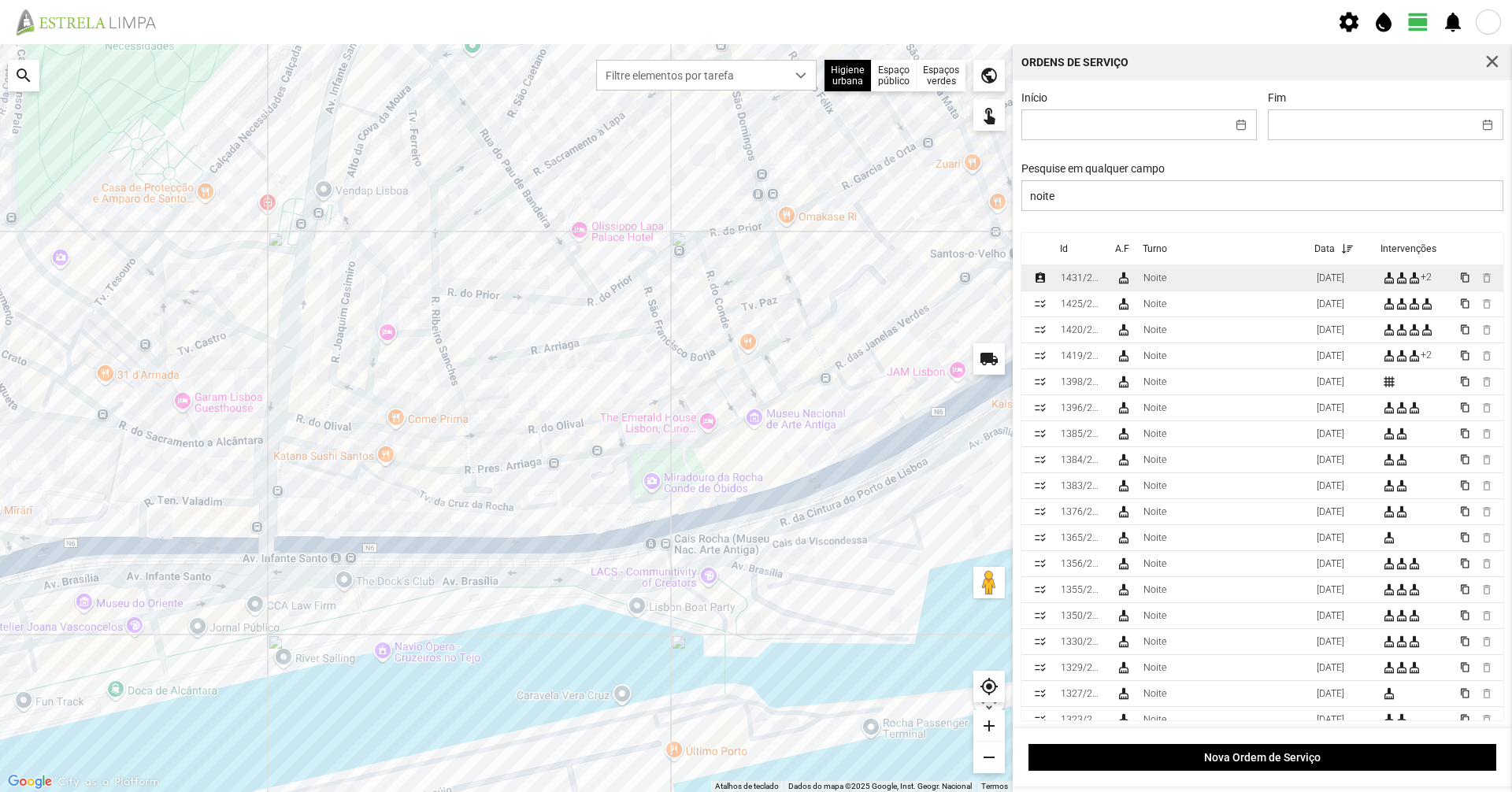
click at [754, 277] on td "cleaning_services" at bounding box center [1124, 278] width 28 height 26
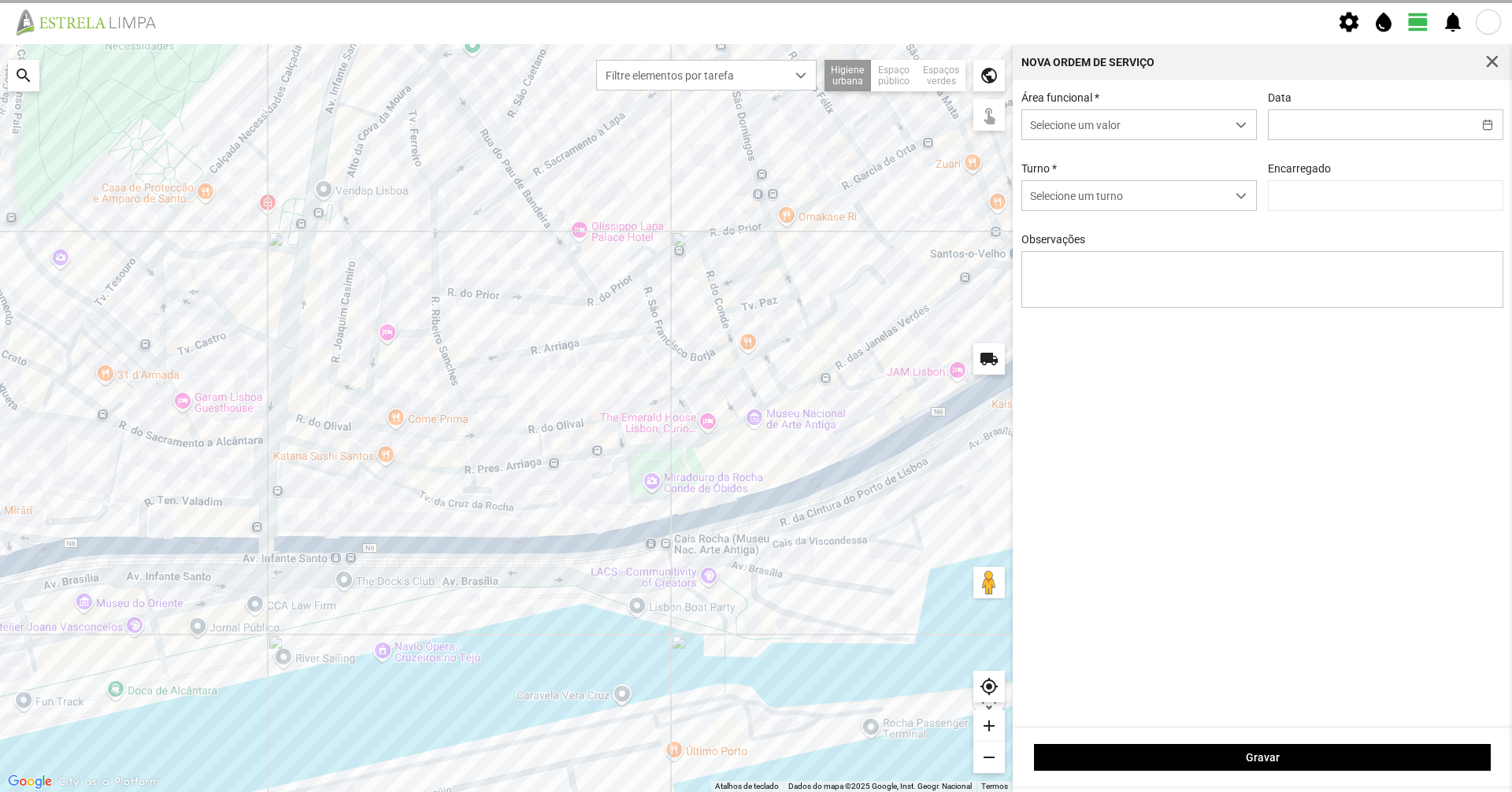
type input "[DATE]"
type input "[PERSON_NAME]"
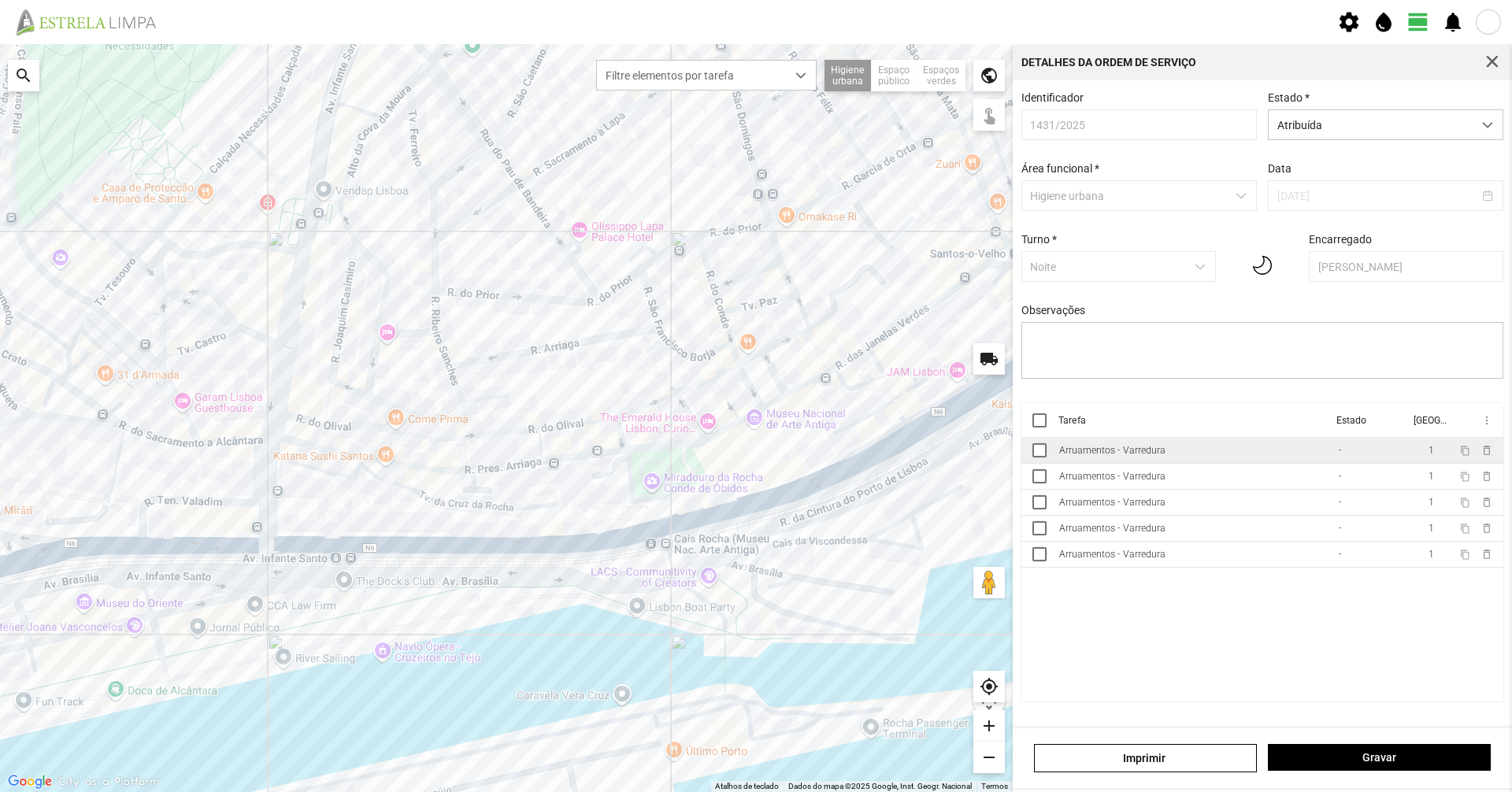
click at [754, 461] on td "Arruamentos - Varredura" at bounding box center [1192, 450] width 279 height 26
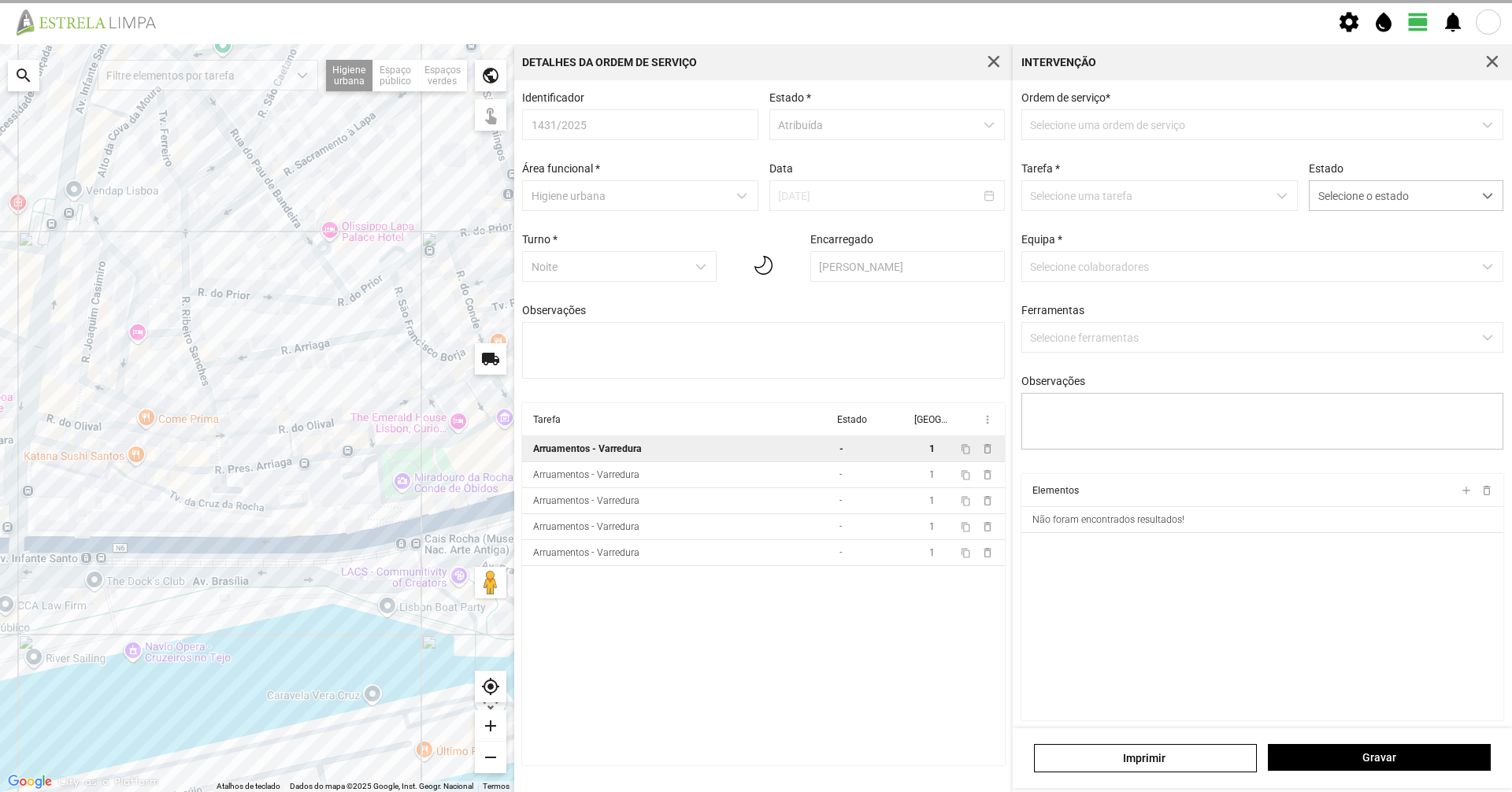
type textarea "[PERSON_NAME]"
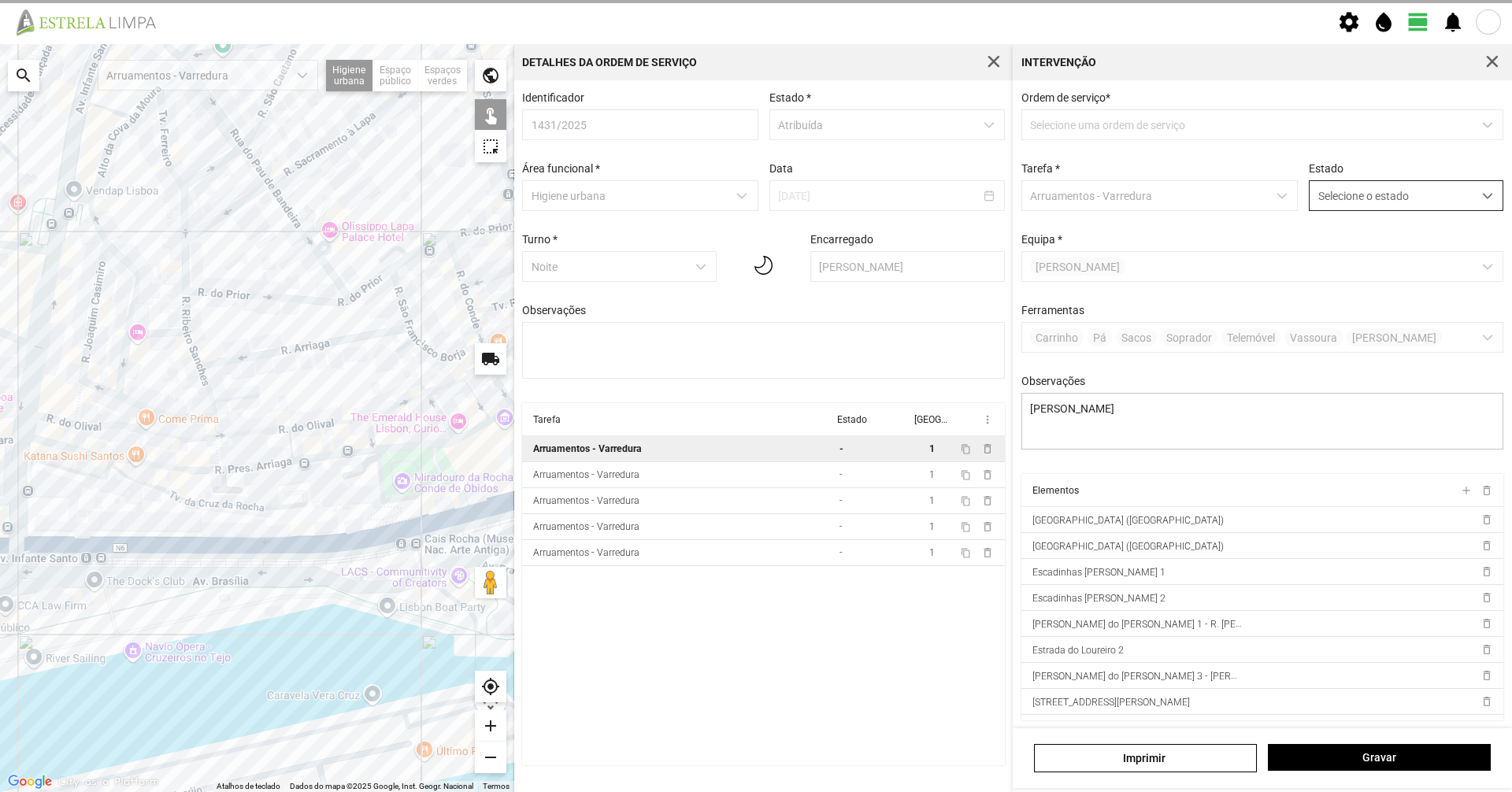
click at [754, 210] on span "Selecione o estado" at bounding box center [1390, 195] width 163 height 29
click at [754, 256] on li "Concluída" at bounding box center [1395, 257] width 187 height 29
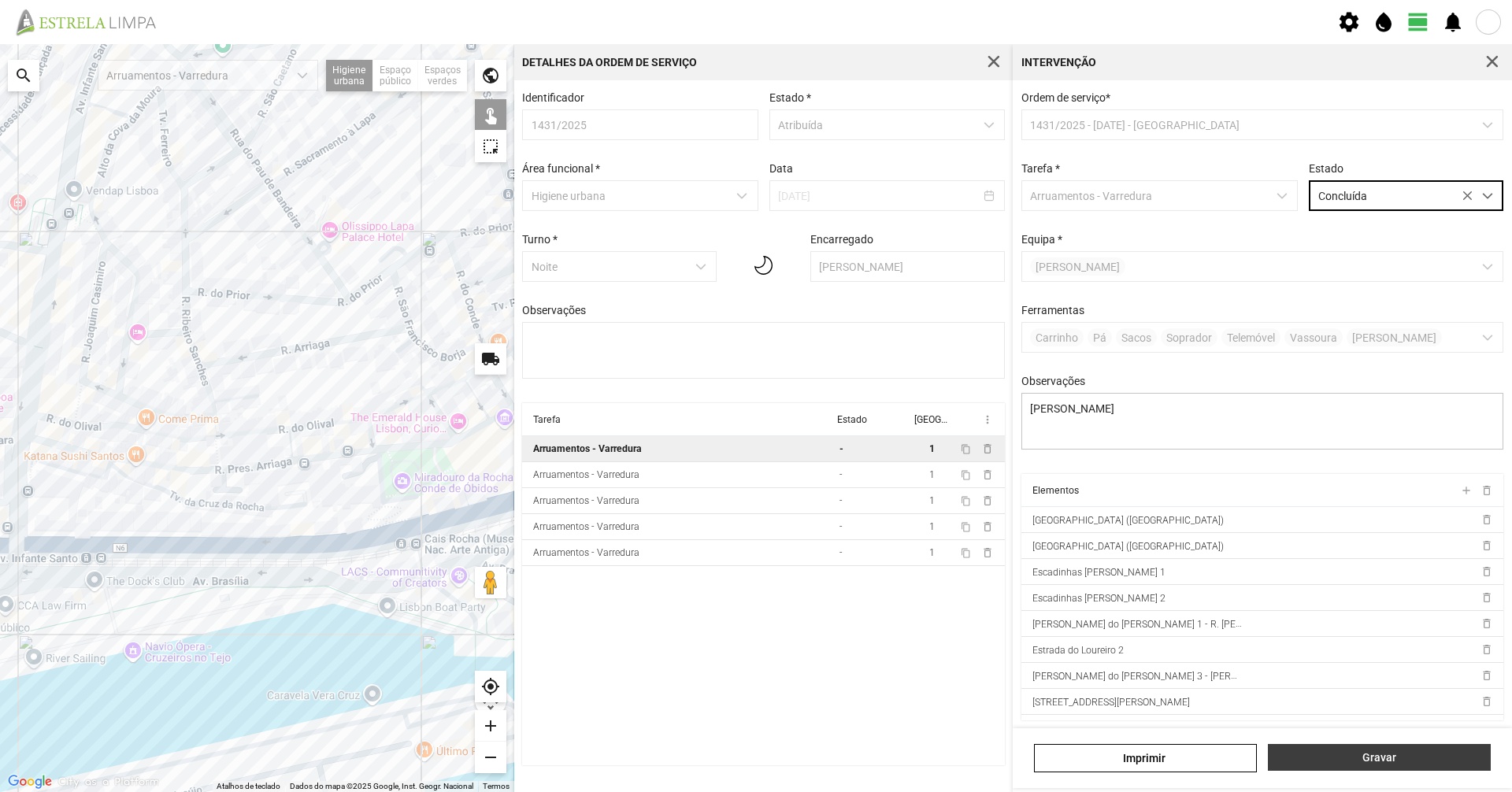
click at [754, 544] on button "Gravar" at bounding box center [1378, 757] width 223 height 27
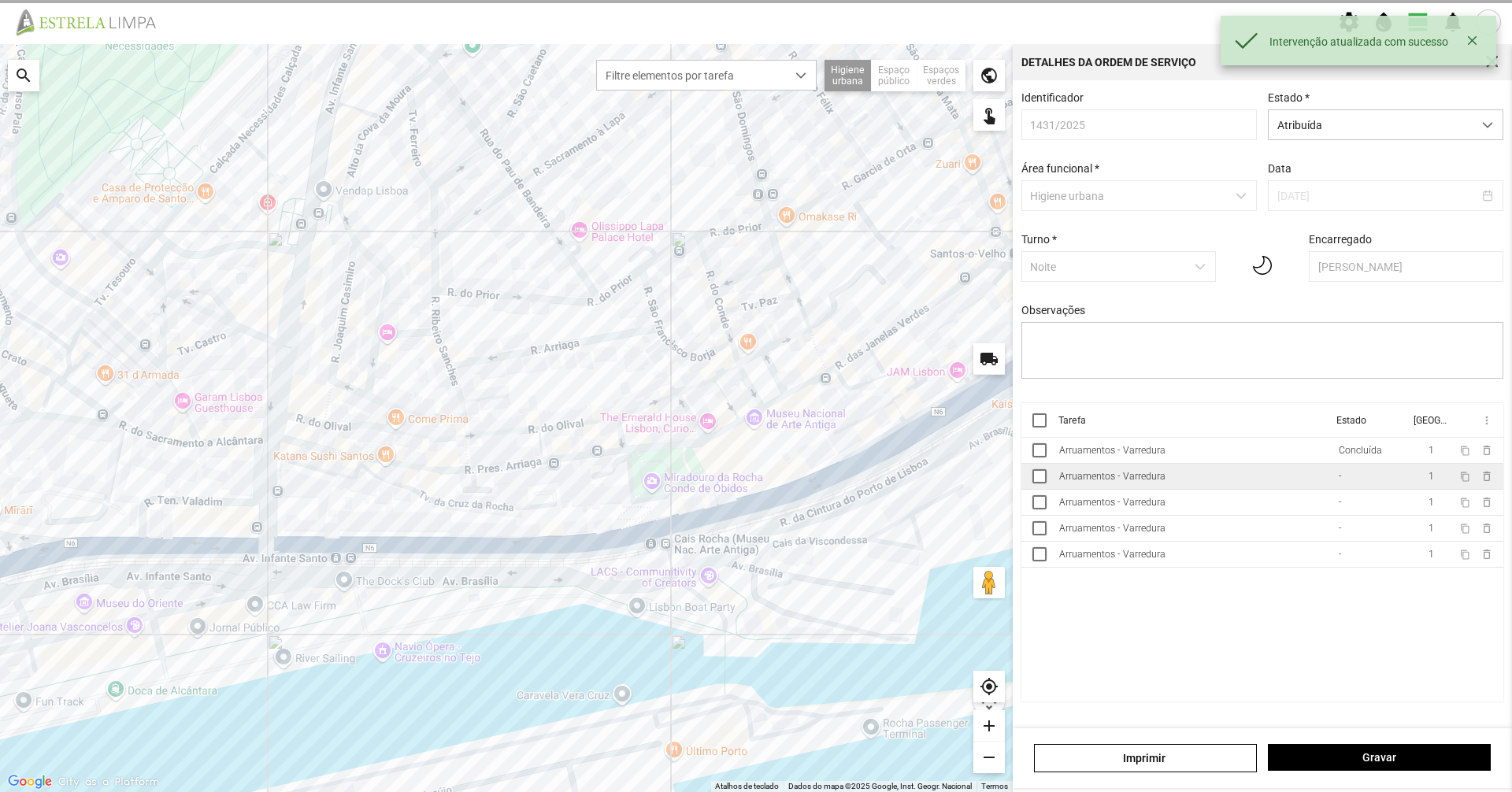
click at [754, 484] on td "Arruamentos - Varredura" at bounding box center [1192, 476] width 279 height 26
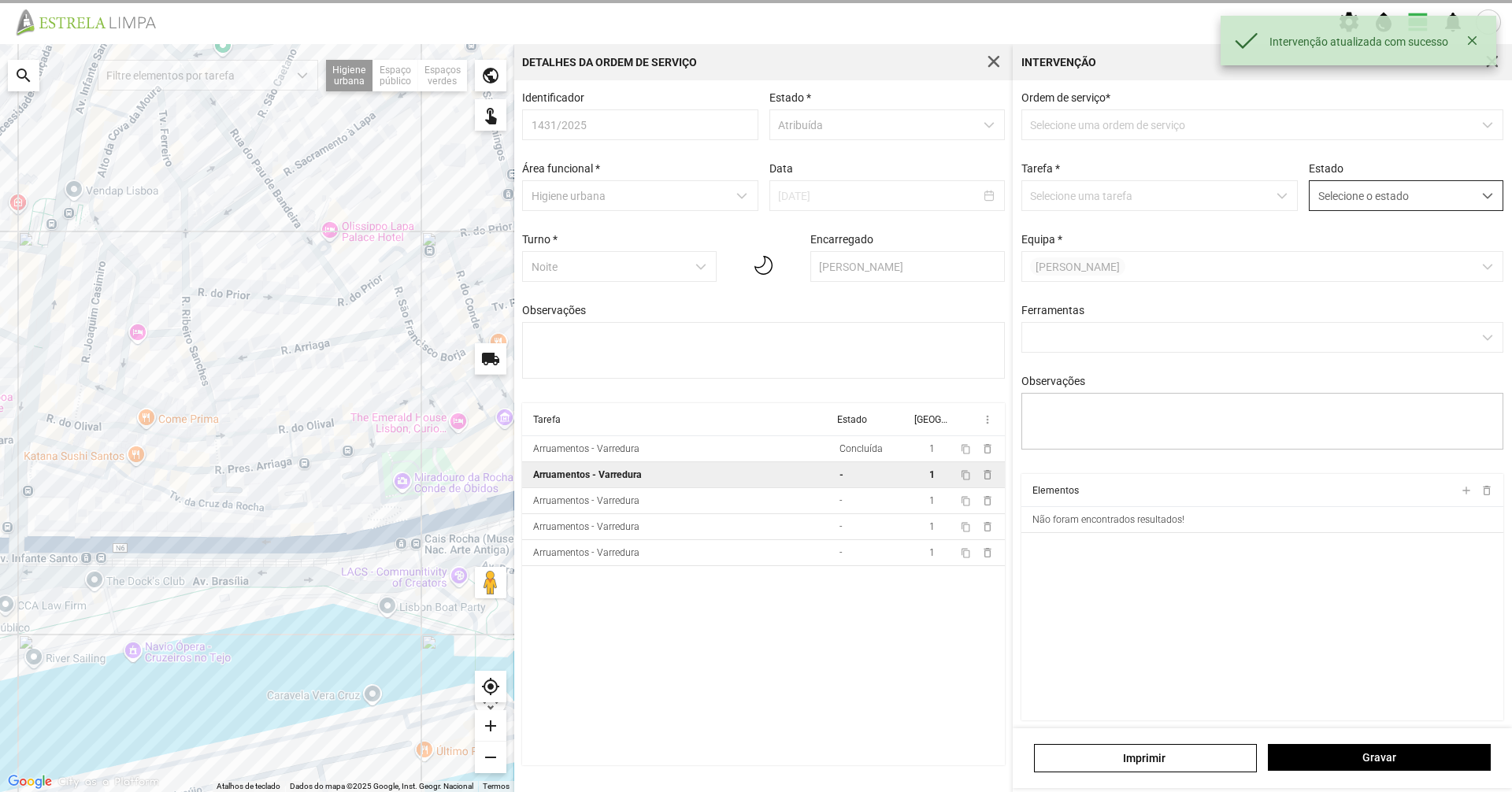
click at [754, 193] on span "Selecione o estado" at bounding box center [1390, 195] width 163 height 29
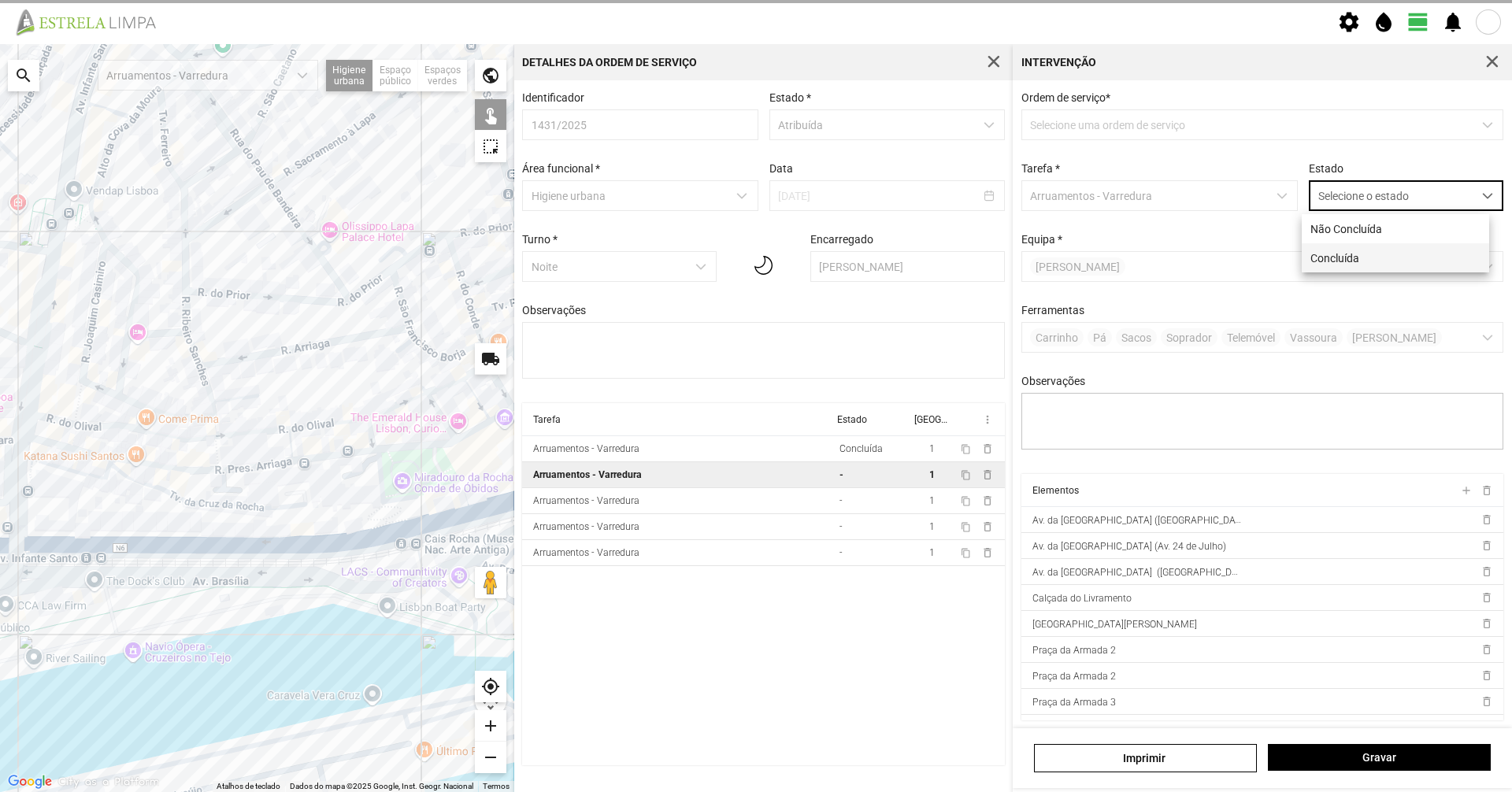
click at [754, 258] on li "Concluída" at bounding box center [1395, 257] width 187 height 29
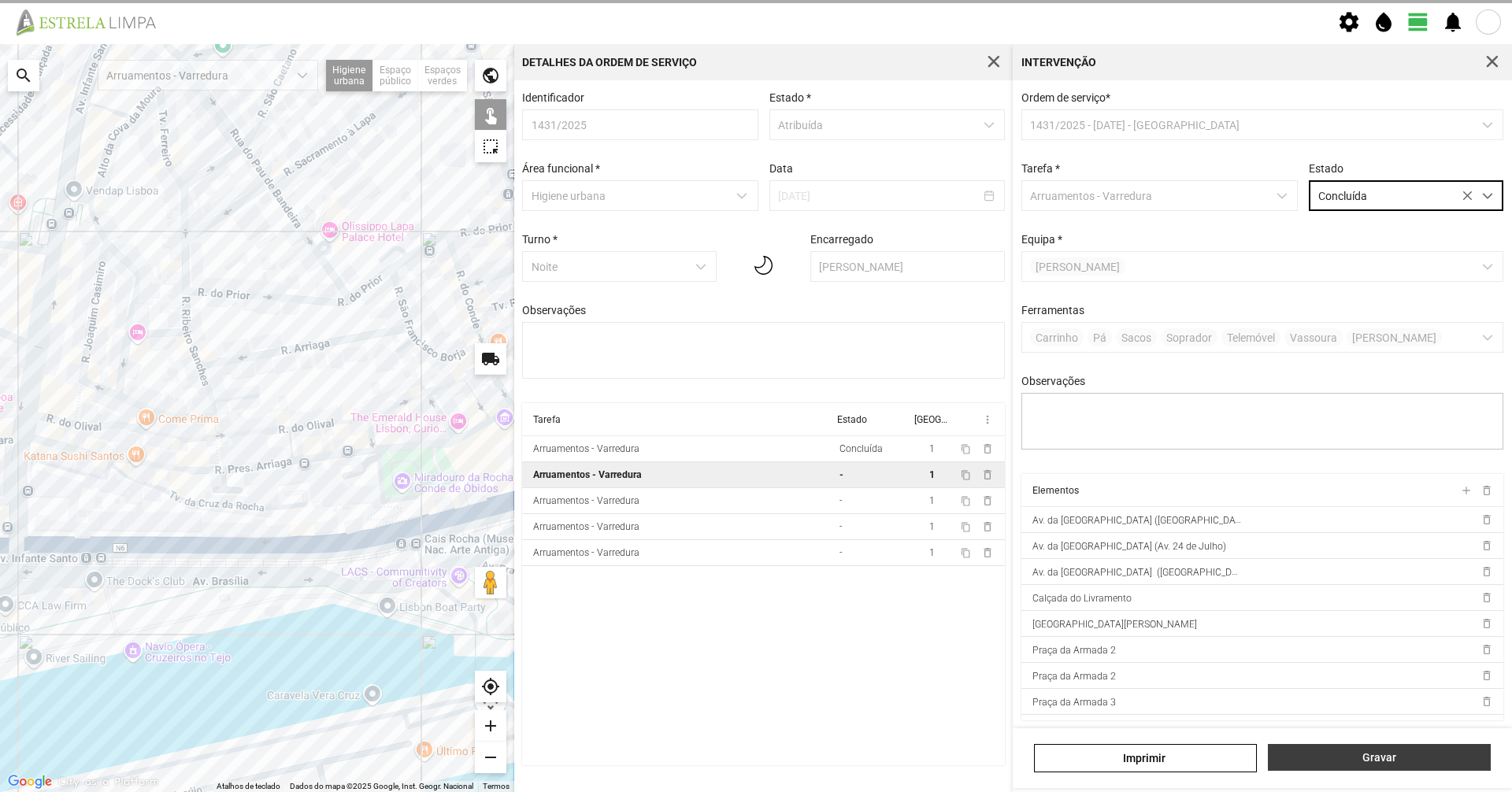
click at [754, 544] on span "Gravar" at bounding box center [1379, 757] width 206 height 13
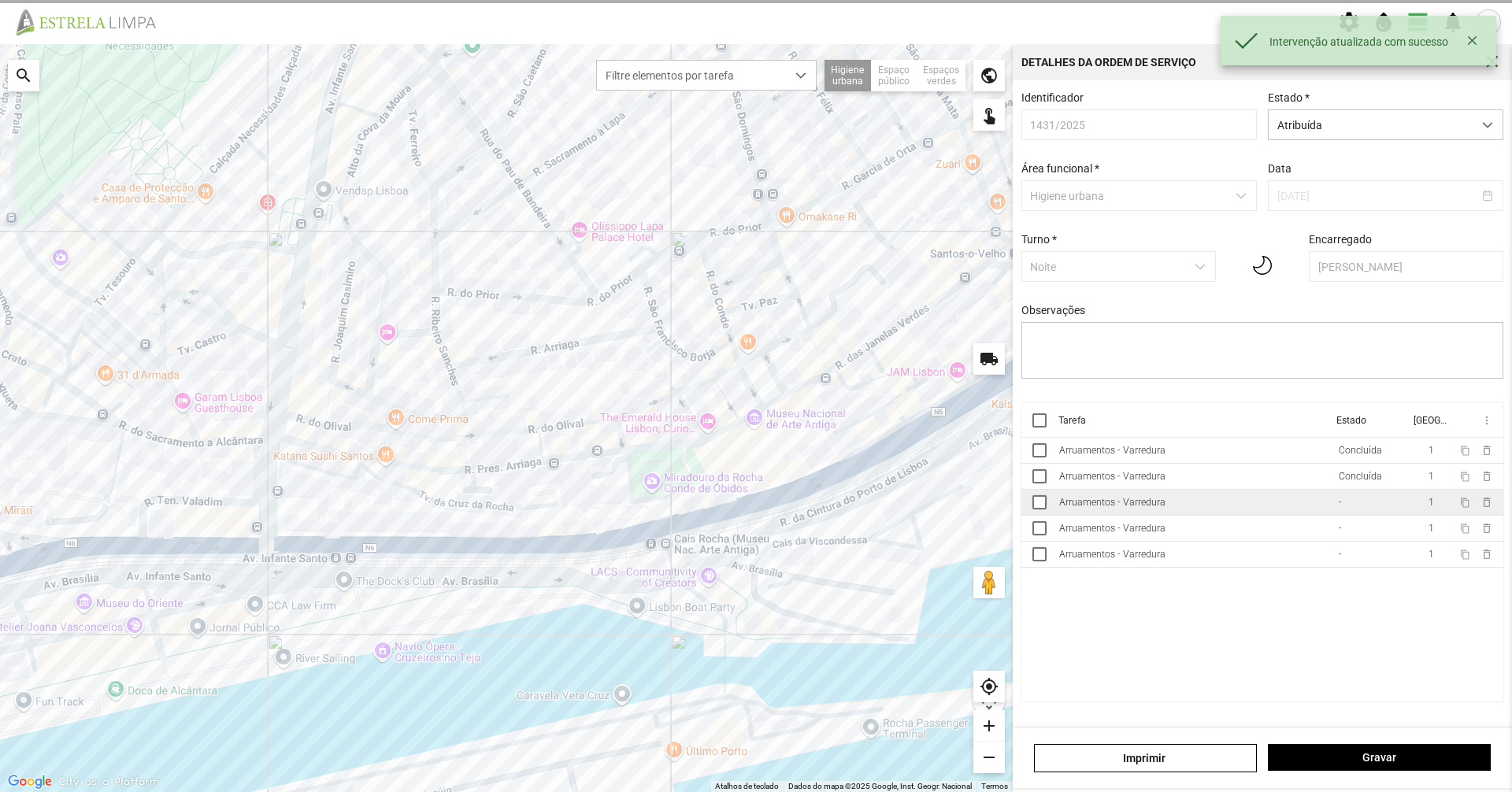
click at [754, 502] on td "Arruamentos - Varredura" at bounding box center [1192, 503] width 279 height 26
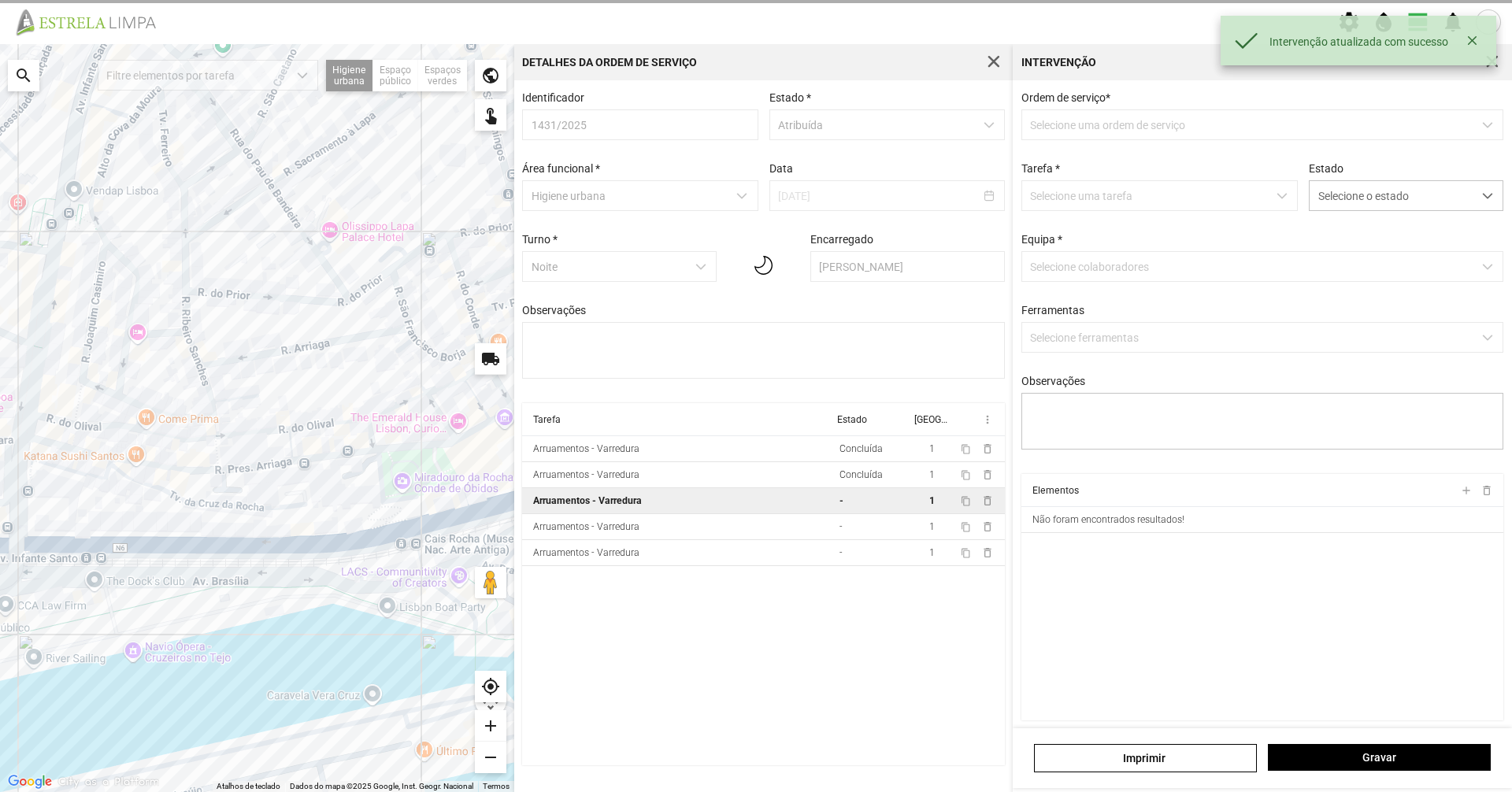
type textarea "[PERSON_NAME]"
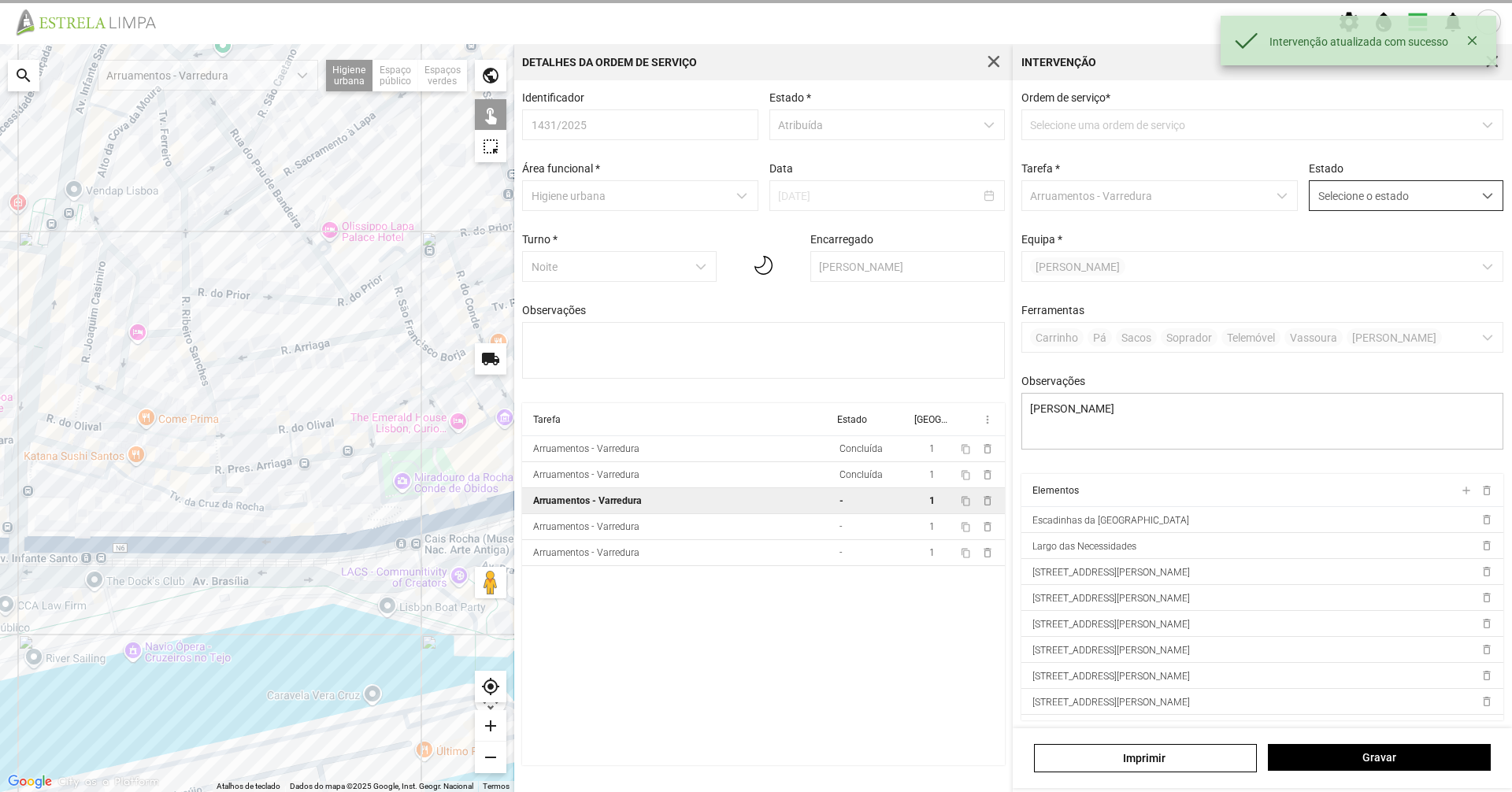
click at [754, 198] on span "Selecione o estado" at bounding box center [1390, 195] width 163 height 29
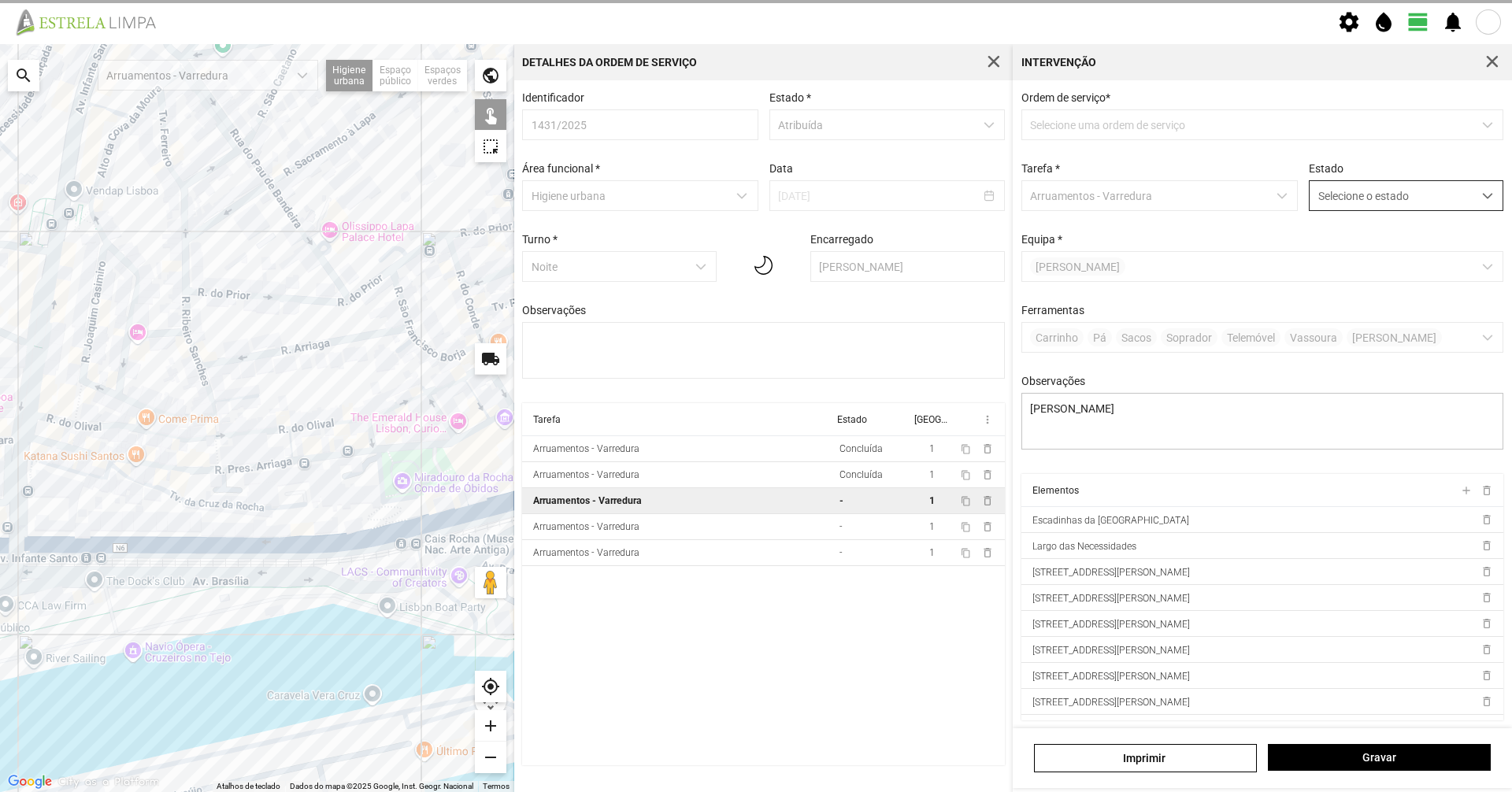
scroll to position [9, 70]
click at [754, 253] on li "Concluída" at bounding box center [1395, 257] width 187 height 29
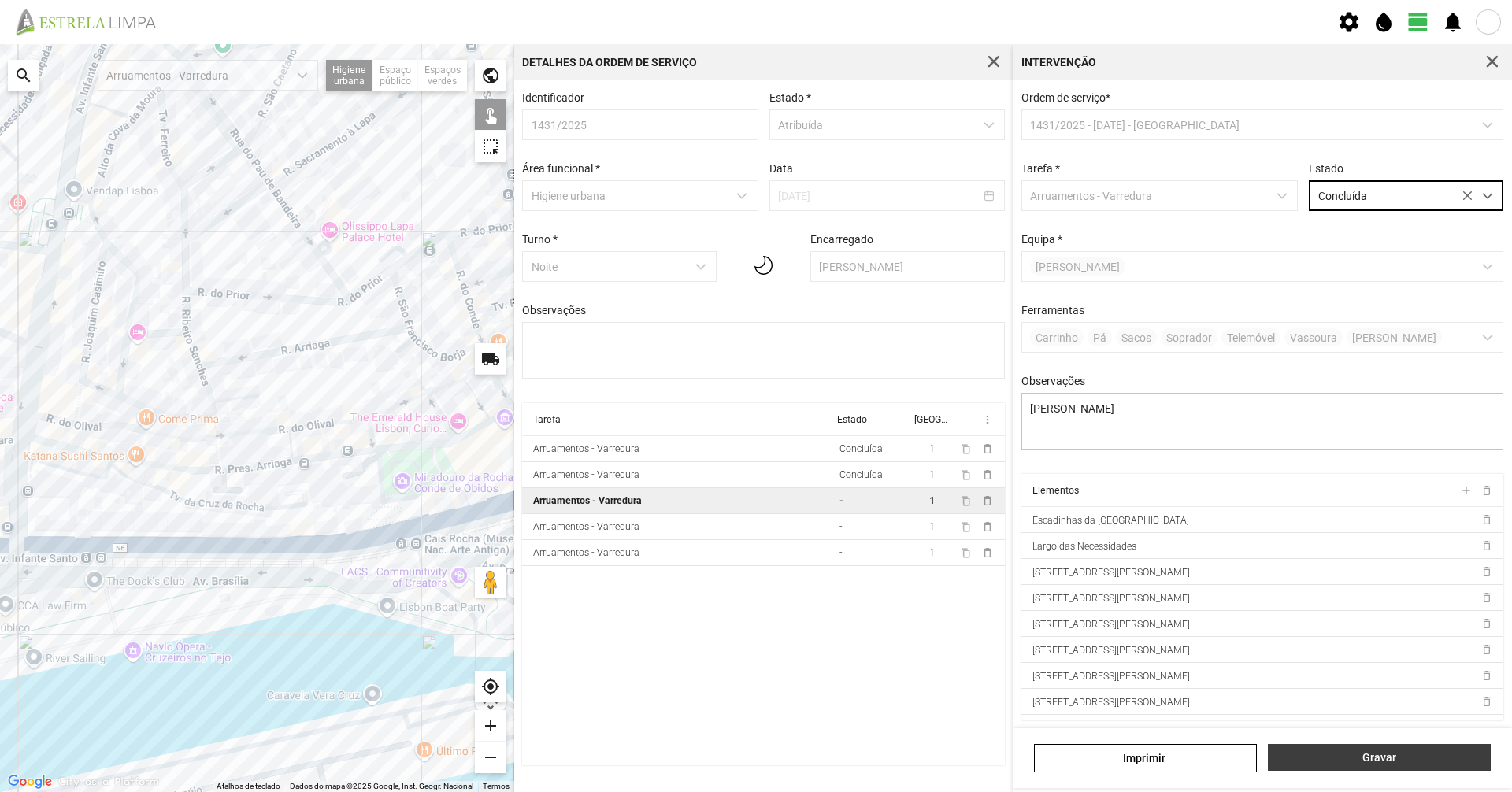
click at [754, 544] on span "Gravar" at bounding box center [1379, 757] width 206 height 13
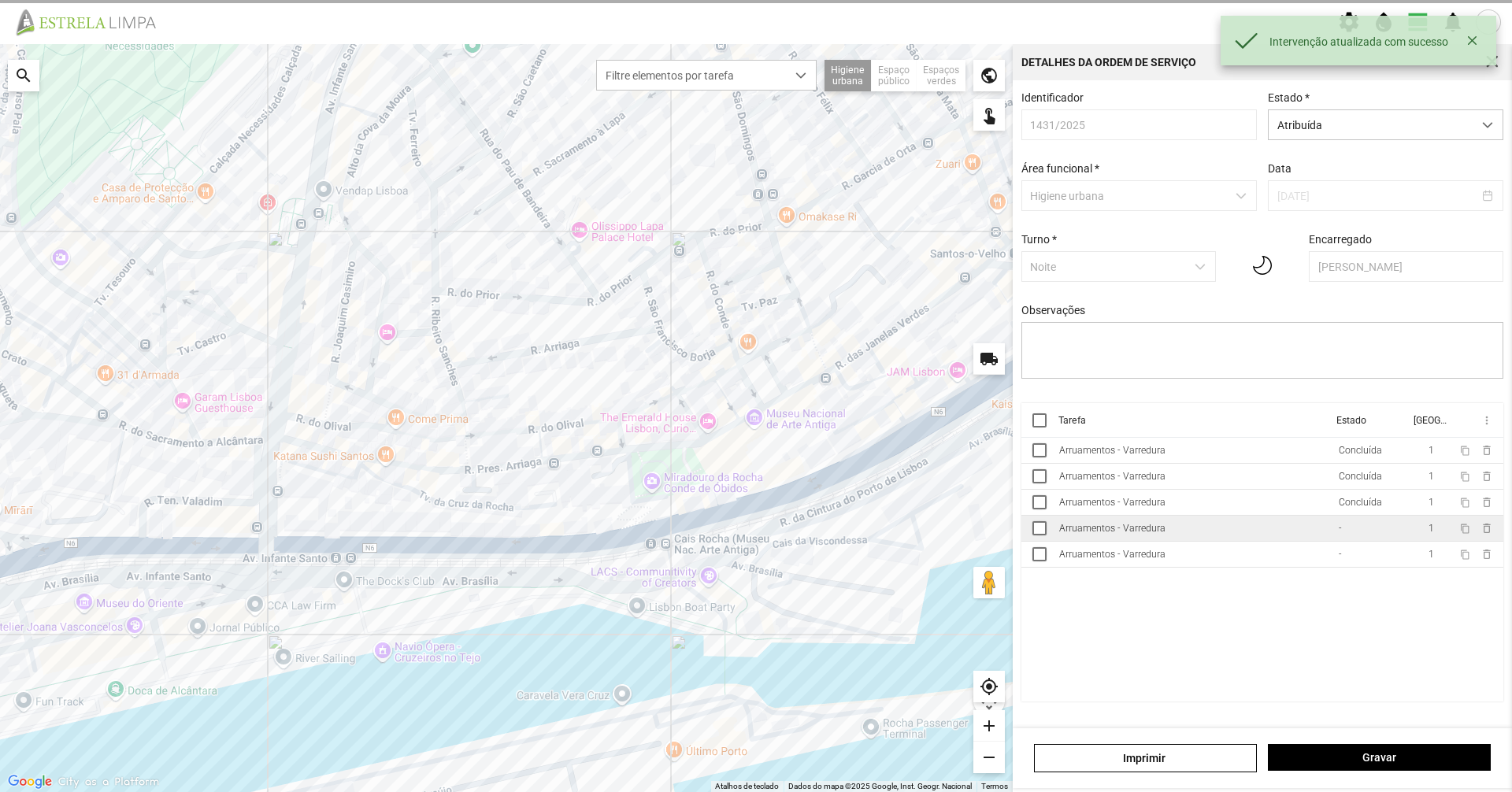
click at [754, 522] on td "Arruamentos - Varredura" at bounding box center [1192, 529] width 279 height 26
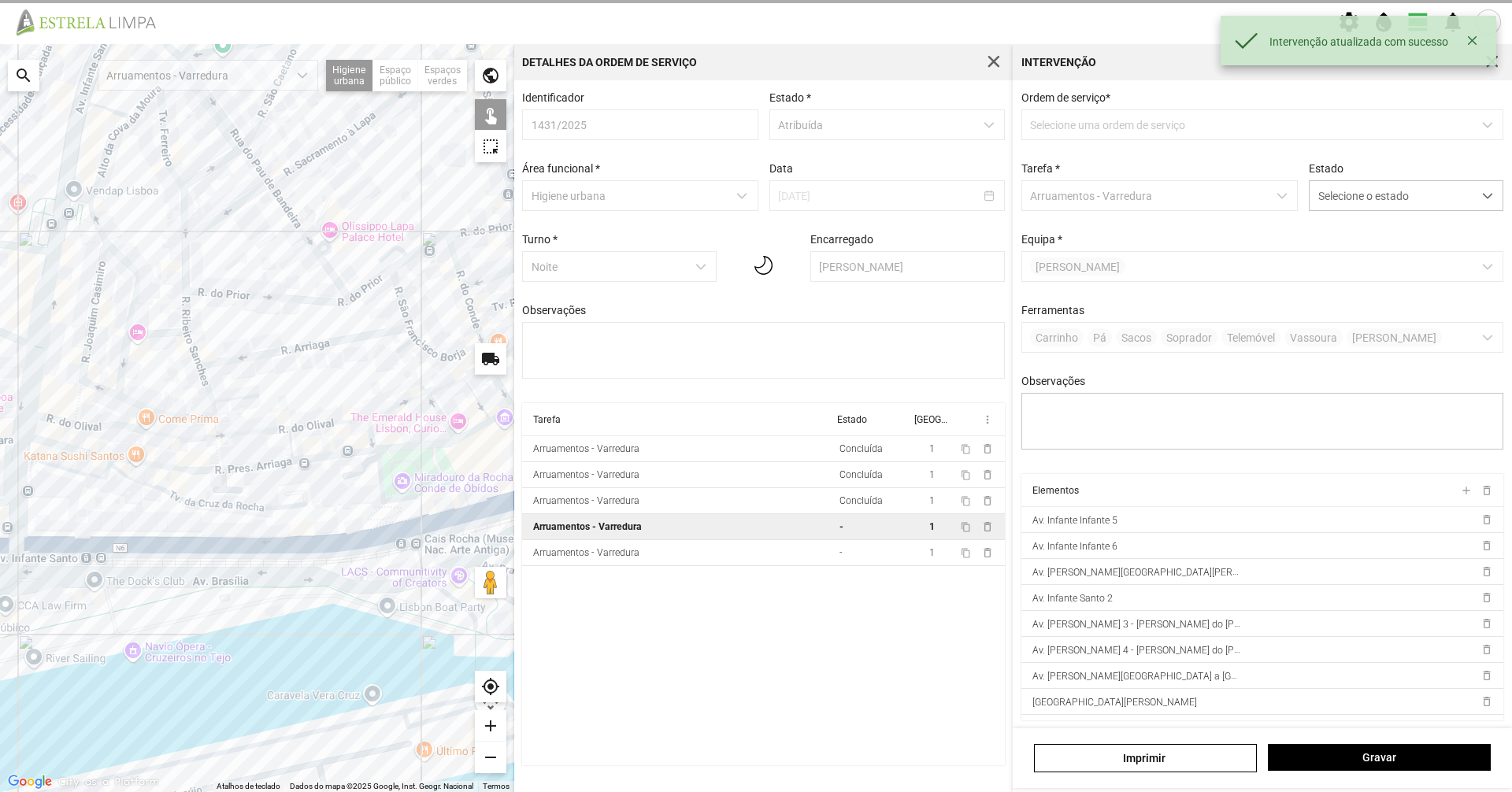
click at [754, 180] on div "Estado Selecione o estado" at bounding box center [1406, 186] width 206 height 49
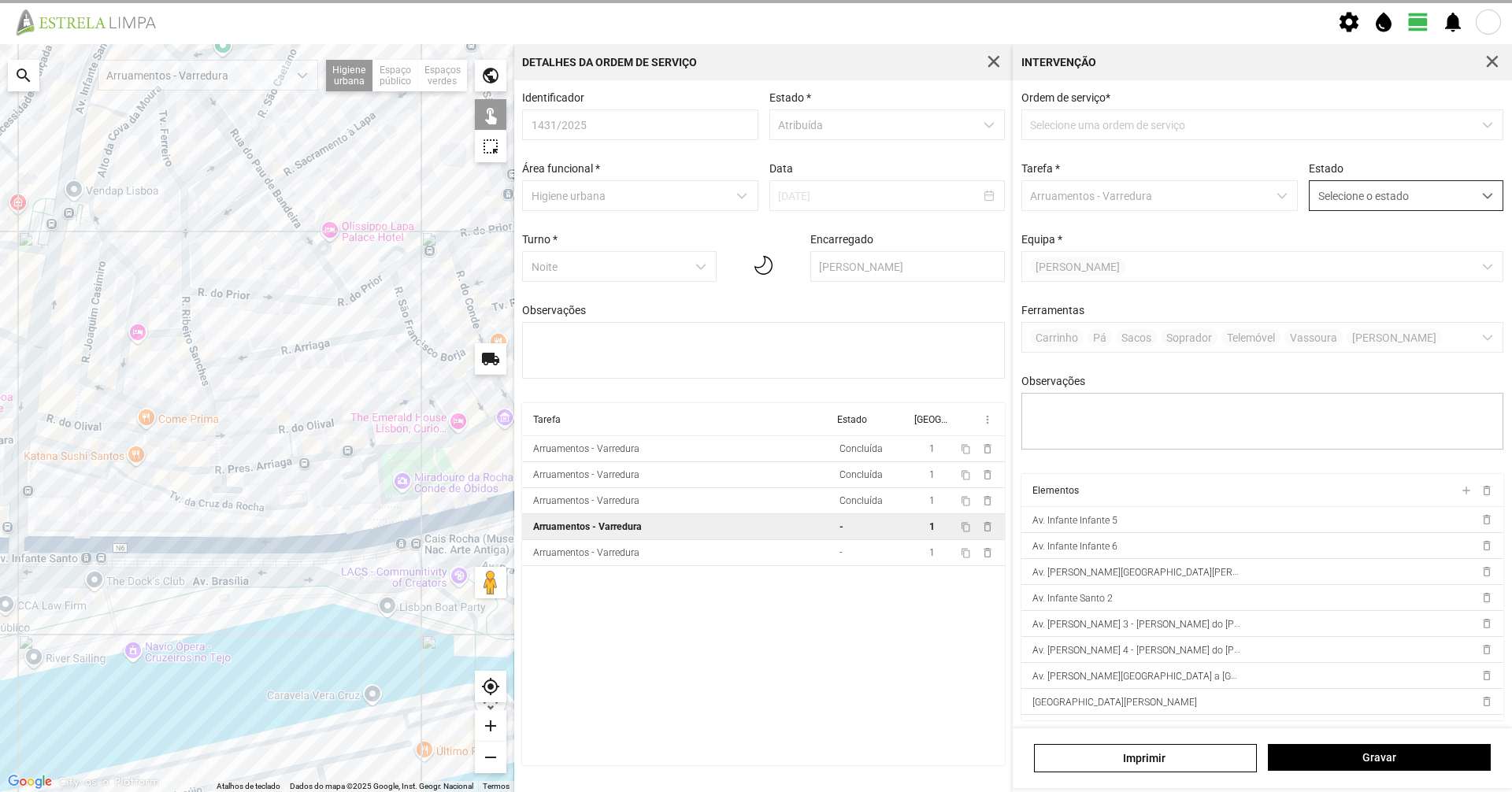
click at [754, 196] on span "Selecione o estado" at bounding box center [1390, 195] width 163 height 29
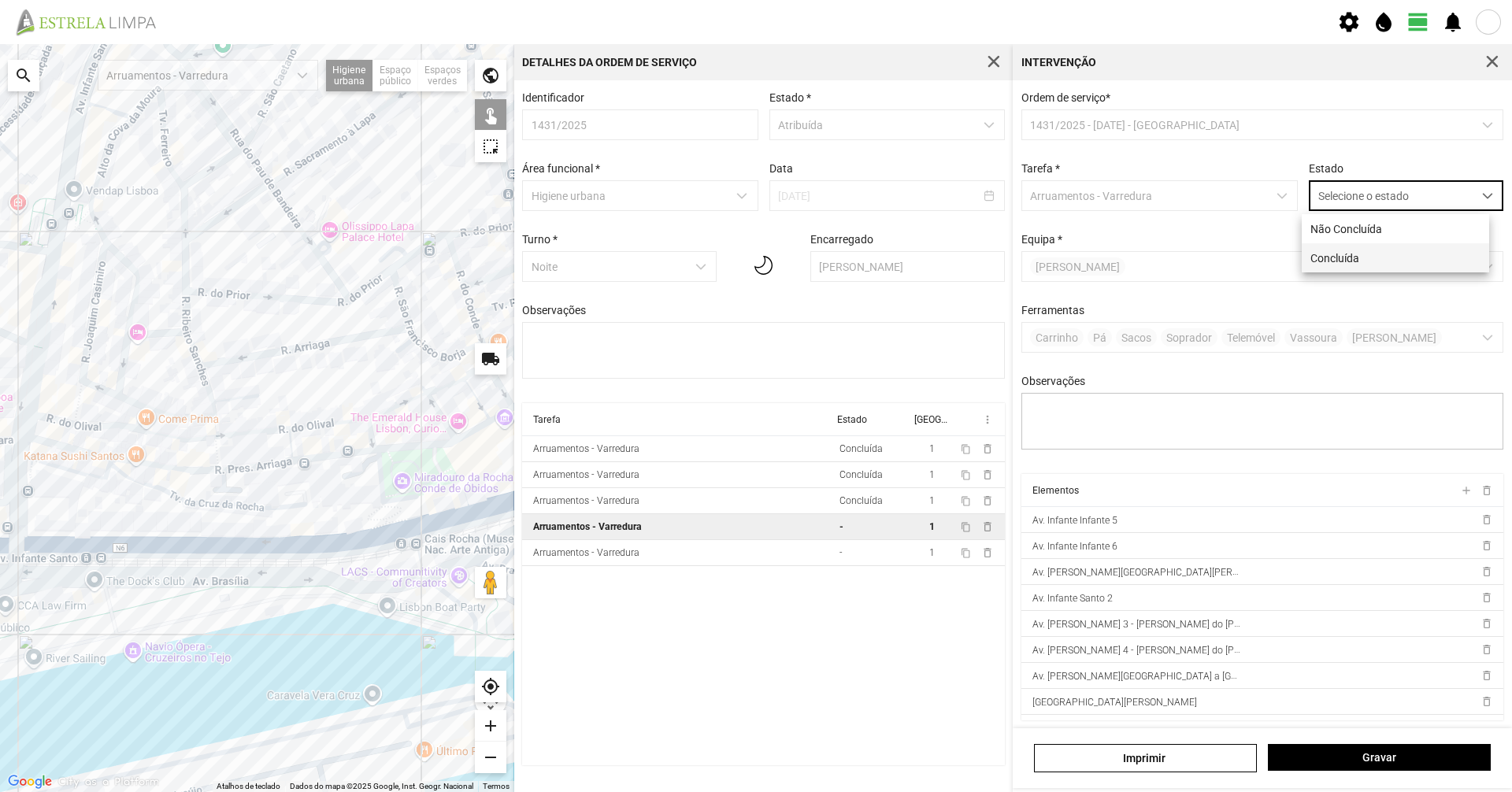
click at [754, 258] on li "Concluída" at bounding box center [1395, 257] width 187 height 29
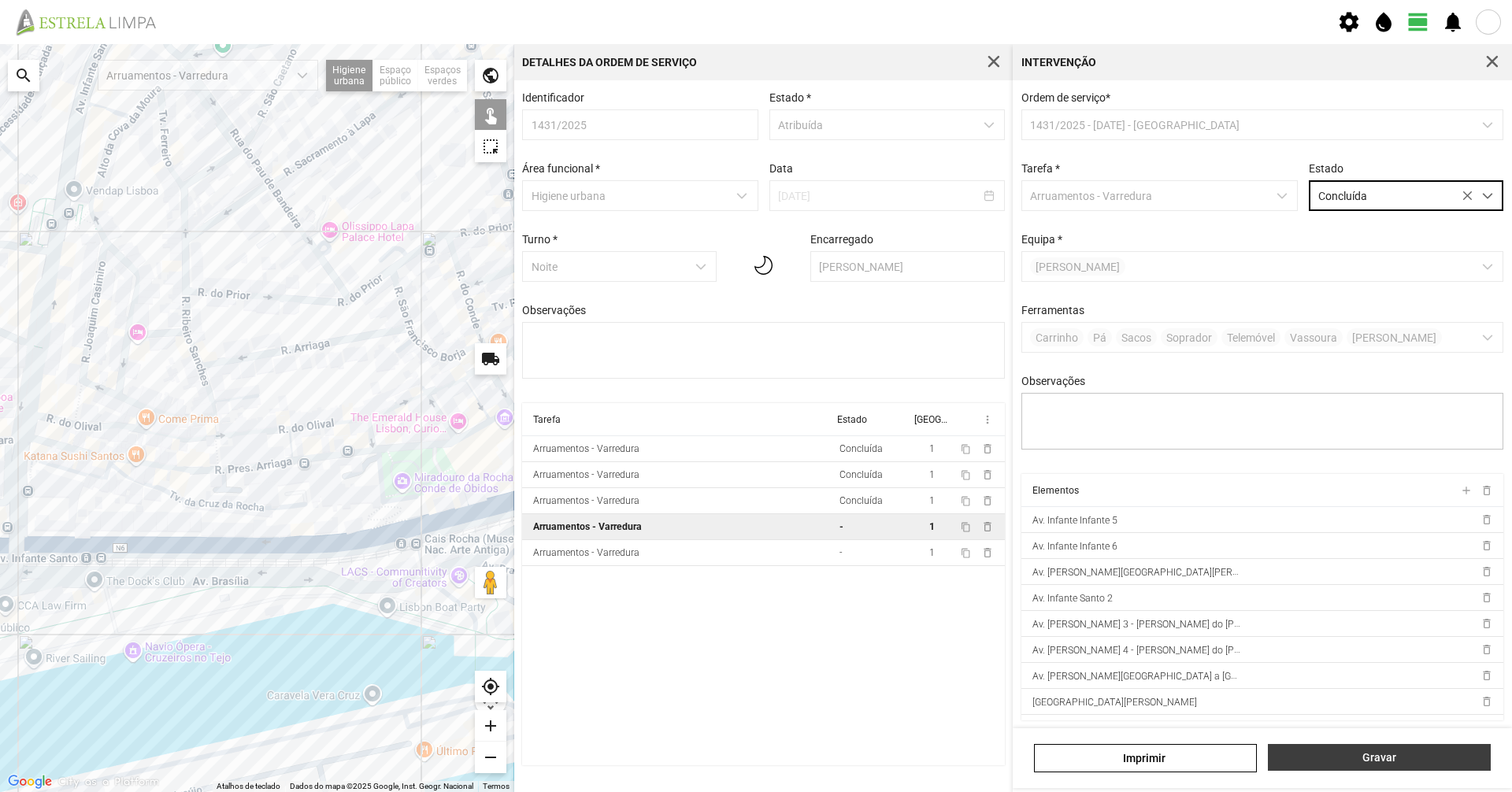
click at [754, 544] on span "Gravar" at bounding box center [1379, 757] width 206 height 13
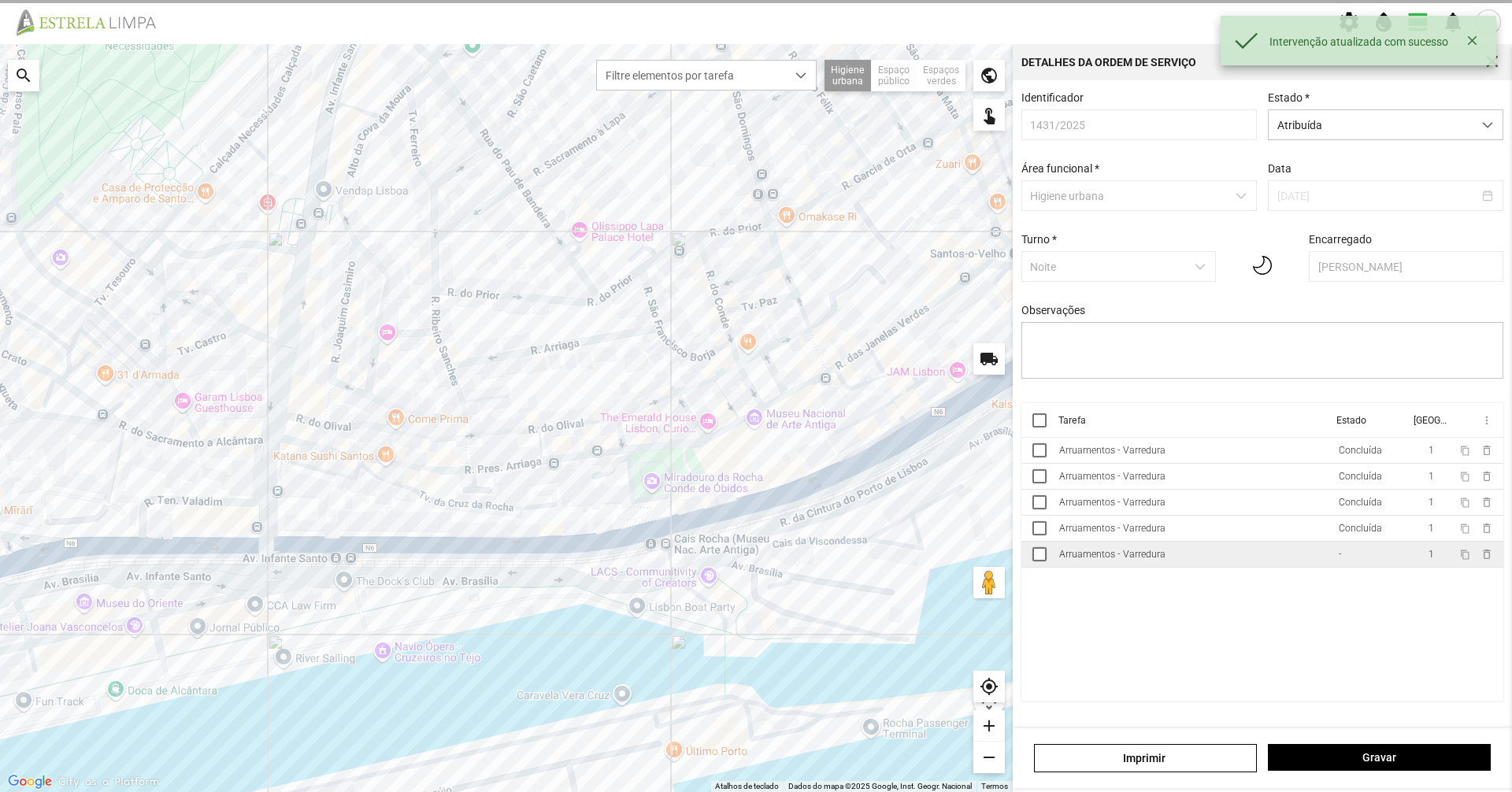
click at [754, 544] on td "Arruamentos - Varredura" at bounding box center [1192, 554] width 279 height 26
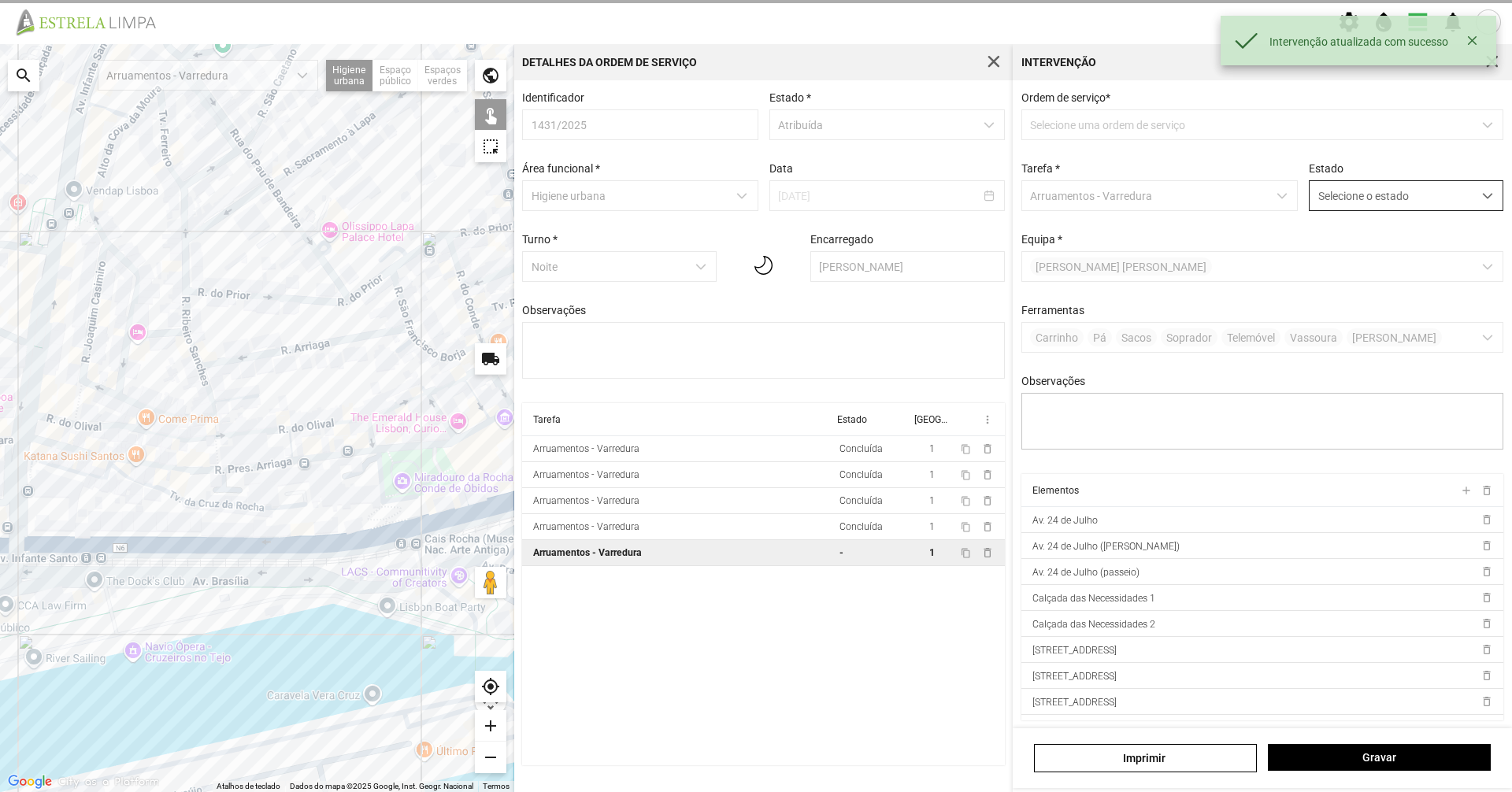
click at [754, 184] on span "Selecione o estado" at bounding box center [1390, 195] width 163 height 29
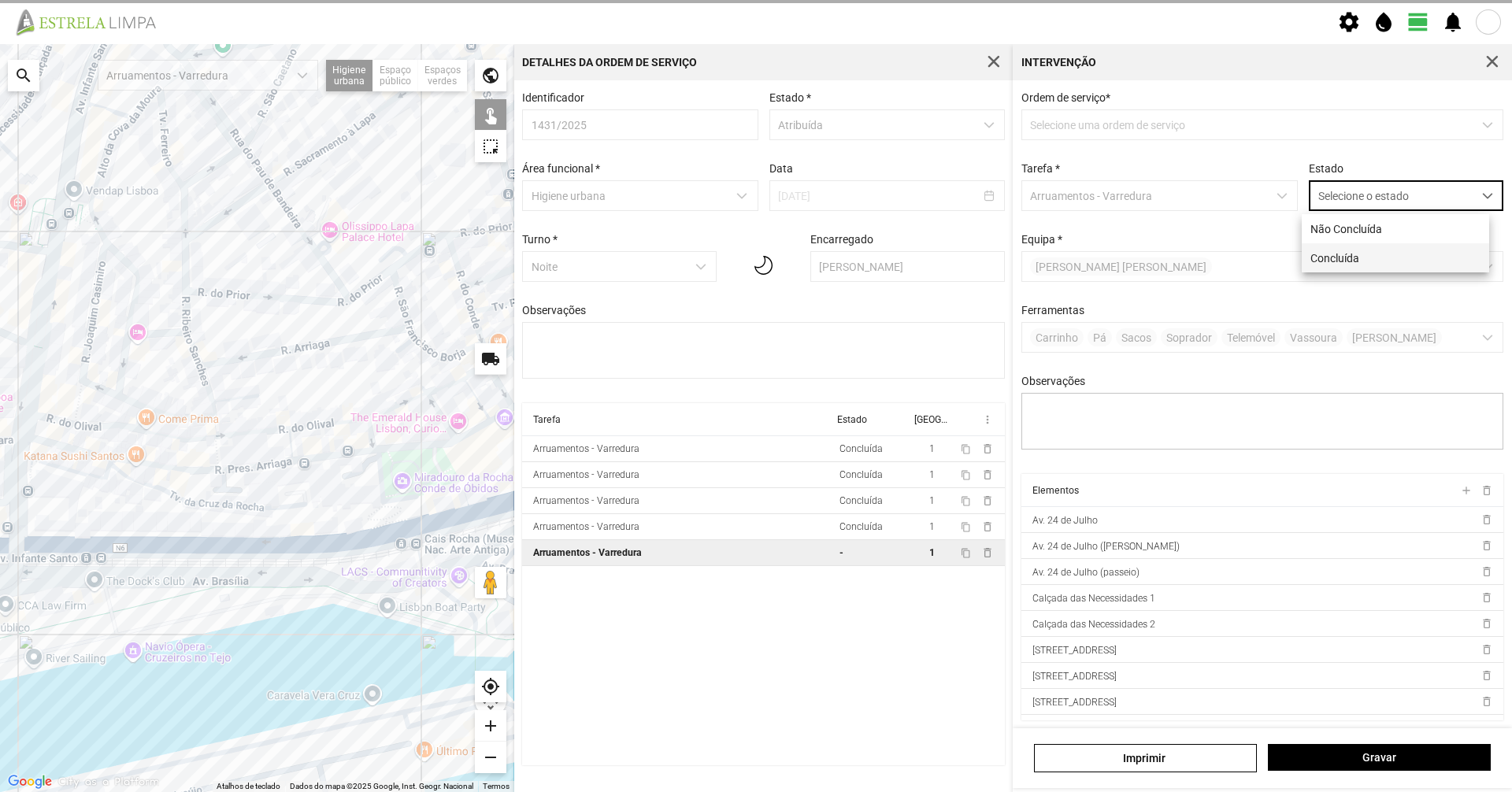
scroll to position [9, 70]
click at [754, 263] on li "Concluída" at bounding box center [1395, 257] width 187 height 29
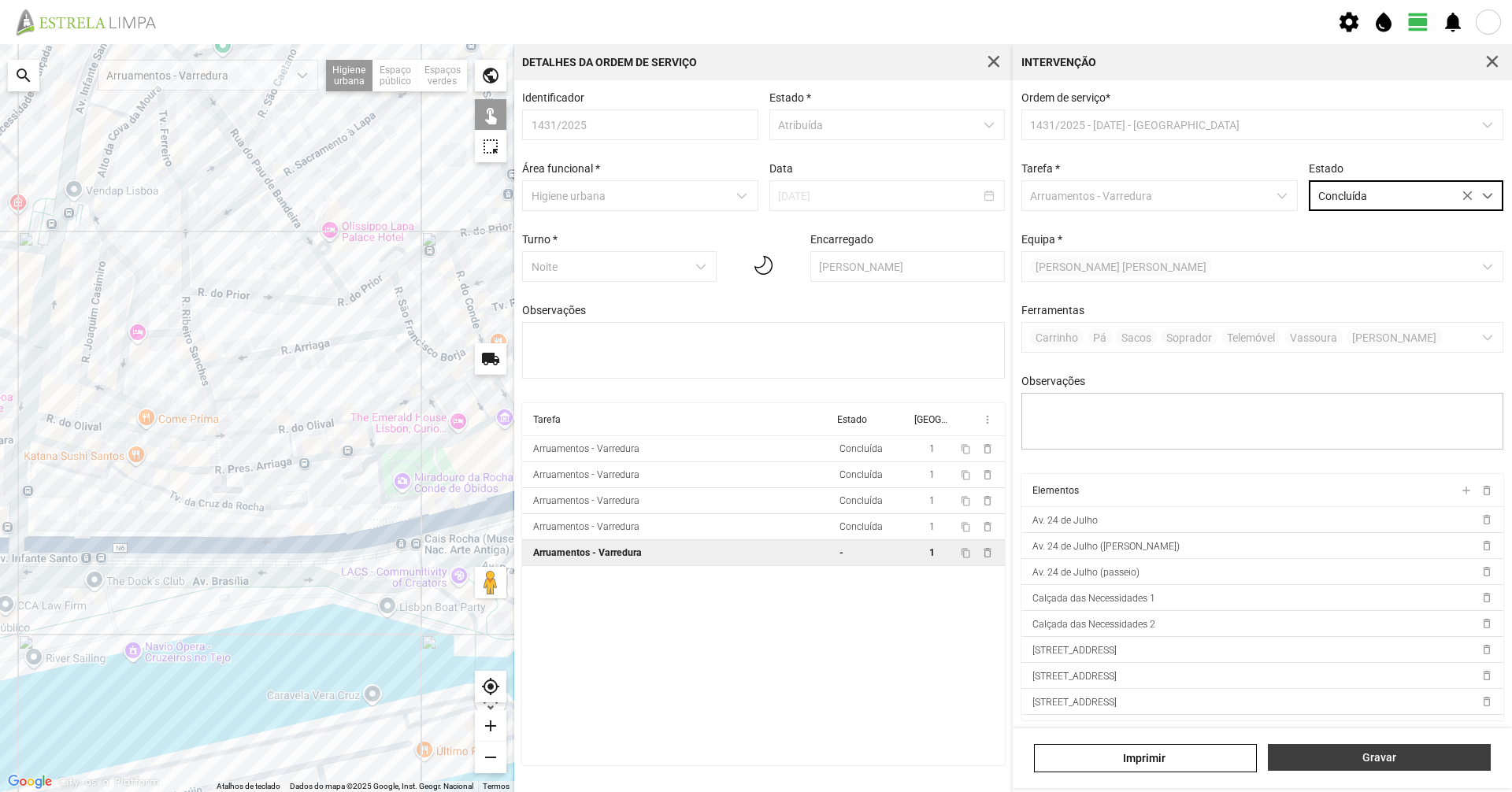
click at [754, 544] on span "Gravar" at bounding box center [1379, 757] width 206 height 13
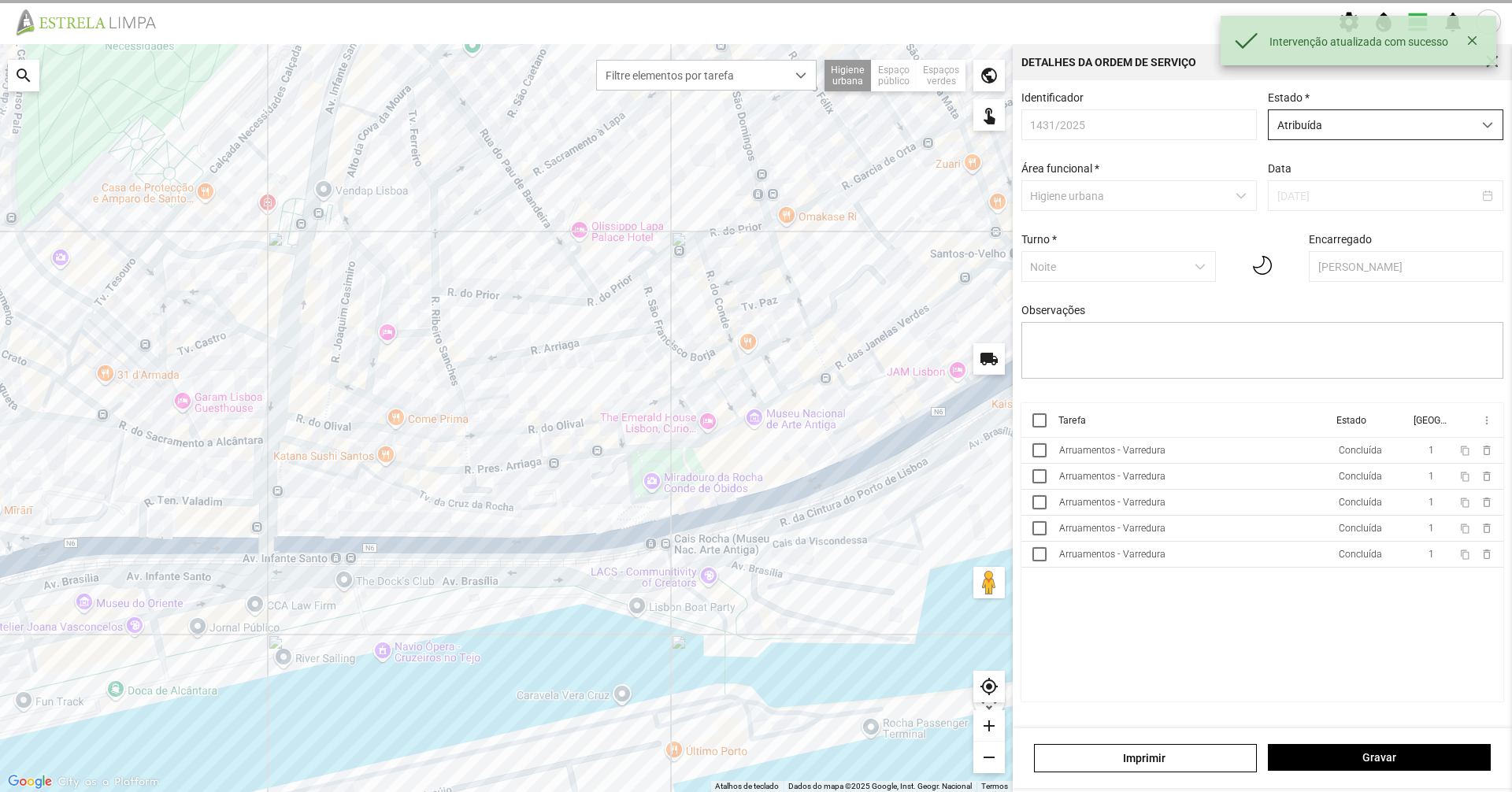
click at [754, 128] on span "Atribuída" at bounding box center [1370, 124] width 204 height 29
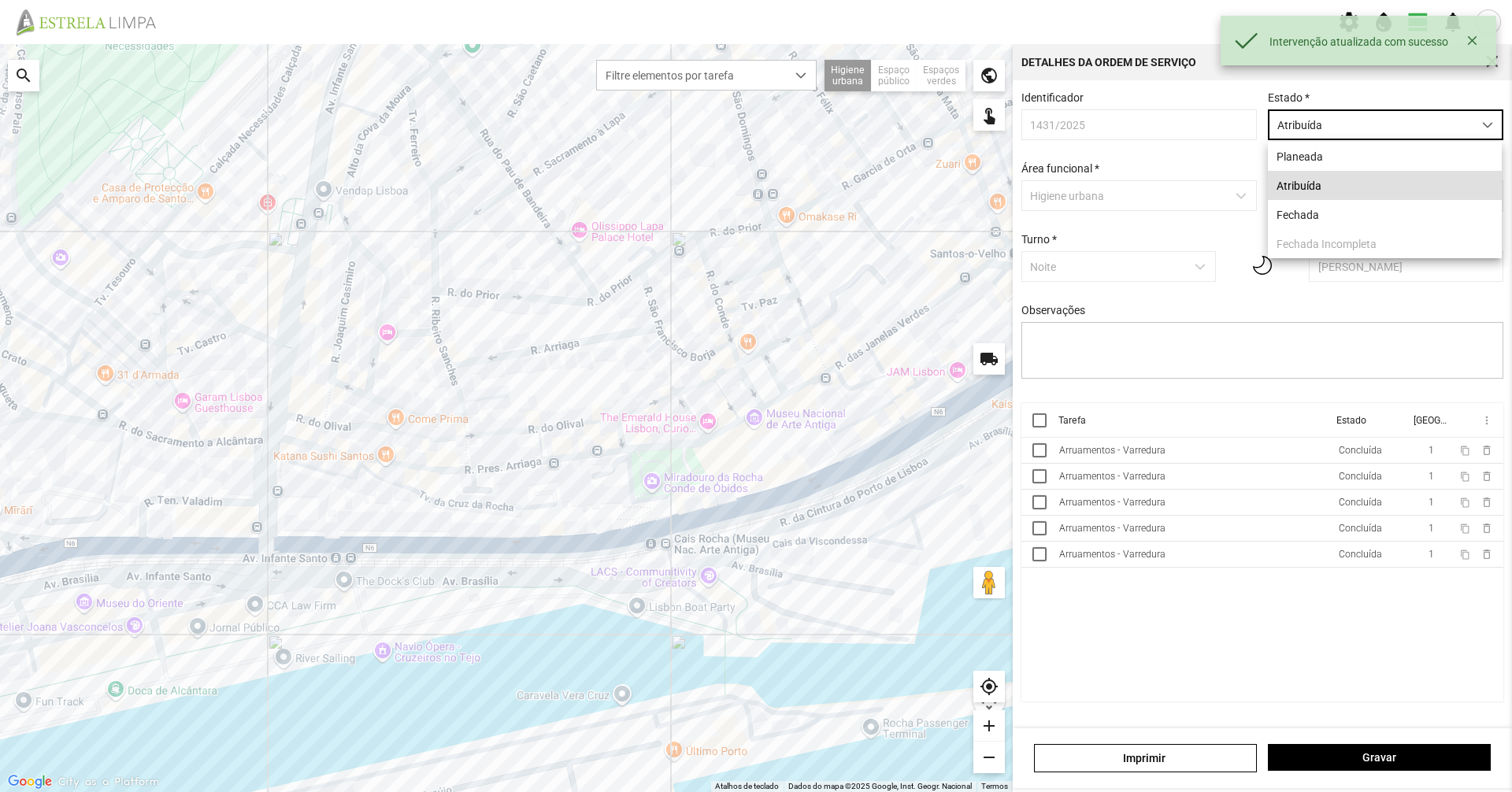
drag, startPoint x: 1361, startPoint y: 219, endPoint x: 1361, endPoint y: 241, distance: 22.0
click at [754, 222] on li "Fechada" at bounding box center [1384, 214] width 234 height 29
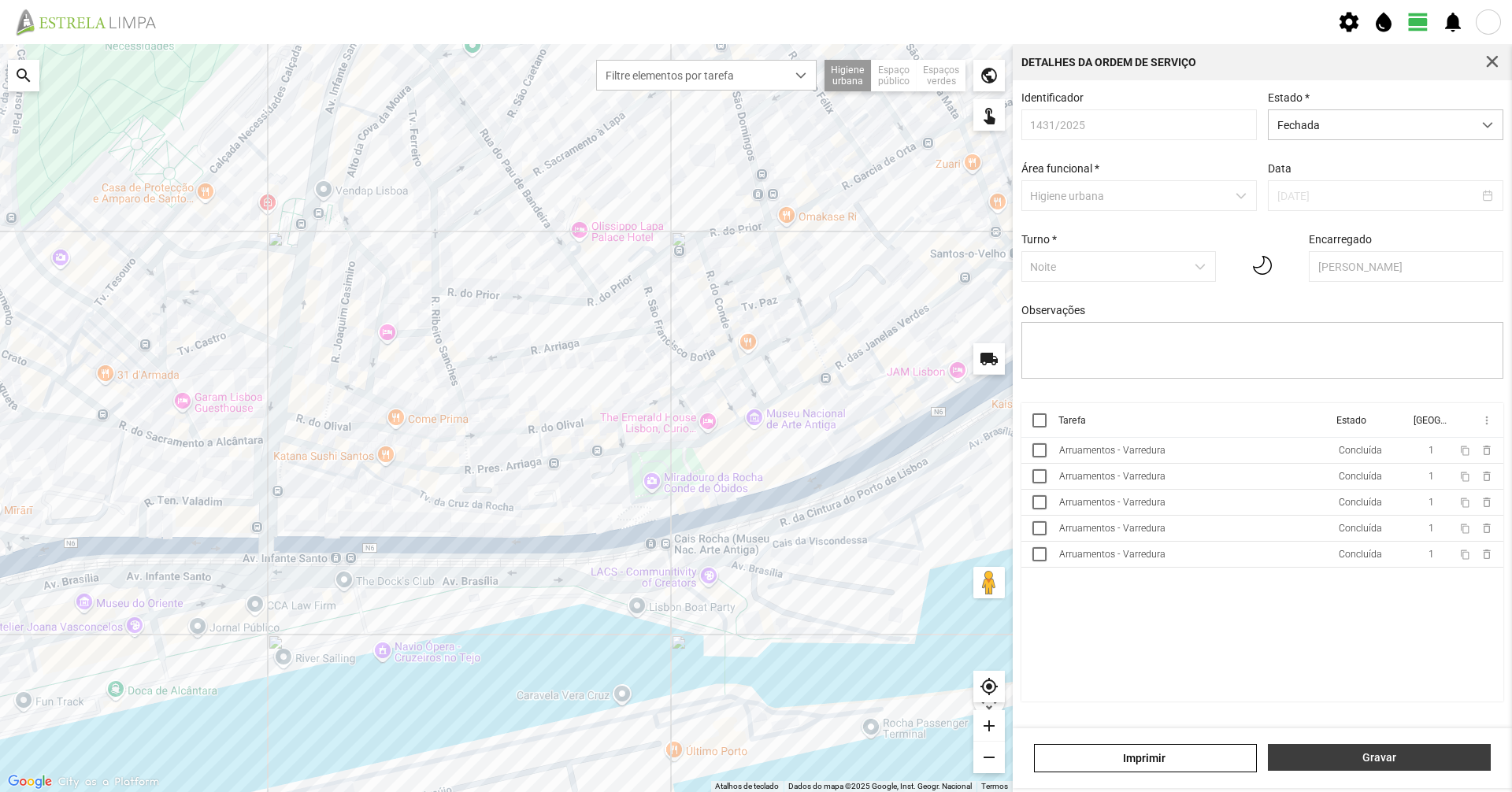
click at [754, 544] on span "Gravar" at bounding box center [1379, 757] width 206 height 13
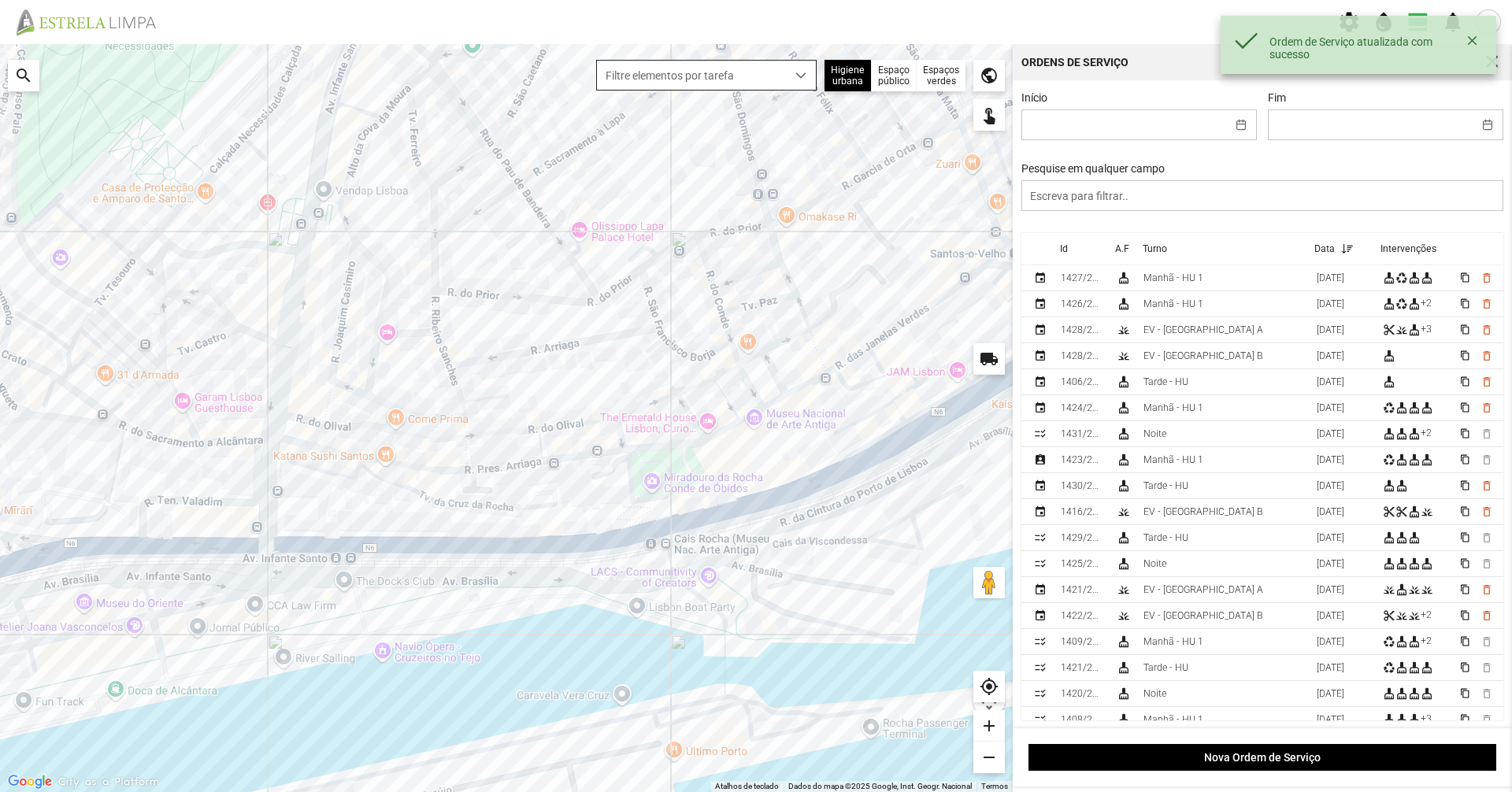
click at [695, 83] on span "Filtre elementos por tarefa" at bounding box center [691, 74] width 189 height 29
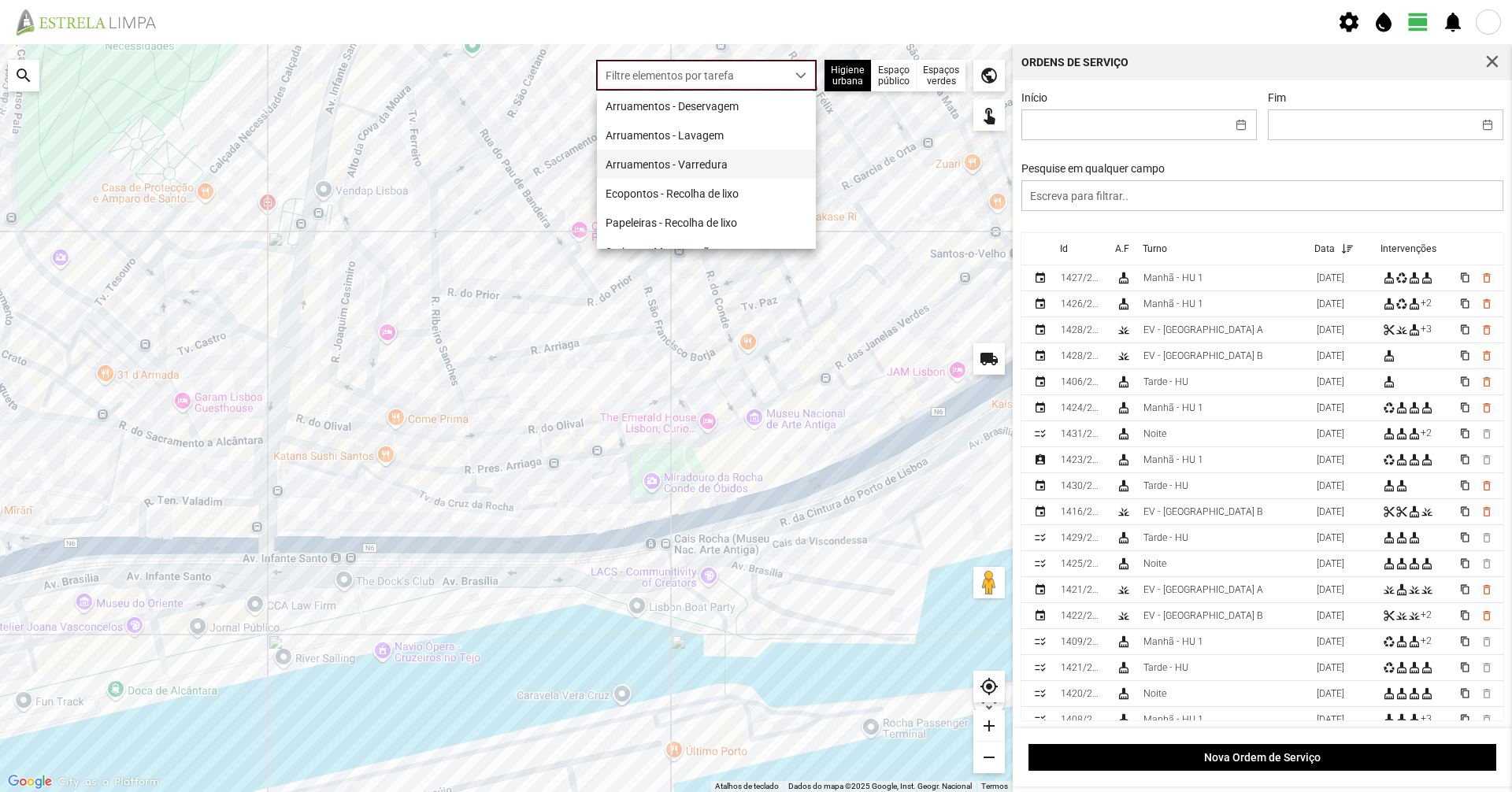
click at [670, 160] on li "Arruamentos - Varredura" at bounding box center [706, 163] width 219 height 29
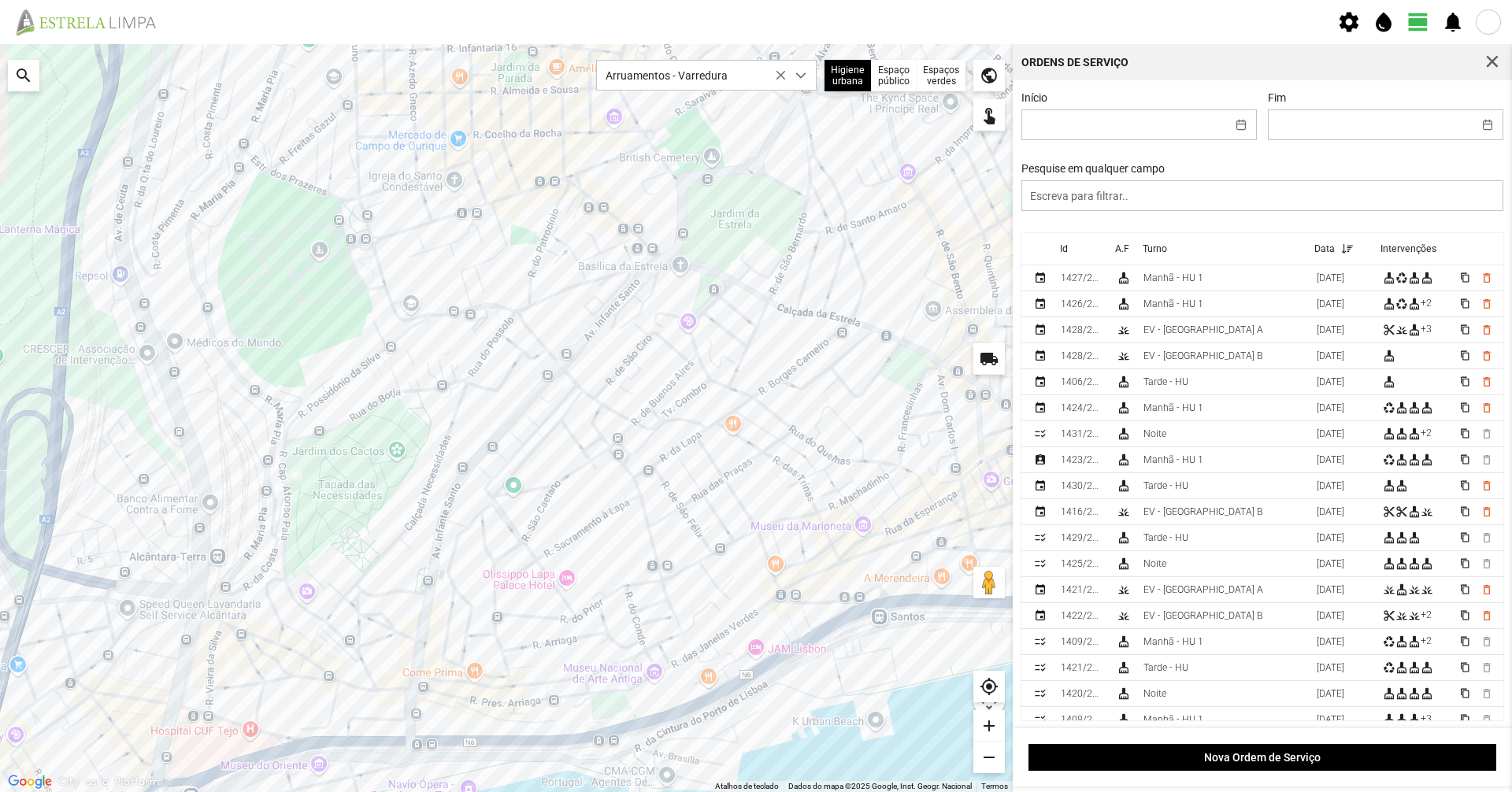
drag, startPoint x: 562, startPoint y: 248, endPoint x: 595, endPoint y: 471, distance: 225.4
click at [579, 522] on div at bounding box center [506, 418] width 1013 height 747
click at [709, 85] on span "Arruamentos - Varredura" at bounding box center [691, 74] width 189 height 29
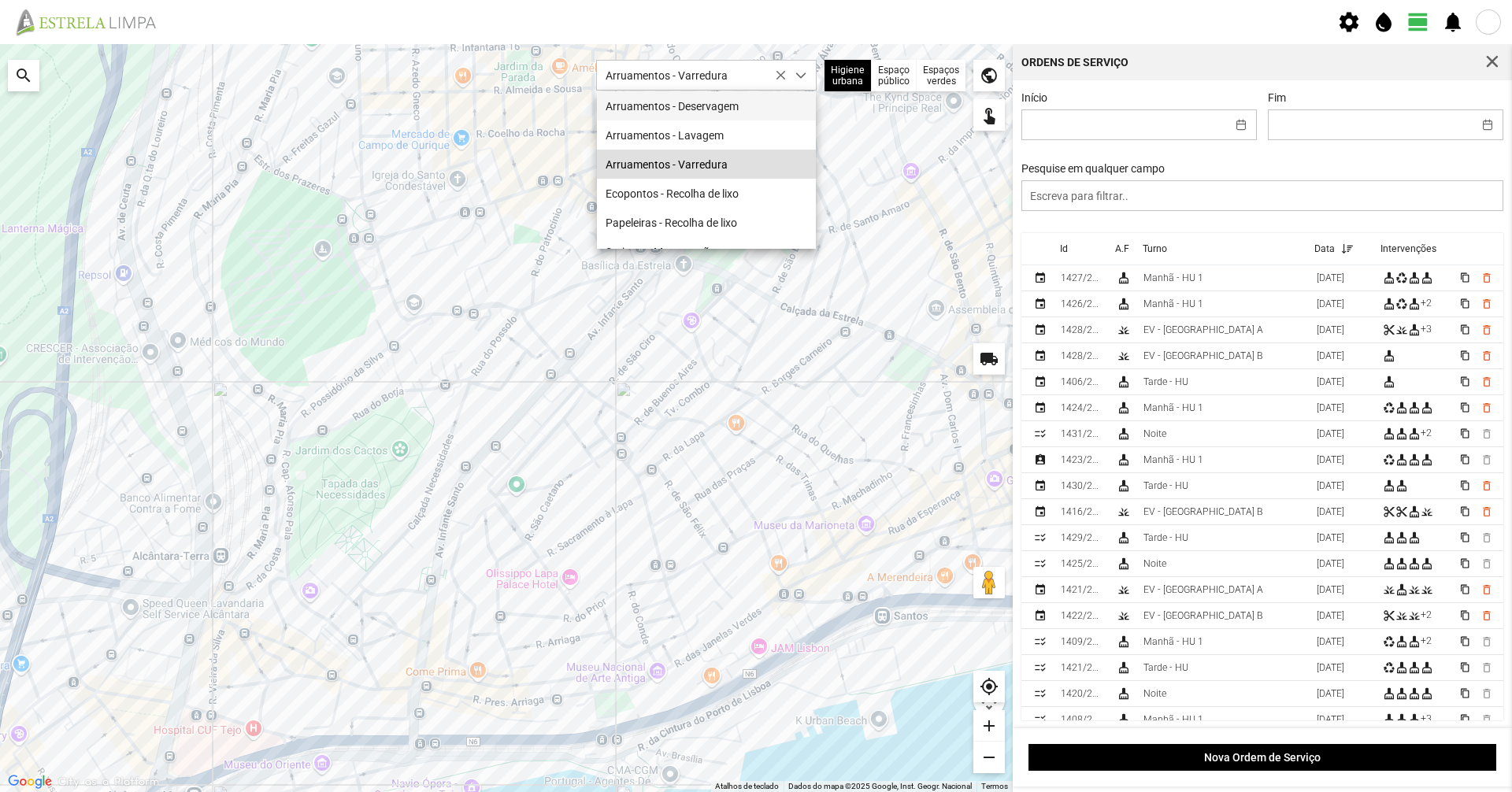
click at [710, 114] on li "Arruamentos - Deservagem" at bounding box center [706, 105] width 219 height 29
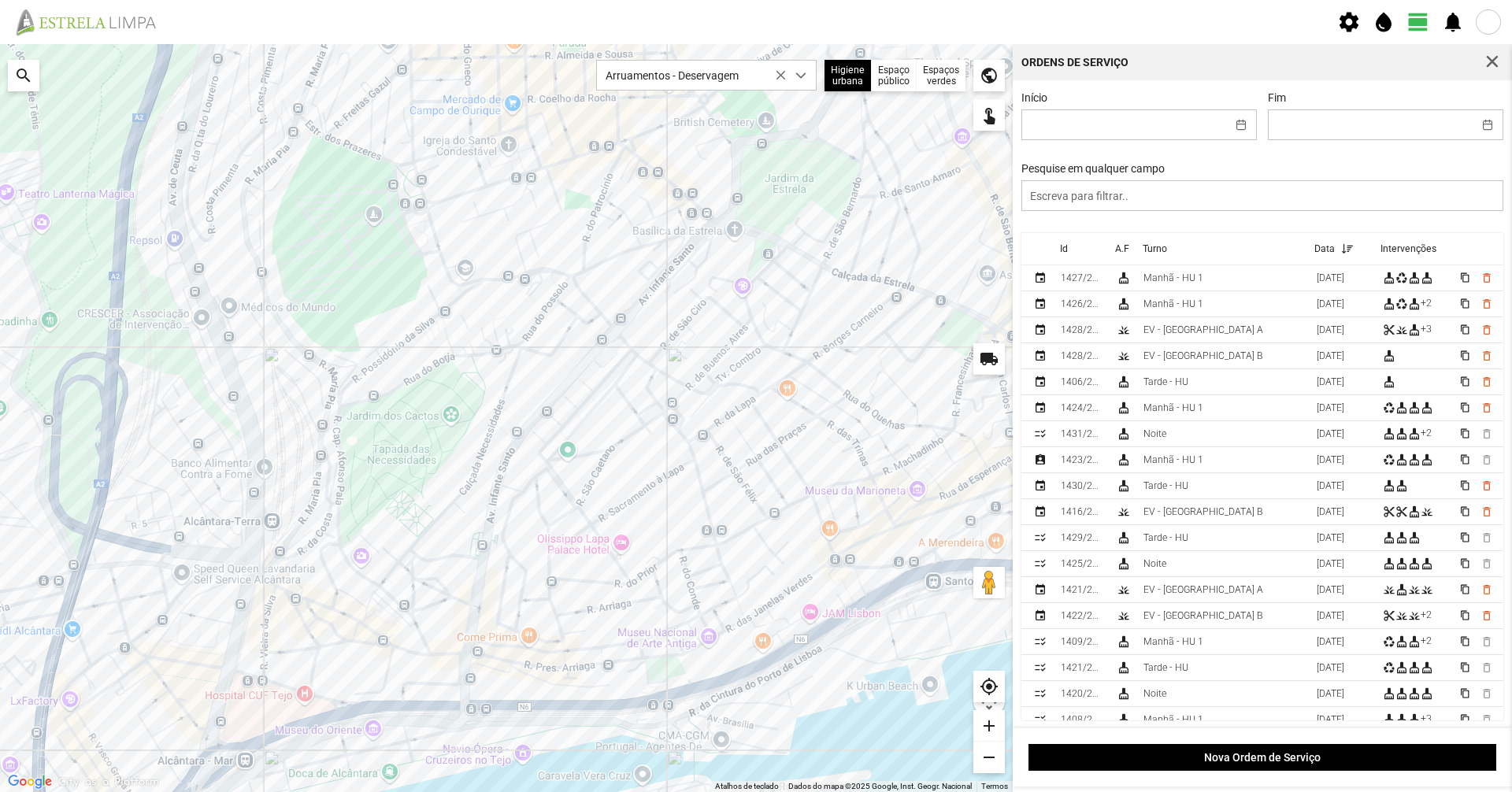
drag, startPoint x: 590, startPoint y: 307, endPoint x: 641, endPoint y: 272, distance: 61.9
click at [641, 272] on div at bounding box center [506, 418] width 1013 height 747
click at [754, 214] on div "Início Fim Pesquise em qualquer campo" at bounding box center [1262, 161] width 494 height 142
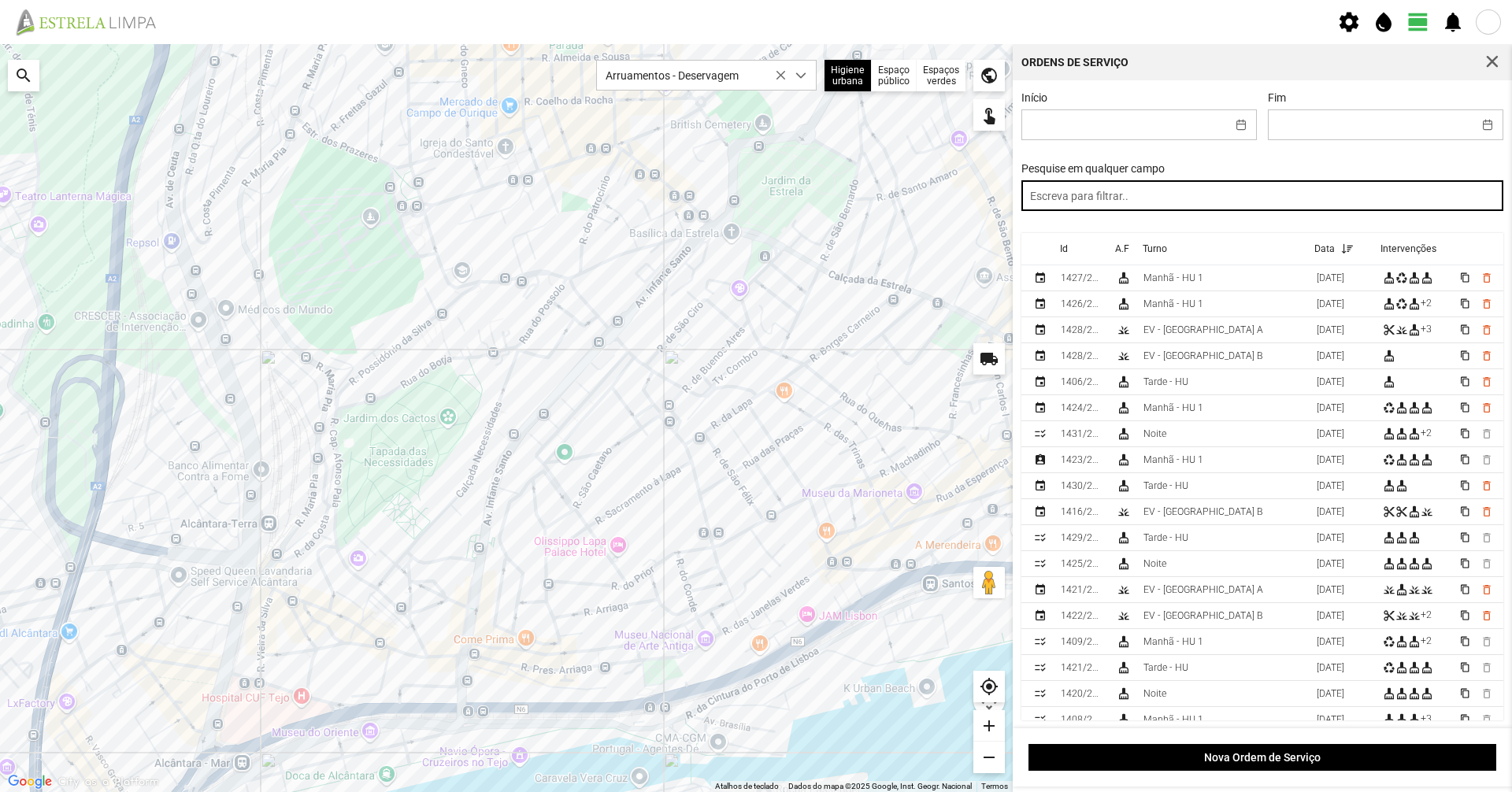
click at [754, 199] on input "text" at bounding box center [1261, 195] width 482 height 31
type input "manhã"
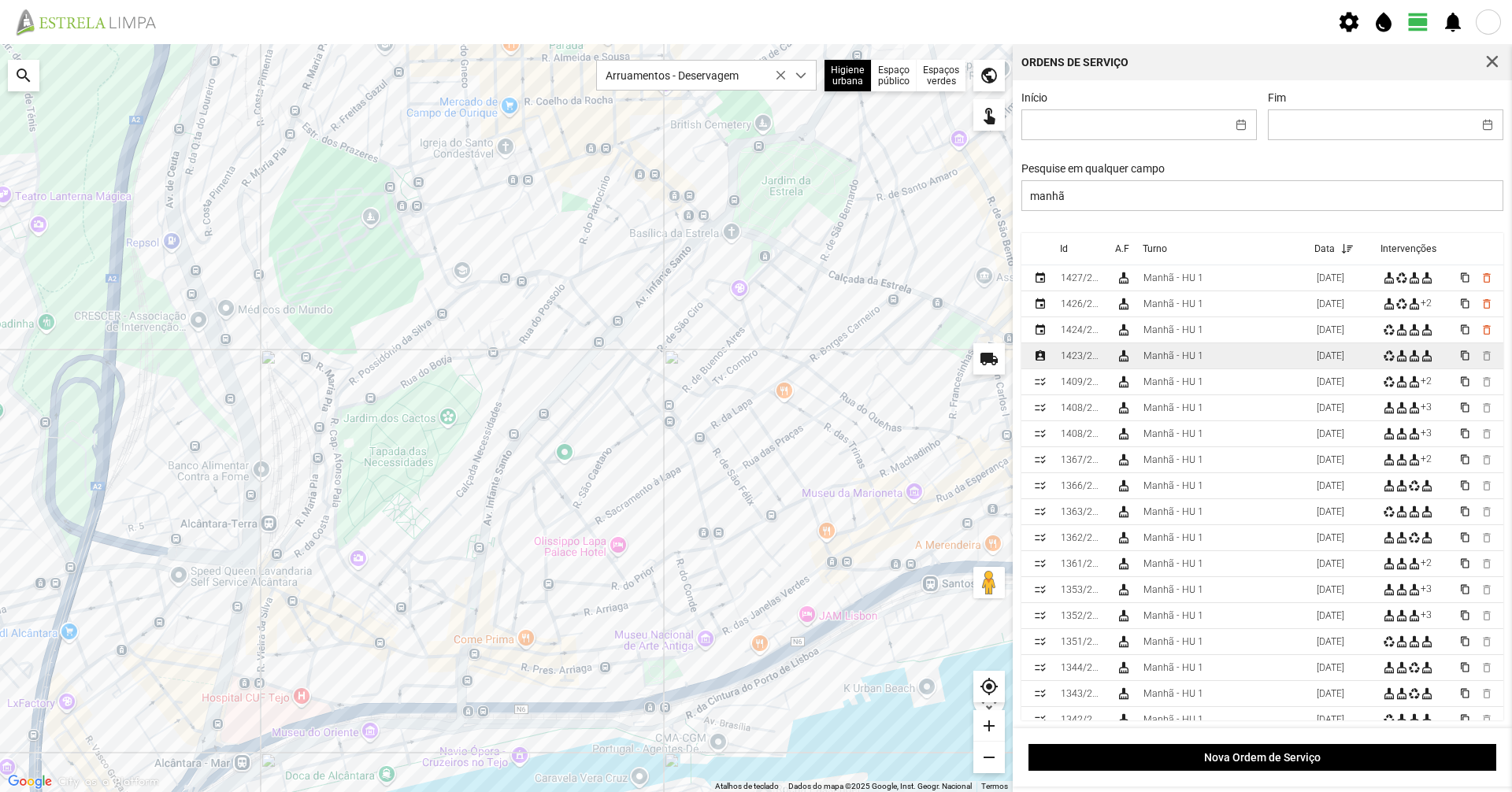
click at [754, 351] on td "Manhã - HU 1" at bounding box center [1223, 356] width 173 height 26
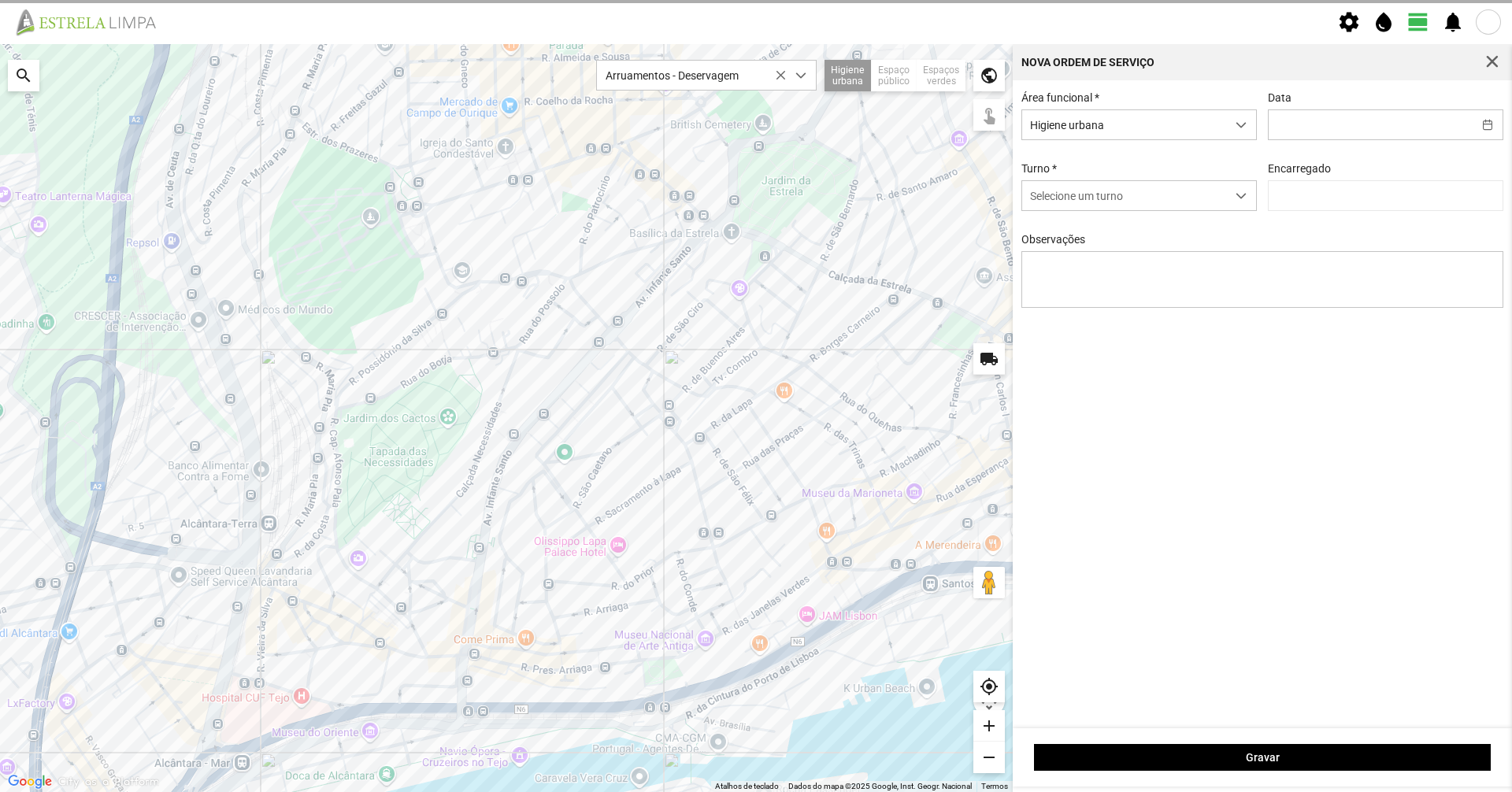
type input "[DATE]"
type input "[PERSON_NAME]"
type textarea "39-baixa 6-10-25-44-49-Descanso ao serviço-17-36-22-45-47-50-Eo 38"
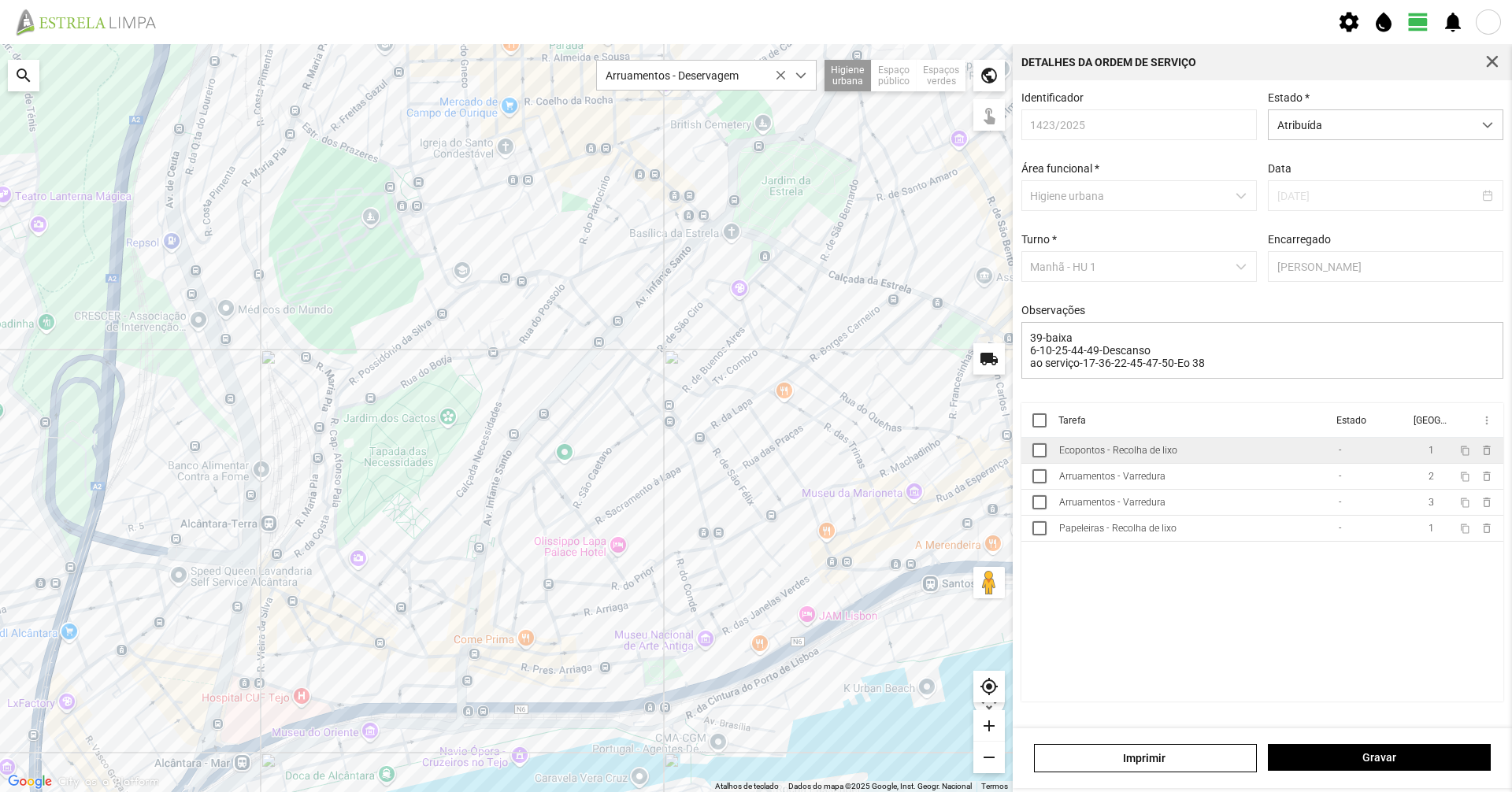
click at [754, 456] on td "Ecopontos - Recolha de lixo" at bounding box center [1192, 450] width 279 height 26
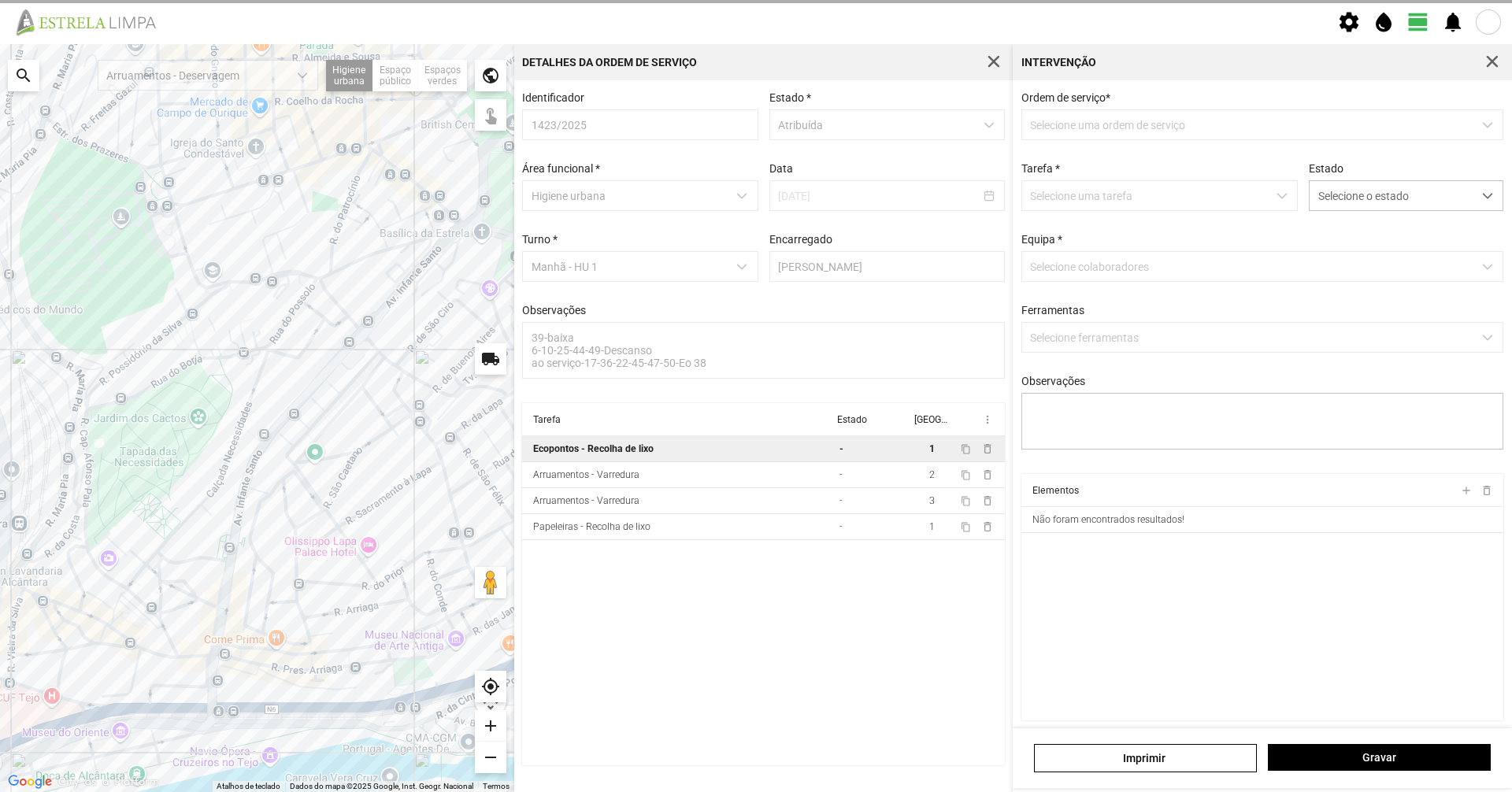
type textarea "condutor [PERSON_NAME]- ajudante nabais tarefa atribuida por [PERSON_NAME]"
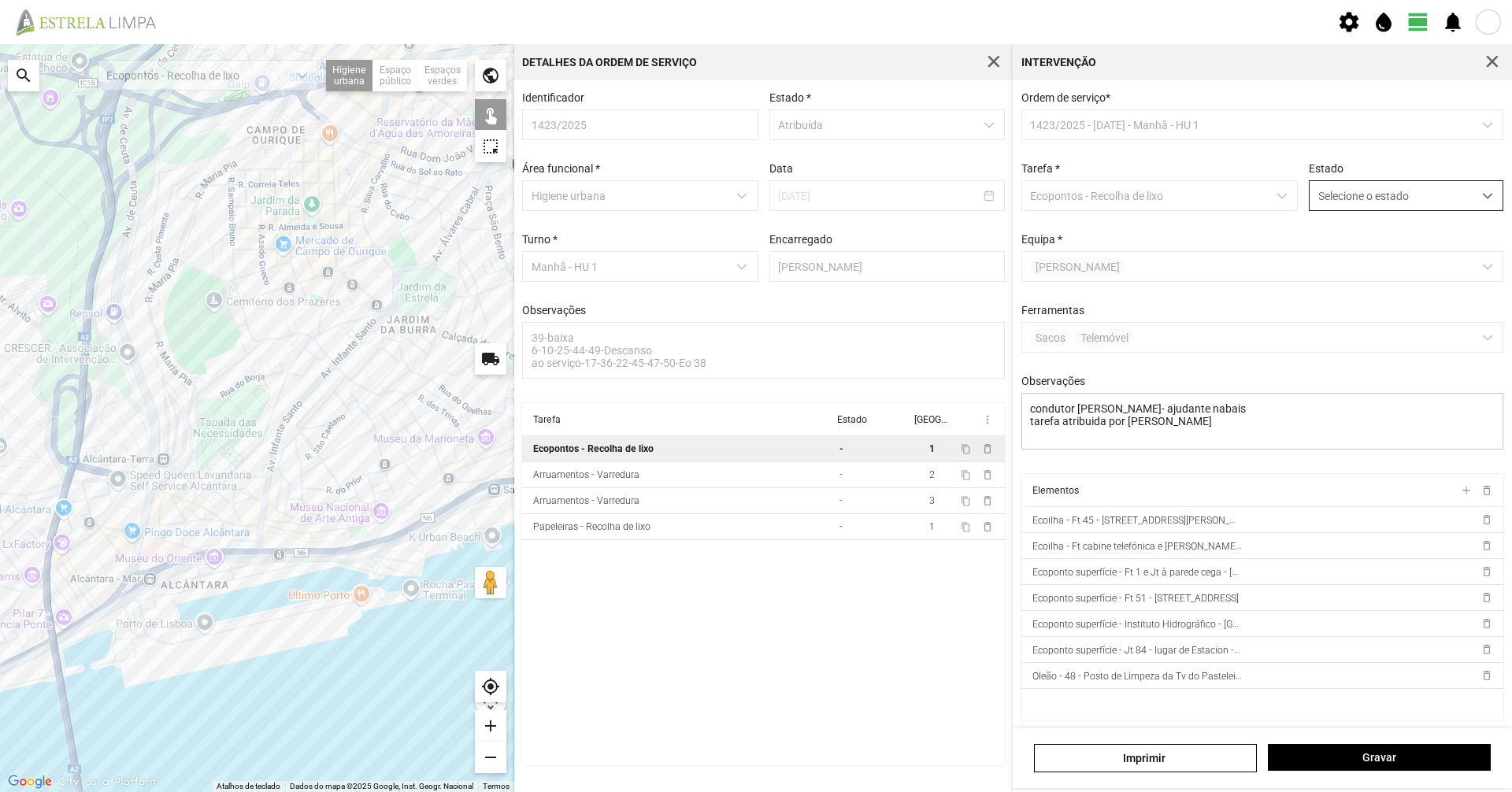
click at [754, 194] on span "Selecione o estado" at bounding box center [1390, 195] width 163 height 29
click at [754, 249] on li "Concluída" at bounding box center [1395, 257] width 187 height 29
click at [754, 544] on button "Gravar" at bounding box center [1378, 757] width 223 height 27
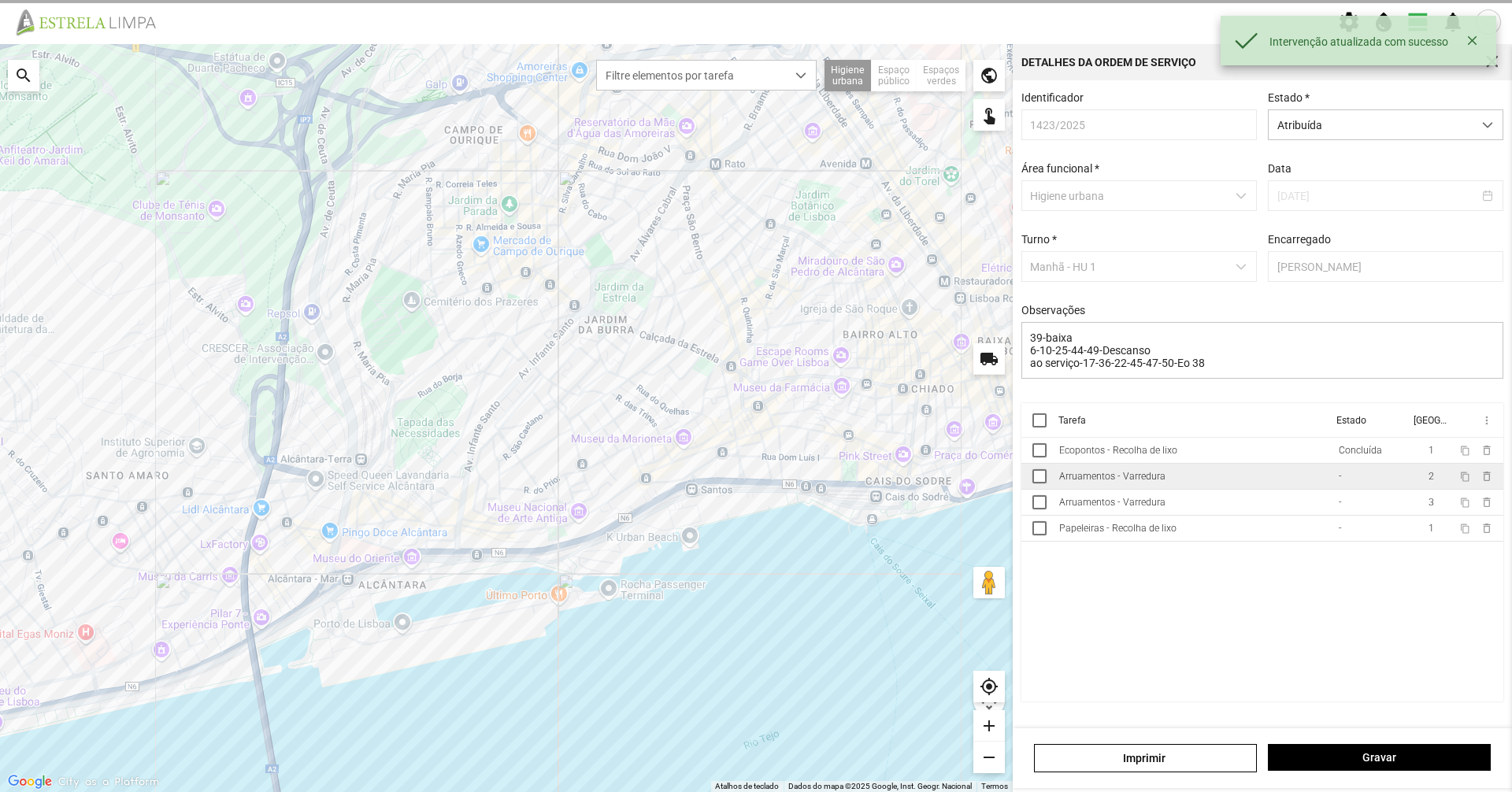
click at [754, 484] on td "Arruamentos - Varredura" at bounding box center [1192, 476] width 279 height 26
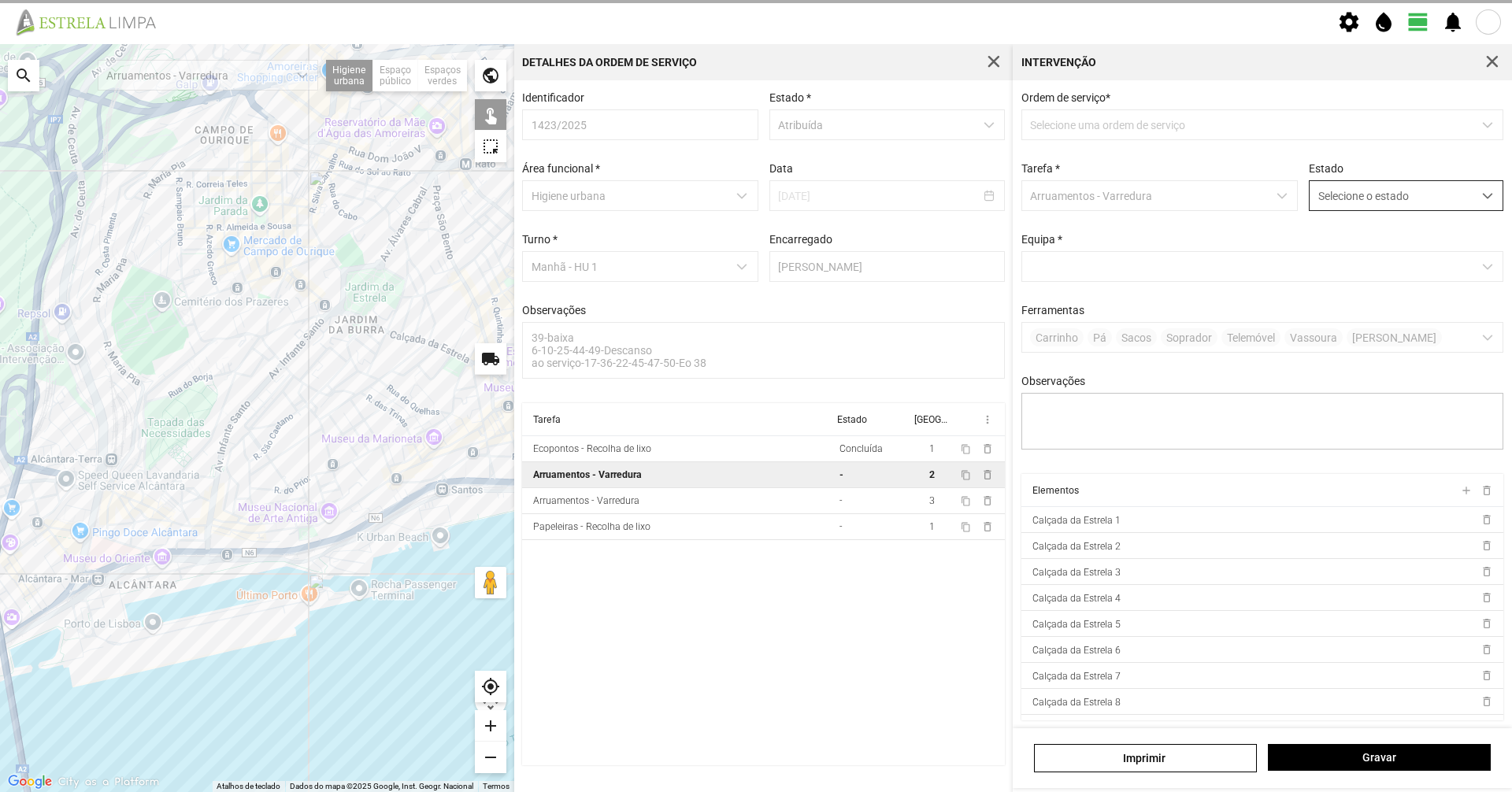
click at [754, 187] on span "Selecione o estado" at bounding box center [1390, 195] width 163 height 29
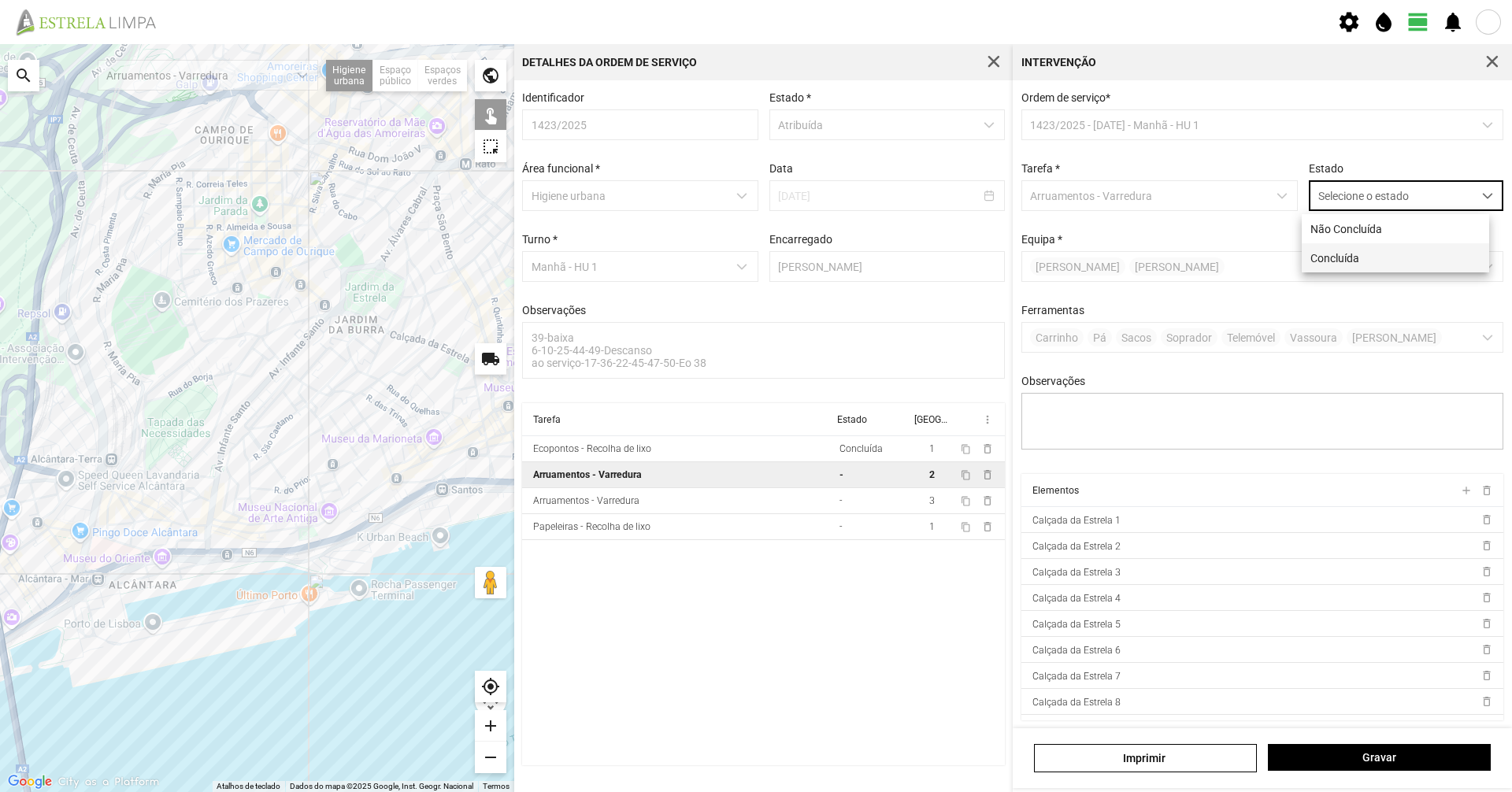
click at [754, 258] on li "Concluída" at bounding box center [1395, 257] width 187 height 29
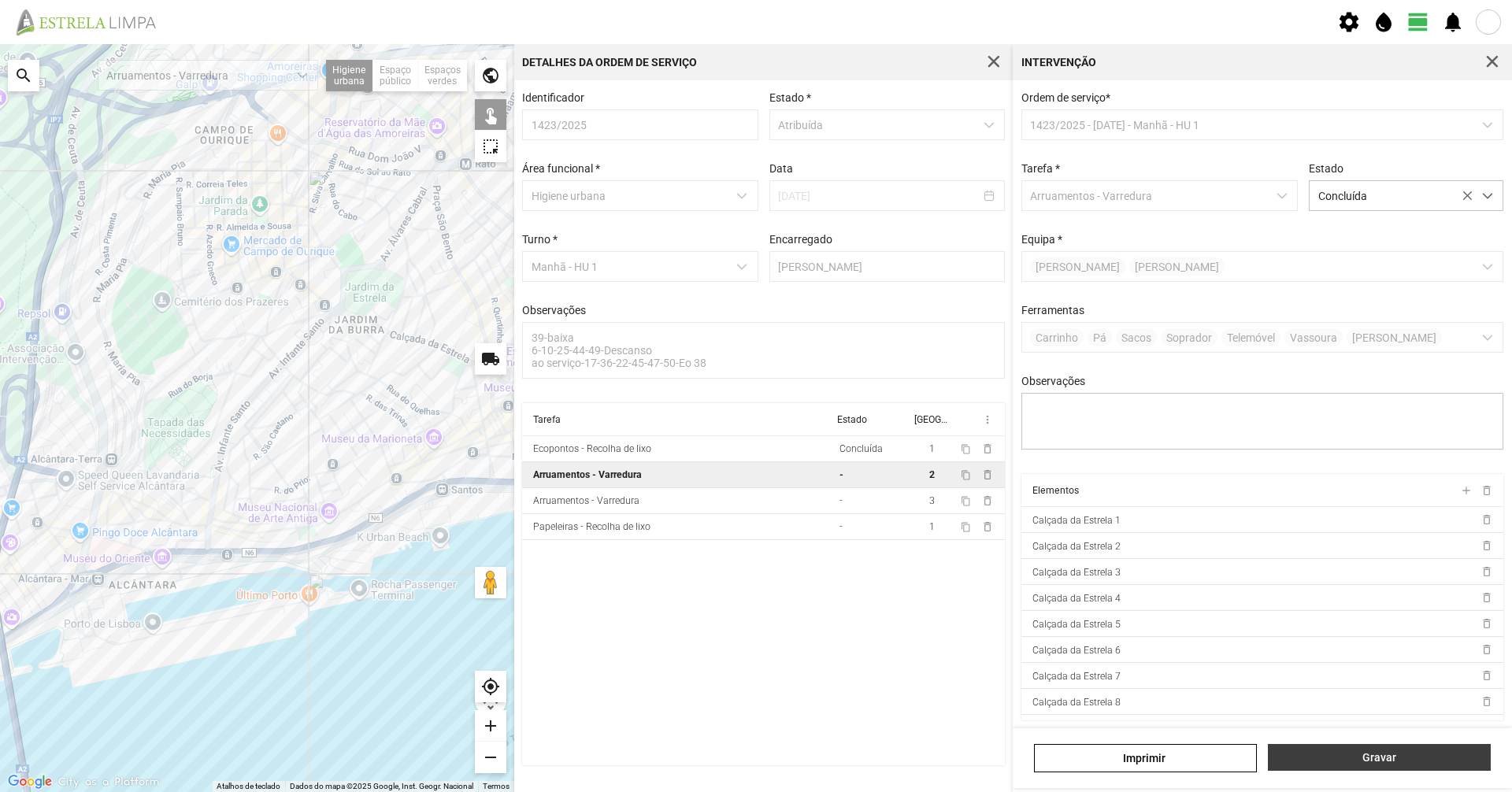
click at [754, 544] on button "Gravar" at bounding box center [1378, 757] width 223 height 27
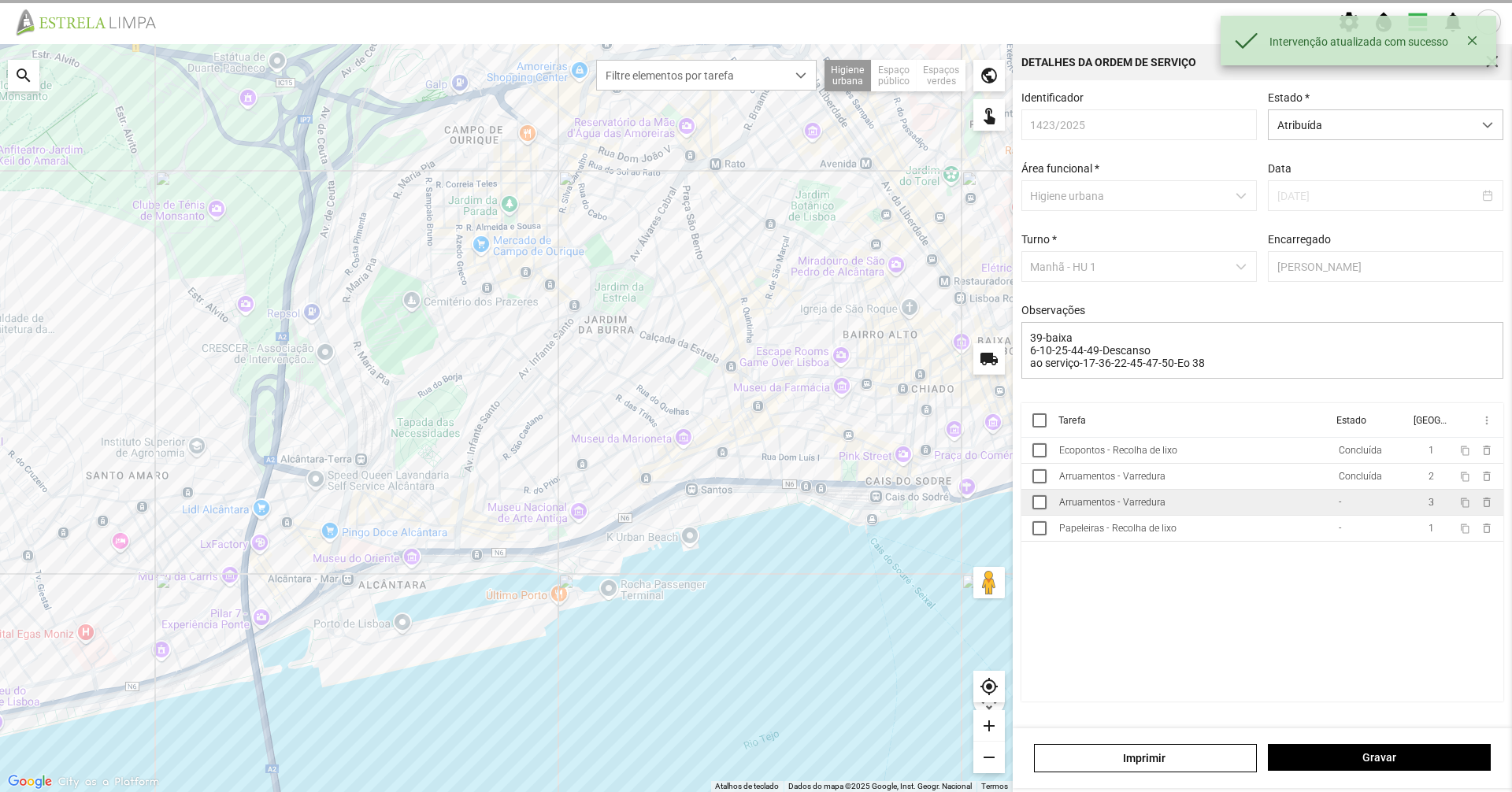
click at [754, 502] on td "Arruamentos - Varredura" at bounding box center [1192, 503] width 279 height 26
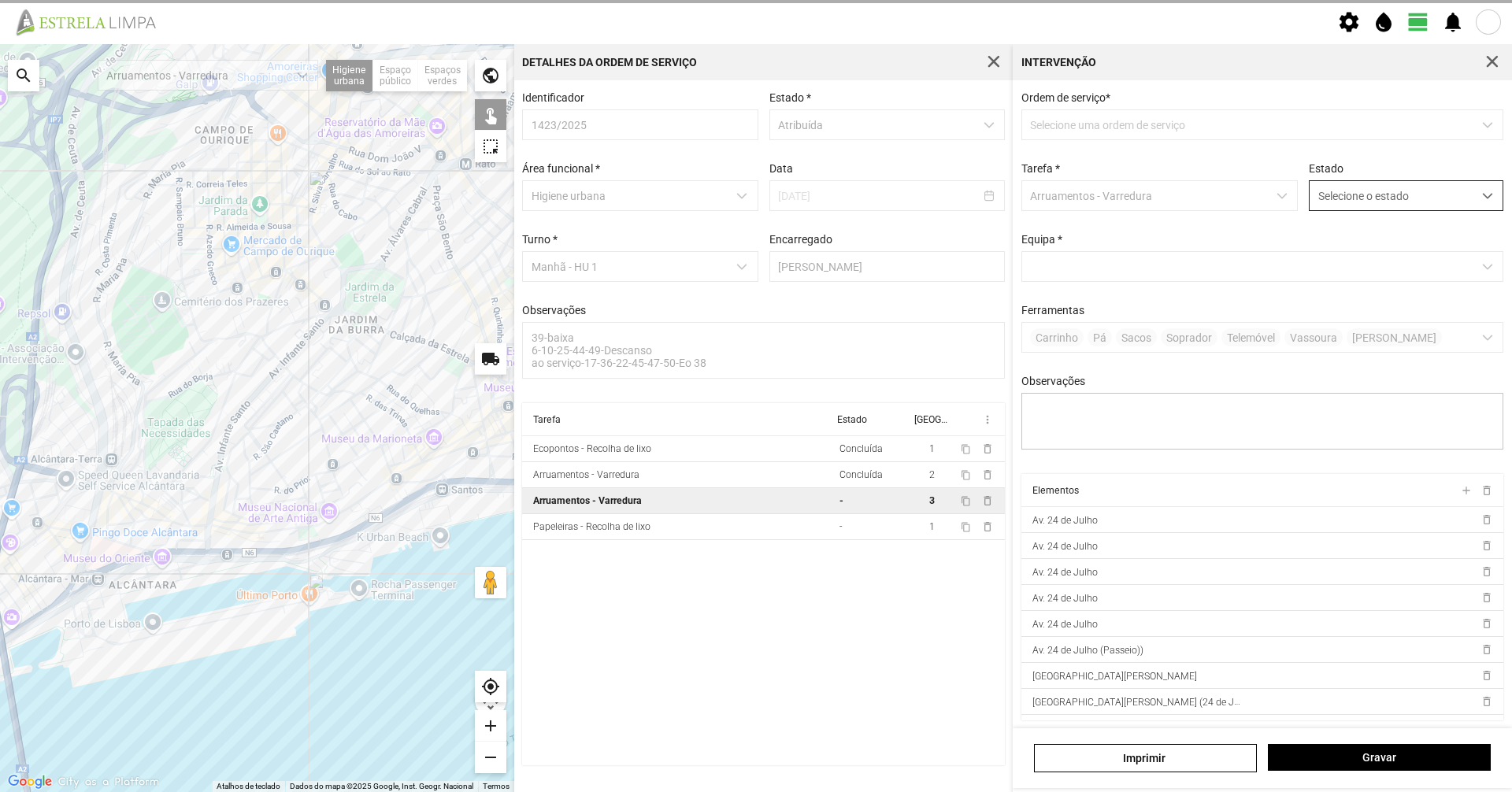
click at [754, 201] on span "Selecione o estado" at bounding box center [1390, 195] width 163 height 29
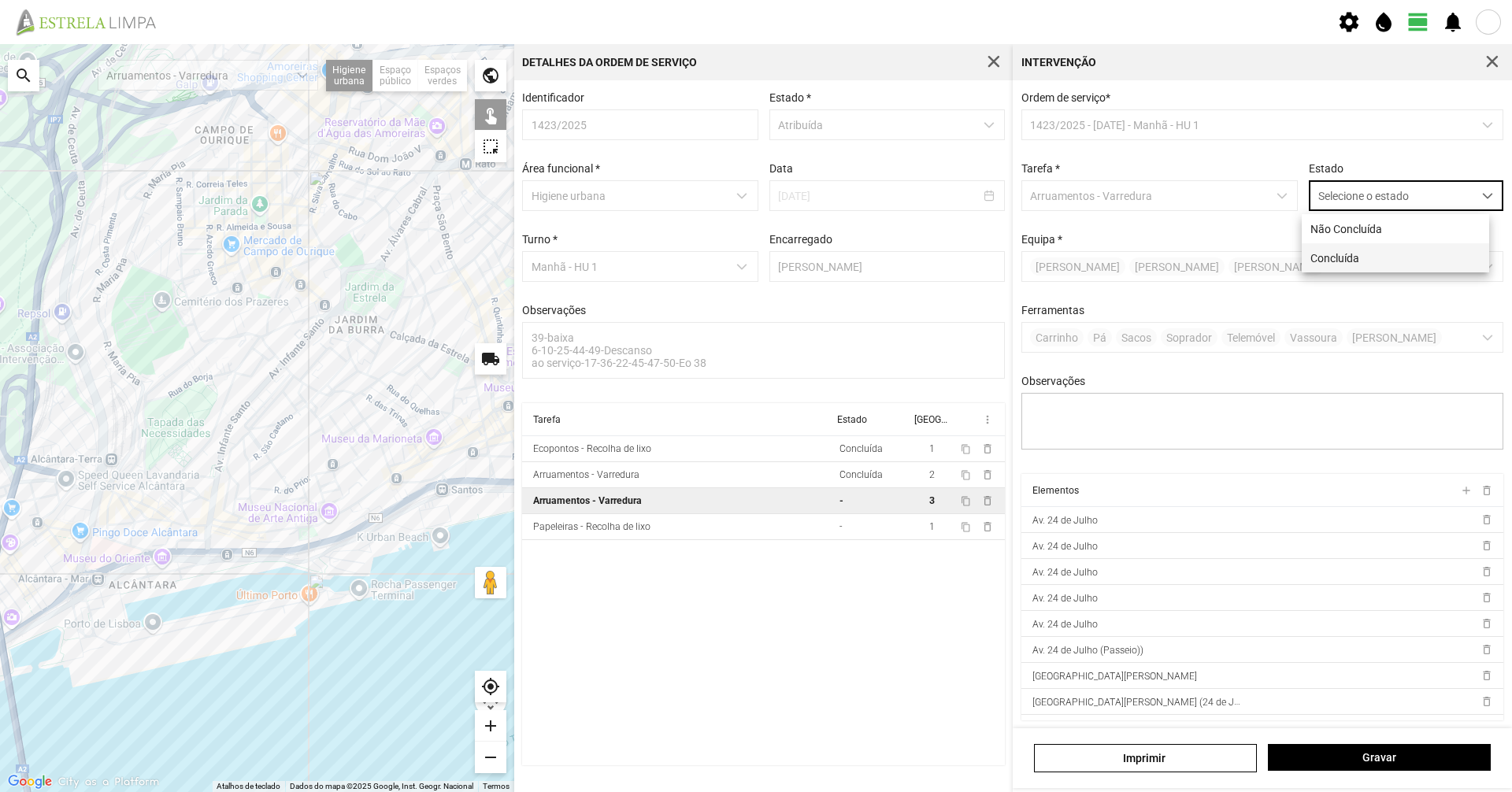
click at [754, 256] on li "Concluída" at bounding box center [1395, 257] width 187 height 29
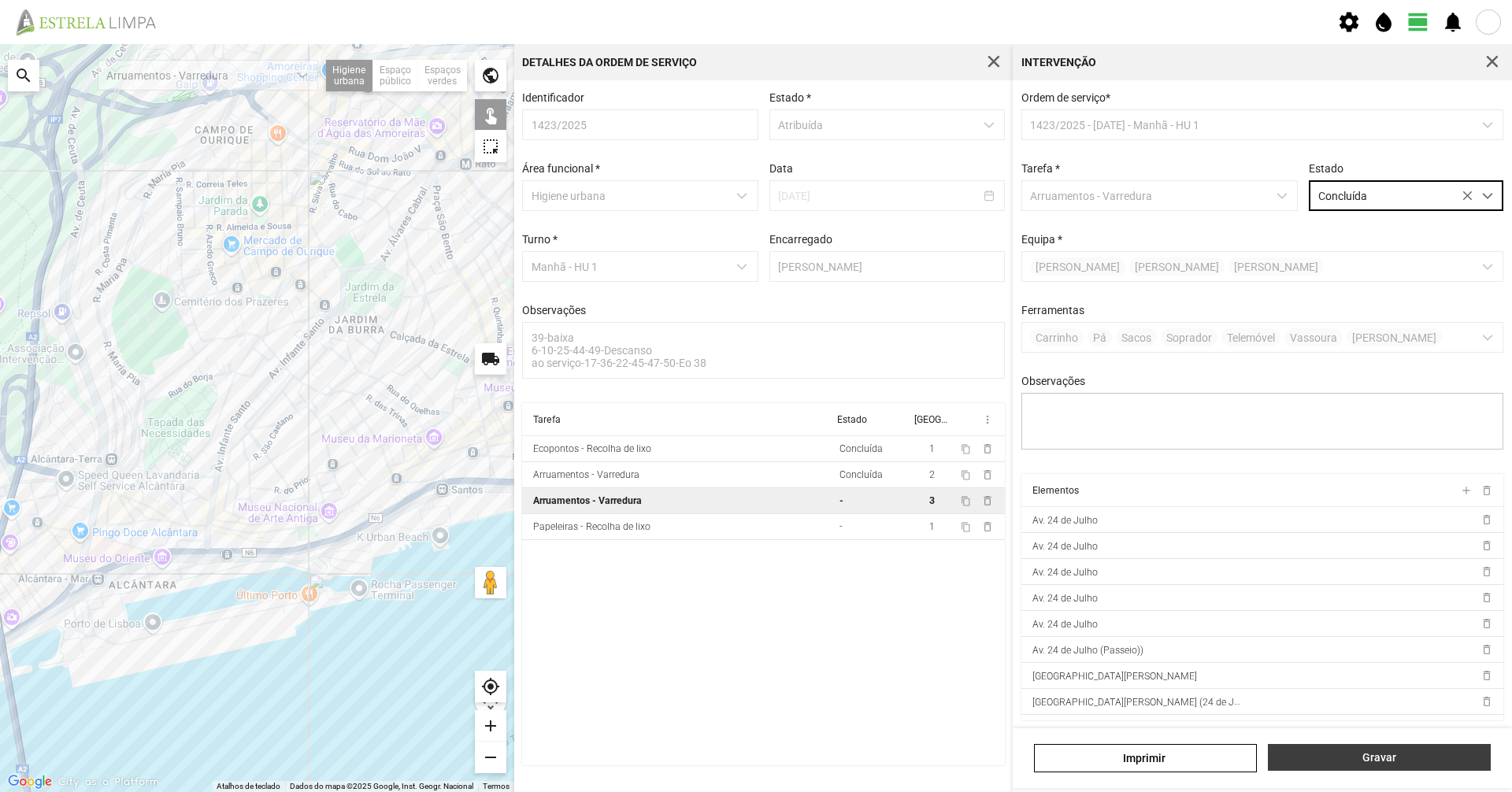
click at [754, 544] on button "Gravar" at bounding box center [1378, 757] width 223 height 27
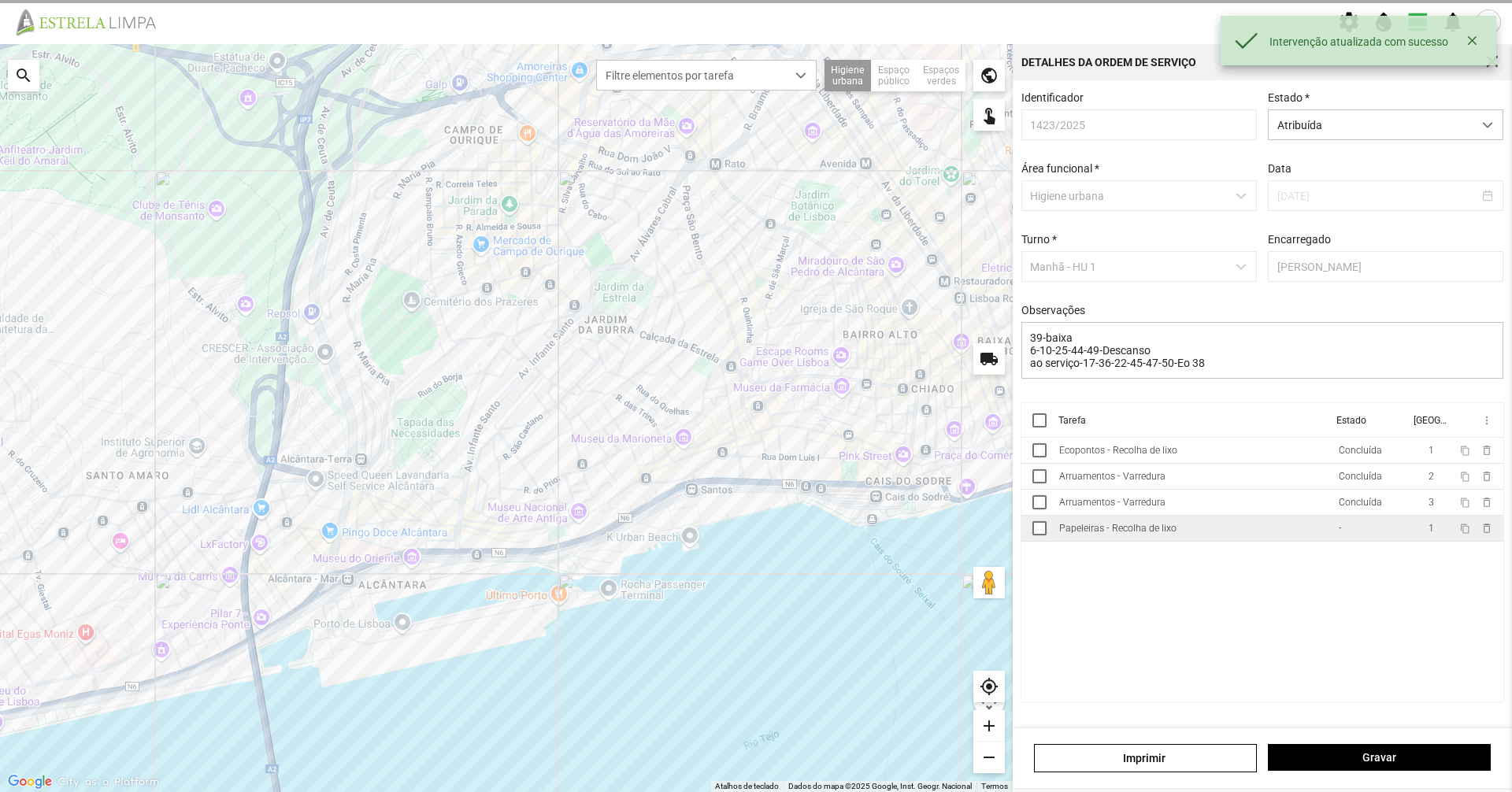
click at [754, 534] on div "Papeleiras - Recolha de lixo" at bounding box center [1118, 528] width 117 height 11
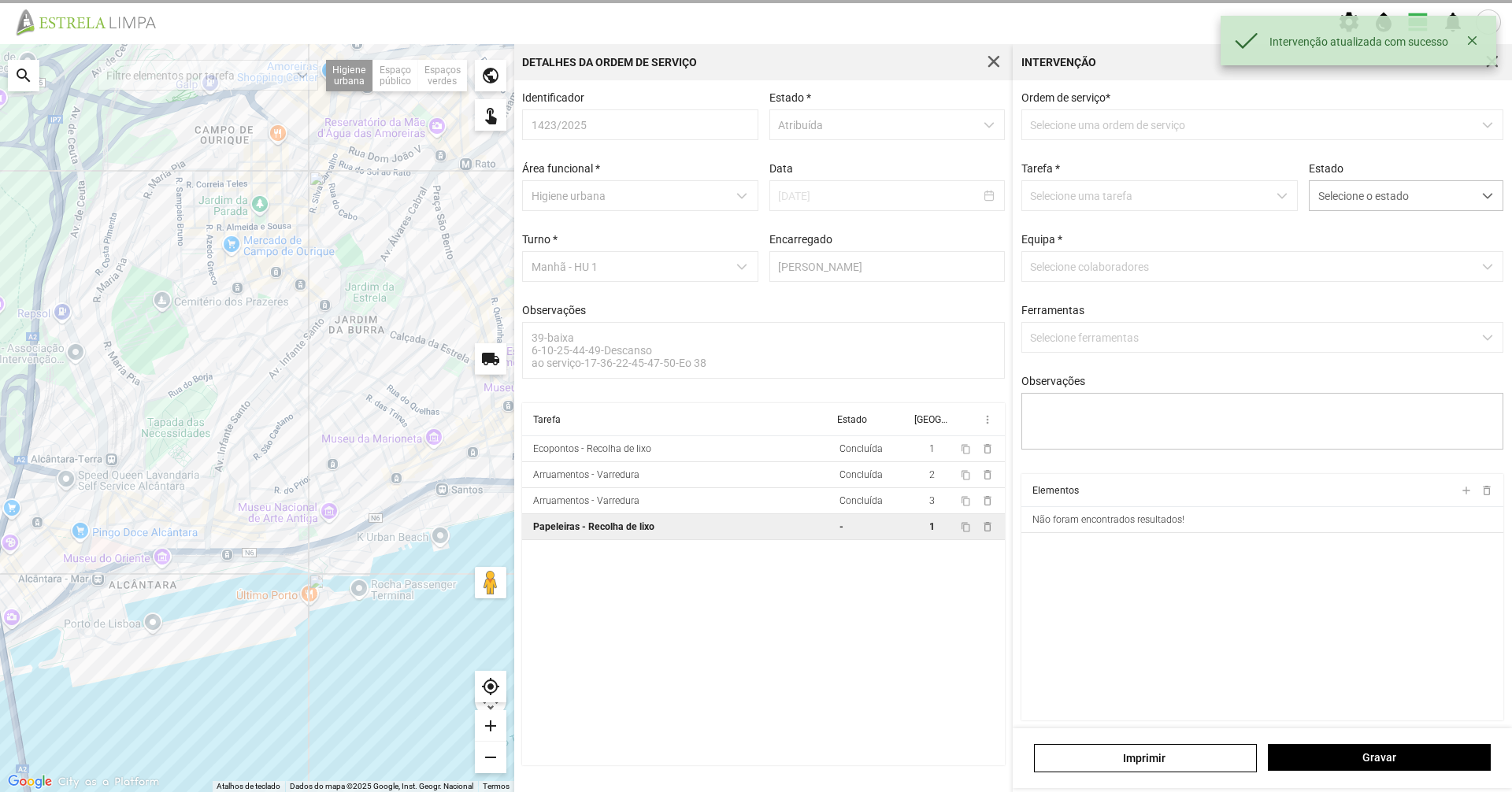
type textarea "condutor [PERSON_NAME] ajudante [PERSON_NAME]"
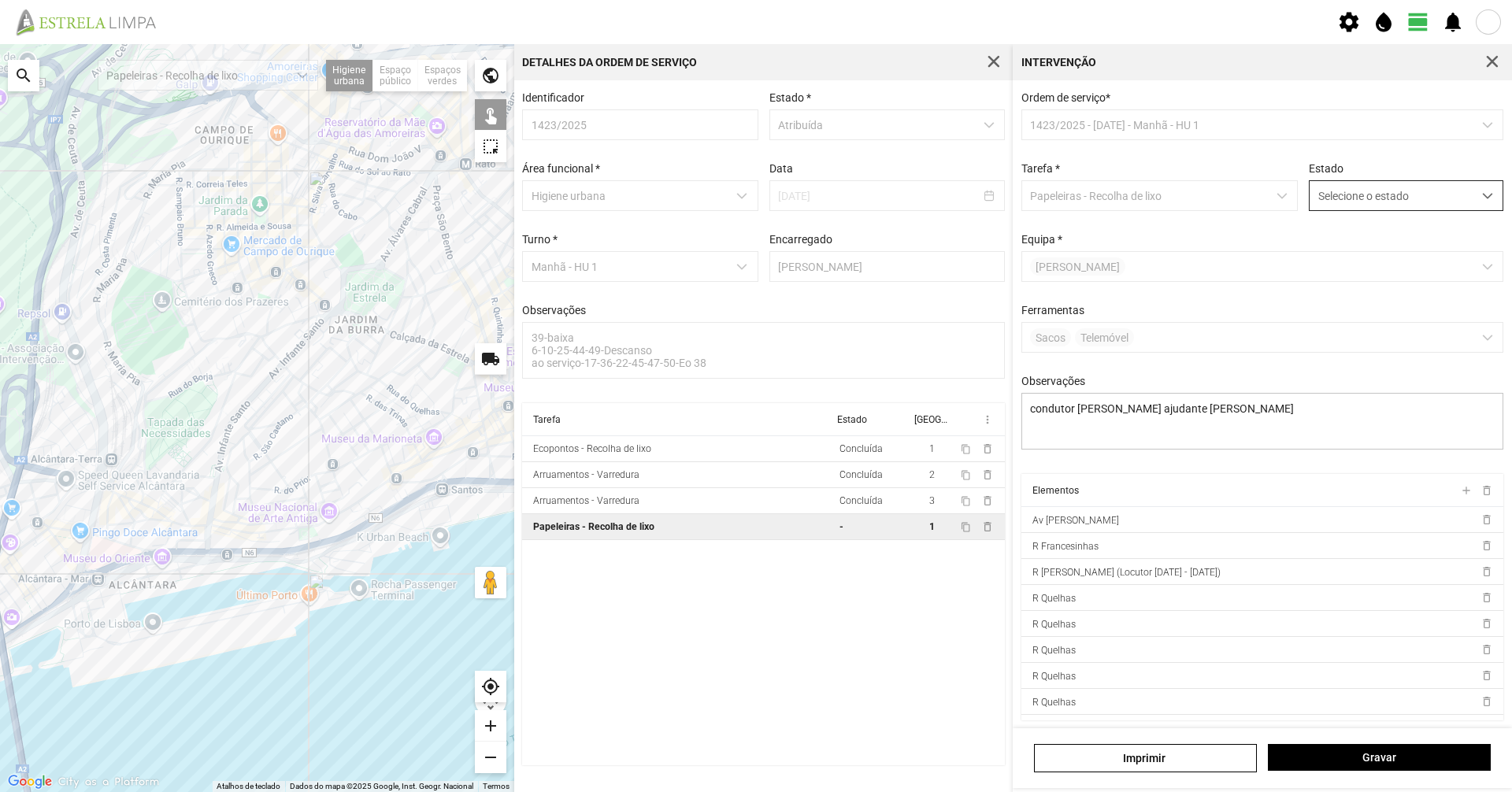
click at [754, 201] on span "Selecione o estado" at bounding box center [1390, 195] width 163 height 29
click at [754, 248] on li "Concluída" at bounding box center [1395, 257] width 187 height 29
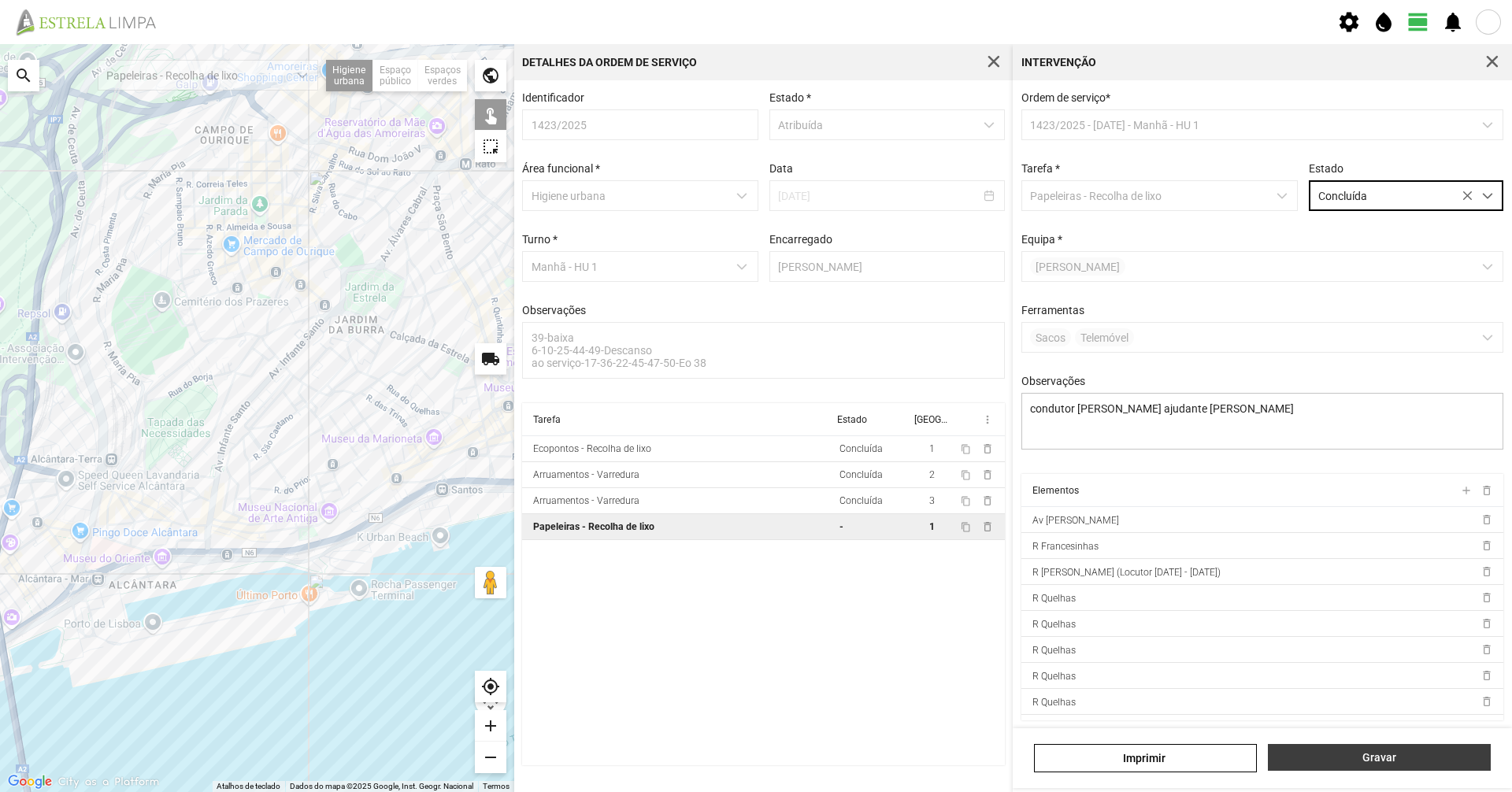
click at [754, 544] on button "Gravar" at bounding box center [1378, 757] width 223 height 27
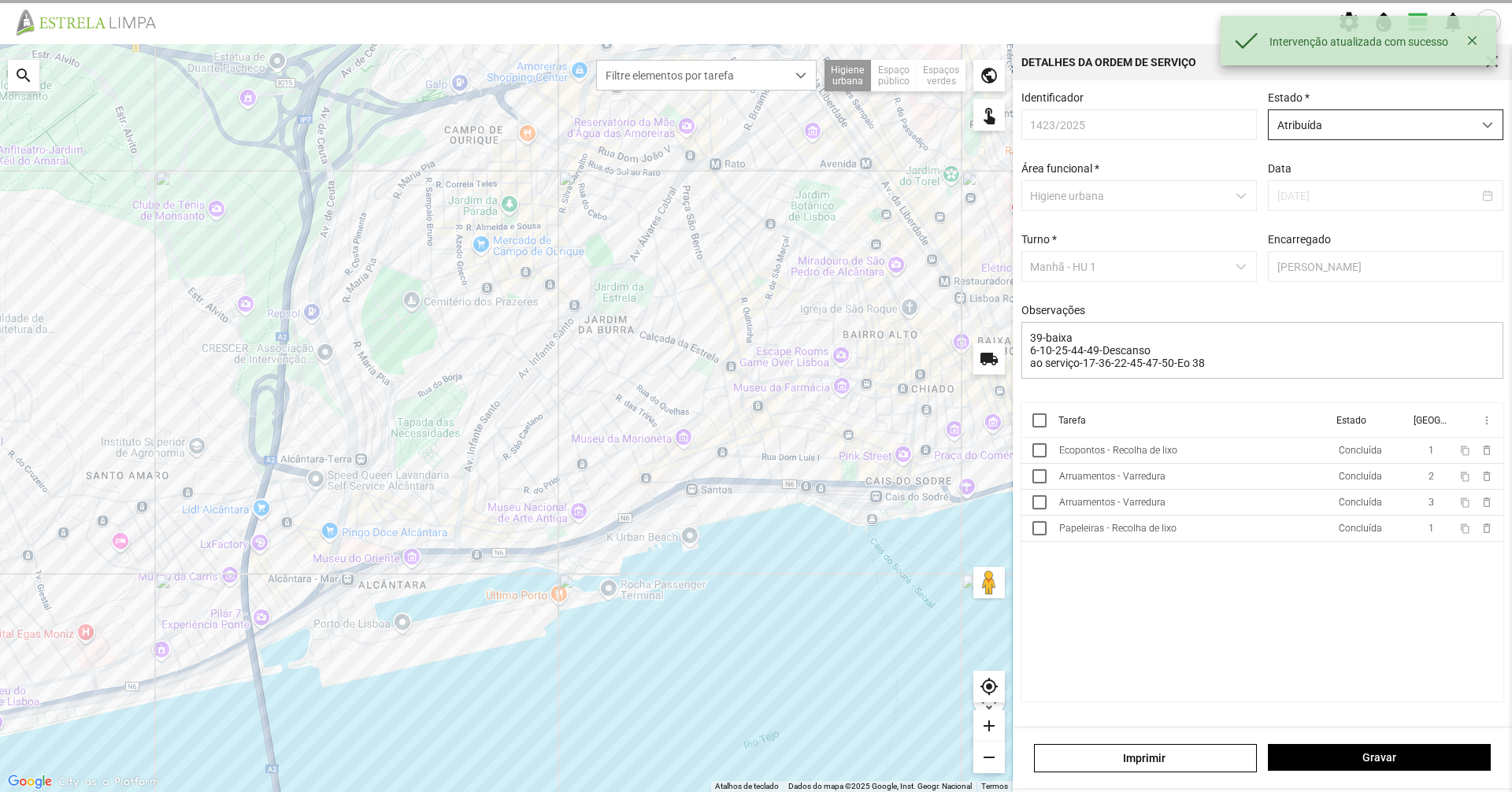
click at [754, 128] on span "Atribuída" at bounding box center [1370, 124] width 204 height 29
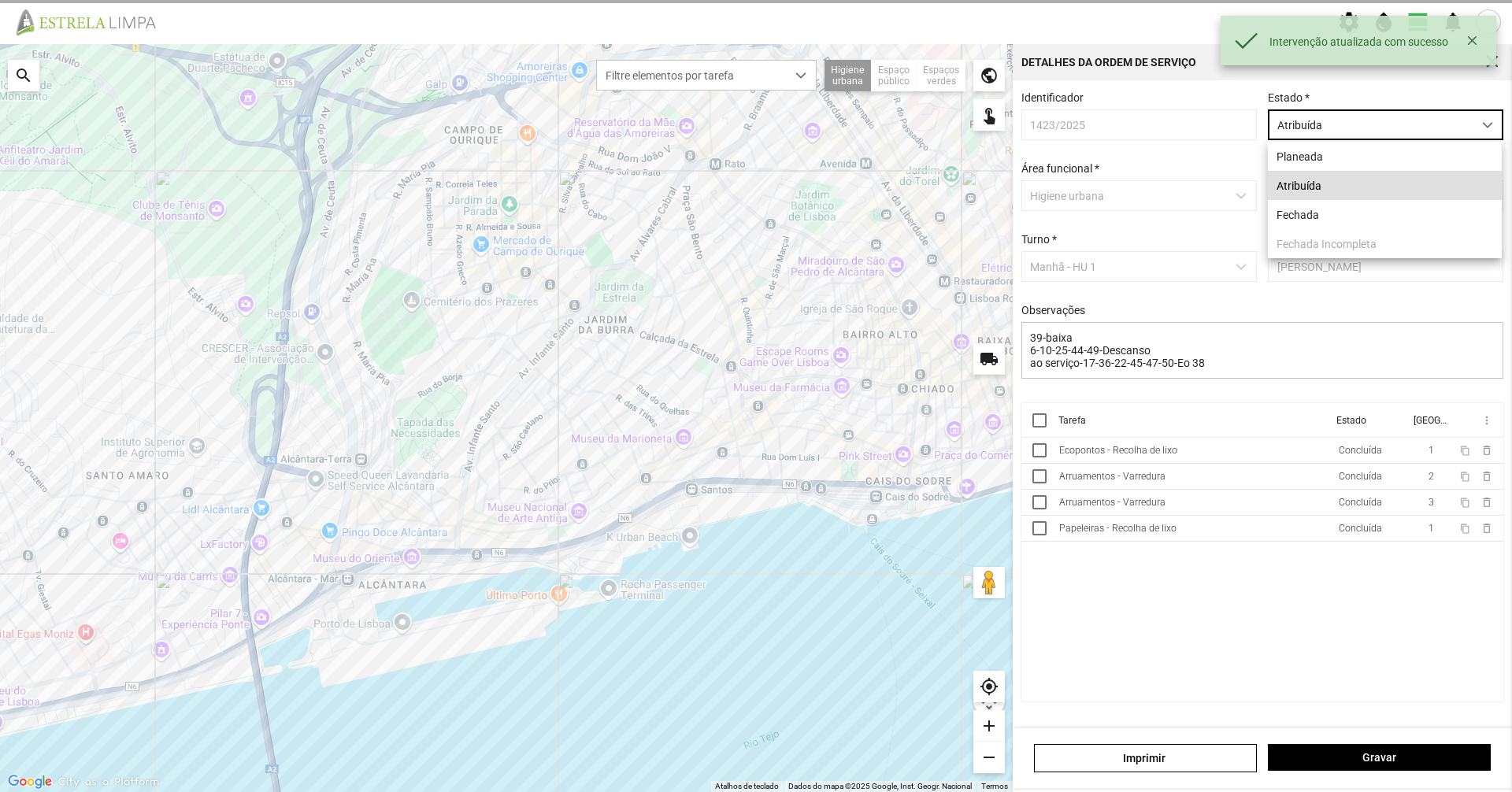
scroll to position [9, 70]
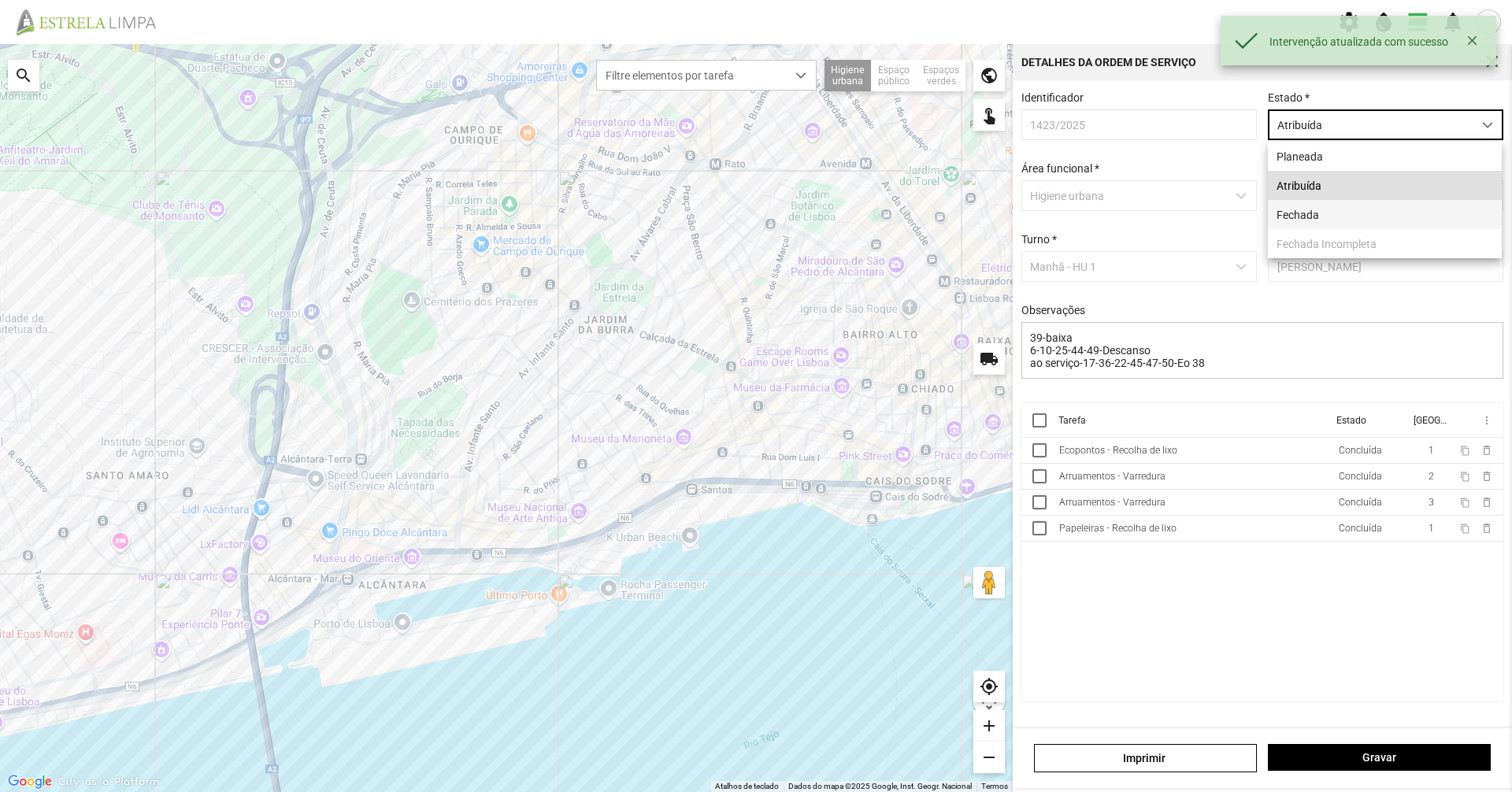
click at [754, 224] on li "Fechada" at bounding box center [1384, 214] width 234 height 29
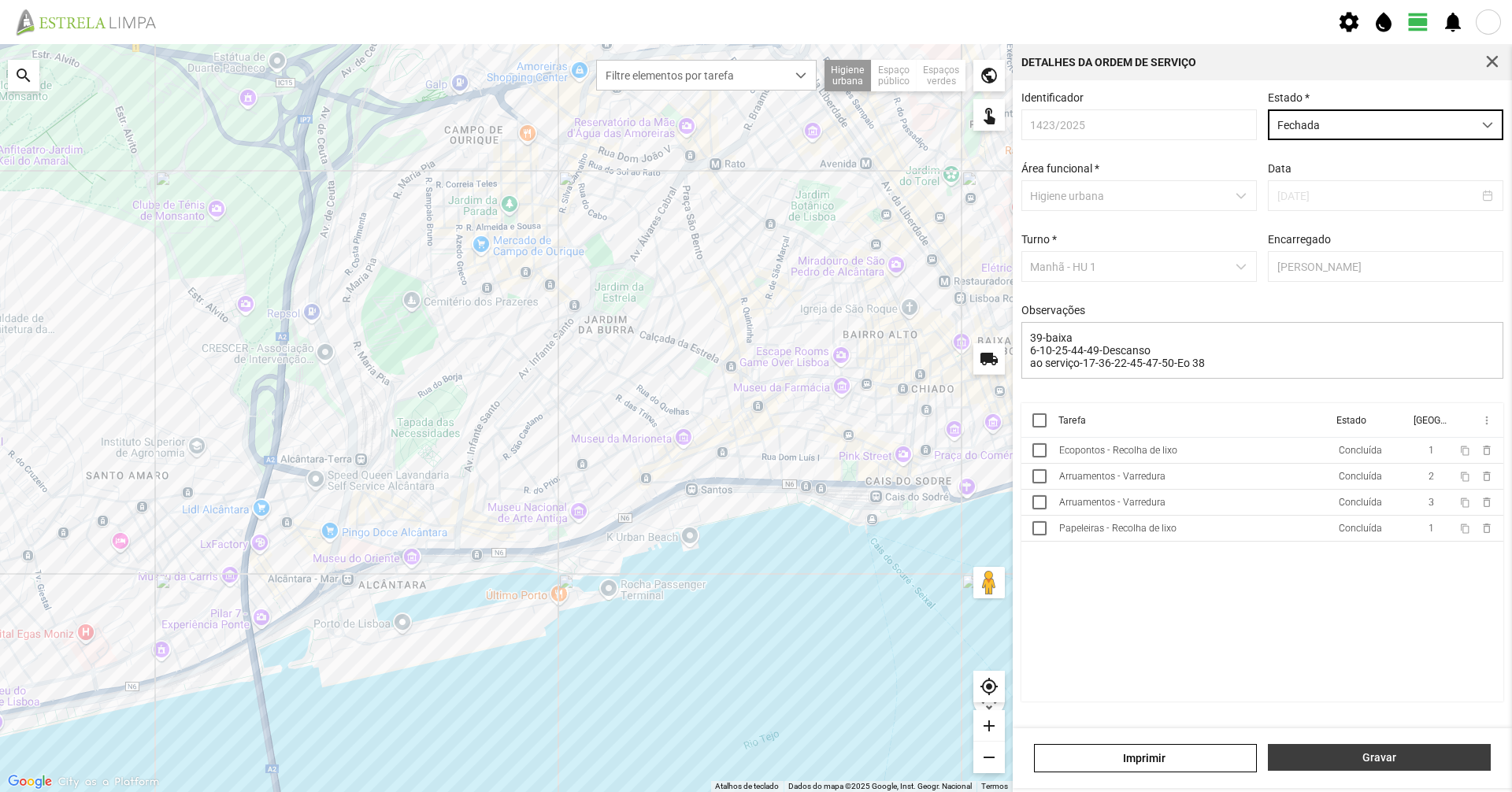
click at [754, 544] on span "Gravar" at bounding box center [1379, 757] width 206 height 13
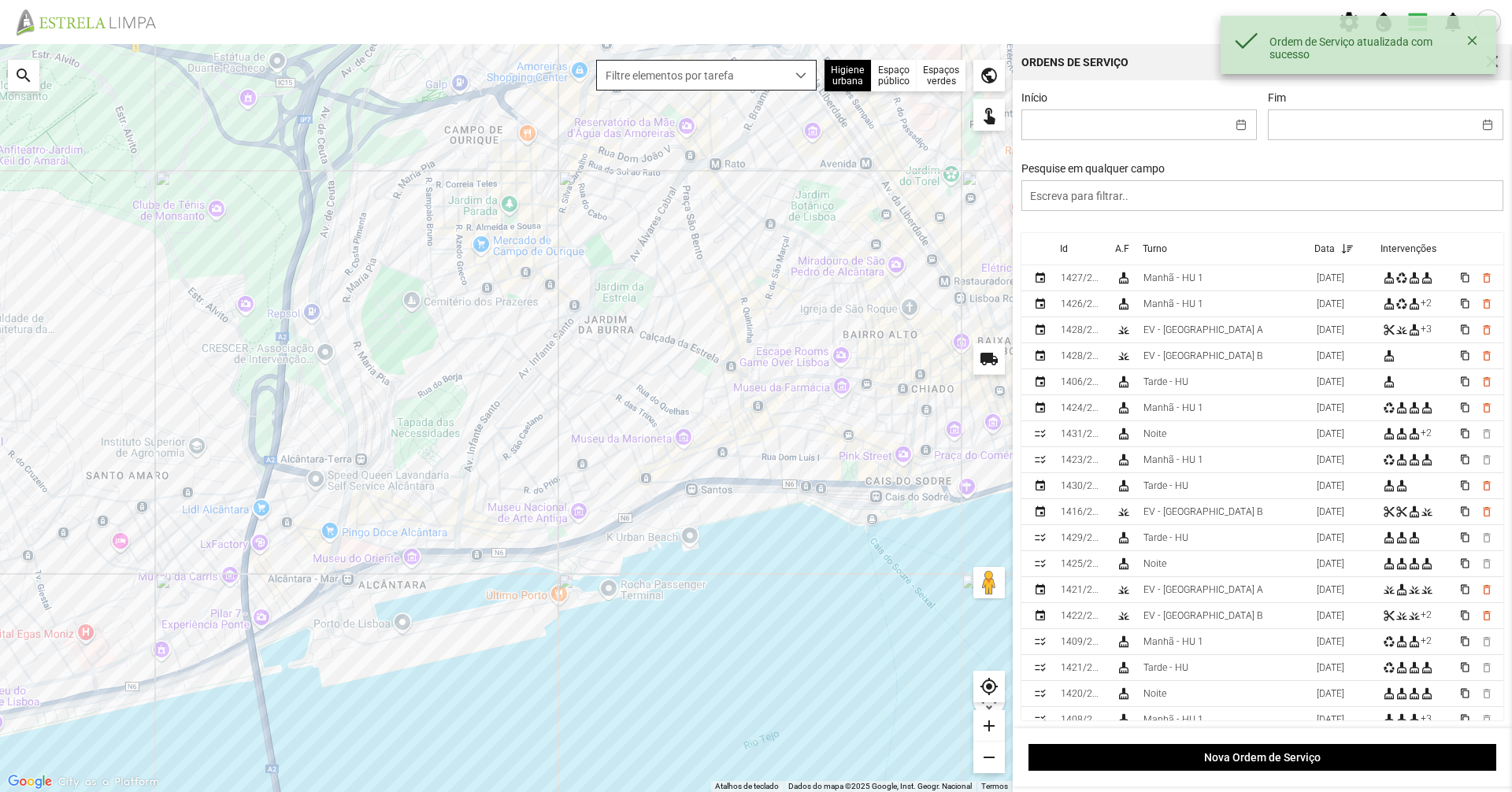
click at [718, 64] on span "Filtre elementos por tarefa" at bounding box center [691, 74] width 189 height 29
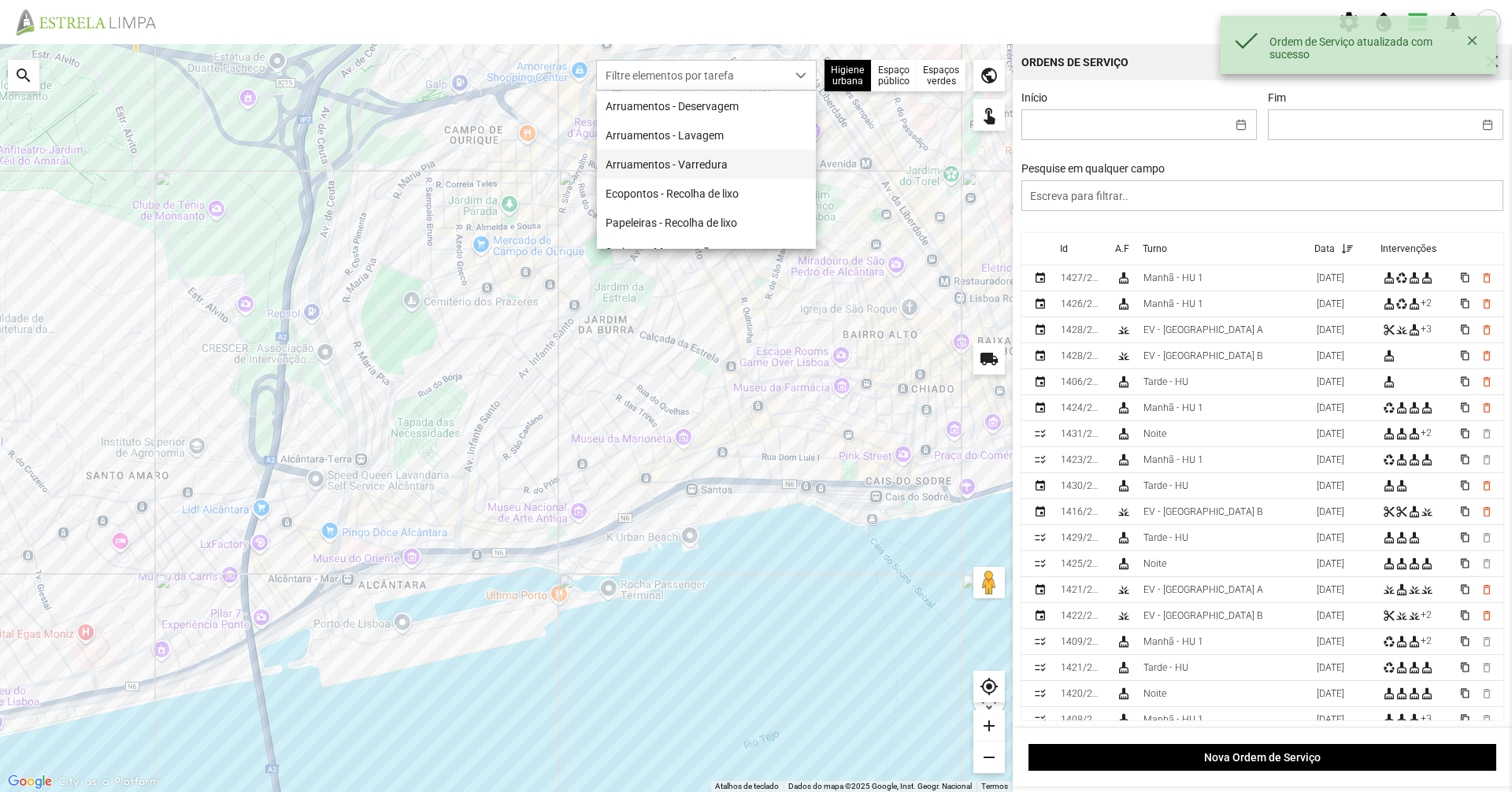
click at [703, 154] on li "Arruamentos - Varredura" at bounding box center [706, 163] width 219 height 29
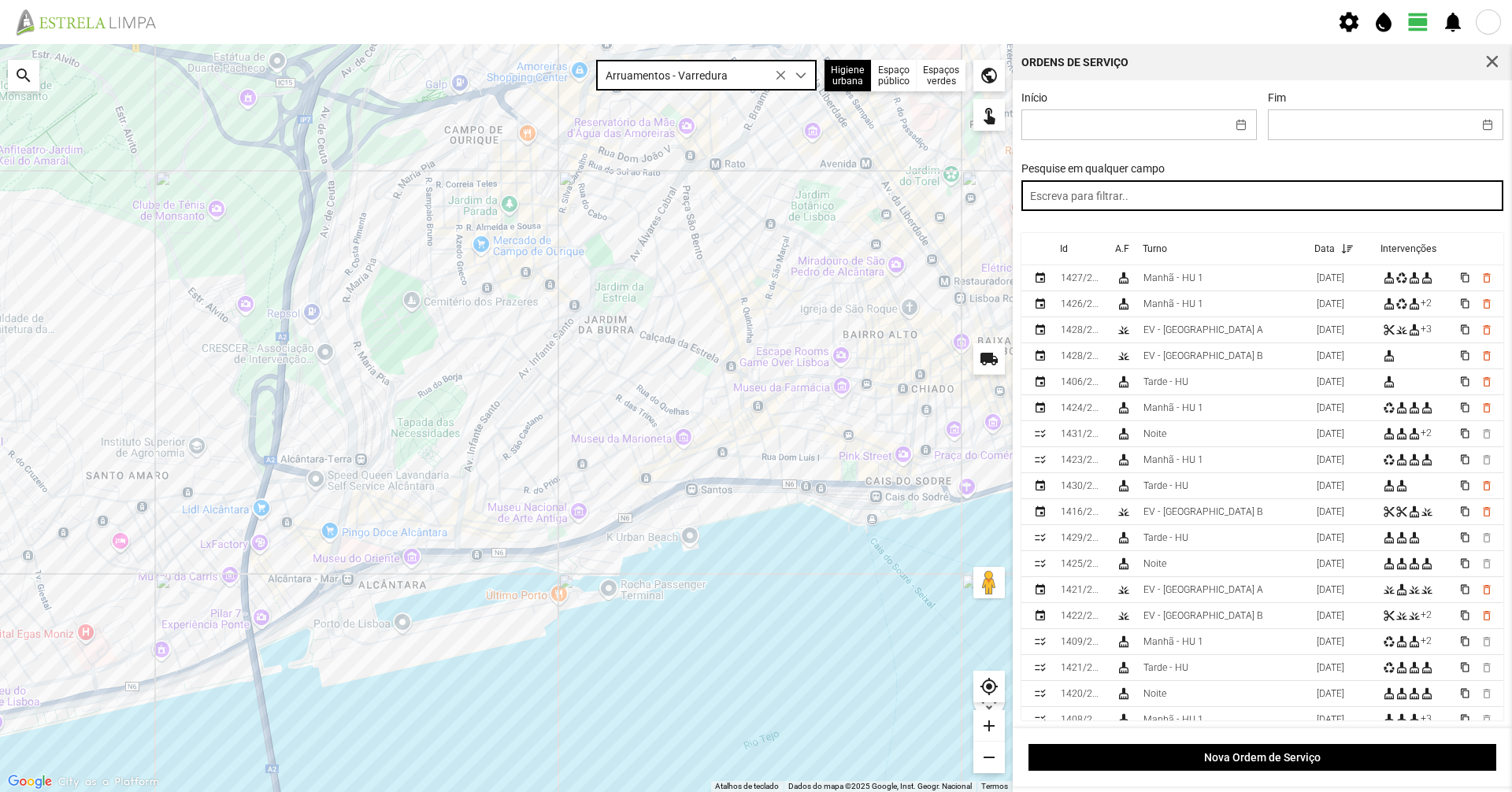
click at [754, 211] on input "text" at bounding box center [1261, 195] width 482 height 31
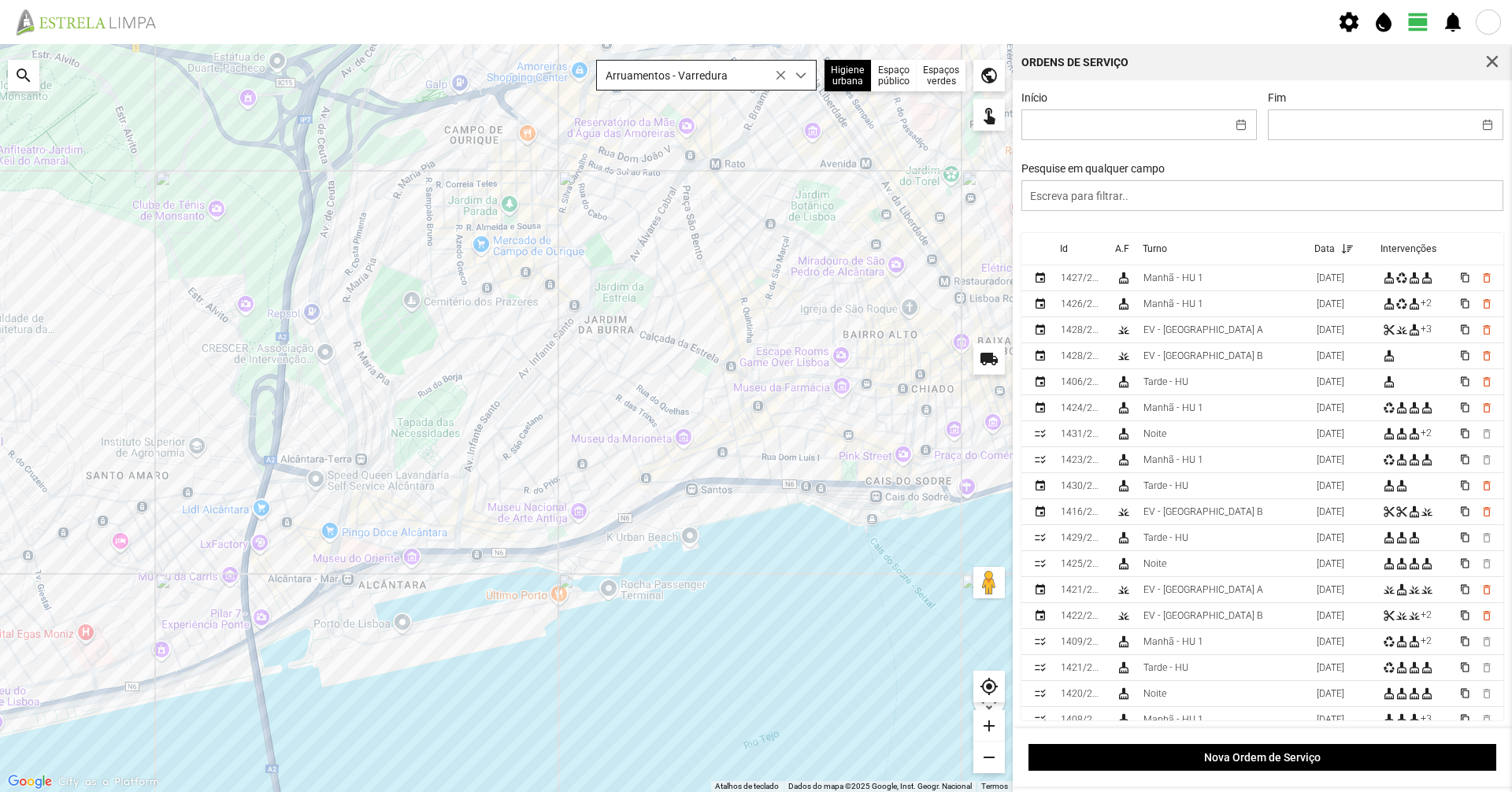
click at [734, 69] on span "Arruamentos - Varredura" at bounding box center [691, 74] width 189 height 29
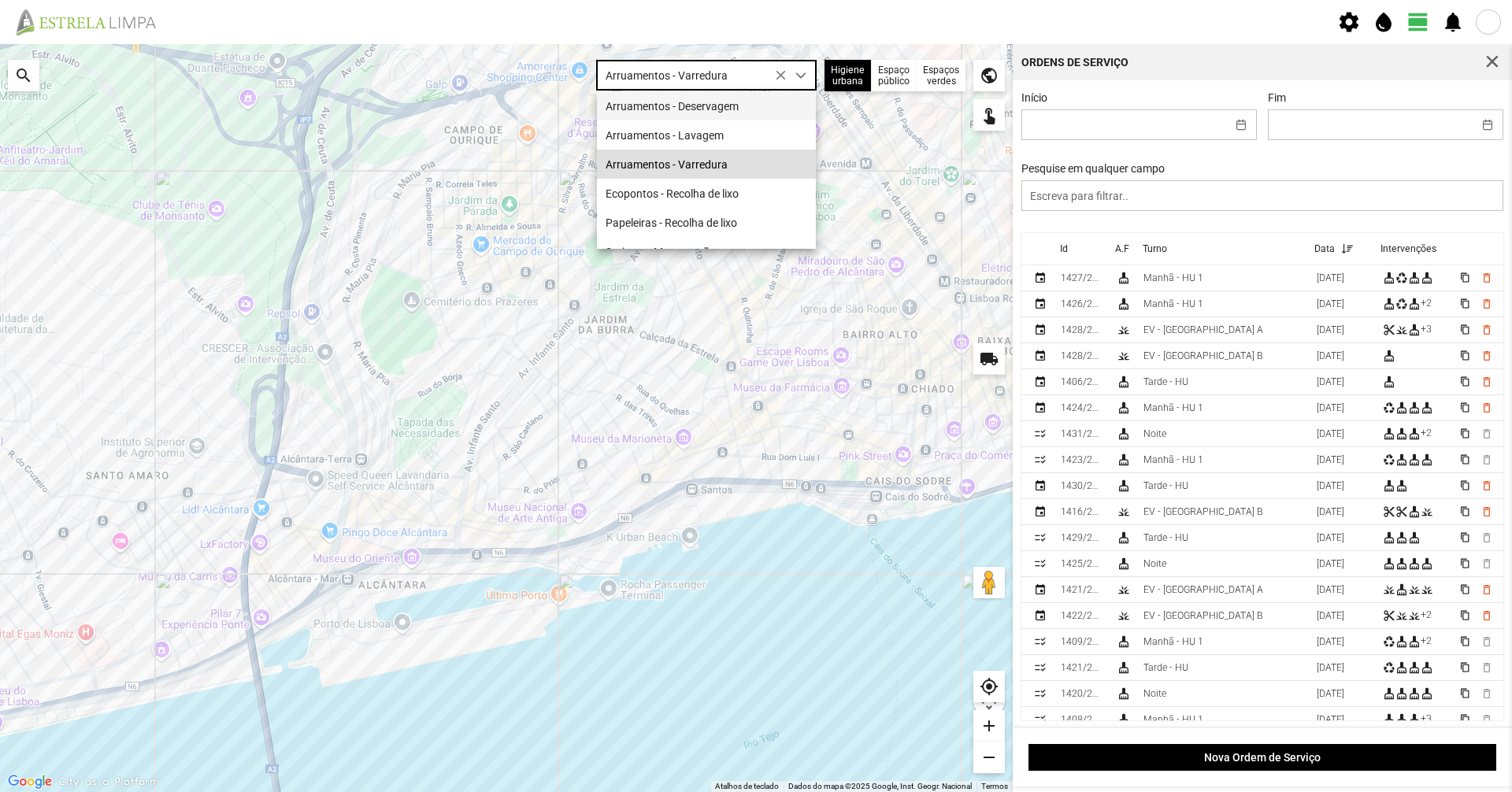
click at [721, 110] on li "Arruamentos - Deservagem" at bounding box center [706, 105] width 219 height 29
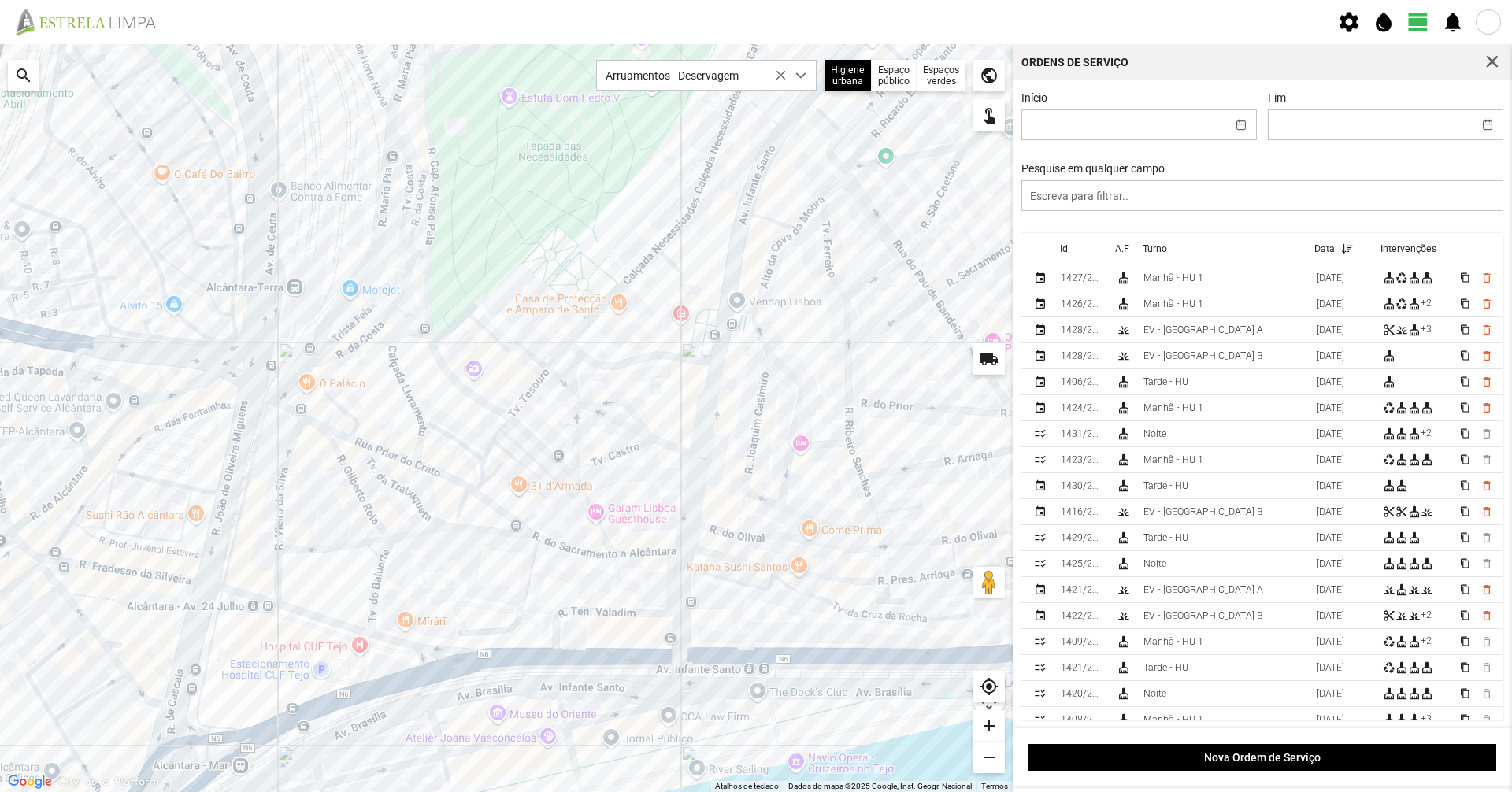
drag, startPoint x: 376, startPoint y: 533, endPoint x: 353, endPoint y: 538, distance: 23.5
click at [353, 538] on div at bounding box center [506, 418] width 1013 height 747
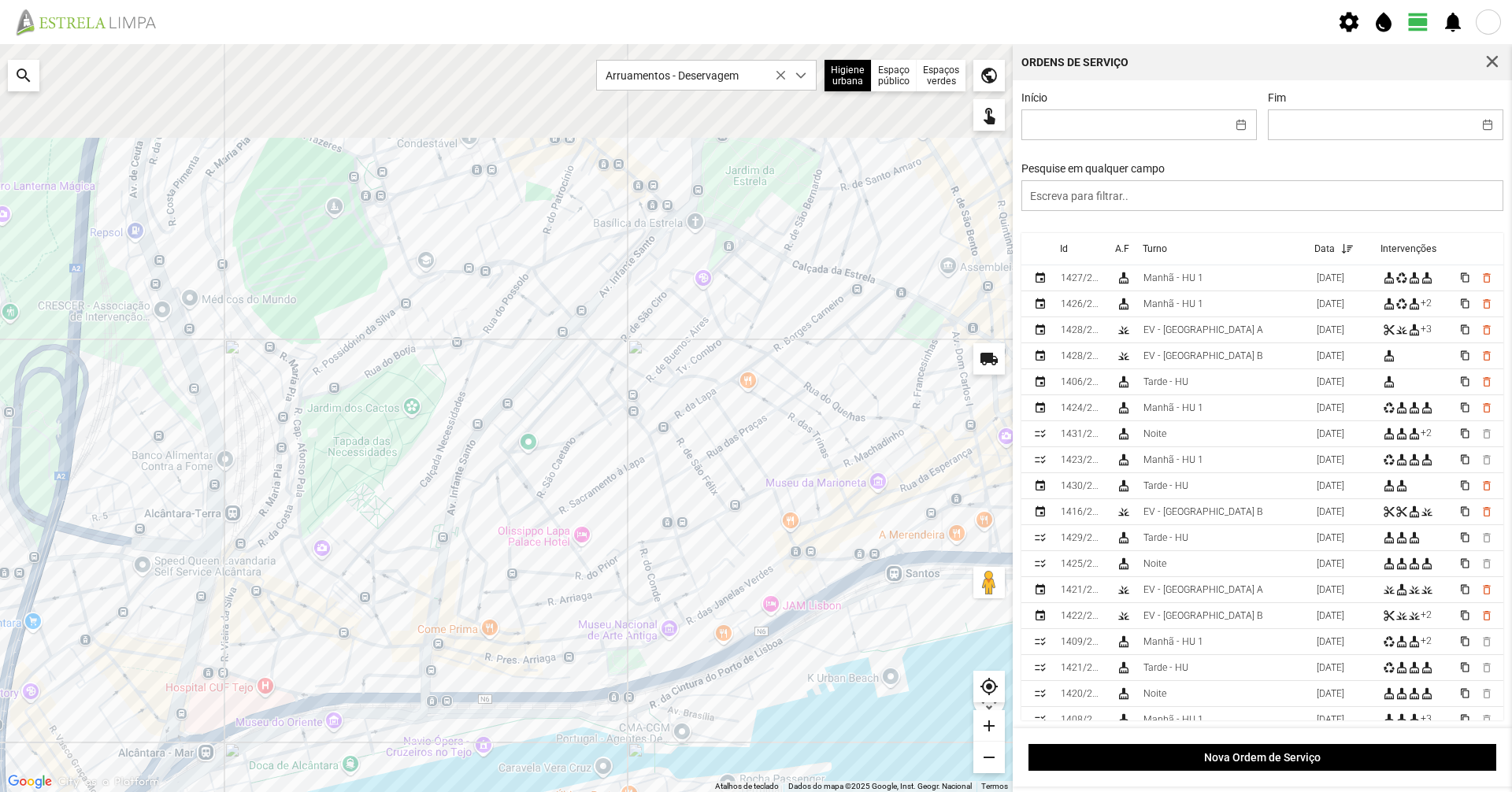
drag, startPoint x: 739, startPoint y: 245, endPoint x: 610, endPoint y: 455, distance: 246.5
click at [610, 455] on div at bounding box center [506, 418] width 1013 height 747
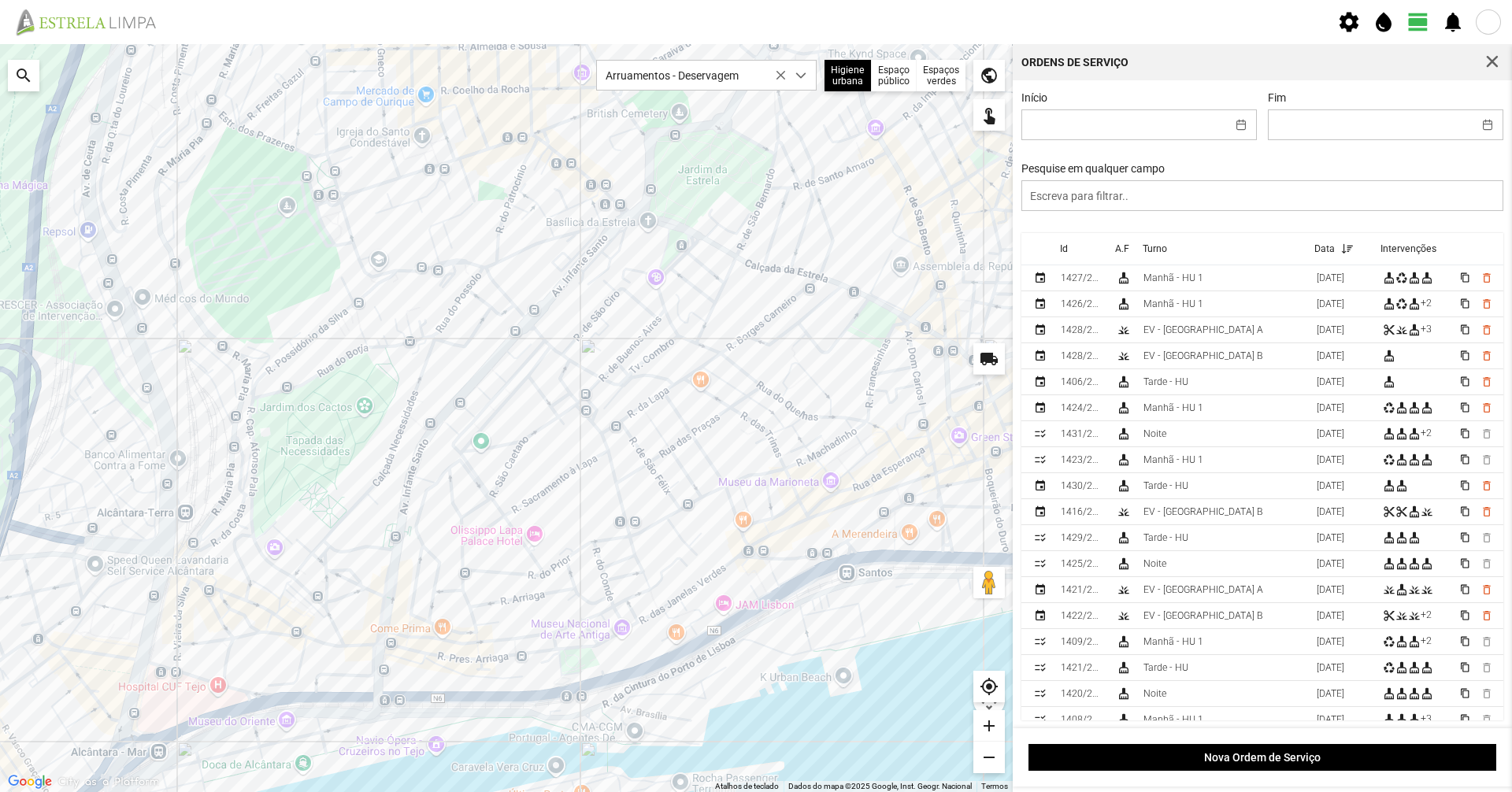
drag, startPoint x: 590, startPoint y: 459, endPoint x: 550, endPoint y: 450, distance: 41.0
click at [550, 450] on div at bounding box center [506, 418] width 1013 height 747
